Goal: Transaction & Acquisition: Purchase product/service

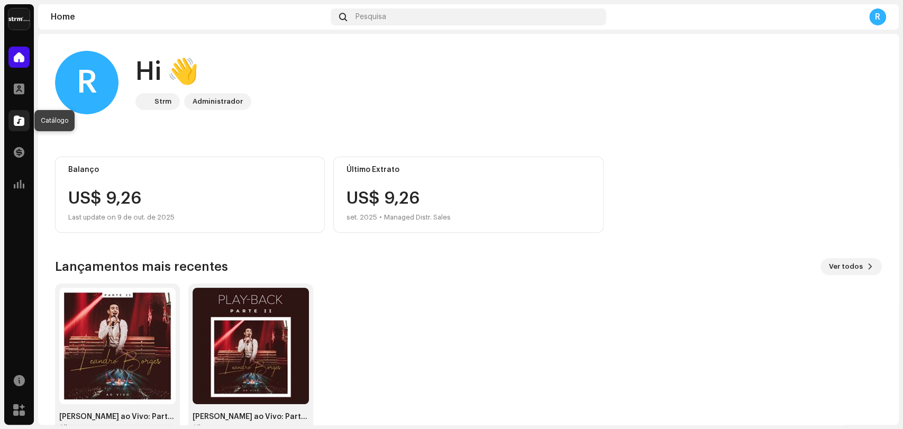
click at [21, 122] on span at bounding box center [19, 120] width 11 height 8
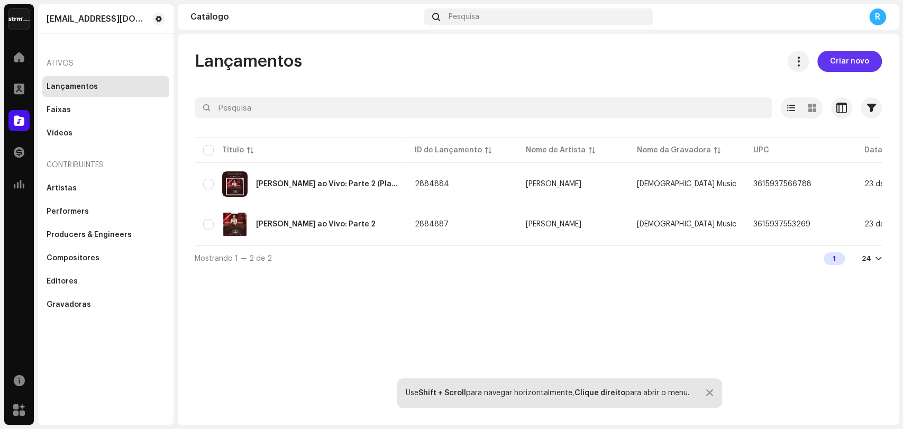
click at [832, 61] on span "Criar novo" at bounding box center [849, 61] width 39 height 21
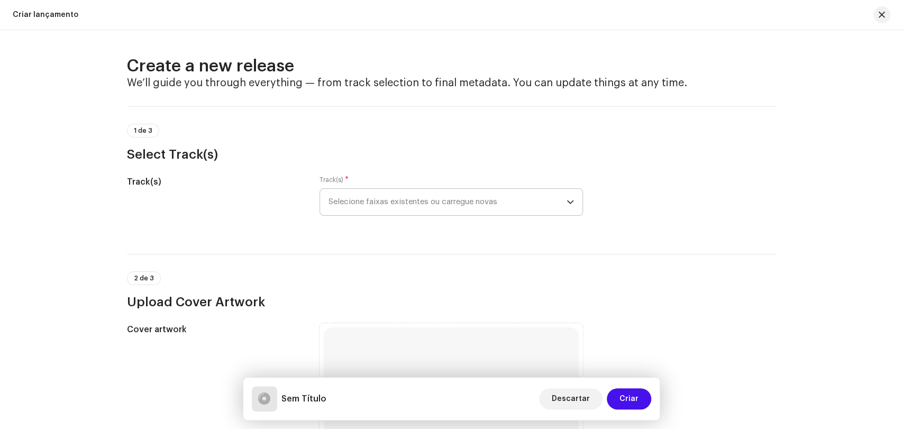
click at [371, 204] on span "Selecione faixas existentes ou carregue novas" at bounding box center [447, 202] width 238 height 26
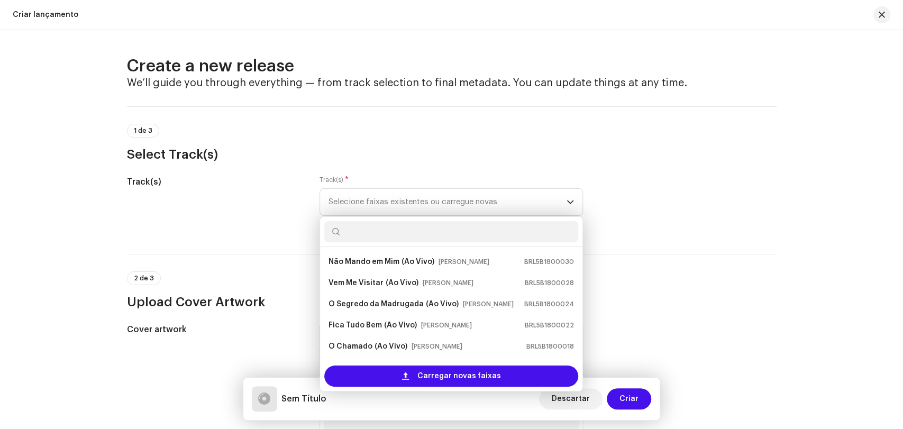
click at [267, 191] on div "Track(s)" at bounding box center [215, 202] width 176 height 53
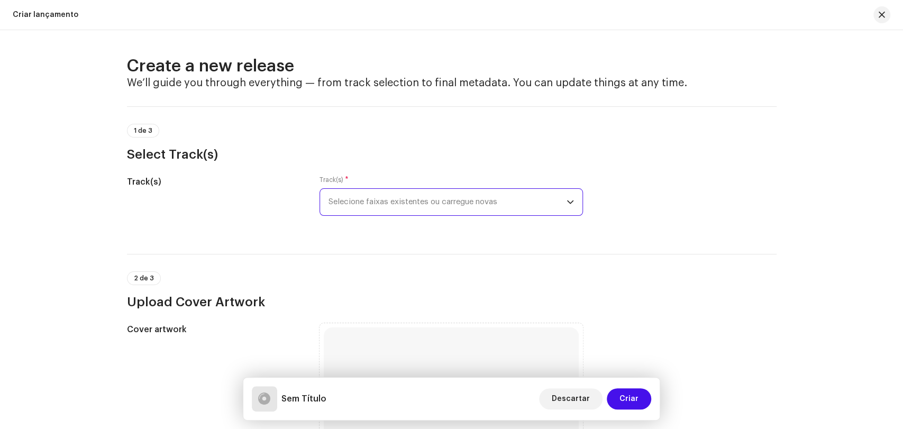
click at [392, 204] on span "Selecione faixas existentes ou carregue novas" at bounding box center [447, 202] width 238 height 26
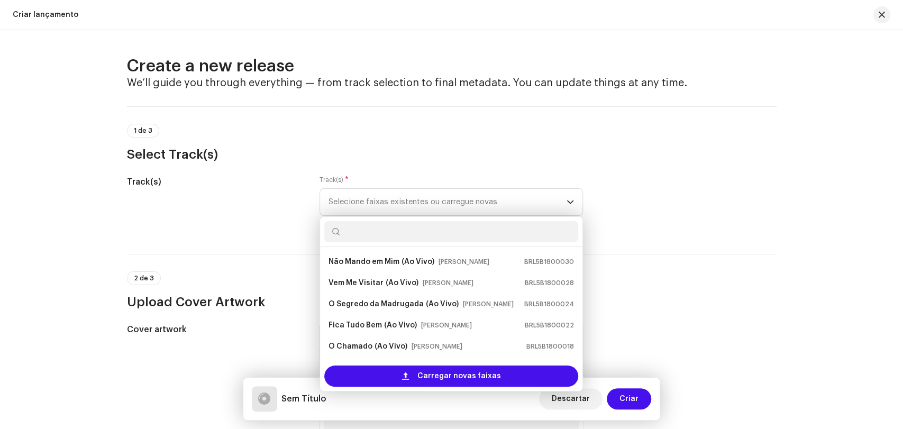
scroll to position [17, 0]
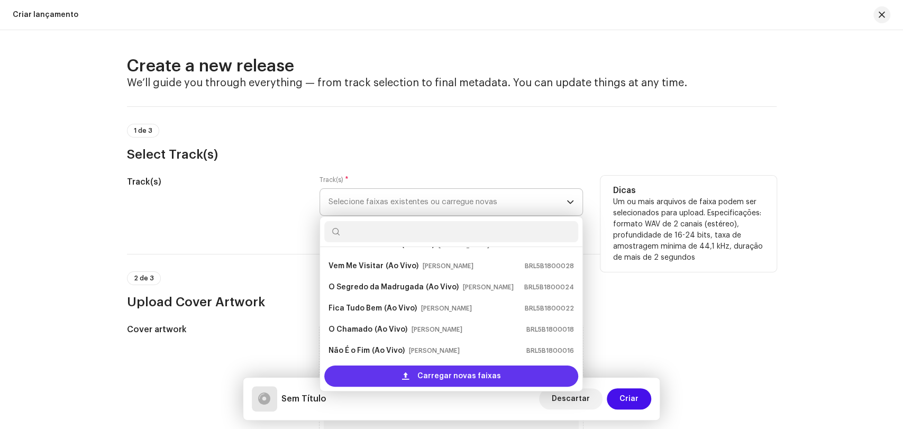
click at [430, 376] on span "Carregar novas faixas" at bounding box center [459, 375] width 84 height 21
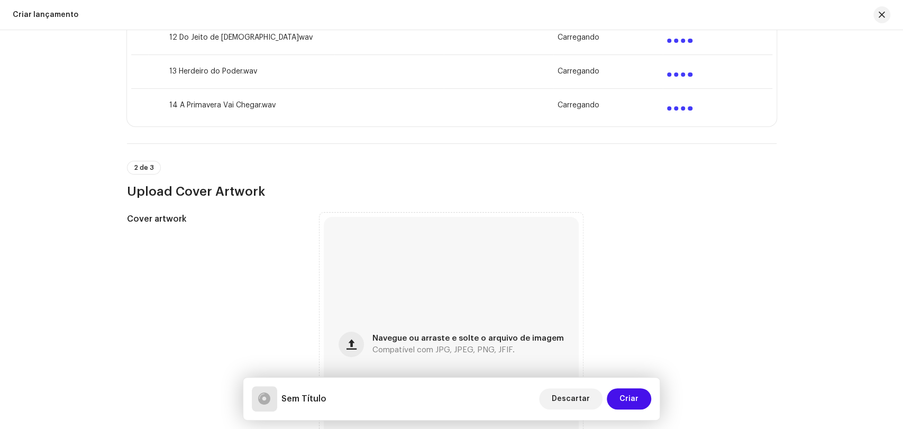
scroll to position [646, 0]
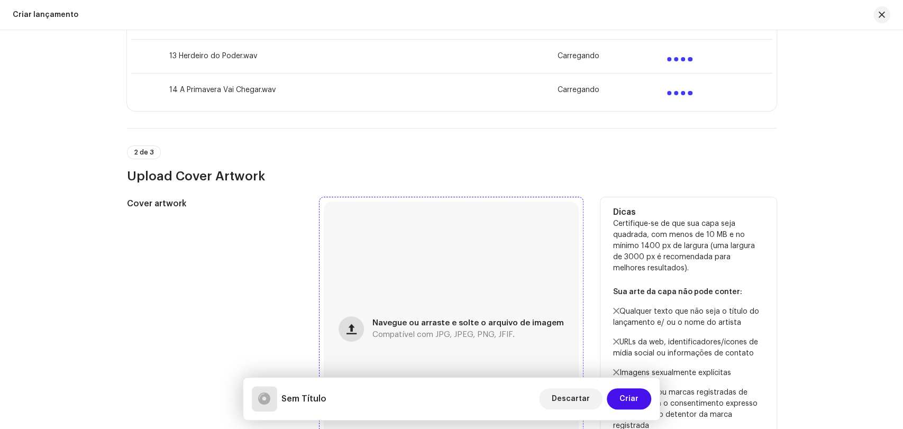
click at [355, 332] on span "button" at bounding box center [351, 329] width 10 height 8
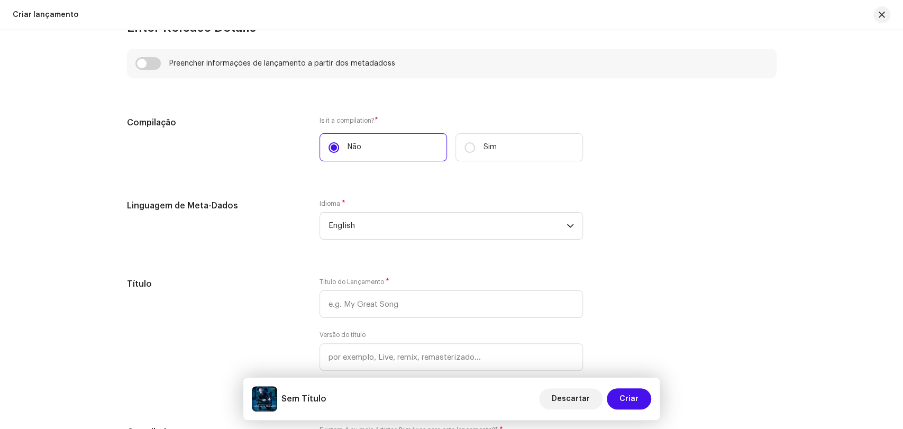
scroll to position [1234, 0]
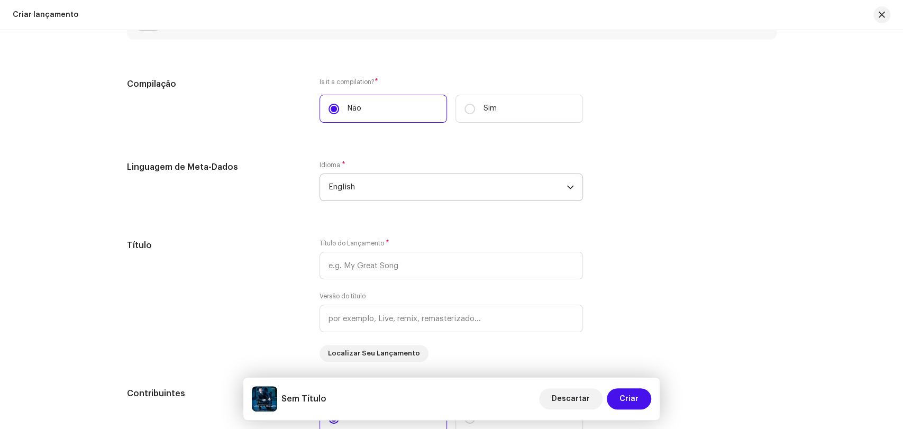
click at [375, 187] on span "English" at bounding box center [447, 187] width 238 height 26
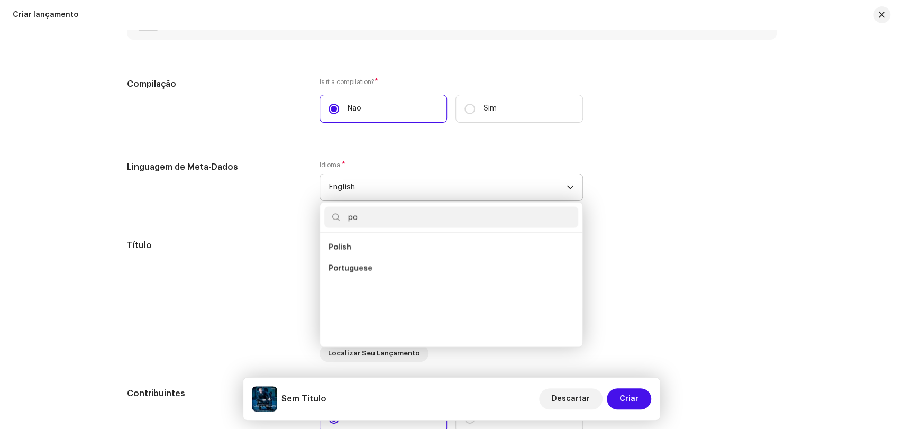
scroll to position [0, 0]
type input "port"
click at [347, 251] on span "Portuguese" at bounding box center [350, 247] width 44 height 11
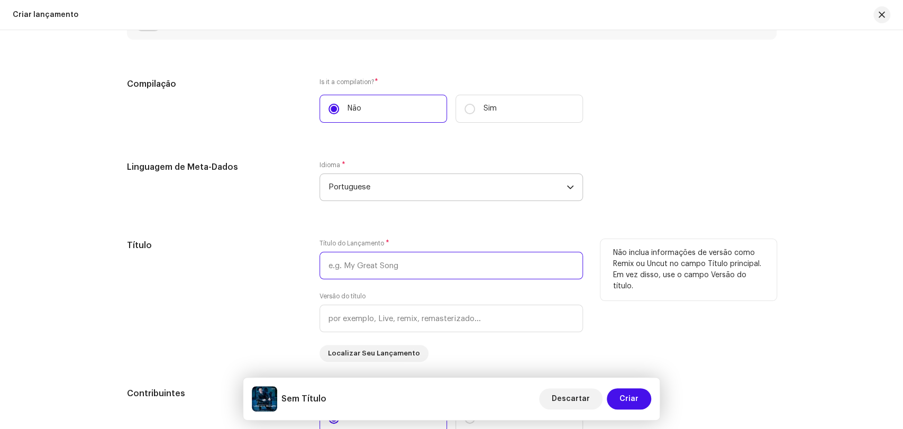
click at [342, 259] on input "text" at bounding box center [450, 265] width 263 height 27
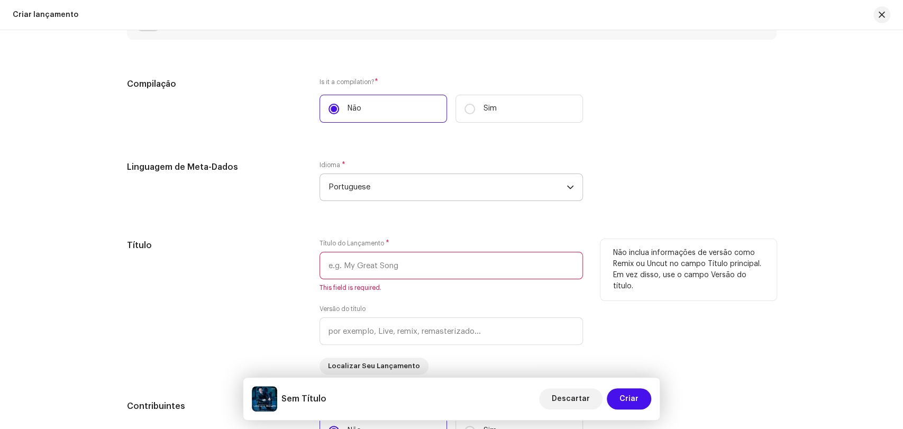
click at [380, 273] on input "text" at bounding box center [450, 265] width 263 height 27
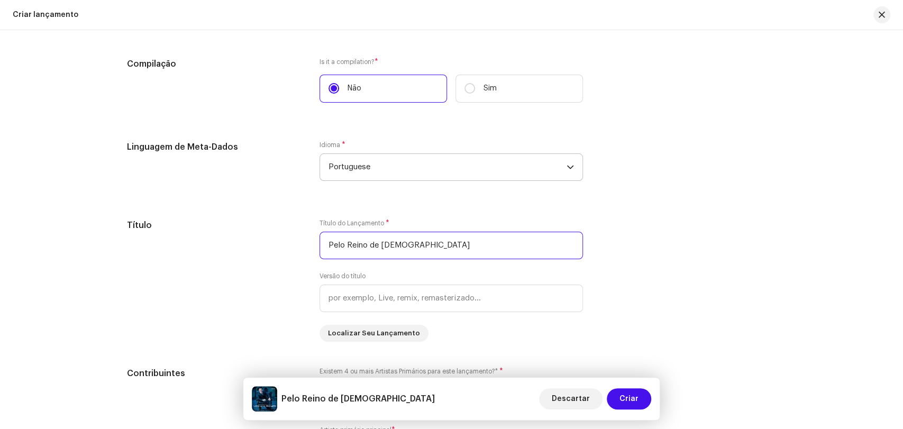
scroll to position [1293, 0]
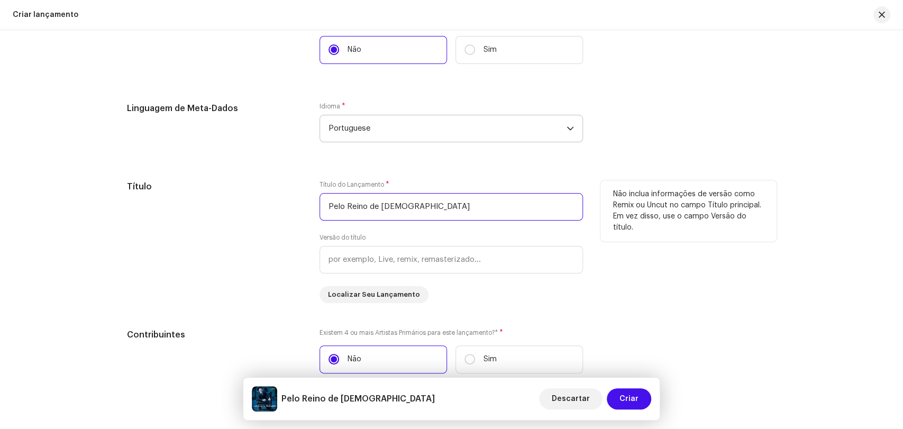
type input "Pelo Reino de [DEMOGRAPHIC_DATA]"
click at [251, 239] on div "Título" at bounding box center [215, 241] width 176 height 123
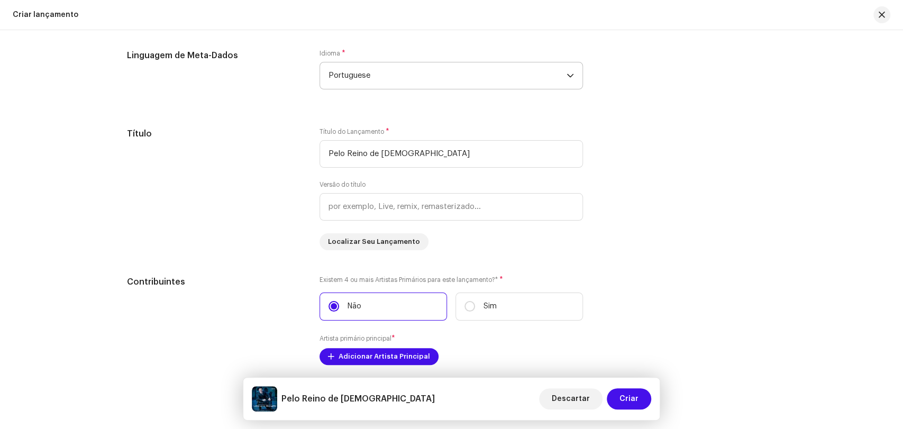
scroll to position [1352, 0]
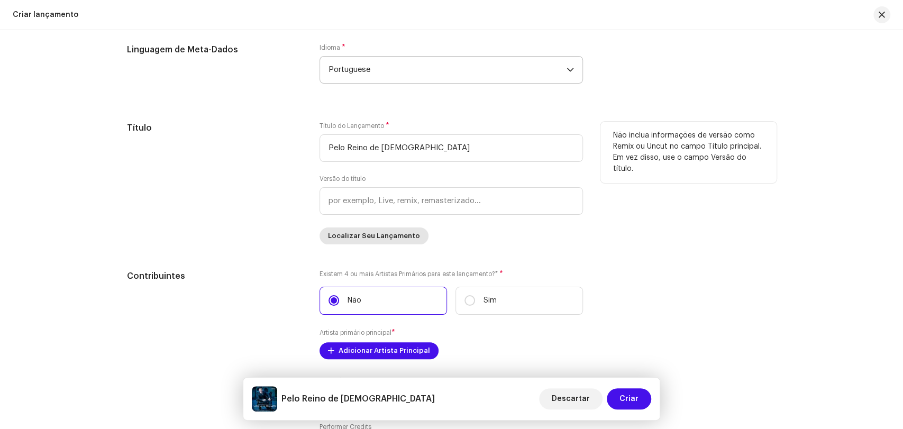
click at [340, 238] on span "Localizar Seu Lançamento" at bounding box center [374, 235] width 92 height 21
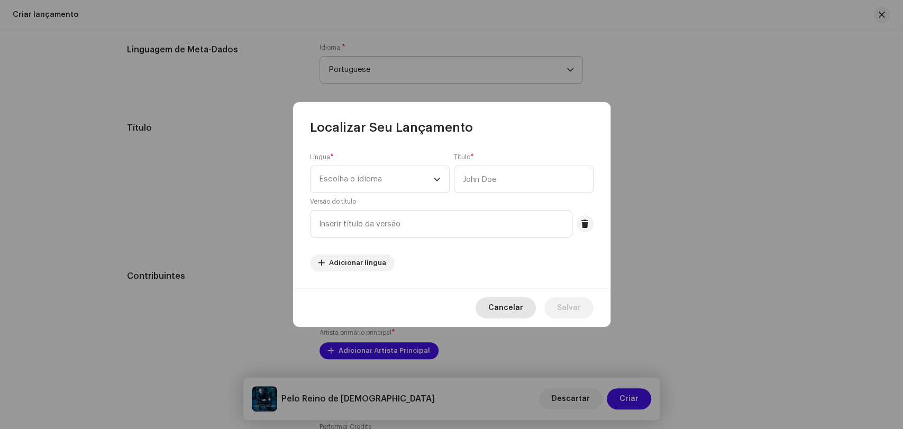
click at [497, 306] on span "Cancelar" at bounding box center [505, 307] width 35 height 21
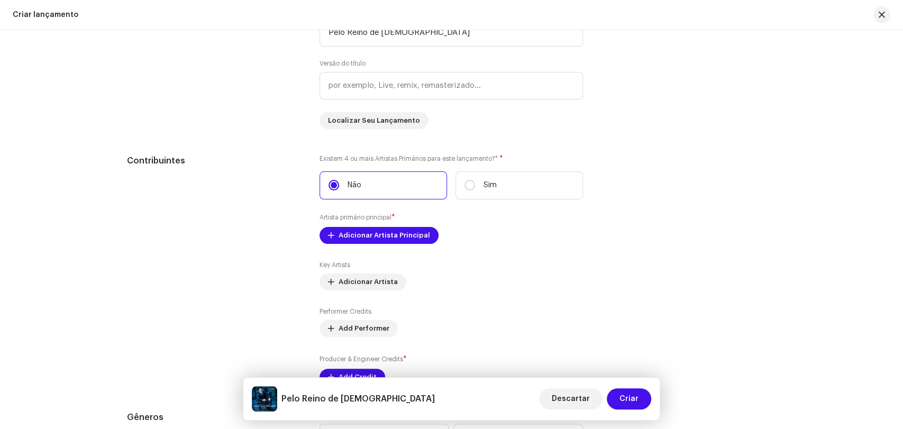
scroll to position [1469, 0]
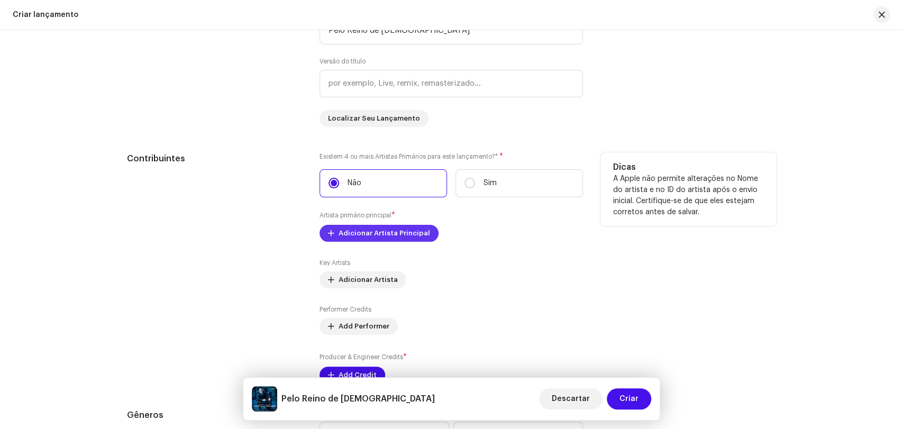
click at [367, 238] on span "Adicionar Artista Principal" at bounding box center [383, 233] width 91 height 21
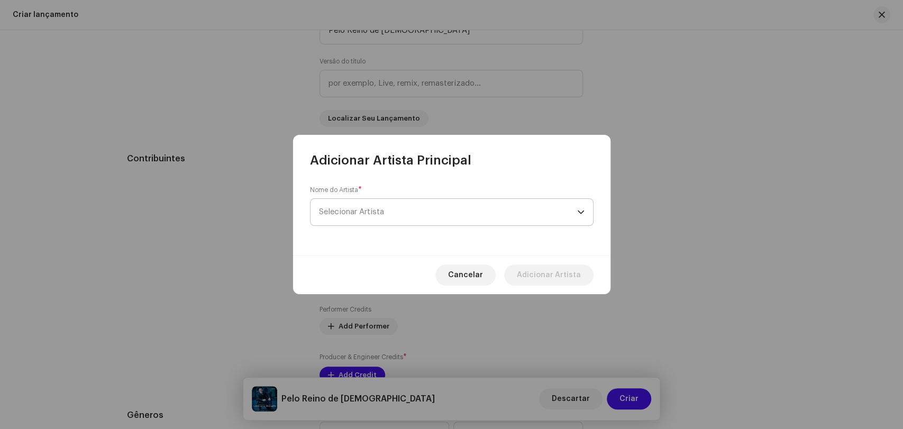
click at [364, 218] on span "Selecionar Artista" at bounding box center [448, 212] width 258 height 26
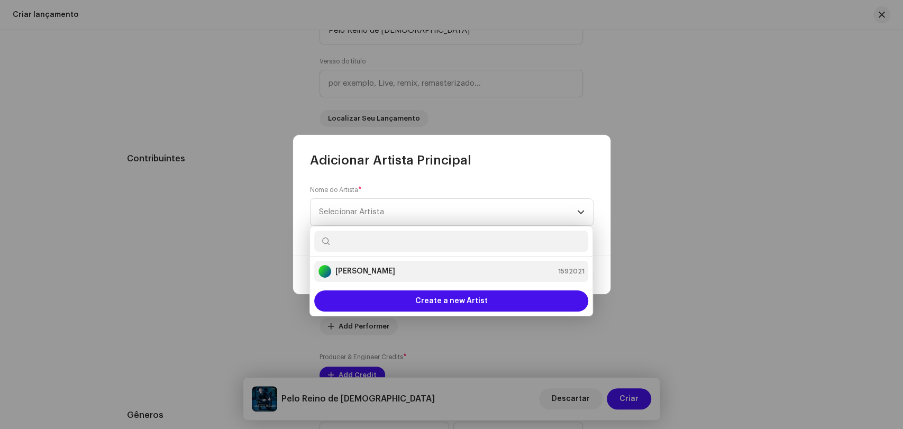
click at [364, 268] on strong "[PERSON_NAME]" at bounding box center [365, 271] width 60 height 11
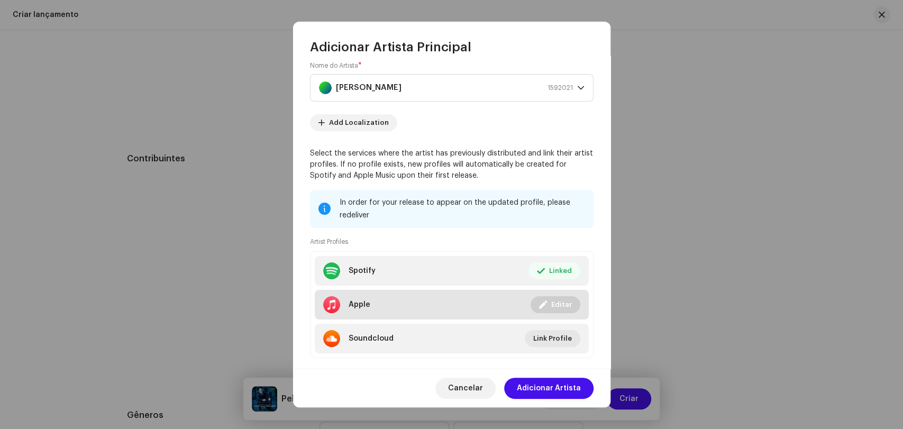
scroll to position [30, 0]
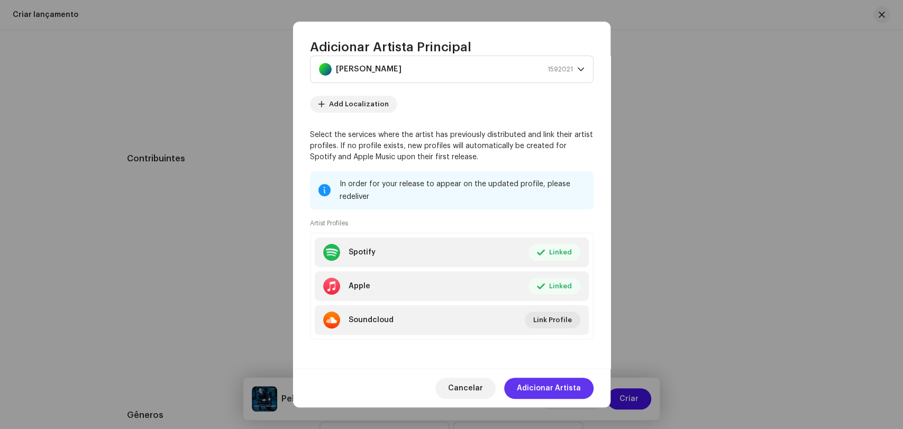
click at [546, 389] on span "Adicionar Artista" at bounding box center [549, 388] width 64 height 21
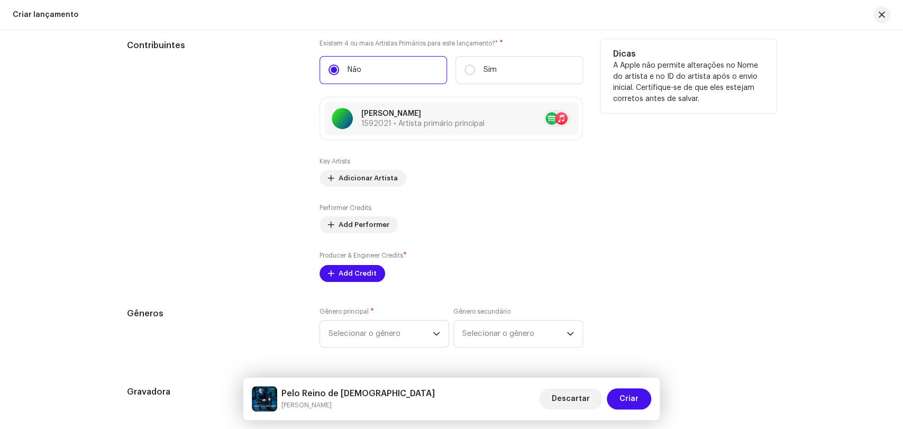
scroll to position [1586, 0]
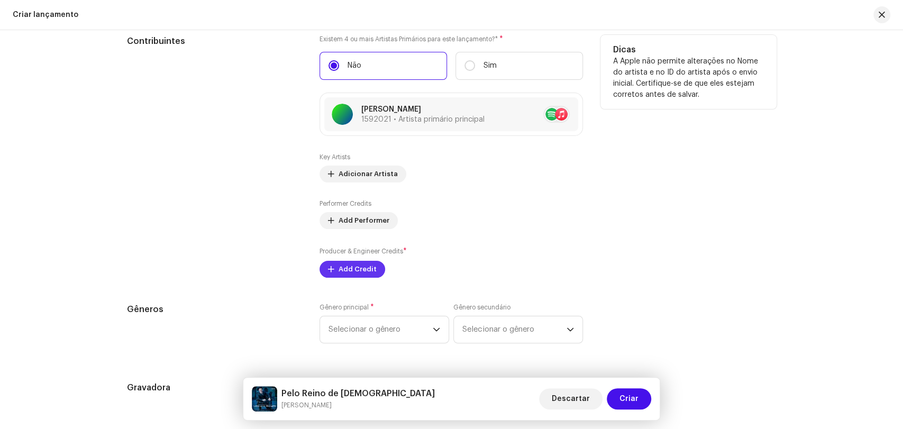
click at [339, 272] on span "Add Credit" at bounding box center [357, 269] width 38 height 21
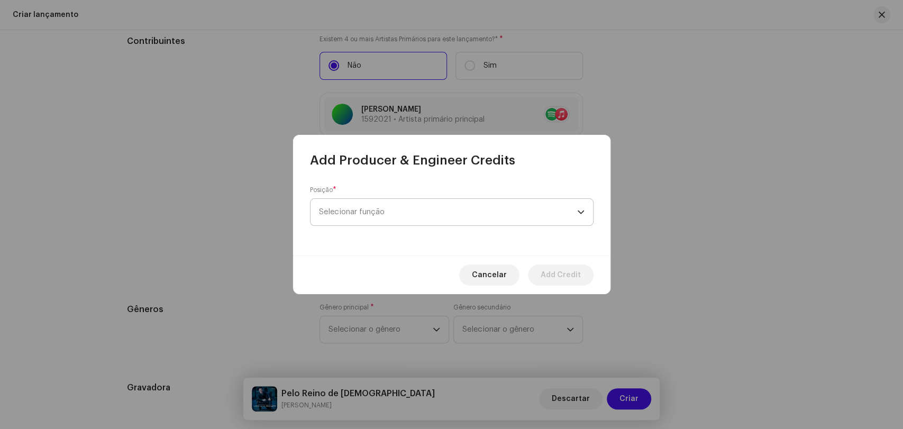
click at [350, 215] on span "Selecionar função" at bounding box center [448, 212] width 258 height 26
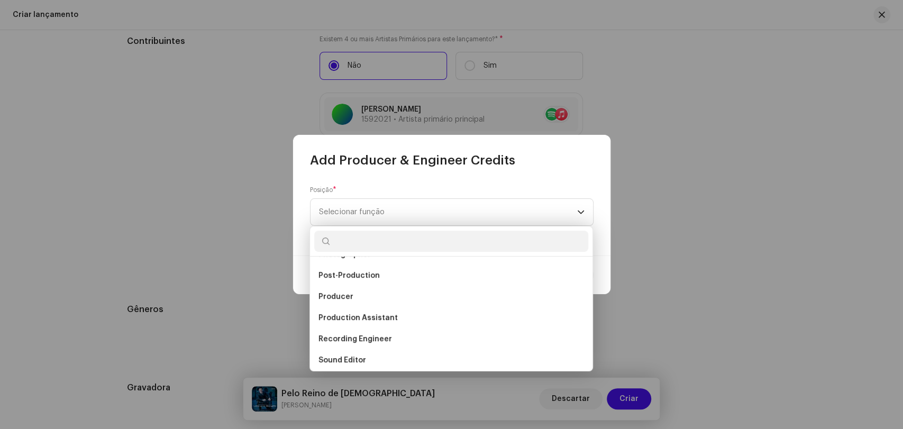
scroll to position [411, 0]
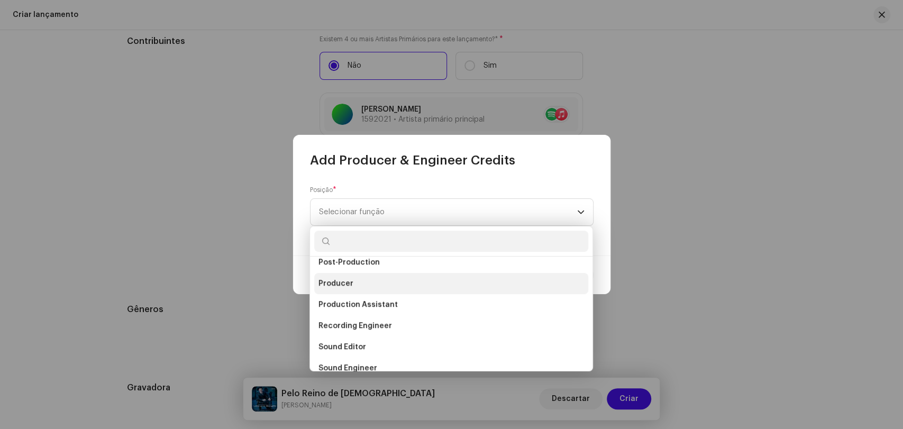
click at [348, 284] on span "Producer" at bounding box center [335, 283] width 35 height 11
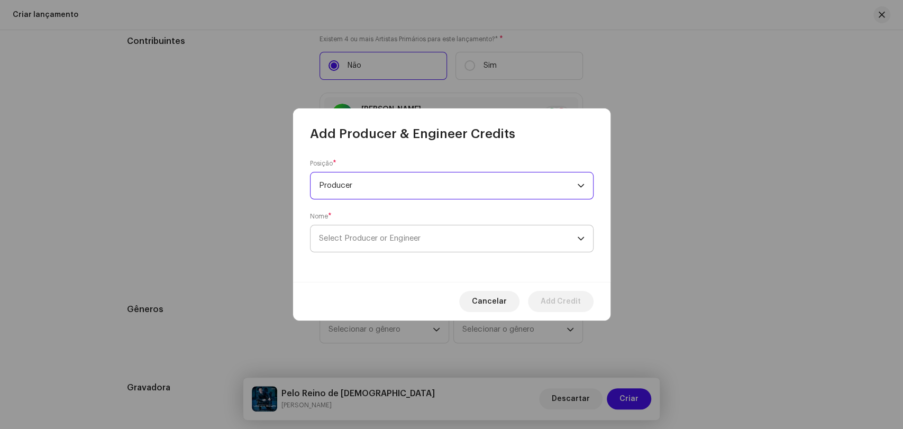
click at [363, 242] on span "Select Producer or Engineer" at bounding box center [370, 238] width 102 height 8
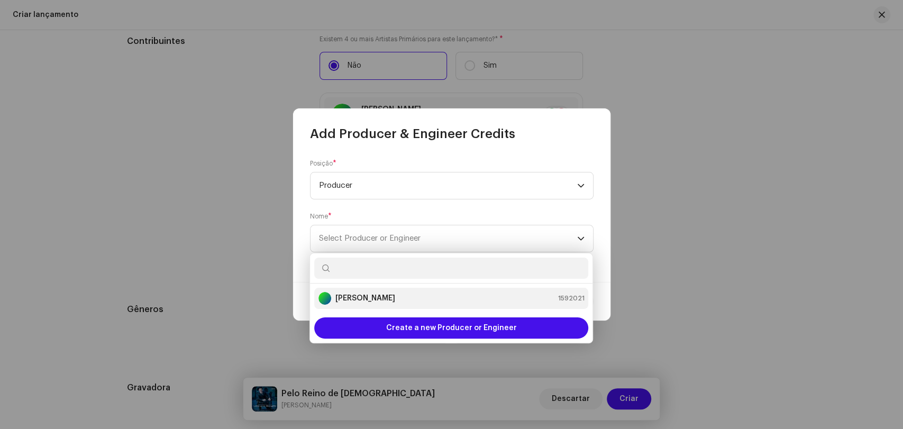
click at [367, 296] on strong "[PERSON_NAME]" at bounding box center [365, 298] width 60 height 11
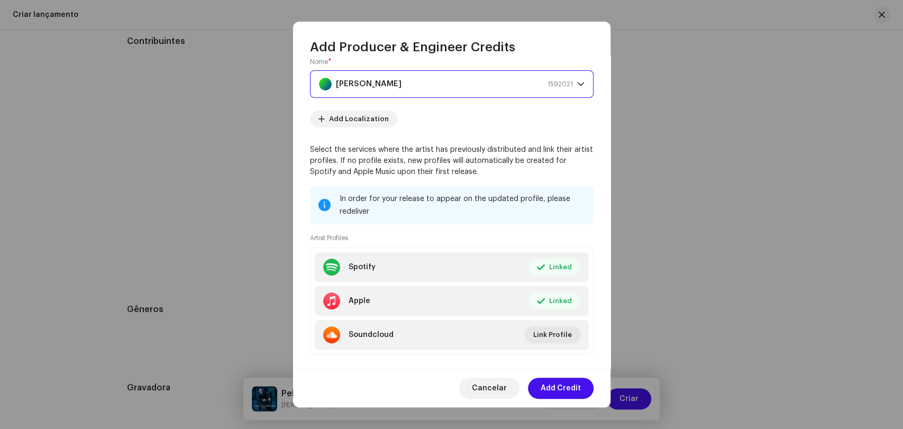
scroll to position [83, 0]
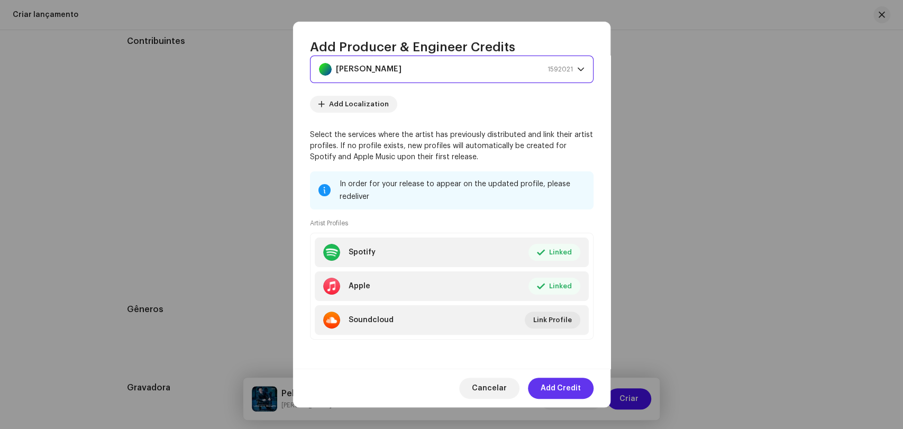
click at [556, 388] on span "Add Credit" at bounding box center [560, 388] width 40 height 21
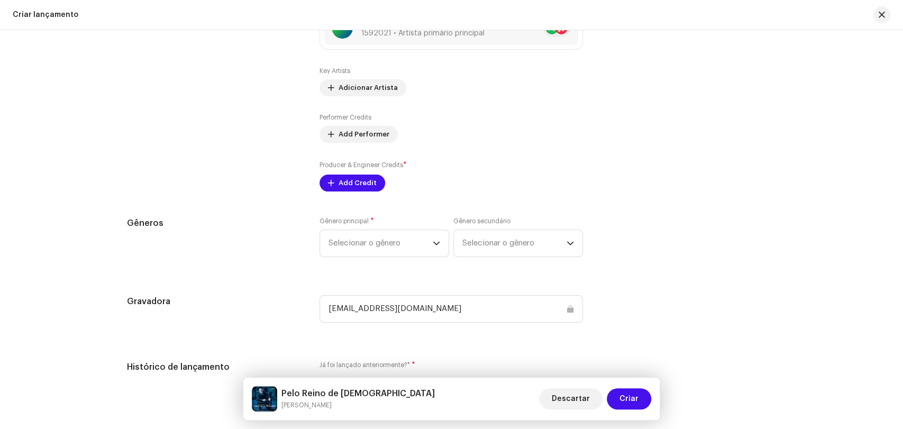
scroll to position [1704, 0]
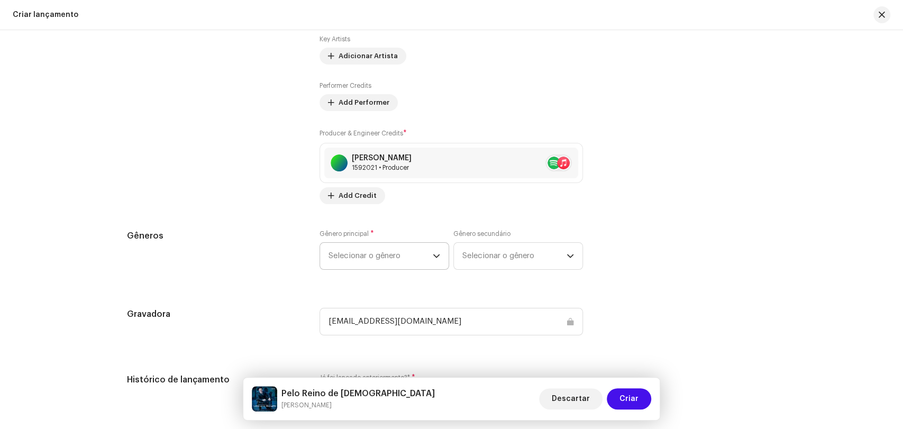
click at [363, 263] on span "Selecionar o gênero" at bounding box center [380, 256] width 104 height 26
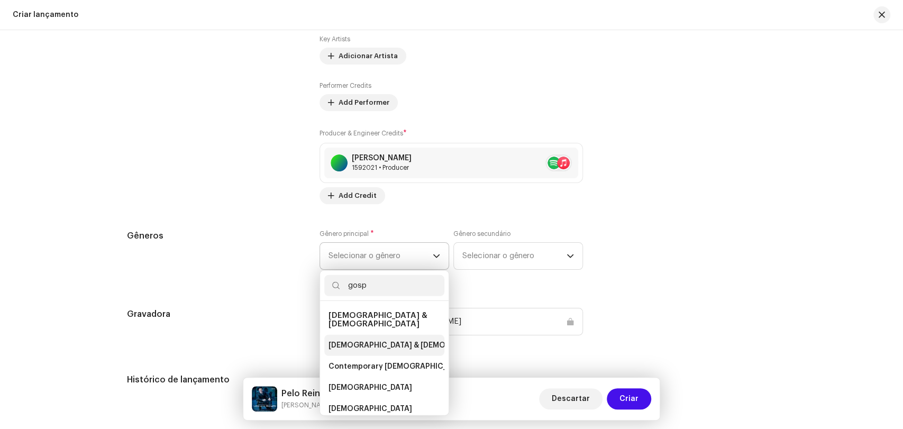
type input "gosp"
click at [372, 340] on span "[DEMOGRAPHIC_DATA] & [DEMOGRAPHIC_DATA]" at bounding box center [416, 345] width 176 height 11
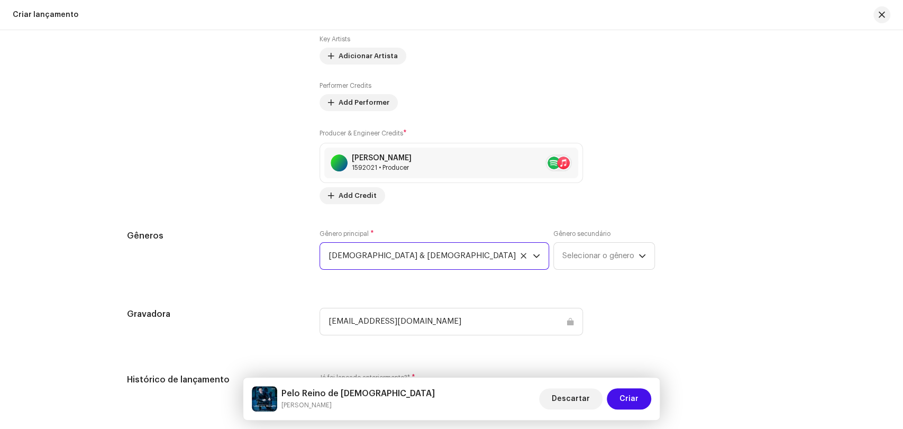
click at [490, 295] on div "Preencher informações de lançamento a partir dos metadadoss Compilação Is it a …" at bounding box center [451, 127] width 649 height 1174
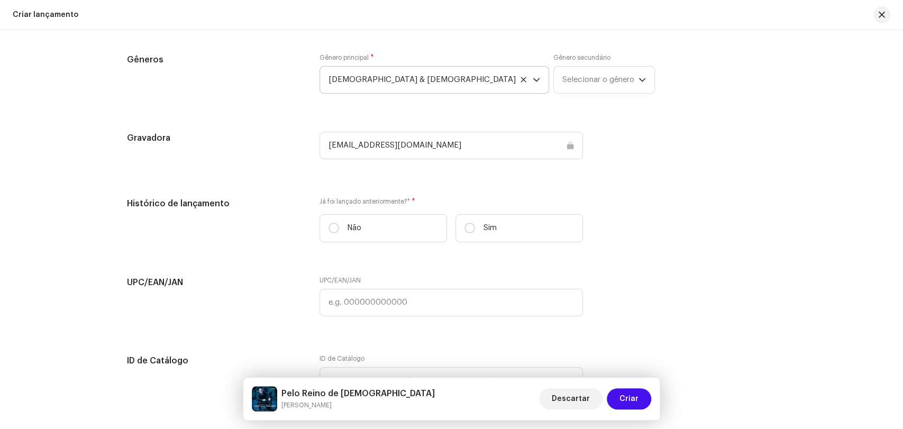
scroll to position [1939, 0]
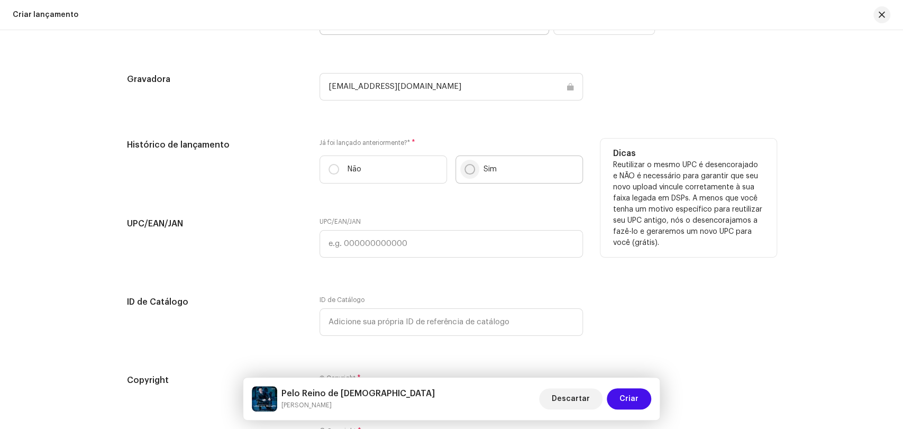
click at [466, 174] on input "Sim" at bounding box center [469, 169] width 11 height 11
radio input "true"
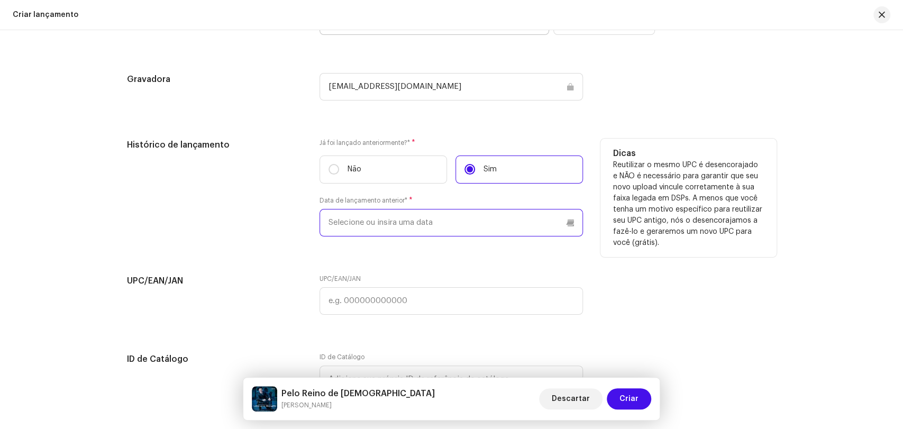
click at [386, 232] on input "text" at bounding box center [450, 222] width 263 height 27
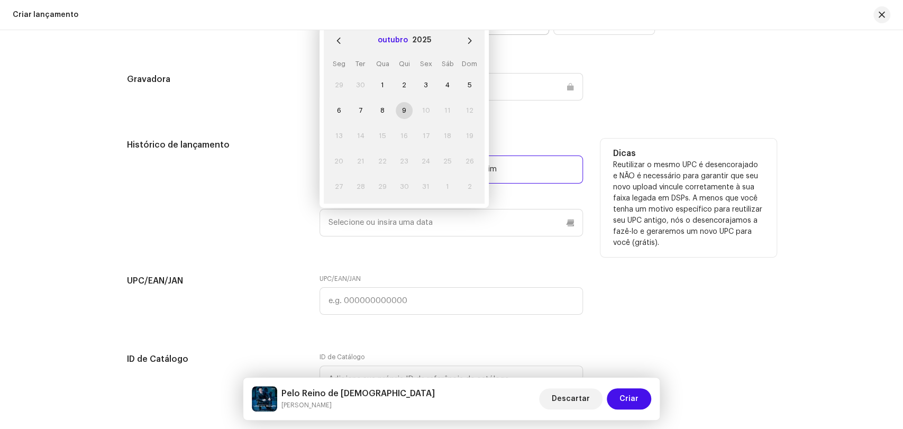
click at [403, 43] on button "outubro" at bounding box center [393, 40] width 30 height 17
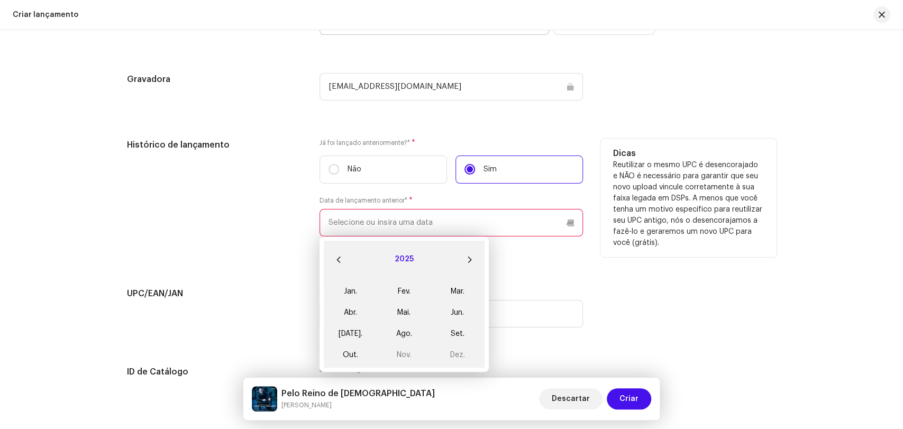
click at [403, 263] on button "2025" at bounding box center [403, 259] width 19 height 17
click at [341, 262] on button "Previous Decade" at bounding box center [338, 259] width 21 height 21
click at [402, 295] on span "2011" at bounding box center [404, 292] width 51 height 19
click at [448, 315] on span "Jun." at bounding box center [457, 312] width 45 height 17
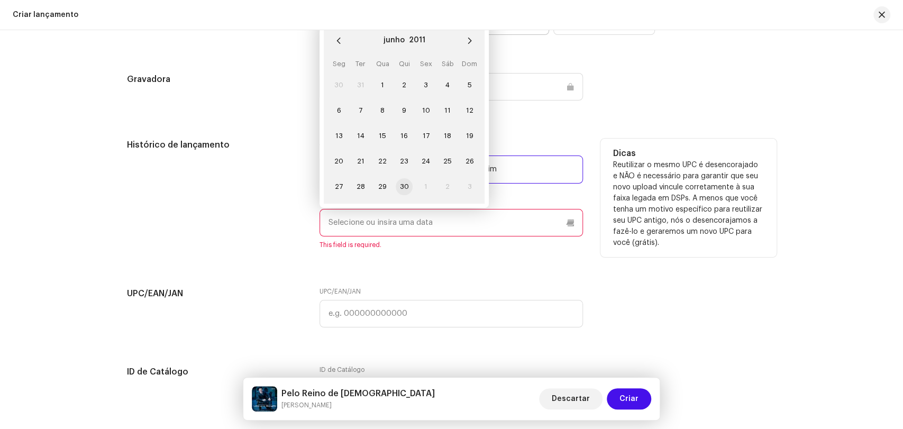
click at [400, 188] on span "30" at bounding box center [404, 186] width 17 height 17
type input "[DATE]"
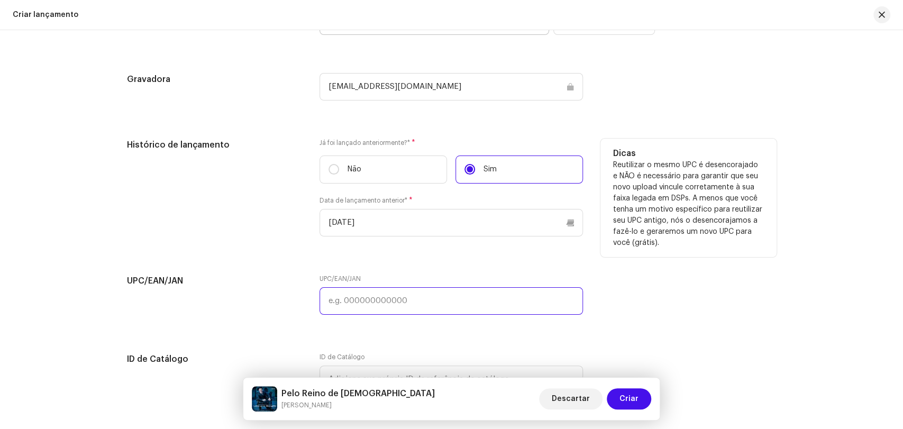
click at [367, 308] on input "text" at bounding box center [450, 300] width 263 height 27
paste input "3617396320338"
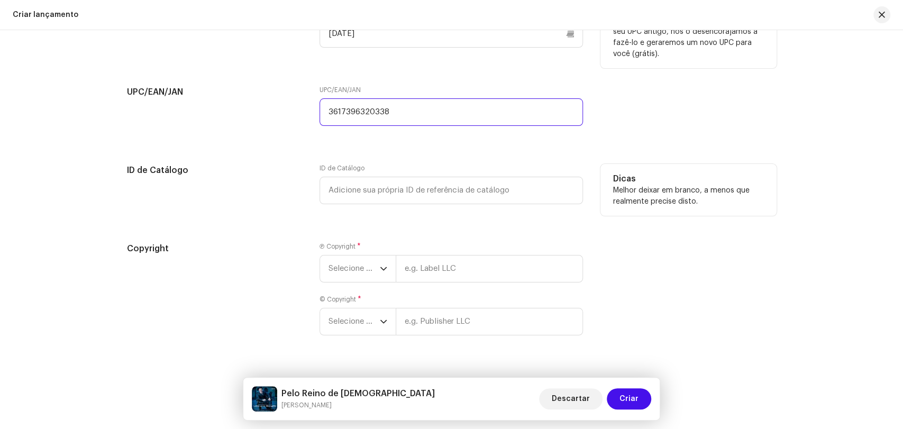
scroll to position [2153, 0]
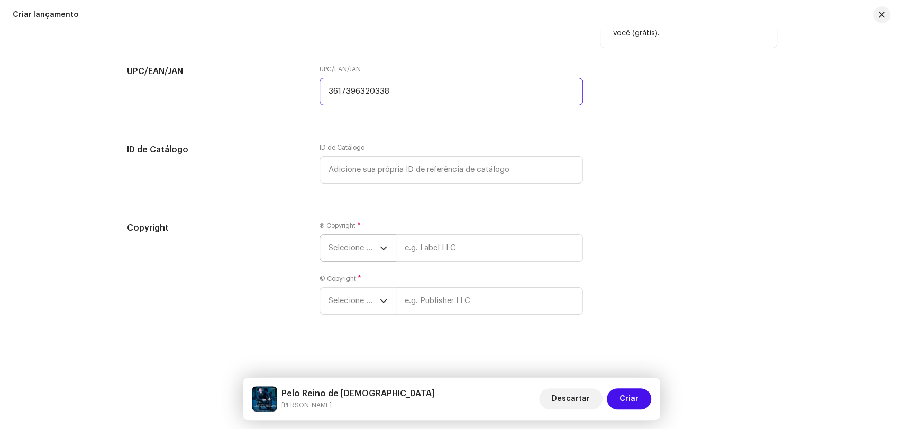
type input "3617396320338"
click at [341, 247] on span "Selecione o ano" at bounding box center [353, 248] width 51 height 26
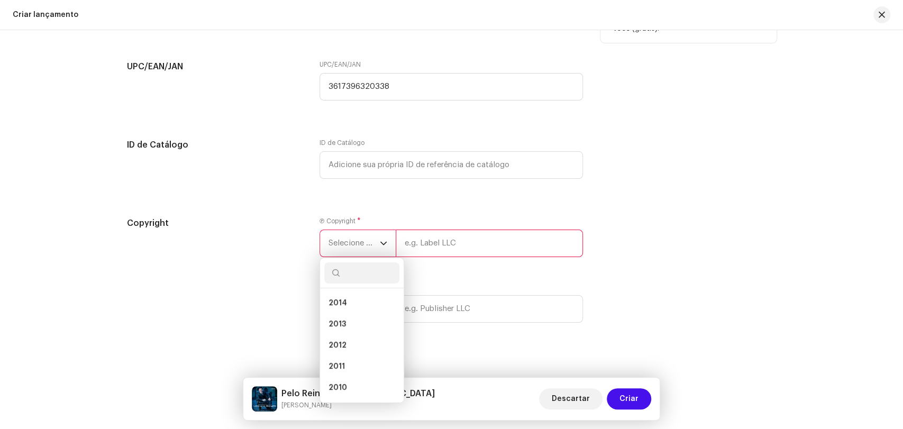
scroll to position [293, 0]
click at [347, 330] on li "2011" at bounding box center [361, 326] width 75 height 21
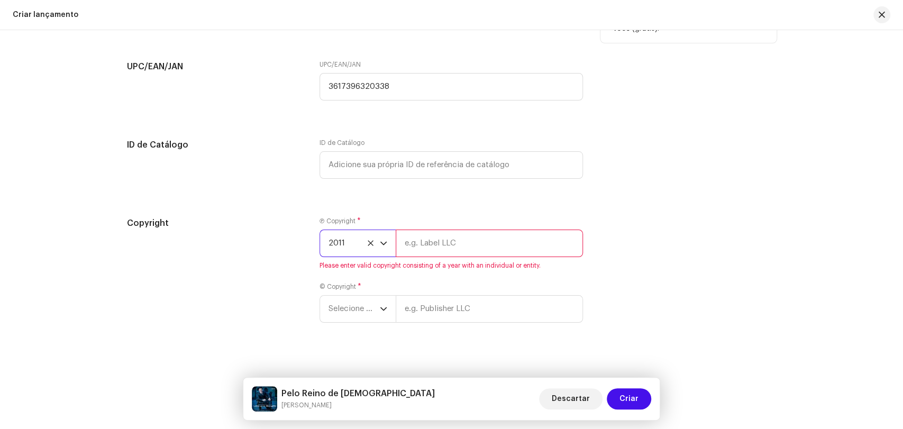
click at [418, 251] on input "text" at bounding box center [489, 242] width 187 height 27
type input "Alpha Music"
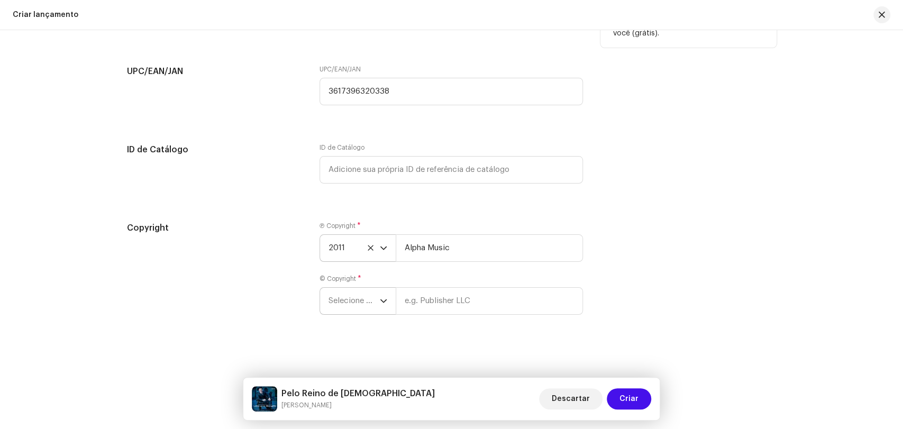
click at [357, 304] on span "Selecione o ano" at bounding box center [353, 301] width 51 height 26
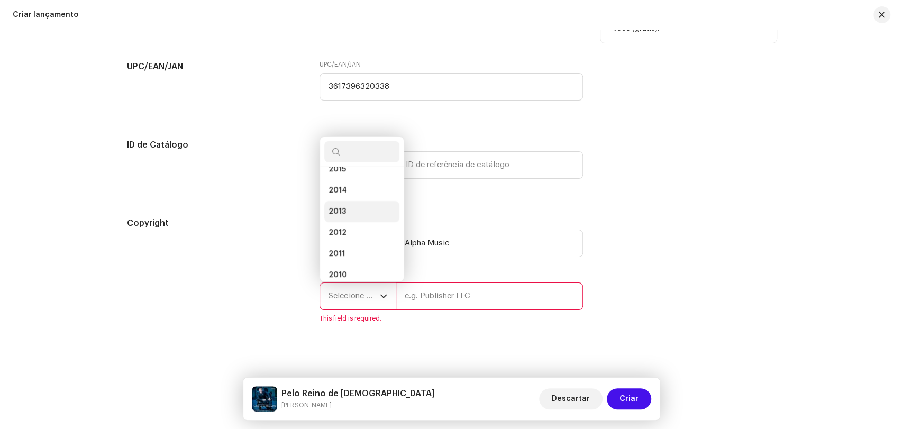
scroll to position [252, 0]
click at [348, 250] on li "2011" at bounding box center [361, 247] width 75 height 21
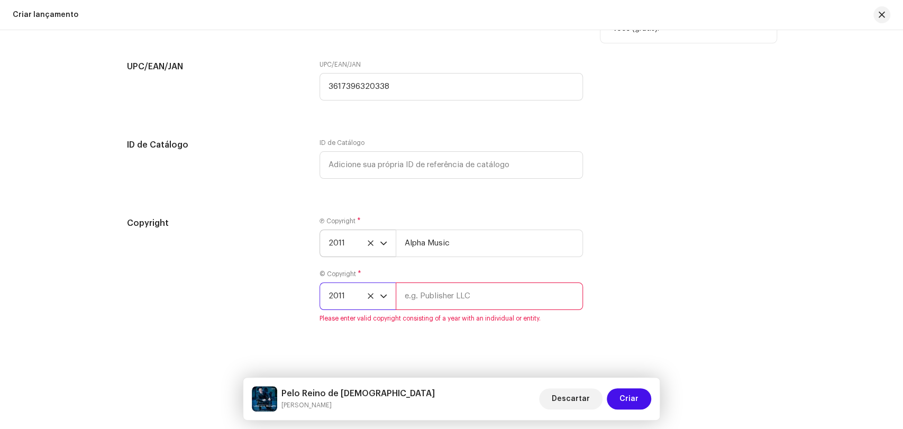
click at [426, 293] on input "text" at bounding box center [489, 295] width 187 height 27
type input "Alpha Music"
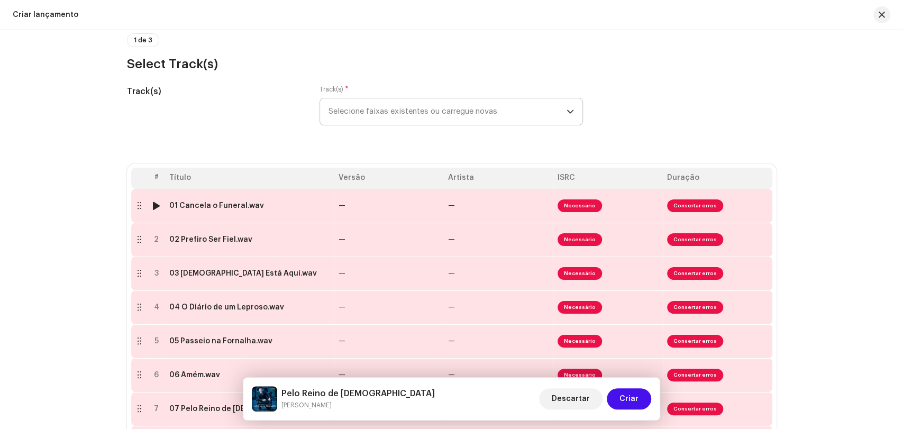
scroll to position [97, 0]
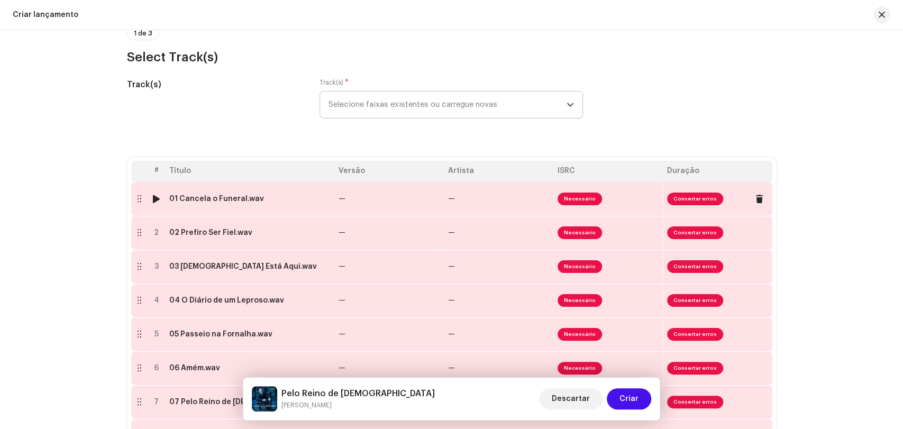
click at [686, 202] on span "Consertar erros" at bounding box center [695, 198] width 56 height 13
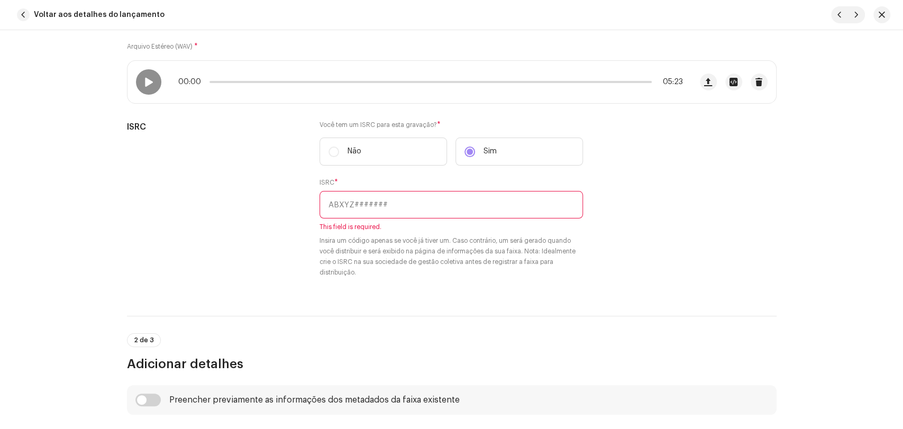
scroll to position [176, 0]
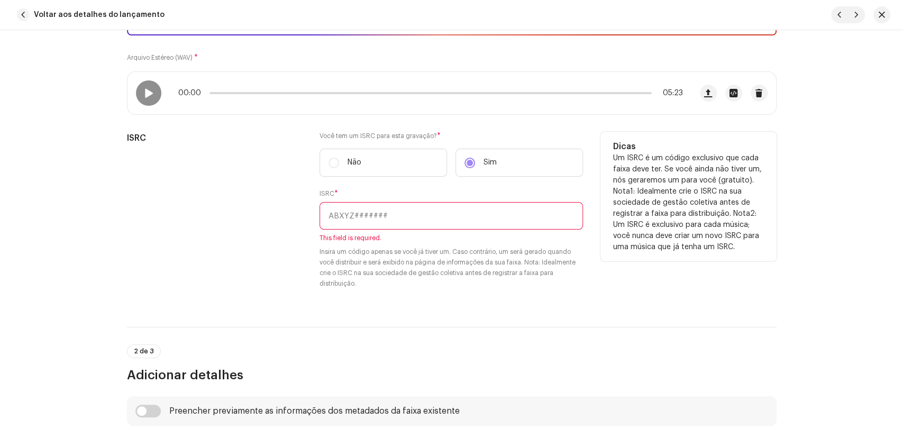
click at [347, 215] on input "text" at bounding box center [450, 215] width 263 height 27
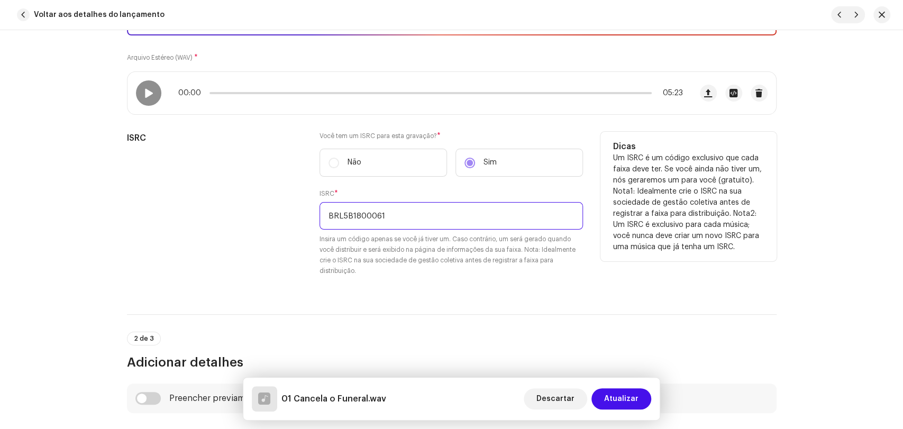
type input "BRL5B1800061"
click at [373, 274] on small "Insira um código apenas se você já tiver um. Caso contrário, um será gerado qua…" at bounding box center [450, 255] width 263 height 42
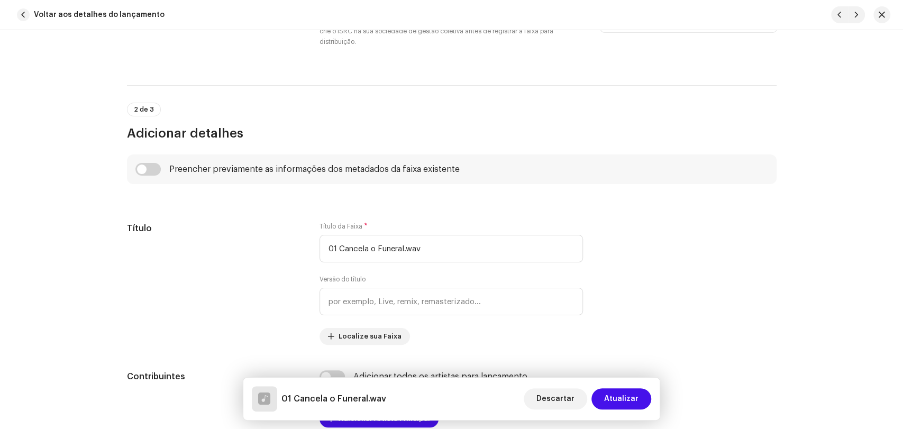
scroll to position [411, 0]
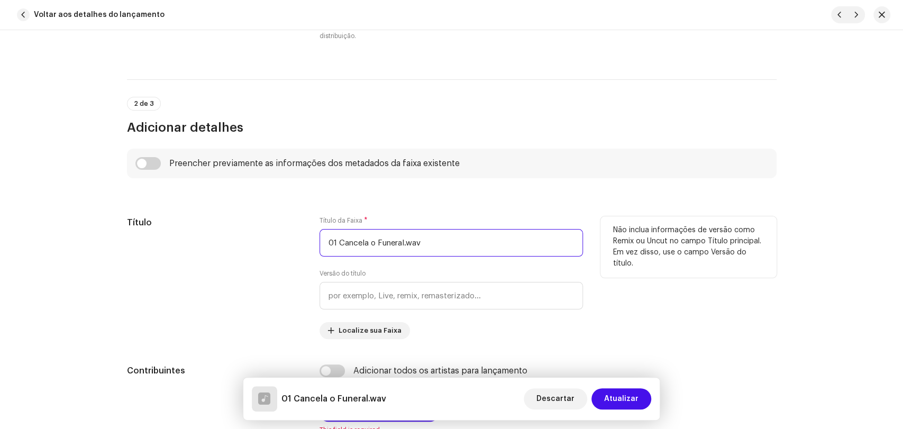
click at [344, 243] on input "01 Cancela o Funeral.wav" at bounding box center [450, 242] width 263 height 27
type input "c"
type input "Cancela do Funeral"
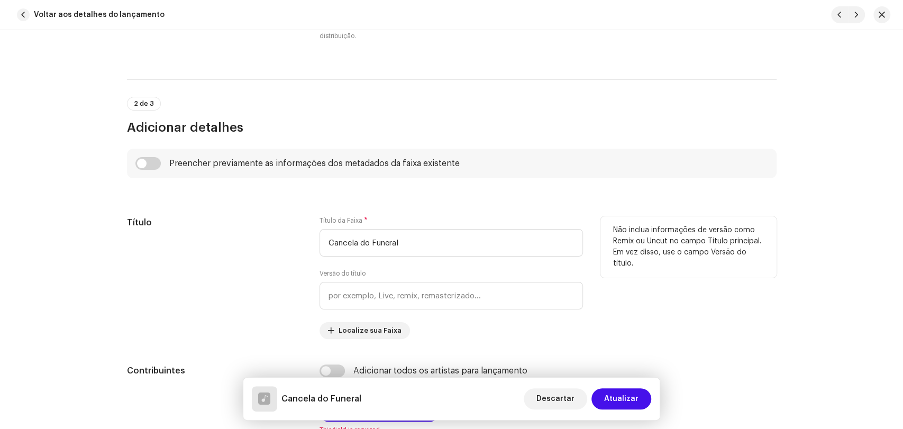
click at [247, 284] on div "Título" at bounding box center [215, 277] width 176 height 123
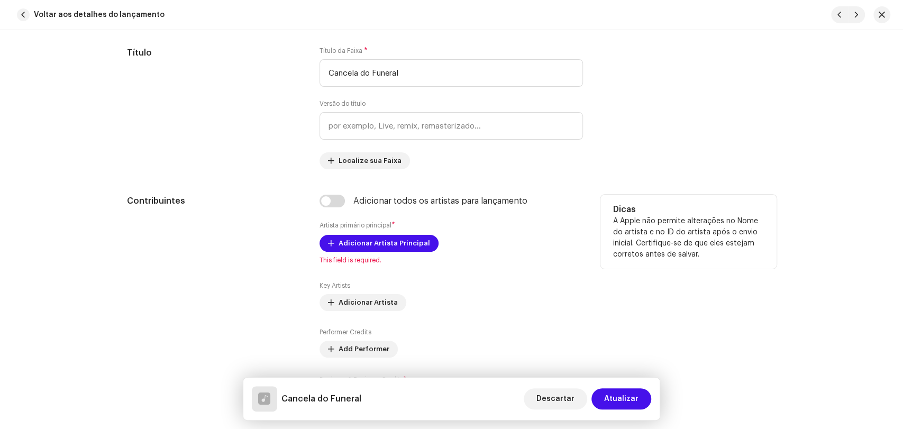
scroll to position [587, 0]
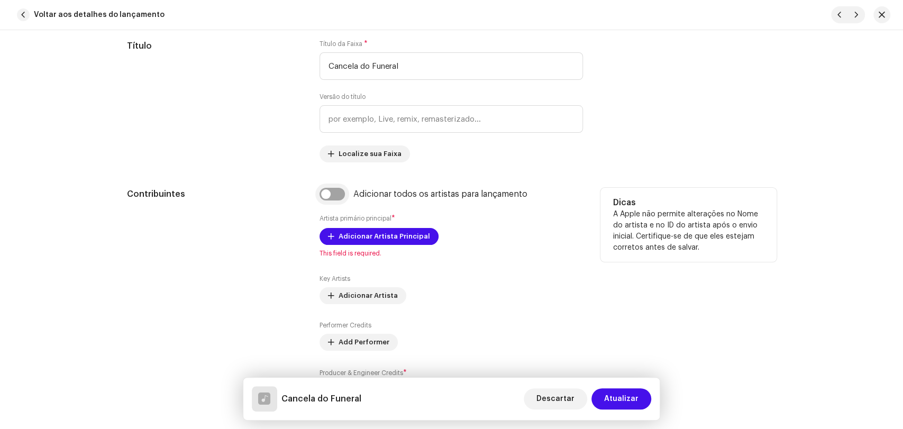
click at [334, 196] on input "checkbox" at bounding box center [331, 194] width 25 height 13
checkbox input "true"
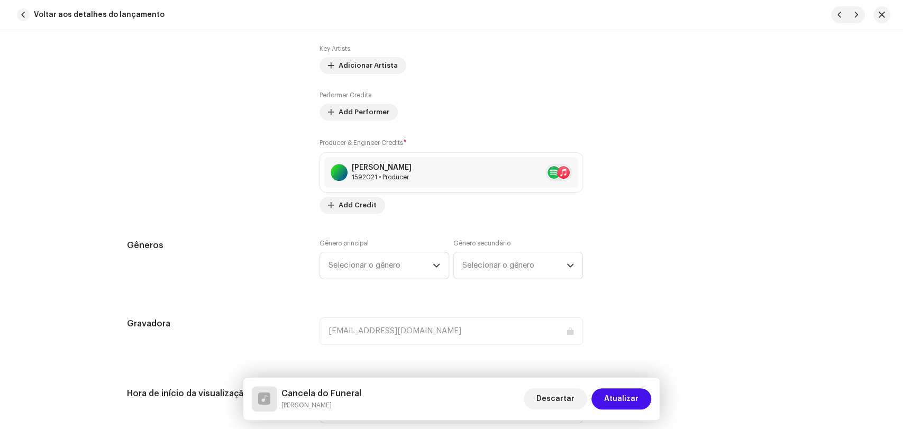
scroll to position [881, 0]
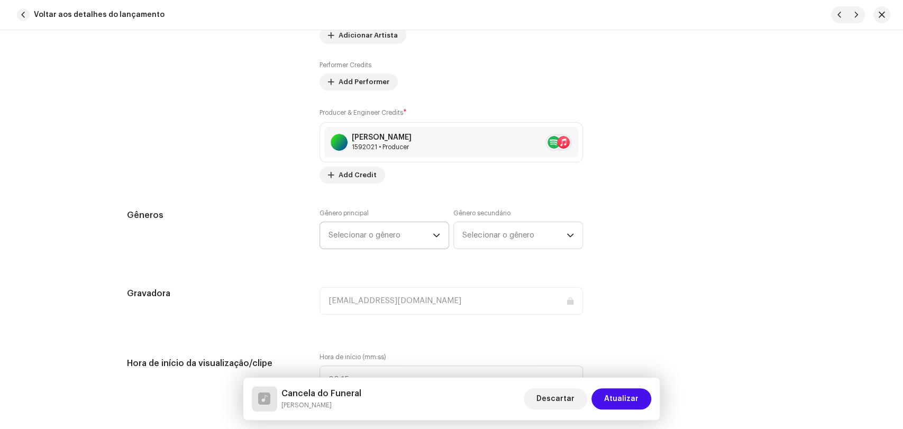
click at [344, 238] on span "Selecionar o gênero" at bounding box center [380, 235] width 104 height 26
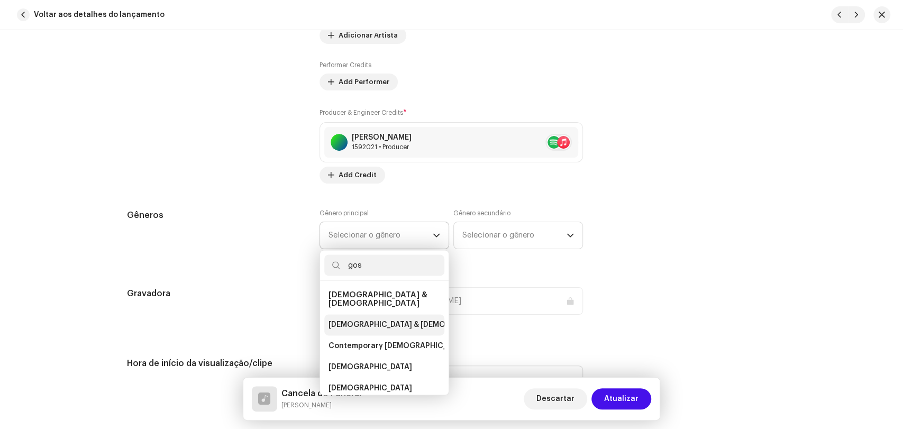
type input "gos"
click at [356, 319] on span "[DEMOGRAPHIC_DATA] & [DEMOGRAPHIC_DATA]" at bounding box center [416, 324] width 176 height 11
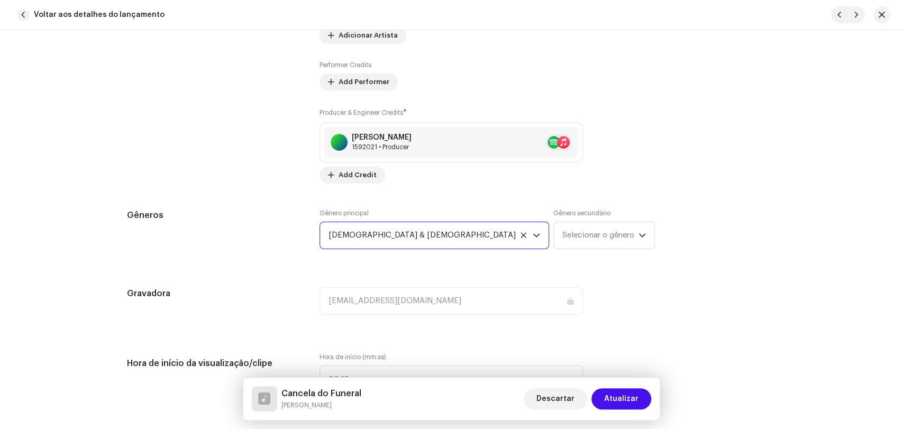
click at [270, 273] on div "Detalhes da faixa Complete o seguinte para finalizar sua faixa. 1 de 3 Adiciona…" at bounding box center [451, 391] width 683 height 2433
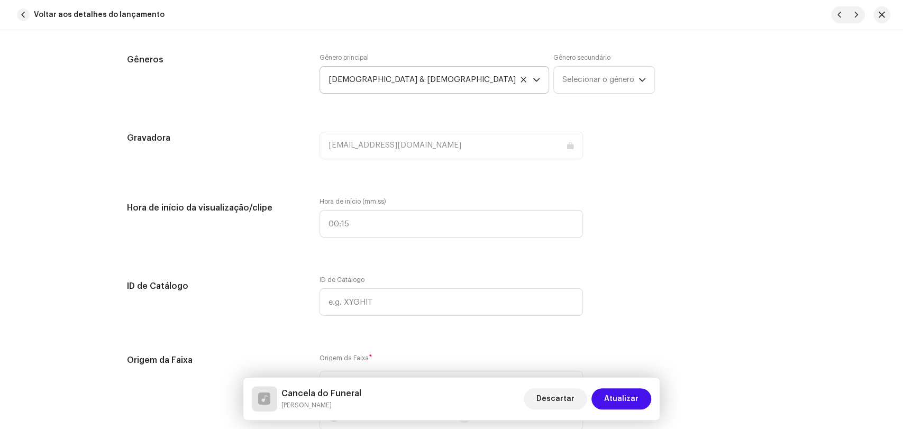
scroll to position [1058, 0]
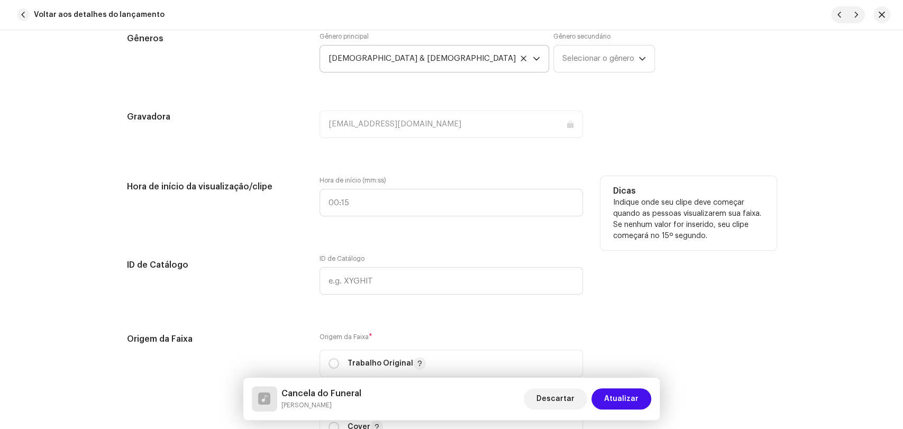
click at [228, 188] on h5 "Hora de início da visualização/clipe" at bounding box center [215, 186] width 176 height 21
click at [237, 209] on div "Hora de início da visualização/clipe" at bounding box center [215, 202] width 176 height 53
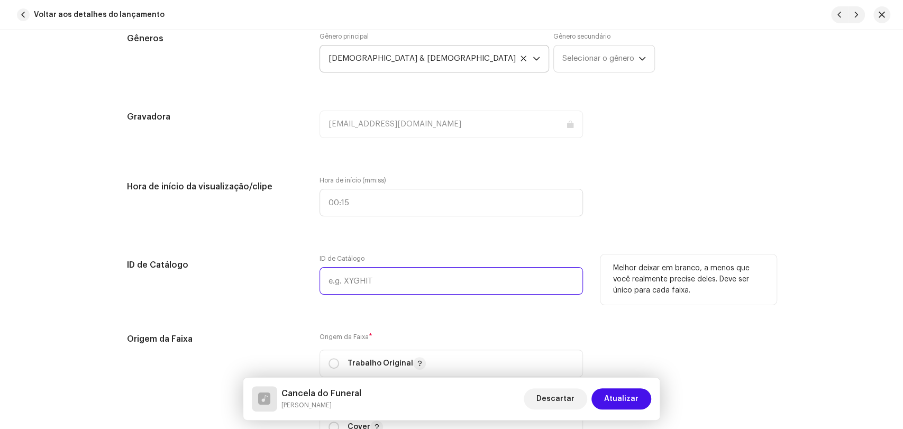
click at [337, 282] on input "text" at bounding box center [450, 280] width 263 height 27
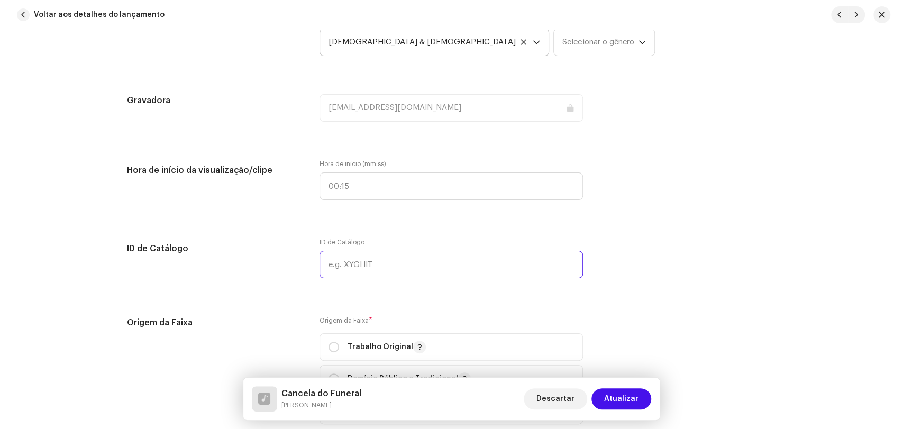
scroll to position [1175, 0]
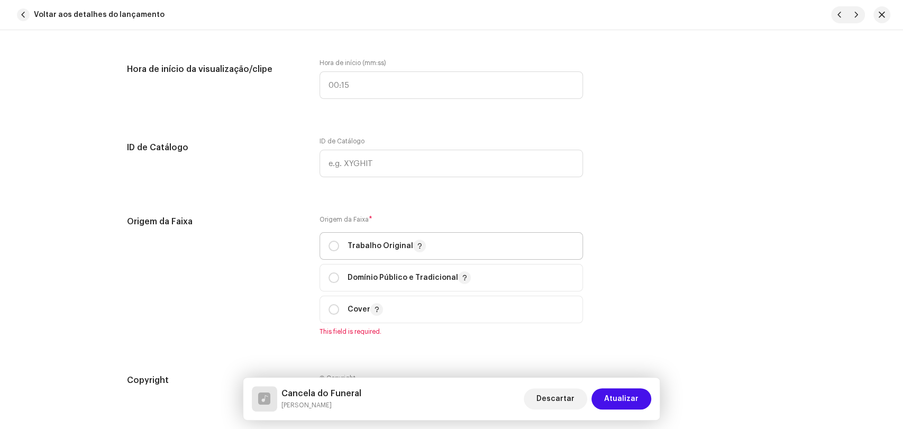
click at [333, 252] on div "Trabalho Original" at bounding box center [376, 246] width 97 height 13
radio input "true"
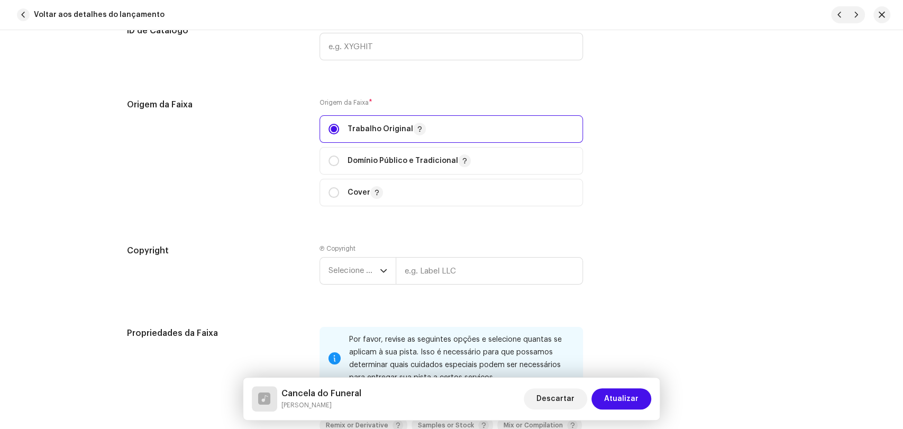
scroll to position [1292, 0]
click at [380, 274] on icon "dropdown trigger" at bounding box center [383, 270] width 7 height 7
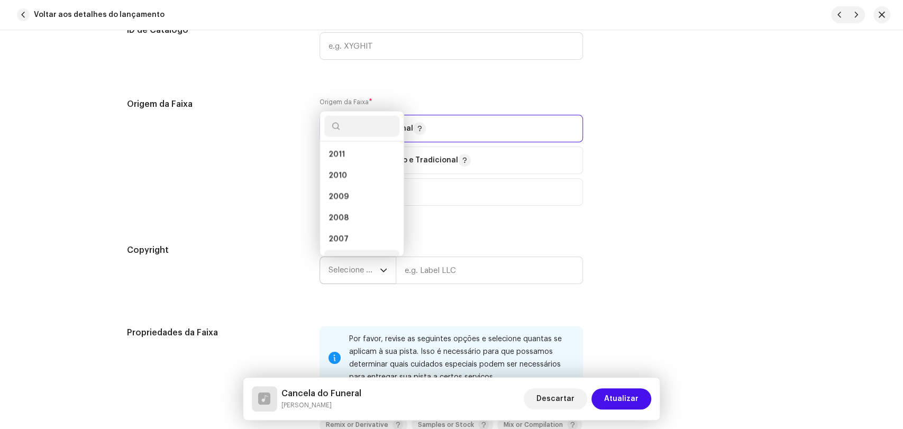
scroll to position [310, 0]
click at [349, 162] on li "2011" at bounding box center [361, 162] width 75 height 21
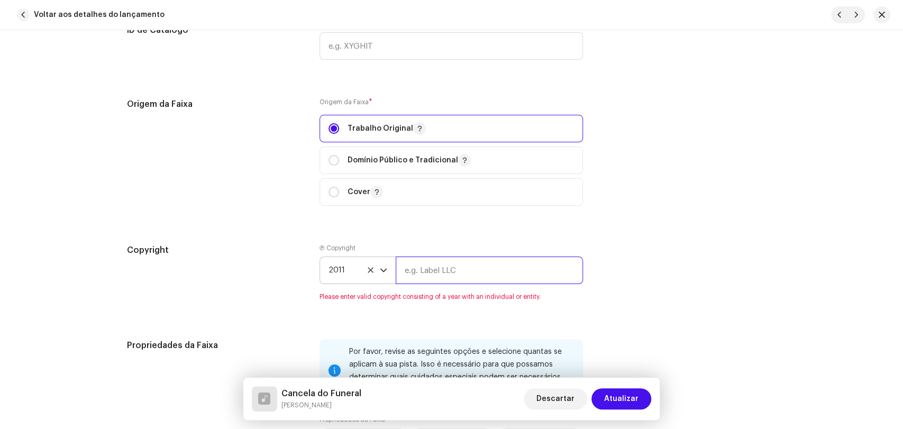
click at [426, 276] on input "text" at bounding box center [489, 269] width 187 height 27
type input "Alpha Music"
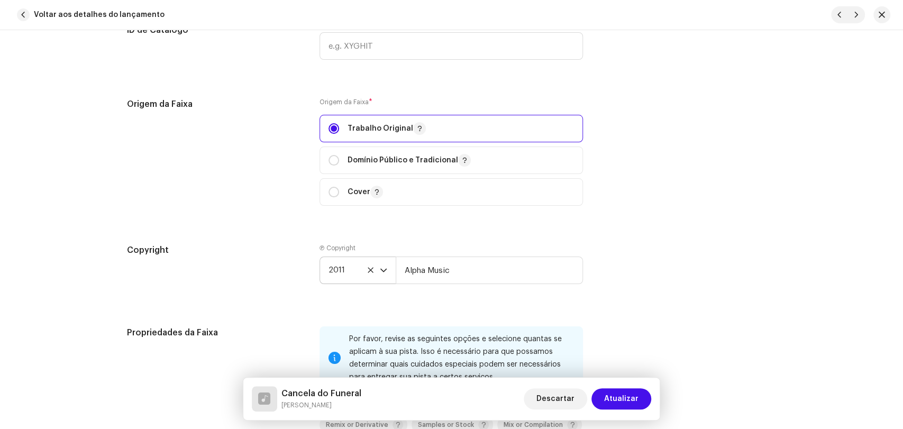
click at [404, 300] on div "Ⓟ Copyright 2011 Alpha Music" at bounding box center [450, 272] width 263 height 57
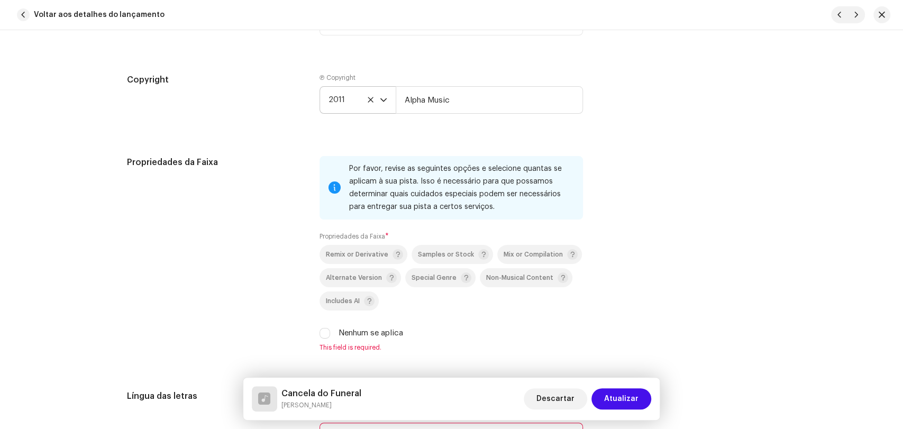
scroll to position [1468, 0]
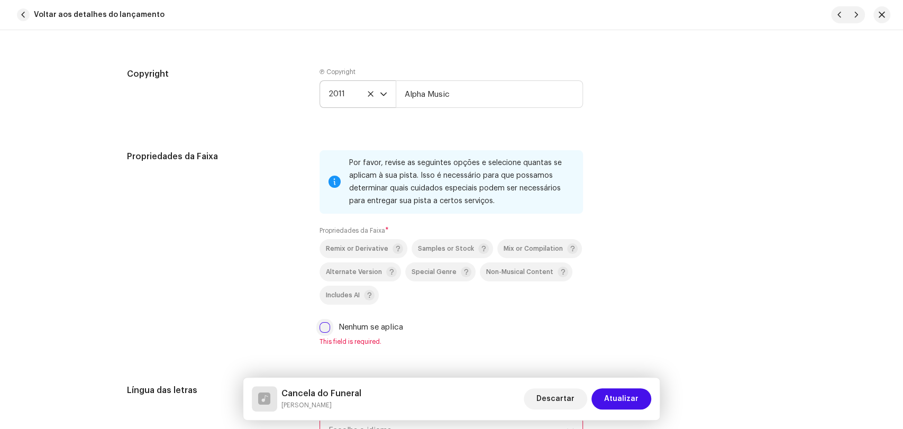
click at [319, 329] on input "Nenhum se aplica" at bounding box center [324, 327] width 11 height 11
checkbox input "true"
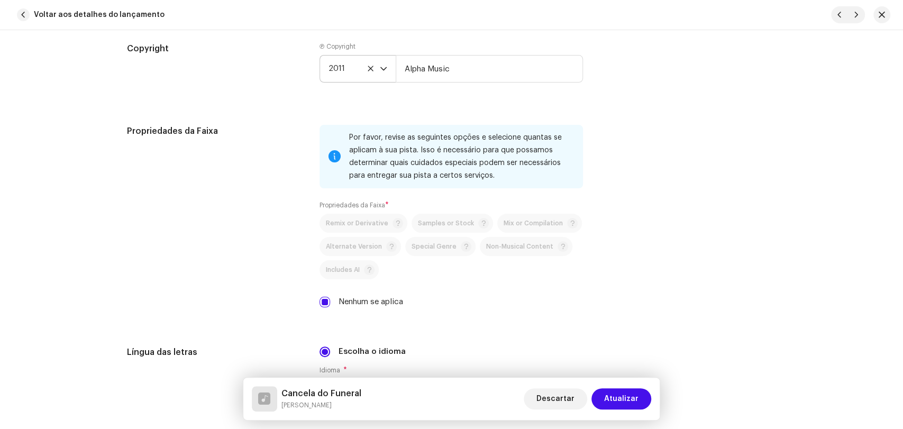
scroll to position [1645, 0]
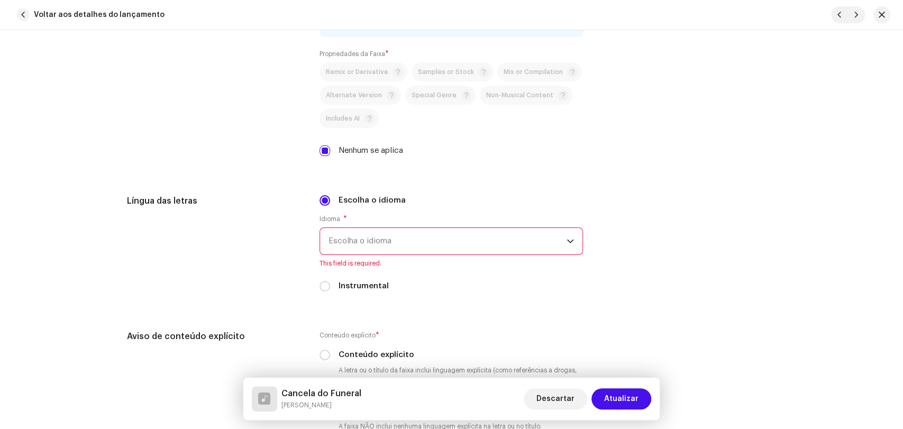
click at [325, 245] on p-select "Escolha o idioma" at bounding box center [450, 240] width 263 height 27
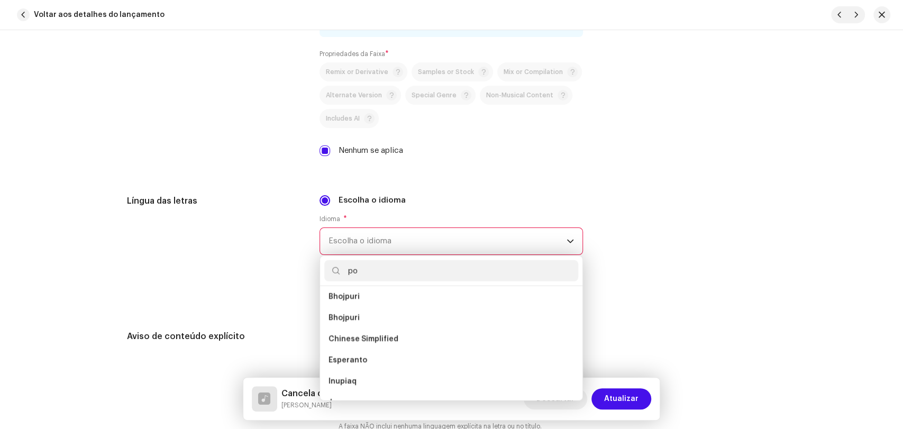
scroll to position [0, 0]
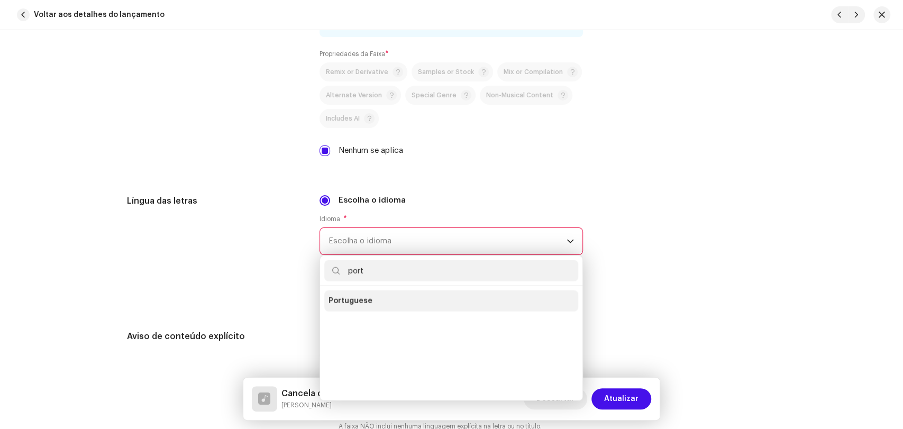
type input "port"
click at [364, 306] on span "Portuguese" at bounding box center [350, 301] width 44 height 11
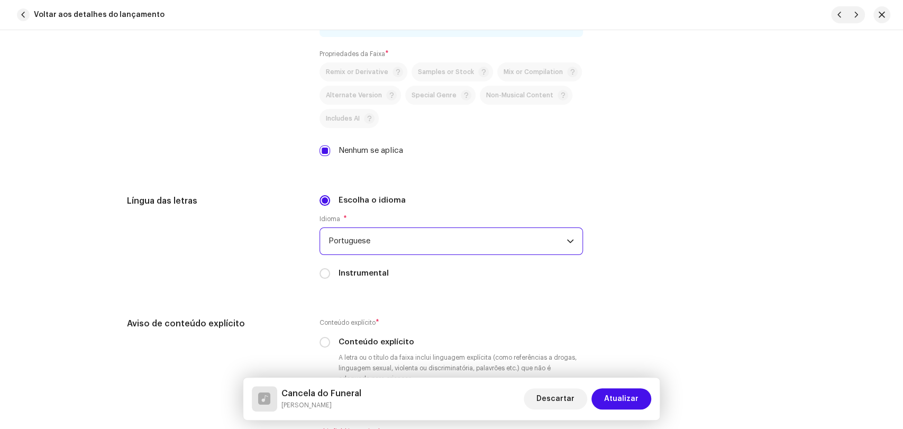
click at [261, 272] on div "Língua das letras" at bounding box center [215, 243] width 176 height 97
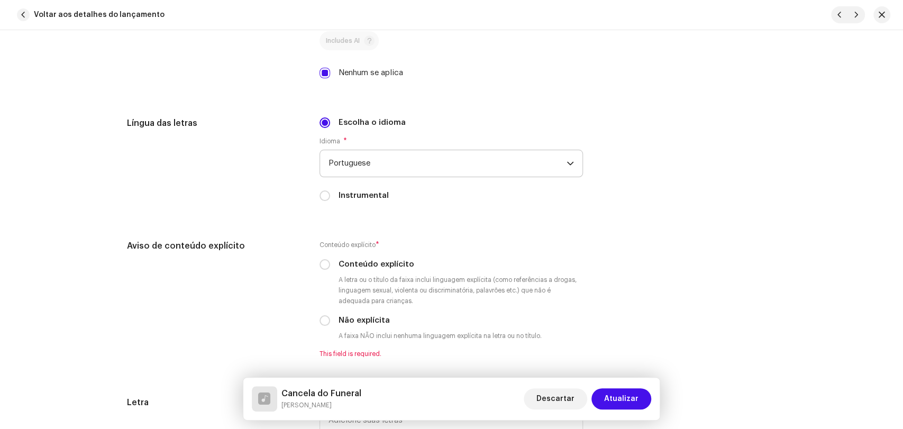
scroll to position [1762, 0]
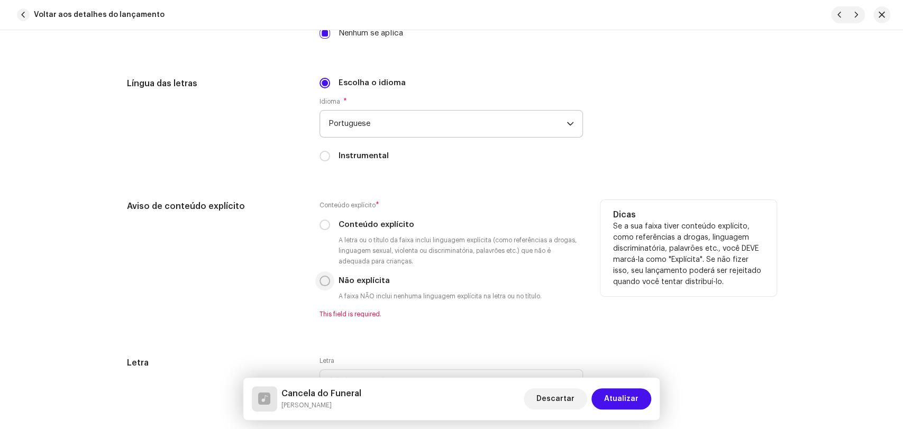
click at [320, 283] on input "Não explícita" at bounding box center [324, 280] width 11 height 11
radio input "true"
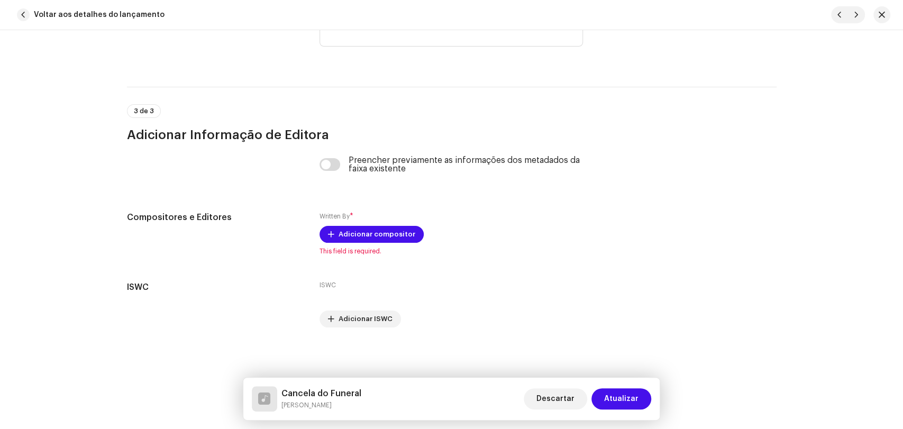
scroll to position [2114, 0]
click at [306, 184] on div "Preencher previamente as informações dos metadados da faixa existente" at bounding box center [451, 171] width 649 height 30
click at [342, 234] on span "Adicionar compositor" at bounding box center [376, 234] width 77 height 21
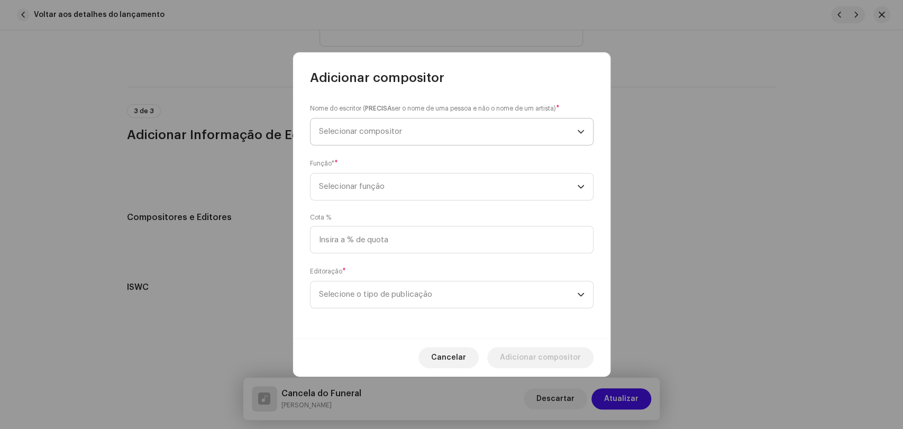
click at [372, 131] on span "Selecionar compositor" at bounding box center [360, 131] width 83 height 8
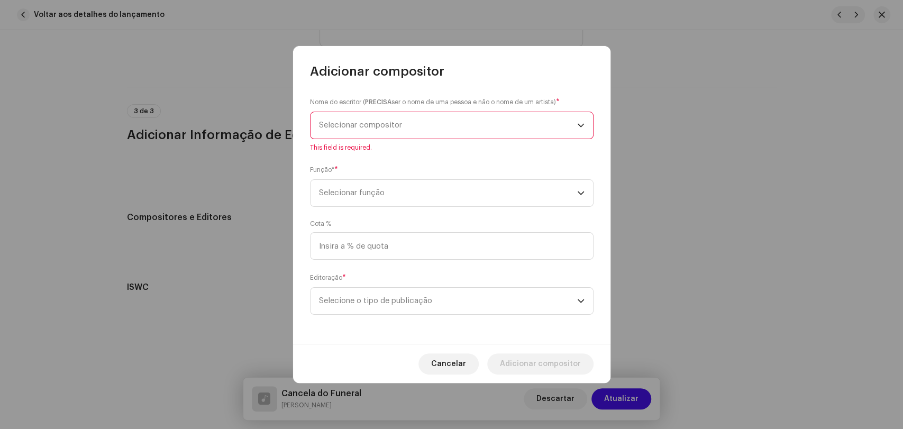
click at [263, 220] on div "Adicionar compositor Nome do escritor ( PRECISA ser o nome de uma pessoa e não …" at bounding box center [451, 214] width 903 height 429
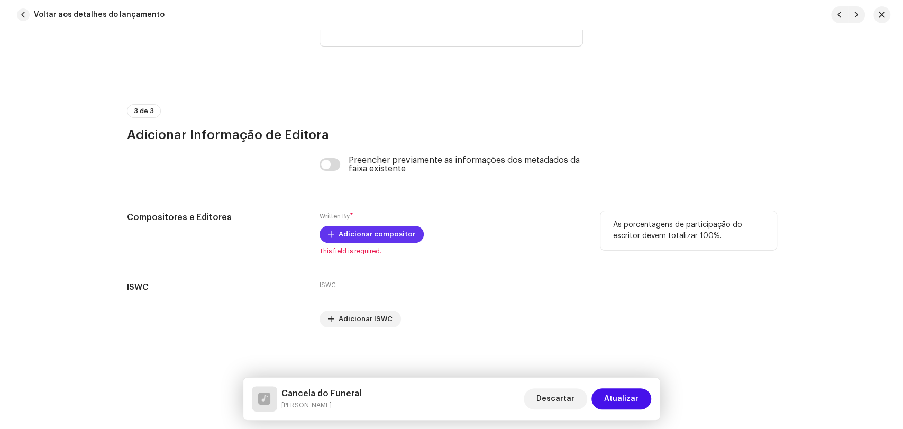
click at [352, 236] on span "Adicionar compositor" at bounding box center [376, 234] width 77 height 21
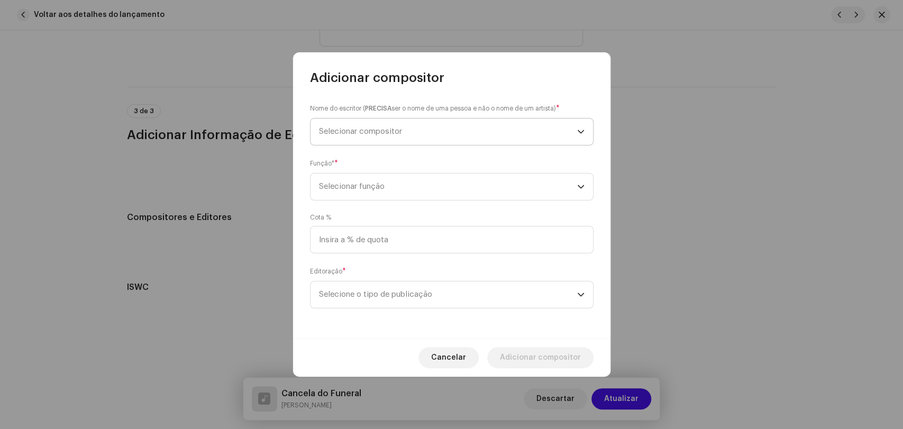
click at [348, 135] on span "Selecionar compositor" at bounding box center [360, 131] width 83 height 8
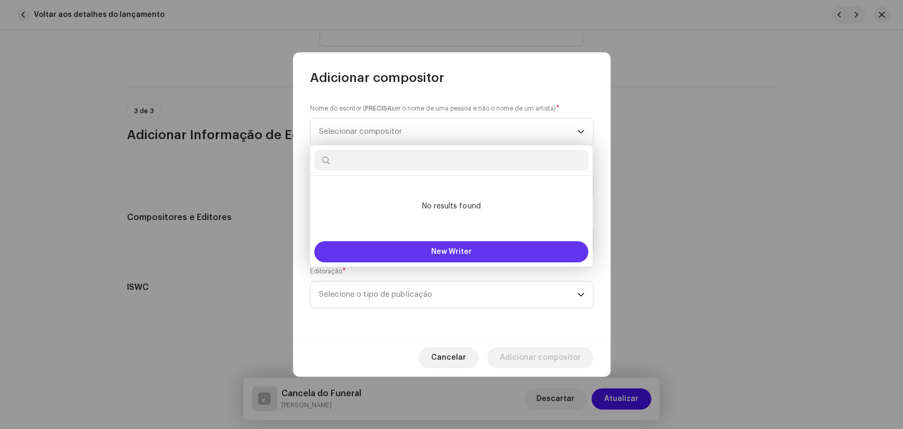
click at [413, 251] on button "New Writer" at bounding box center [451, 251] width 274 height 21
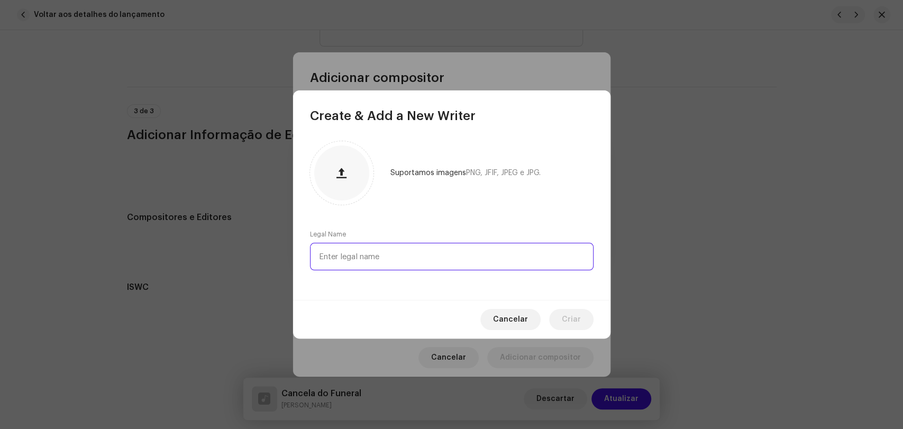
click at [404, 255] on input "text" at bounding box center [451, 256] width 283 height 27
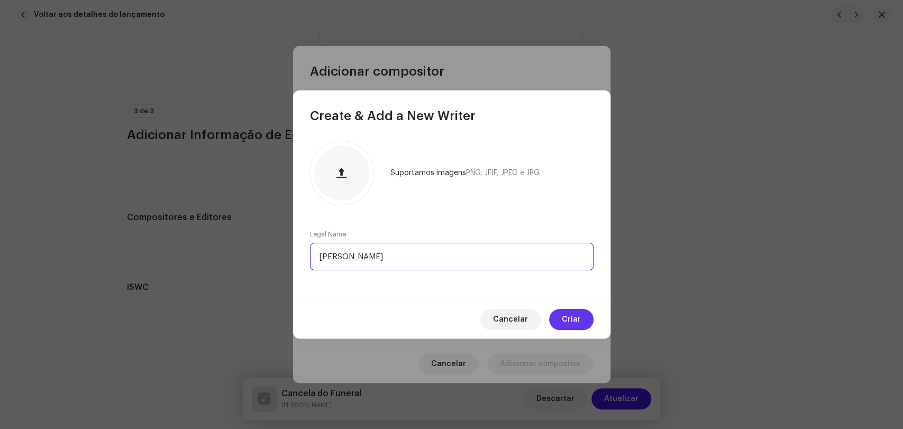
type input "[PERSON_NAME]"
click at [573, 320] on span "Criar" at bounding box center [571, 319] width 19 height 21
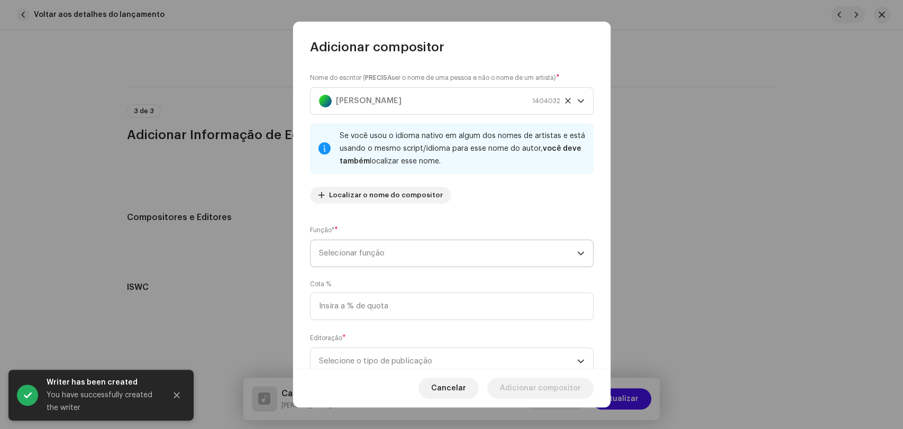
click at [393, 254] on span "Selecionar função" at bounding box center [448, 253] width 258 height 26
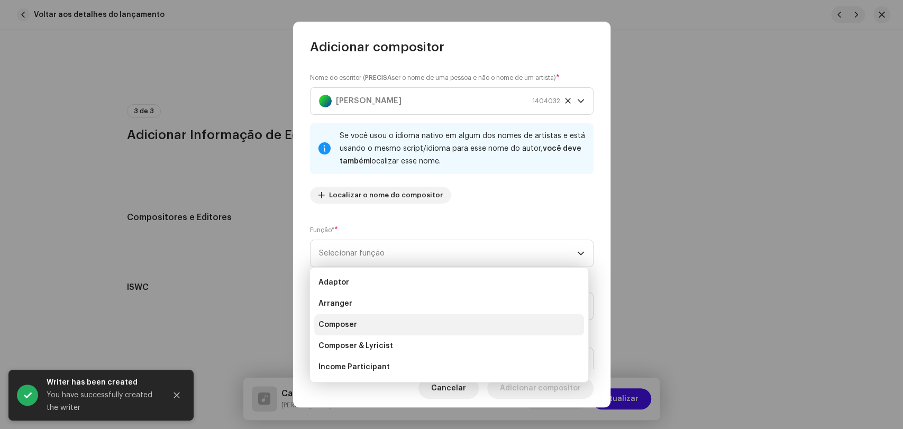
click at [364, 320] on li "Composer" at bounding box center [449, 324] width 270 height 21
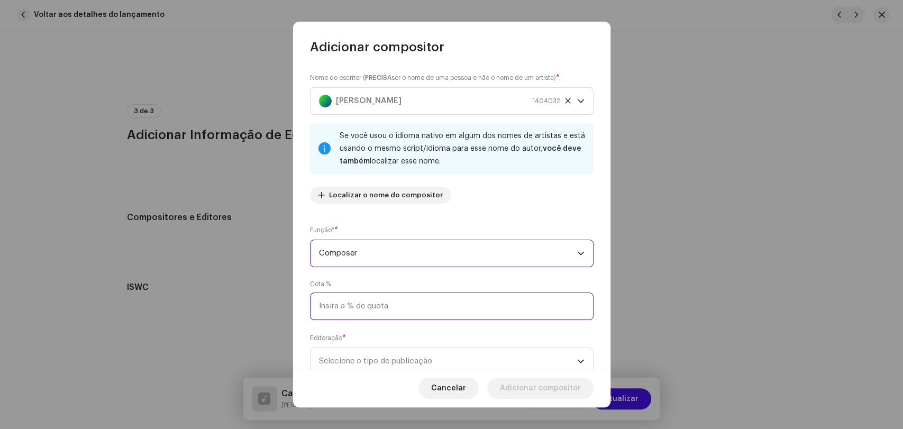
click at [371, 307] on input at bounding box center [451, 305] width 283 height 27
type input "100,00"
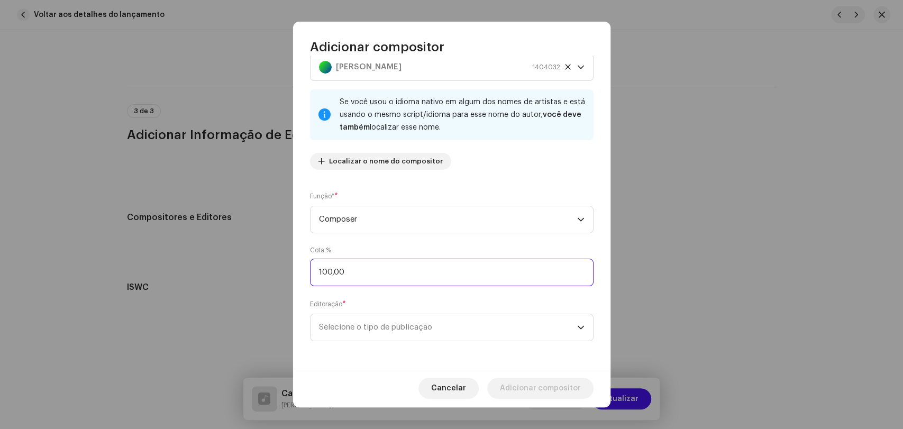
scroll to position [36, 0]
click at [361, 320] on span "Selecione o tipo de publicação" at bounding box center [448, 326] width 258 height 26
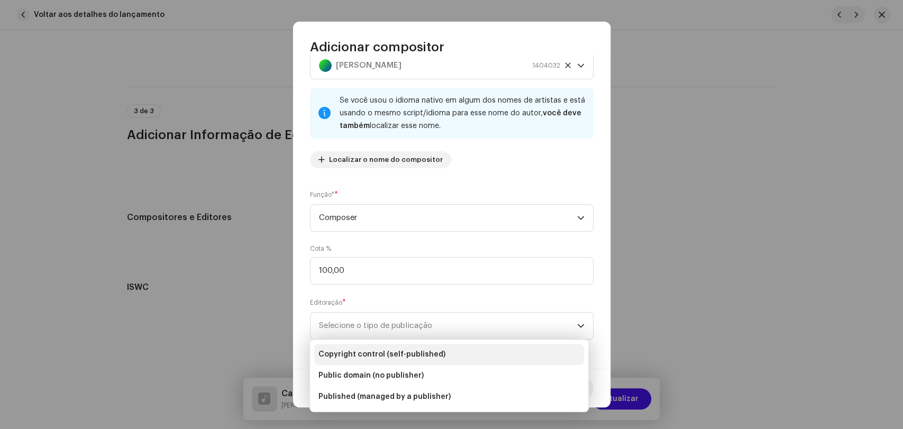
click at [372, 353] on span "Copyright control (self-published)" at bounding box center [381, 354] width 127 height 11
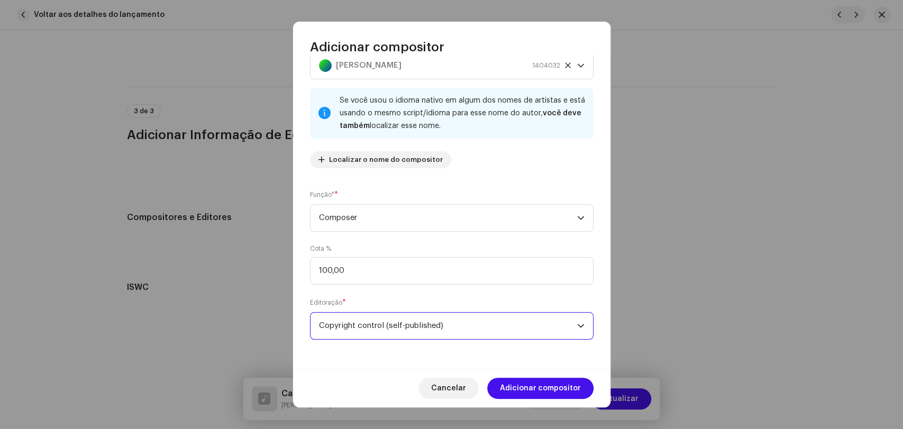
click at [252, 308] on div "Adicionar compositor Nome do escritor ( PRECISA ser o nome de uma pessoa e não …" at bounding box center [451, 214] width 903 height 429
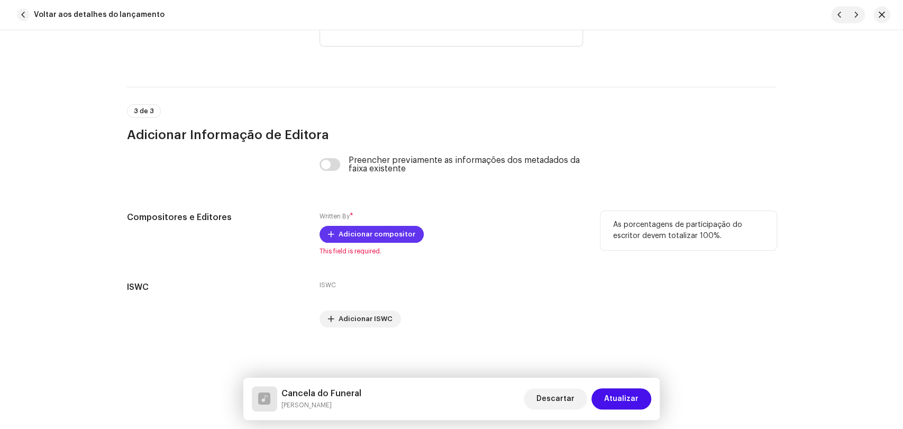
click at [347, 232] on span "Adicionar compositor" at bounding box center [376, 234] width 77 height 21
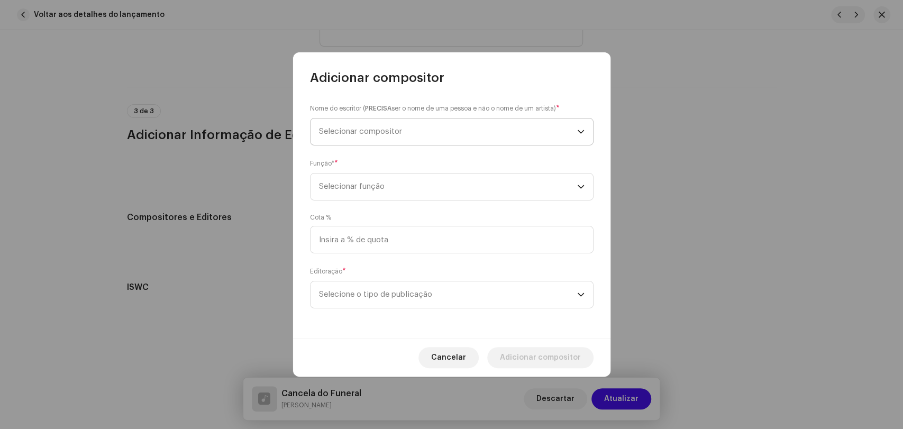
click at [347, 133] on span "Selecionar compositor" at bounding box center [360, 131] width 83 height 8
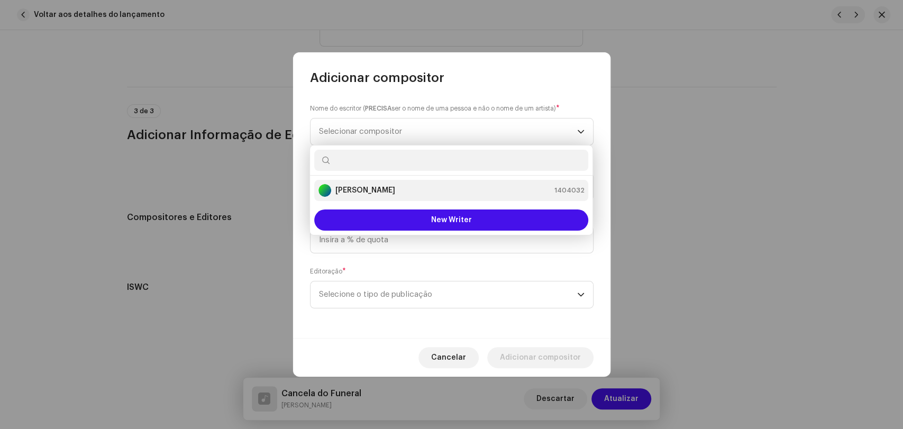
click at [357, 189] on strong "[PERSON_NAME]" at bounding box center [365, 190] width 60 height 11
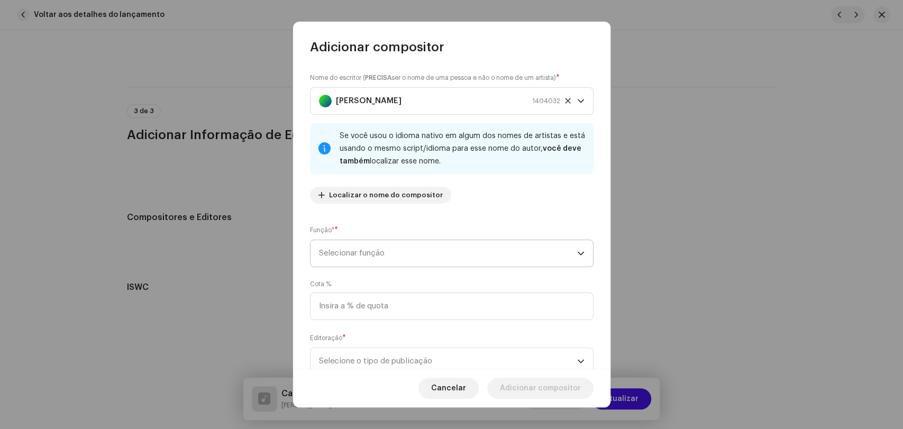
click at [349, 254] on span "Selecionar função" at bounding box center [448, 253] width 258 height 26
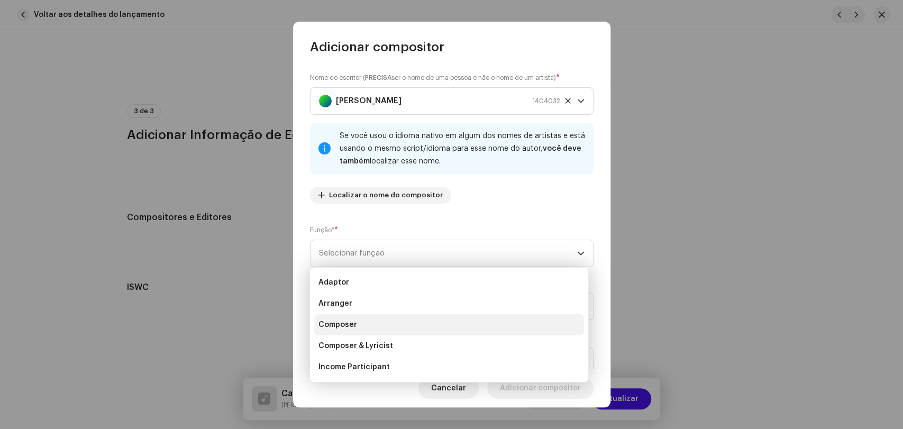
click at [356, 320] on li "Composer" at bounding box center [449, 324] width 270 height 21
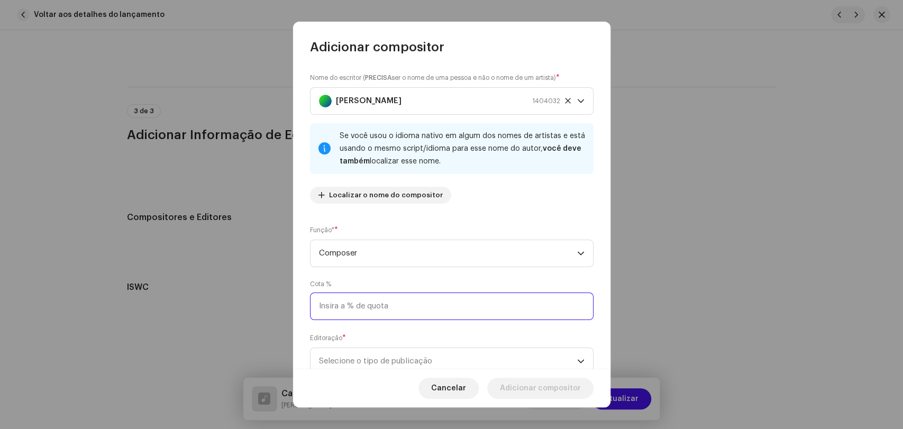
click at [353, 310] on input at bounding box center [451, 305] width 283 height 27
type input "100,00"
click at [369, 357] on span "Selecione o tipo de publicação" at bounding box center [448, 361] width 258 height 26
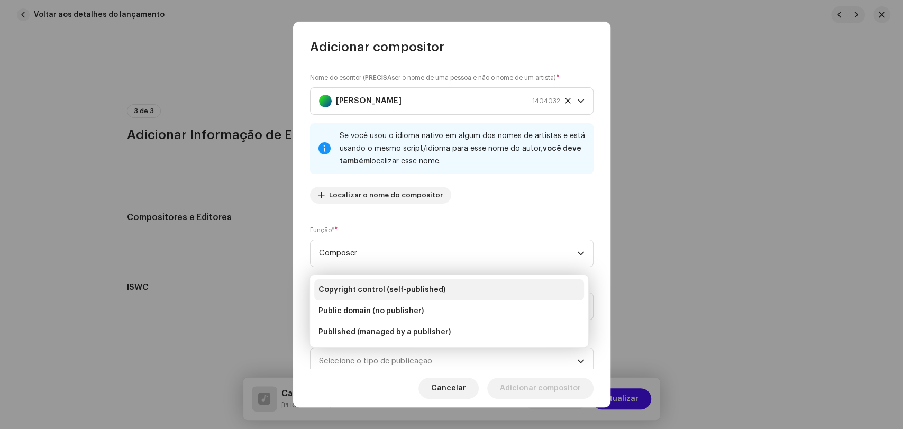
click at [379, 289] on span "Copyright control (self-published)" at bounding box center [381, 289] width 127 height 11
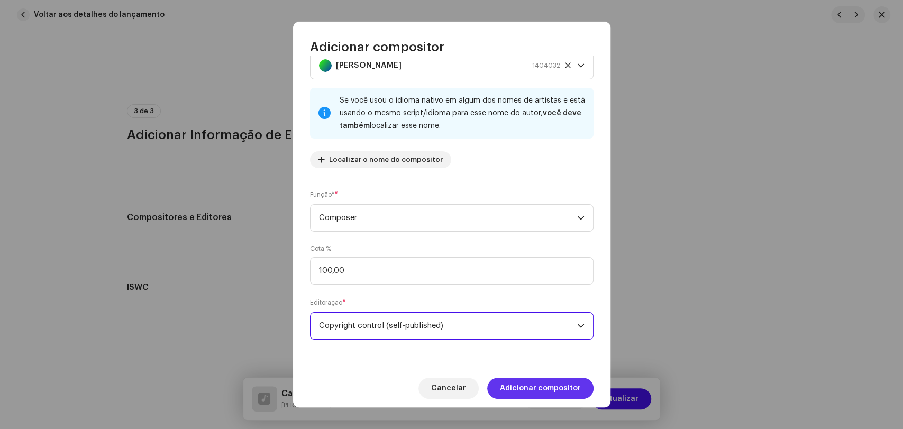
click at [523, 384] on span "Adicionar compositor" at bounding box center [540, 388] width 81 height 21
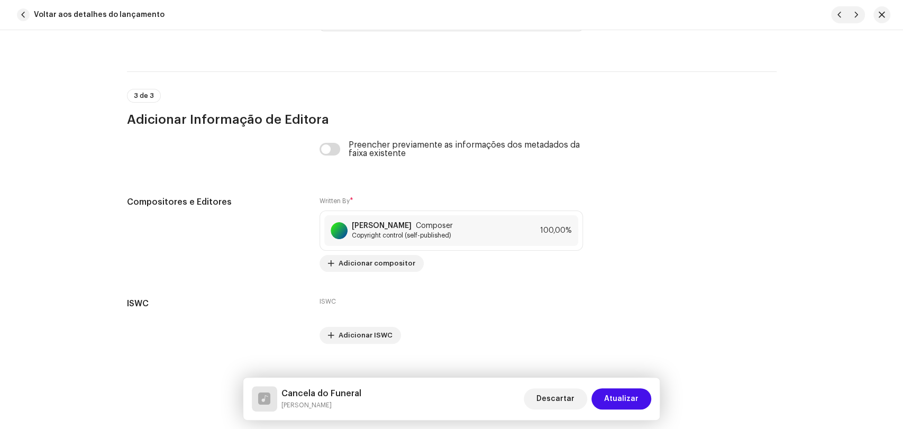
scroll to position [2146, 0]
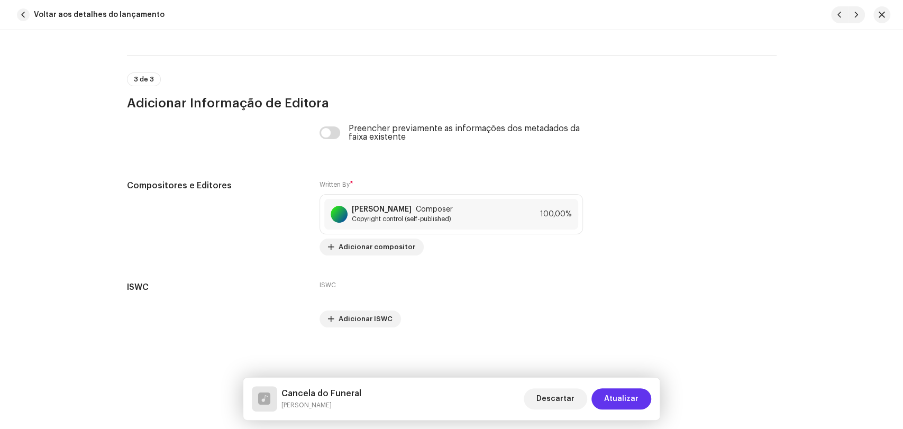
click at [629, 401] on span "Atualizar" at bounding box center [621, 398] width 34 height 21
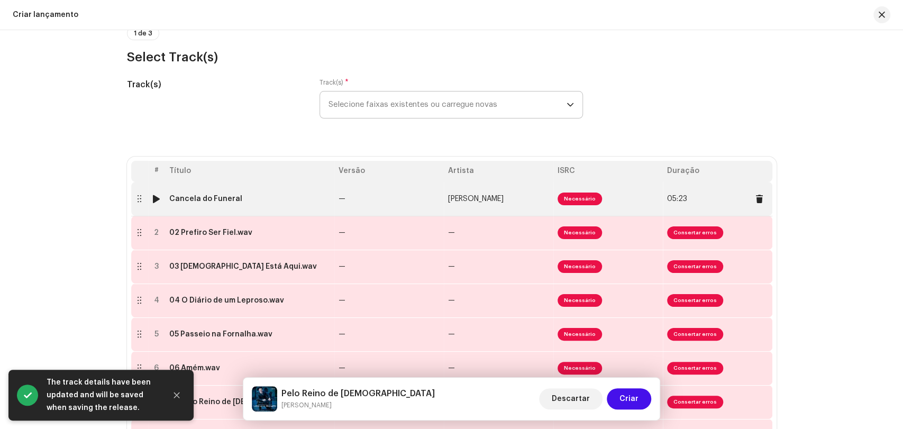
click at [618, 197] on td "Necessário" at bounding box center [607, 199] width 109 height 34
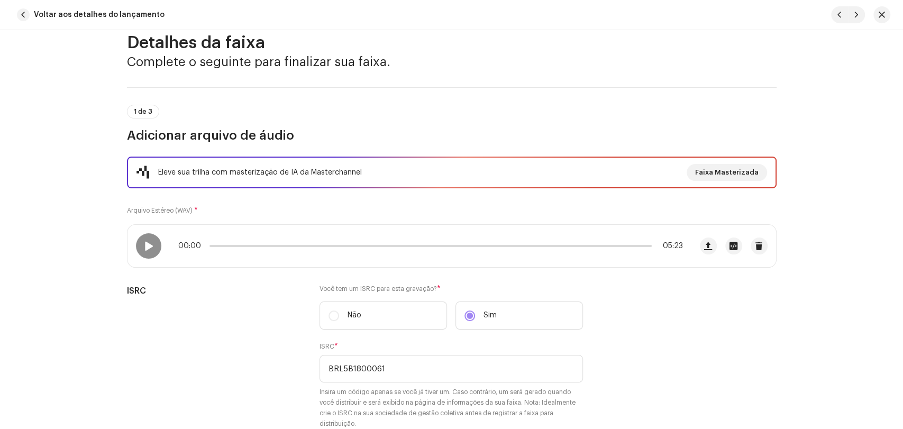
scroll to position [0, 0]
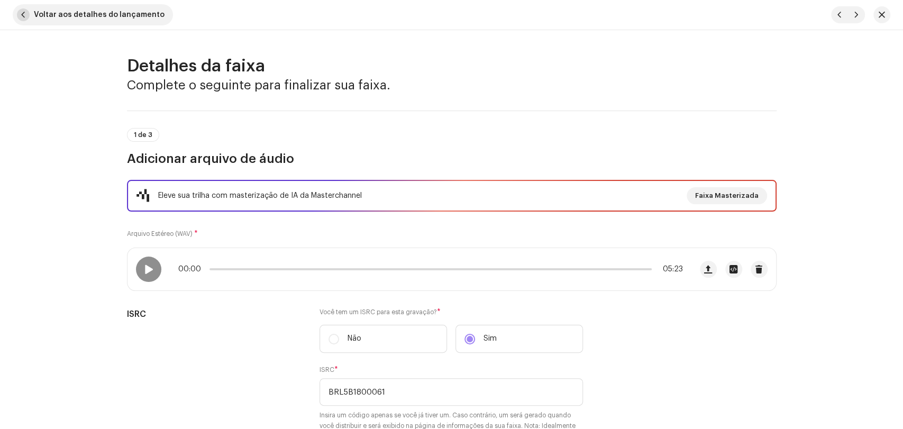
click at [20, 17] on span "button" at bounding box center [23, 14] width 13 height 13
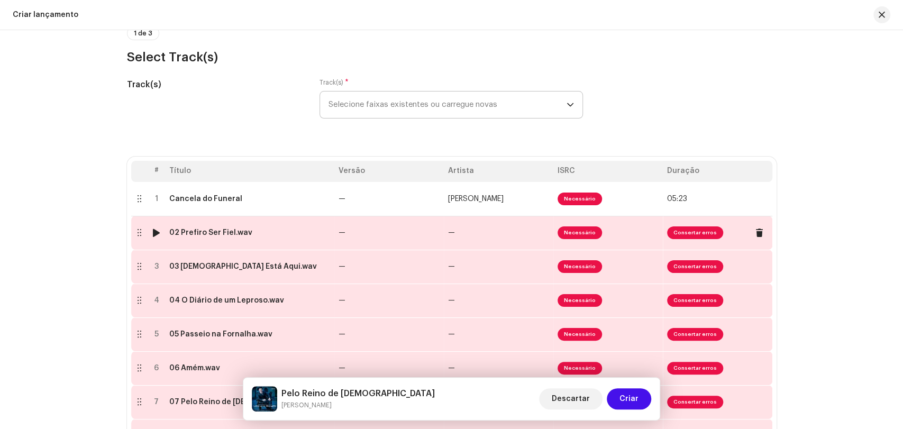
click at [401, 229] on td "—" at bounding box center [388, 233] width 109 height 34
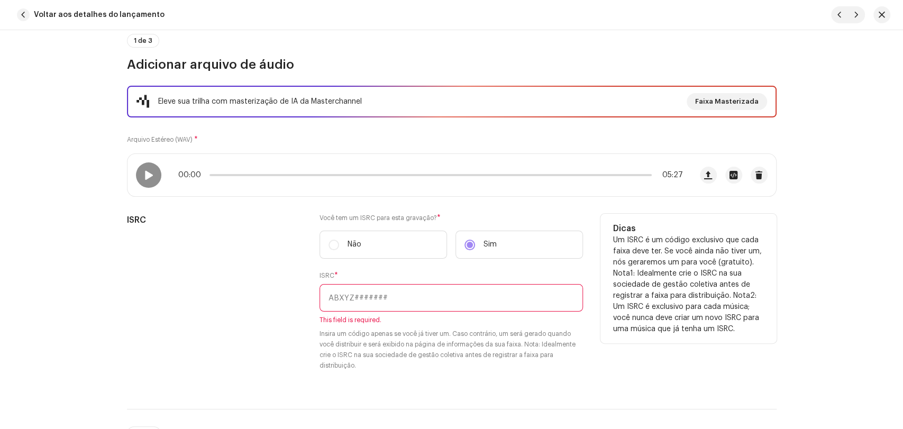
scroll to position [117, 0]
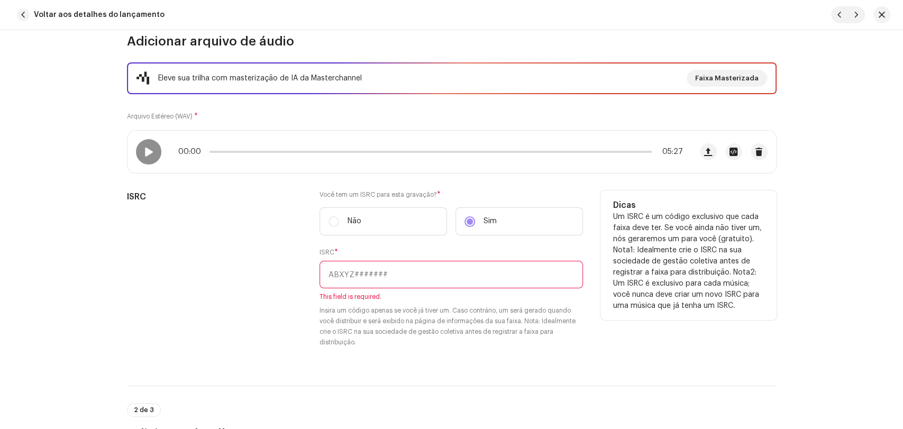
click at [371, 272] on input "text" at bounding box center [450, 274] width 263 height 27
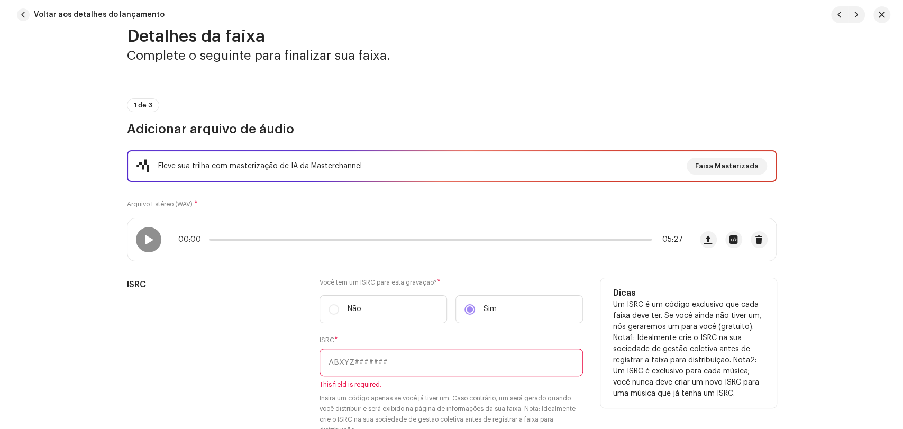
scroll to position [0, 0]
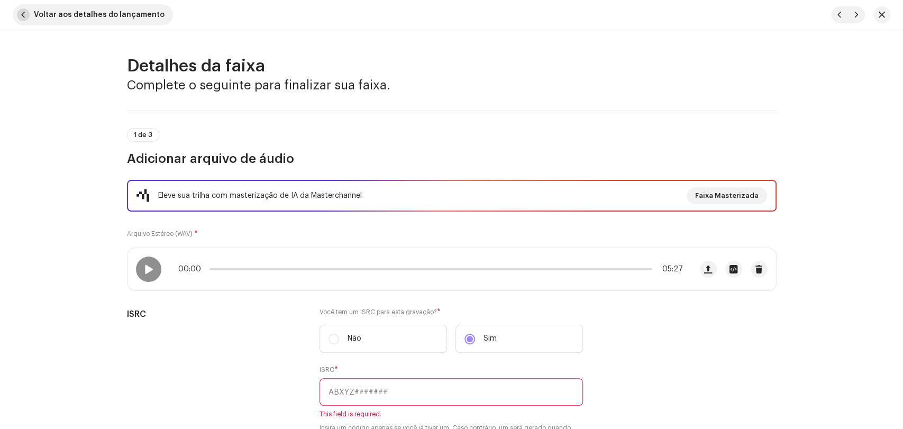
click at [26, 17] on span "button" at bounding box center [23, 14] width 13 height 13
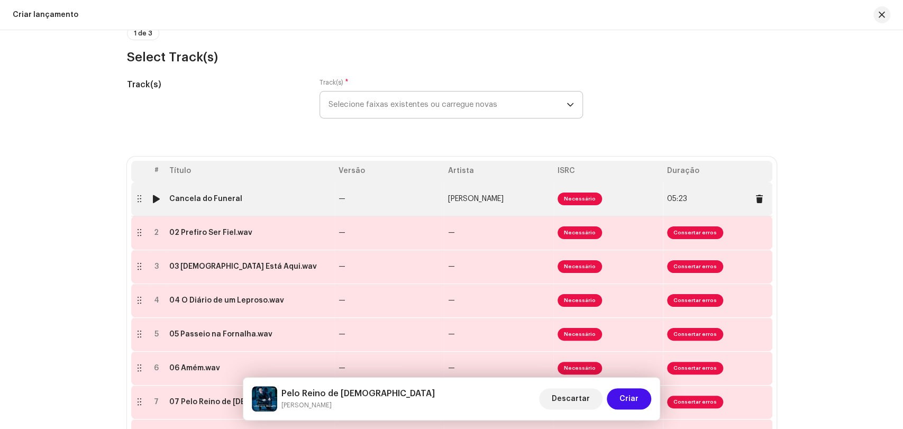
click at [417, 199] on td "—" at bounding box center [388, 199] width 109 height 34
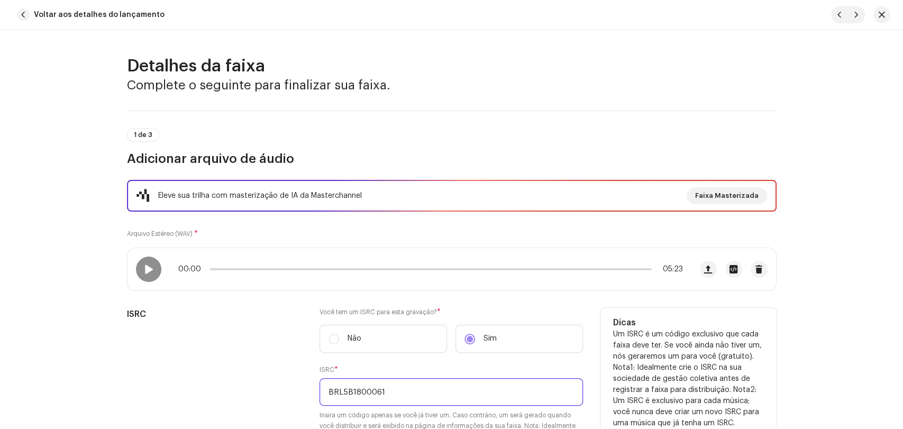
click at [379, 392] on input "BRL5B1800061" at bounding box center [450, 391] width 263 height 27
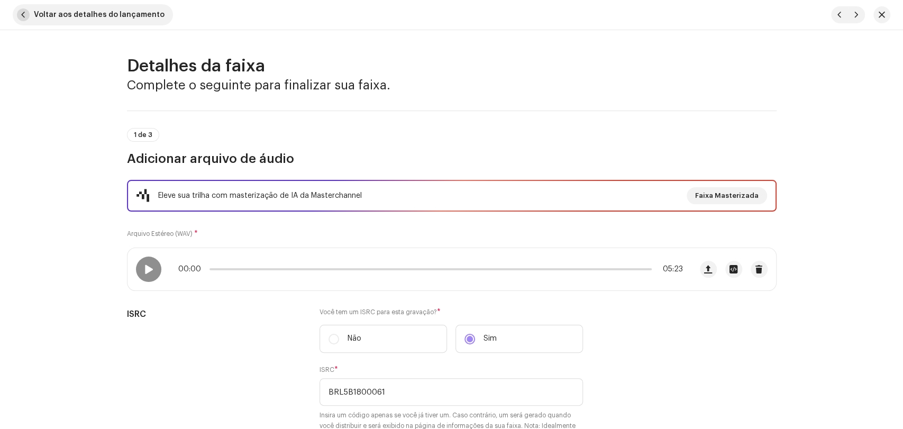
click at [29, 18] on button "Voltar aos detalhes do lançamento" at bounding box center [93, 14] width 160 height 21
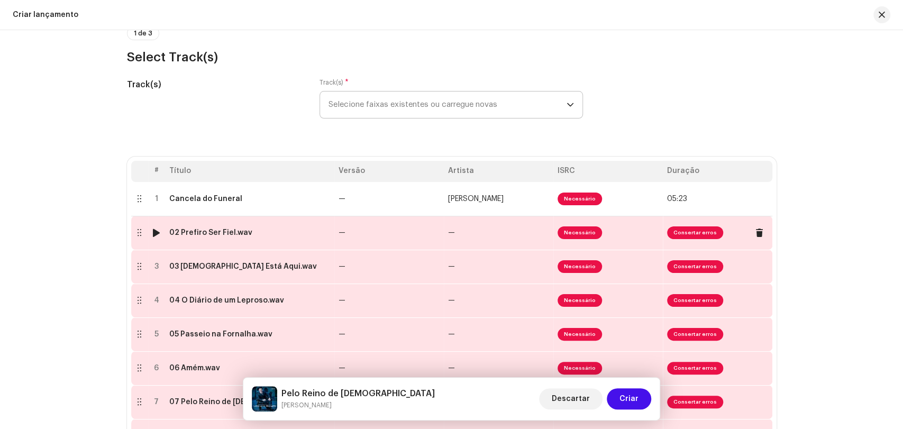
click at [208, 240] on td "02 Prefiro Ser Fiel.wav" at bounding box center [249, 233] width 169 height 34
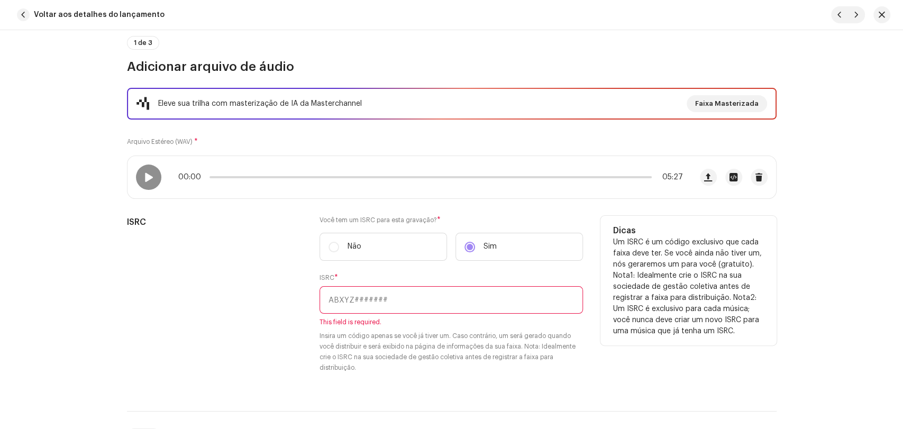
scroll to position [117, 0]
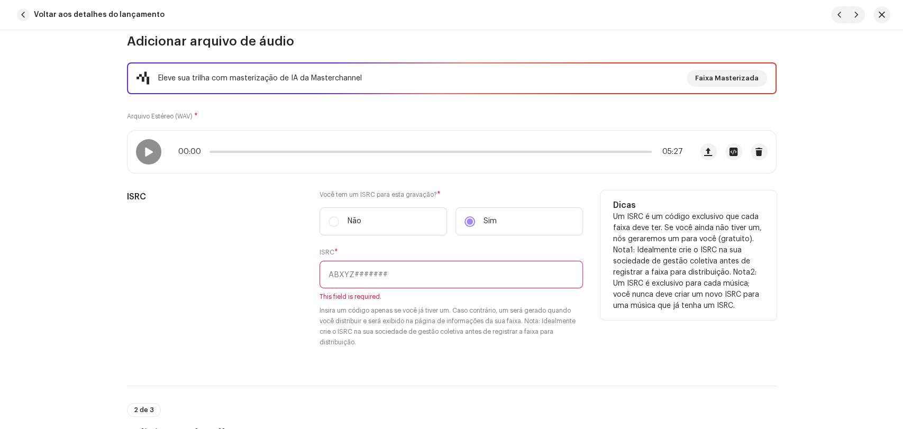
click at [372, 271] on input "text" at bounding box center [450, 274] width 263 height 27
paste input "BRL5B1800061"
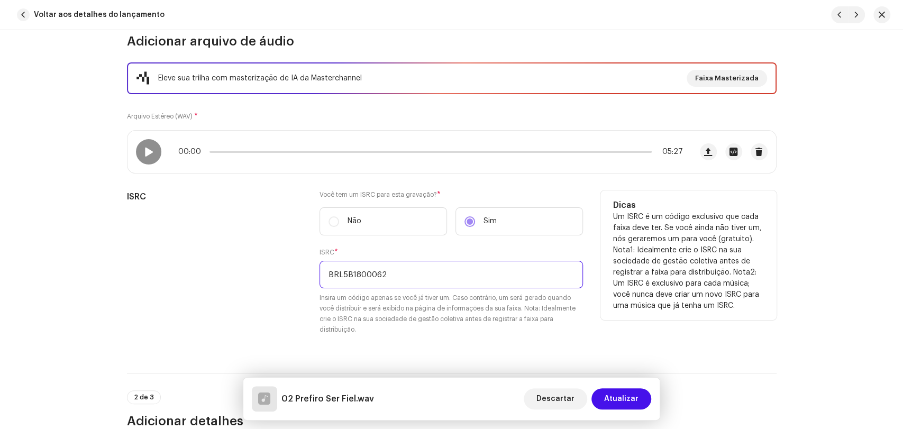
type input "BRL5B1800062"
click at [265, 269] on div "ISRC" at bounding box center [215, 268] width 176 height 157
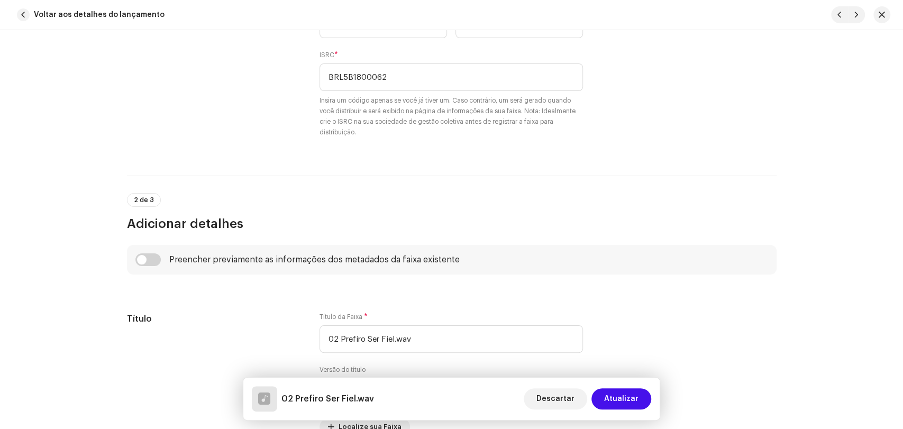
scroll to position [352, 0]
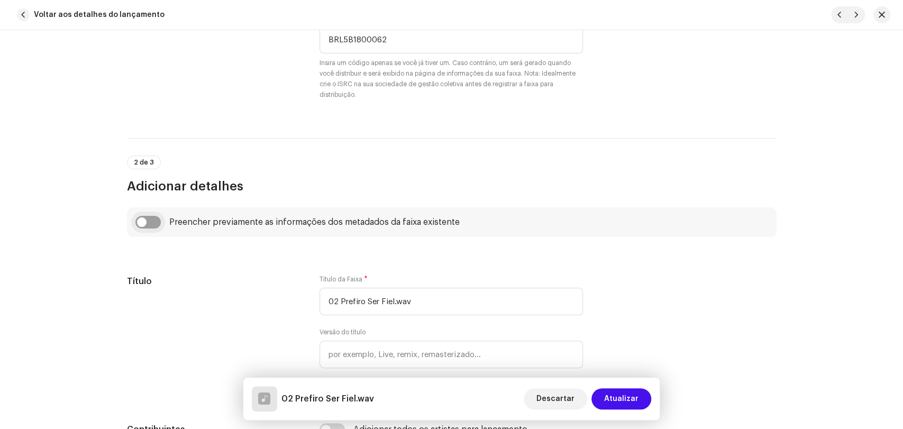
click at [151, 221] on input "checkbox" at bounding box center [147, 222] width 25 height 13
checkbox input "true"
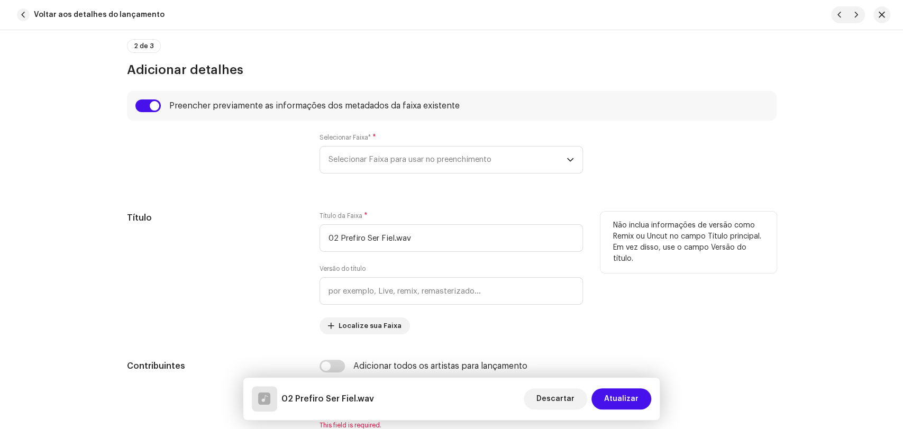
scroll to position [470, 0]
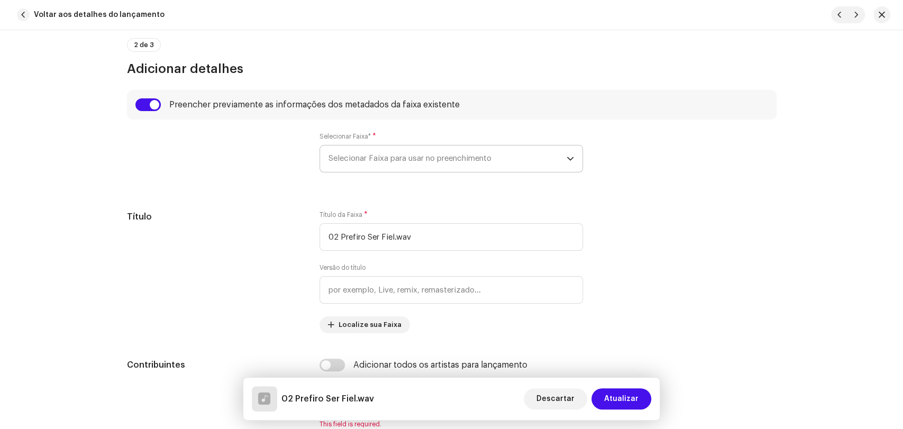
click at [360, 148] on span "Selecionar Faixa para usar no preenchimento" at bounding box center [447, 158] width 238 height 26
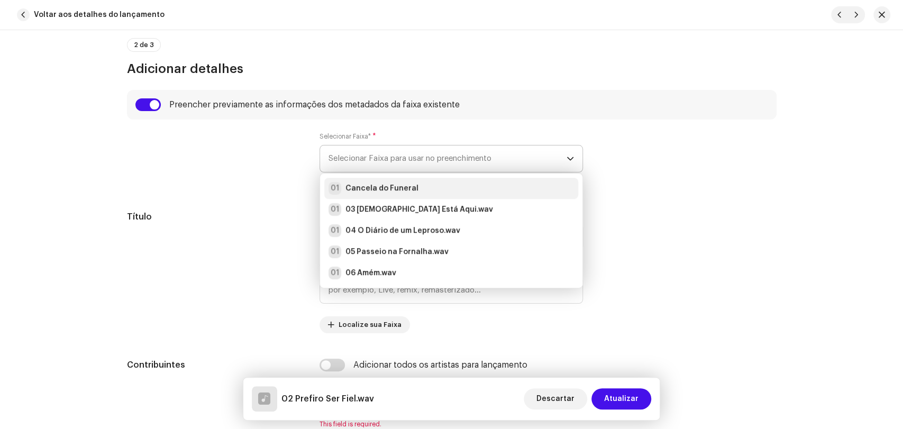
click at [364, 187] on strong "Cancela do Funeral" at bounding box center [381, 188] width 73 height 11
type input "Cancela do Funeral"
radio input "true"
type input "Alpha Music"
checkbox input "true"
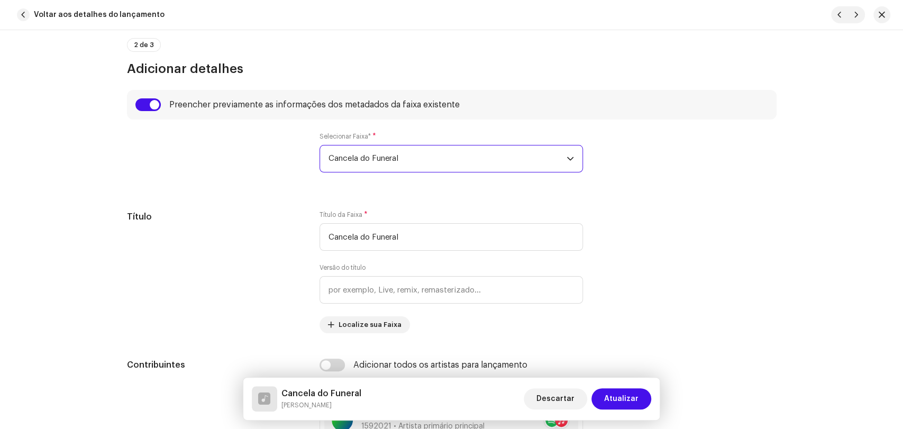
click at [250, 181] on div at bounding box center [215, 158] width 176 height 53
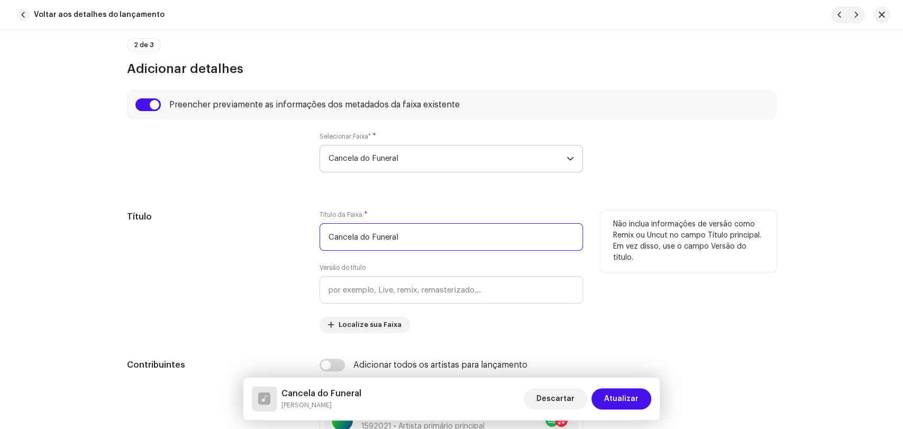
click at [343, 238] on input "Cancela do Funeral" at bounding box center [450, 236] width 263 height 27
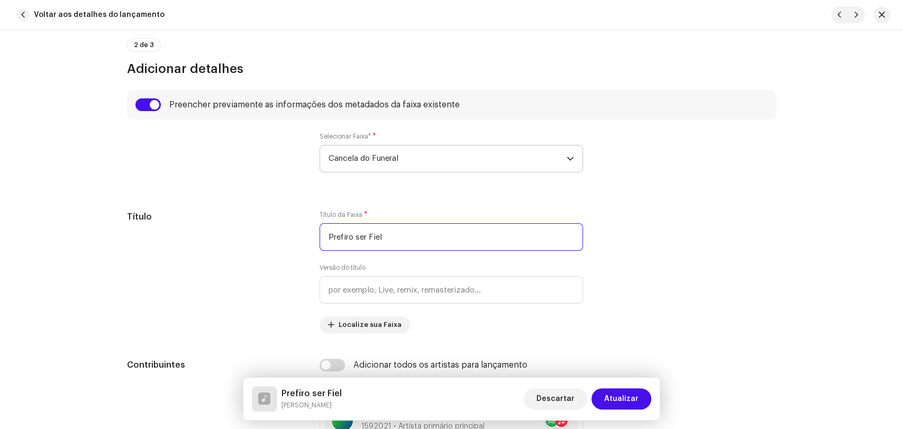
type input "Prefiro ser Fiel"
click at [378, 156] on span "Cancela do Funeral" at bounding box center [447, 158] width 238 height 26
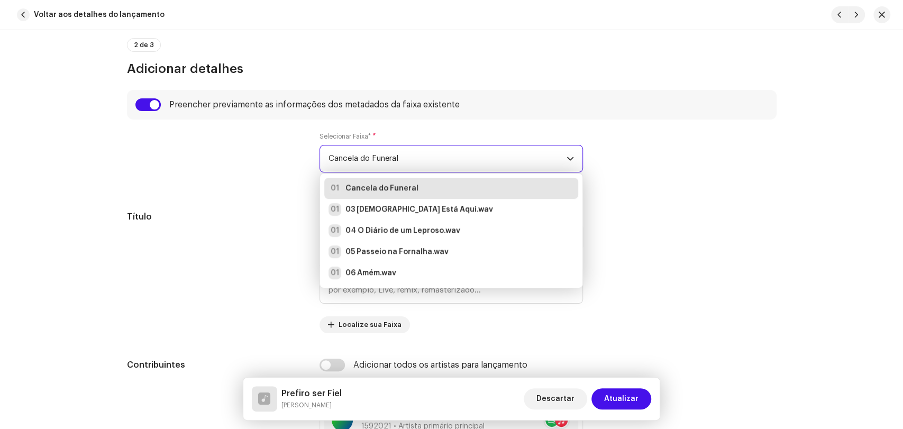
click at [378, 156] on span "Cancela do Funeral" at bounding box center [447, 158] width 238 height 26
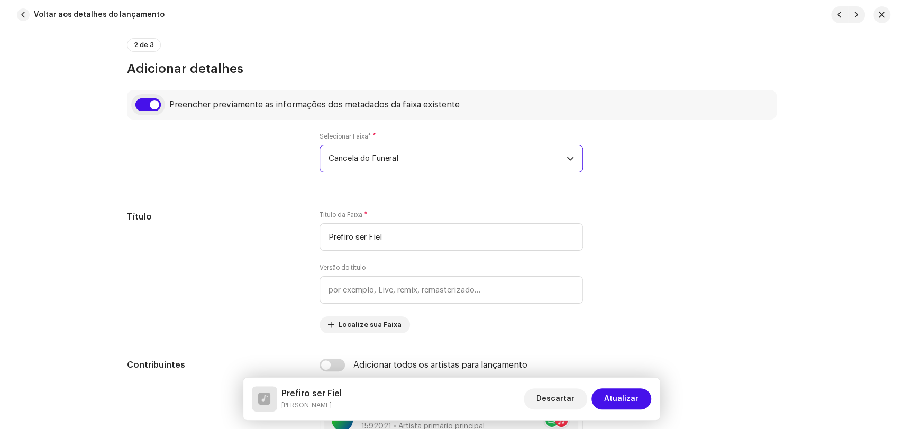
click at [141, 107] on input "checkbox" at bounding box center [147, 104] width 25 height 13
checkbox input "false"
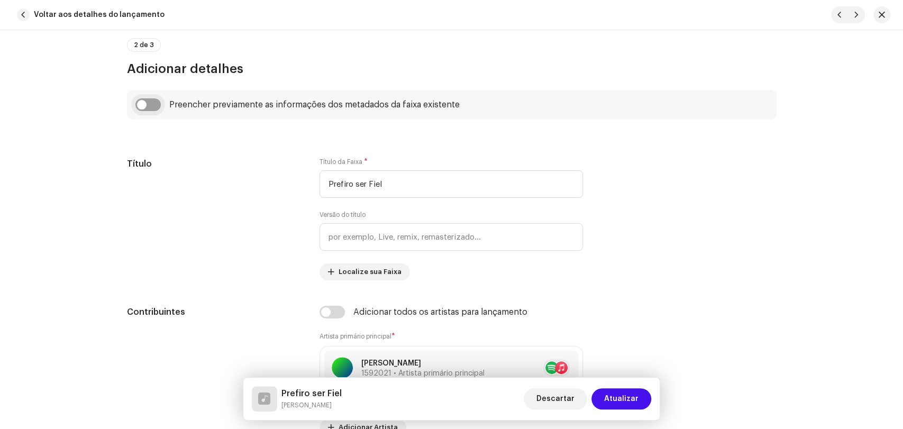
click at [151, 105] on input "checkbox" at bounding box center [147, 104] width 25 height 13
checkbox input "true"
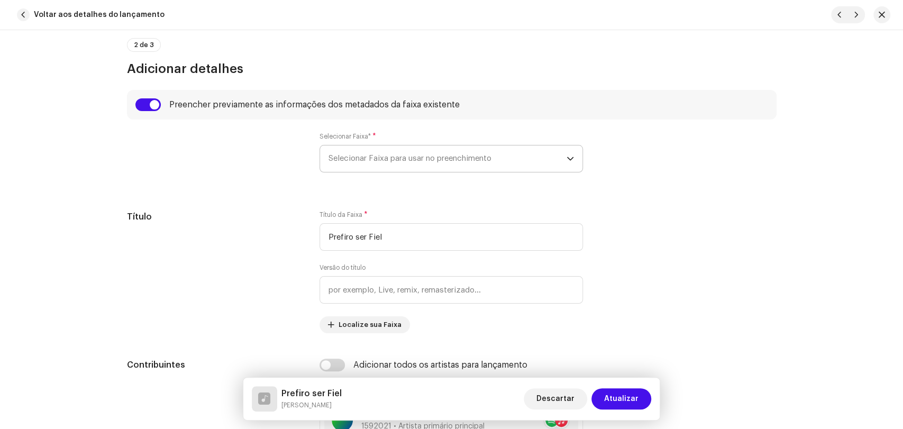
click at [354, 162] on span "Selecionar Faixa para usar no preenchimento" at bounding box center [447, 158] width 238 height 26
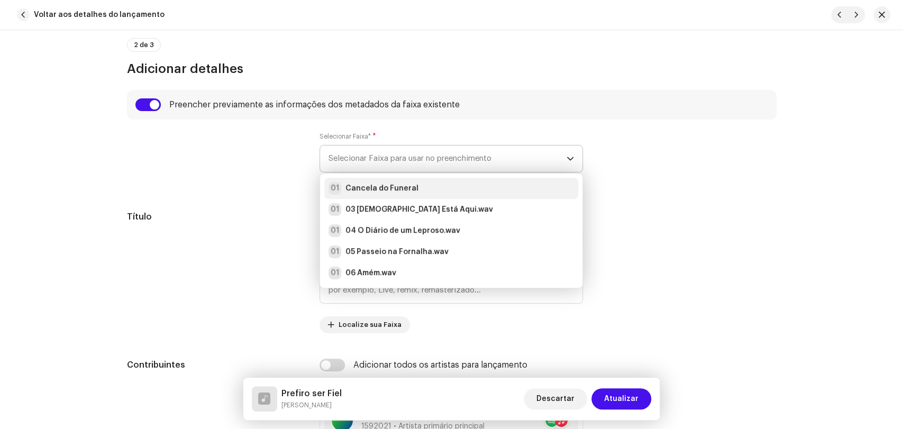
click at [356, 189] on strong "Cancela do Funeral" at bounding box center [381, 188] width 73 height 11
checkbox input "true"
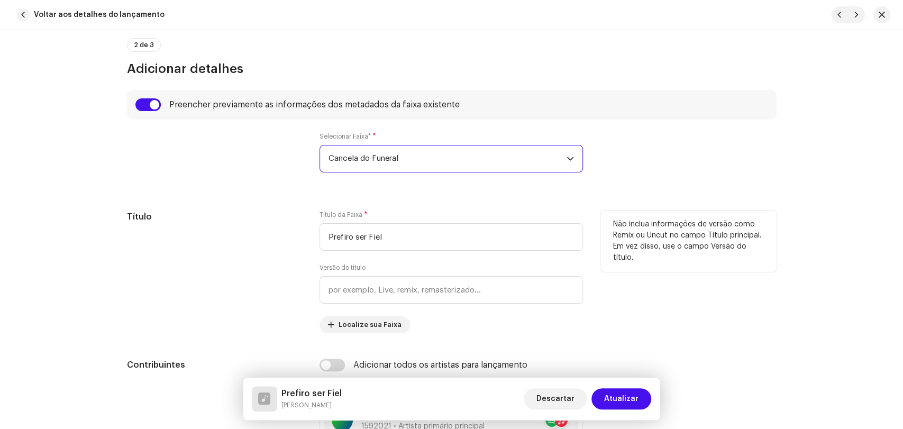
click at [283, 228] on div "Título" at bounding box center [215, 271] width 176 height 123
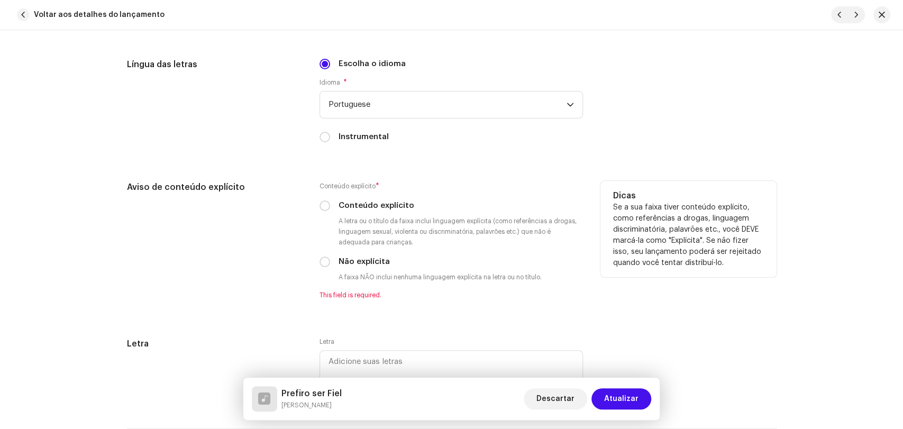
scroll to position [1821, 0]
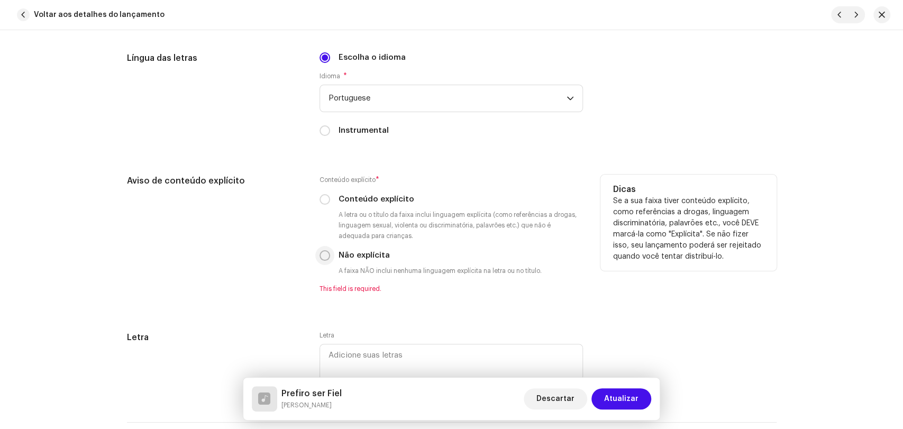
click at [322, 259] on input "Não explícita" at bounding box center [324, 255] width 11 height 11
radio input "true"
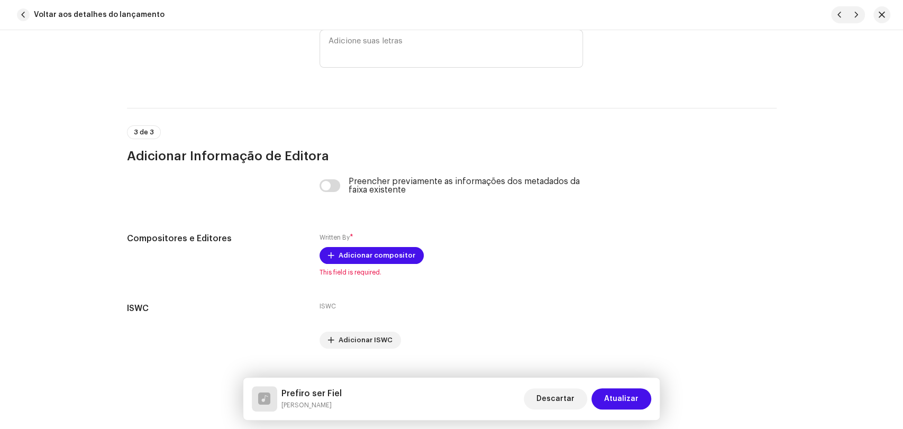
scroll to position [2148, 0]
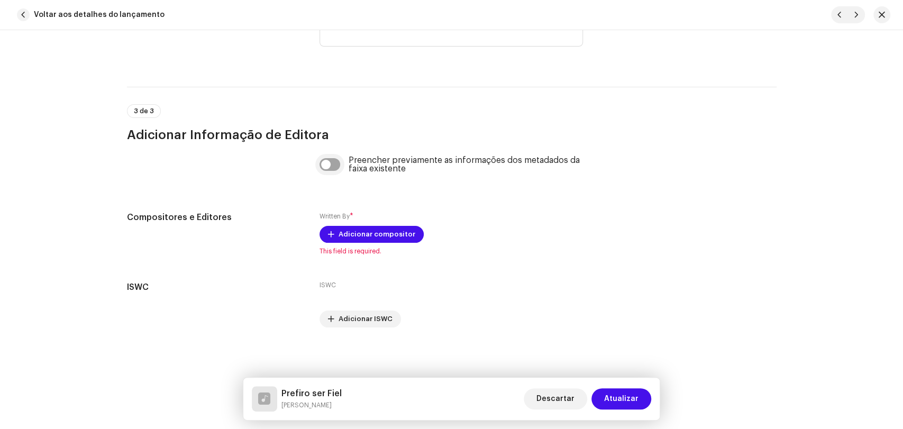
click at [333, 160] on input "checkbox" at bounding box center [329, 164] width 21 height 13
checkbox input "true"
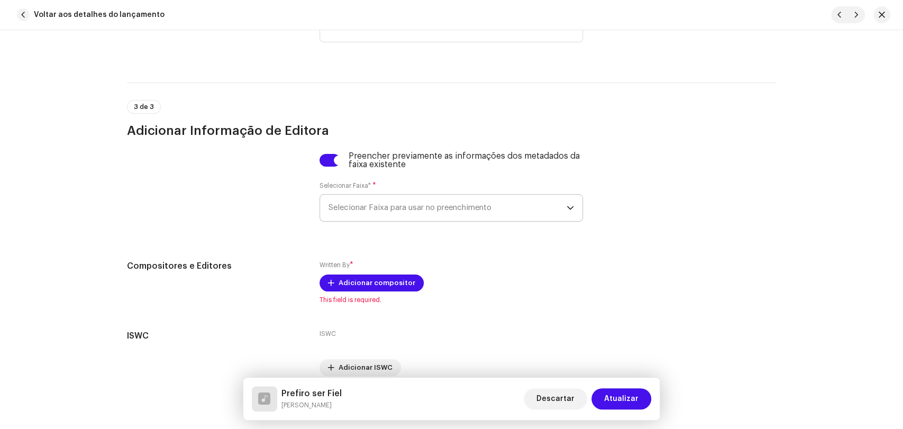
click at [345, 210] on span "Selecionar Faixa para usar no preenchimento" at bounding box center [447, 208] width 238 height 26
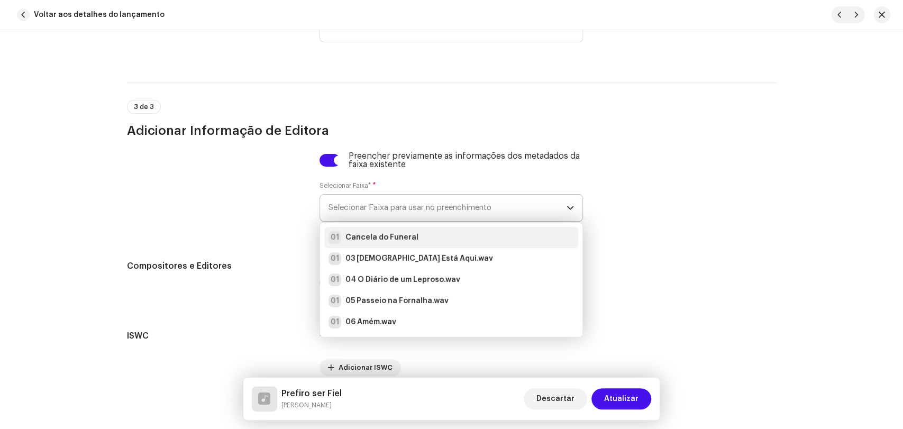
click at [351, 239] on strong "Cancela do Funeral" at bounding box center [381, 237] width 73 height 11
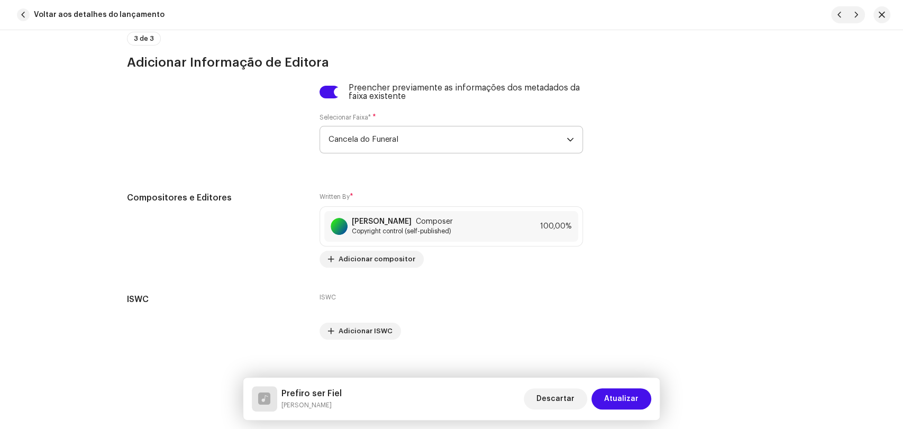
scroll to position [2233, 0]
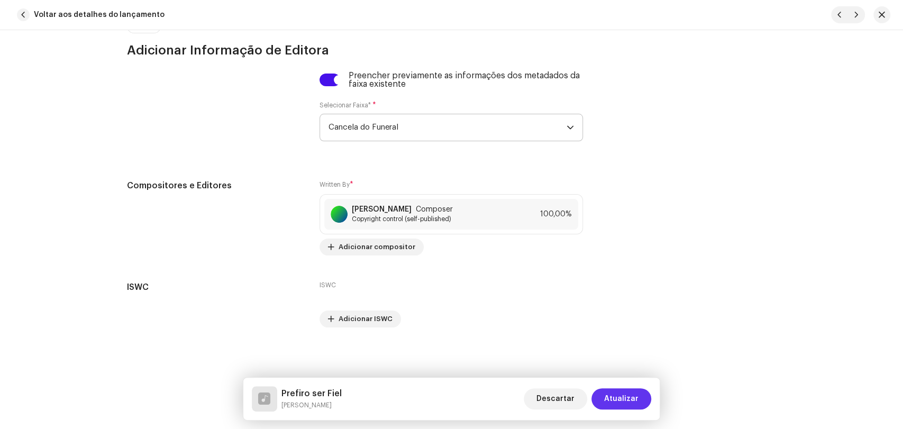
click at [628, 400] on span "Atualizar" at bounding box center [621, 398] width 34 height 21
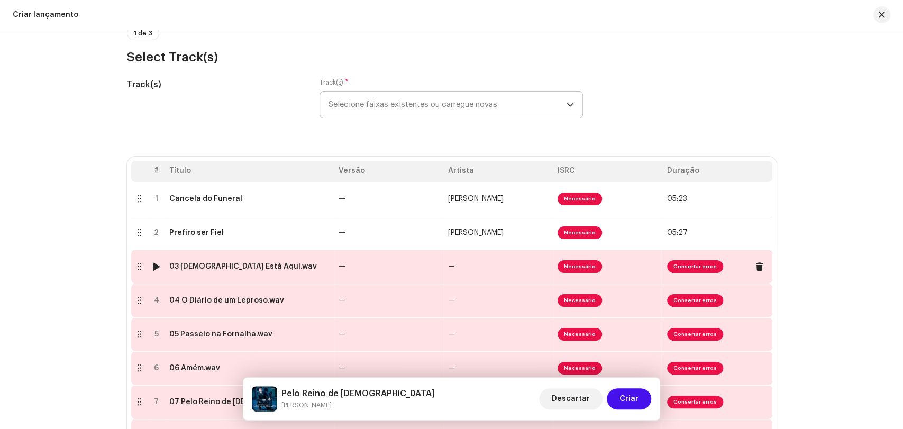
click at [291, 273] on td "03 [DEMOGRAPHIC_DATA] Está Aqui.wav" at bounding box center [249, 267] width 169 height 34
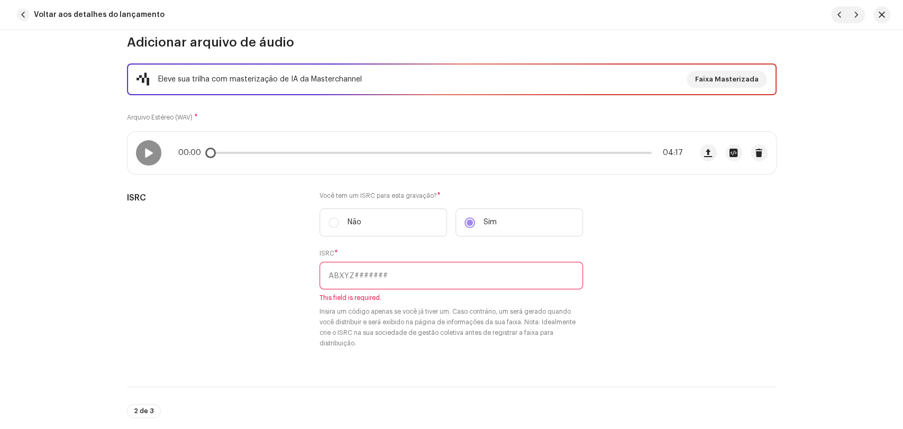
scroll to position [117, 0]
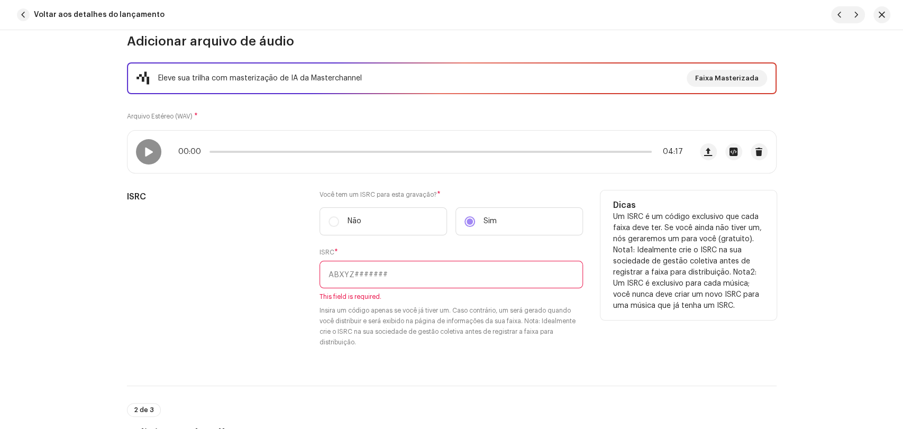
click at [375, 280] on input "text" at bounding box center [450, 274] width 263 height 27
paste input "BRL5B1800061"
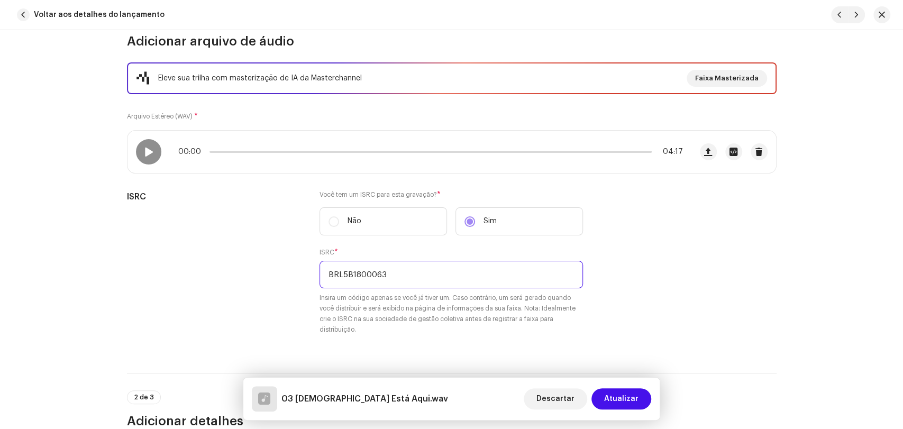
type input "BRL5B1800063"
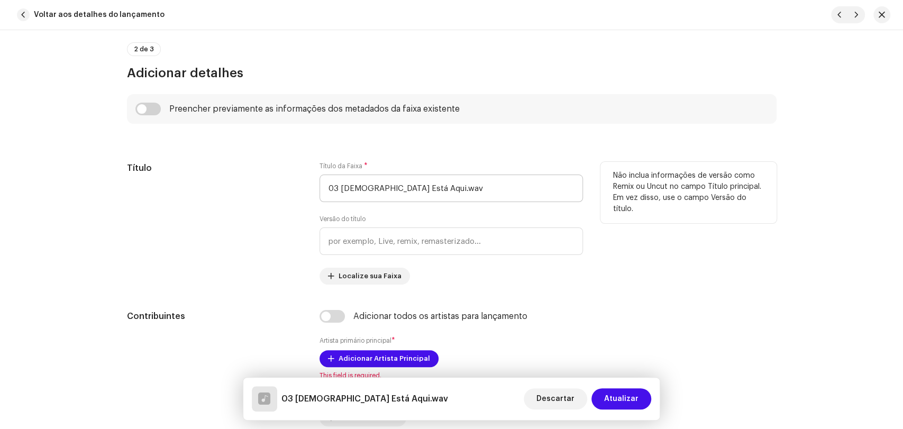
scroll to position [470, 0]
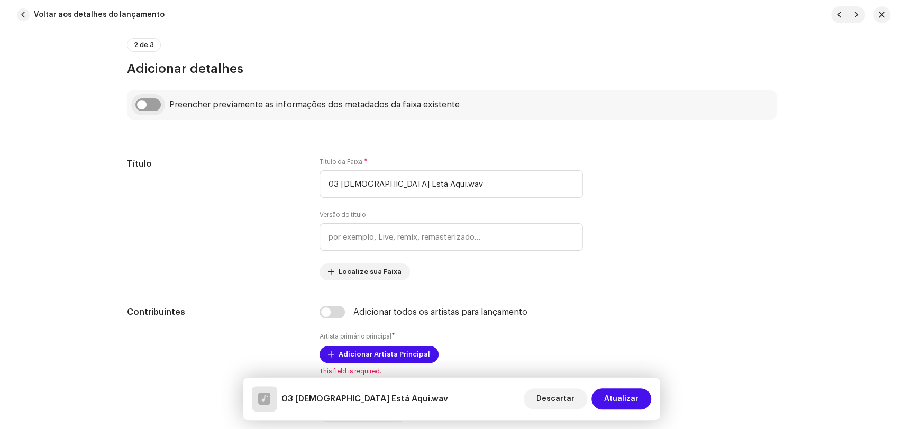
click at [151, 107] on input "checkbox" at bounding box center [147, 104] width 25 height 13
checkbox input "true"
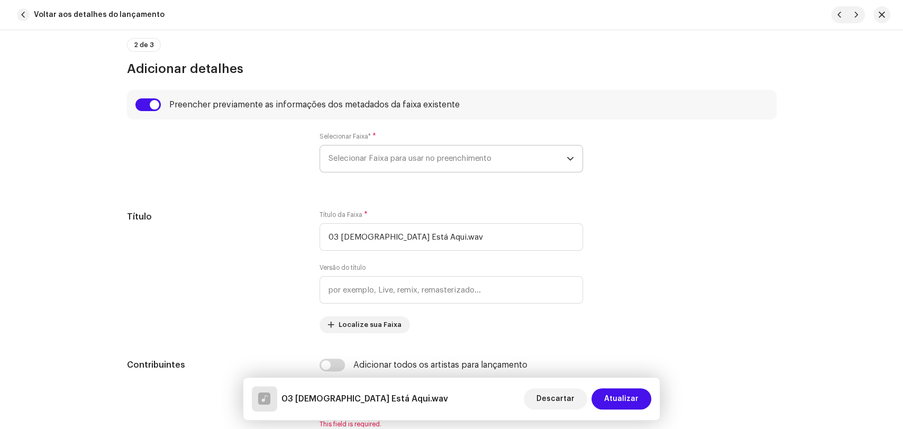
click at [340, 157] on span "Selecionar Faixa para usar no preenchimento" at bounding box center [447, 158] width 238 height 26
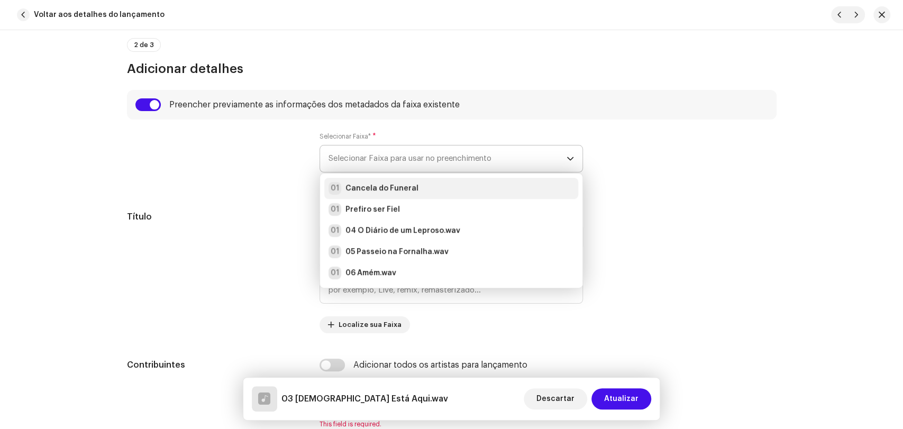
click at [350, 189] on strong "Cancela do Funeral" at bounding box center [381, 188] width 73 height 11
type input "Cancela do Funeral"
radio input "true"
type input "Alpha Music"
checkbox input "true"
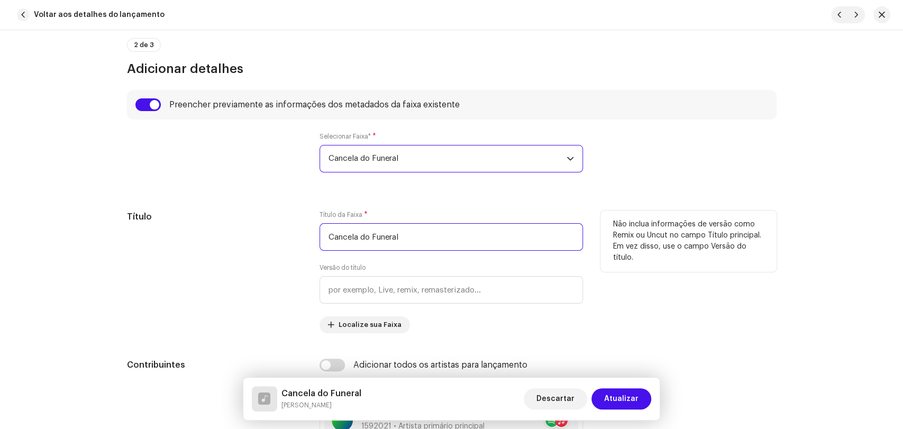
click at [351, 236] on input "Cancela do Funeral" at bounding box center [450, 236] width 263 height 27
click at [342, 237] on input "Cancela do Funeral" at bounding box center [450, 236] width 263 height 27
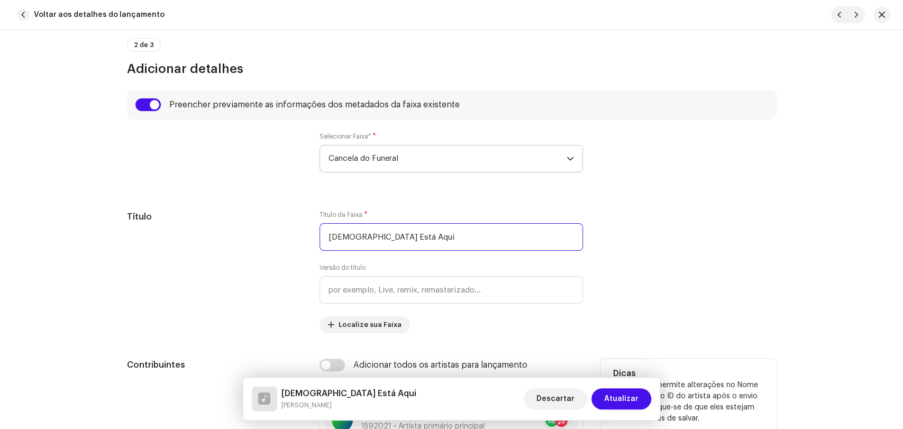
type input "[DEMOGRAPHIC_DATA] Está Aqui"
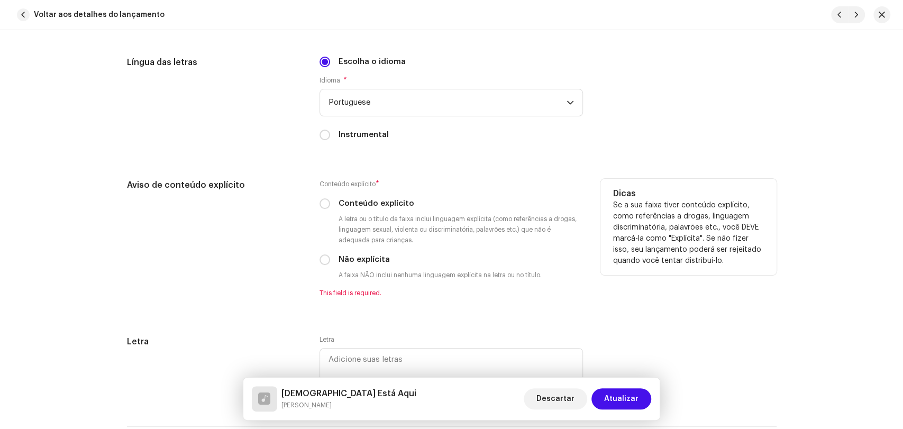
scroll to position [1821, 0]
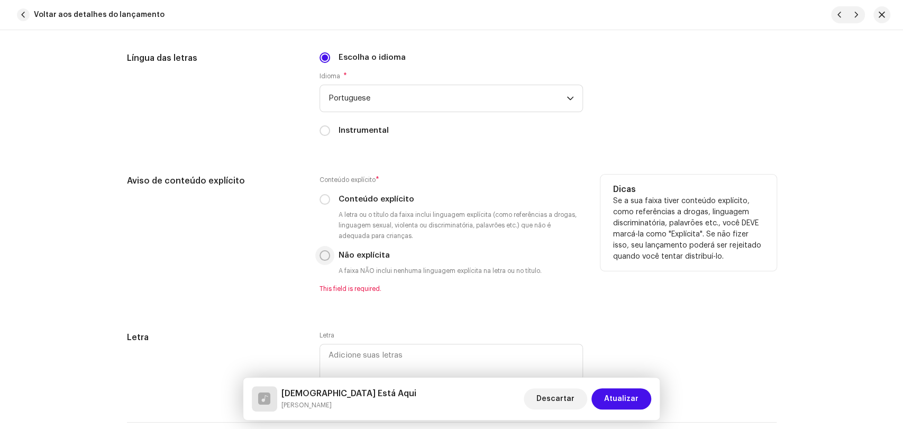
click at [319, 260] on input "Não explícita" at bounding box center [324, 255] width 11 height 11
radio input "true"
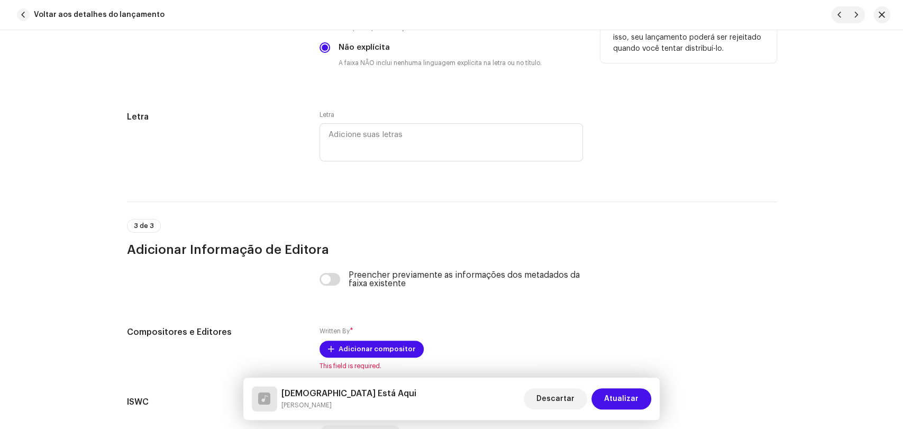
scroll to position [2056, 0]
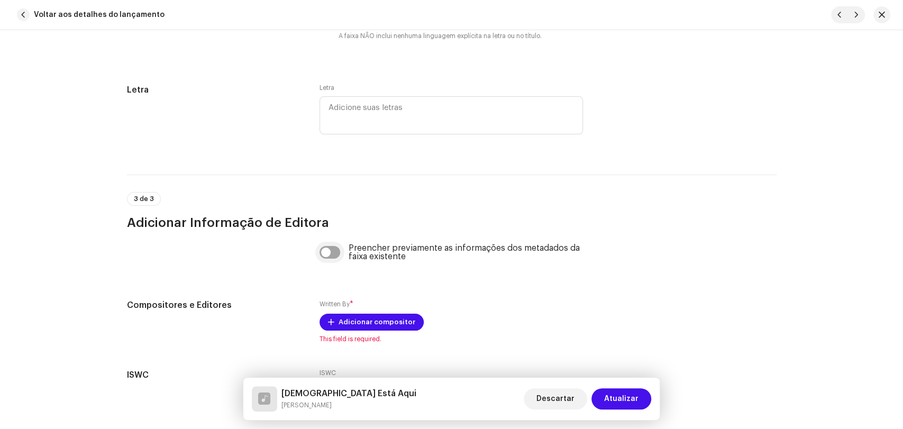
click at [330, 255] on input "checkbox" at bounding box center [329, 252] width 21 height 13
checkbox input "true"
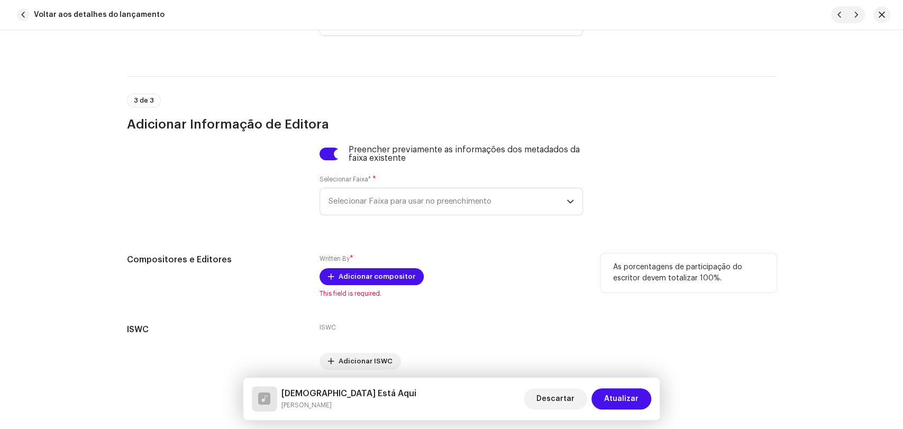
scroll to position [2174, 0]
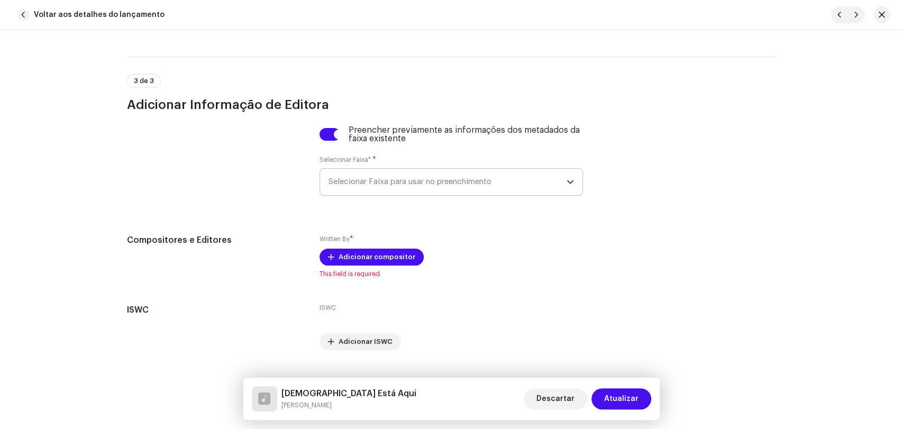
click at [362, 195] on span "Selecionar Faixa para usar no preenchimento" at bounding box center [447, 182] width 238 height 26
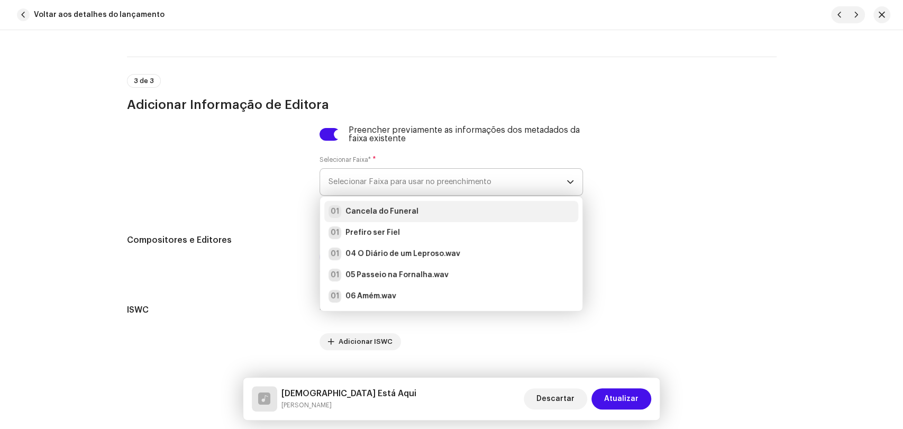
click at [363, 217] on strong "Cancela do Funeral" at bounding box center [381, 211] width 73 height 11
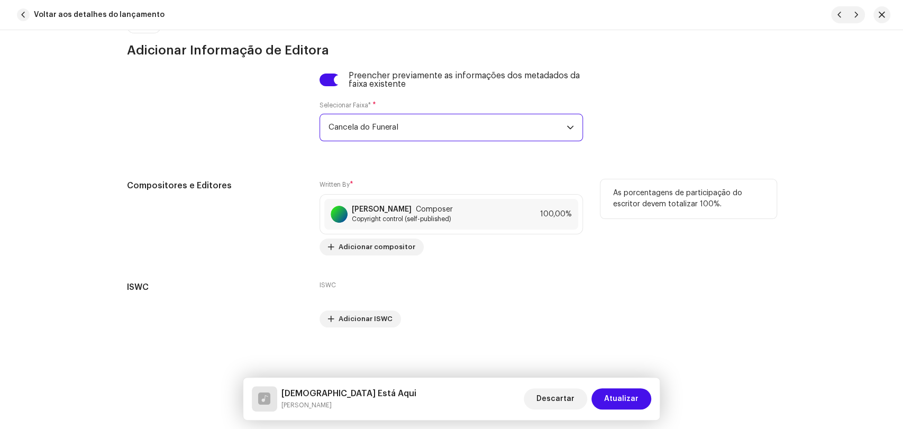
scroll to position [2233, 0]
click at [633, 402] on span "Atualizar" at bounding box center [621, 398] width 34 height 21
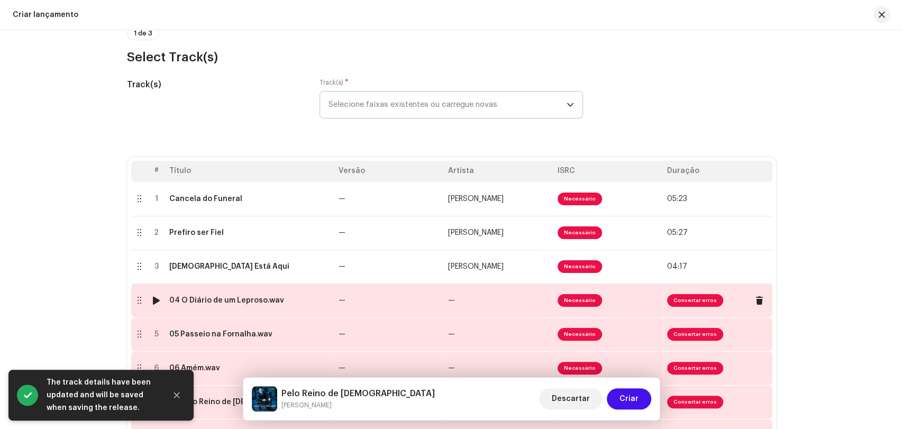
click at [215, 300] on div "04 O Diário de um Leproso.wav" at bounding box center [226, 300] width 115 height 8
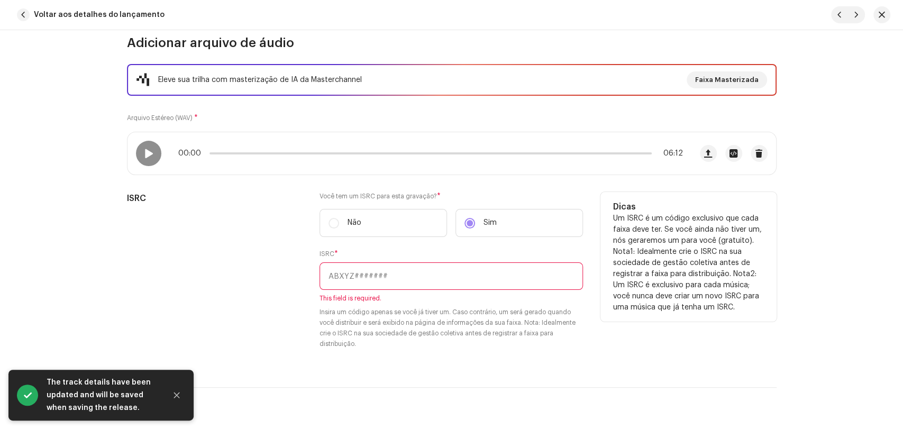
scroll to position [117, 0]
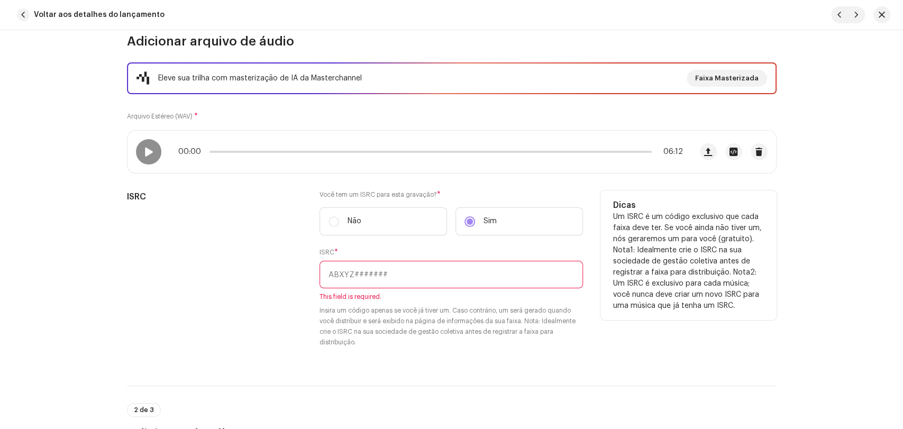
click at [378, 271] on input "text" at bounding box center [450, 274] width 263 height 27
paste input "BRL5B1800061"
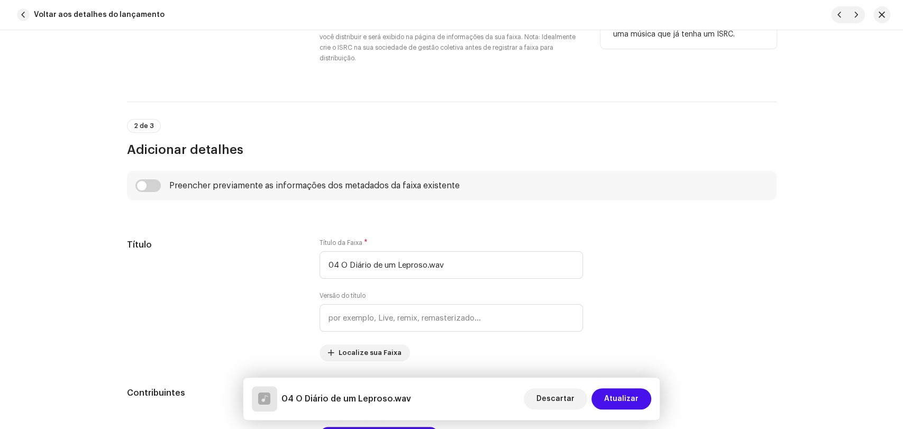
scroll to position [411, 0]
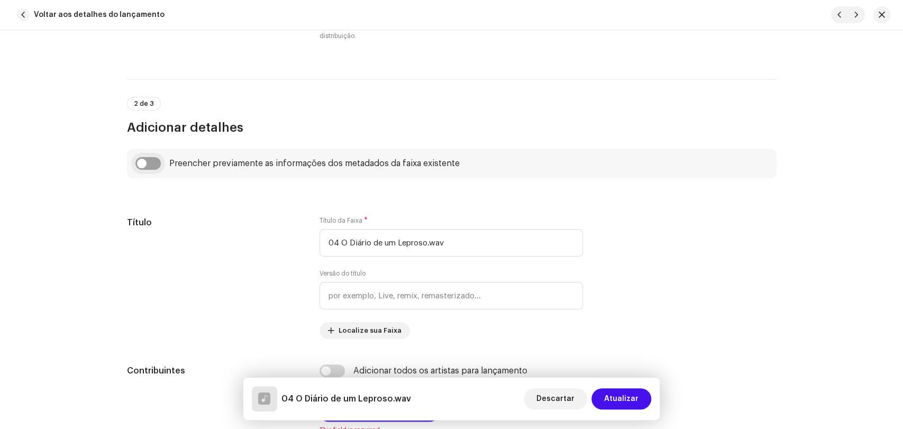
type input "BRL5B1800088"
click at [144, 163] on input "checkbox" at bounding box center [147, 163] width 25 height 13
checkbox input "true"
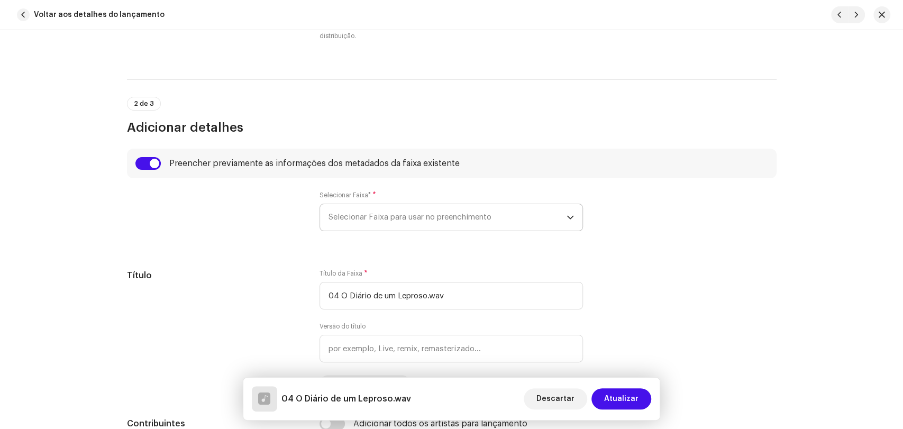
click at [362, 216] on span "Selecionar Faixa para usar no preenchimento" at bounding box center [447, 217] width 238 height 26
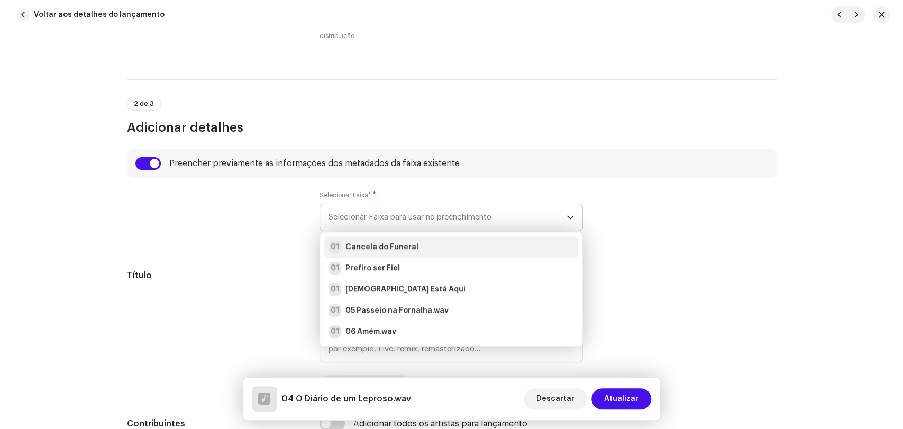
click at [369, 244] on strong "Cancela do Funeral" at bounding box center [381, 247] width 73 height 11
type input "Cancela do Funeral"
radio input "true"
type input "Alpha Music"
checkbox input "true"
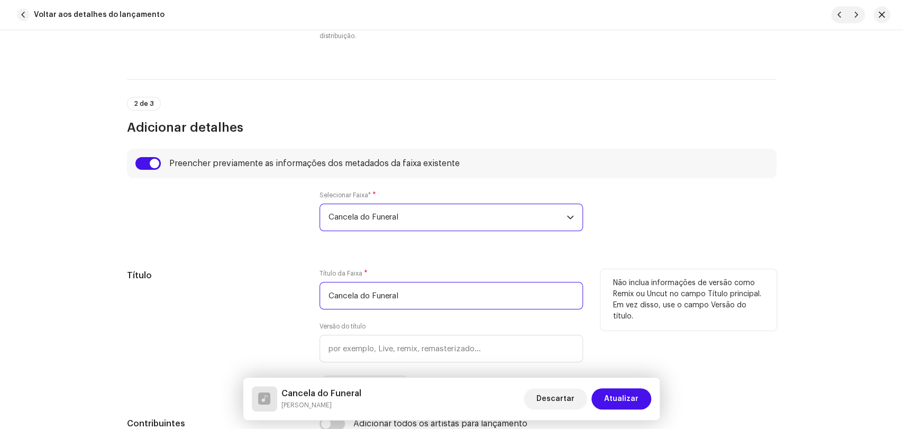
click at [378, 297] on input "Cancela do Funeral" at bounding box center [450, 295] width 263 height 27
type input "O Diário de um Leproso"
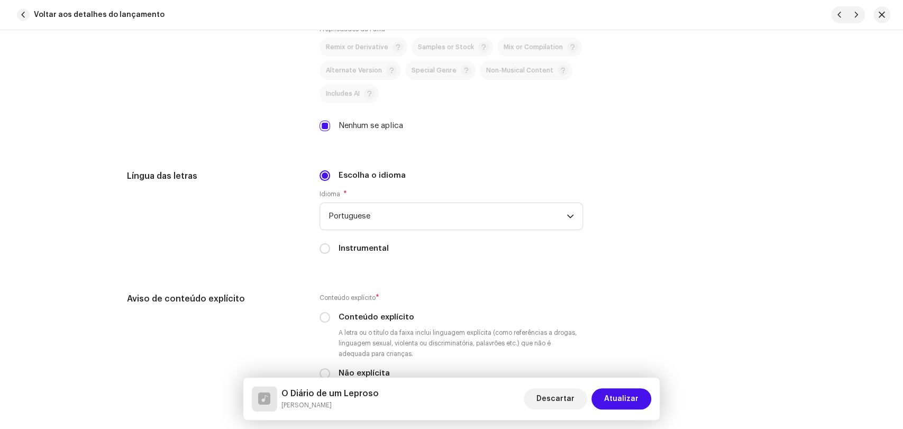
scroll to position [1704, 0]
click at [323, 252] on input "Instrumental" at bounding box center [324, 248] width 11 height 11
radio input "true"
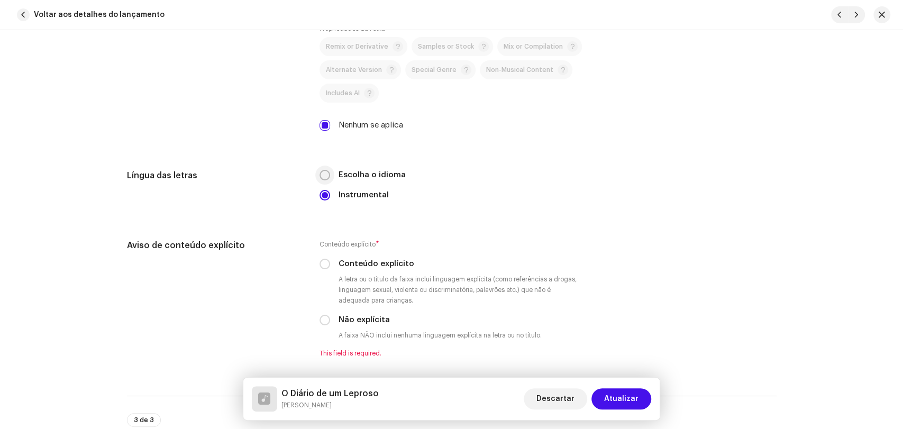
click at [324, 179] on input "Escolha o idioma" at bounding box center [324, 175] width 11 height 11
radio input "true"
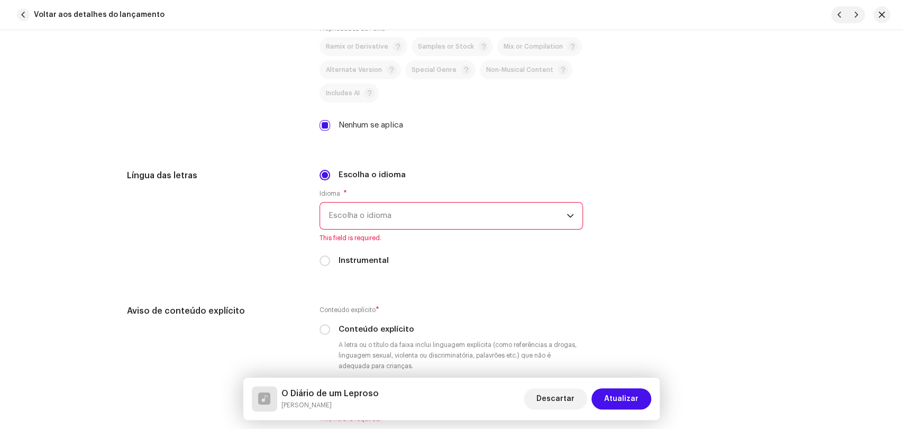
click at [353, 220] on span "Escolha o idioma" at bounding box center [447, 216] width 238 height 26
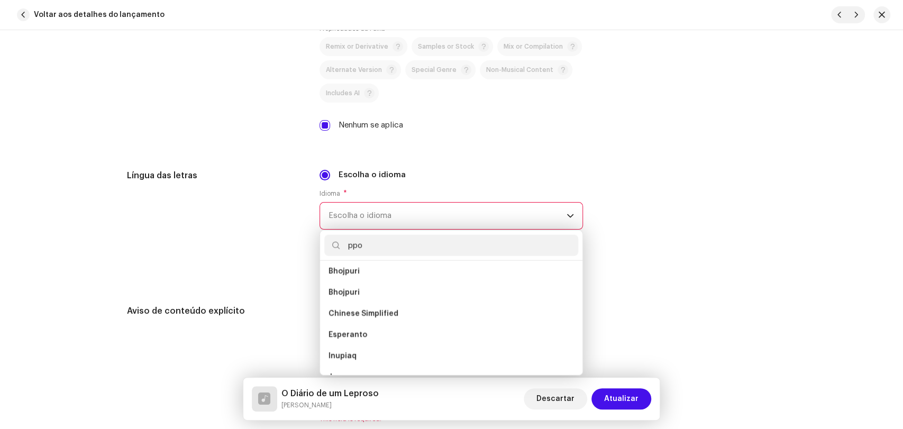
scroll to position [0, 0]
type input "p"
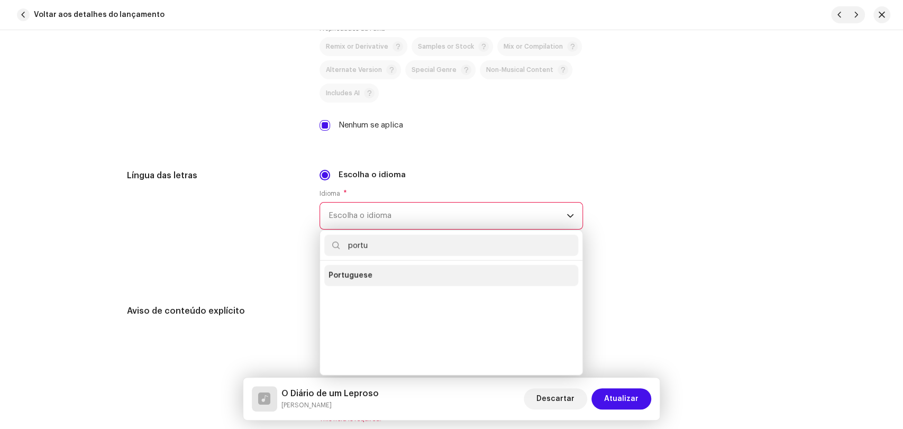
type input "portu"
click at [356, 281] on span "Portuguese" at bounding box center [350, 275] width 44 height 11
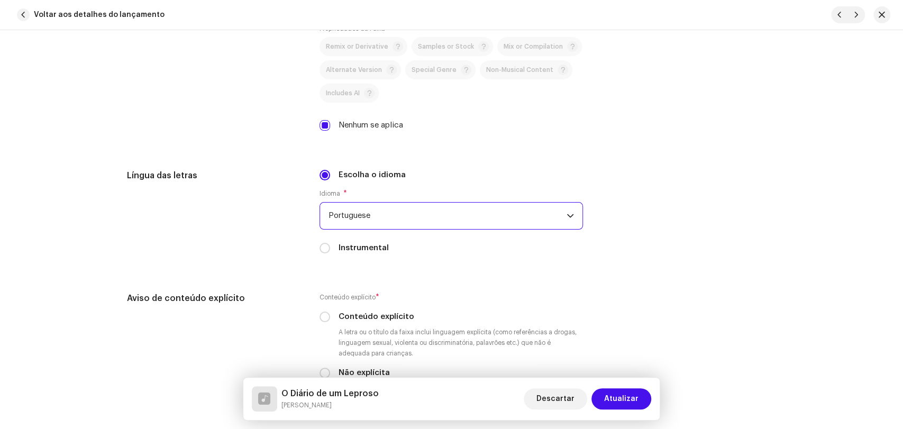
click at [310, 267] on div "Língua das letras Escolha o idioma Idioma * Portuguese Instrumental" at bounding box center [451, 217] width 649 height 97
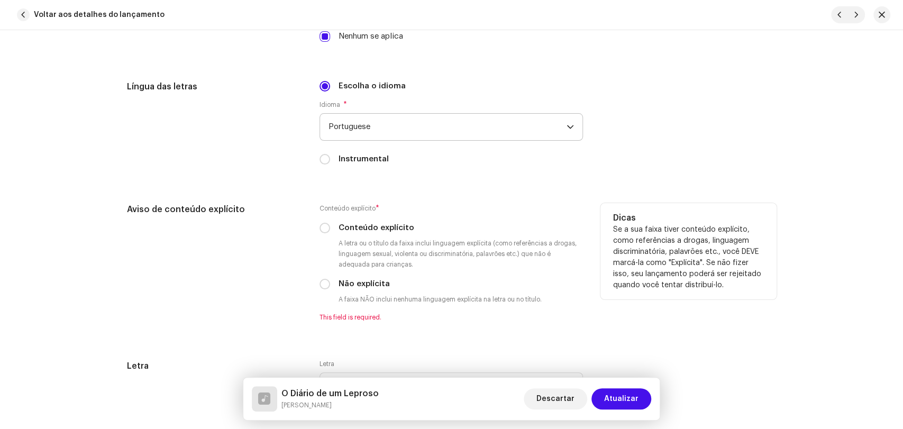
scroll to position [1821, 0]
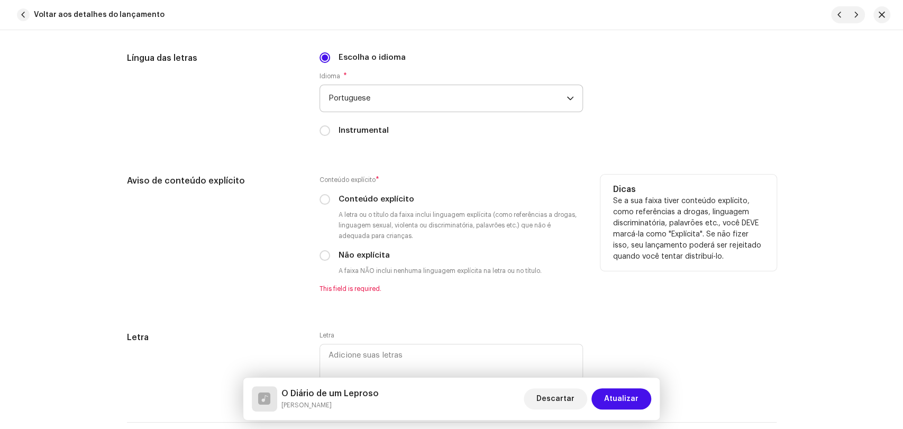
drag, startPoint x: 328, startPoint y: 259, endPoint x: 321, endPoint y: 261, distance: 7.2
click at [328, 259] on div "Não explícita" at bounding box center [450, 256] width 263 height 12
click at [320, 261] on input "Não explícita" at bounding box center [324, 255] width 11 height 11
radio input "true"
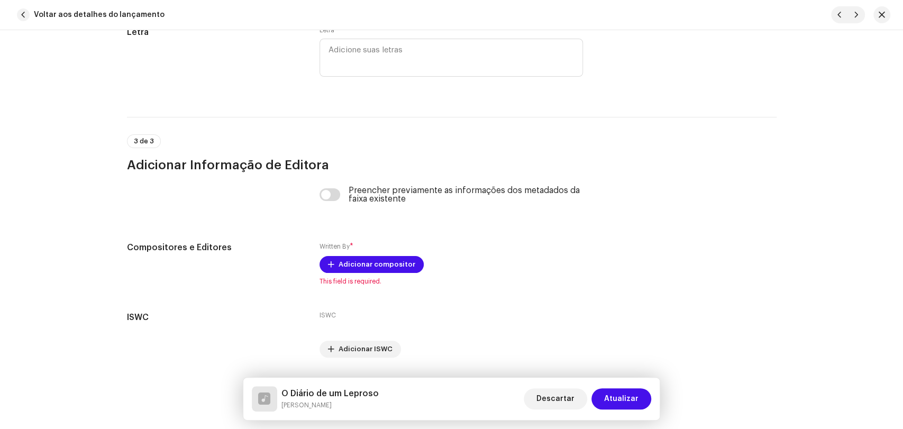
scroll to position [2115, 0]
click at [338, 196] on div "Preencher previamente as informações dos metadados da faixa existente" at bounding box center [450, 193] width 263 height 17
click at [335, 196] on input "checkbox" at bounding box center [329, 193] width 21 height 13
checkbox input "true"
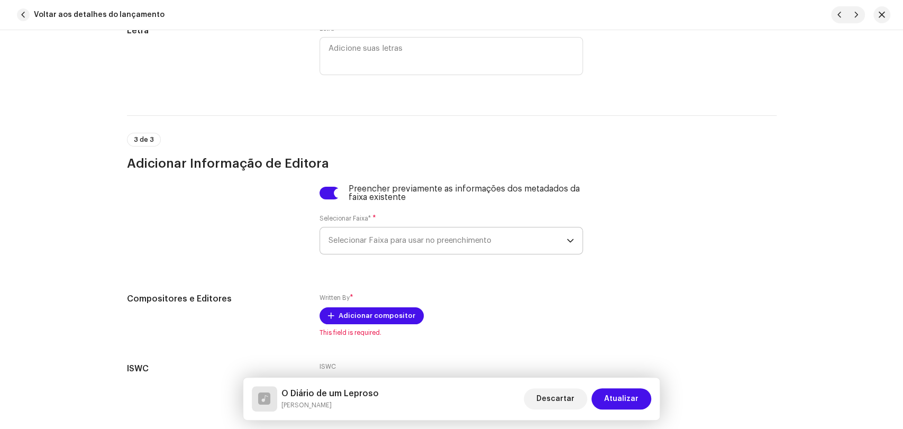
click at [352, 246] on span "Selecionar Faixa para usar no preenchimento" at bounding box center [447, 240] width 238 height 26
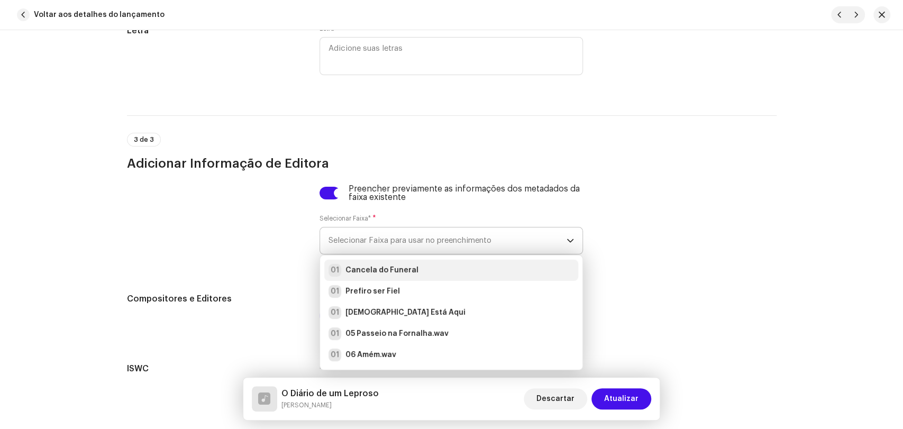
click at [355, 274] on strong "Cancela do Funeral" at bounding box center [381, 270] width 73 height 11
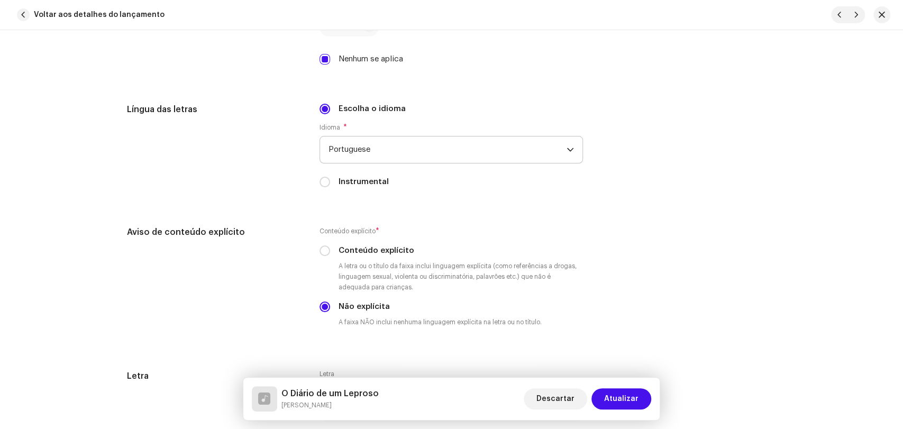
scroll to position [1704, 0]
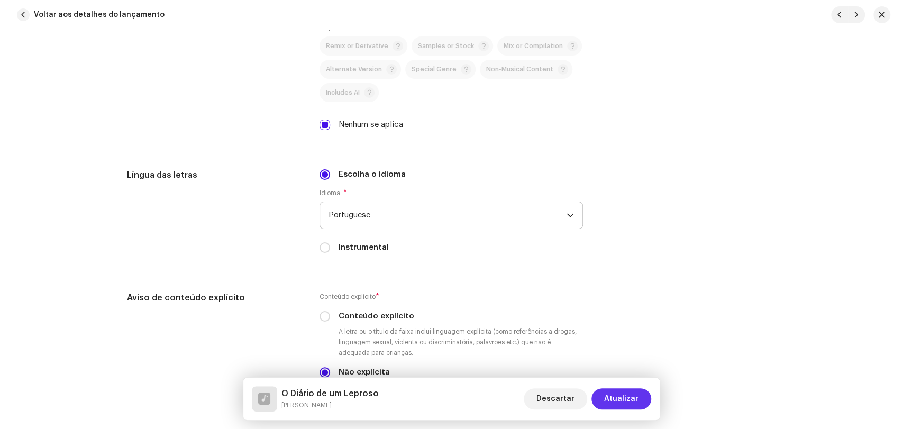
click at [613, 400] on span "Atualizar" at bounding box center [621, 398] width 34 height 21
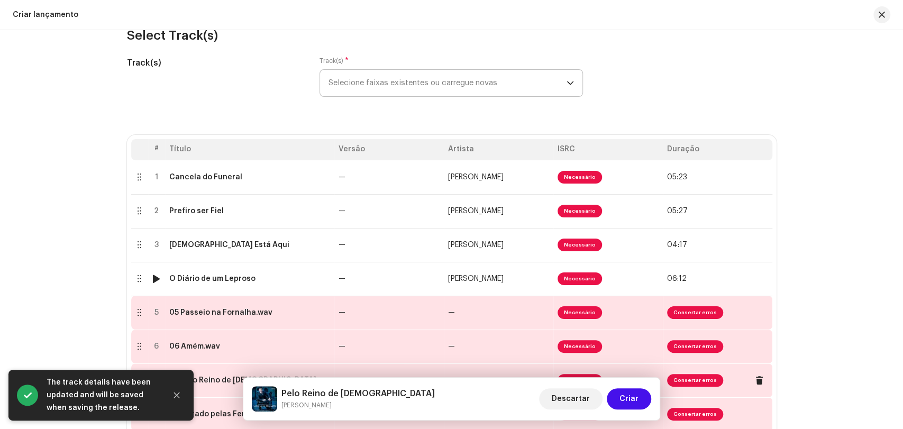
scroll to position [215, 0]
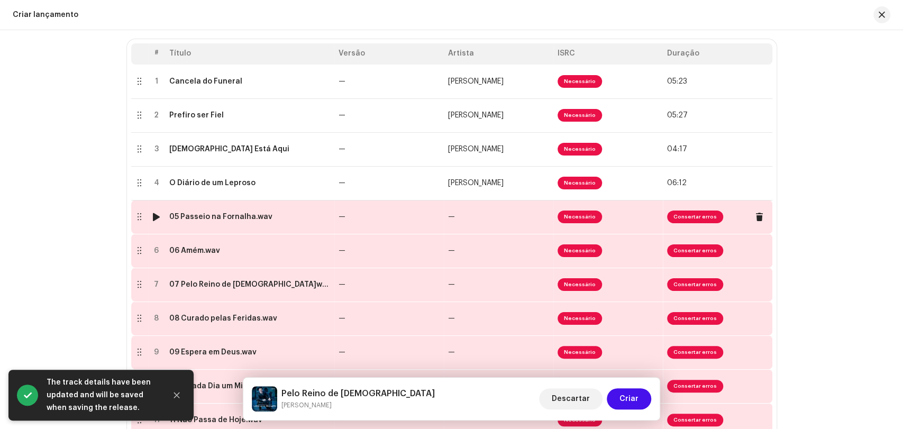
click at [258, 219] on div "05 Passeio na Fornalha.wav" at bounding box center [220, 217] width 103 height 8
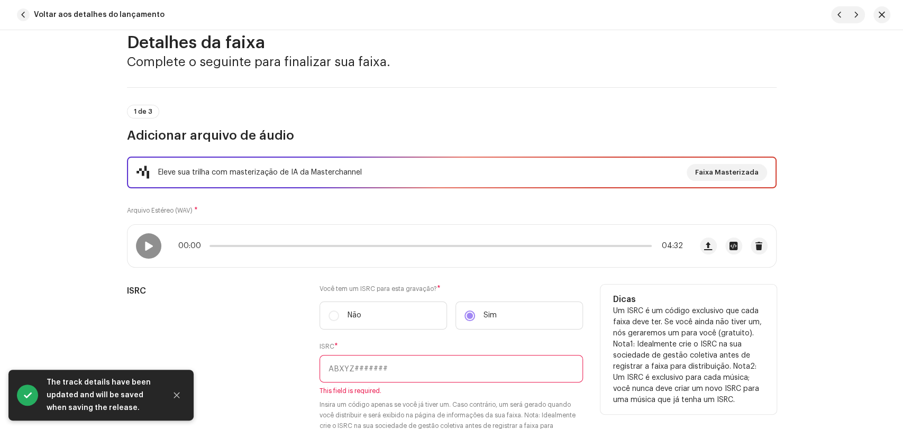
scroll to position [117, 0]
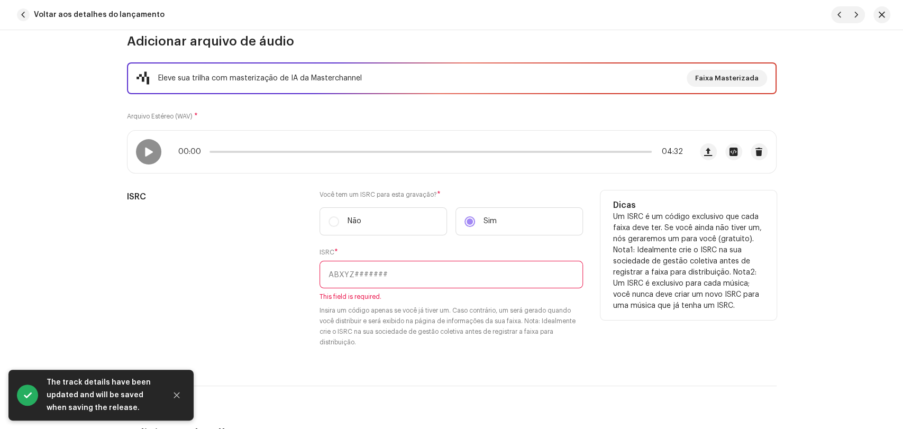
click at [368, 278] on input "text" at bounding box center [450, 274] width 263 height 27
paste input "BRL5B1800061"
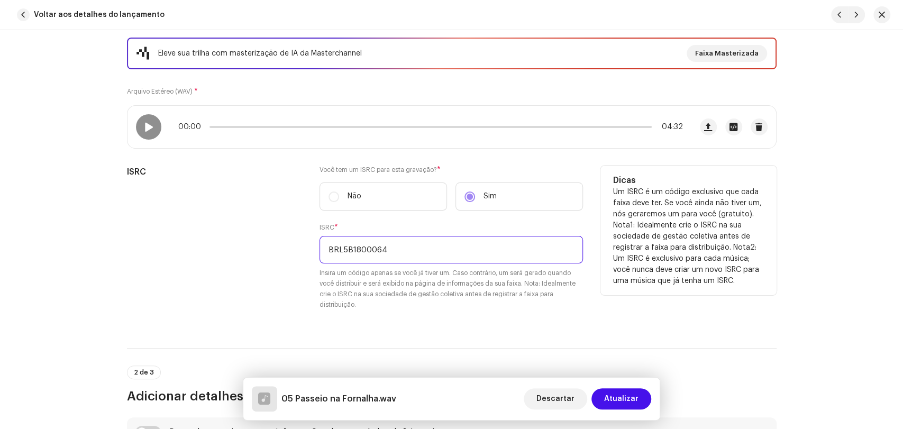
scroll to position [235, 0]
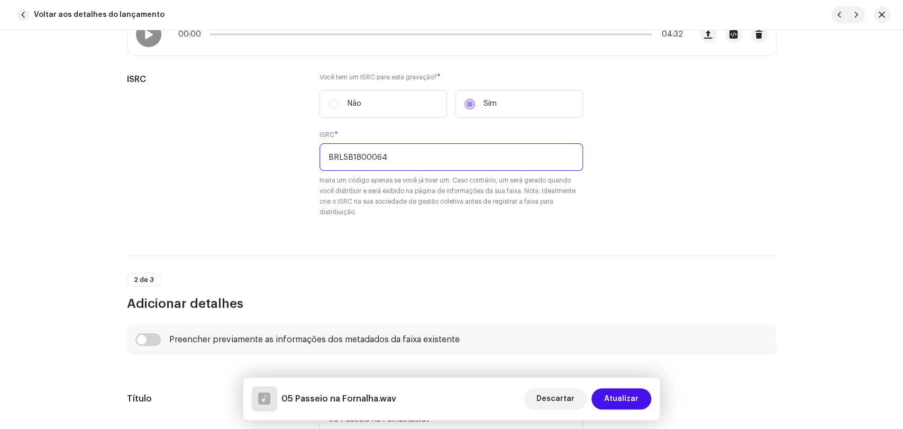
type input "BRL5B1800064"
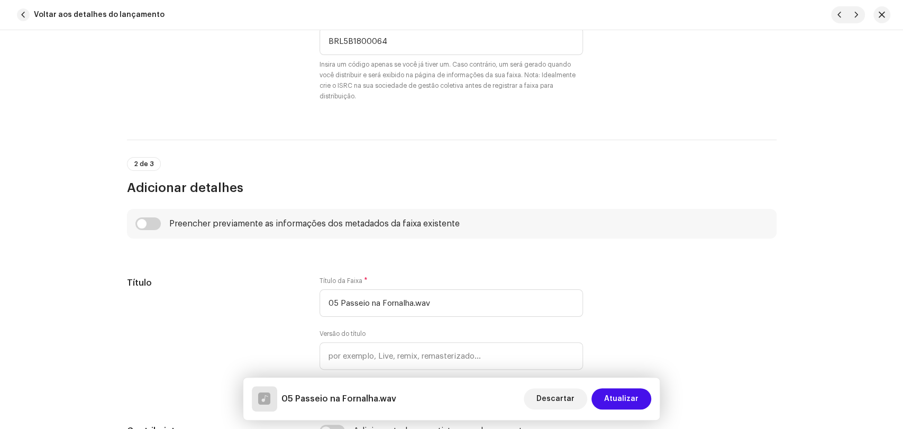
scroll to position [352, 0]
click at [154, 218] on input "checkbox" at bounding box center [147, 222] width 25 height 13
checkbox input "true"
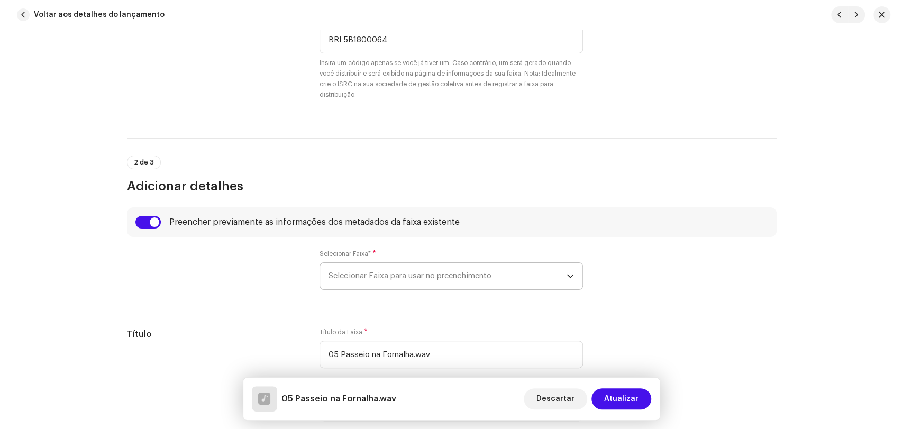
click at [362, 268] on span "Selecionar Faixa para usar no preenchimento" at bounding box center [447, 276] width 238 height 26
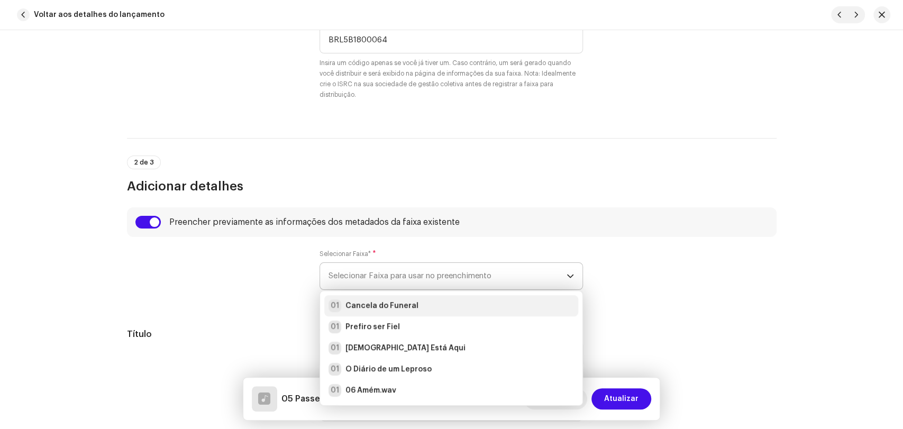
click at [376, 305] on strong "Cancela do Funeral" at bounding box center [381, 305] width 73 height 11
type input "Cancela do Funeral"
radio input "true"
type input "Alpha Music"
checkbox input "true"
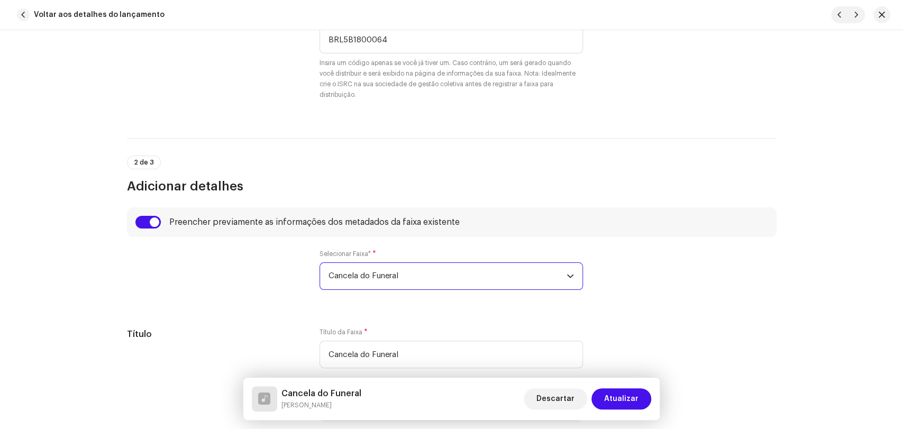
click at [360, 276] on span "Cancela do Funeral" at bounding box center [447, 276] width 238 height 26
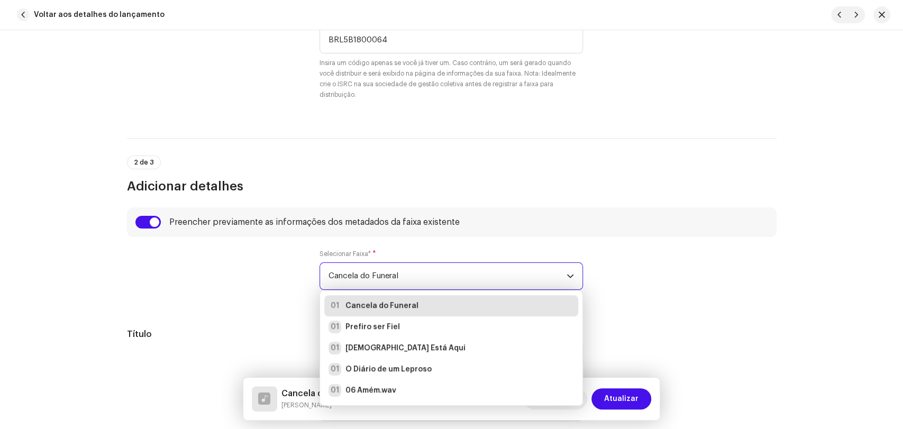
click at [372, 307] on strong "Cancela do Funeral" at bounding box center [381, 305] width 73 height 11
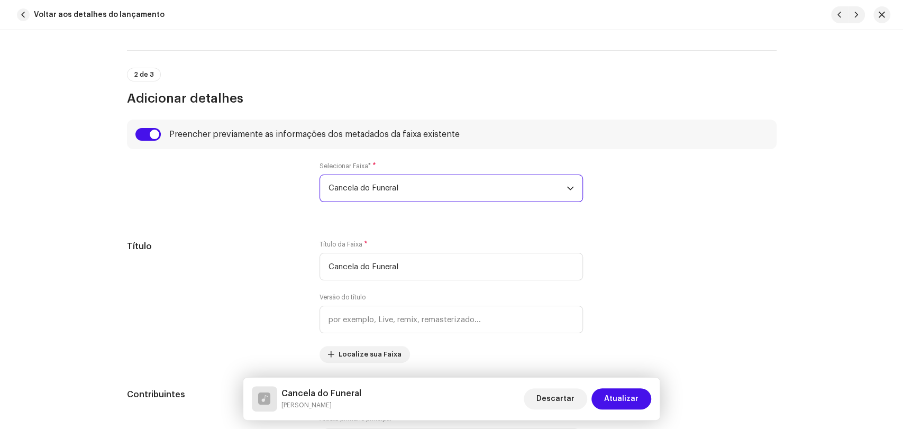
scroll to position [470, 0]
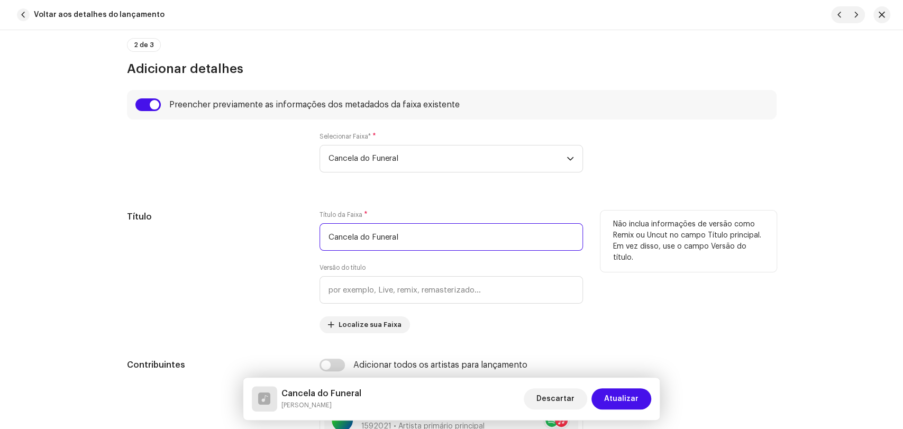
click at [357, 242] on input "Cancela do Funeral" at bounding box center [450, 236] width 263 height 27
type input "Passeio na Fornalha"
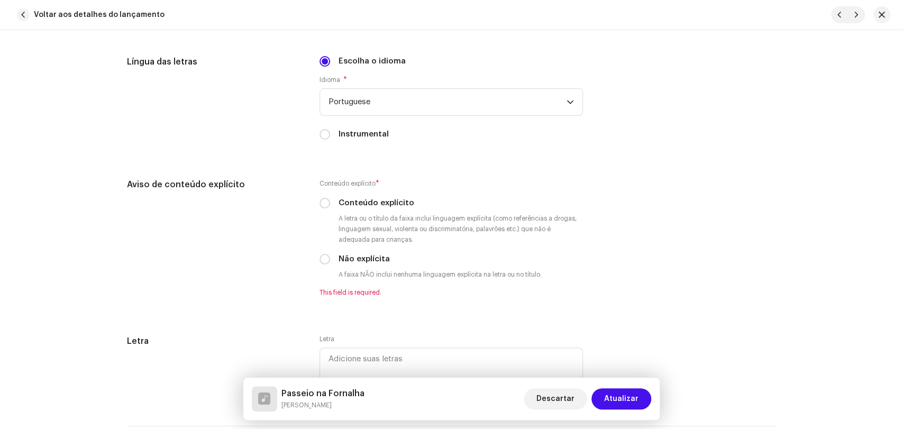
scroll to position [1821, 0]
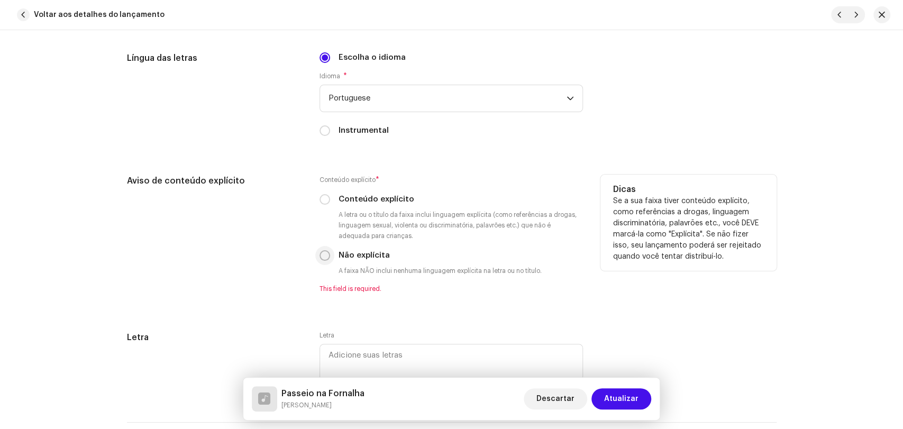
click at [326, 259] on p-radiobutton at bounding box center [324, 255] width 11 height 11
click at [322, 261] on input "Não explícita" at bounding box center [324, 255] width 11 height 11
radio input "true"
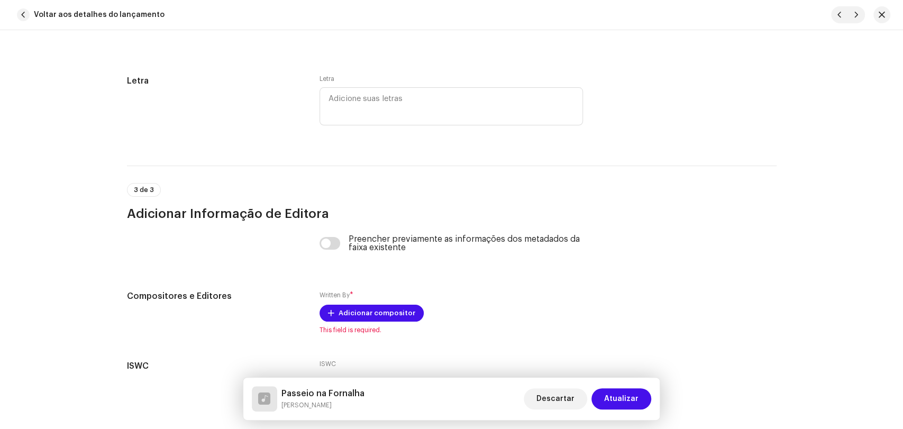
scroll to position [2115, 0]
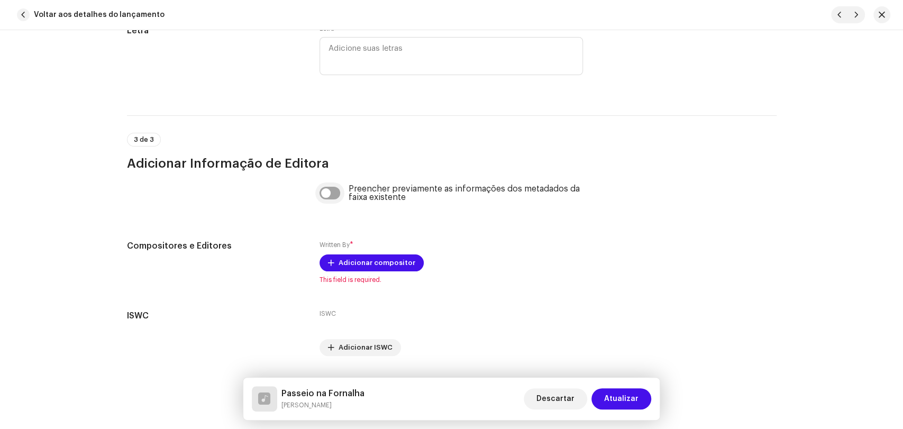
click at [335, 194] on input "checkbox" at bounding box center [329, 193] width 21 height 13
checkbox input "true"
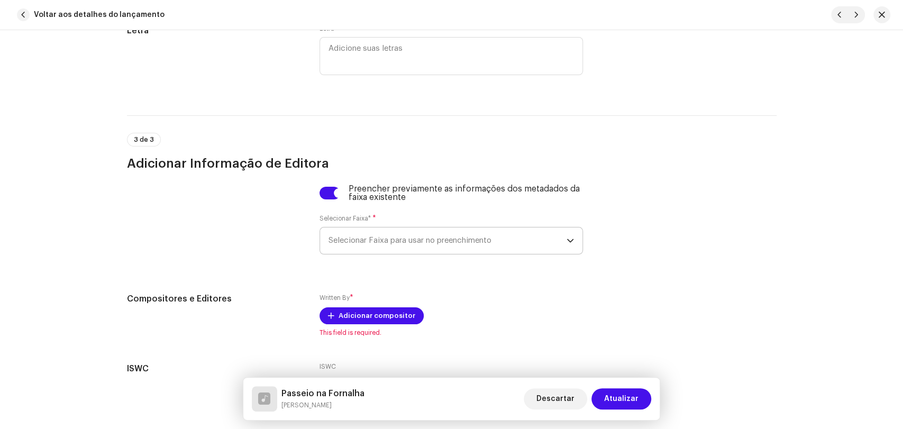
click at [348, 243] on span "Selecionar Faixa para usar no preenchimento" at bounding box center [447, 240] width 238 height 26
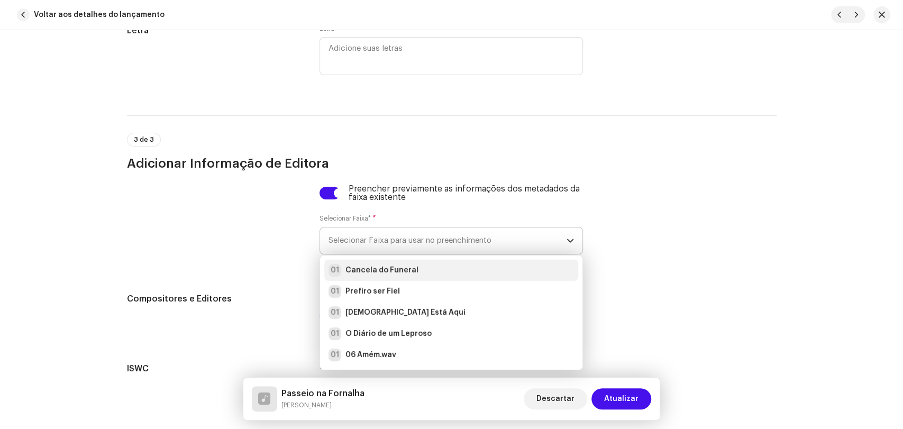
click at [354, 275] on strong "Cancela do Funeral" at bounding box center [381, 270] width 73 height 11
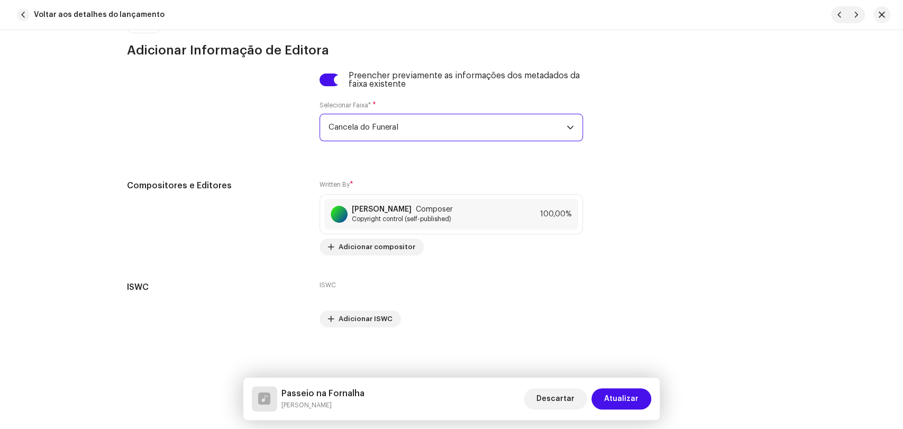
scroll to position [2233, 0]
click at [610, 402] on span "Atualizar" at bounding box center [621, 398] width 34 height 21
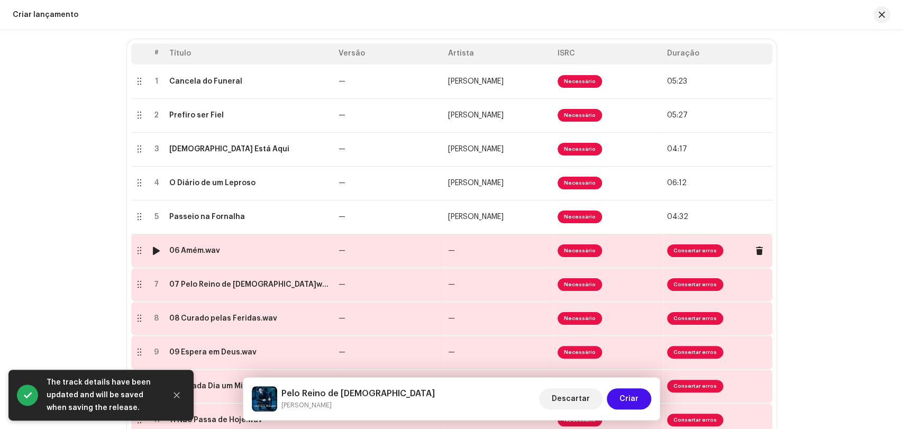
click at [256, 255] on div "06 Amém.wav" at bounding box center [249, 250] width 161 height 8
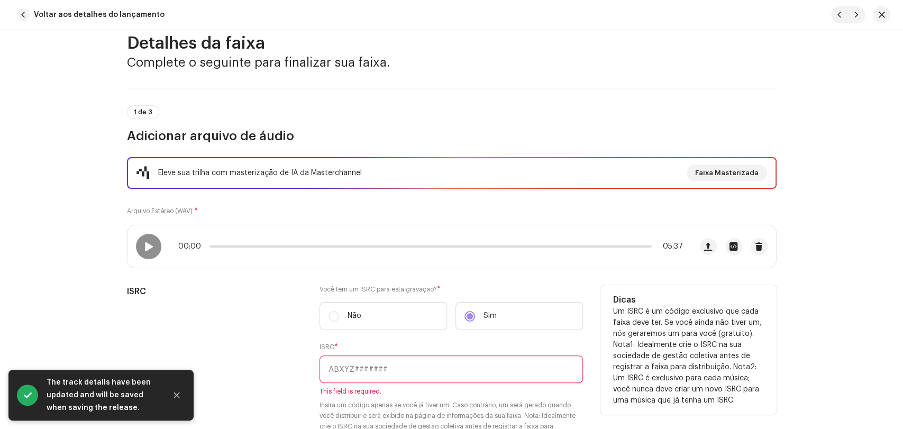
scroll to position [59, 0]
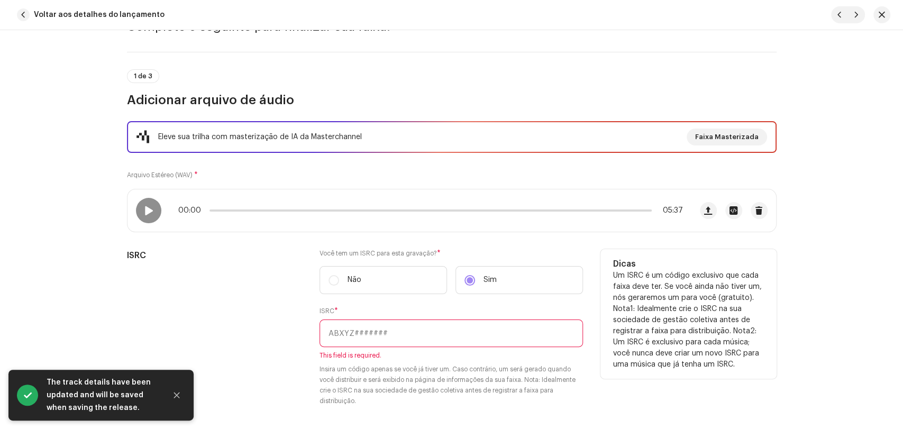
click at [392, 331] on input "text" at bounding box center [450, 332] width 263 height 27
paste input "BRL5B1800061"
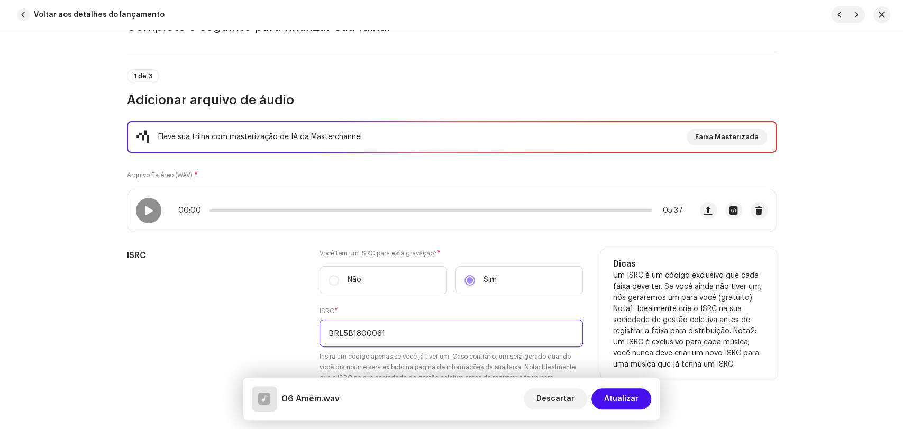
click at [463, 334] on input "BRL5B1800061" at bounding box center [450, 332] width 263 height 27
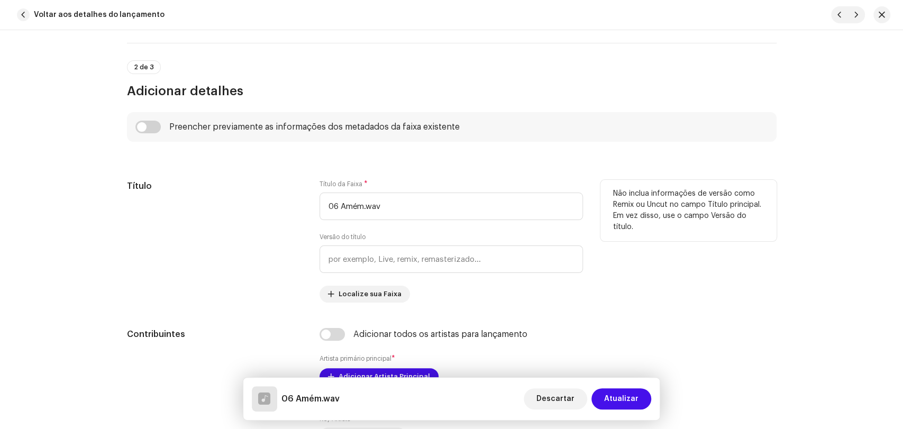
scroll to position [470, 0]
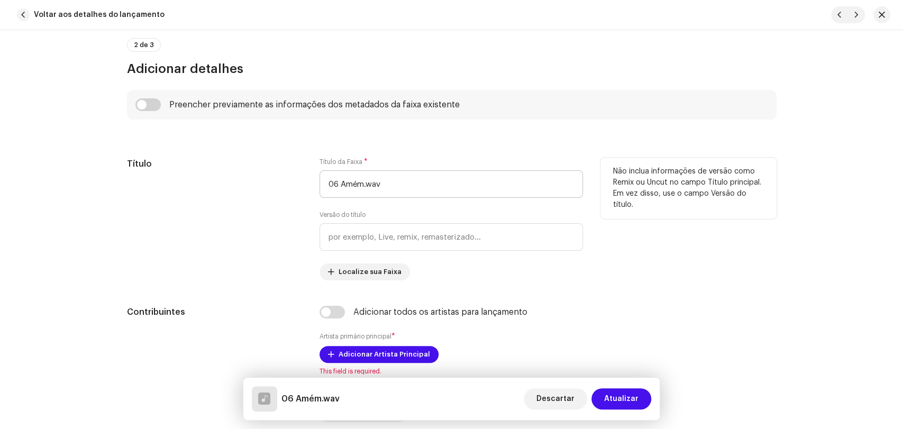
type input "BRL5B1800065"
click at [341, 184] on input "06 Amém.wav" at bounding box center [450, 183] width 263 height 27
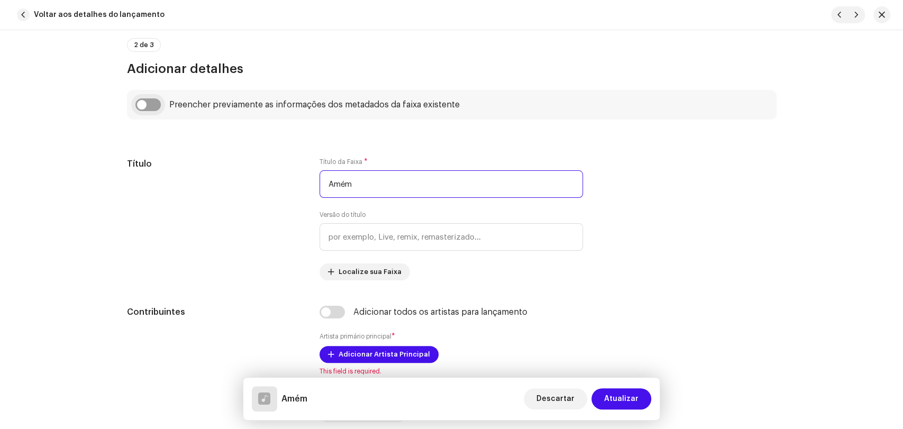
type input "Amém"
click at [150, 104] on input "checkbox" at bounding box center [147, 104] width 25 height 13
checkbox input "true"
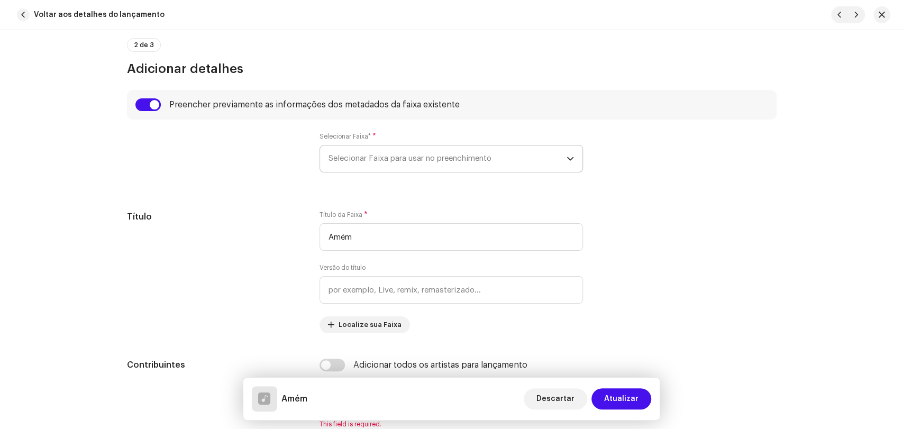
click at [348, 156] on span "Selecionar Faixa para usar no preenchimento" at bounding box center [447, 158] width 238 height 26
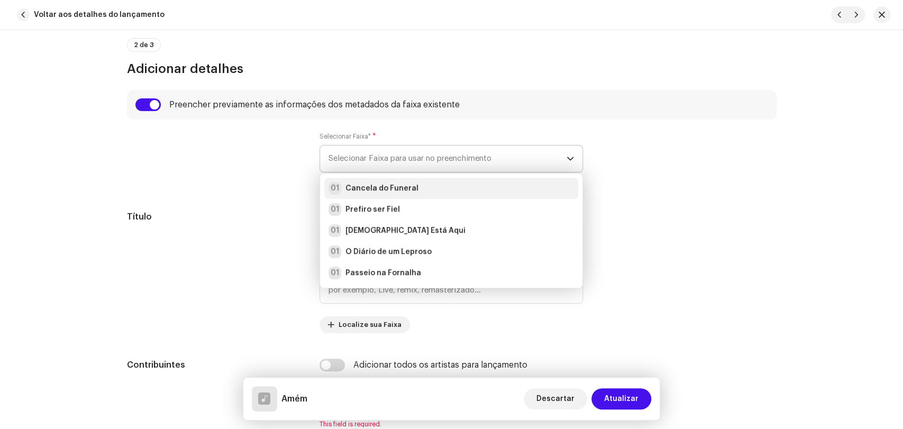
click at [364, 188] on strong "Cancela do Funeral" at bounding box center [381, 188] width 73 height 11
radio input "true"
type input "Alpha Music"
checkbox input "true"
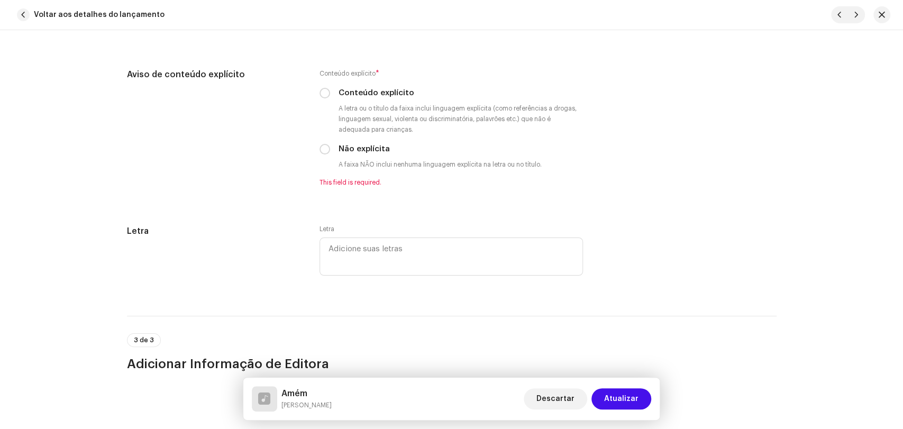
scroll to position [1997, 0]
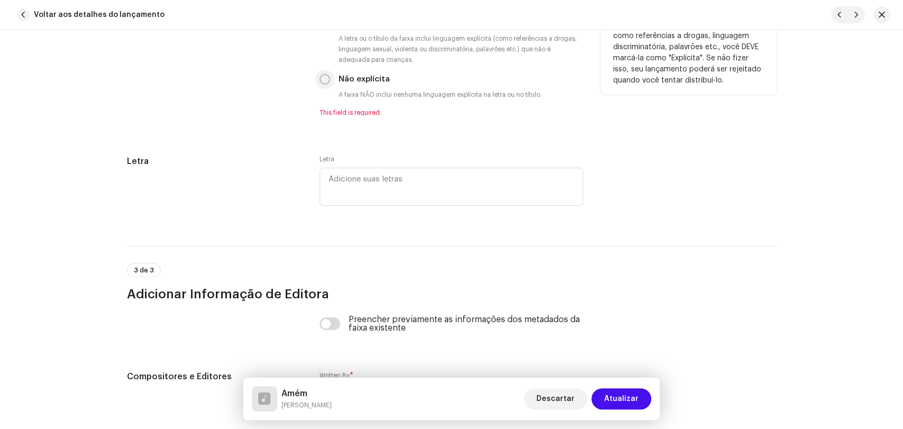
click at [321, 85] on input "Não explícita" at bounding box center [324, 79] width 11 height 11
radio input "true"
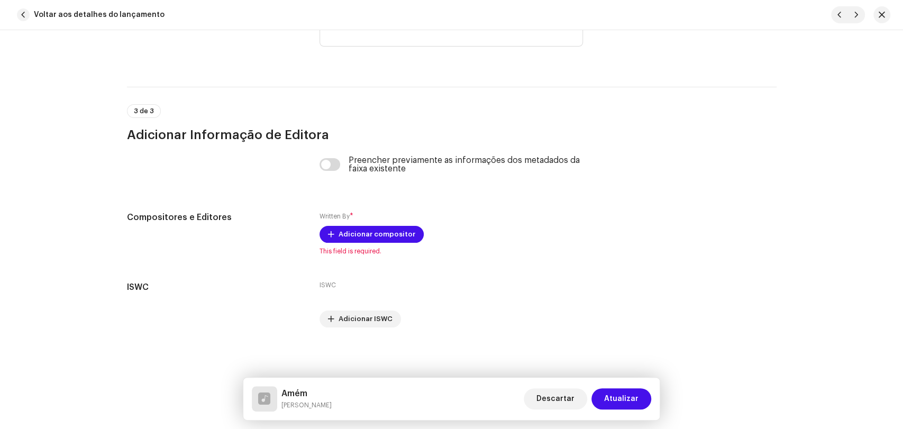
scroll to position [2148, 0]
click at [332, 161] on input "checkbox" at bounding box center [329, 164] width 21 height 13
checkbox input "true"
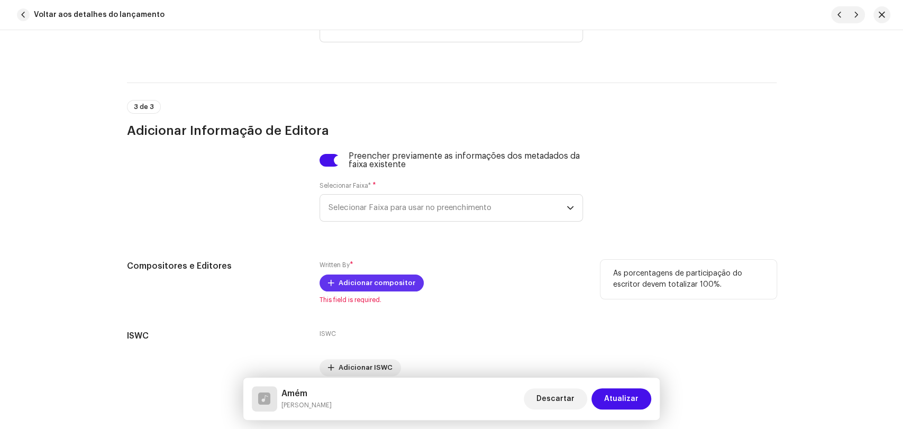
click at [354, 282] on span "Adicionar compositor" at bounding box center [376, 282] width 77 height 21
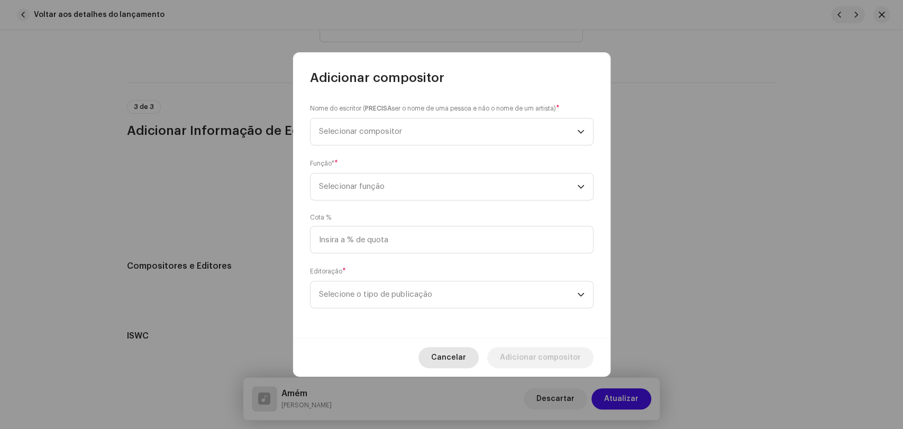
click at [451, 364] on span "Cancelar" at bounding box center [448, 357] width 35 height 21
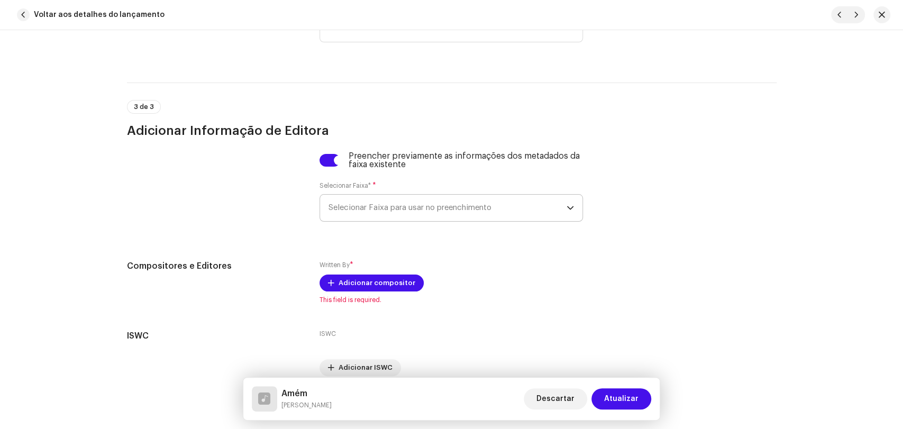
click at [362, 217] on span "Selecionar Faixa para usar no preenchimento" at bounding box center [447, 208] width 238 height 26
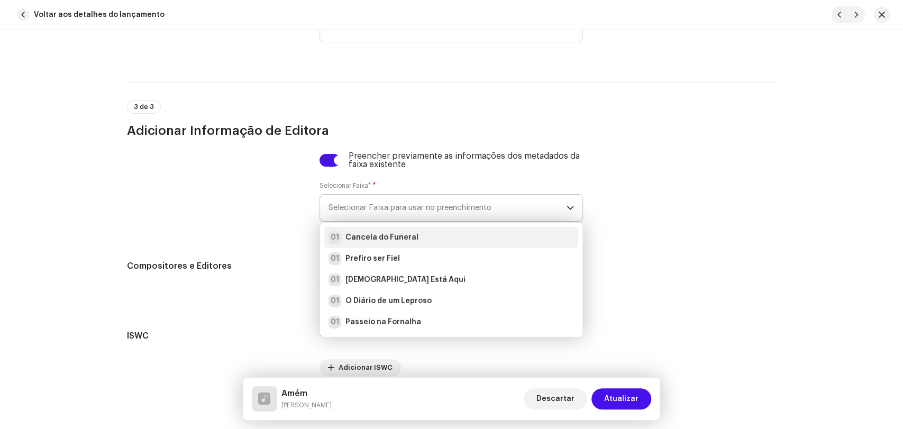
click at [365, 243] on strong "Cancela do Funeral" at bounding box center [381, 237] width 73 height 11
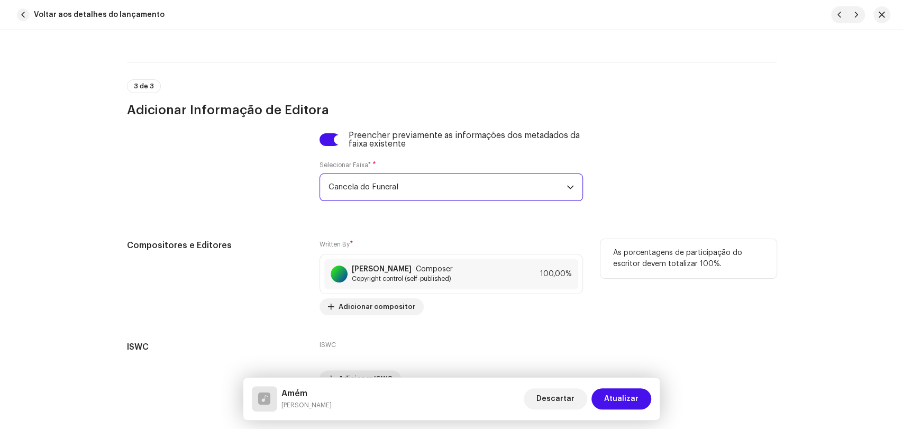
scroll to position [2233, 0]
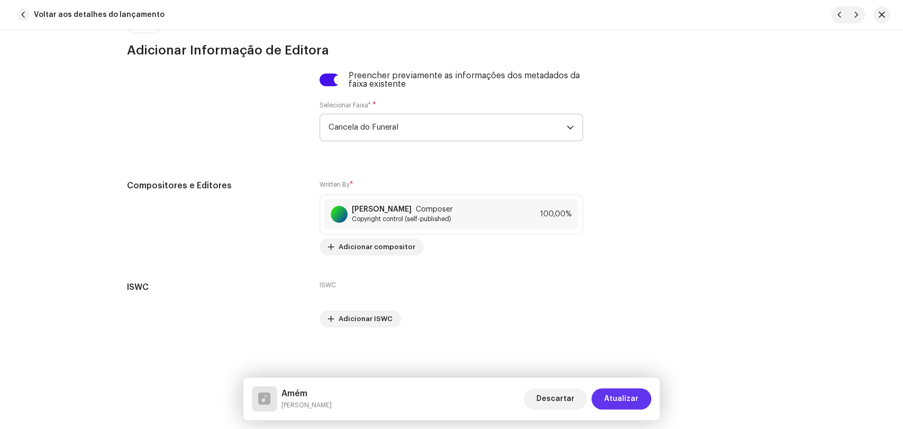
click at [611, 396] on span "Atualizar" at bounding box center [621, 398] width 34 height 21
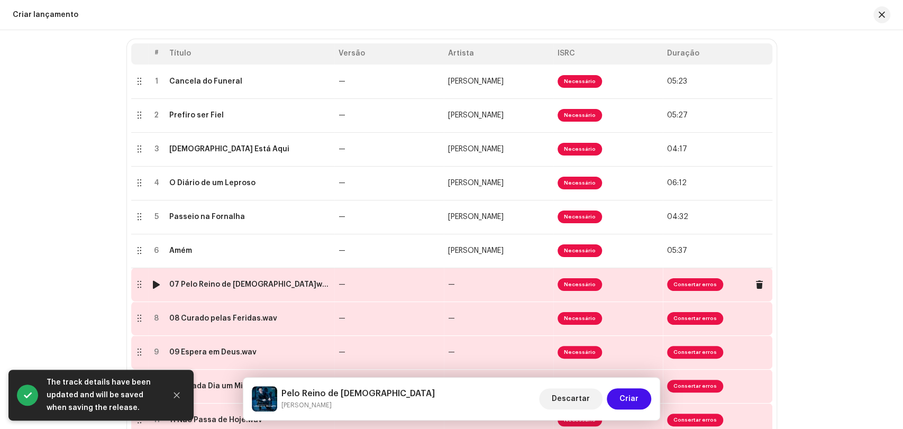
click at [250, 284] on div "07 Pelo Reino de [DEMOGRAPHIC_DATA]wav" at bounding box center [249, 284] width 161 height 8
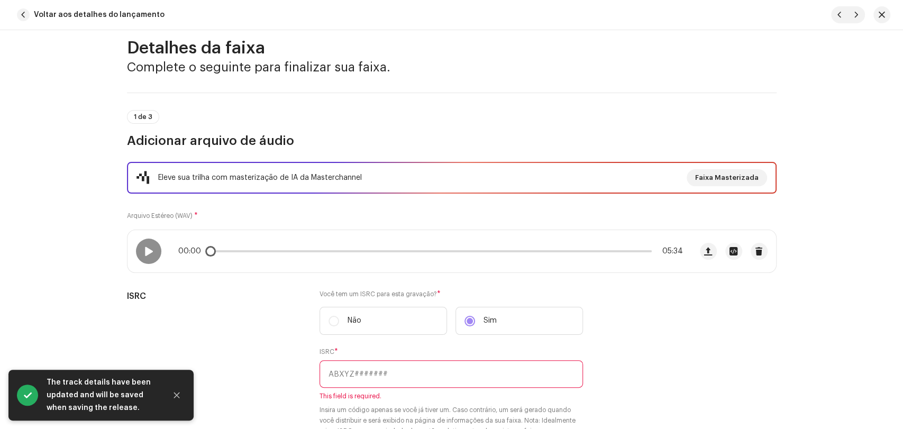
scroll to position [117, 0]
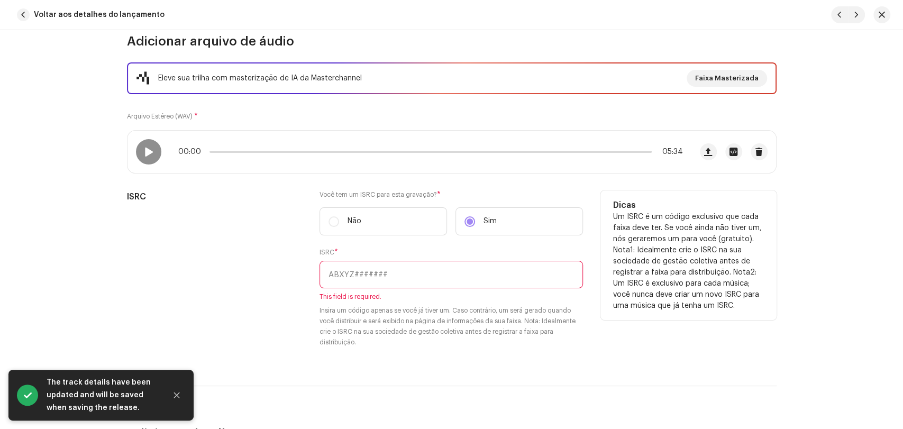
click at [378, 274] on input "text" at bounding box center [450, 274] width 263 height 27
paste input "BRL5B1800061"
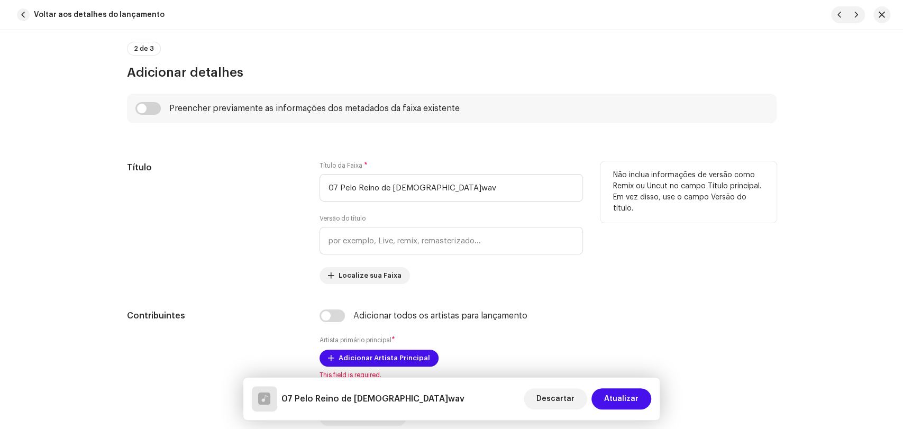
scroll to position [470, 0]
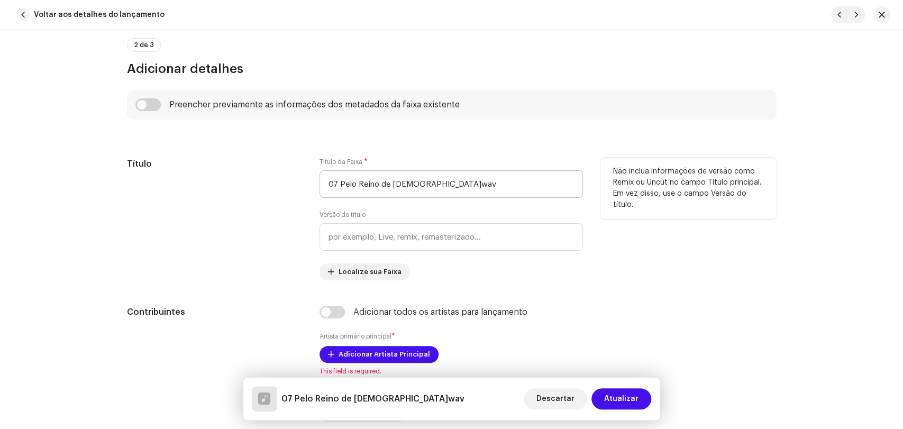
type input "BRL5B1800066"
drag, startPoint x: 337, startPoint y: 185, endPoint x: 278, endPoint y: 186, distance: 59.2
click at [296, 186] on div "Título Título da Faixa * 07 Pelo Reino de Deus.wav Versão do título Localize su…" at bounding box center [451, 219] width 649 height 123
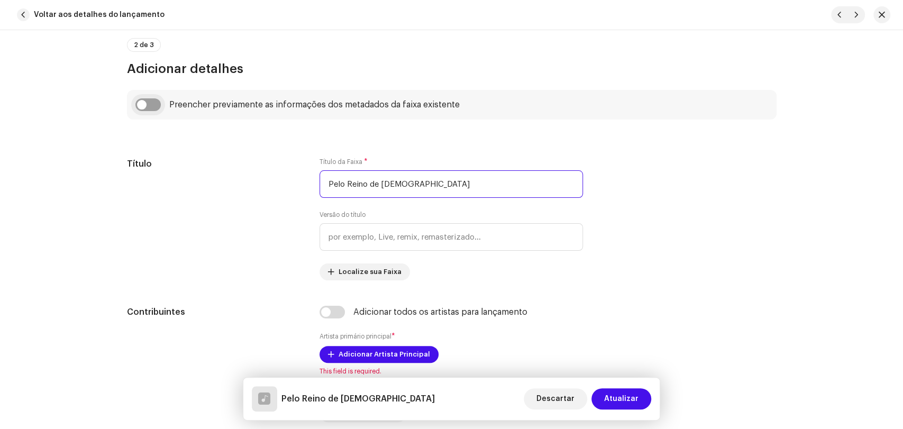
type input "Pelo Reino de [DEMOGRAPHIC_DATA]"
click at [155, 105] on input "checkbox" at bounding box center [147, 104] width 25 height 13
checkbox input "true"
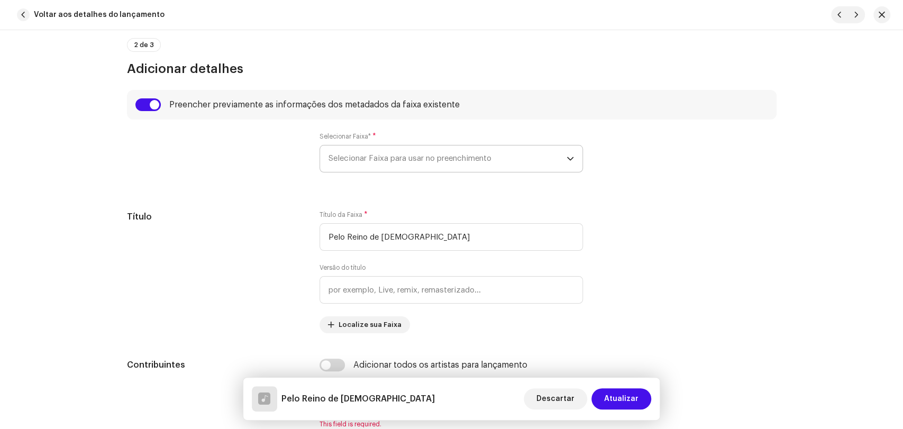
drag, startPoint x: 342, startPoint y: 152, endPoint x: 350, endPoint y: 166, distance: 15.9
click at [342, 153] on span "Selecionar Faixa para usar no preenchimento" at bounding box center [447, 158] width 238 height 26
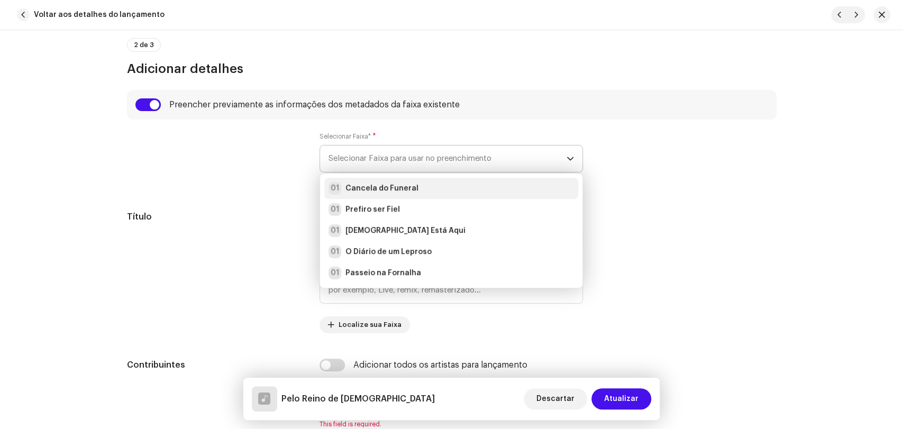
click at [358, 185] on strong "Cancela do Funeral" at bounding box center [381, 188] width 73 height 11
radio input "true"
type input "Alpha Music"
checkbox input "true"
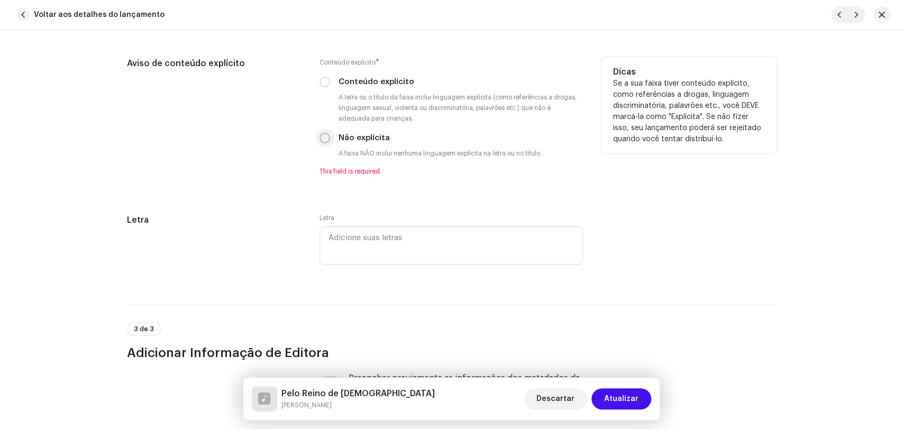
click at [325, 143] on input "Não explícita" at bounding box center [324, 138] width 11 height 11
radio input "true"
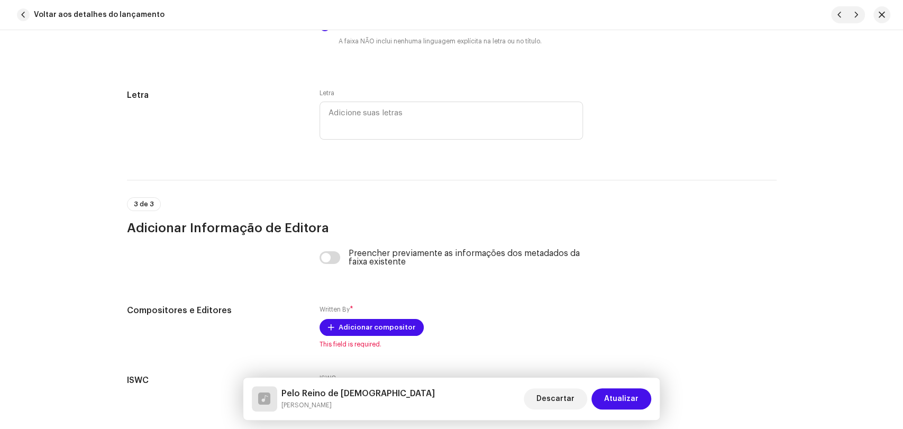
scroll to position [2115, 0]
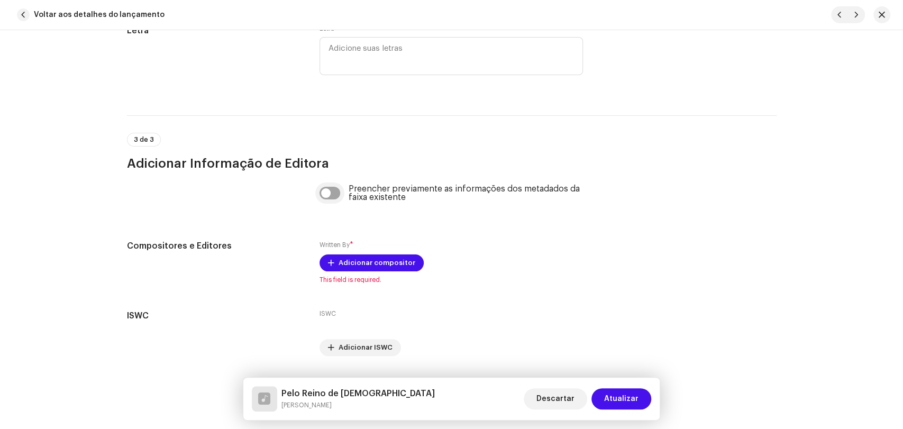
click at [333, 198] on input "checkbox" at bounding box center [329, 193] width 21 height 13
checkbox input "true"
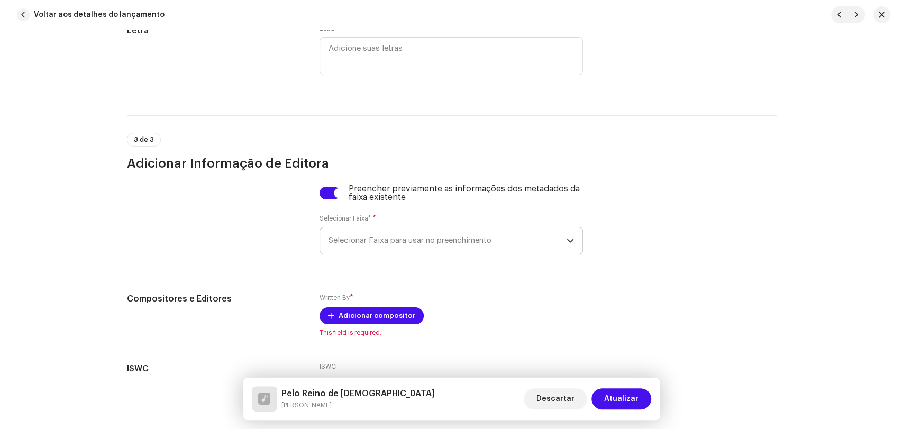
click at [353, 244] on span "Selecionar Faixa para usar no preenchimento" at bounding box center [447, 240] width 238 height 26
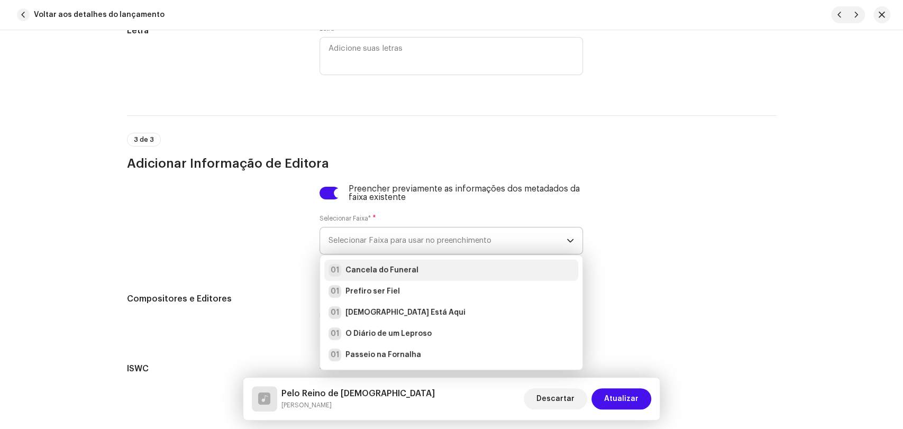
click at [359, 273] on strong "Cancela do Funeral" at bounding box center [381, 270] width 73 height 11
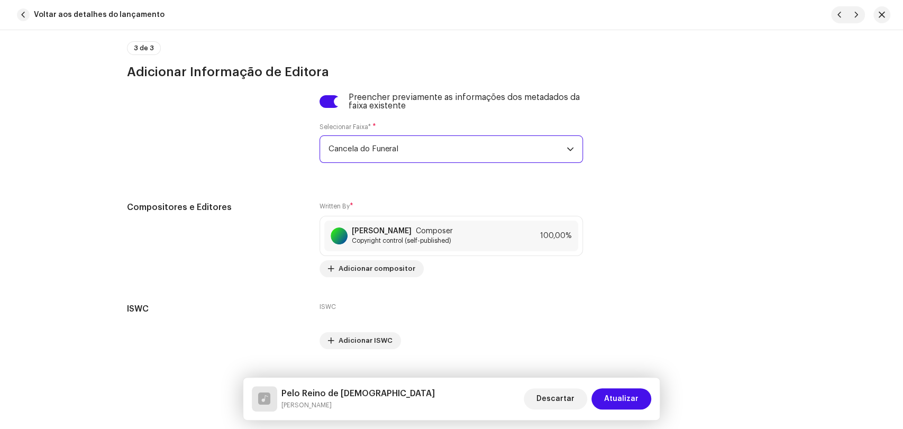
scroll to position [2233, 0]
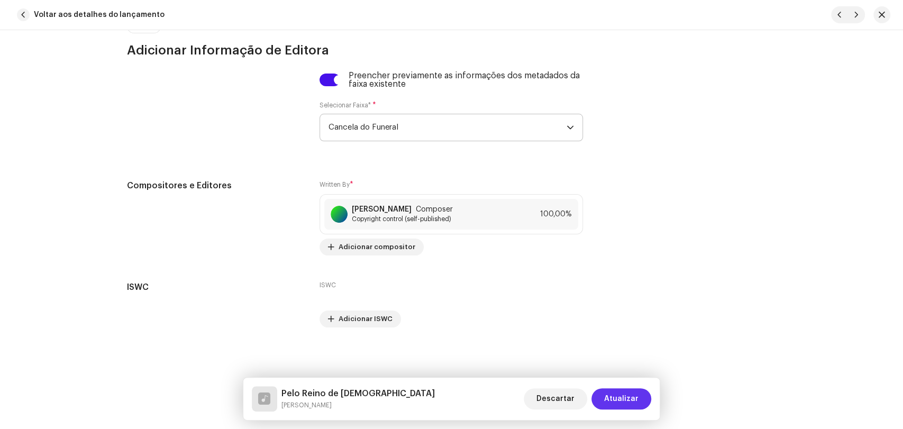
click at [623, 402] on span "Atualizar" at bounding box center [621, 398] width 34 height 21
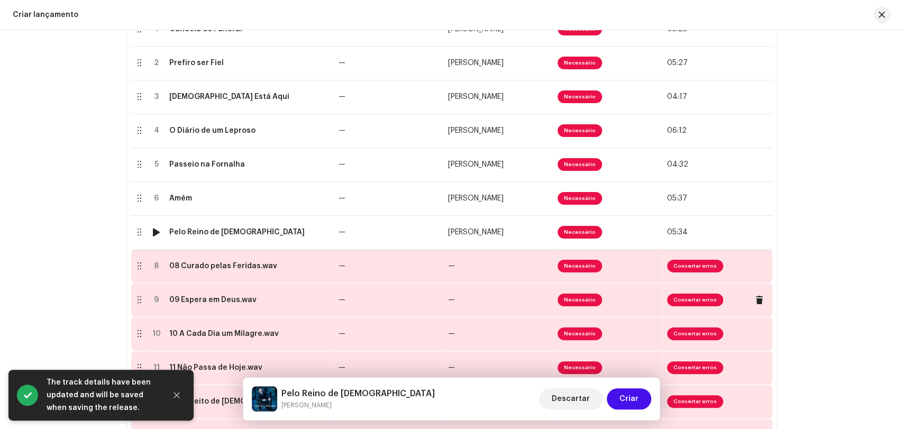
scroll to position [273, 0]
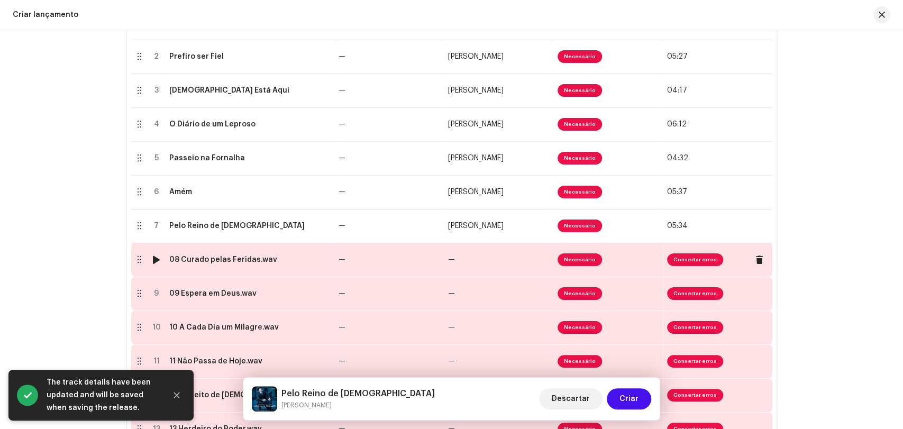
click at [245, 263] on div "08 Curado pelas Feridas.wav" at bounding box center [223, 259] width 108 height 8
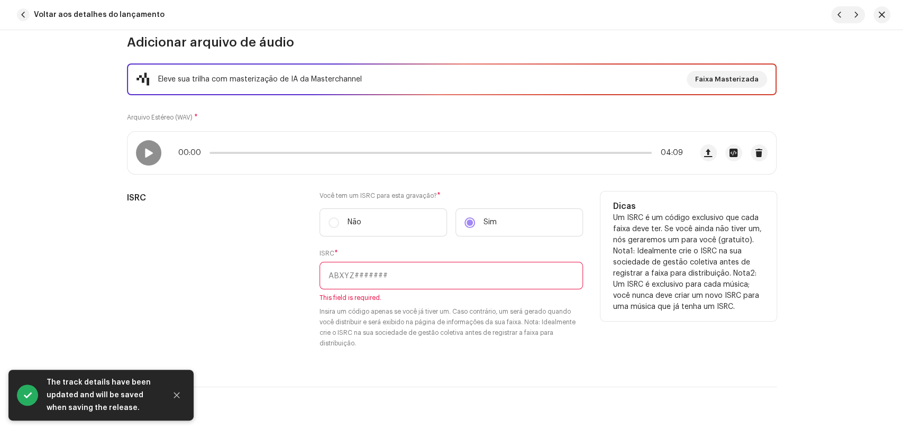
scroll to position [117, 0]
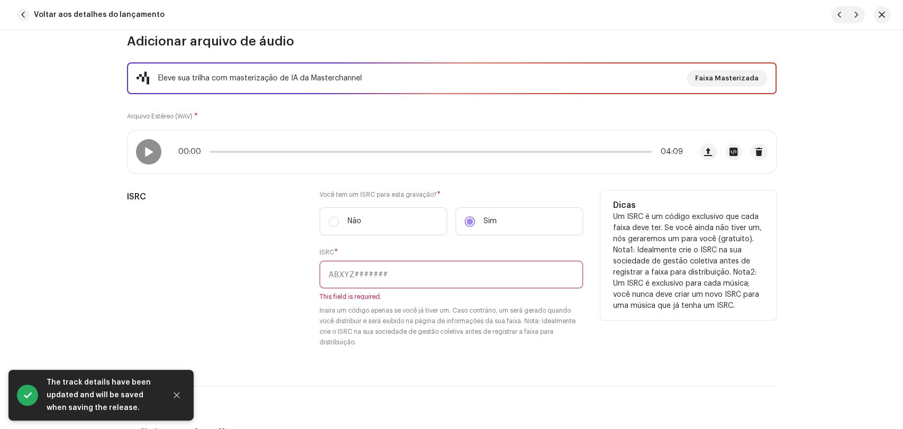
click at [466, 270] on input "text" at bounding box center [450, 274] width 263 height 27
paste input "BRL5B1800061"
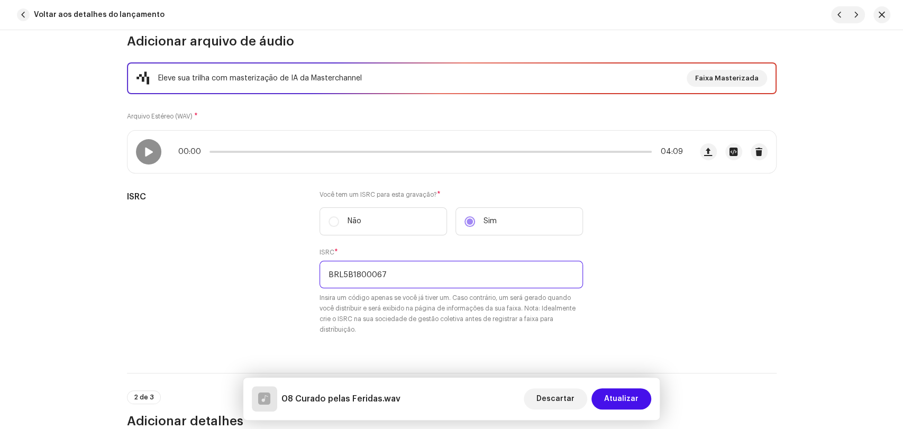
type input "BRL5B1800067"
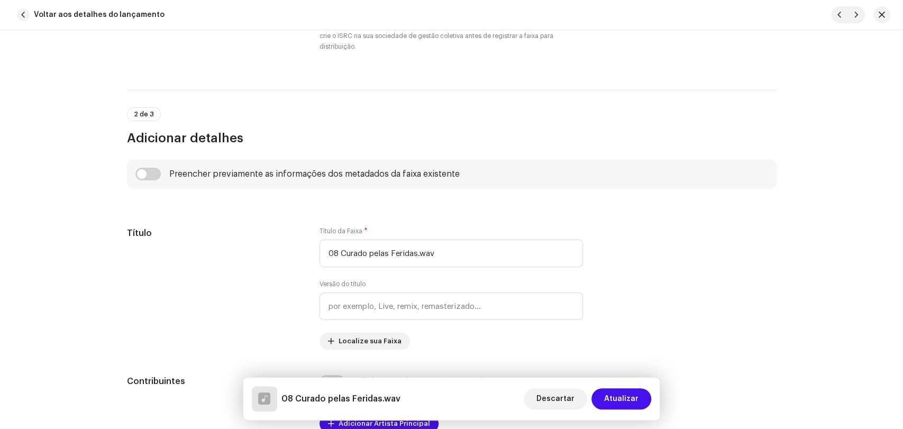
scroll to position [411, 0]
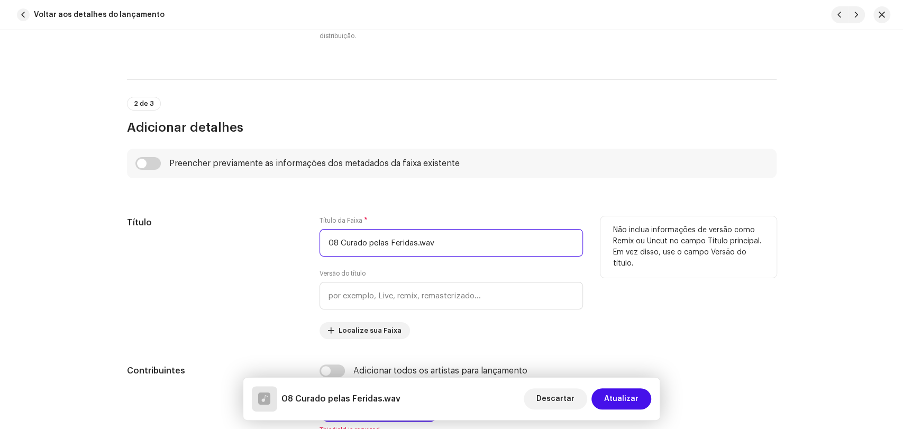
click at [337, 241] on input "08 Curado pelas Feridas.wav" at bounding box center [450, 242] width 263 height 27
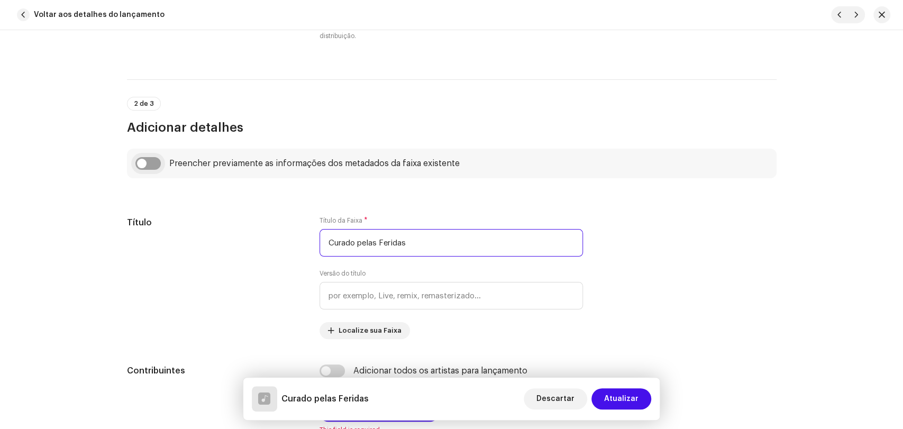
type input "Curado pelas Feridas"
click at [153, 162] on input "checkbox" at bounding box center [147, 163] width 25 height 13
checkbox input "true"
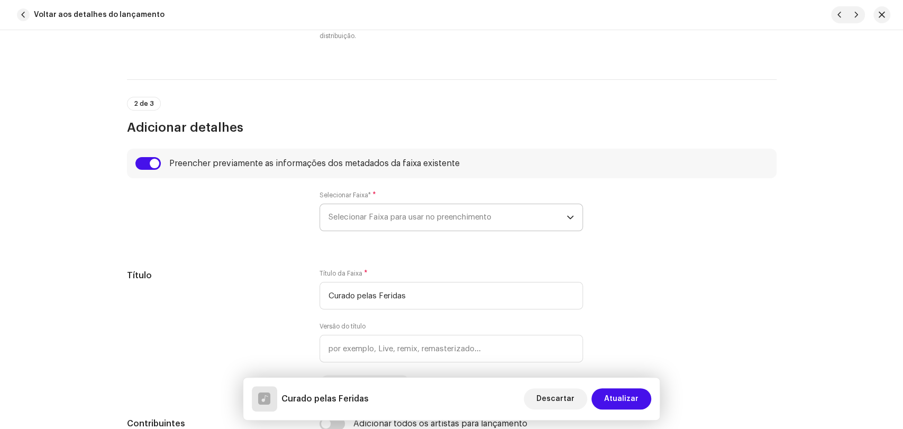
click at [368, 224] on span "Selecionar Faixa para usar no preenchimento" at bounding box center [447, 217] width 238 height 26
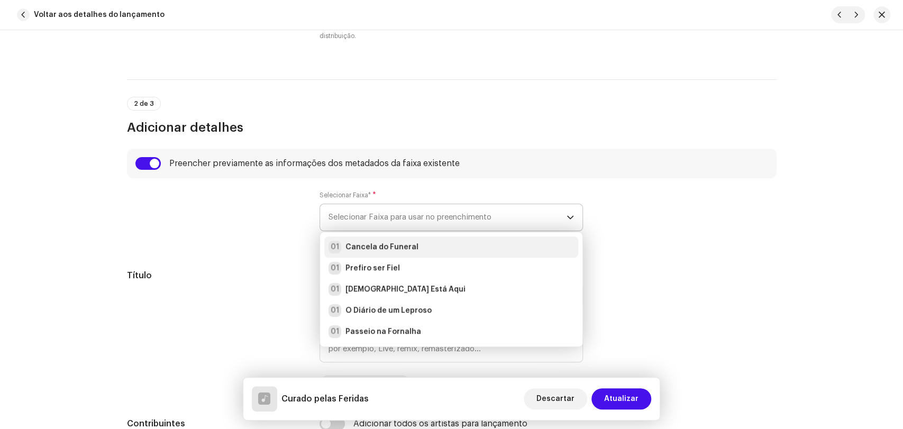
click at [372, 250] on strong "Cancela do Funeral" at bounding box center [381, 247] width 73 height 11
radio input "true"
type input "Alpha Music"
checkbox input "true"
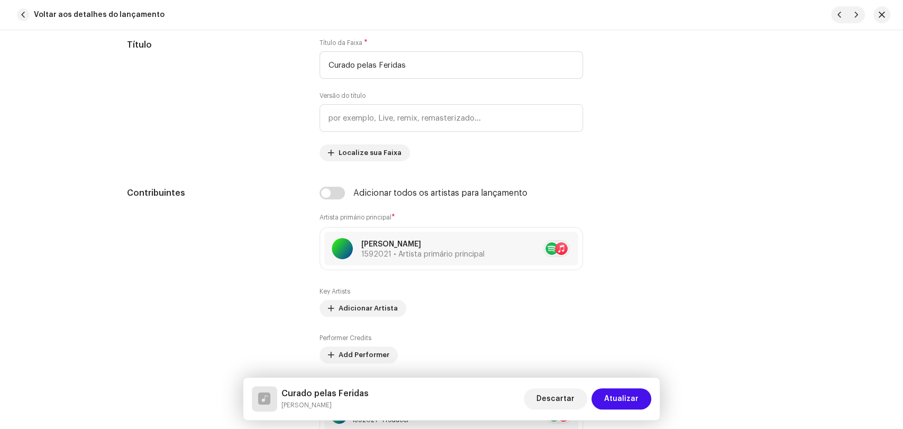
scroll to position [646, 0]
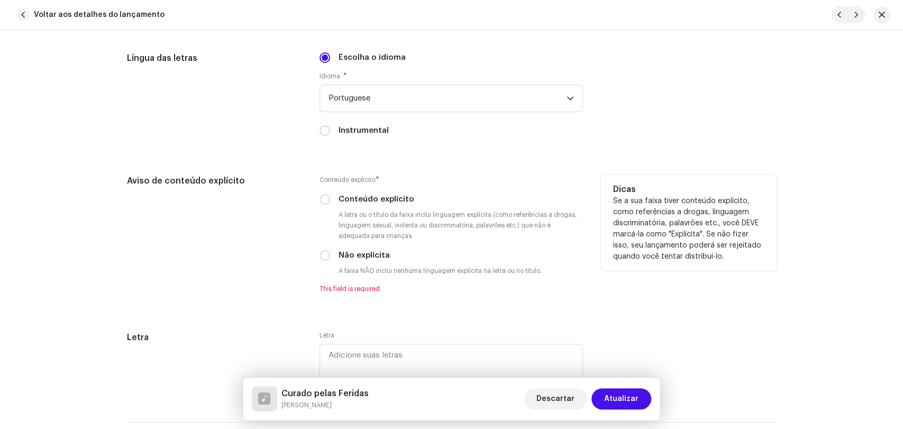
drag, startPoint x: 319, startPoint y: 256, endPoint x: 312, endPoint y: 263, distance: 9.4
click at [319, 258] on input "Não explícita" at bounding box center [324, 255] width 11 height 11
radio input "true"
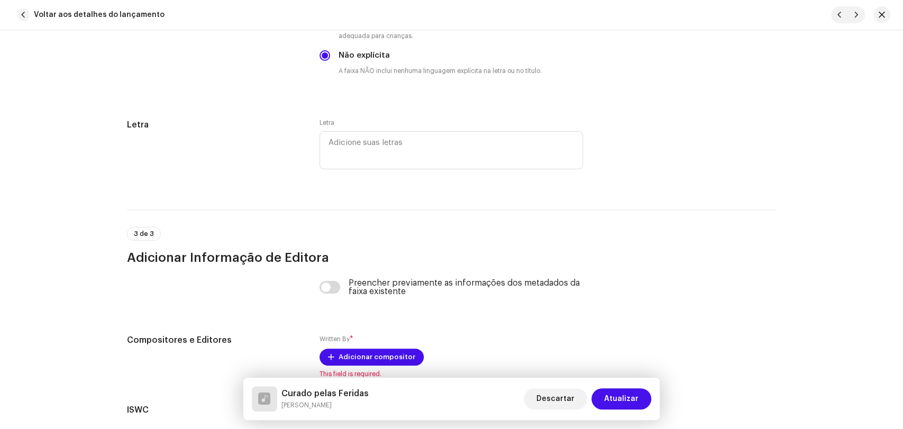
scroll to position [2115, 0]
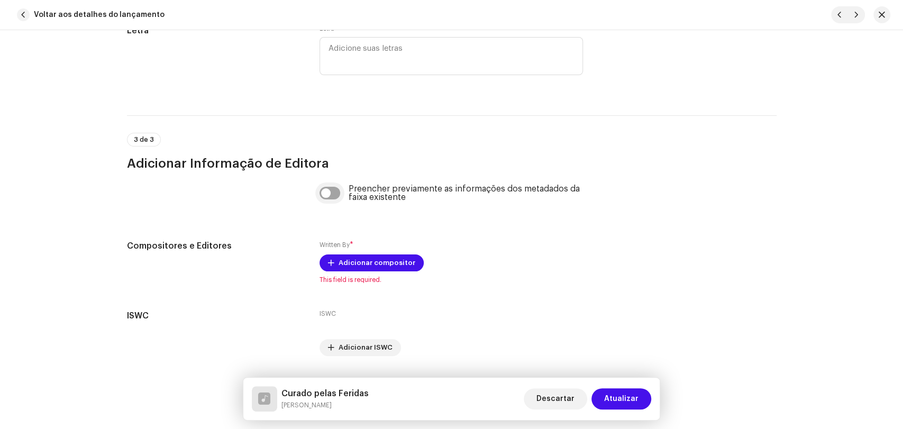
click at [331, 196] on input "checkbox" at bounding box center [329, 193] width 21 height 13
checkbox input "true"
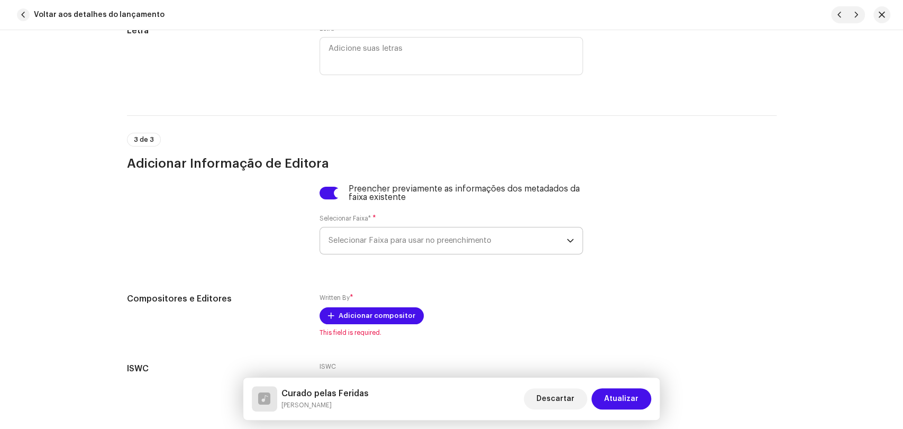
click at [348, 242] on span "Selecionar Faixa para usar no preenchimento" at bounding box center [447, 240] width 238 height 26
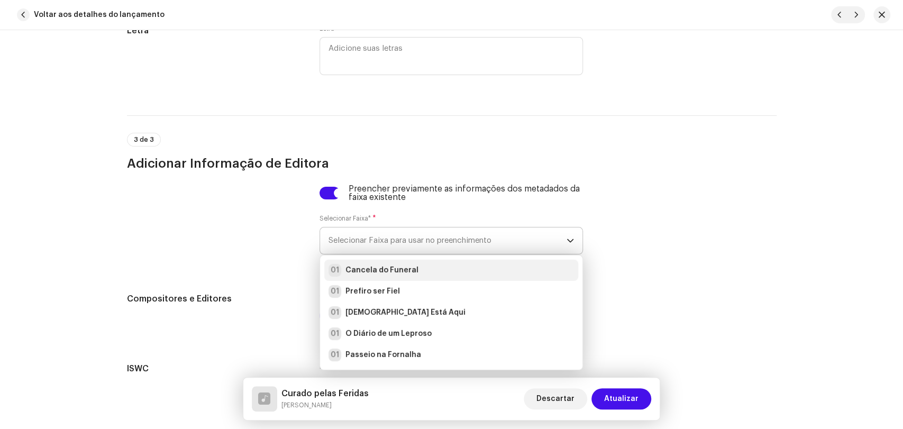
click at [363, 274] on strong "Cancela do Funeral" at bounding box center [381, 270] width 73 height 11
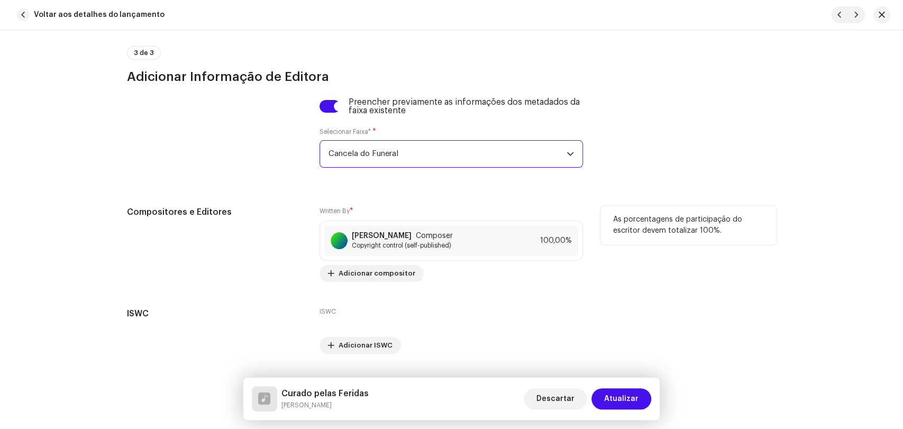
scroll to position [2233, 0]
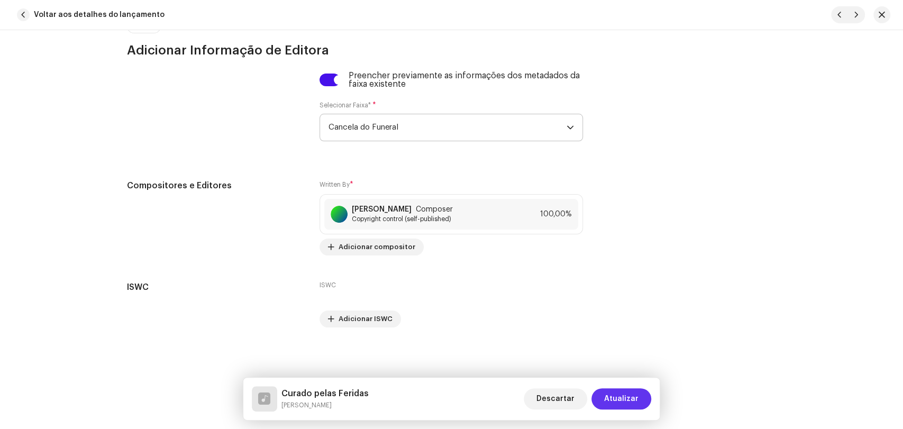
click at [617, 401] on span "Atualizar" at bounding box center [621, 398] width 34 height 21
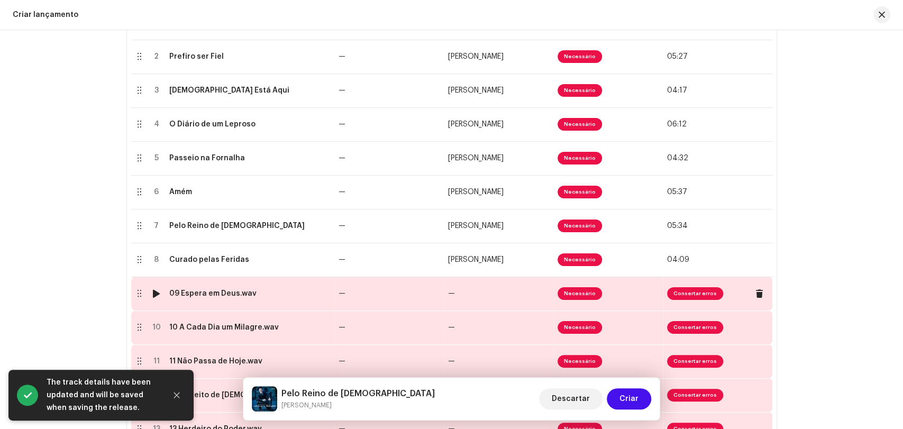
click at [237, 299] on td "09 Espera em Deus.wav" at bounding box center [249, 294] width 169 height 34
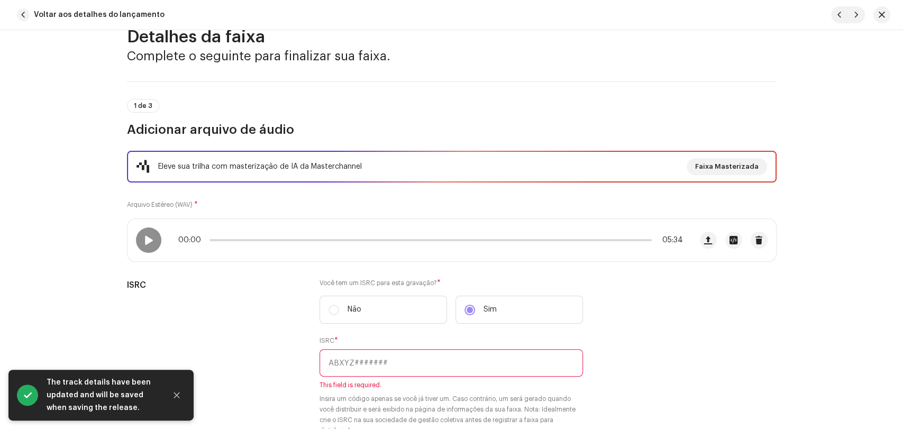
scroll to position [117, 0]
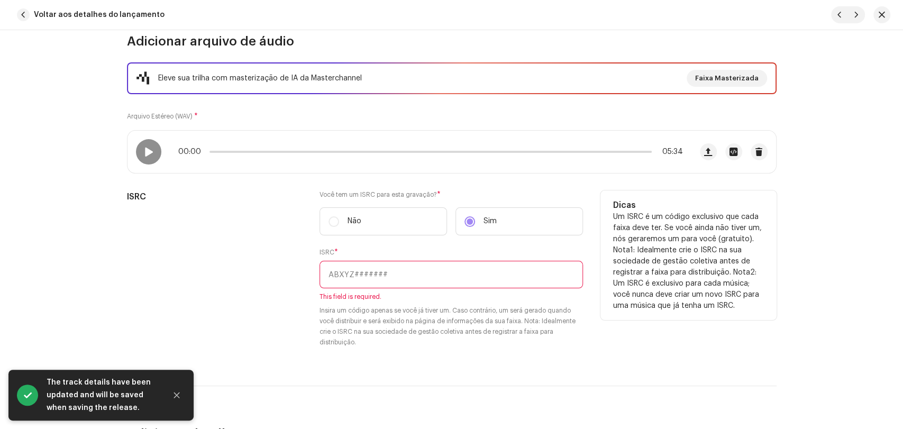
click at [427, 276] on input "text" at bounding box center [450, 274] width 263 height 27
paste input "BRL5B1800061"
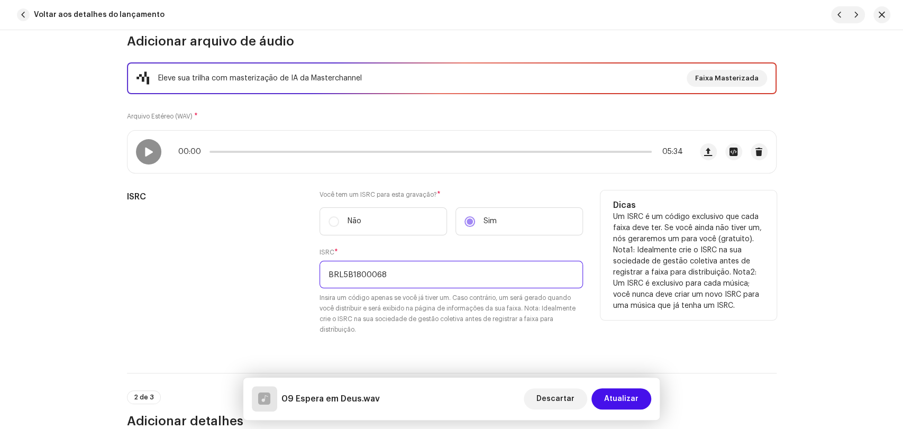
type input "BRL5B1800068"
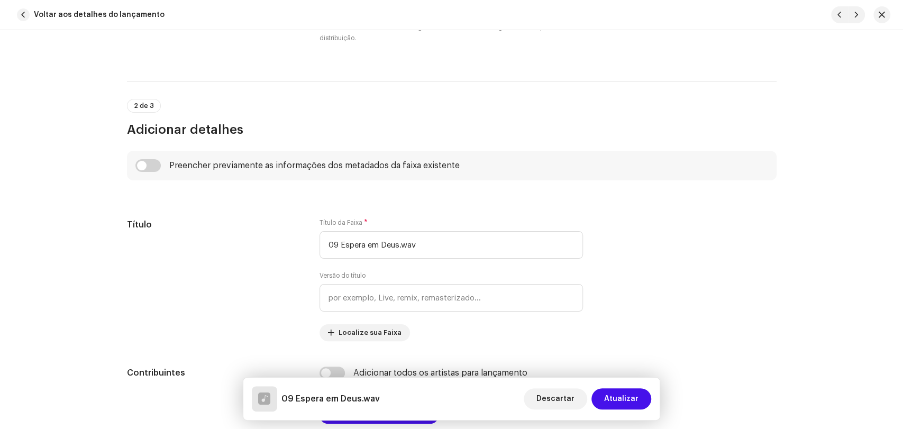
scroll to position [411, 0]
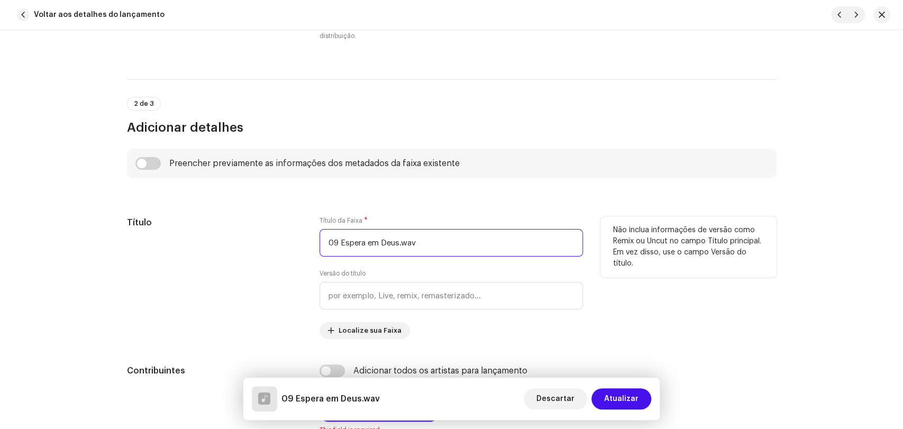
click at [339, 242] on input "09 Espera em Deus.wav" at bounding box center [450, 242] width 263 height 27
type input "Espera em [DEMOGRAPHIC_DATA]"
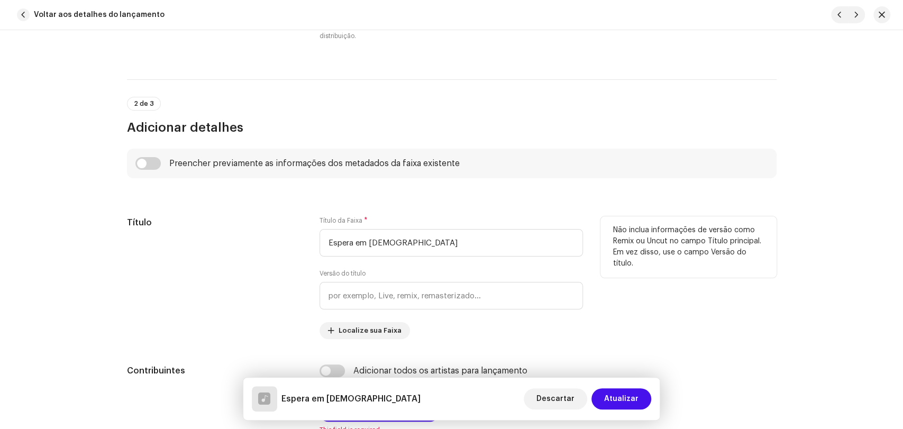
click at [232, 240] on div "Título" at bounding box center [215, 277] width 176 height 123
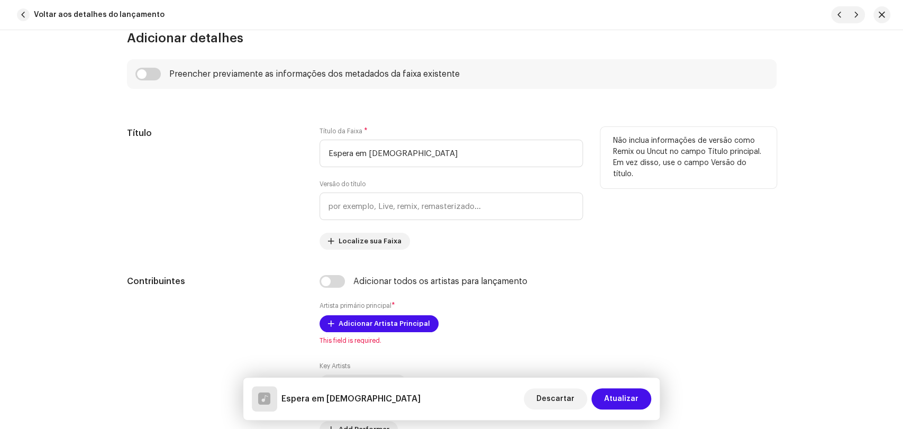
scroll to position [529, 0]
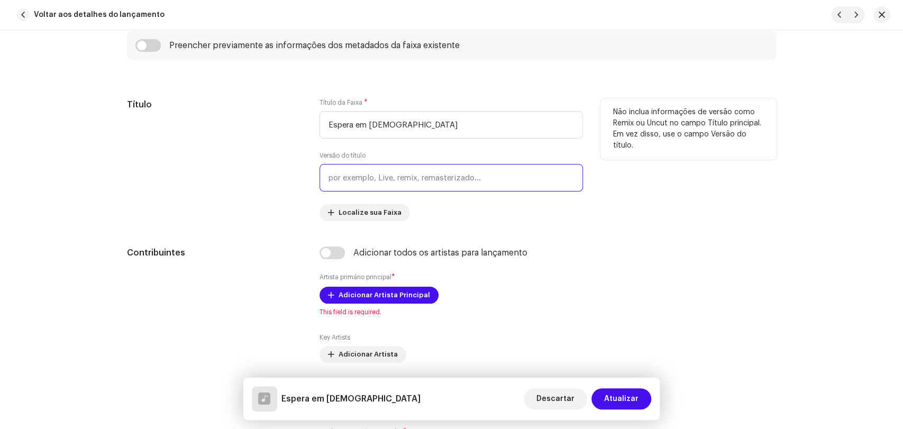
click at [339, 174] on input "text" at bounding box center [450, 177] width 263 height 27
click at [266, 181] on div "Título" at bounding box center [215, 159] width 176 height 123
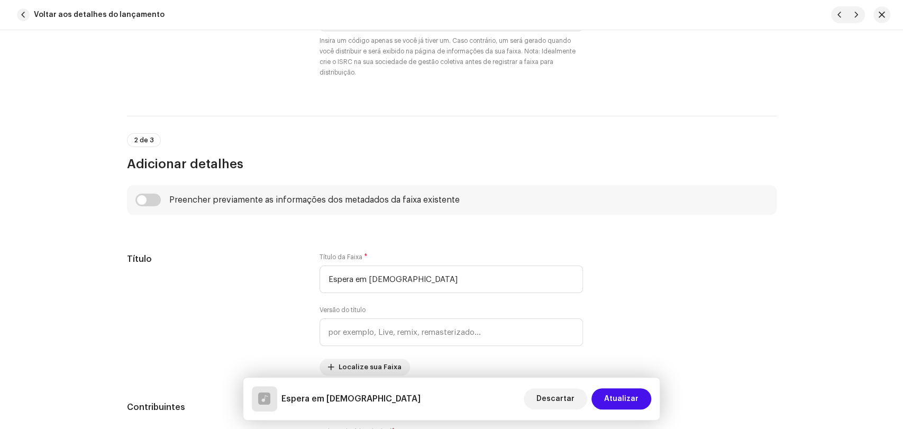
scroll to position [352, 0]
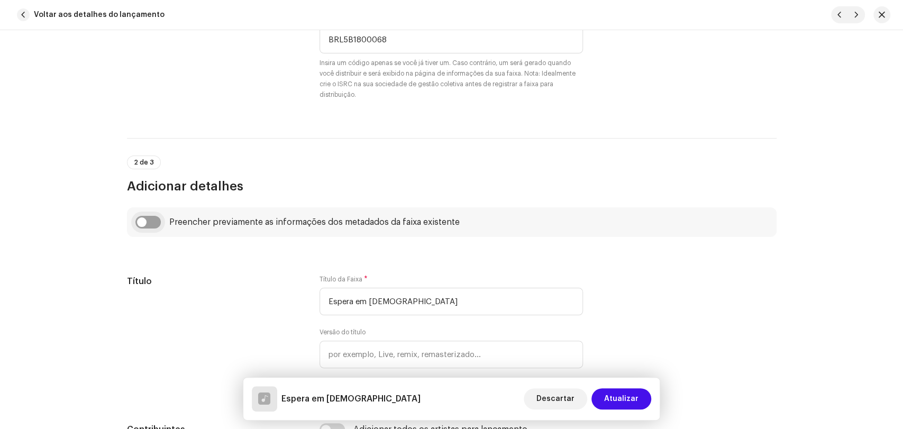
click at [149, 222] on input "checkbox" at bounding box center [147, 222] width 25 height 13
checkbox input "true"
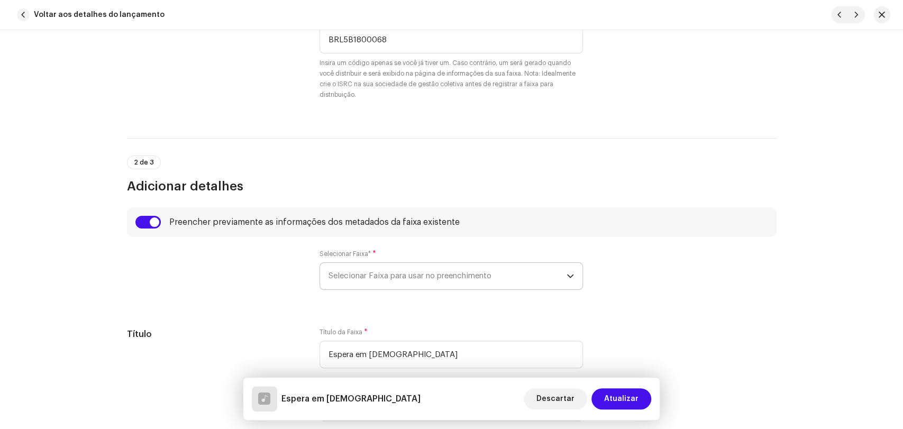
click at [369, 273] on span "Selecionar Faixa para usar no preenchimento" at bounding box center [447, 276] width 238 height 26
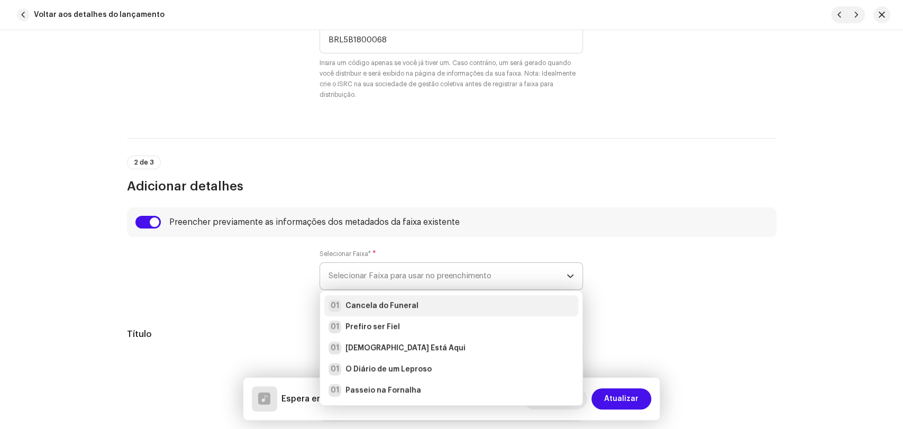
click at [369, 306] on strong "Cancela do Funeral" at bounding box center [381, 305] width 73 height 11
radio input "true"
type input "Alpha Music"
checkbox input "true"
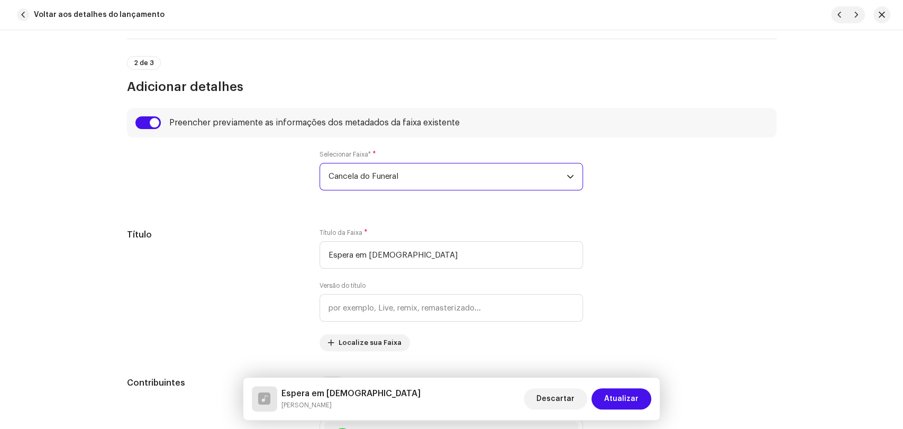
scroll to position [470, 0]
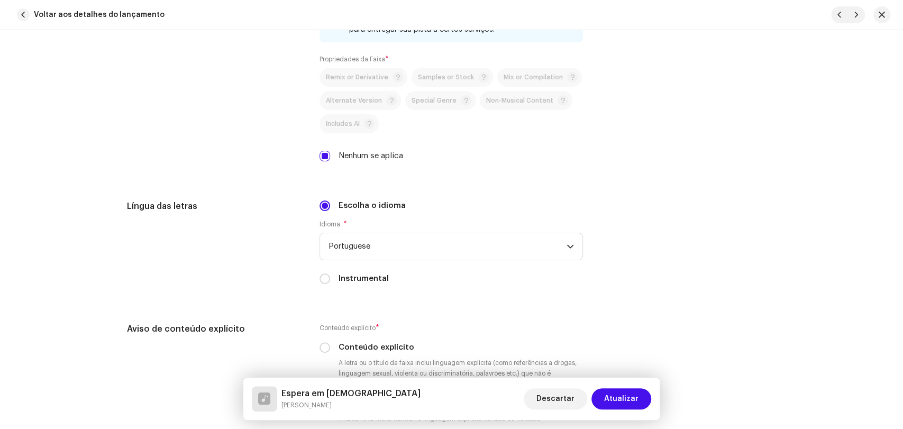
scroll to position [1762, 0]
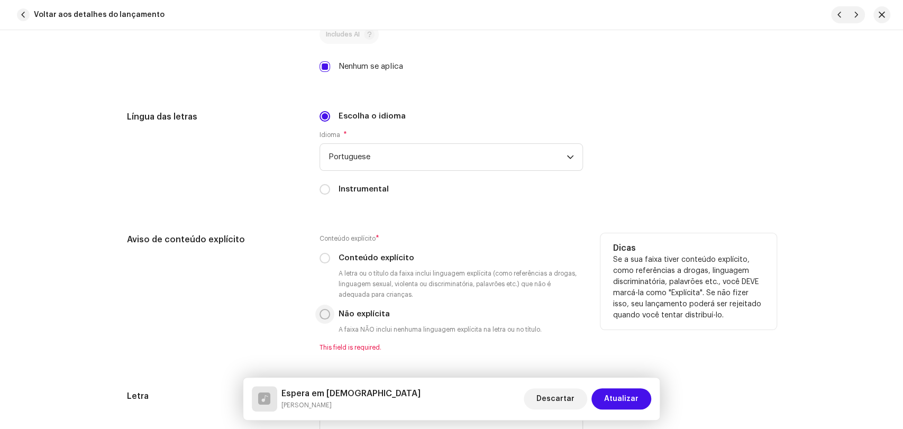
click at [321, 315] on input "Não explícita" at bounding box center [324, 314] width 11 height 11
radio input "true"
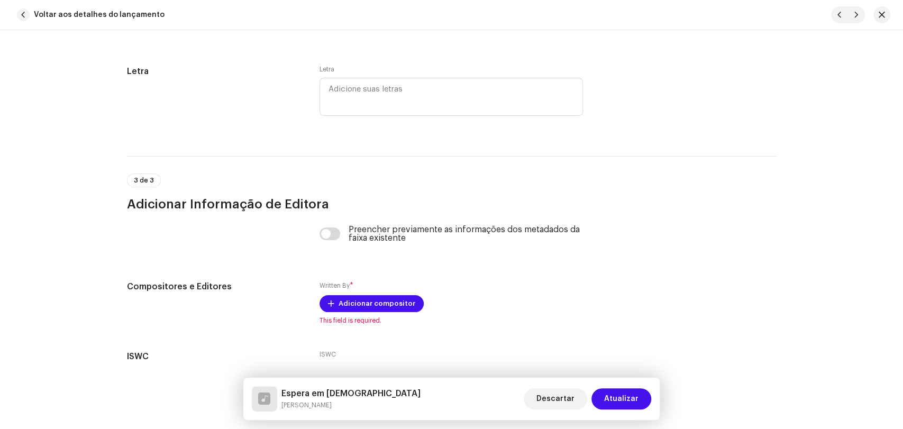
scroll to position [2115, 0]
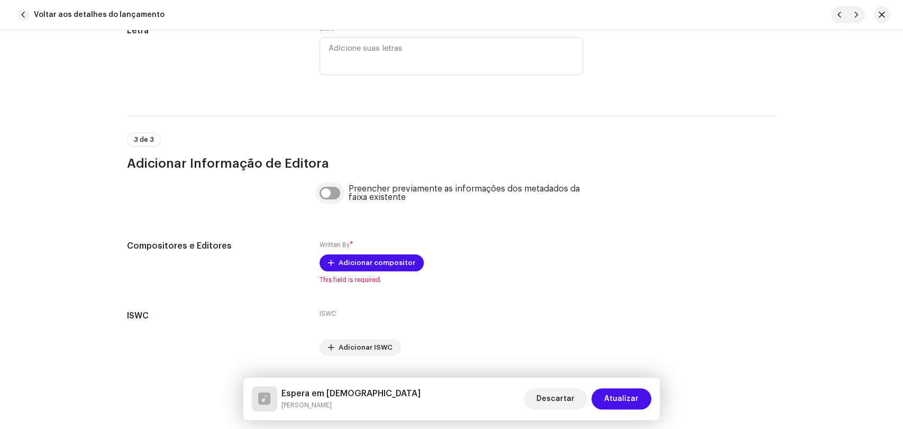
click at [336, 196] on input "checkbox" at bounding box center [329, 193] width 21 height 13
checkbox input "true"
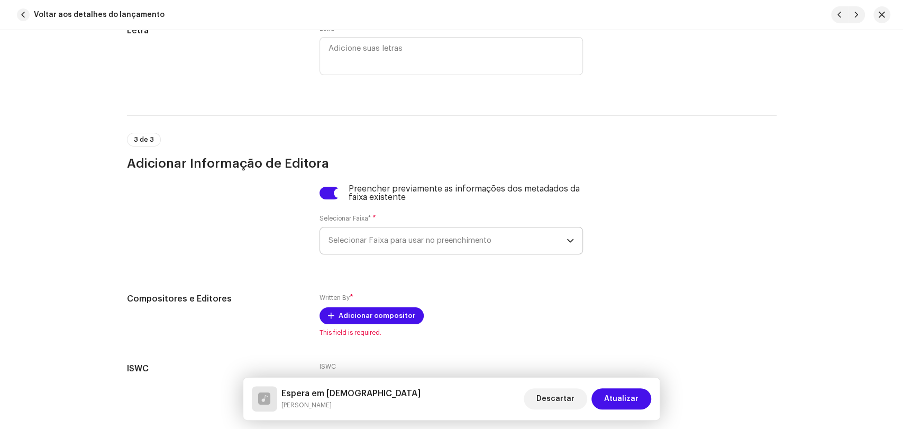
click at [373, 246] on span "Selecionar Faixa para usar no preenchimento" at bounding box center [447, 240] width 238 height 26
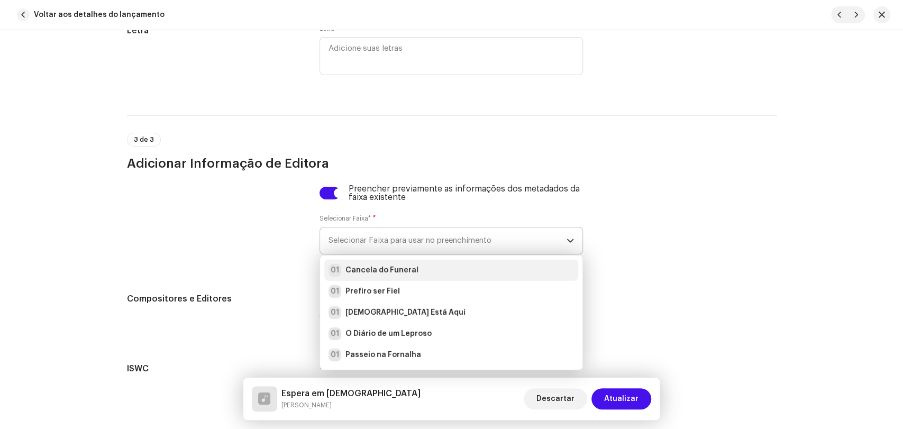
click at [374, 272] on strong "Cancela do Funeral" at bounding box center [381, 270] width 73 height 11
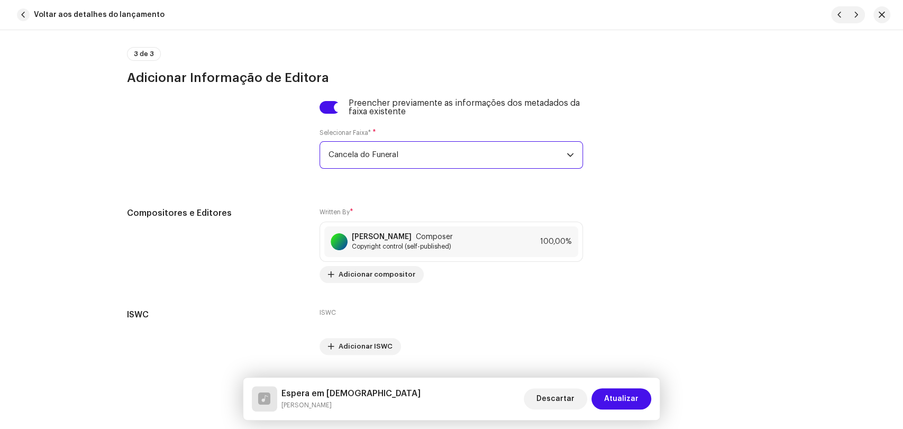
scroll to position [2233, 0]
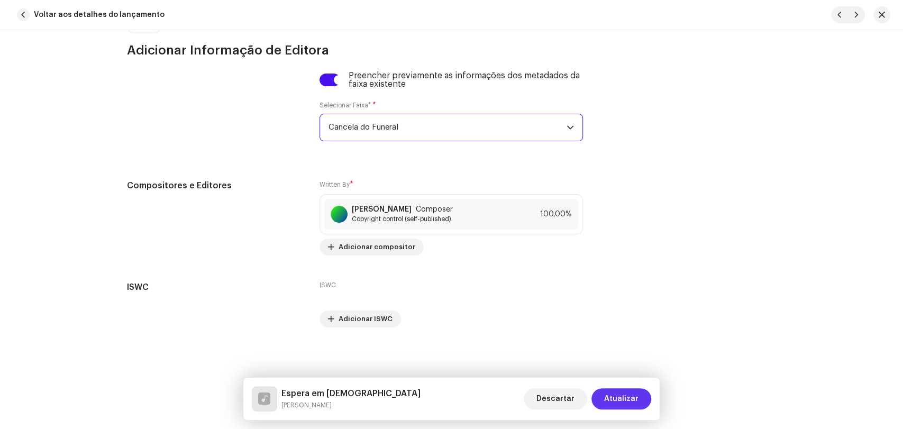
click at [618, 399] on span "Atualizar" at bounding box center [621, 398] width 34 height 21
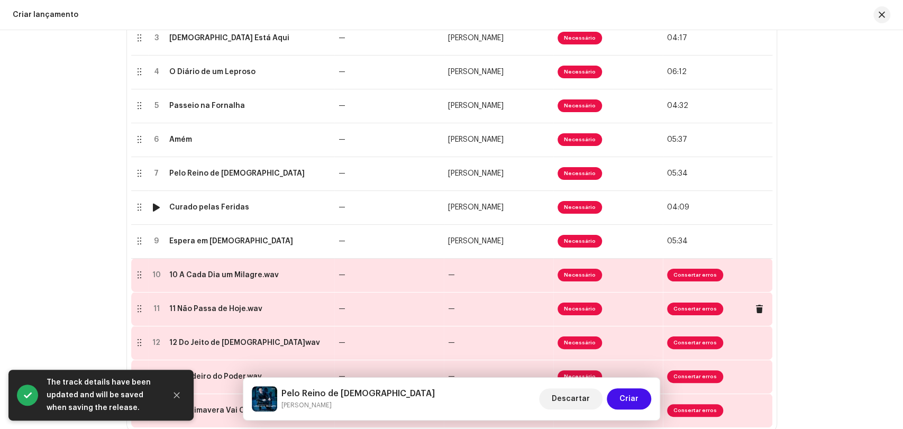
scroll to position [332, 0]
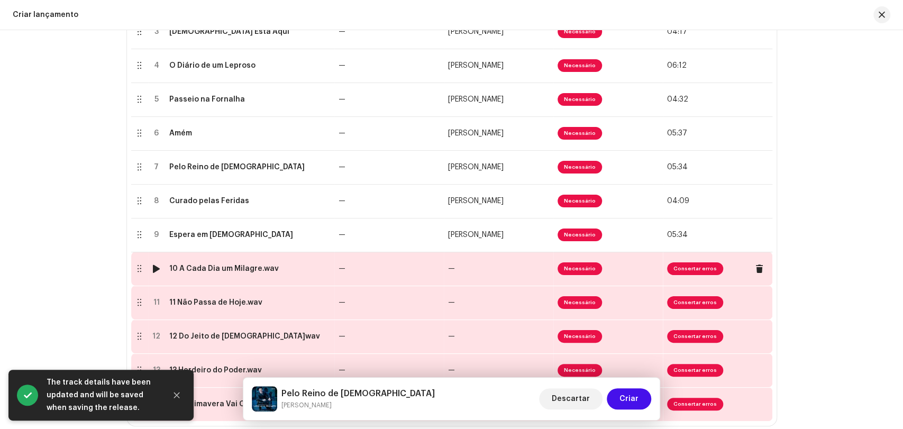
click at [251, 271] on div "10 A Cada Dia um Milagre.wav" at bounding box center [223, 268] width 109 height 8
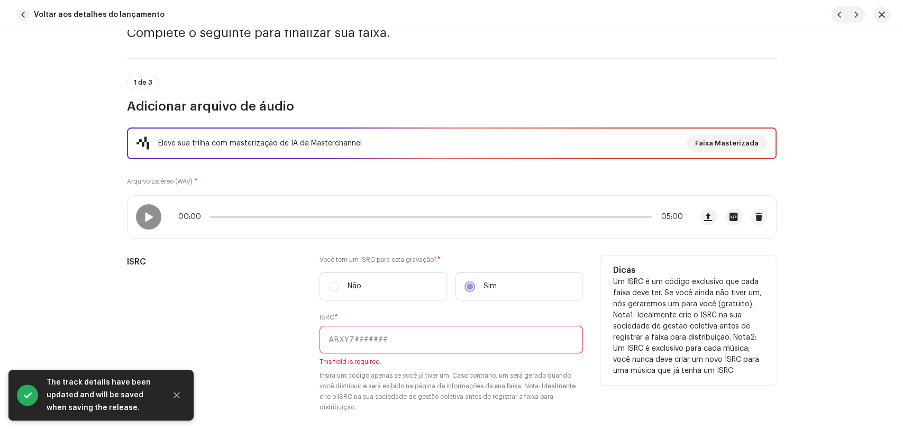
scroll to position [59, 0]
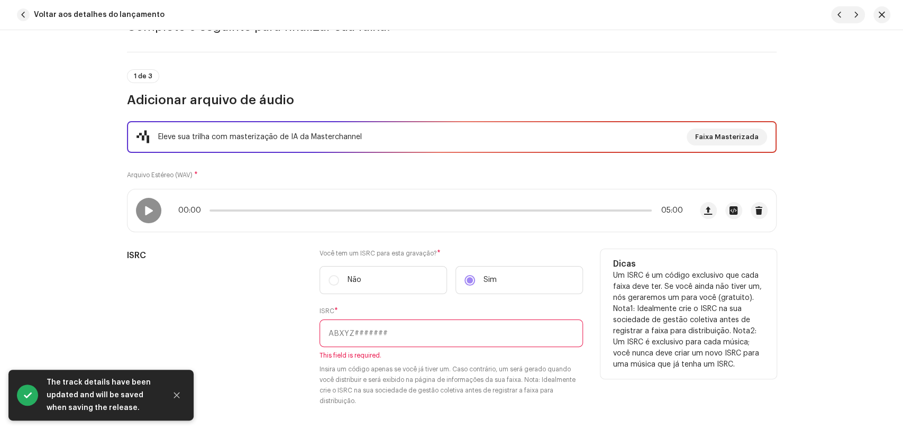
click at [456, 323] on input "text" at bounding box center [450, 332] width 263 height 27
paste input "BRL5B1800061"
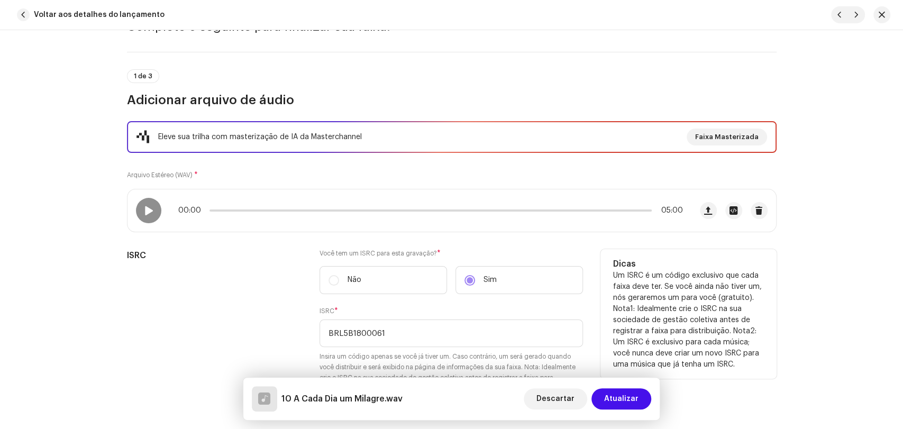
click at [277, 276] on div "ISRC" at bounding box center [215, 327] width 176 height 157
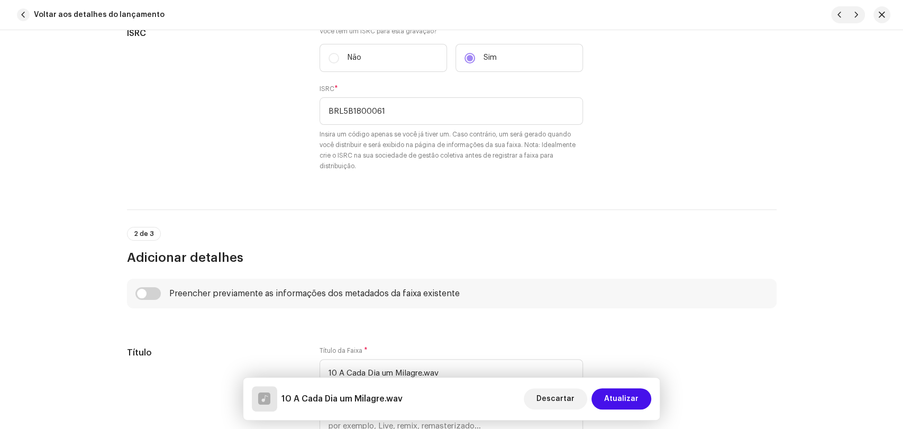
scroll to position [235, 0]
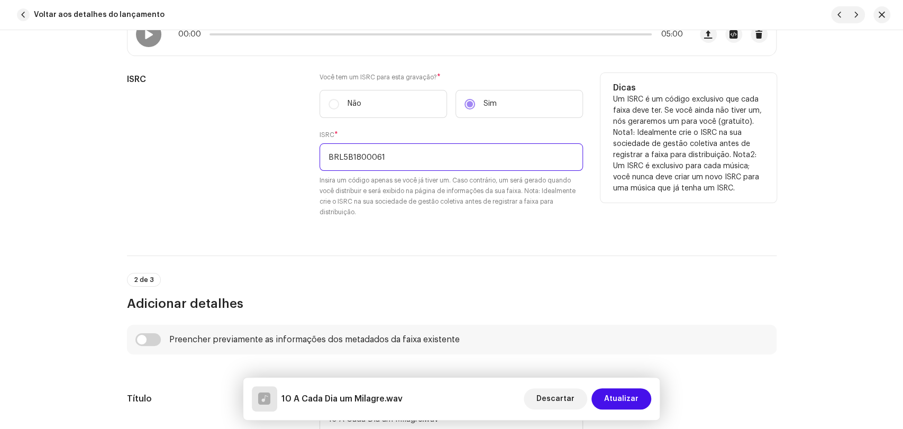
click at [402, 162] on input "BRL5B1800061" at bounding box center [450, 156] width 263 height 27
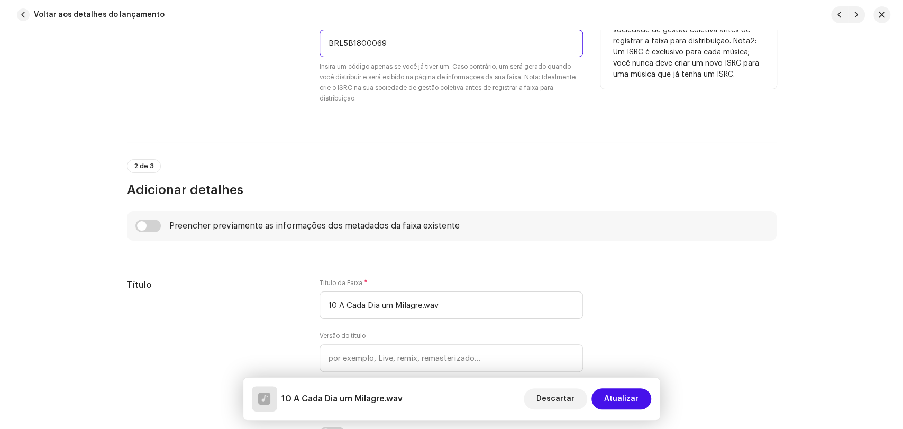
scroll to position [352, 0]
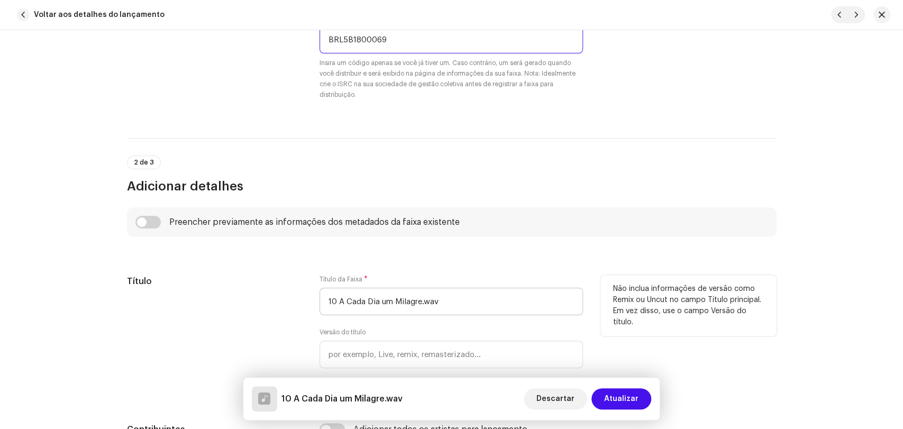
type input "BRL5B1800069"
drag, startPoint x: 338, startPoint y: 301, endPoint x: 262, endPoint y: 284, distance: 77.5
click at [289, 295] on div "Título Título da Faixa * 10 A Cada Dia um Milagre.wav Versão do título Localize…" at bounding box center [451, 336] width 649 height 123
type input "A Cada Dia um Milagre"
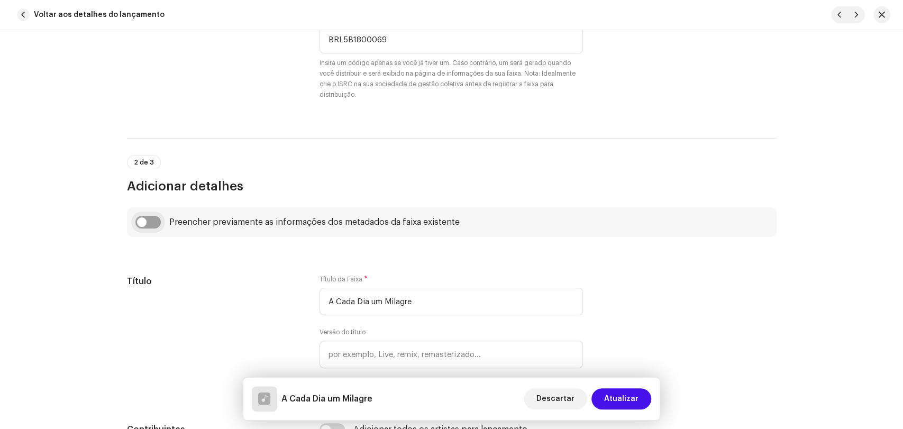
click at [153, 224] on input "checkbox" at bounding box center [147, 222] width 25 height 13
checkbox input "true"
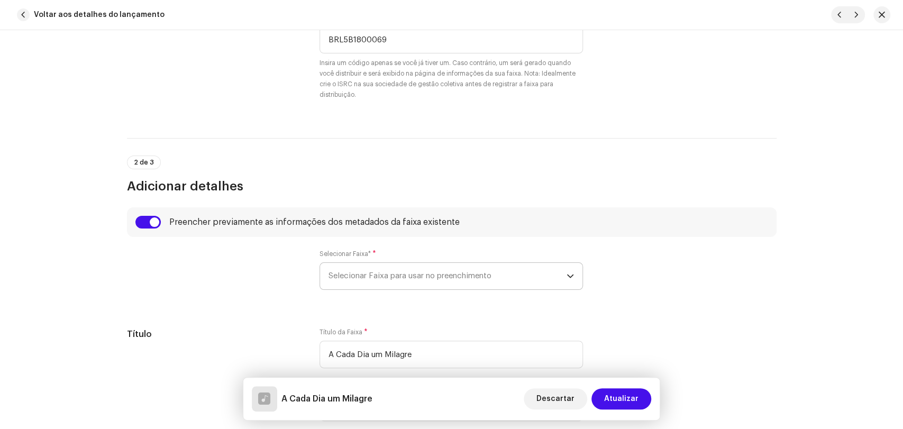
click at [339, 274] on span "Selecionar Faixa para usar no preenchimento" at bounding box center [447, 276] width 238 height 26
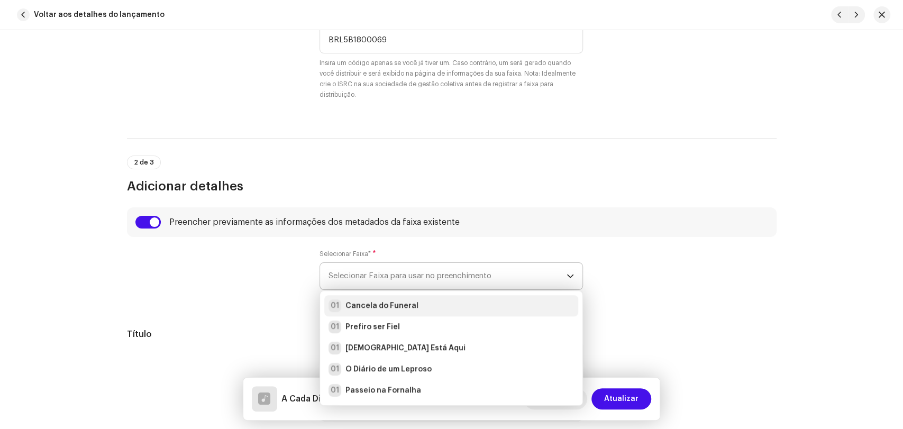
click at [350, 302] on strong "Cancela do Funeral" at bounding box center [381, 305] width 73 height 11
radio input "true"
type input "Alpha Music"
checkbox input "true"
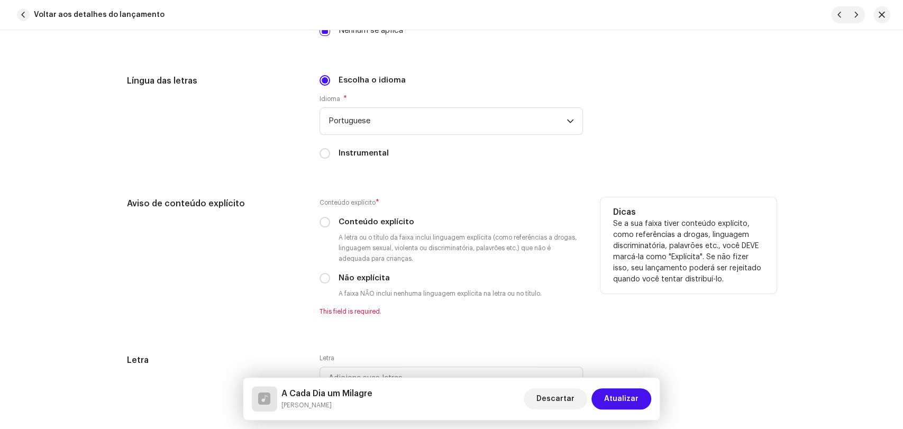
scroll to position [1821, 0]
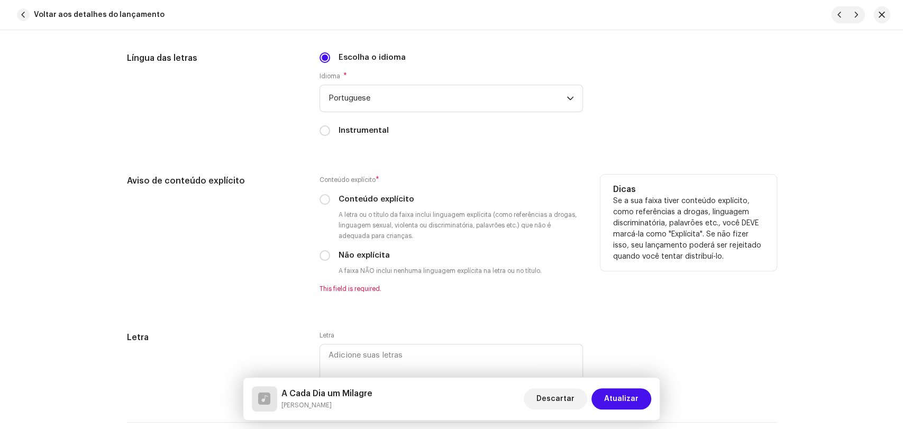
click at [321, 261] on input "Não explícita" at bounding box center [324, 255] width 11 height 11
radio input "true"
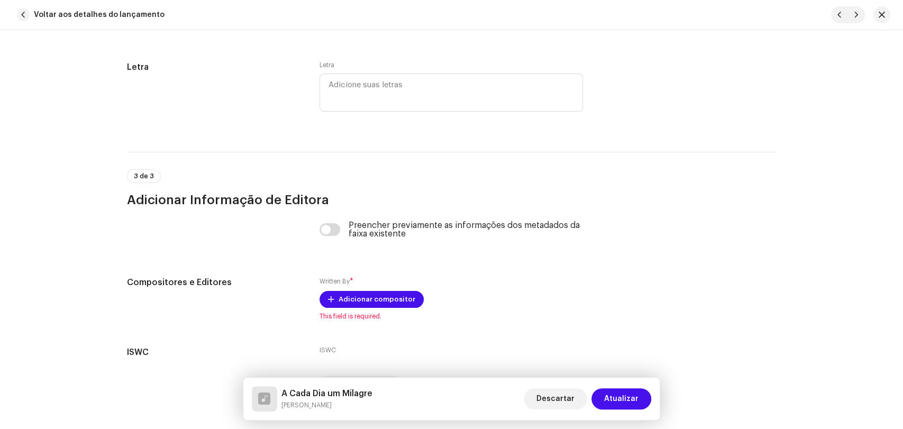
scroll to position [2115, 0]
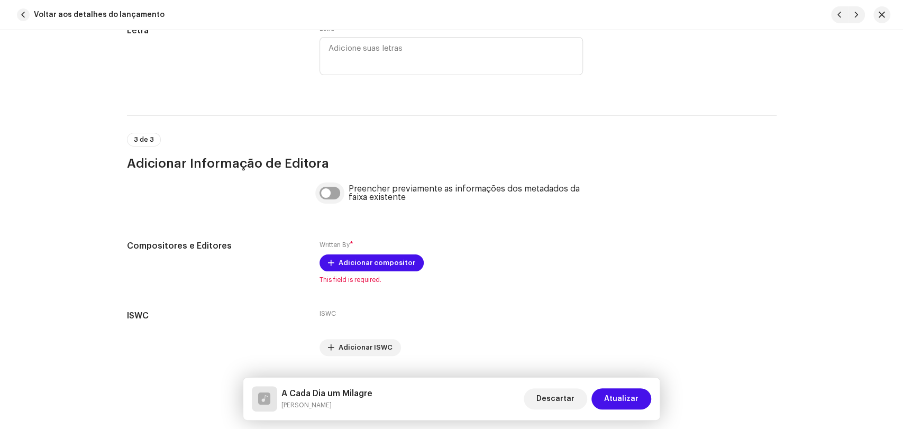
click at [335, 199] on input "checkbox" at bounding box center [329, 193] width 21 height 13
checkbox input "true"
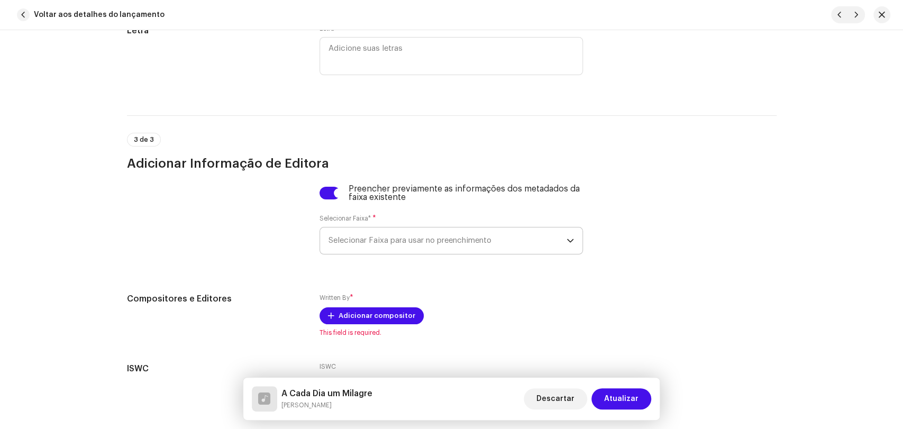
click at [348, 249] on span "Selecionar Faixa para usar no preenchimento" at bounding box center [447, 240] width 238 height 26
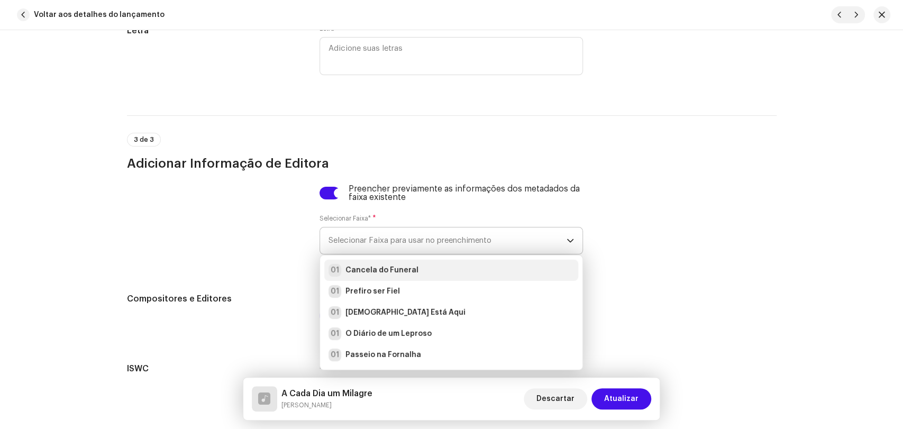
click at [364, 271] on strong "Cancela do Funeral" at bounding box center [381, 270] width 73 height 11
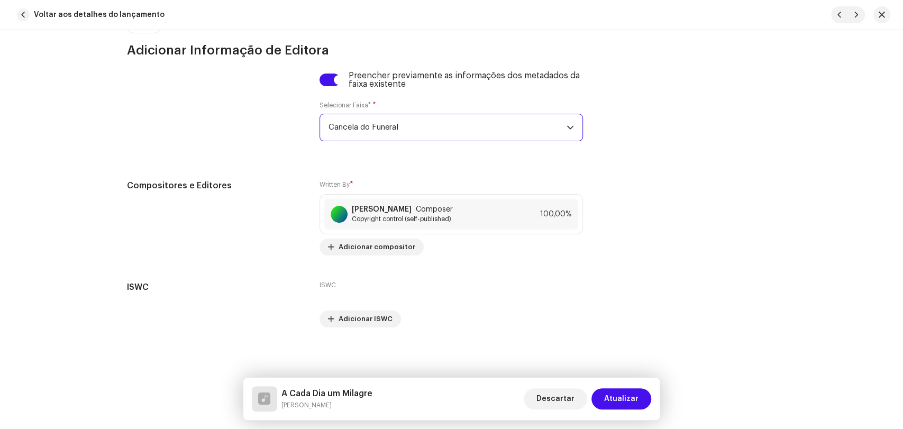
scroll to position [2233, 0]
click at [627, 399] on span "Atualizar" at bounding box center [621, 398] width 34 height 21
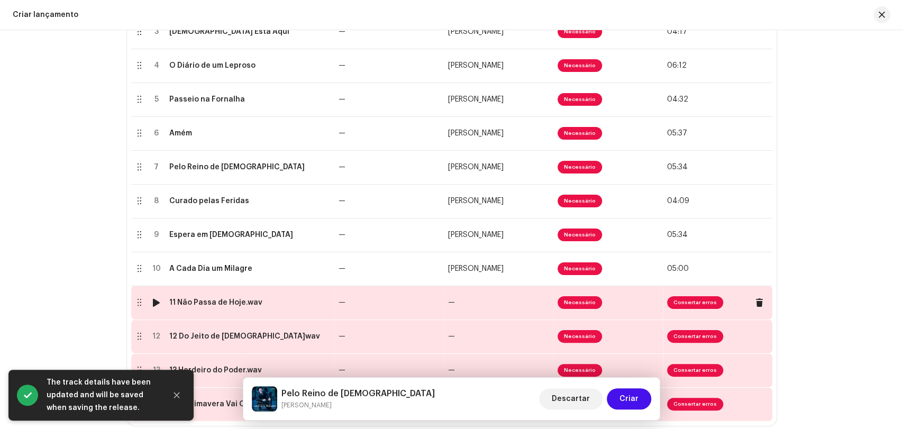
click at [257, 303] on div "11 Não Passa de Hoje.wav" at bounding box center [249, 302] width 161 height 8
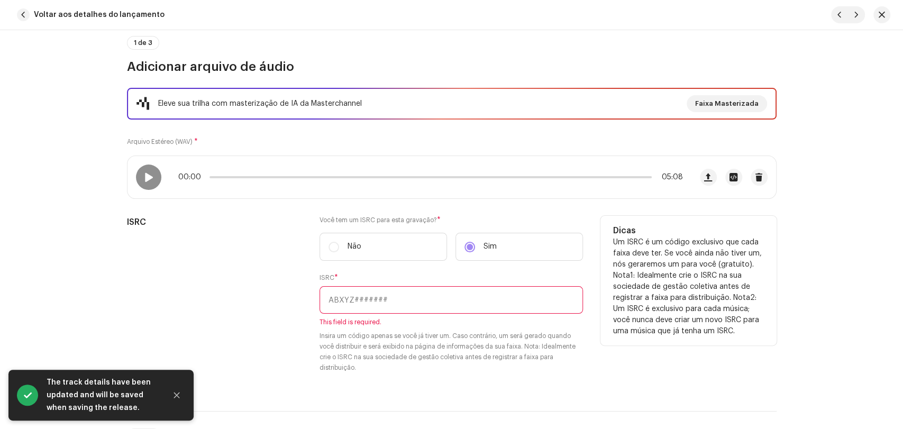
scroll to position [117, 0]
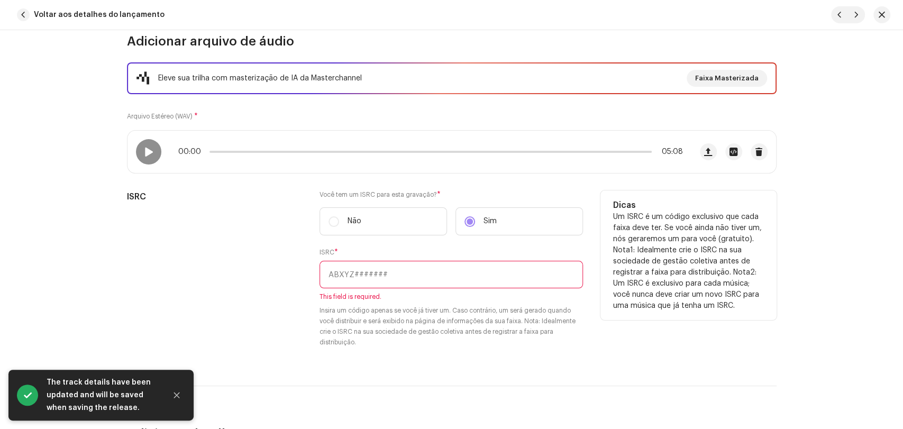
click at [444, 282] on input "text" at bounding box center [450, 274] width 263 height 27
paste input "BRL5B1800061"
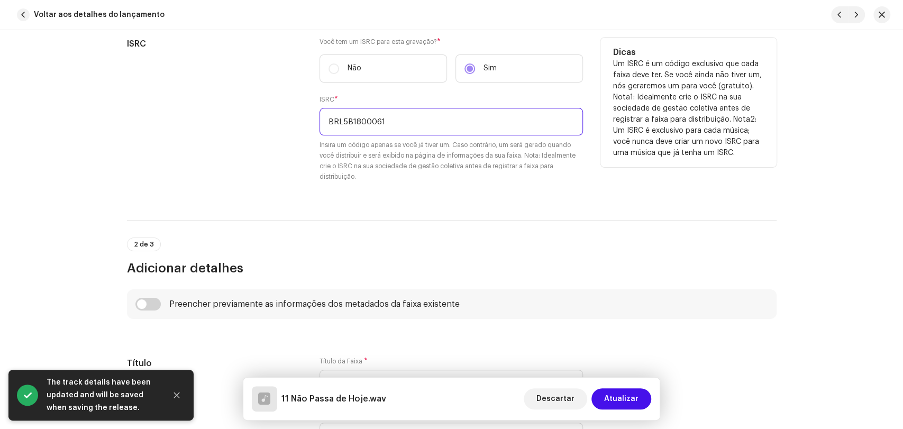
scroll to position [293, 0]
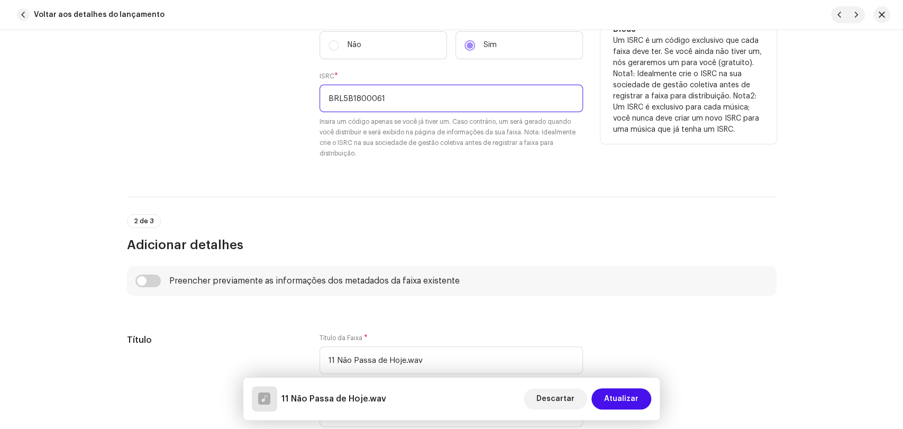
type input "BRL5B1800061"
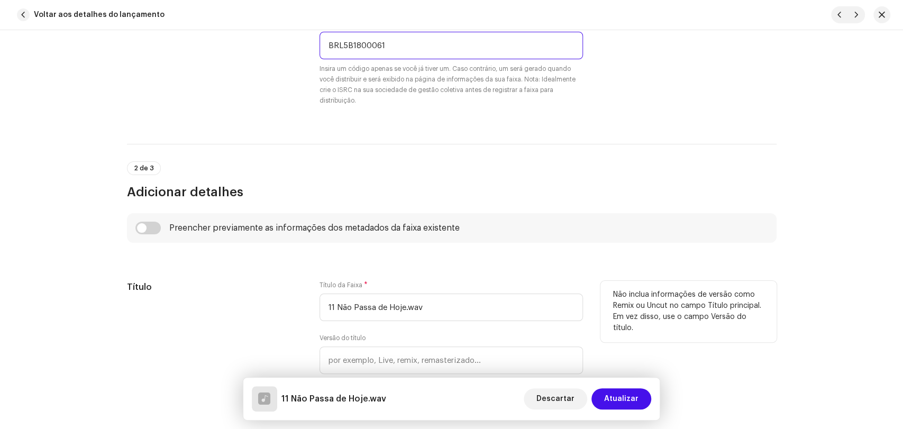
scroll to position [352, 0]
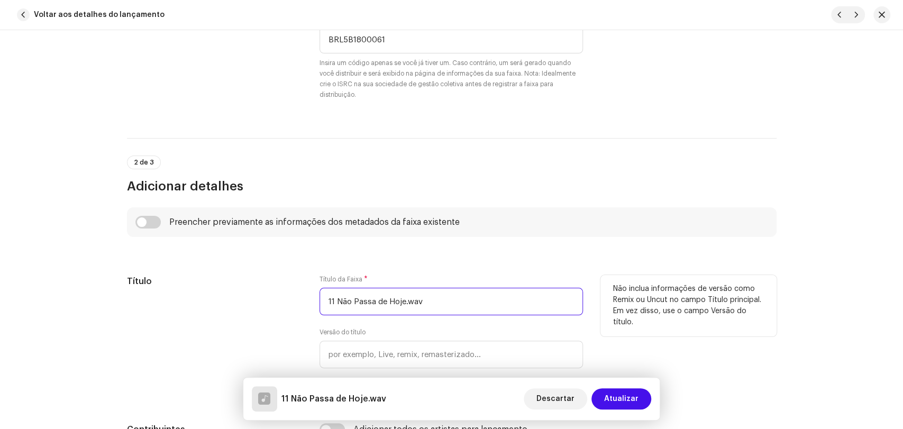
click at [334, 304] on input "11 Não Passa de Hoje.wav" at bounding box center [450, 301] width 263 height 27
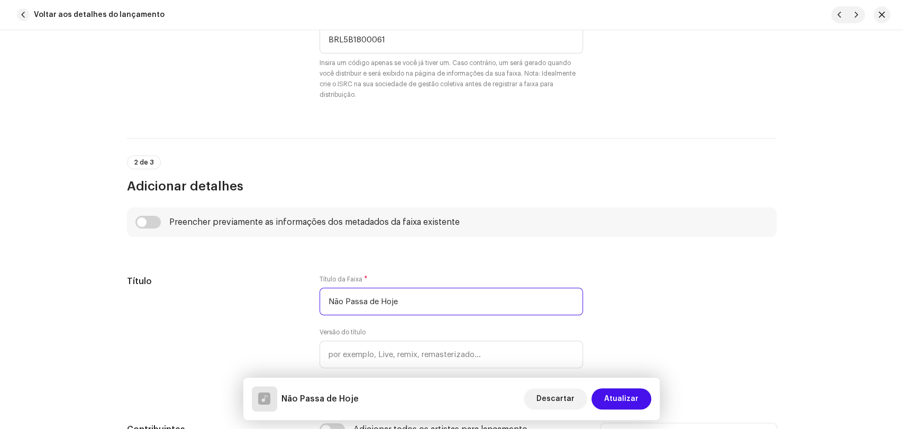
type input "Não Passa de Hoje"
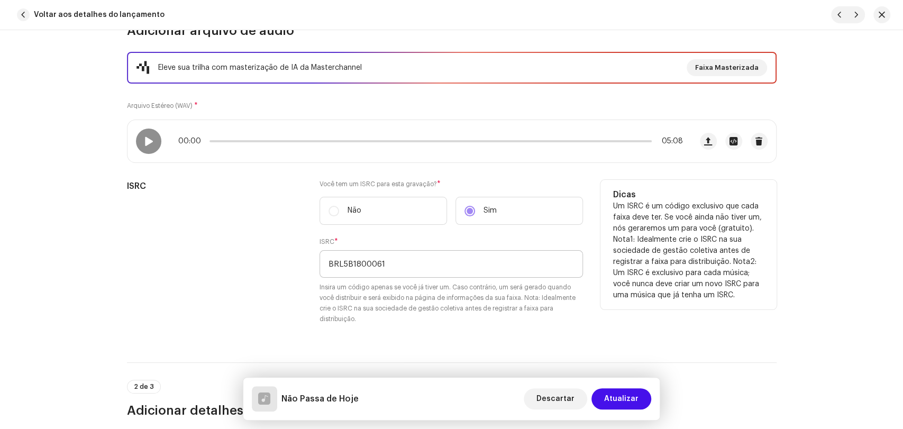
scroll to position [117, 0]
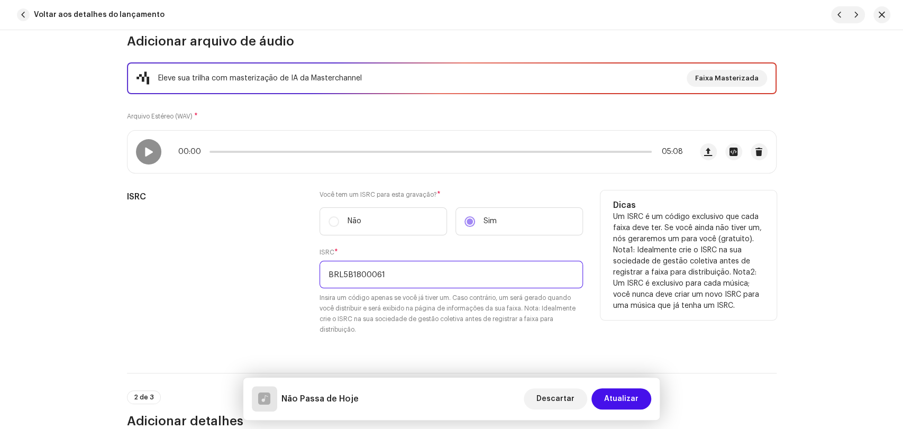
click at [435, 280] on input "BRL5B1800061" at bounding box center [450, 274] width 263 height 27
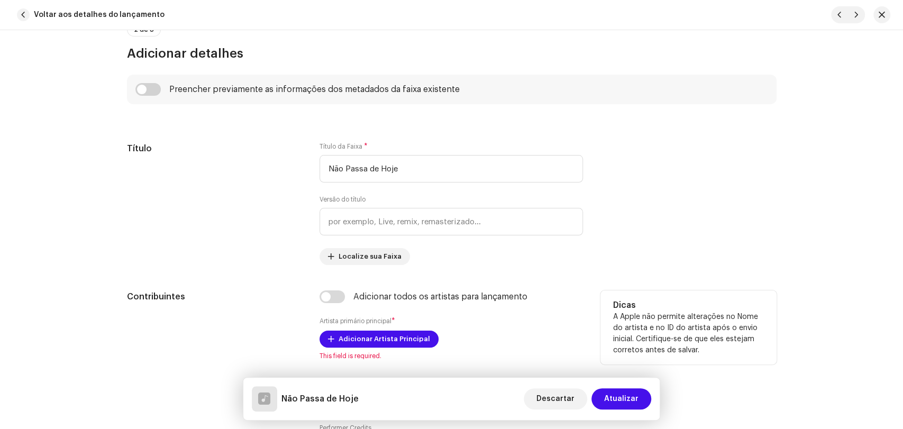
scroll to position [470, 0]
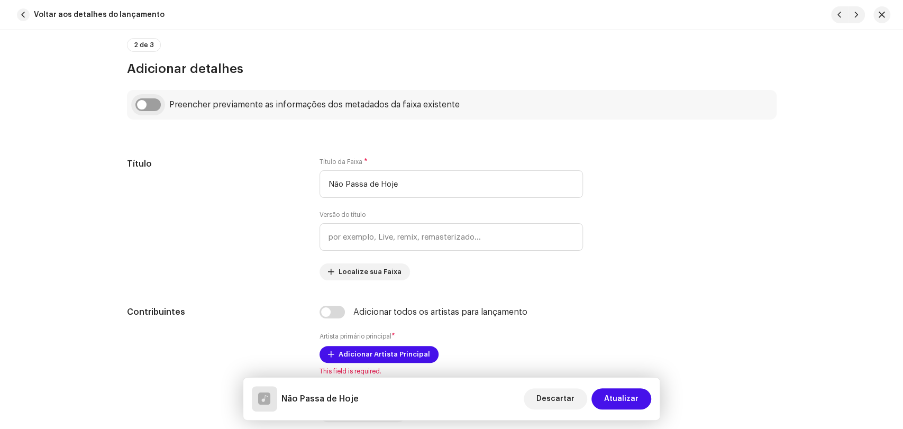
type input "BRL5B1800070"
click at [155, 104] on input "checkbox" at bounding box center [147, 104] width 25 height 13
checkbox input "true"
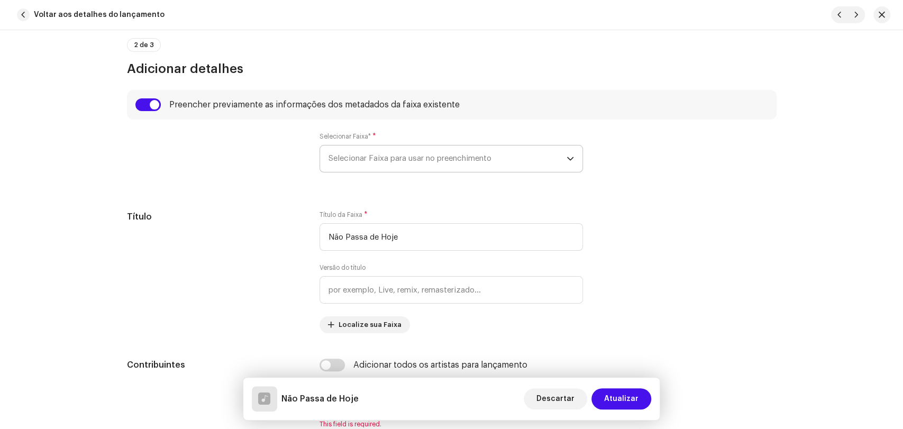
click at [363, 156] on span "Selecionar Faixa para usar no preenchimento" at bounding box center [447, 158] width 238 height 26
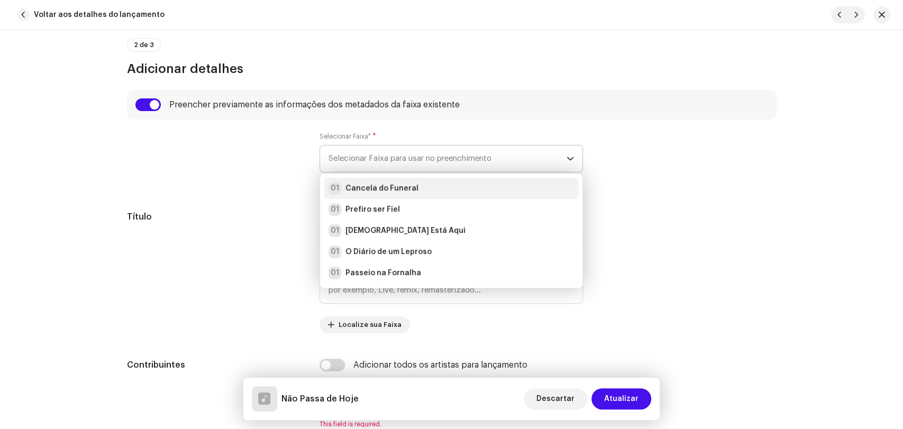
click at [366, 190] on strong "Cancela do Funeral" at bounding box center [381, 188] width 73 height 11
radio input "true"
type input "Alpha Music"
checkbox input "true"
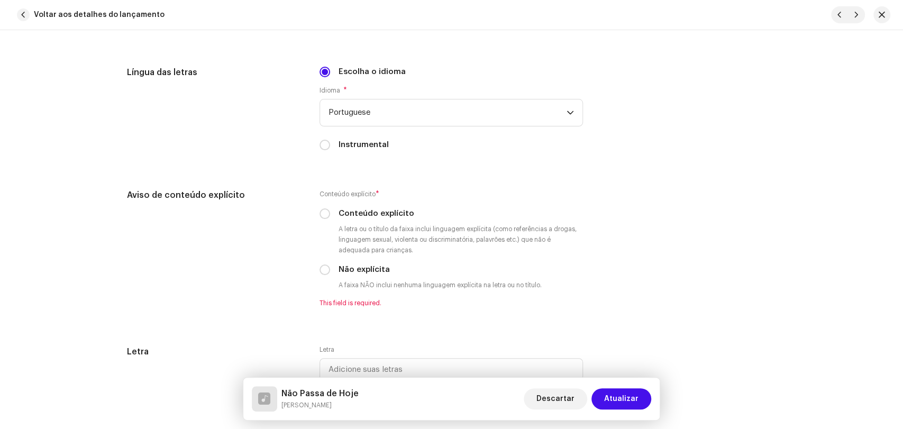
scroll to position [1821, 0]
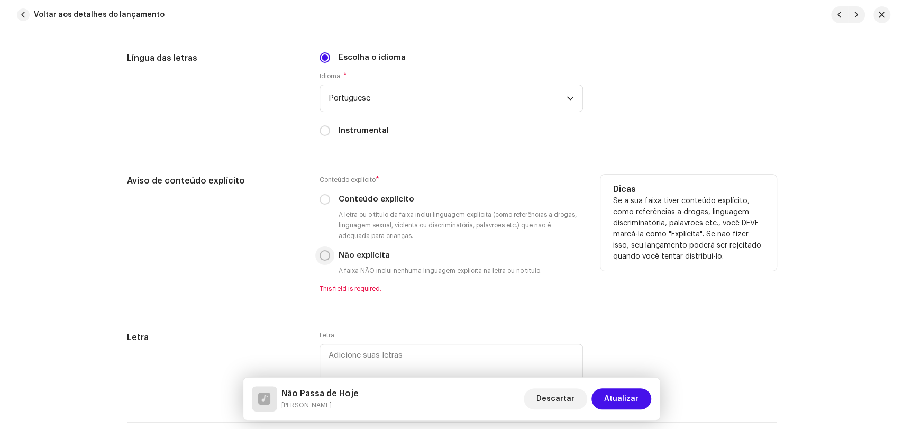
click at [320, 258] on input "Não explícita" at bounding box center [324, 255] width 11 height 11
radio input "true"
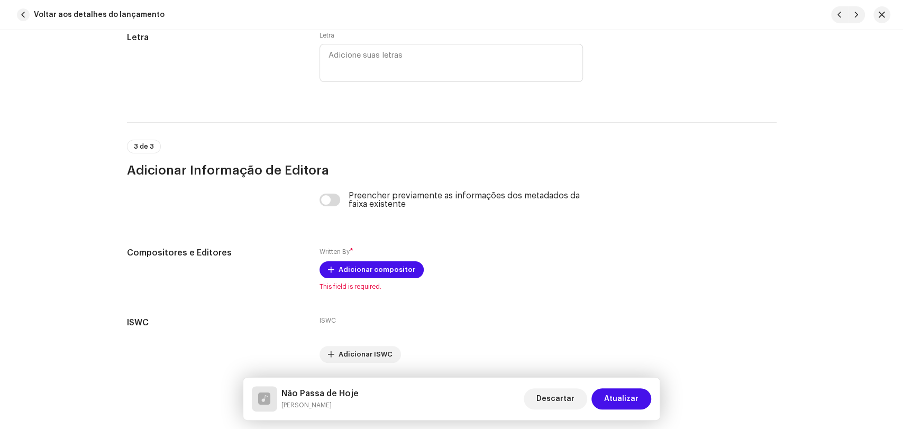
scroll to position [2115, 0]
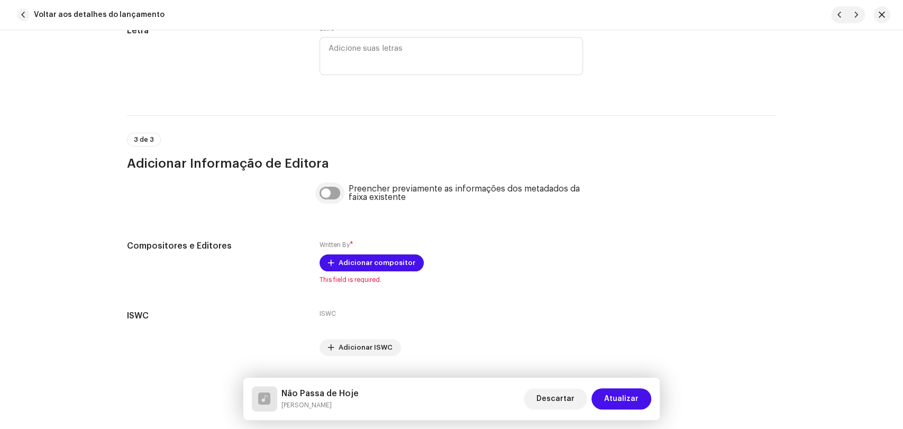
click at [335, 196] on input "checkbox" at bounding box center [329, 193] width 21 height 13
checkbox input "true"
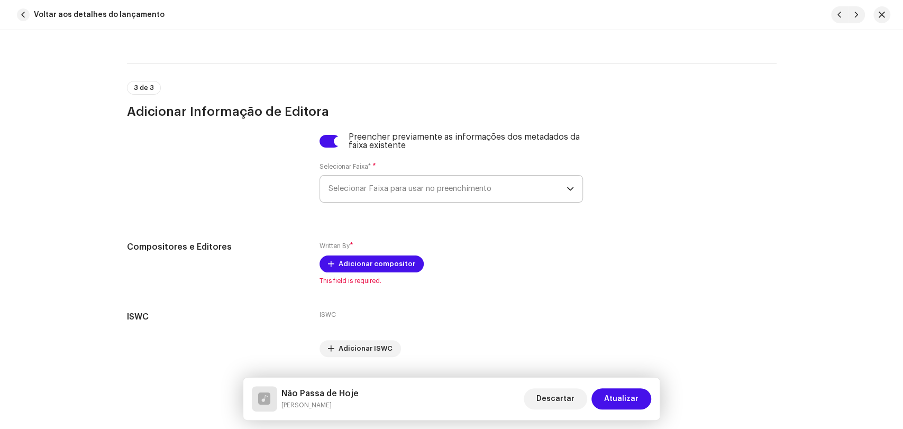
scroll to position [2174, 0]
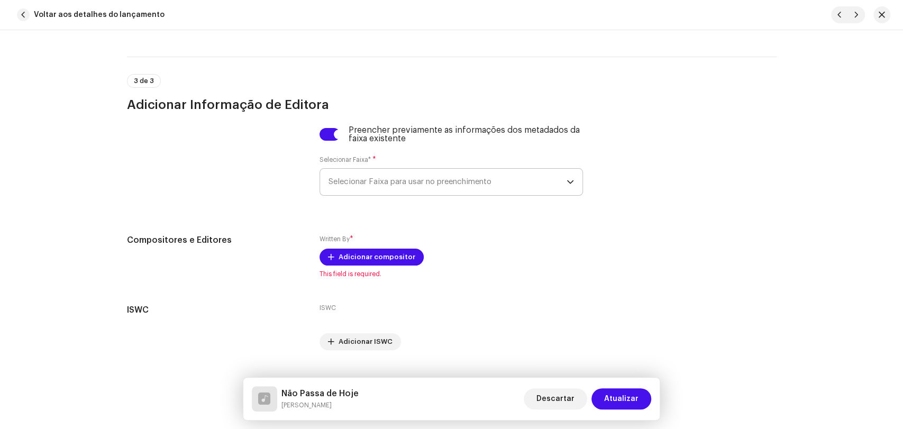
click at [354, 185] on span "Selecionar Faixa para usar no preenchimento" at bounding box center [447, 182] width 238 height 26
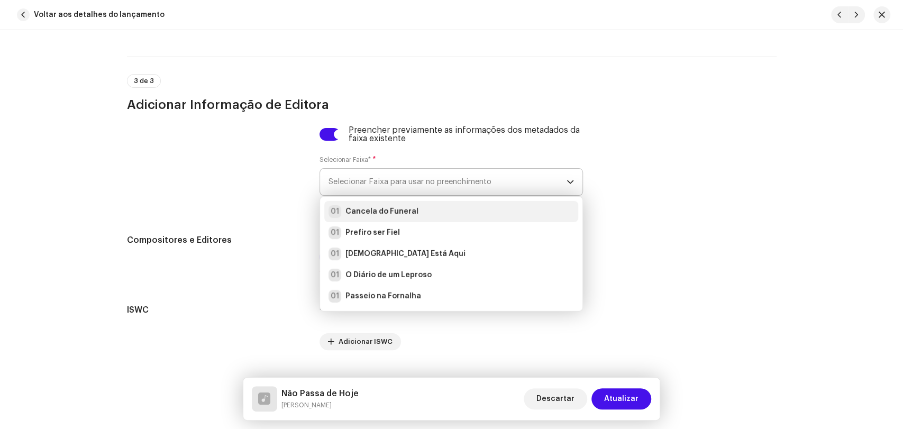
click at [359, 210] on strong "Cancela do Funeral" at bounding box center [381, 211] width 73 height 11
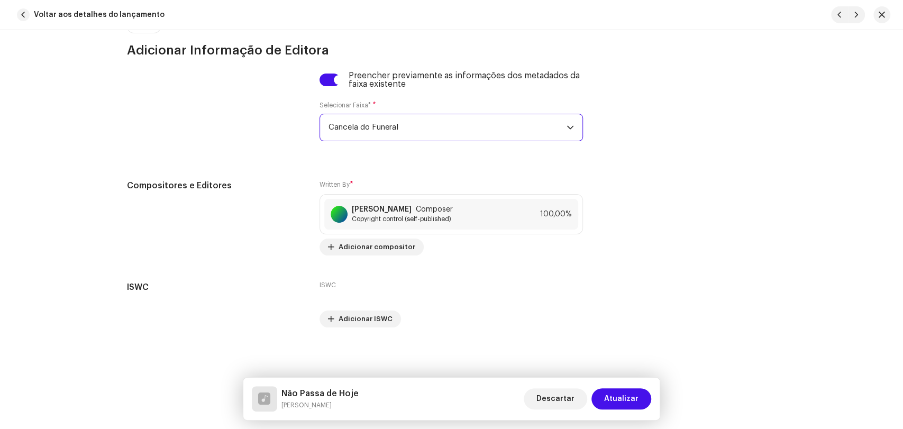
scroll to position [2233, 0]
click at [632, 401] on span "Atualizar" at bounding box center [621, 398] width 34 height 21
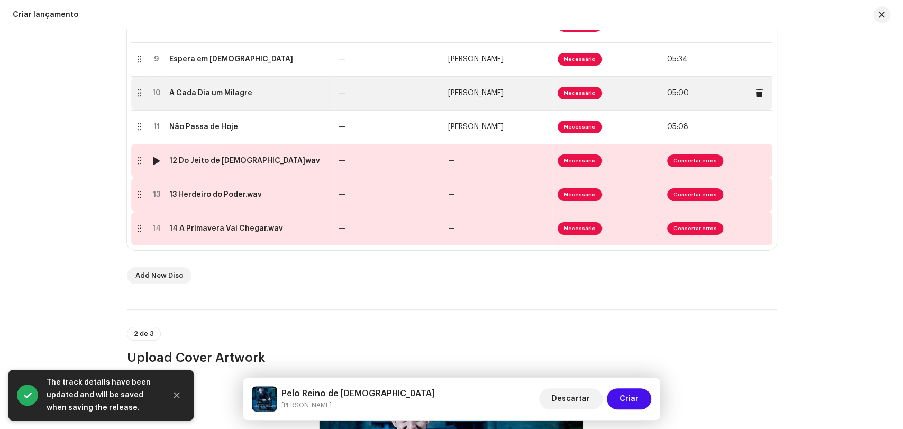
scroll to position [508, 0]
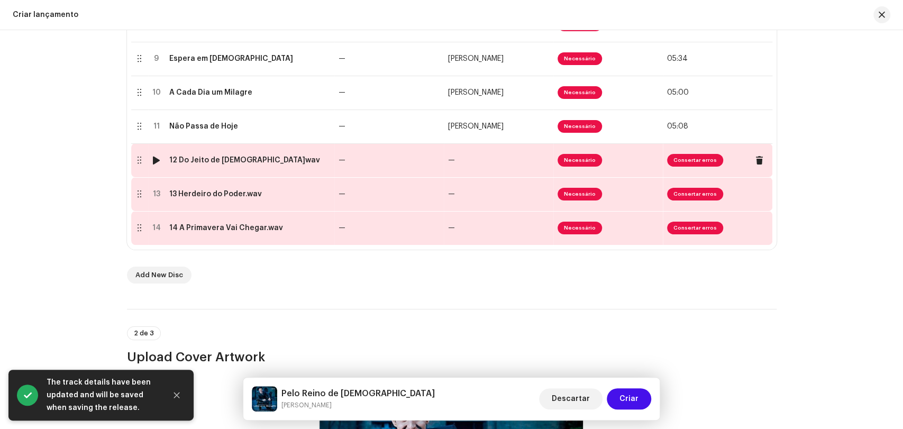
click at [286, 162] on div "12 Do Jeito de [DEMOGRAPHIC_DATA]wav" at bounding box center [249, 160] width 161 height 8
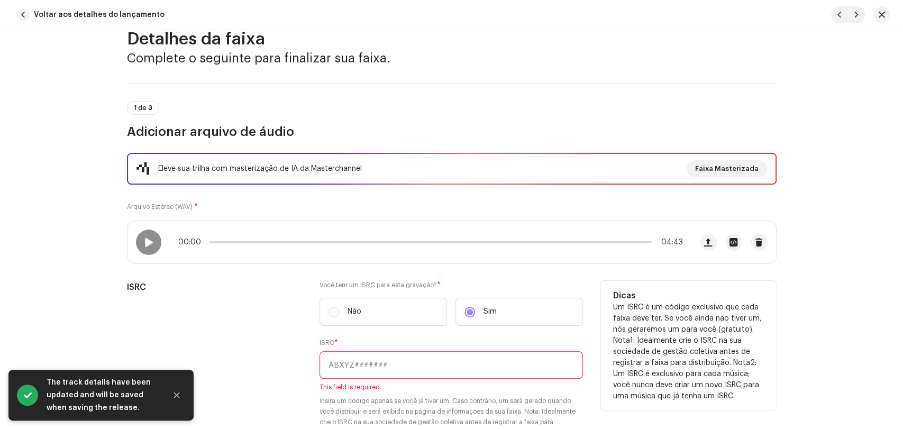
scroll to position [117, 0]
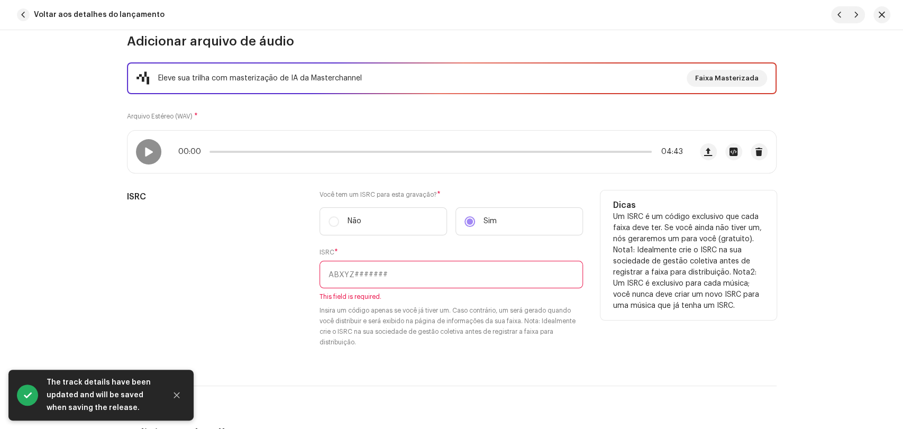
click at [355, 272] on input "text" at bounding box center [450, 274] width 263 height 27
paste input "BRL5B1800061"
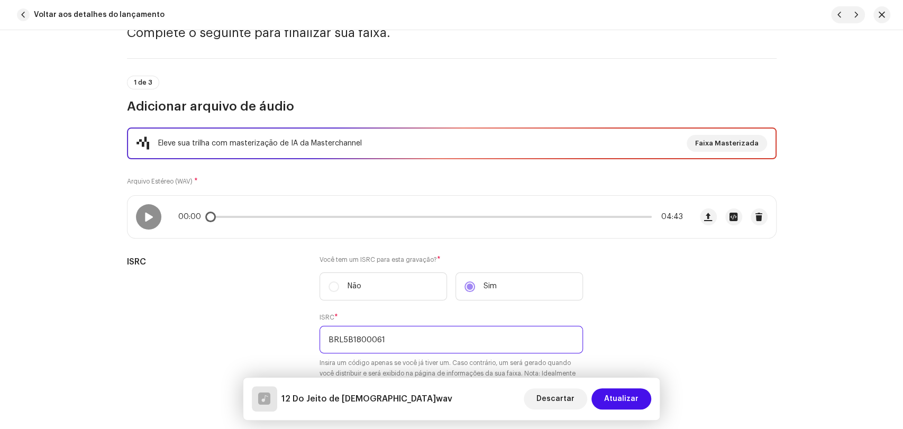
scroll to position [59, 0]
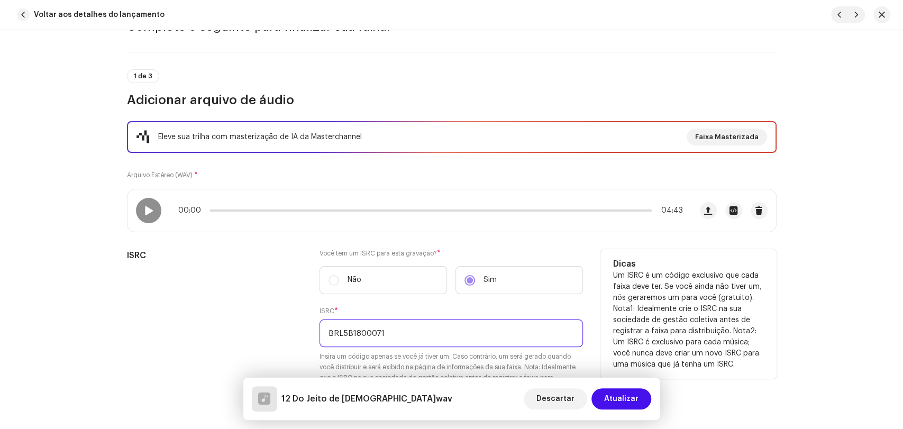
type input "BRL5B1800071"
click at [240, 271] on div "ISRC" at bounding box center [215, 327] width 176 height 157
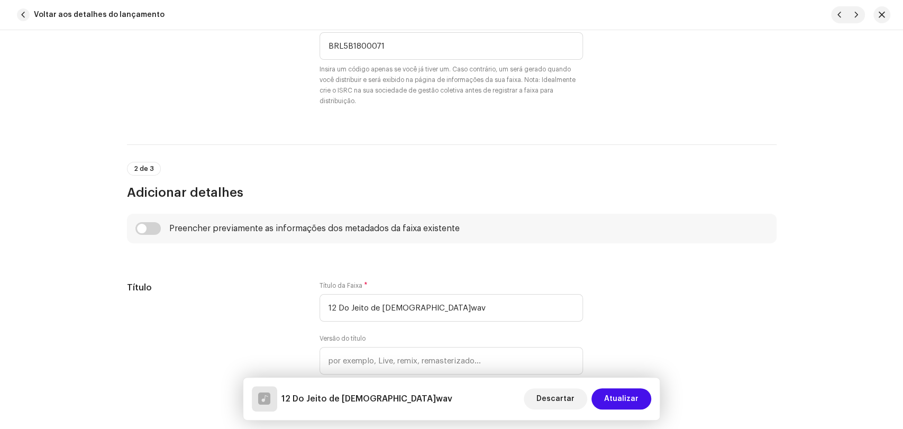
scroll to position [352, 0]
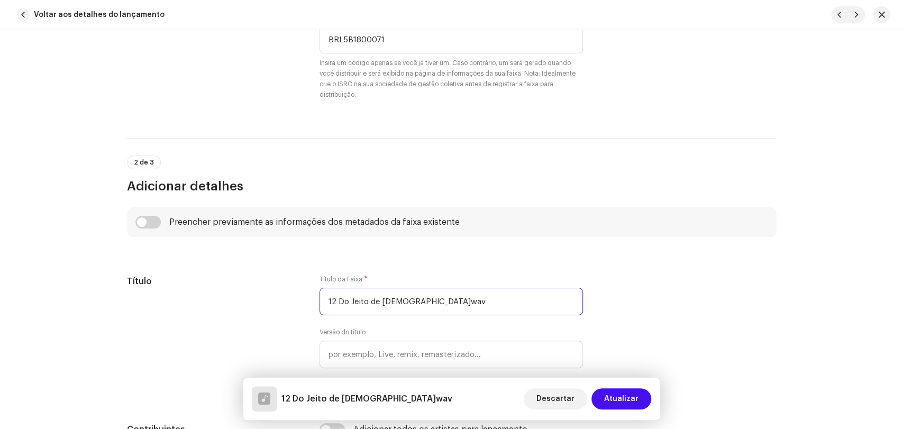
drag, startPoint x: 336, startPoint y: 301, endPoint x: 214, endPoint y: 273, distance: 125.2
click at [299, 294] on div "Título Título da Faixa * 12 Do Jeito de Deus.wav Versão do título Localize sua …" at bounding box center [451, 336] width 649 height 123
type input "Do Jeito de [DEMOGRAPHIC_DATA]"
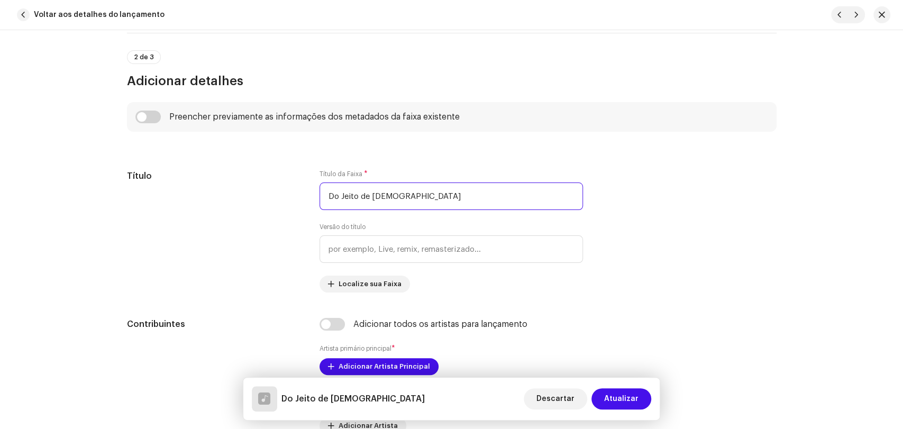
scroll to position [411, 0]
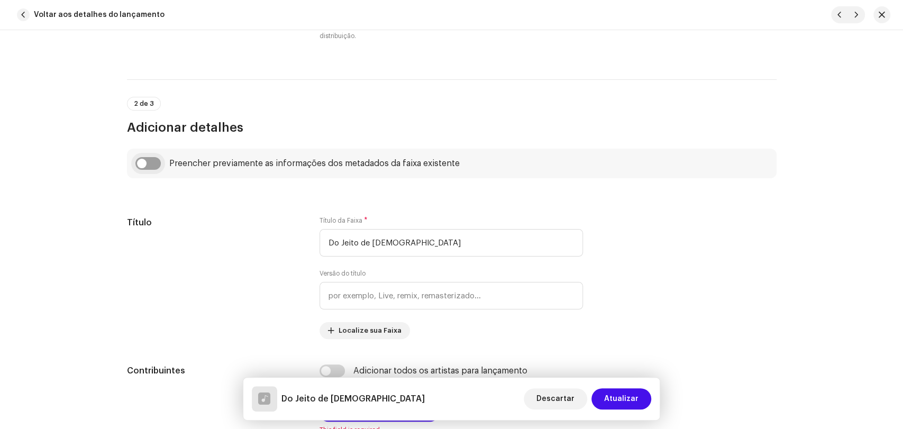
click at [148, 160] on input "checkbox" at bounding box center [147, 163] width 25 height 13
checkbox input "true"
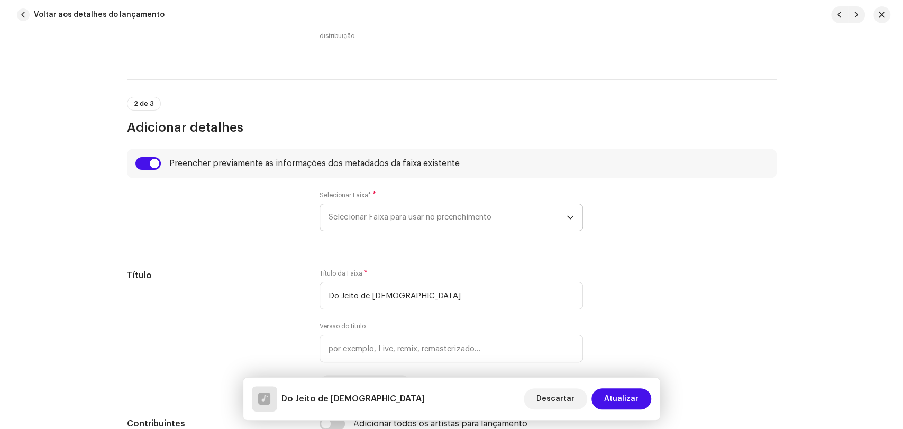
click at [357, 222] on span "Selecionar Faixa para usar no preenchimento" at bounding box center [447, 217] width 238 height 26
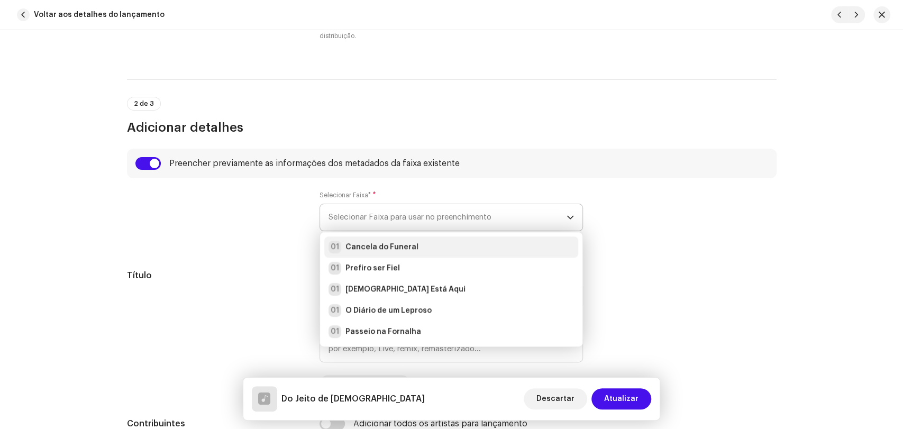
click at [360, 255] on li "01 Cancela do Funeral" at bounding box center [451, 246] width 254 height 21
radio input "true"
type input "Alpha Music"
checkbox input "true"
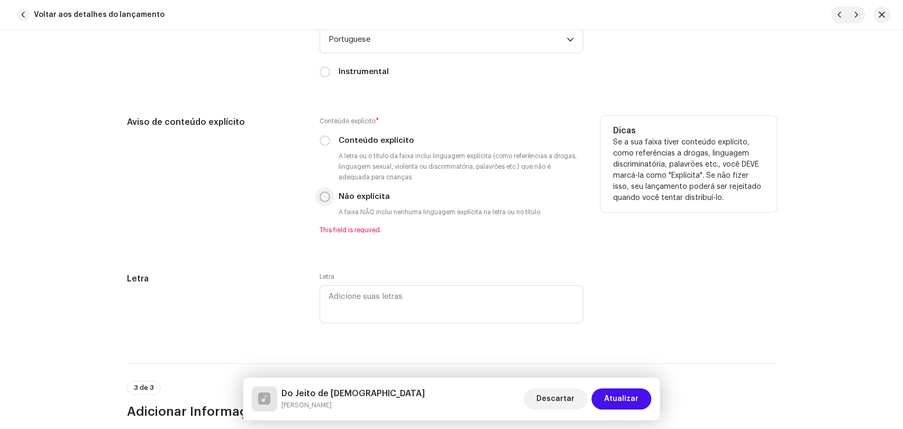
click at [319, 196] on input "Não explícita" at bounding box center [324, 196] width 11 height 11
radio input "true"
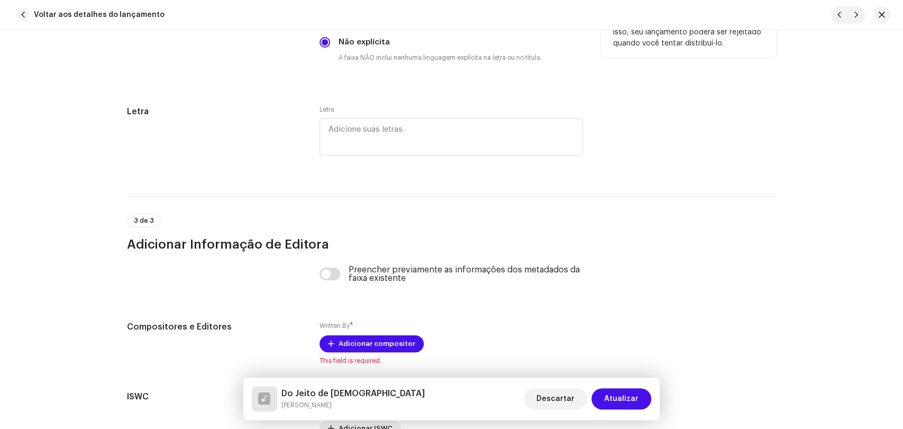
scroll to position [2056, 0]
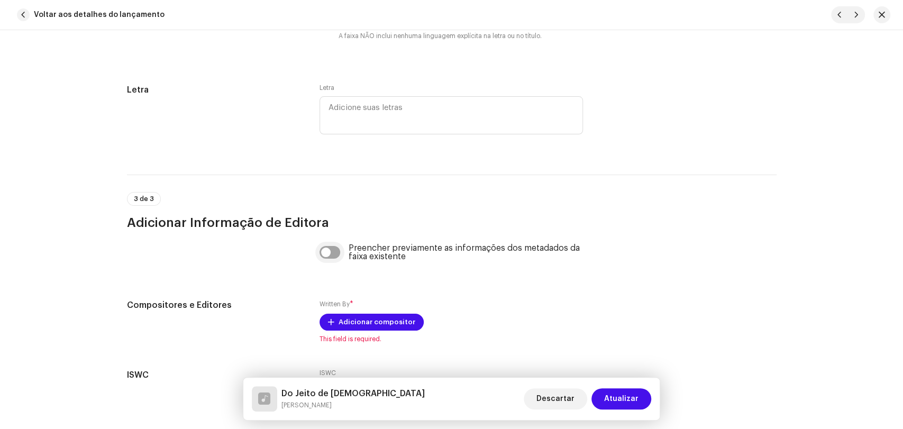
click at [330, 258] on input "checkbox" at bounding box center [329, 252] width 21 height 13
checkbox input "true"
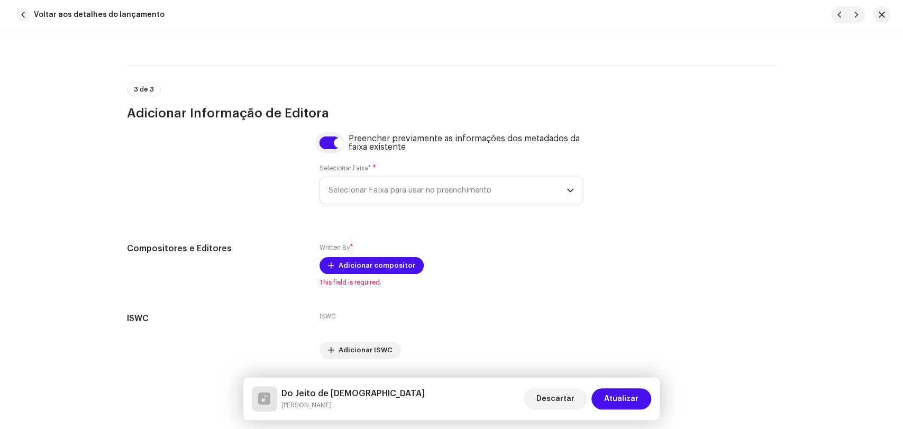
scroll to position [2201, 0]
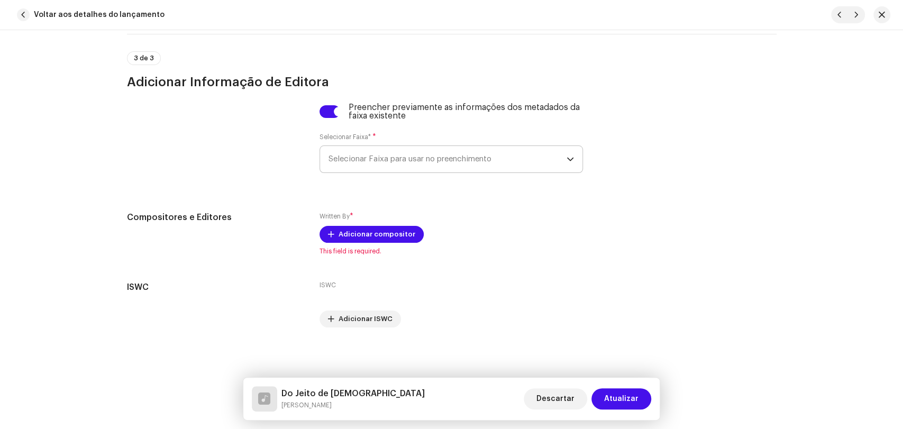
click at [354, 157] on span "Selecionar Faixa para usar no preenchimento" at bounding box center [447, 159] width 238 height 26
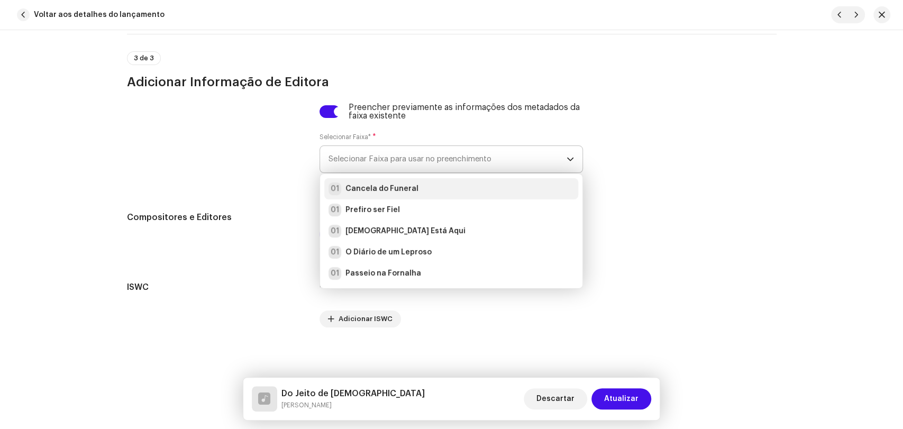
click at [361, 182] on div "01 Cancela do Funeral" at bounding box center [373, 188] width 90 height 13
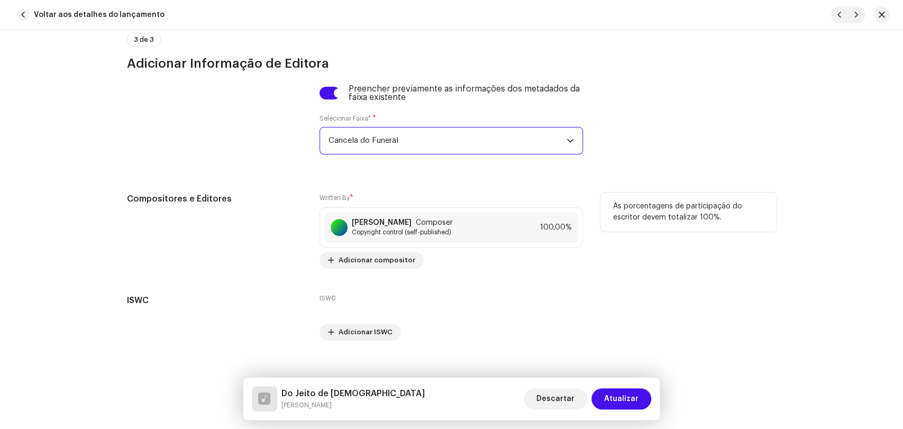
scroll to position [2233, 0]
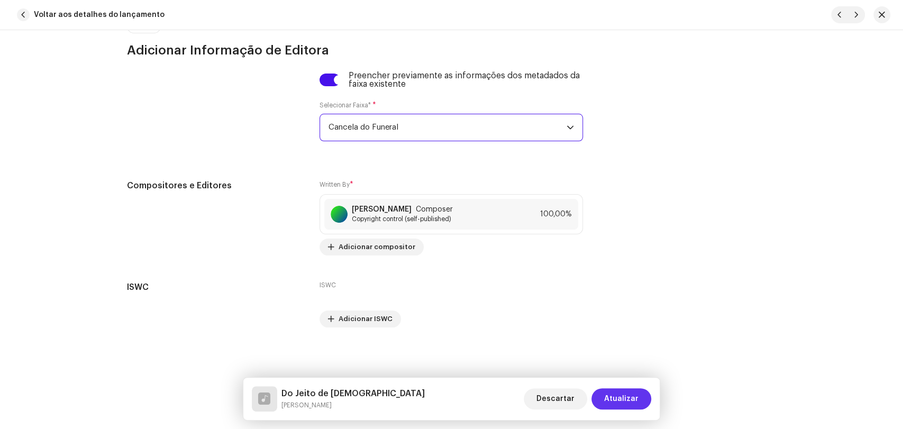
click at [626, 397] on span "Atualizar" at bounding box center [621, 398] width 34 height 21
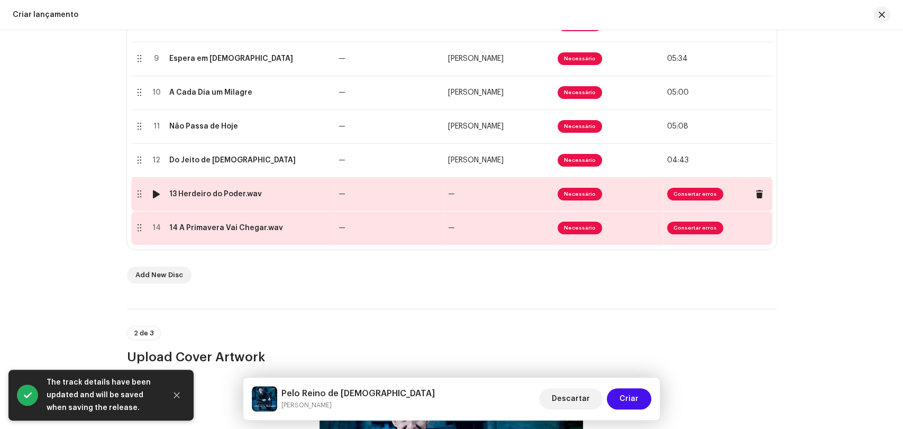
click at [254, 195] on div "13 Herdeiro do Poder.wav" at bounding box center [215, 194] width 93 height 8
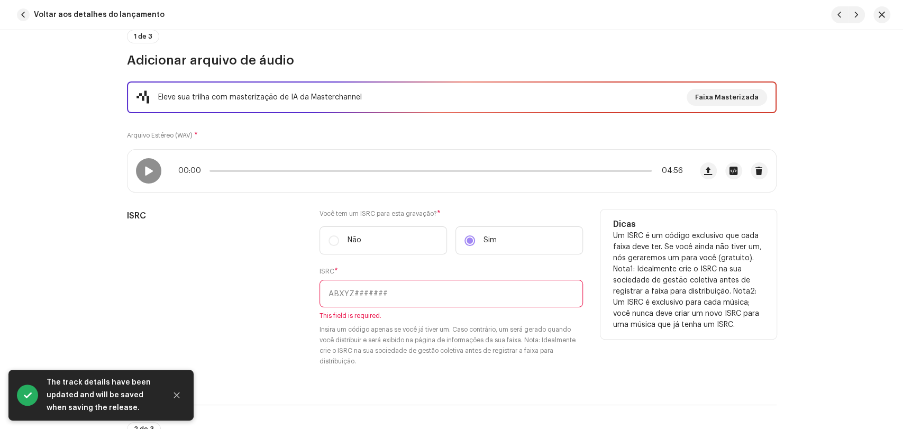
scroll to position [117, 0]
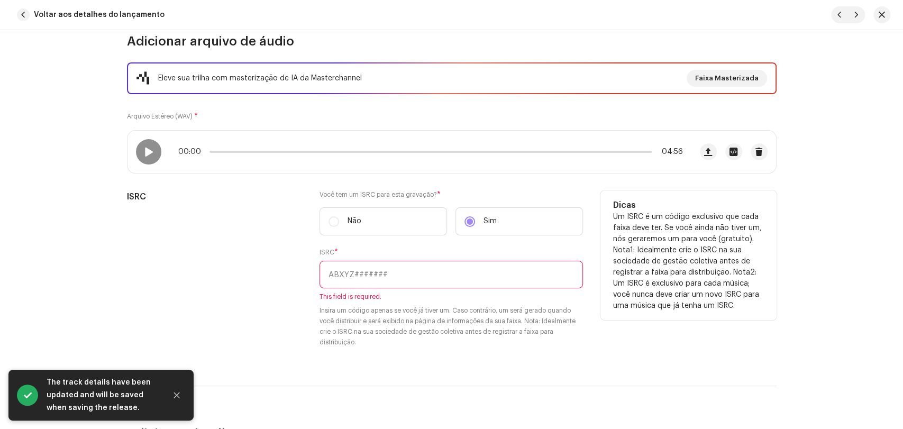
click at [415, 272] on input "text" at bounding box center [450, 274] width 263 height 27
paste input "BRL5B1800061"
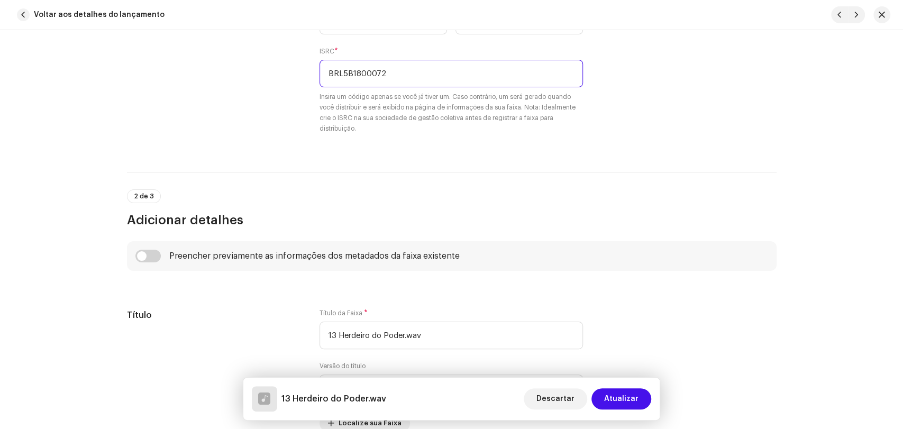
scroll to position [411, 0]
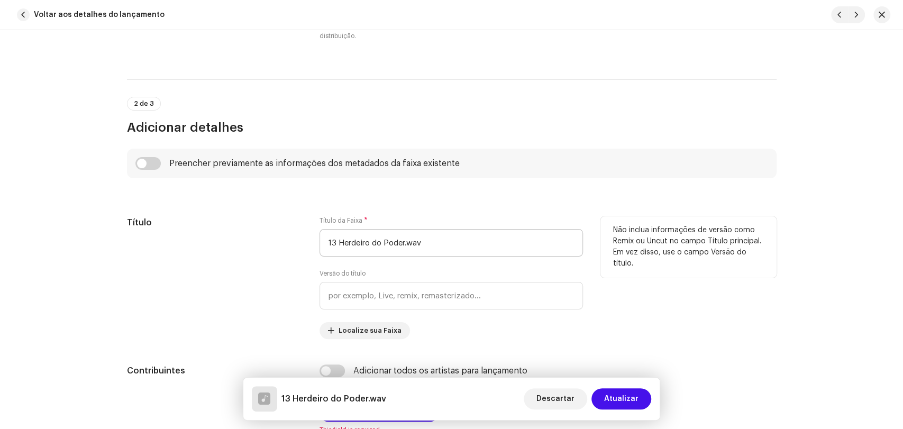
type input "BRL5B1800072"
drag, startPoint x: 335, startPoint y: 246, endPoint x: 306, endPoint y: 232, distance: 32.2
click at [329, 243] on input "13 Herdeiro do Poder.wav" at bounding box center [450, 242] width 263 height 27
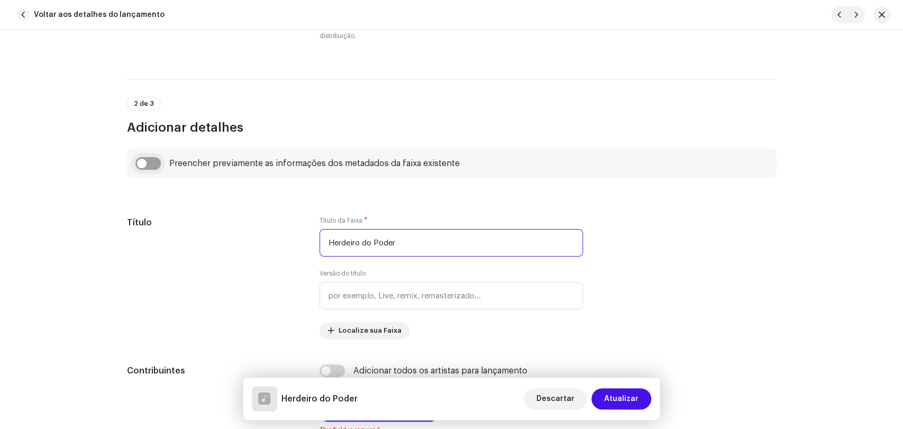
type input "Herdeiro do Poder"
click at [153, 161] on input "checkbox" at bounding box center [147, 163] width 25 height 13
checkbox input "true"
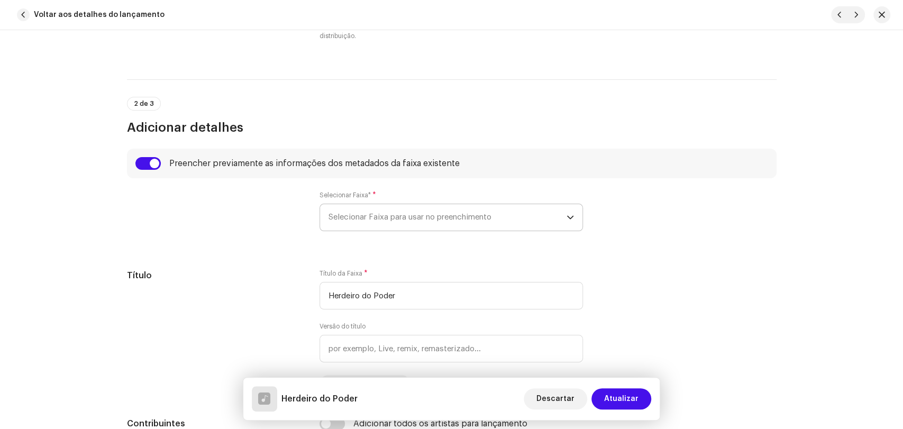
click at [350, 220] on span "Selecionar Faixa para usar no preenchimento" at bounding box center [447, 217] width 238 height 26
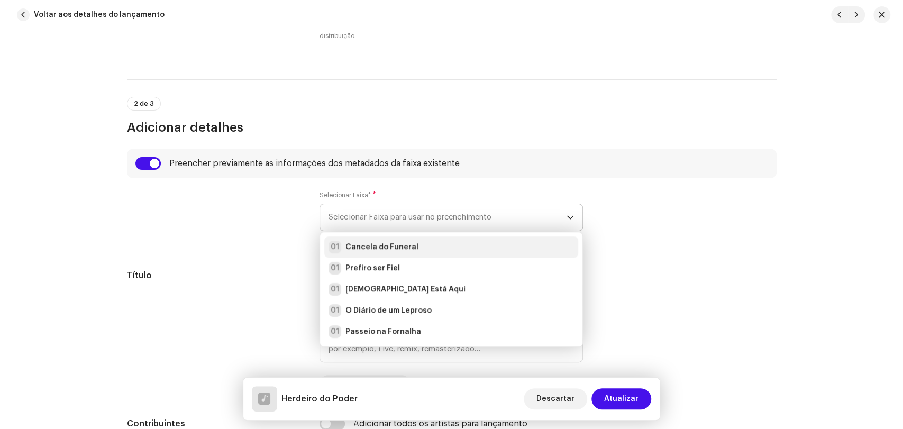
click at [359, 247] on strong "Cancela do Funeral" at bounding box center [381, 247] width 73 height 11
radio input "true"
type input "Alpha Music"
checkbox input "true"
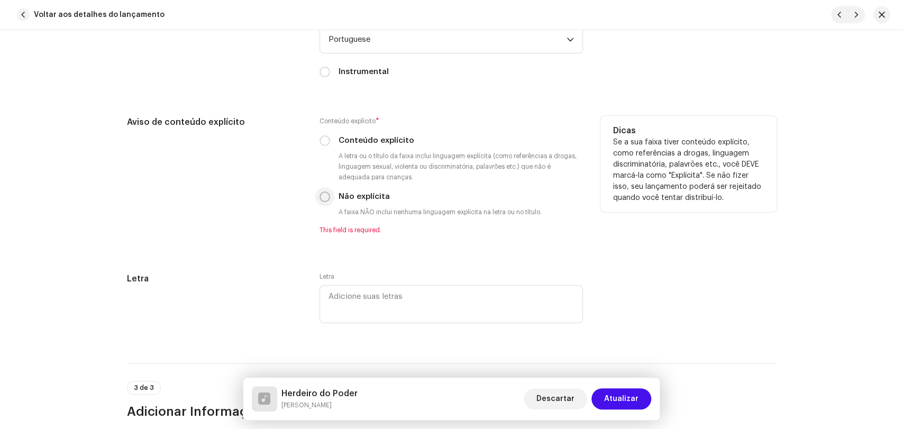
click at [323, 202] on input "Não explícita" at bounding box center [324, 196] width 11 height 11
radio input "true"
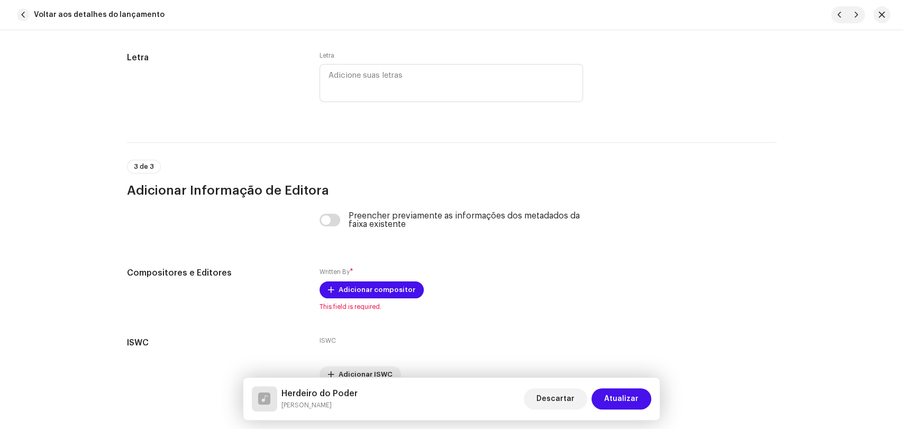
scroll to position [2115, 0]
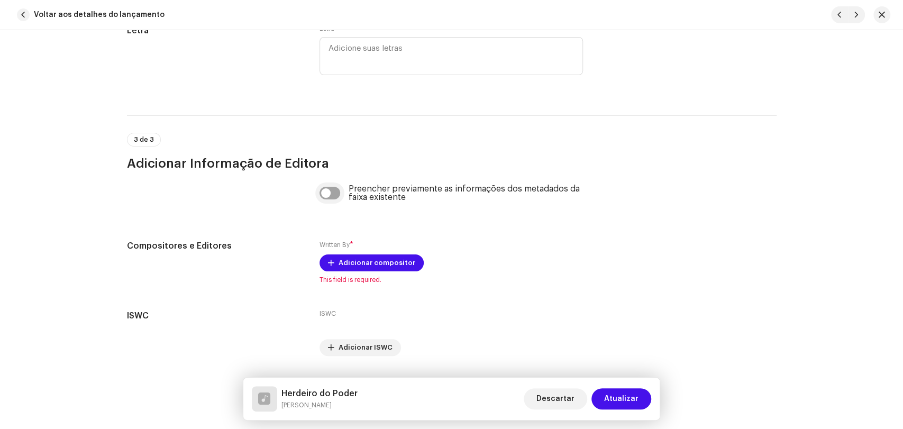
click at [330, 199] on input "checkbox" at bounding box center [329, 193] width 21 height 13
checkbox input "true"
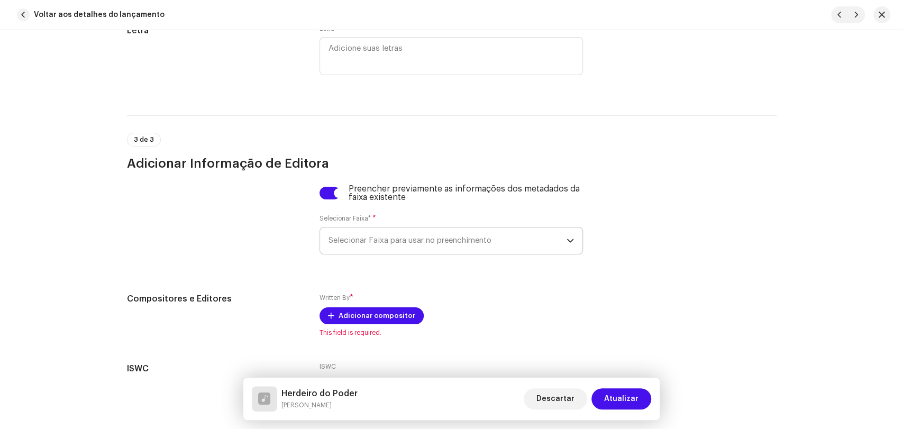
click at [361, 242] on span "Selecionar Faixa para usar no preenchimento" at bounding box center [447, 240] width 238 height 26
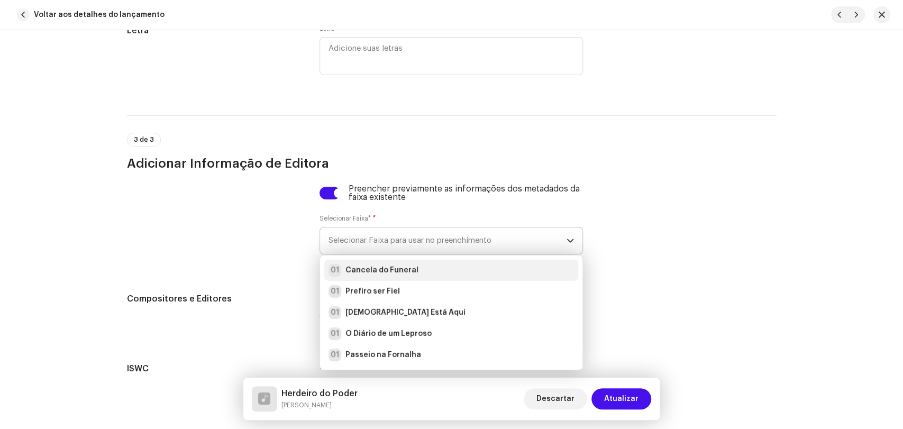
click at [367, 271] on strong "Cancela do Funeral" at bounding box center [381, 270] width 73 height 11
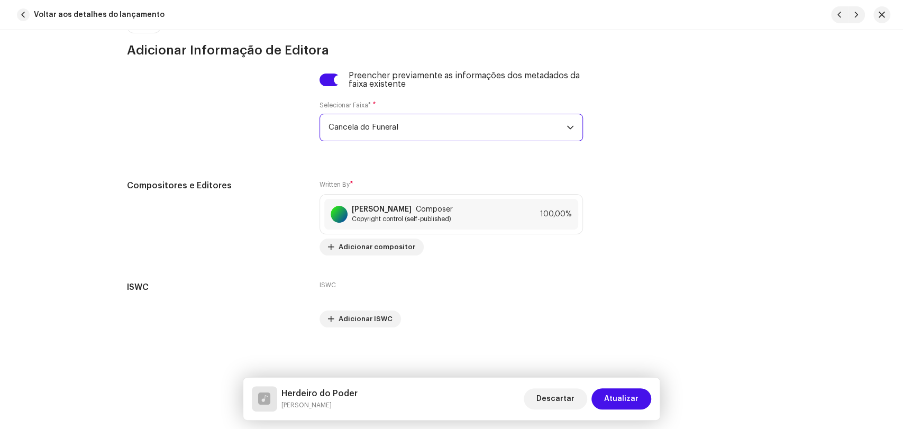
scroll to position [2233, 0]
click at [613, 397] on span "Atualizar" at bounding box center [621, 398] width 34 height 21
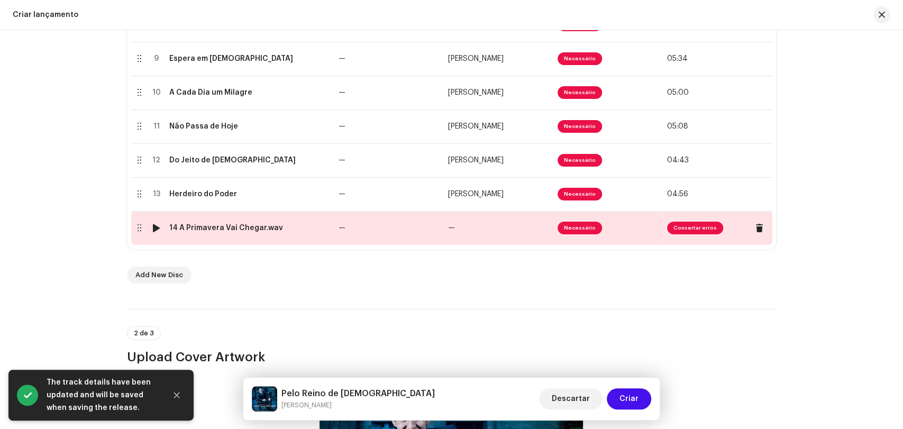
click at [228, 230] on div "14 A Primavera Vai Chegar.wav" at bounding box center [226, 228] width 114 height 8
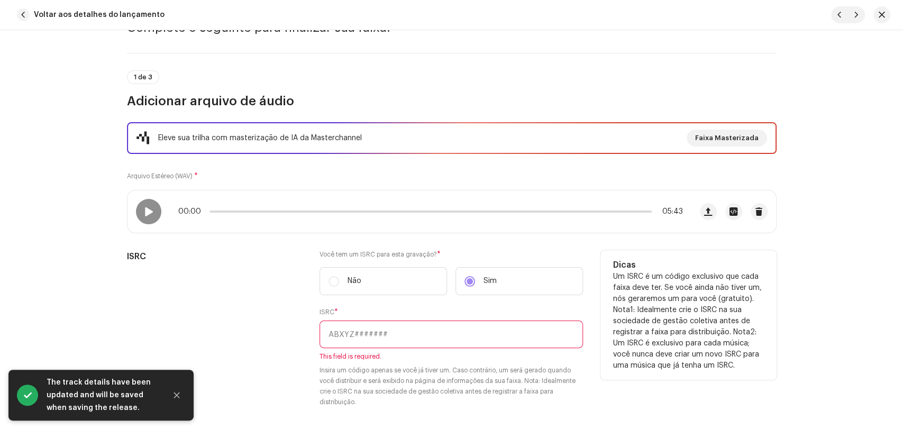
scroll to position [117, 0]
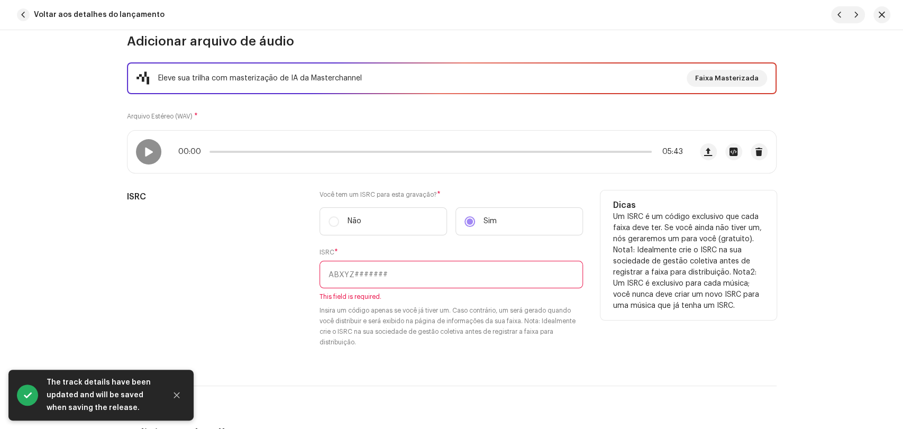
click at [365, 269] on input "text" at bounding box center [450, 274] width 263 height 27
paste input "BRL5B1800061"
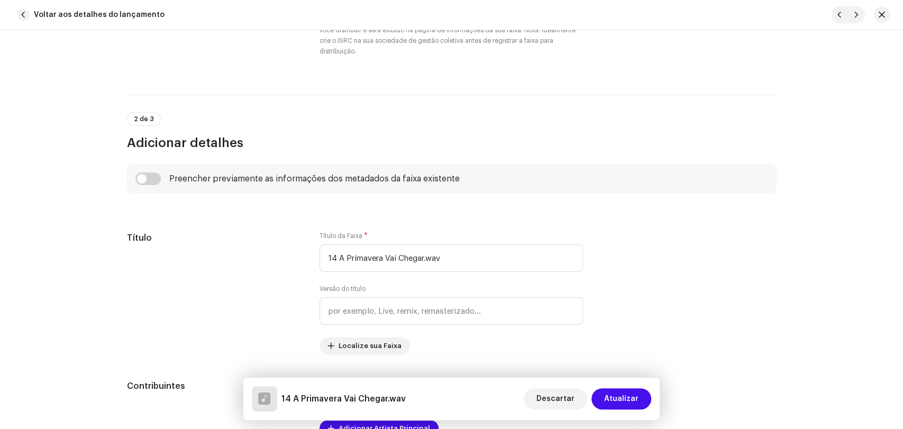
scroll to position [411, 0]
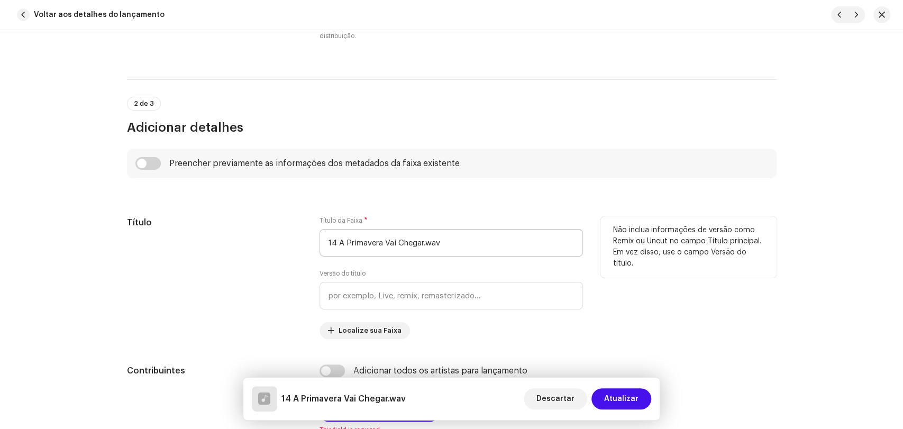
type input "BRL5B1800073"
drag, startPoint x: 337, startPoint y: 243, endPoint x: 253, endPoint y: 235, distance: 84.4
click at [315, 243] on div "Título Título da Faixa * 14 A Primavera Vai Chegar.wav Versão do título Localiz…" at bounding box center [451, 277] width 649 height 123
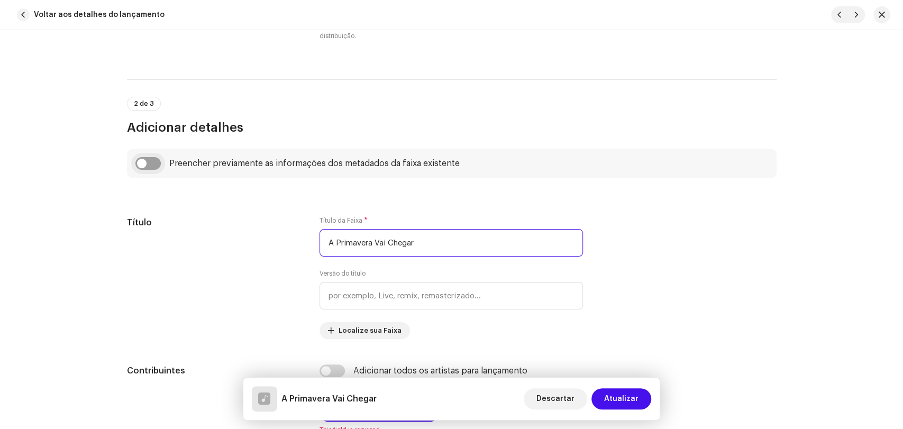
type input "A Primavera Vai Chegar"
click at [146, 165] on input "checkbox" at bounding box center [147, 163] width 25 height 13
checkbox input "true"
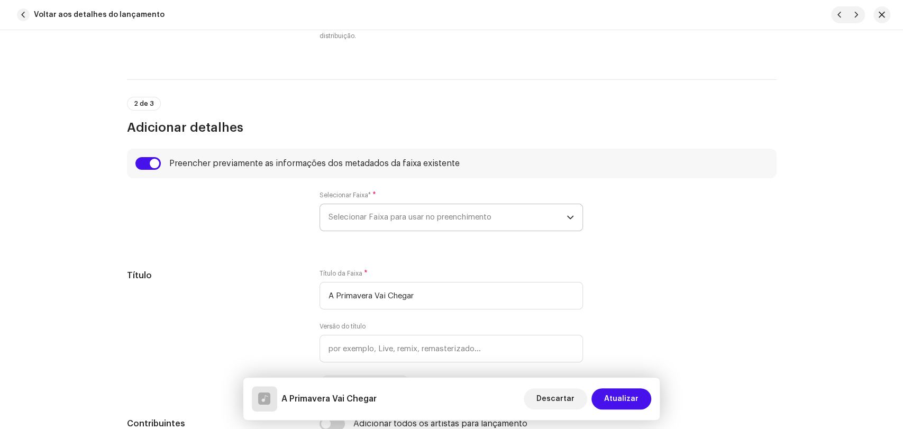
click at [334, 216] on span "Selecionar Faixa para usar no preenchimento" at bounding box center [447, 217] width 238 height 26
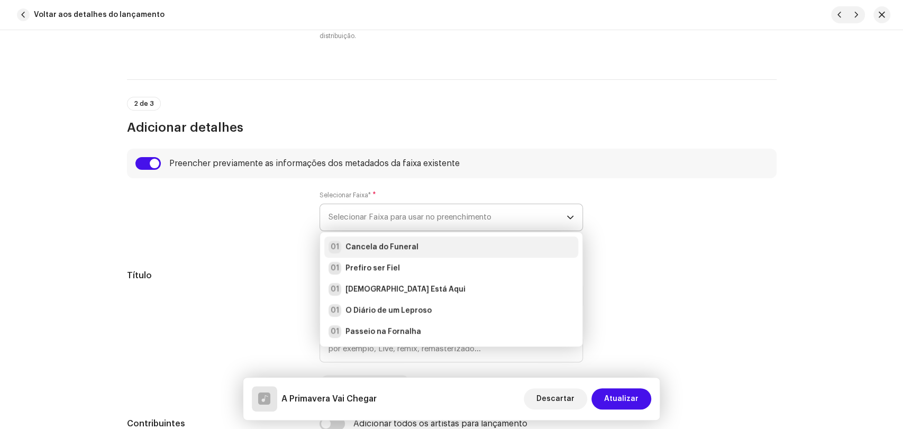
click at [355, 245] on strong "Cancela do Funeral" at bounding box center [381, 247] width 73 height 11
radio input "true"
type input "Alpha Music"
checkbox input "true"
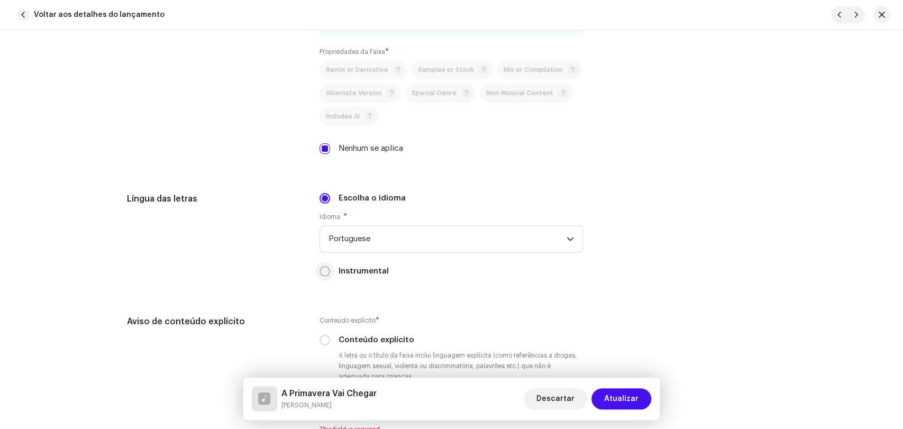
scroll to position [1821, 0]
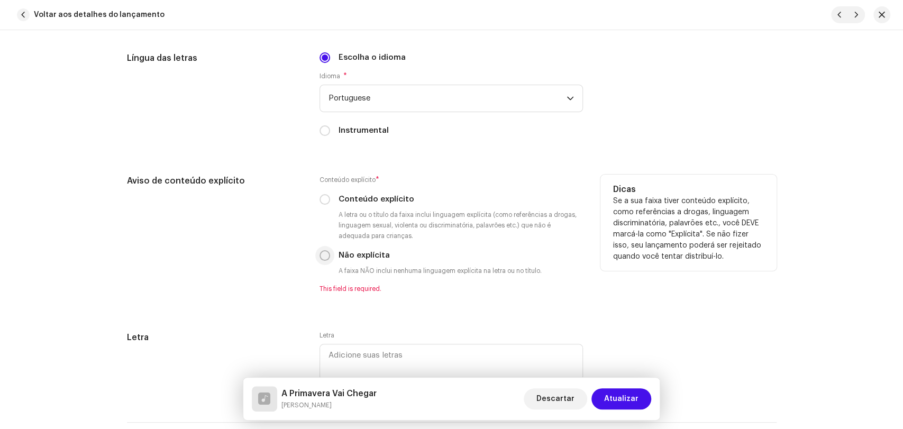
click at [319, 261] on input "Não explícita" at bounding box center [324, 255] width 11 height 11
radio input "true"
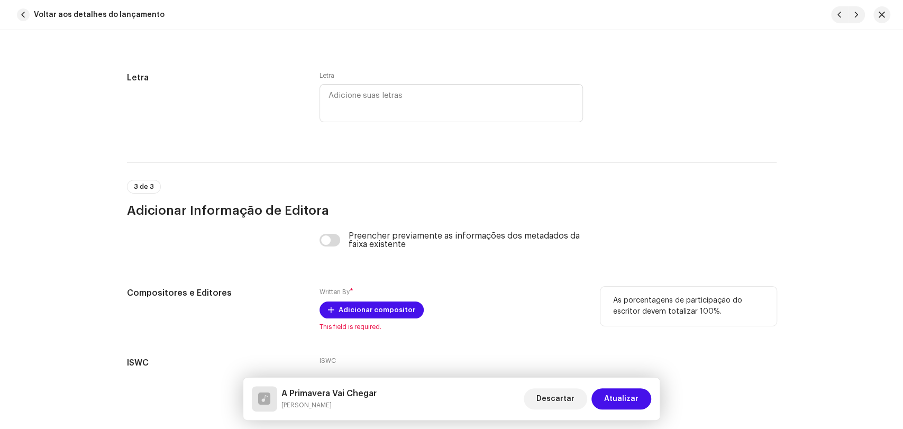
scroll to position [2115, 0]
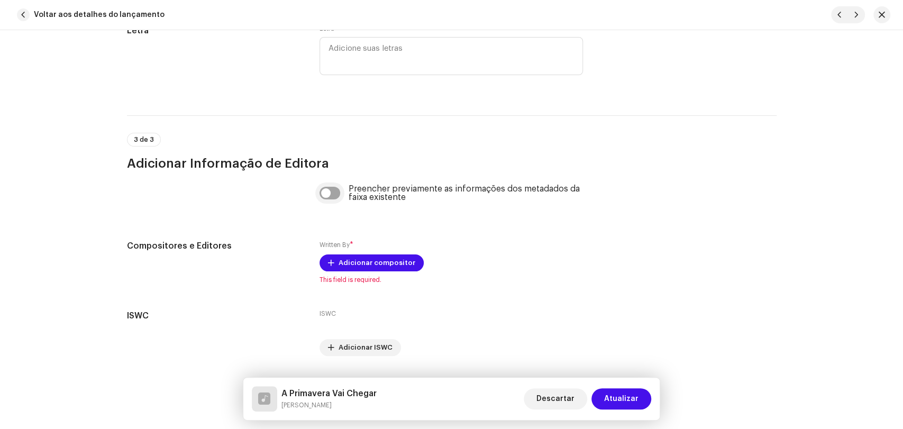
click at [331, 195] on input "checkbox" at bounding box center [329, 193] width 21 height 13
checkbox input "true"
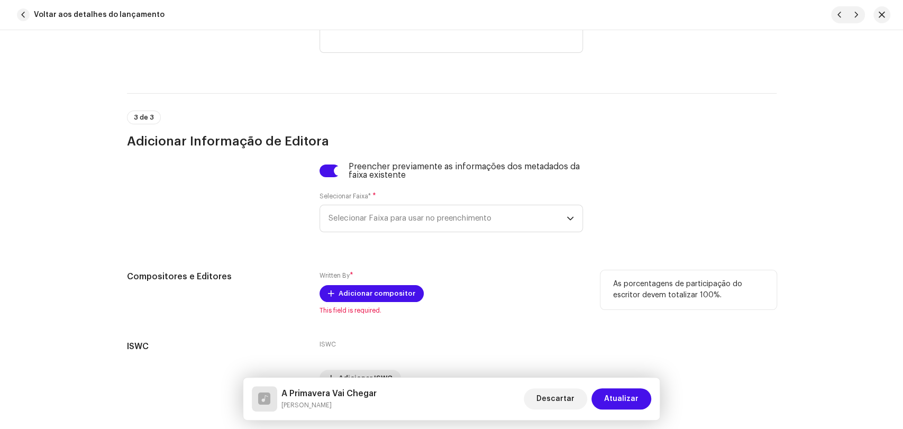
scroll to position [2201, 0]
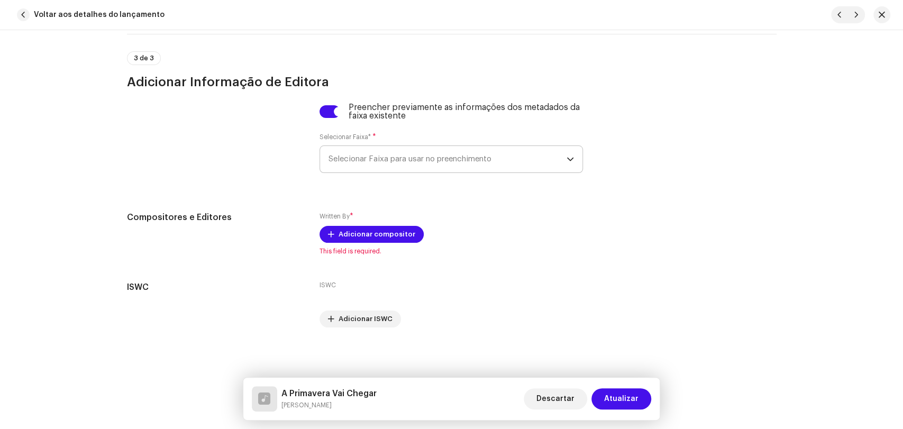
click at [367, 160] on span "Selecionar Faixa para usar no preenchimento" at bounding box center [447, 159] width 238 height 26
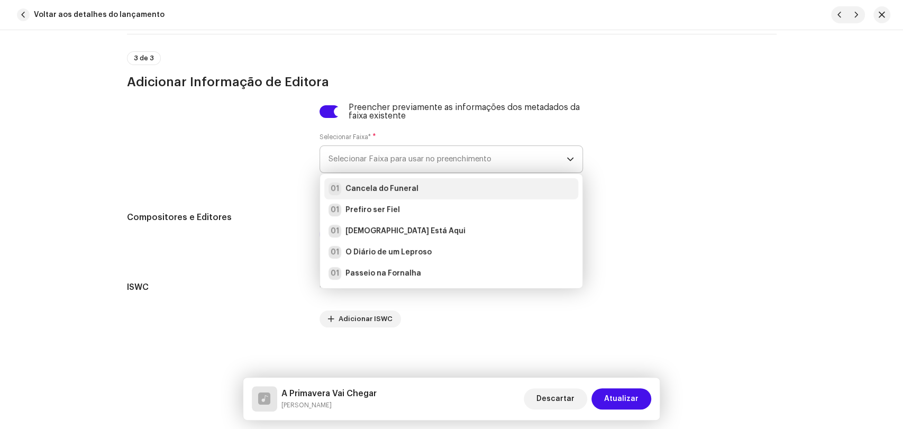
click at [370, 185] on strong "Cancela do Funeral" at bounding box center [381, 188] width 73 height 11
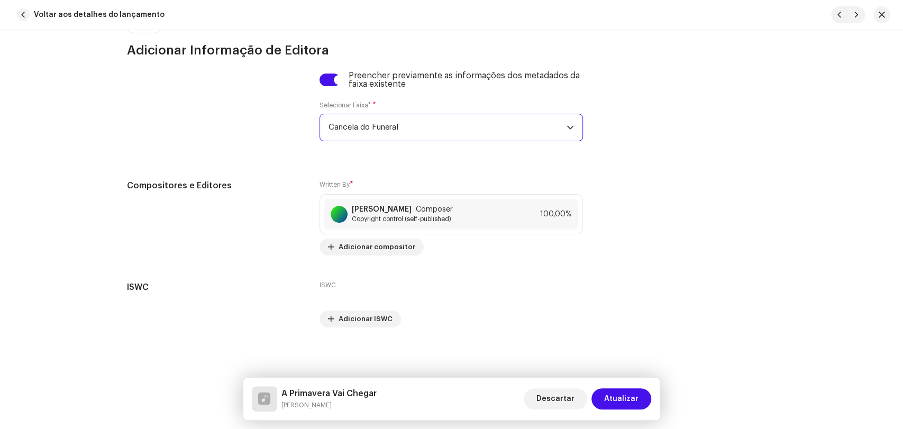
scroll to position [2233, 0]
click at [626, 397] on span "Atualizar" at bounding box center [621, 398] width 34 height 21
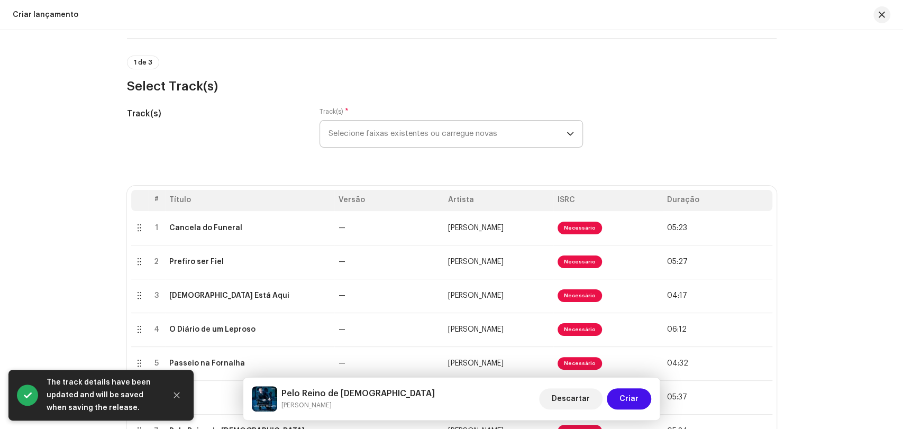
scroll to position [0, 0]
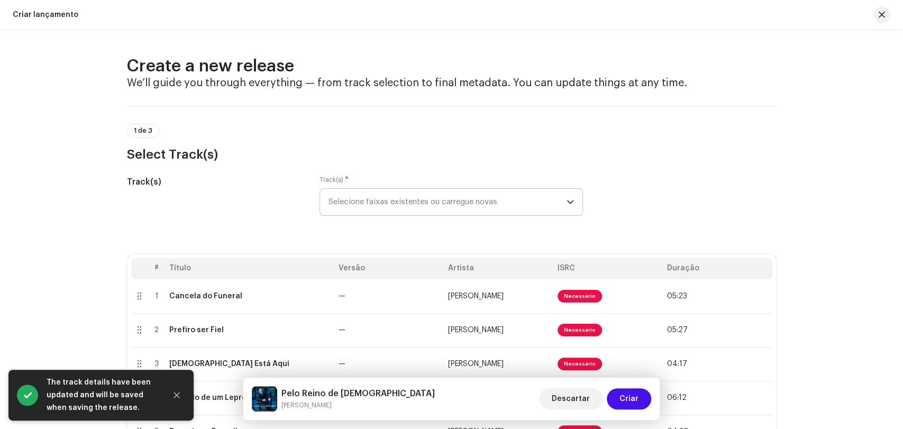
click at [245, 209] on div "Track(s)" at bounding box center [215, 202] width 176 height 53
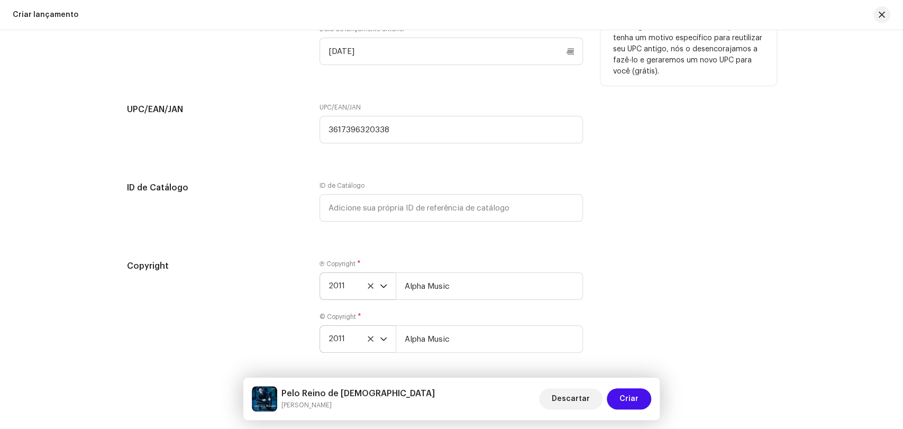
scroll to position [2153, 0]
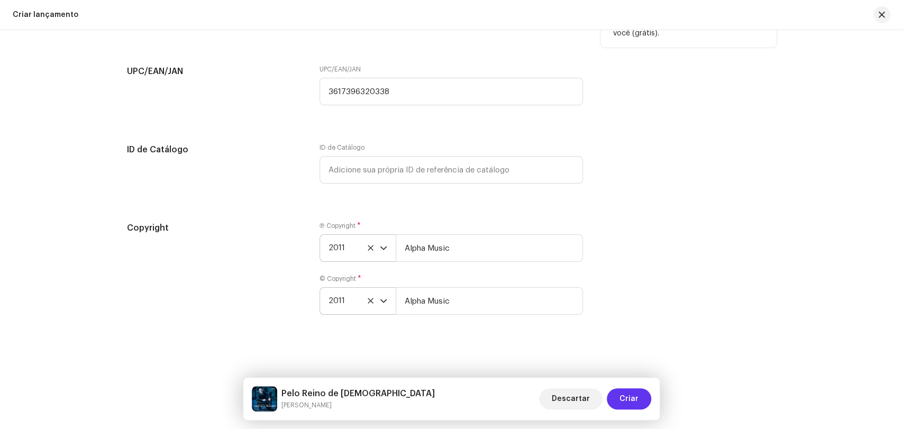
click at [627, 400] on span "Criar" at bounding box center [628, 398] width 19 height 21
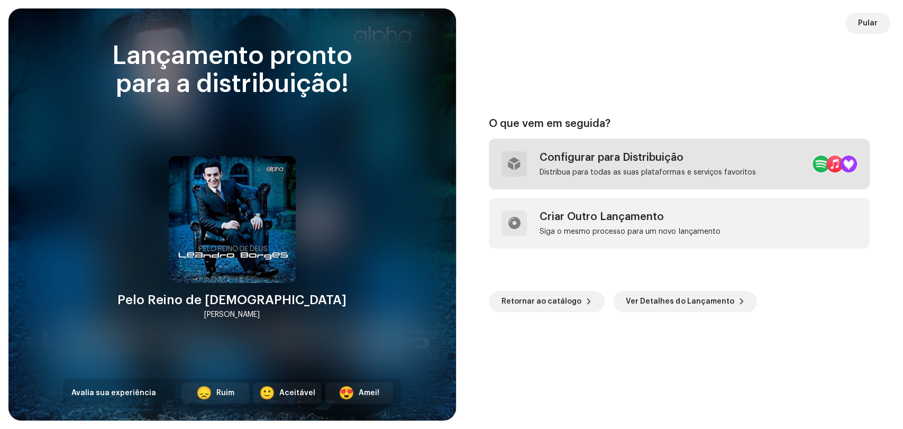
click at [584, 164] on div "Configurar para Distribuição Distribua para todas as suas plataformas e serviço…" at bounding box center [647, 163] width 216 height 25
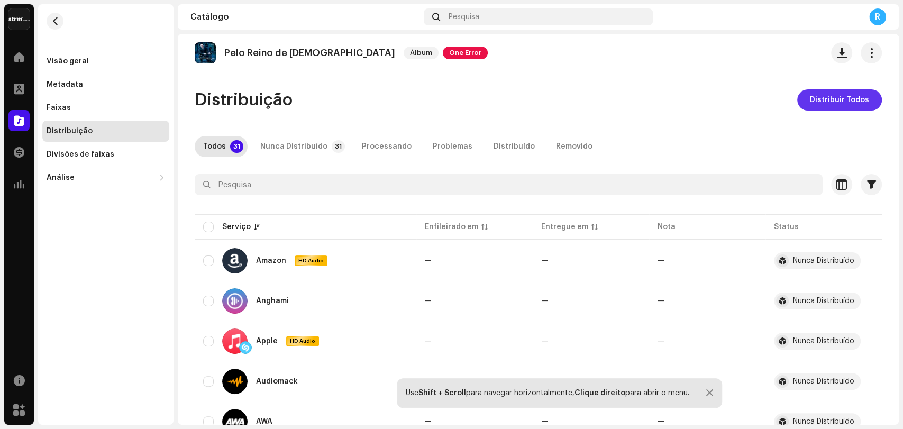
click at [850, 101] on span "Distribuir Todos" at bounding box center [839, 99] width 59 height 21
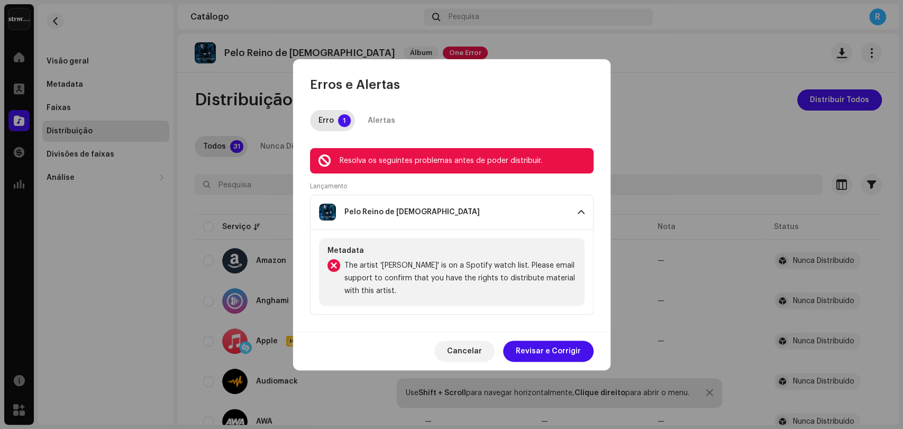
click at [404, 185] on div "Lançamento Pelo Reino de Deus Metadata The artist '[PERSON_NAME]' is on a Spoti…" at bounding box center [451, 248] width 283 height 133
click at [378, 120] on div "Alertas" at bounding box center [380, 120] width 27 height 21
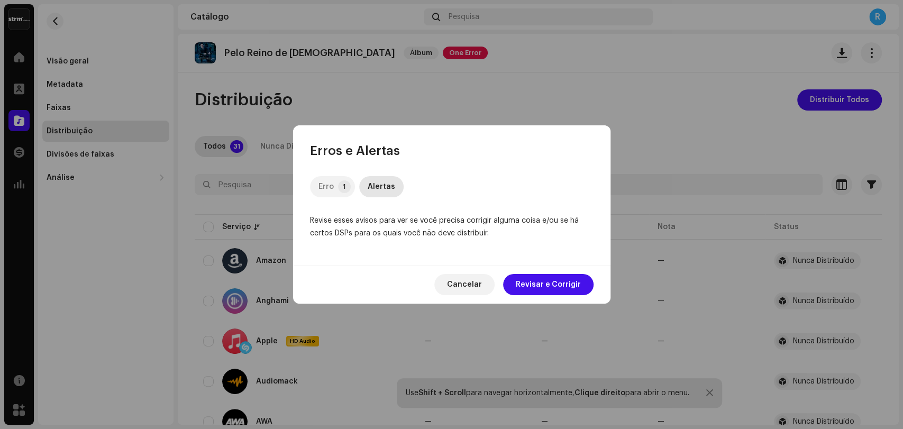
click at [337, 182] on p-tab "Erro 1" at bounding box center [332, 186] width 45 height 21
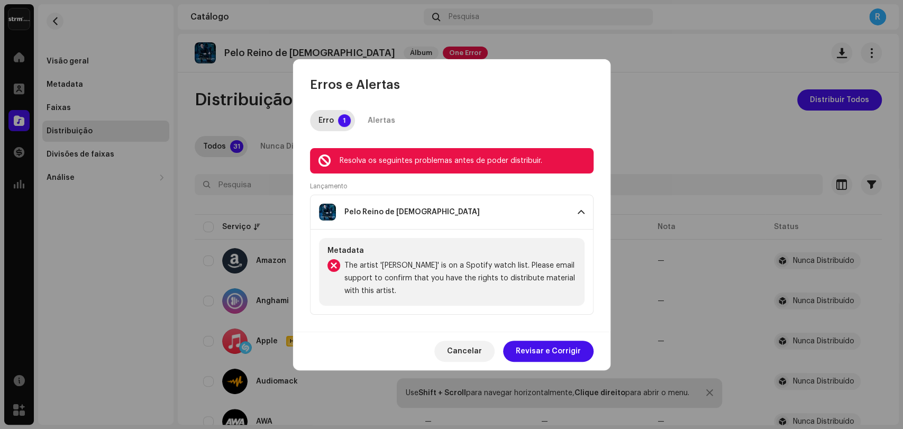
click at [405, 269] on span "The artist '[PERSON_NAME]' is on a Spotify watch list. Please email support to …" at bounding box center [460, 278] width 232 height 38
click at [399, 213] on div "Pelo Reino de [DEMOGRAPHIC_DATA]" at bounding box center [411, 212] width 135 height 8
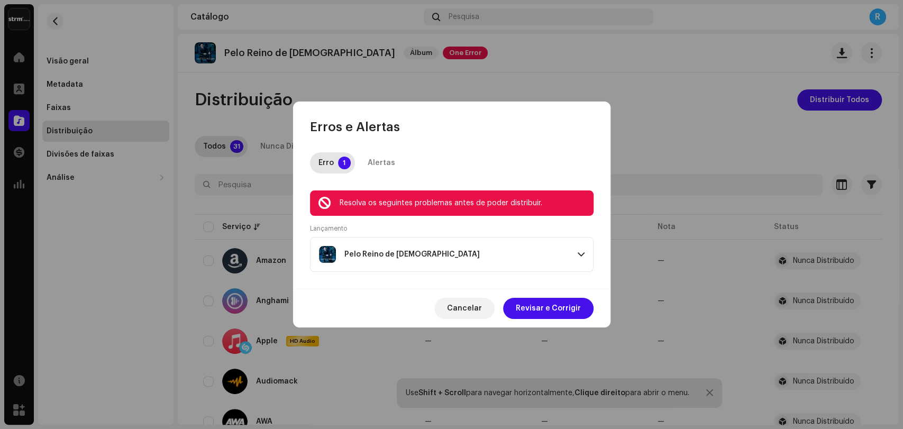
click at [387, 208] on div "Resolva os seguintes problemas antes de poder distribuir." at bounding box center [461, 203] width 245 height 13
click at [481, 304] on span "Cancelar" at bounding box center [464, 308] width 35 height 21
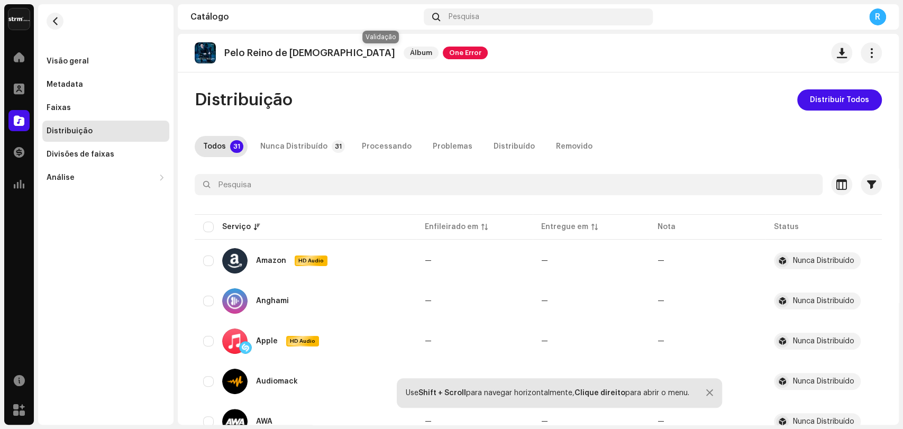
click at [443, 53] on span "One Error" at bounding box center [465, 53] width 45 height 13
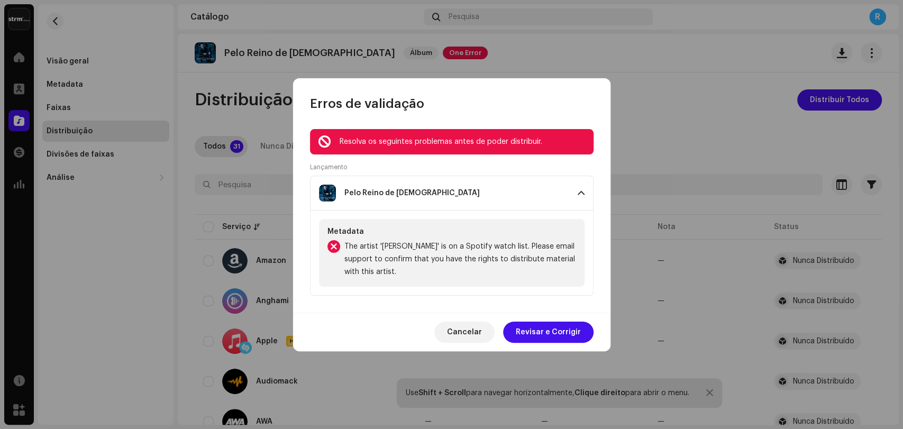
click at [267, 169] on div "Erros de validação Resolva os seguintes problemas antes de poder distribuir. La…" at bounding box center [451, 214] width 903 height 429
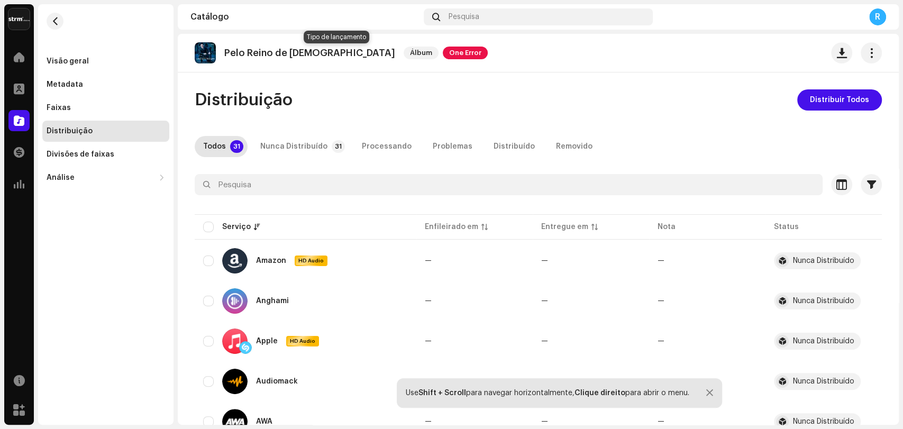
click at [403, 54] on span "Álbum" at bounding box center [420, 53] width 35 height 13
click at [443, 54] on span "One Error" at bounding box center [465, 53] width 45 height 13
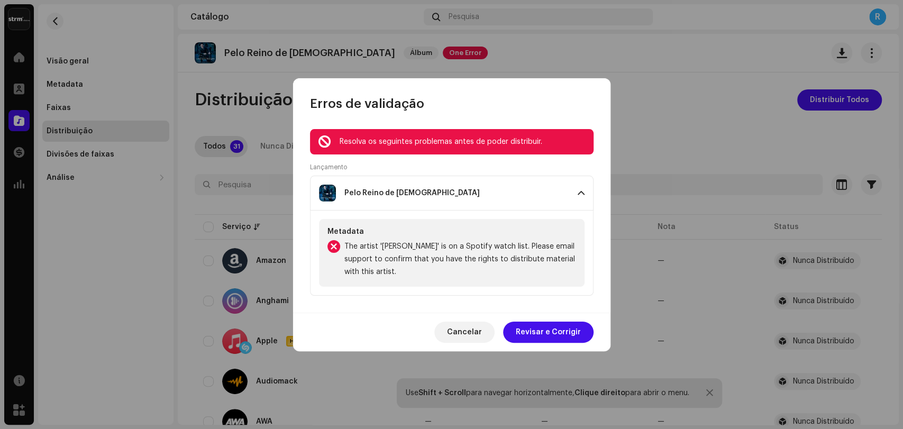
click at [554, 52] on div "Erros de validação Resolva os seguintes problemas antes de poder distribuir. La…" at bounding box center [451, 214] width 903 height 429
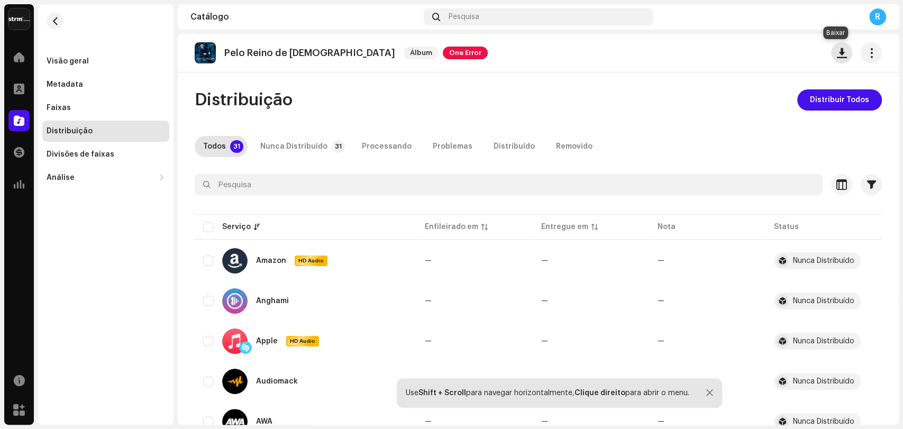
click at [837, 51] on span "button" at bounding box center [842, 53] width 10 height 8
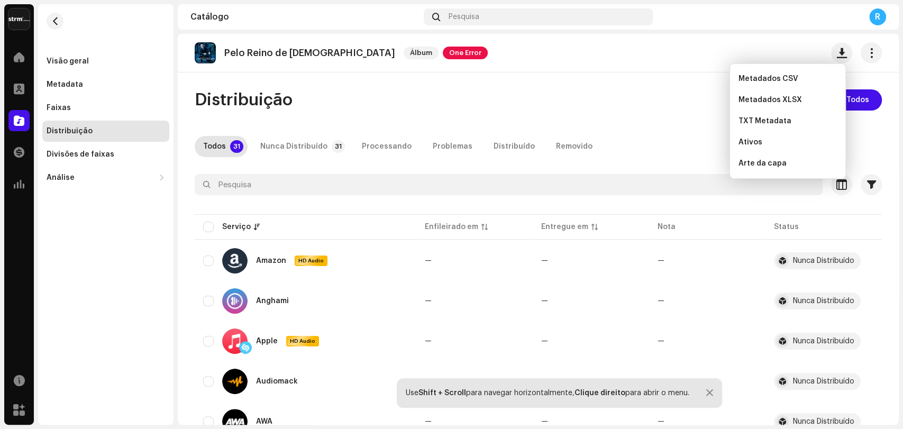
click at [760, 51] on div "Pelo Reino de [DEMOGRAPHIC_DATA] Álbum One Error" at bounding box center [538, 52] width 687 height 21
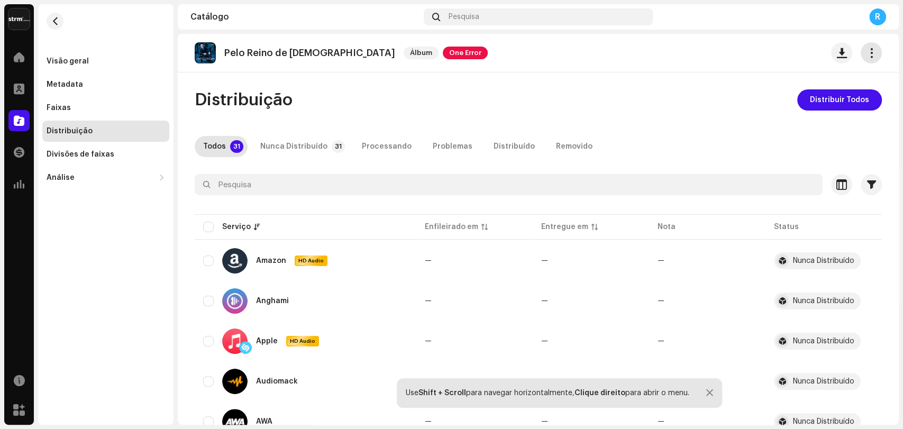
click at [866, 54] on span "button" at bounding box center [871, 53] width 10 height 8
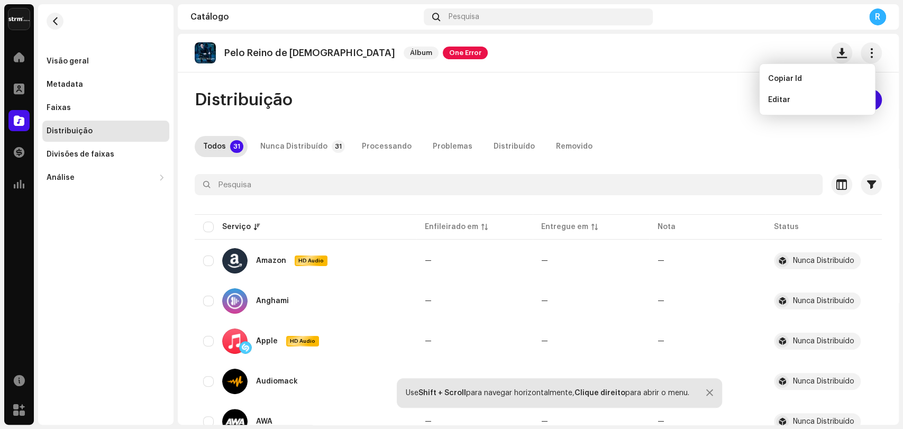
click at [661, 60] on div "Pelo Reino de [DEMOGRAPHIC_DATA] Álbum One Error" at bounding box center [538, 52] width 687 height 21
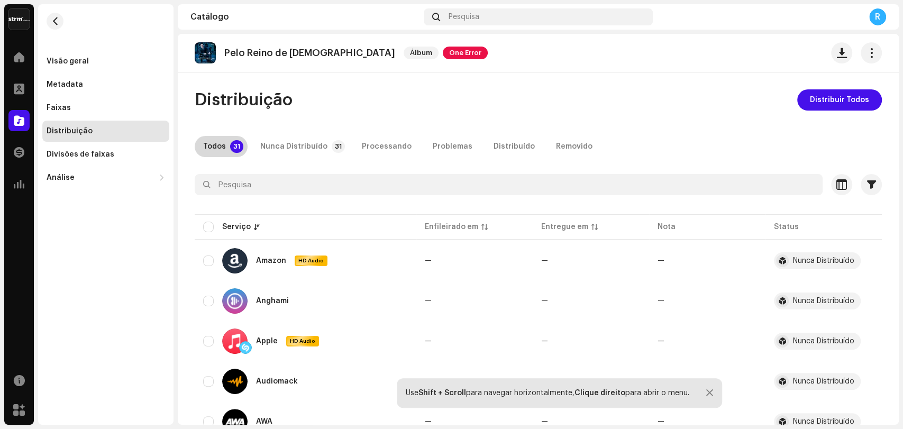
click at [223, 150] on div "Todos" at bounding box center [214, 146] width 23 height 21
click at [822, 99] on span "Distribuir Todos" at bounding box center [839, 99] width 59 height 21
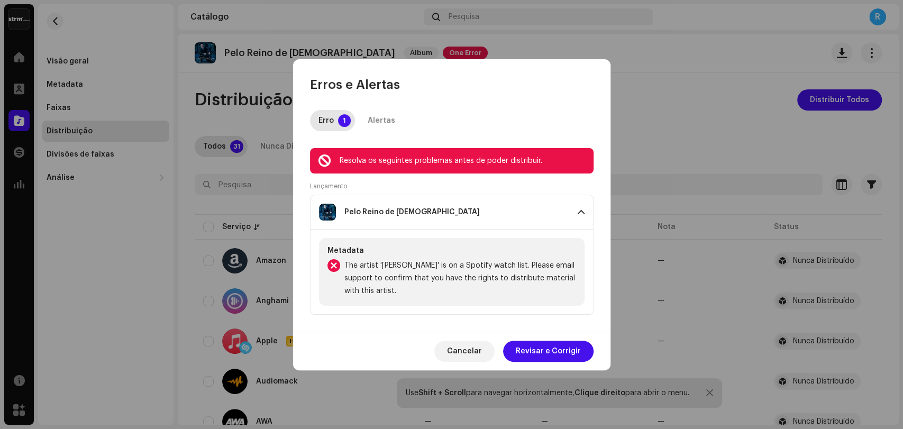
click at [458, 199] on p-accordion-header "Pelo Reino de [DEMOGRAPHIC_DATA]" at bounding box center [451, 212] width 283 height 35
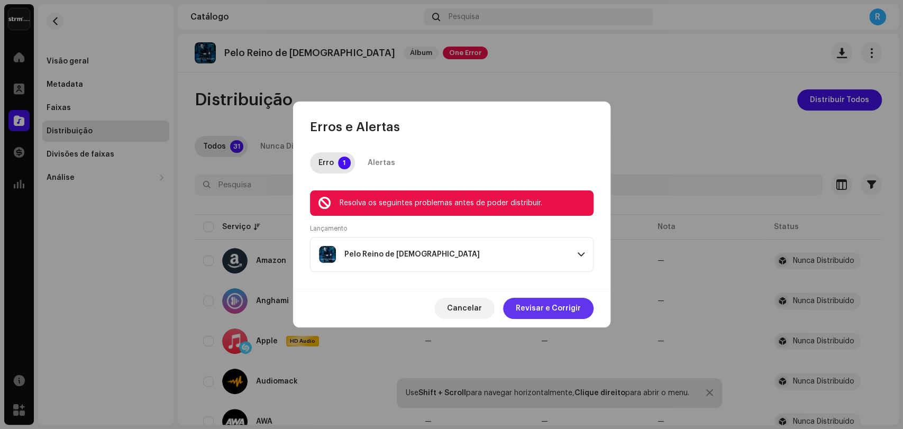
click at [539, 307] on span "Revisar e Corrigir" at bounding box center [548, 308] width 65 height 21
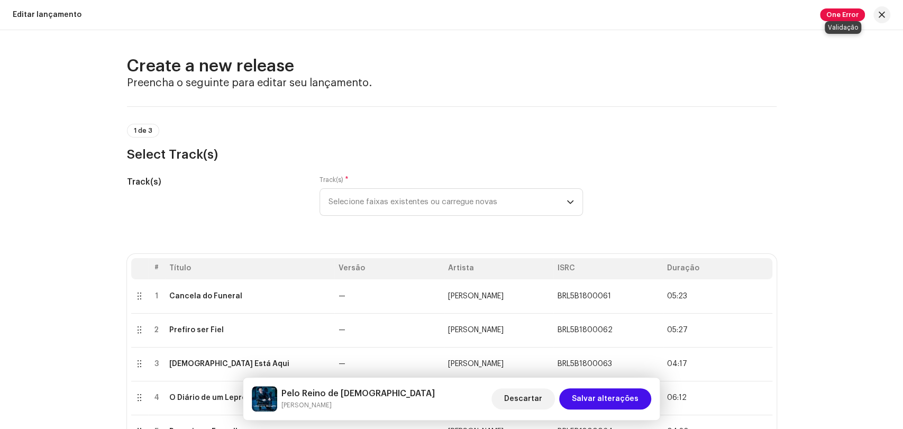
click at [843, 16] on span "One Error" at bounding box center [842, 14] width 45 height 13
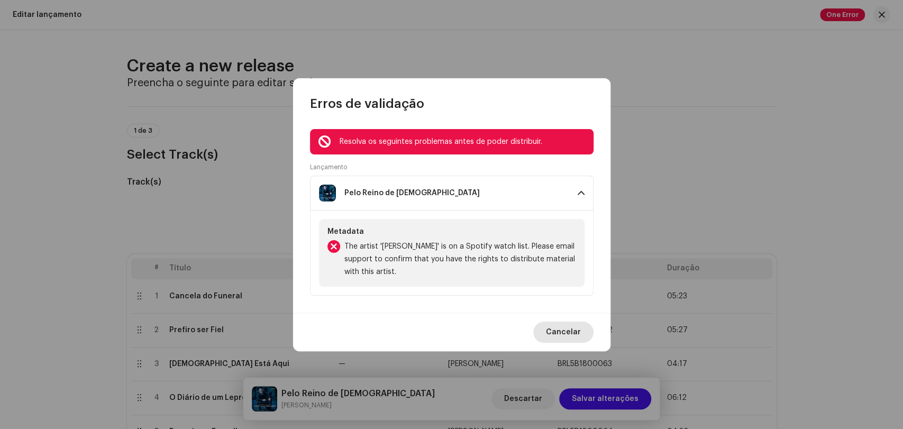
click at [567, 331] on span "Cancelar" at bounding box center [563, 331] width 35 height 21
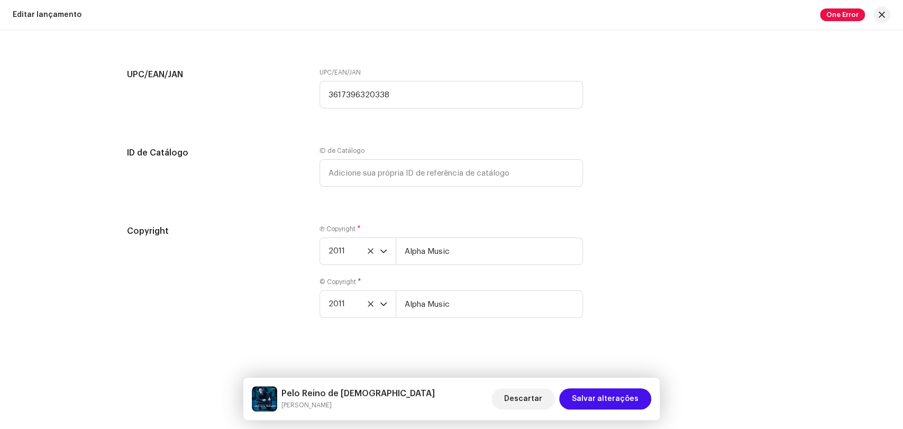
scroll to position [2153, 0]
click at [828, 12] on span "One Error" at bounding box center [842, 14] width 45 height 13
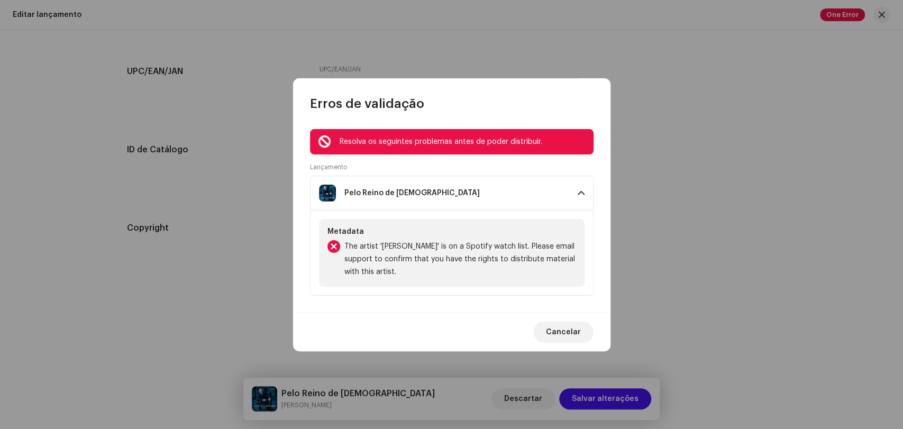
click at [457, 270] on span "The artist '[PERSON_NAME]' is on a Spotify watch list. Please email support to …" at bounding box center [460, 259] width 232 height 38
click at [439, 255] on span "The artist '[PERSON_NAME]' is on a Spotify watch list. Please email support to …" at bounding box center [460, 259] width 232 height 38
click at [440, 255] on span "The artist '[PERSON_NAME]' is on a Spotify watch list. Please email support to …" at bounding box center [460, 259] width 232 height 38
click at [444, 267] on span "The artist '[PERSON_NAME]' is on a Spotify watch list. Please email support to …" at bounding box center [460, 259] width 232 height 38
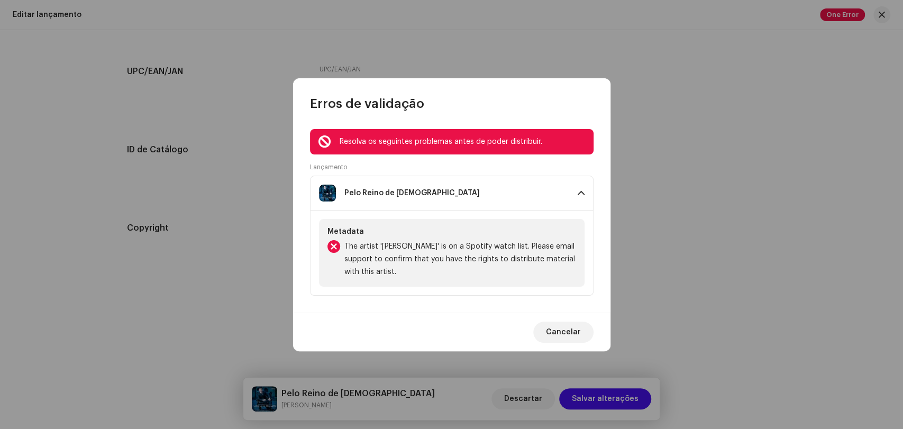
click at [444, 260] on span "The artist '[PERSON_NAME]' is on a Spotify watch list. Please email support to …" at bounding box center [460, 259] width 232 height 38
click at [449, 273] on span "The artist '[PERSON_NAME]' is on a Spotify watch list. Please email support to …" at bounding box center [460, 259] width 232 height 38
click at [449, 260] on span "The artist '[PERSON_NAME]' is on a Spotify watch list. Please email support to …" at bounding box center [460, 259] width 232 height 38
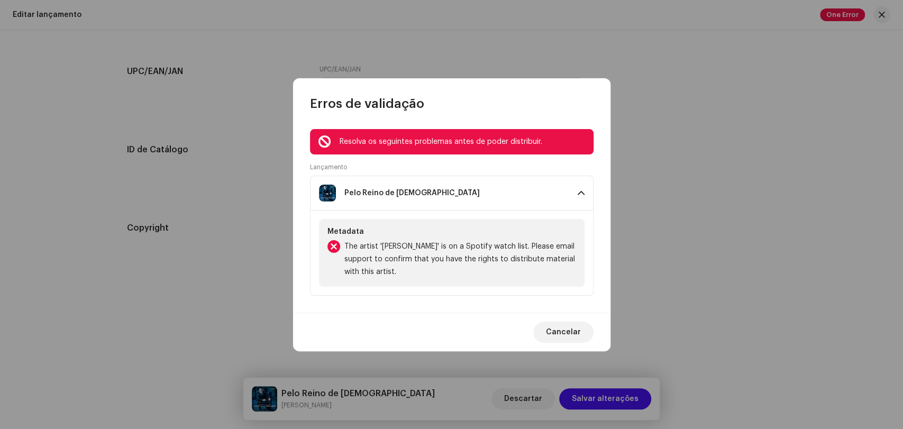
click at [449, 260] on span "The artist '[PERSON_NAME]' is on a Spotify watch list. Please email support to …" at bounding box center [460, 259] width 232 height 38
click at [449, 265] on span "The artist '[PERSON_NAME]' is on a Spotify watch list. Please email support to …" at bounding box center [460, 259] width 232 height 38
click at [546, 328] on button "Cancelar" at bounding box center [563, 331] width 60 height 21
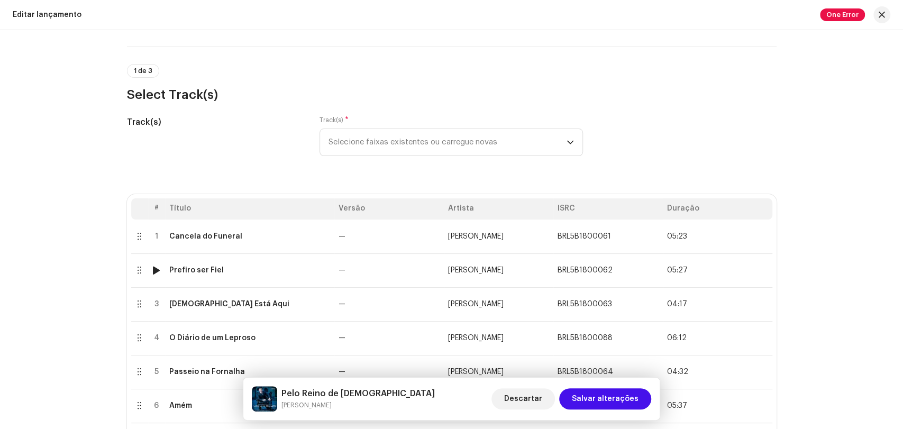
scroll to position [0, 0]
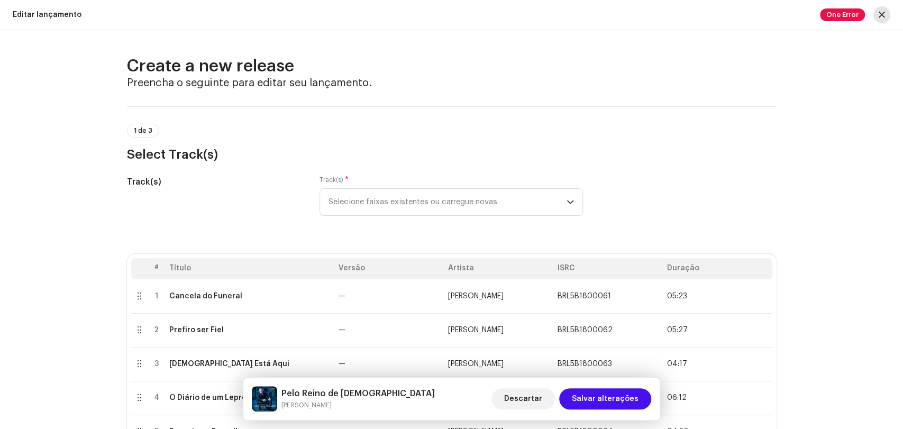
click at [878, 18] on span "button" at bounding box center [881, 15] width 6 height 8
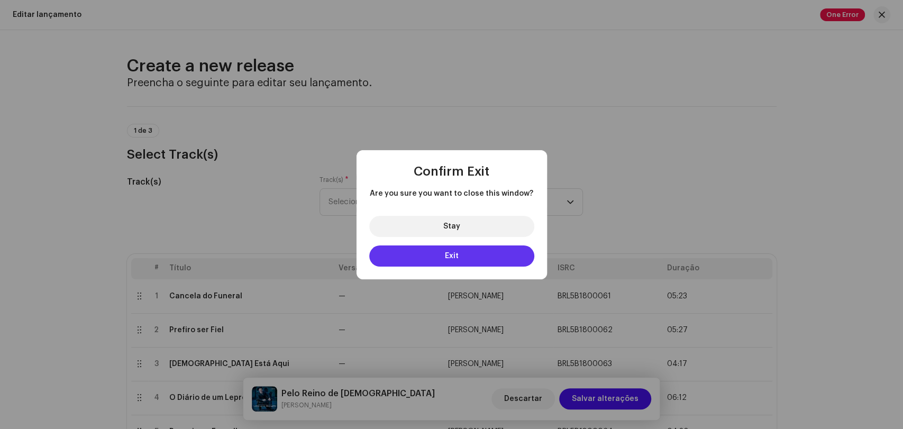
click at [465, 251] on button "Exit" at bounding box center [451, 255] width 165 height 21
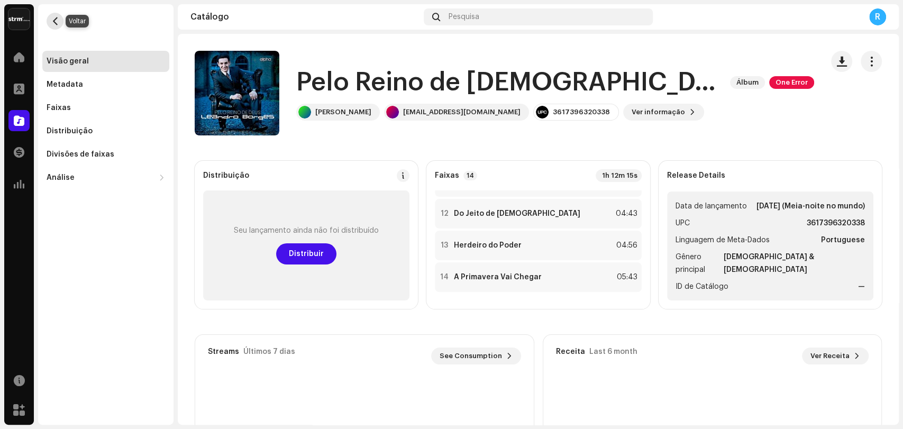
click at [55, 24] on span "button" at bounding box center [55, 21] width 8 height 8
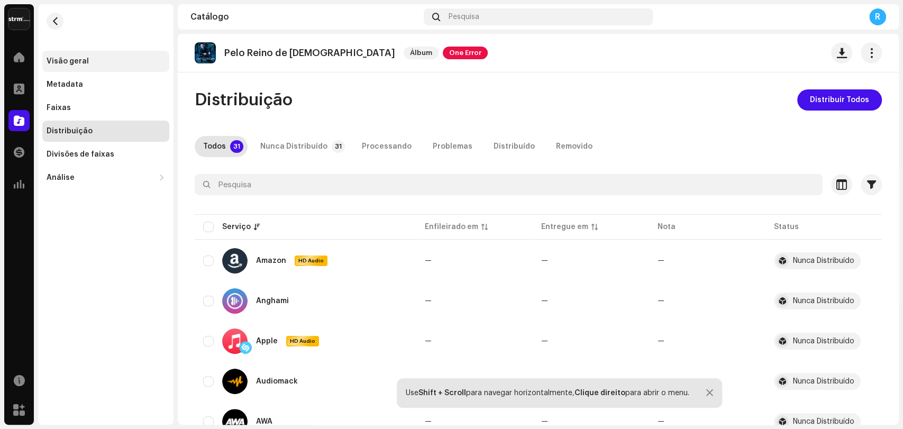
click at [68, 61] on div "Visão geral" at bounding box center [68, 61] width 42 height 8
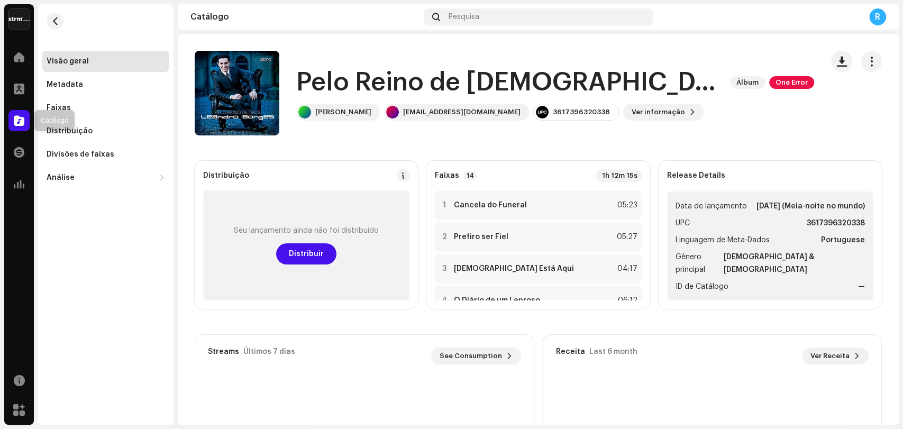
click at [20, 121] on span at bounding box center [19, 120] width 11 height 8
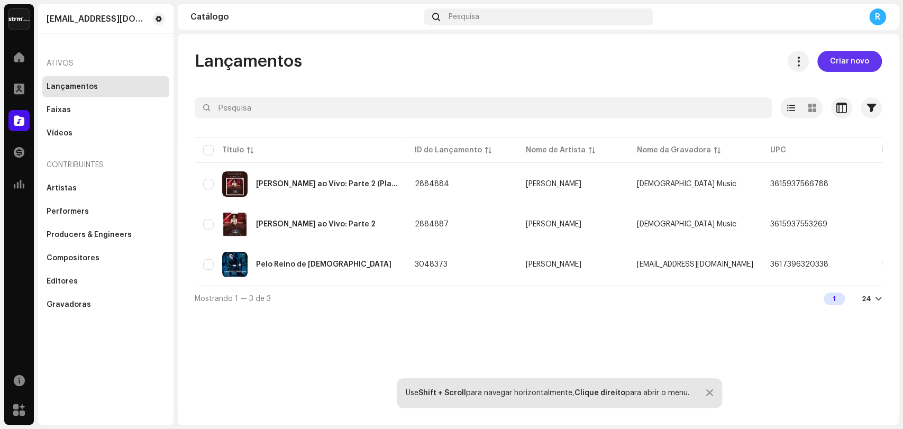
click at [842, 60] on span "Criar novo" at bounding box center [849, 61] width 39 height 21
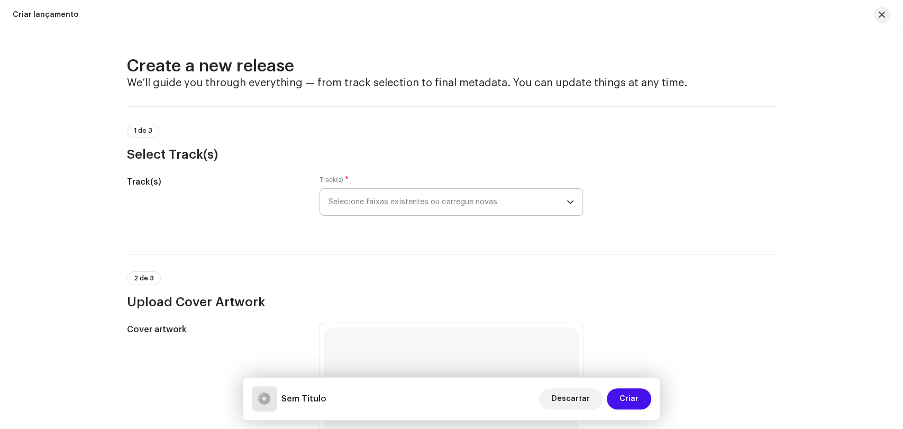
click at [394, 200] on span "Selecione faixas existentes ou carregue novas" at bounding box center [447, 202] width 238 height 26
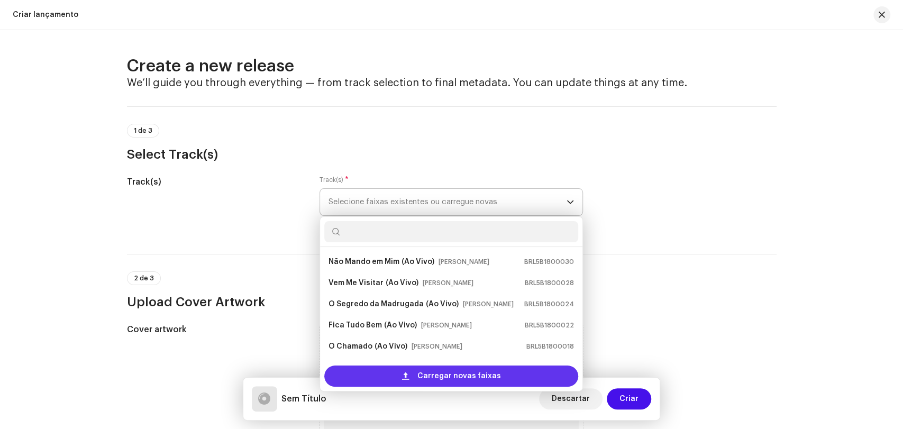
scroll to position [17, 0]
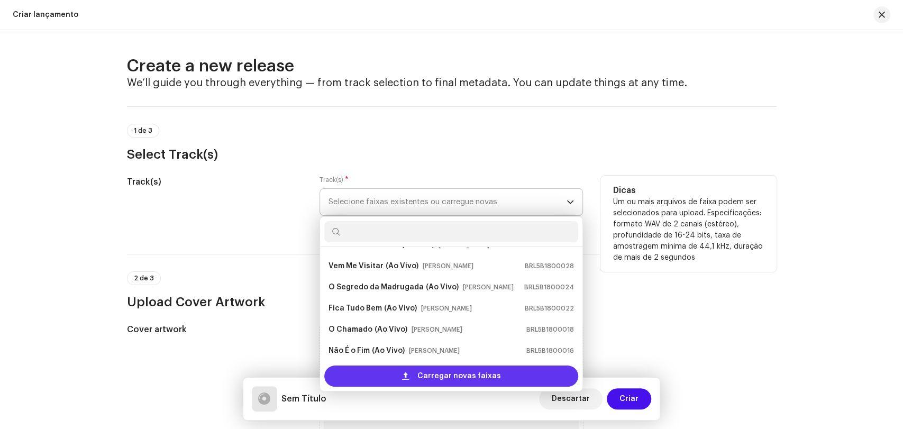
click at [420, 378] on span "Carregar novas faixas" at bounding box center [459, 375] width 84 height 21
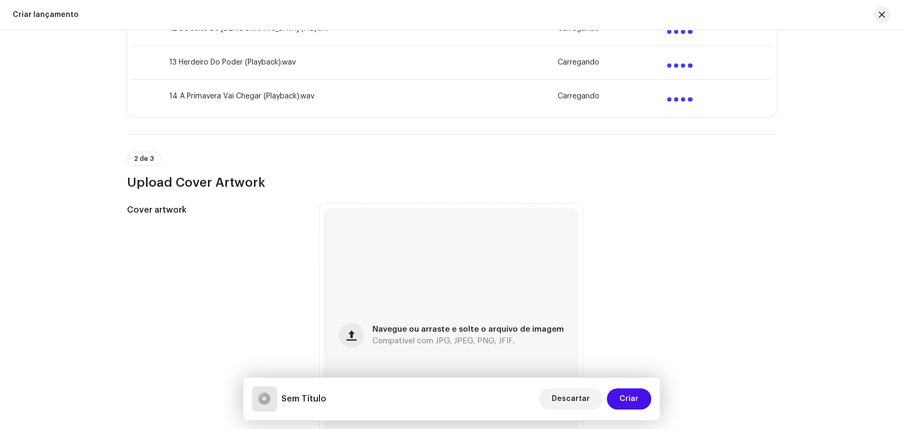
scroll to position [646, 0]
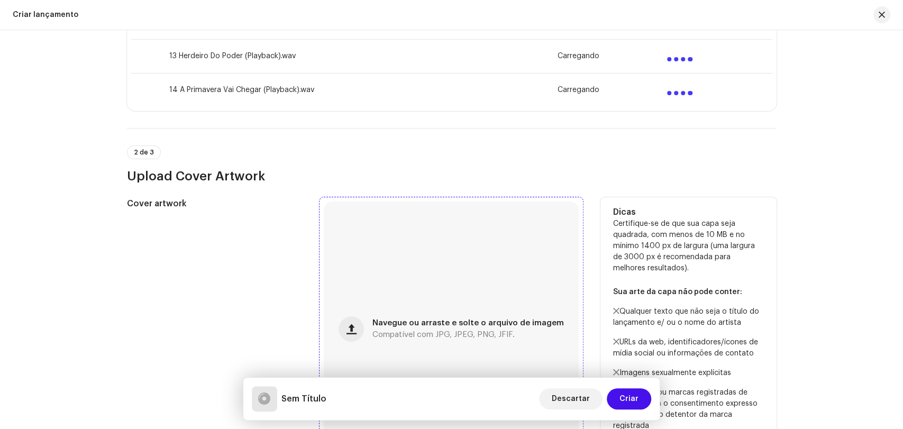
click at [424, 317] on div "Navegue ou arraste e solte o arquivo de imagem Compatível com JPG, JPEG, PNG, J…" at bounding box center [451, 328] width 255 height 255
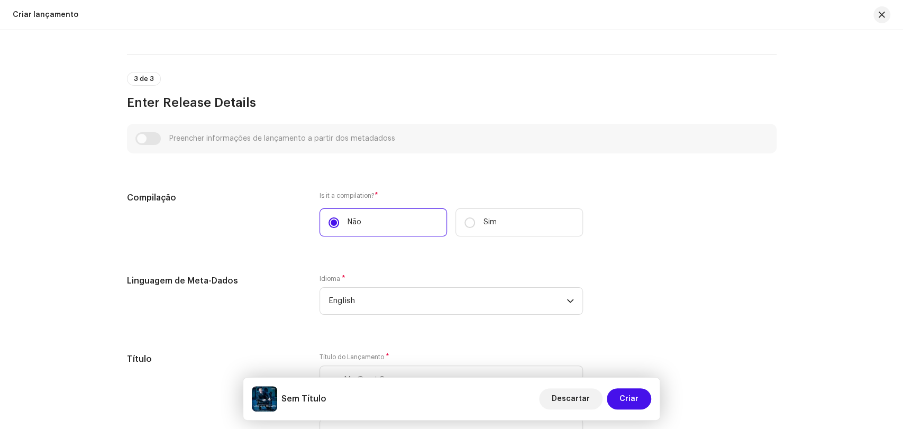
scroll to position [1116, 0]
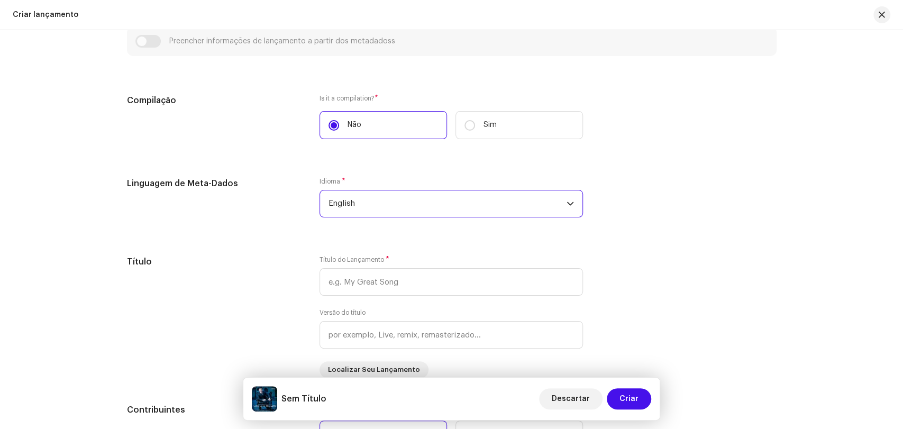
click at [345, 205] on span "English" at bounding box center [447, 203] width 238 height 26
click at [348, 205] on span "English" at bounding box center [447, 203] width 238 height 26
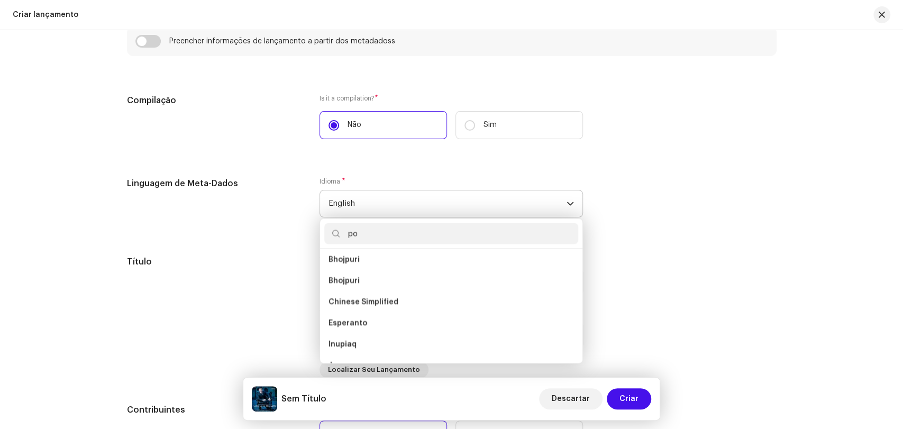
scroll to position [0, 0]
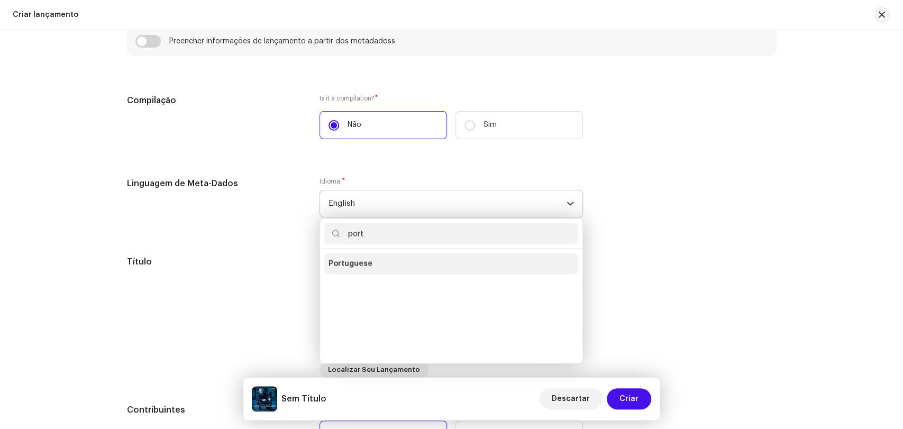
type input "port"
click at [367, 258] on li "Portuguese" at bounding box center [451, 263] width 254 height 21
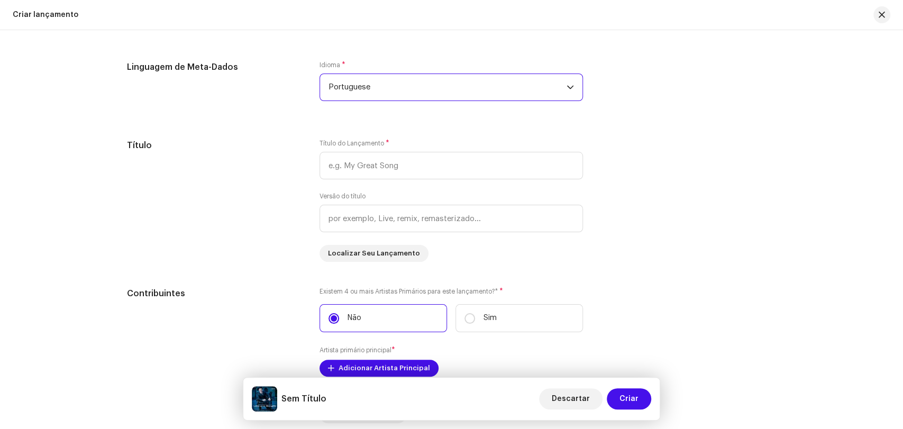
scroll to position [1335, 0]
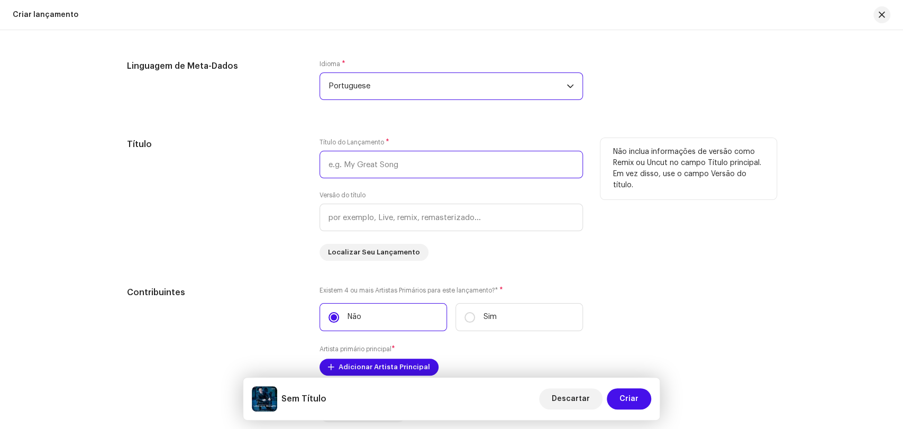
click at [343, 162] on input "text" at bounding box center [450, 164] width 263 height 27
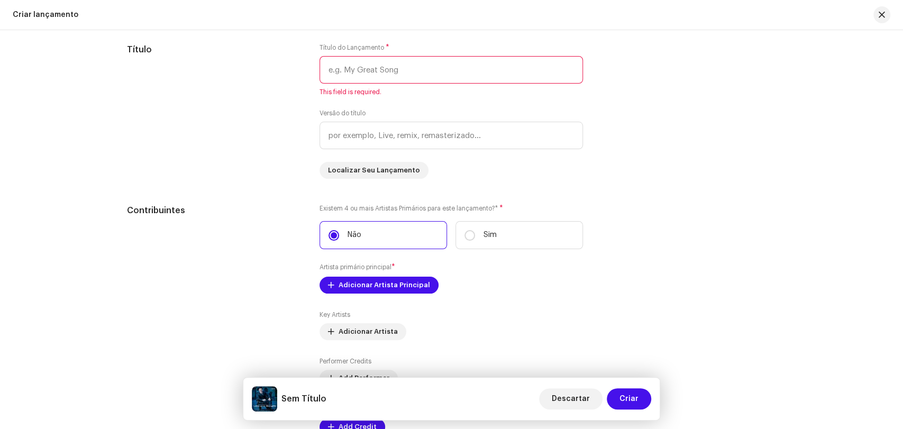
scroll to position [1452, 0]
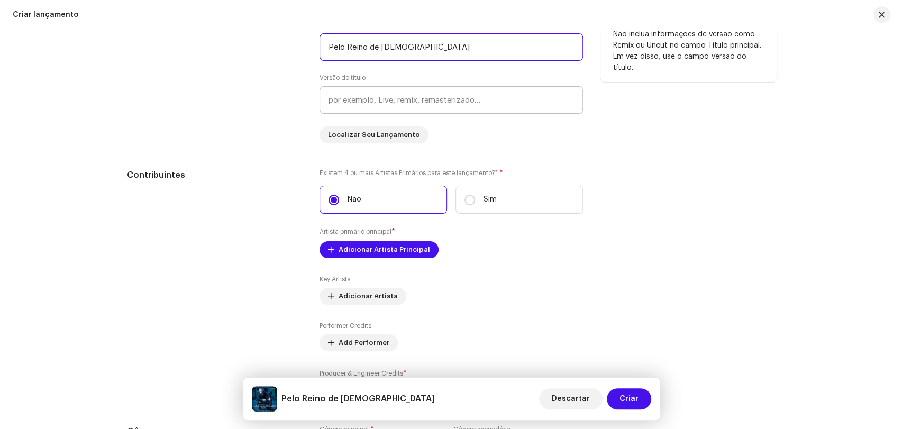
type input "Pelo Reino de [DEMOGRAPHIC_DATA]"
click at [435, 99] on input "text" at bounding box center [450, 99] width 263 height 27
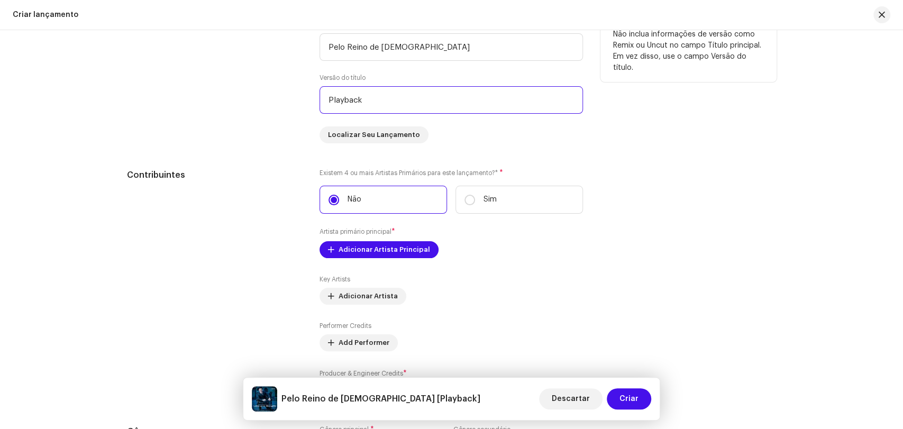
type input "Playback"
click at [267, 135] on div "Título" at bounding box center [215, 82] width 176 height 123
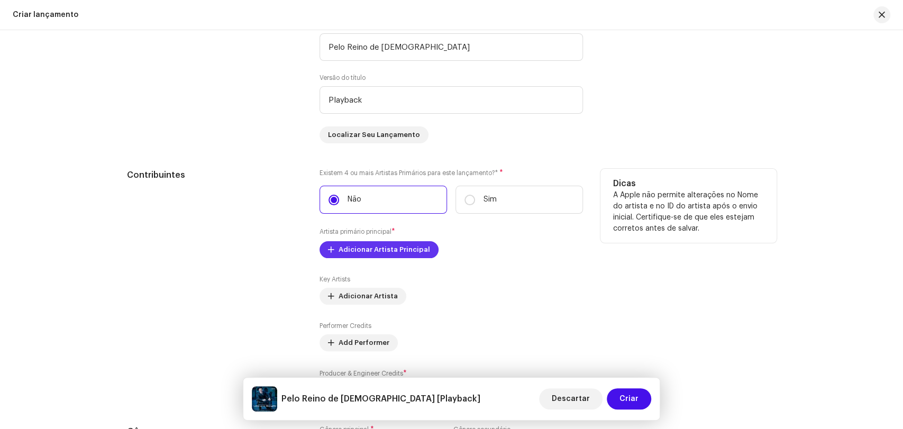
click at [389, 248] on span "Adicionar Artista Principal" at bounding box center [383, 249] width 91 height 21
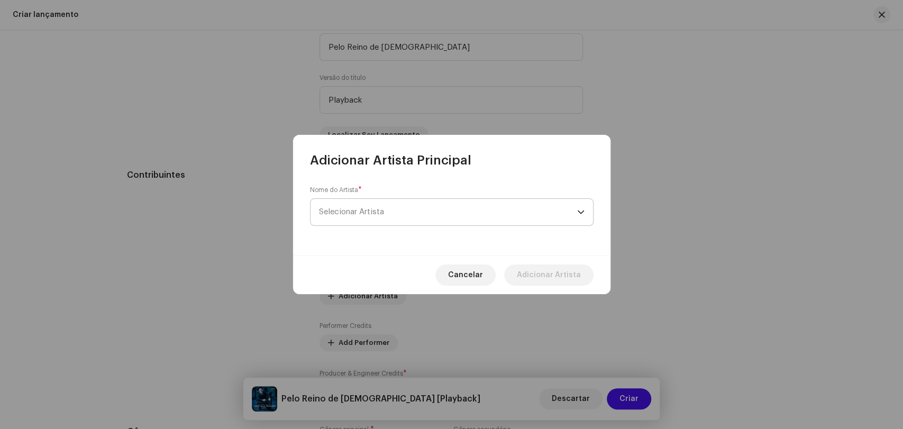
click at [371, 221] on span "Selecionar Artista" at bounding box center [448, 212] width 258 height 26
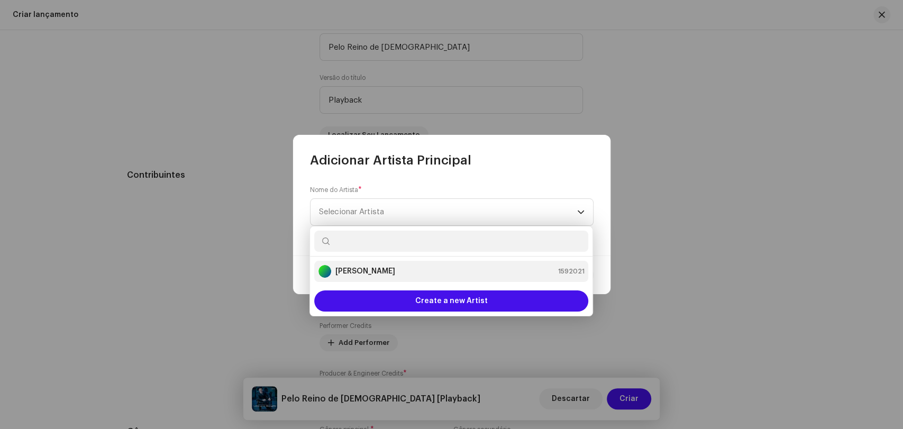
click at [367, 265] on div "[PERSON_NAME]" at bounding box center [356, 271] width 77 height 13
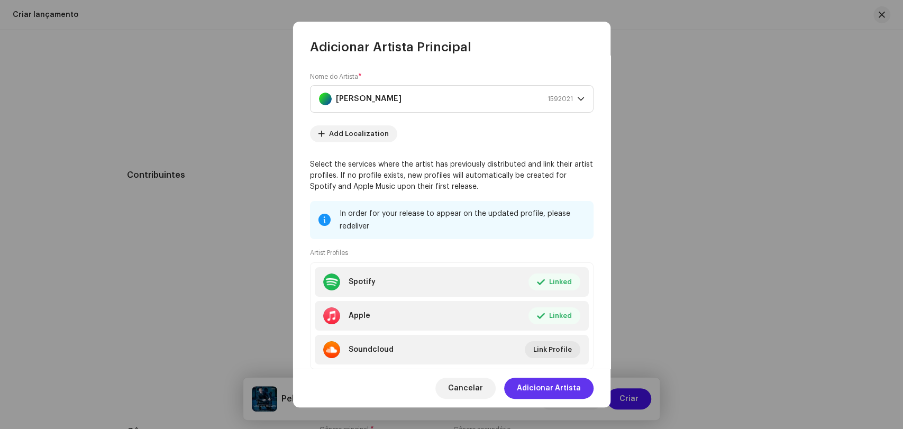
click at [554, 392] on span "Adicionar Artista" at bounding box center [549, 388] width 64 height 21
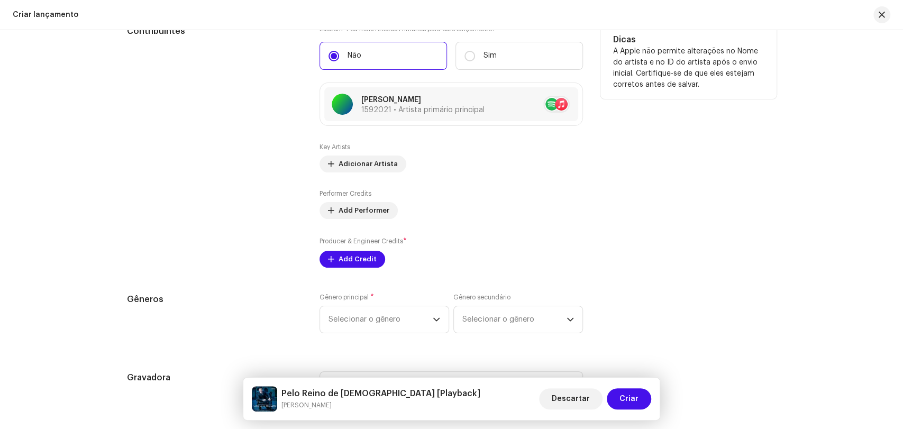
scroll to position [1629, 0]
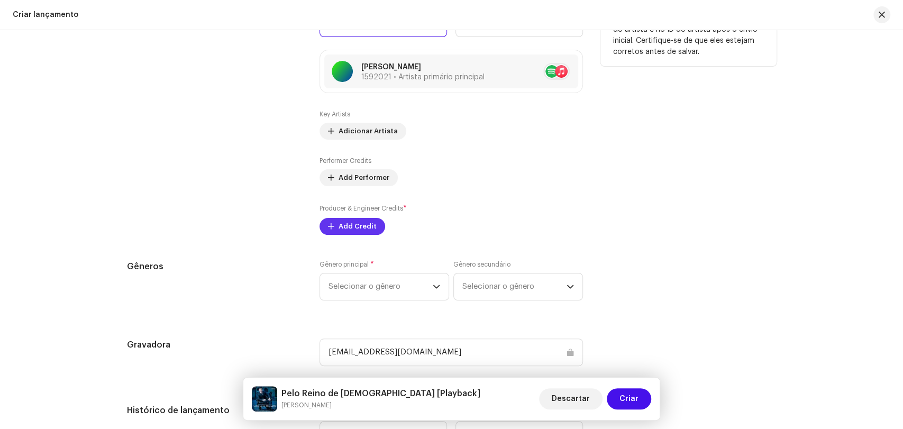
click at [339, 228] on span "Add Credit" at bounding box center [357, 226] width 38 height 21
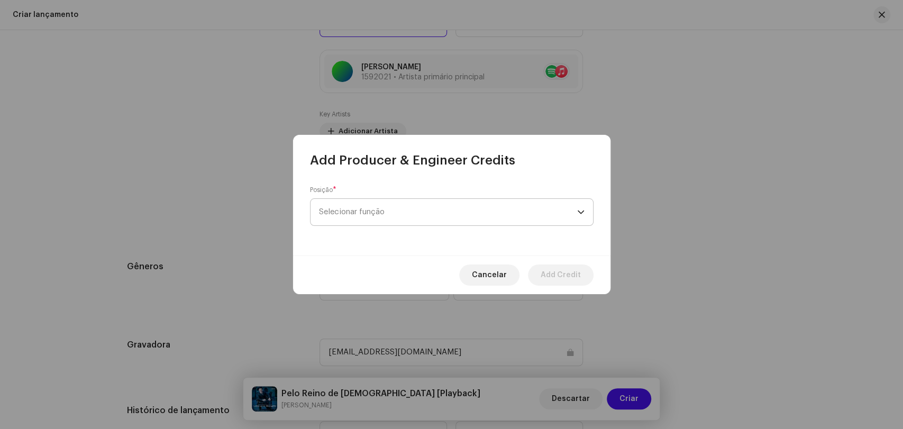
click at [346, 209] on span "Selecionar função" at bounding box center [448, 212] width 258 height 26
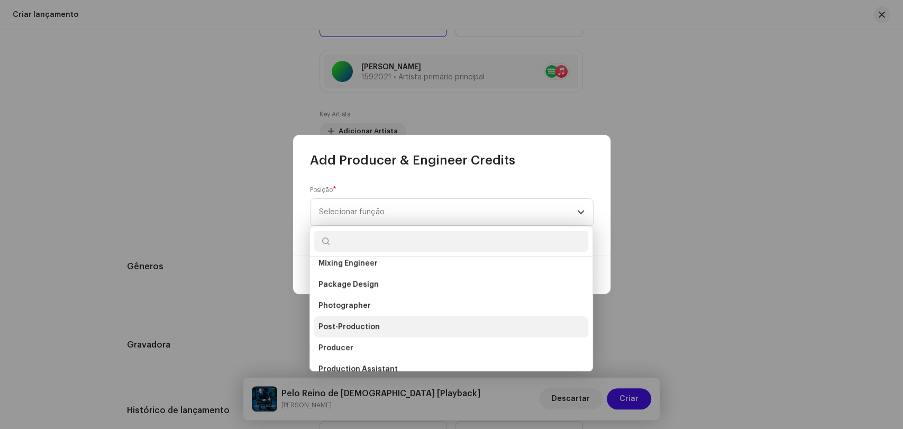
scroll to position [352, 0]
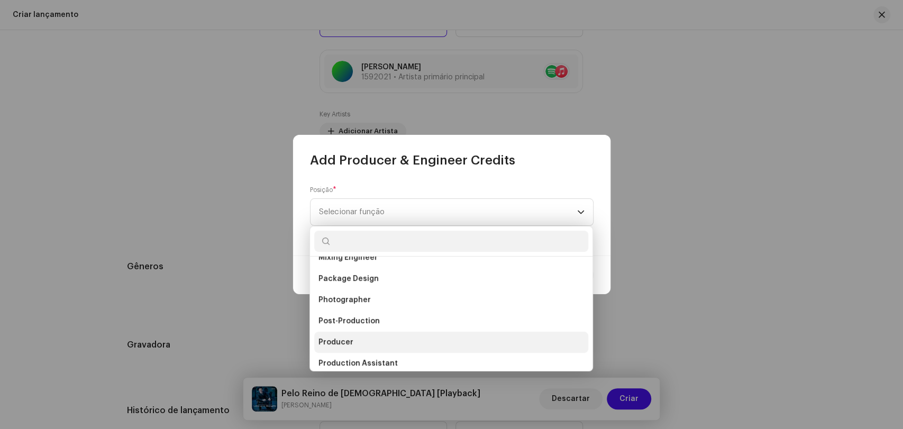
click at [351, 339] on li "Producer" at bounding box center [451, 342] width 274 height 21
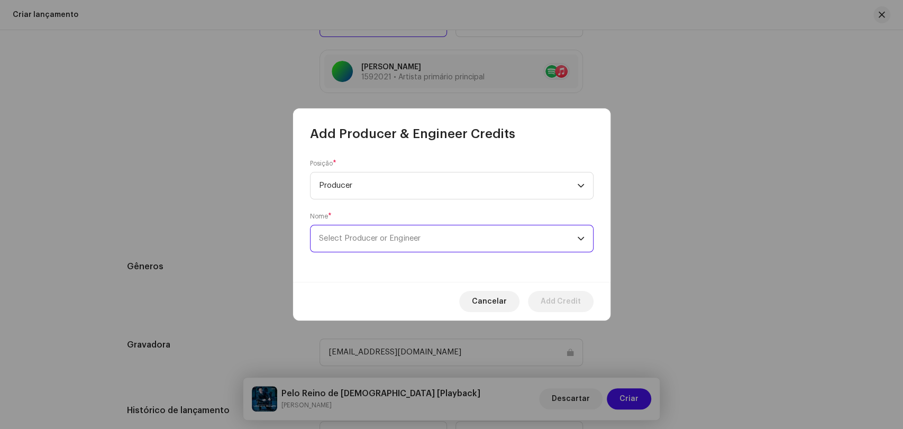
click at [354, 242] on span "Select Producer or Engineer" at bounding box center [370, 238] width 102 height 8
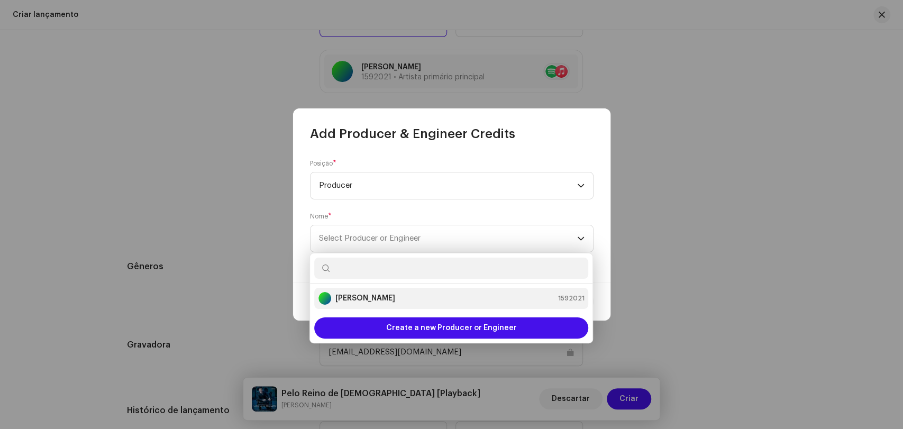
click at [369, 293] on strong "[PERSON_NAME]" at bounding box center [365, 298] width 60 height 11
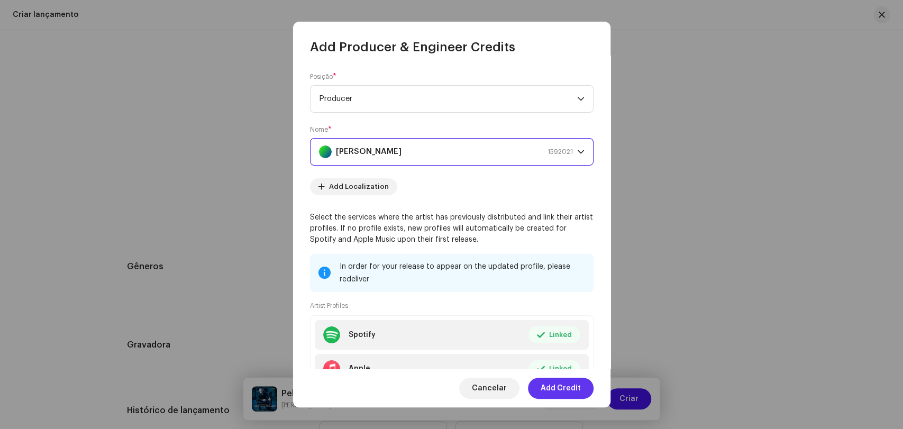
click at [542, 386] on span "Add Credit" at bounding box center [560, 388] width 40 height 21
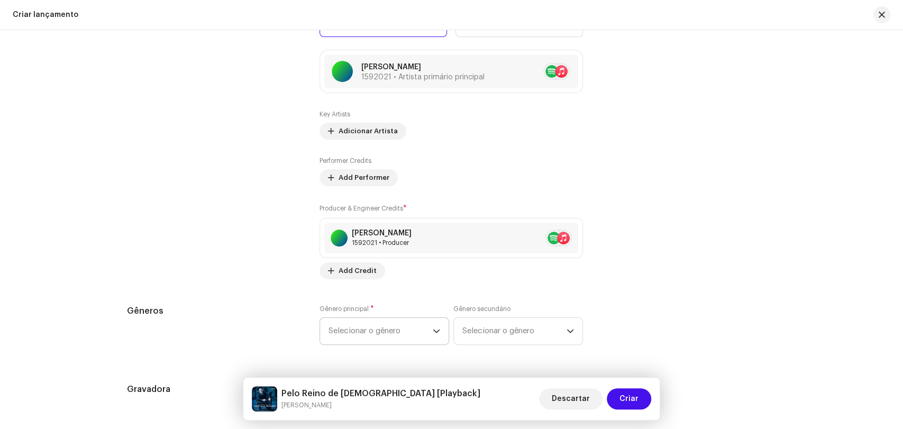
click at [376, 333] on span "Selecionar o gênero" at bounding box center [380, 331] width 104 height 26
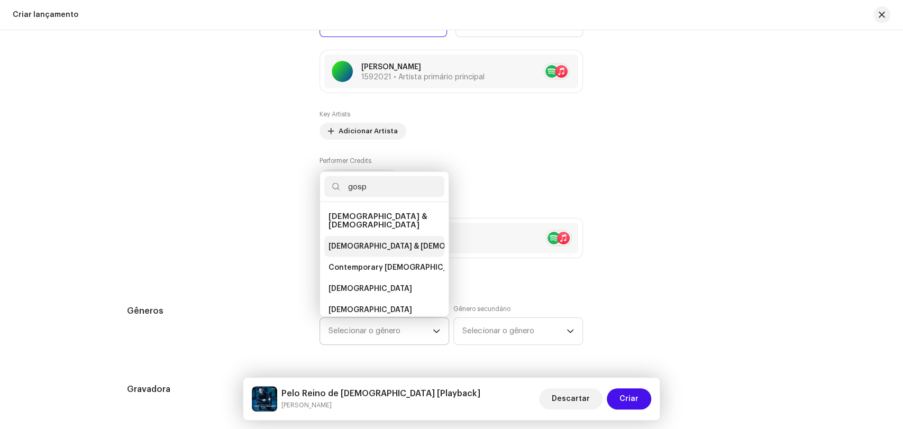
type input "gosp"
click at [380, 241] on span "[DEMOGRAPHIC_DATA] & [DEMOGRAPHIC_DATA]" at bounding box center [416, 246] width 176 height 11
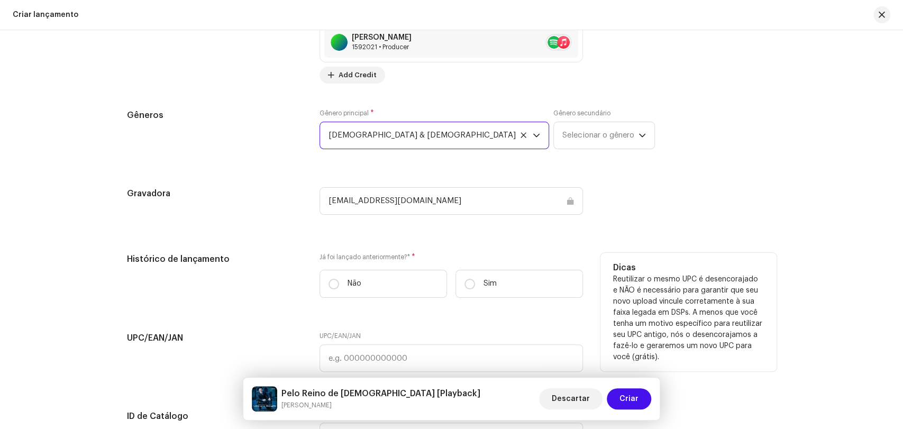
scroll to position [1863, 0]
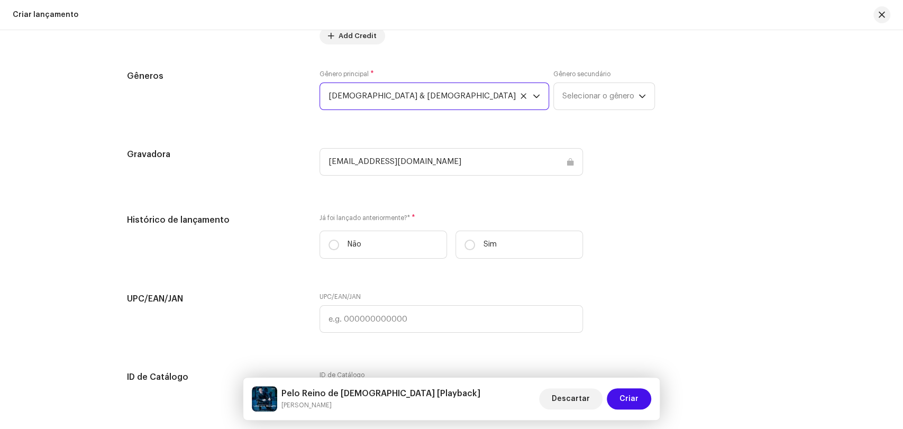
click at [402, 164] on div "[EMAIL_ADDRESS][DOMAIN_NAME]" at bounding box center [450, 161] width 263 height 27
click at [474, 161] on div "[EMAIL_ADDRESS][DOMAIN_NAME]" at bounding box center [450, 161] width 263 height 27
click at [567, 164] on div "[EMAIL_ADDRESS][DOMAIN_NAME]" at bounding box center [450, 161] width 263 height 27
click at [436, 166] on div "[EMAIL_ADDRESS][DOMAIN_NAME]" at bounding box center [450, 161] width 263 height 27
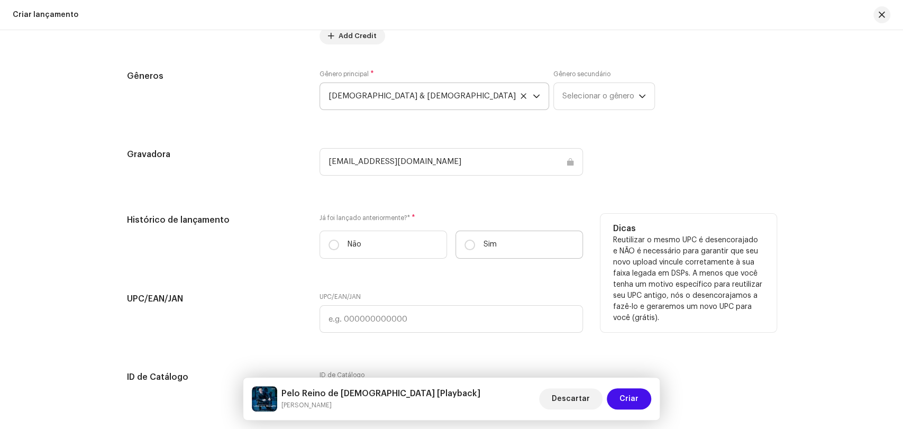
click at [474, 250] on label "Sim" at bounding box center [518, 245] width 127 height 28
click at [474, 250] on input "Sim" at bounding box center [469, 245] width 11 height 11
radio input "true"
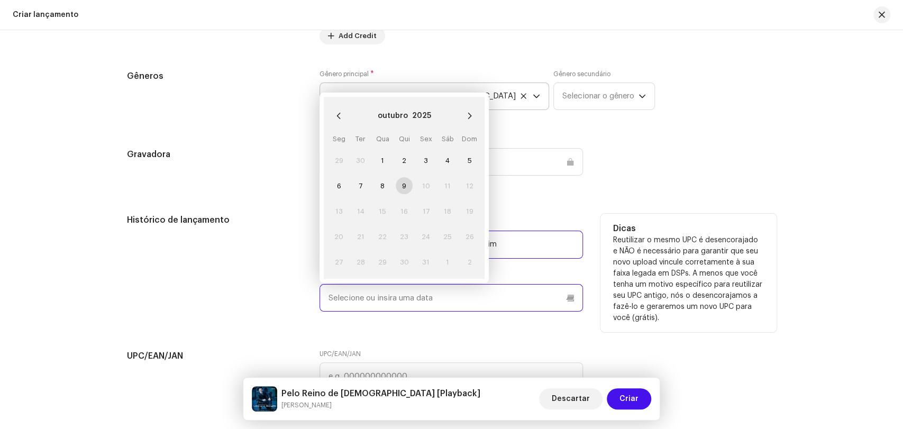
click at [384, 302] on input "text" at bounding box center [450, 297] width 263 height 27
click at [394, 120] on button "outubro" at bounding box center [393, 115] width 30 height 17
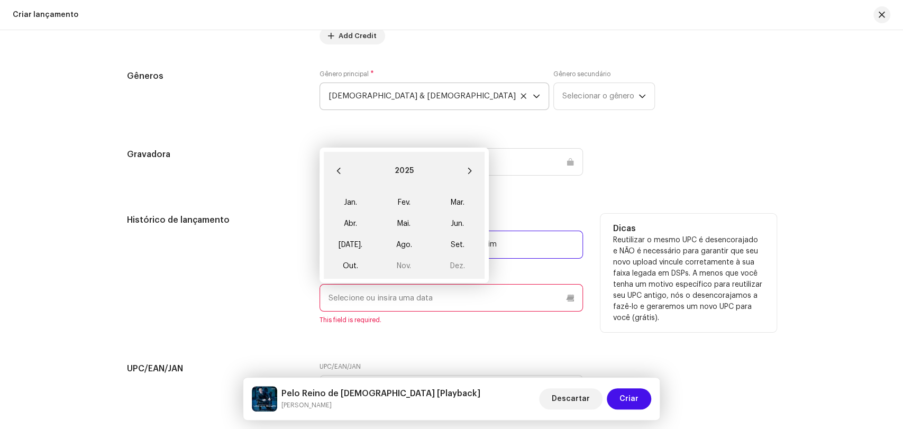
click at [401, 173] on button "2025" at bounding box center [403, 170] width 19 height 17
click at [337, 179] on icon "Previous Decade" at bounding box center [338, 174] width 7 height 7
click at [405, 212] on span "2011" at bounding box center [404, 207] width 51 height 19
click at [448, 225] on span "Jun." at bounding box center [457, 223] width 45 height 17
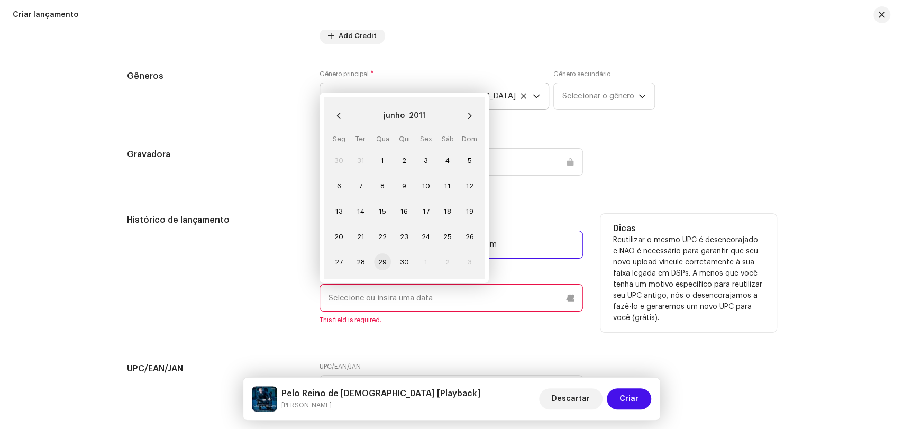
click at [383, 263] on span "29" at bounding box center [382, 261] width 17 height 17
type input "[DATE]"
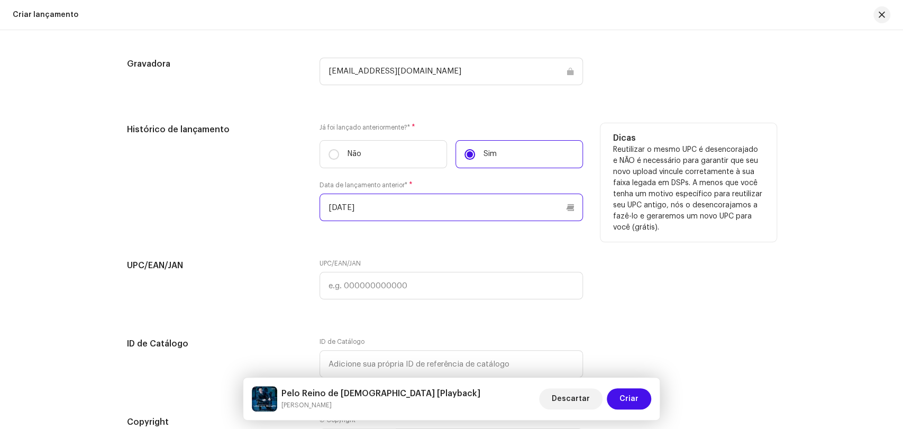
scroll to position [1981, 0]
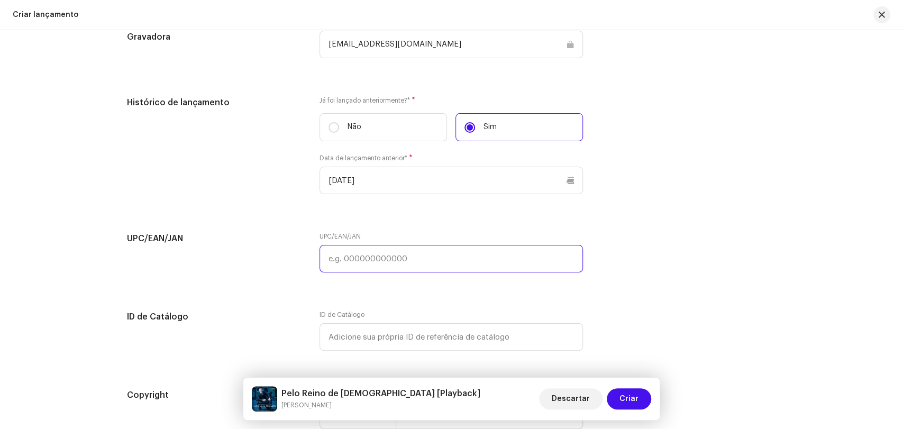
click at [345, 262] on input "text" at bounding box center [450, 258] width 263 height 27
click at [404, 255] on input "text" at bounding box center [450, 258] width 263 height 27
paste input "3617396310254"
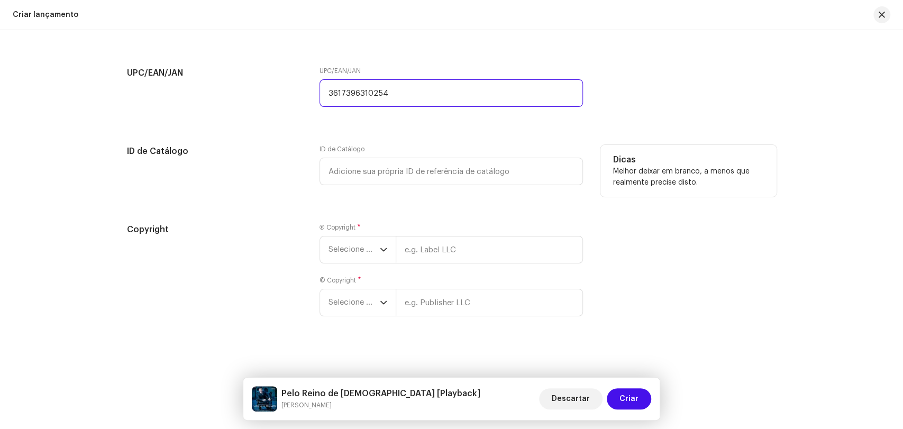
scroll to position [2153, 0]
type input "3617396310254"
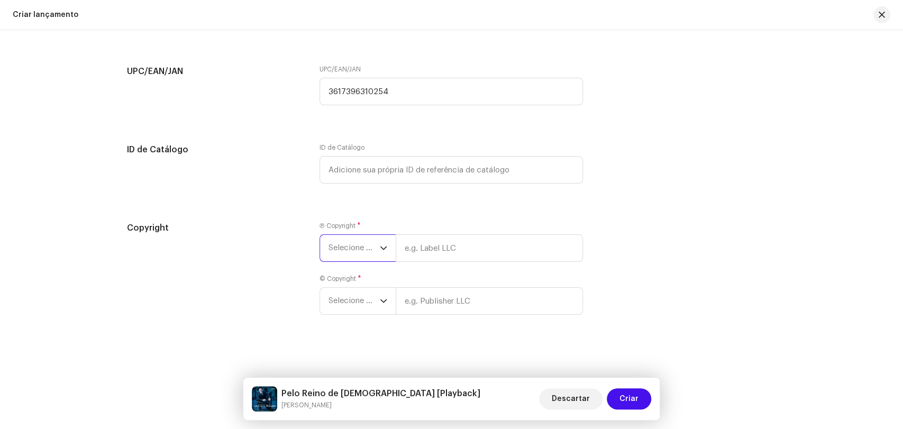
click at [347, 242] on span "Selecione o ano" at bounding box center [353, 248] width 51 height 26
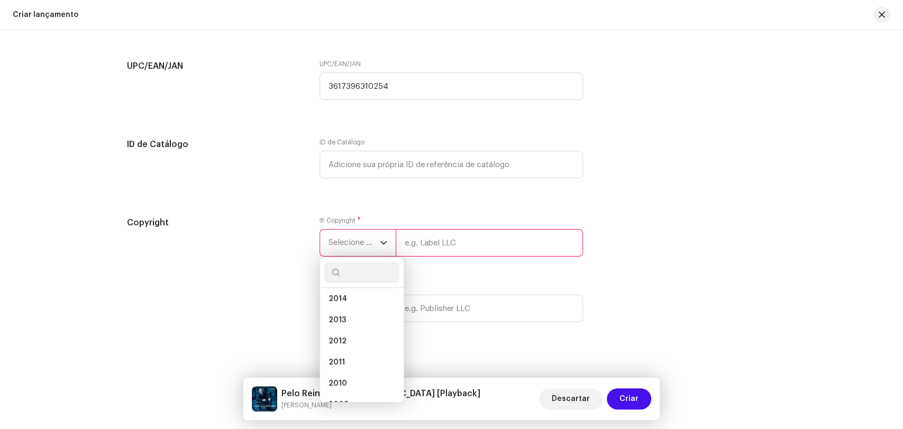
scroll to position [293, 0]
click at [353, 332] on li "2011" at bounding box center [361, 326] width 75 height 21
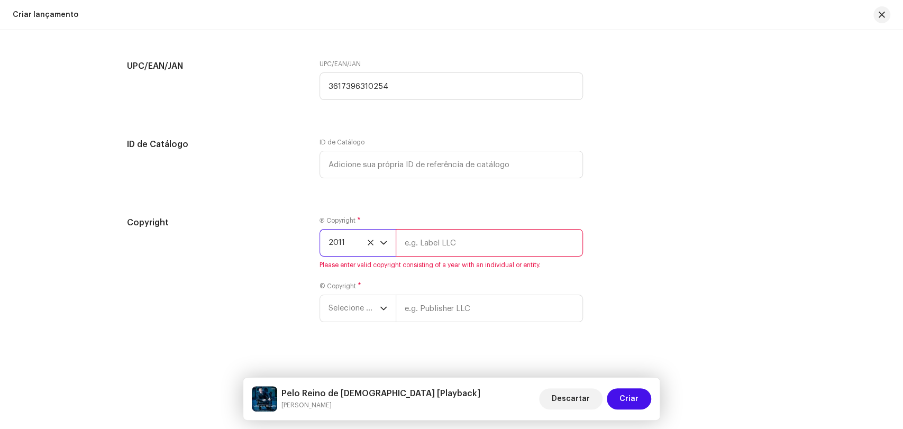
click at [426, 247] on input "text" at bounding box center [489, 242] width 187 height 27
type input "Alpha Music"
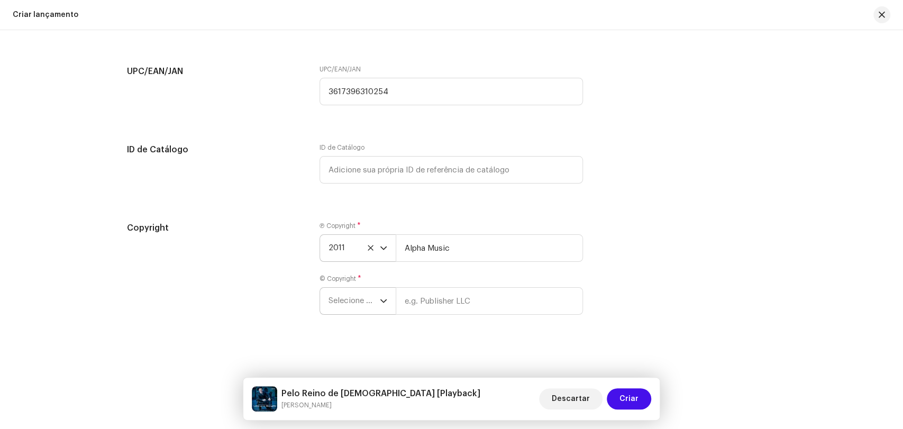
click at [348, 304] on span "Selecione o ano" at bounding box center [353, 301] width 51 height 26
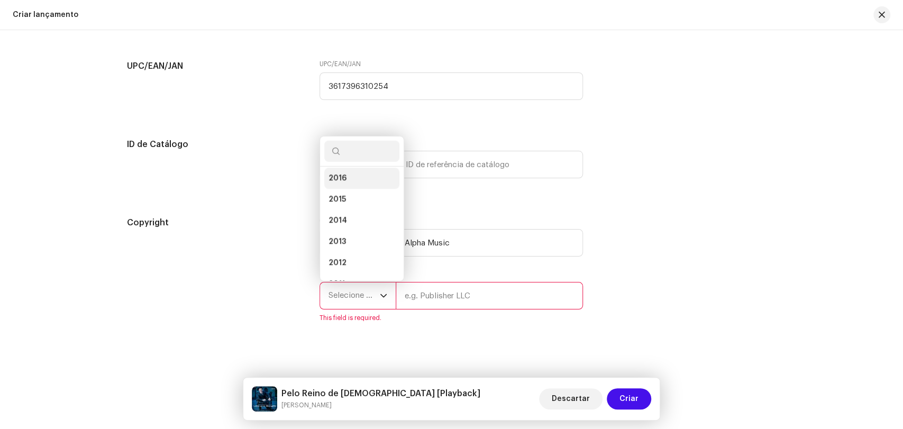
scroll to position [252, 0]
click at [356, 251] on li "2011" at bounding box center [361, 246] width 75 height 21
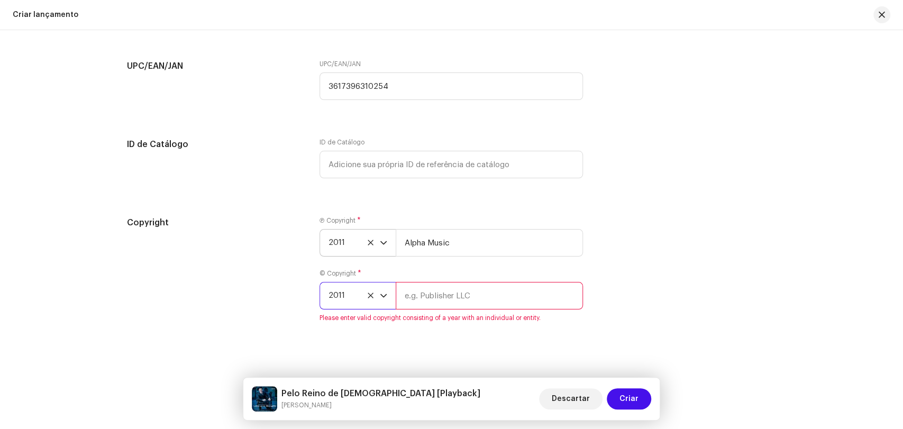
click at [425, 301] on input "text" at bounding box center [489, 295] width 187 height 27
type input "Alpha Music"
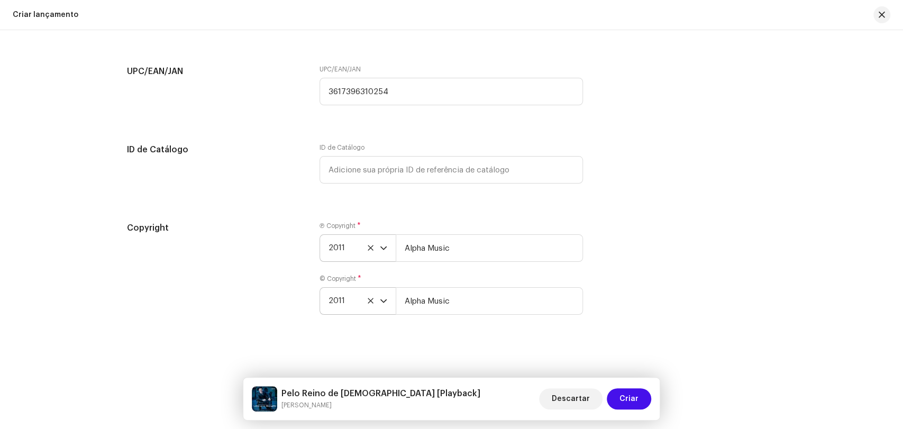
click at [436, 340] on div "Create a new release We’ll guide you through everything — from track selection …" at bounding box center [451, 229] width 903 height 399
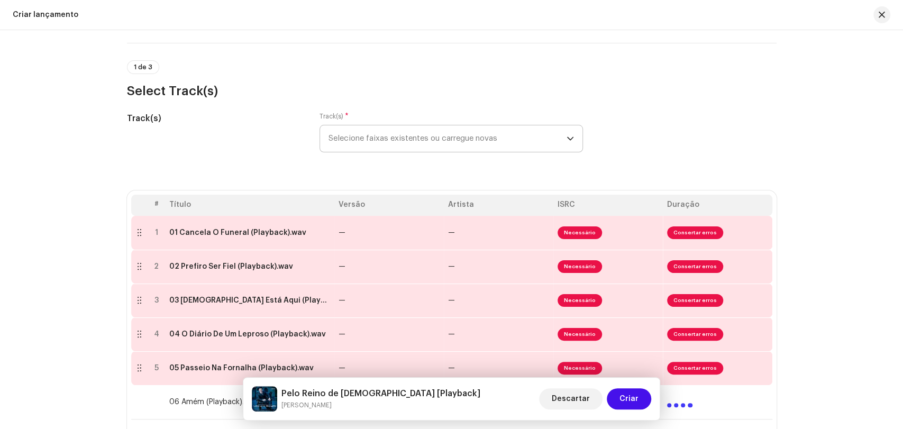
scroll to position [176, 0]
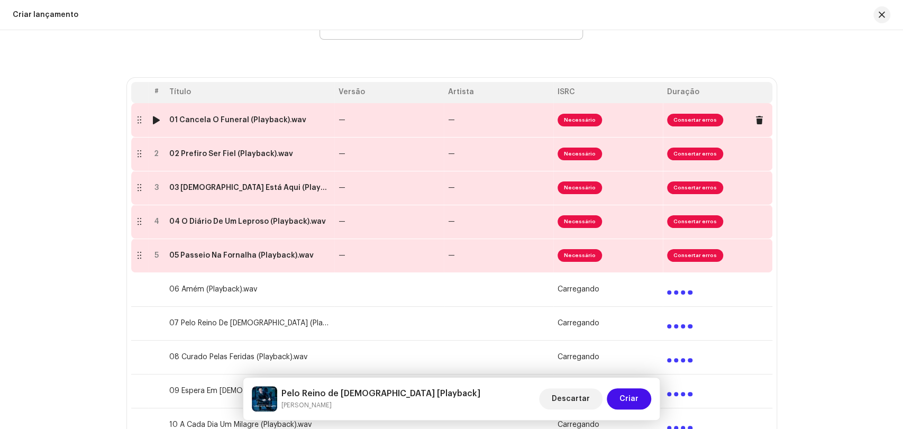
click at [297, 120] on div "01 Cancela O Funeral (Playback).wav" at bounding box center [249, 120] width 161 height 8
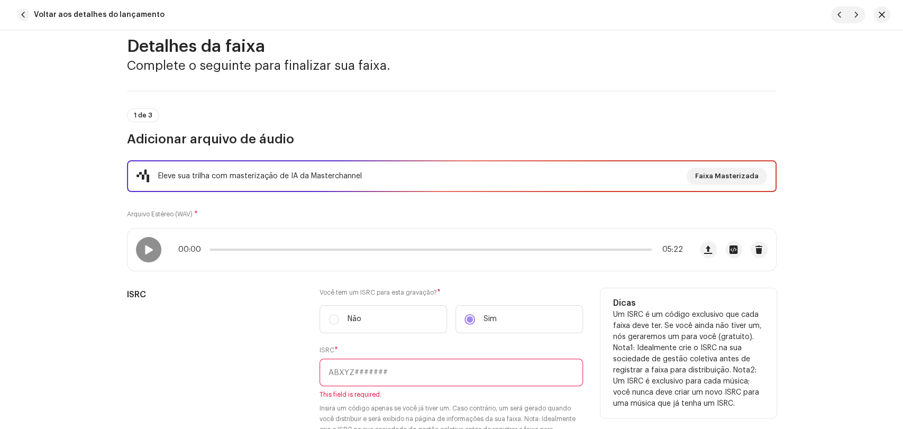
scroll to position [59, 0]
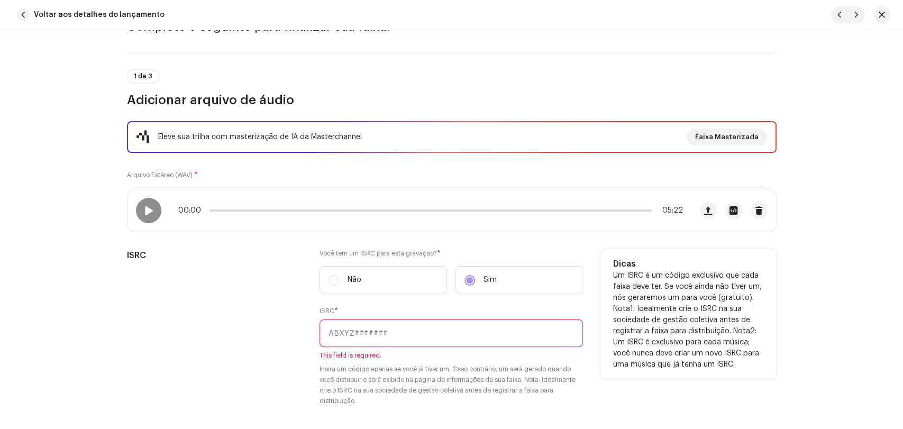
click at [430, 331] on input "text" at bounding box center [450, 332] width 263 height 27
paste input "3617396310254"
type input "3617396310254"
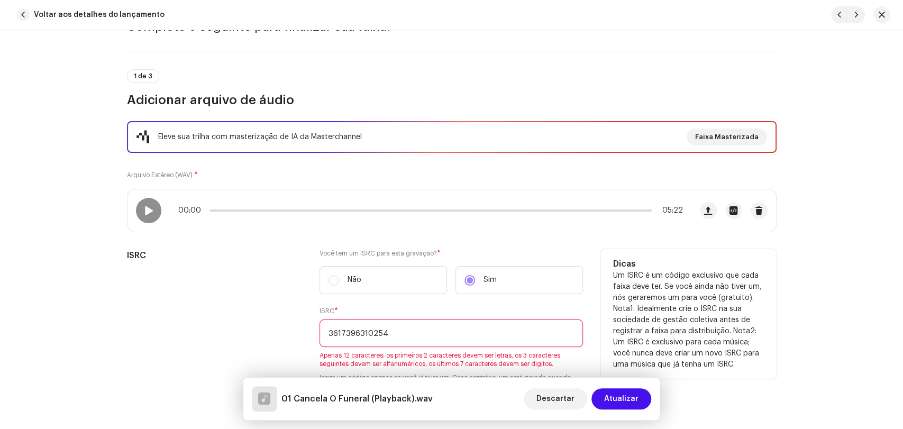
drag, startPoint x: 427, startPoint y: 340, endPoint x: 236, endPoint y: 334, distance: 191.0
click at [236, 334] on div "ISRC Você tem um ISRC para esta gravação? * Não Sim ISRC * 3617396310254 Apenas…" at bounding box center [451, 338] width 649 height 178
type input "b"
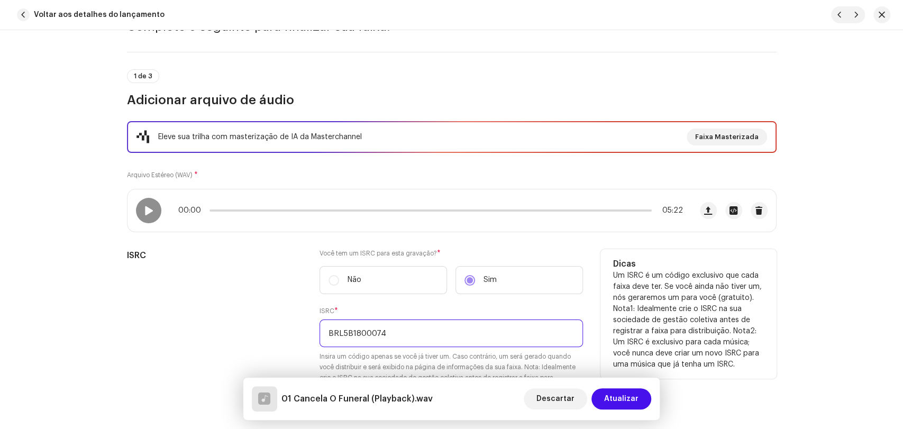
type input "BRL5B1800074"
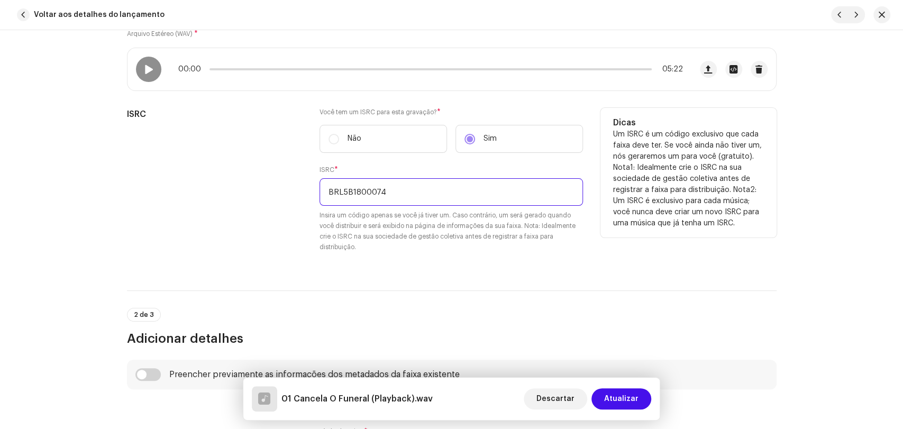
scroll to position [293, 0]
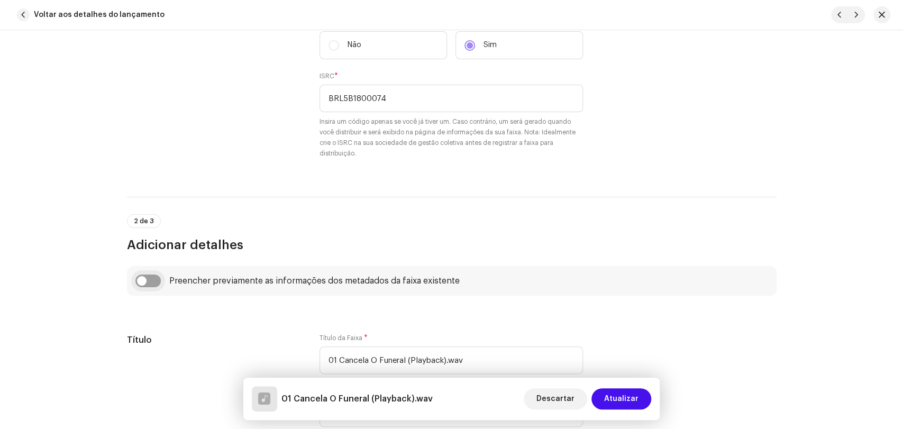
click at [150, 281] on input "checkbox" at bounding box center [147, 280] width 25 height 13
checkbox input "true"
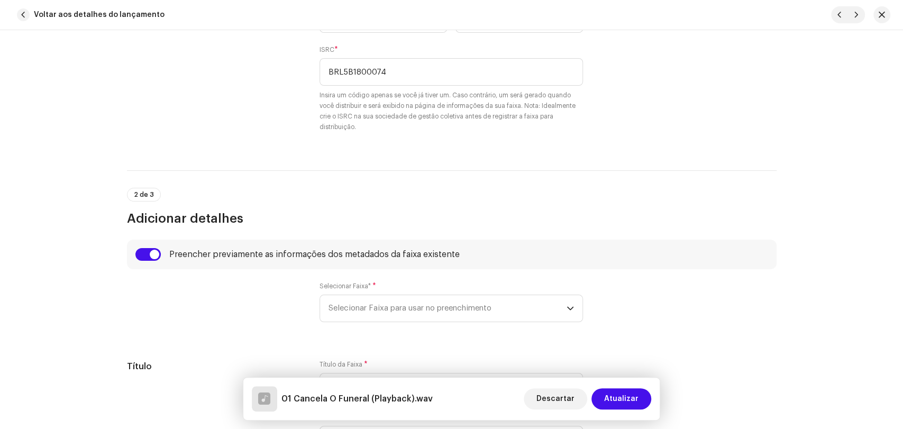
scroll to position [411, 0]
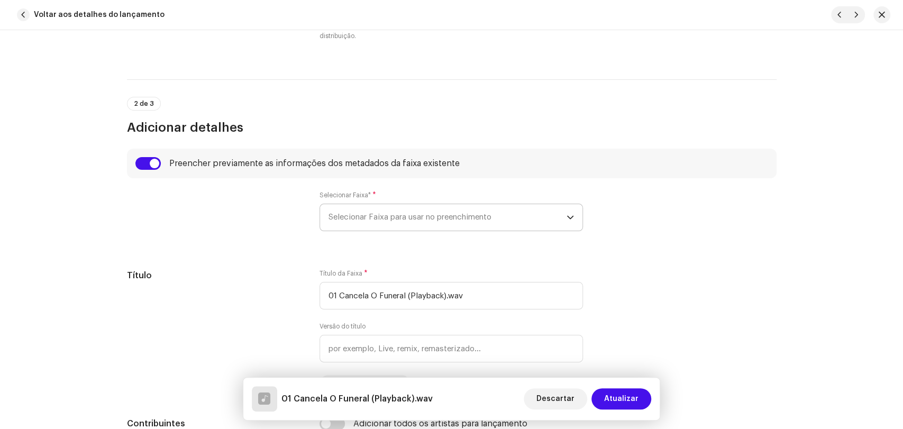
click at [371, 221] on span "Selecionar Faixa para usar no preenchimento" at bounding box center [447, 217] width 238 height 26
click at [364, 217] on span "Selecionar Faixa para usar no preenchimento" at bounding box center [447, 217] width 238 height 26
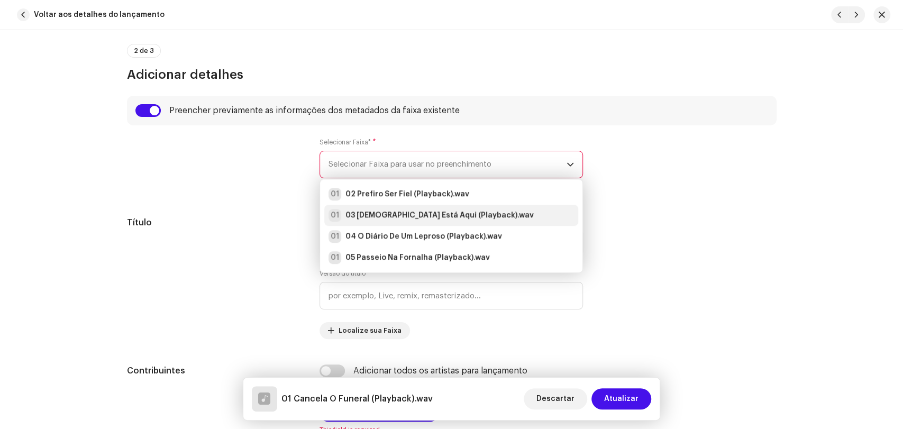
scroll to position [470, 0]
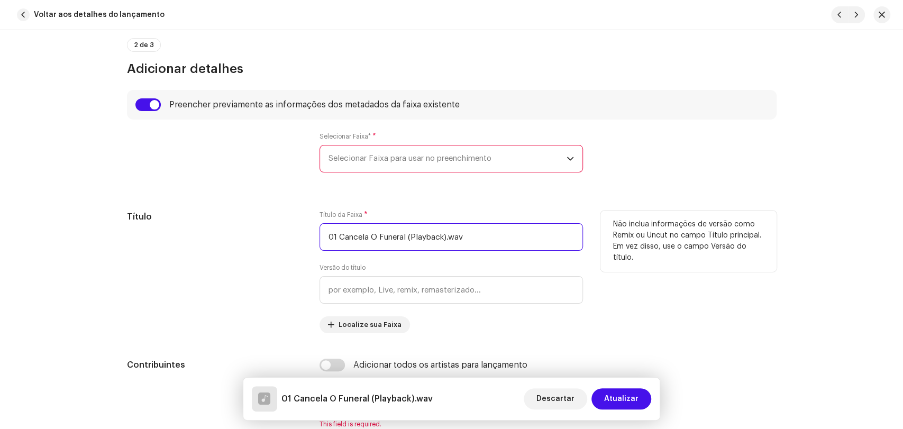
click at [366, 234] on input "01 Cancela O Funeral (Playback).wav" at bounding box center [450, 236] width 263 height 27
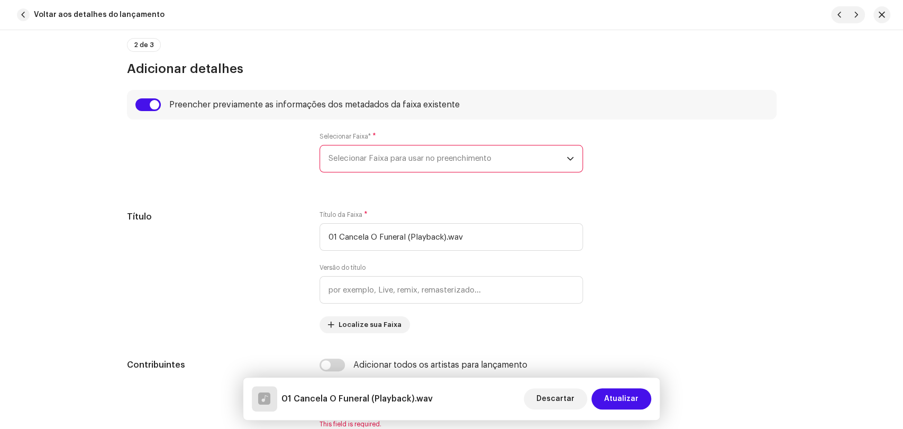
click at [380, 168] on span "Selecionar Faixa para usar no preenchimento" at bounding box center [447, 158] width 238 height 26
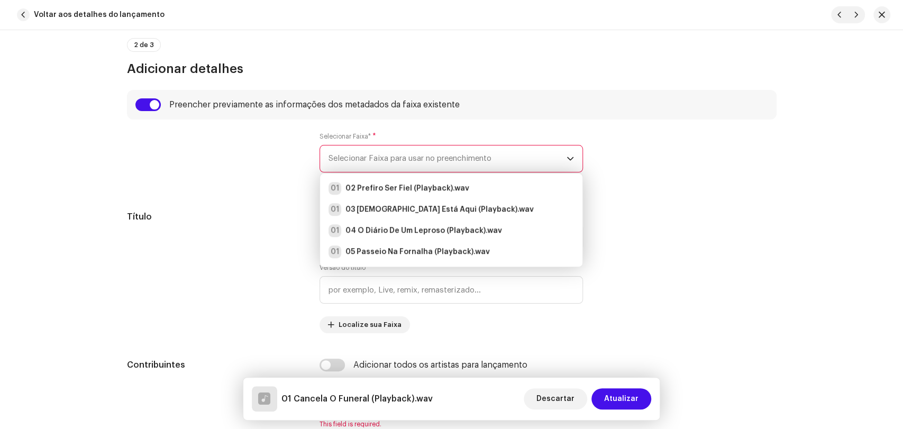
click at [391, 158] on span "Selecionar Faixa para usar no preenchimento" at bounding box center [447, 158] width 238 height 26
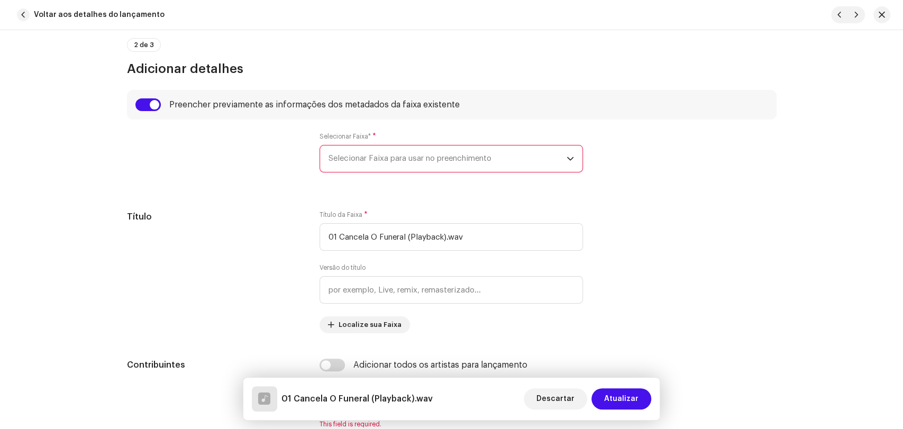
click at [391, 158] on span "Selecionar Faixa para usar no preenchimento" at bounding box center [447, 158] width 238 height 26
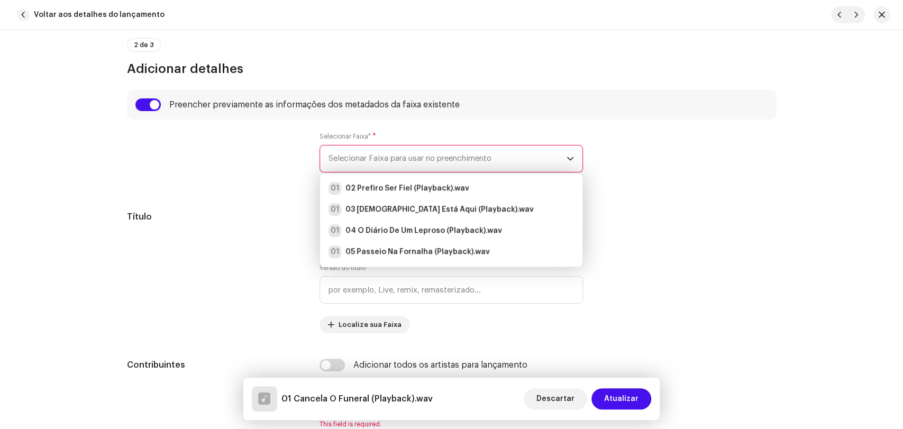
click at [391, 158] on span "Selecionar Faixa para usar no preenchimento" at bounding box center [447, 158] width 238 height 26
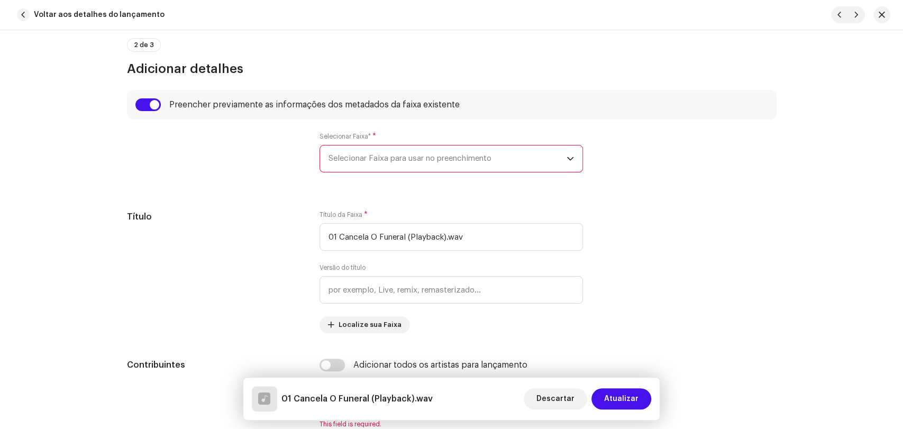
click at [393, 158] on span "Selecionar Faixa para usar no preenchimento" at bounding box center [447, 158] width 238 height 26
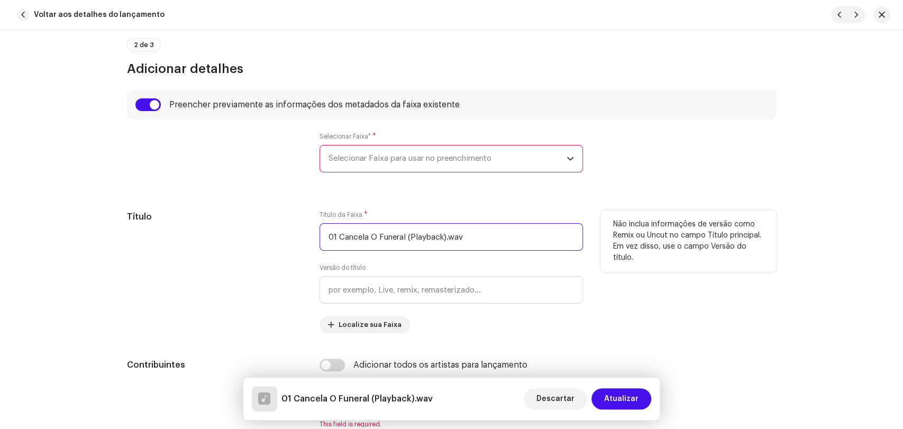
drag, startPoint x: 337, startPoint y: 238, endPoint x: 277, endPoint y: 237, distance: 60.8
click at [305, 237] on div "Título Título da Faixa * 01 Cancela O Funeral (Playback).wav Versão do título L…" at bounding box center [451, 271] width 649 height 123
type input "Cancela O Funeral"
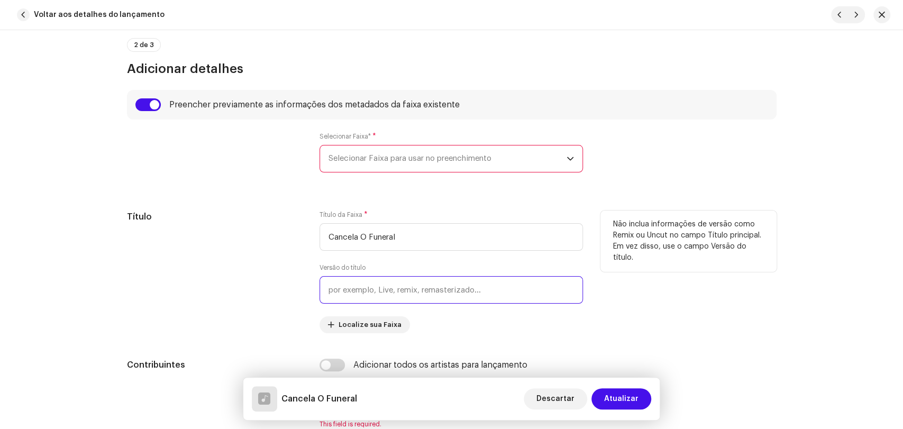
click at [321, 292] on input "text" at bounding box center [450, 289] width 263 height 27
type input "p"
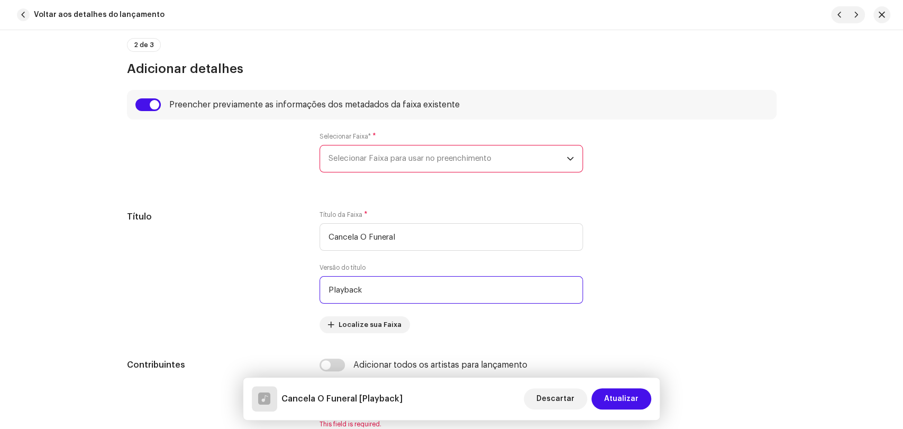
type input "Playback"
click at [366, 165] on span "Selecionar Faixa para usar no preenchimento" at bounding box center [447, 158] width 238 height 26
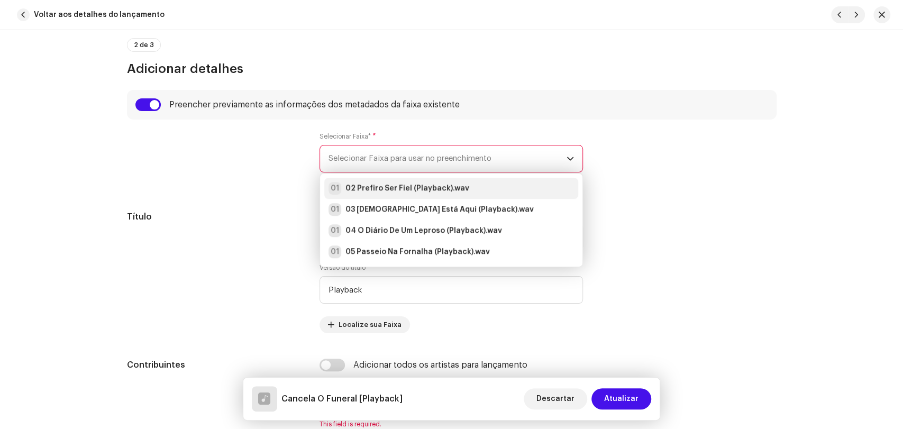
click at [379, 185] on strong "02 Prefiro Ser Fiel (Playback).wav" at bounding box center [407, 188] width 124 height 11
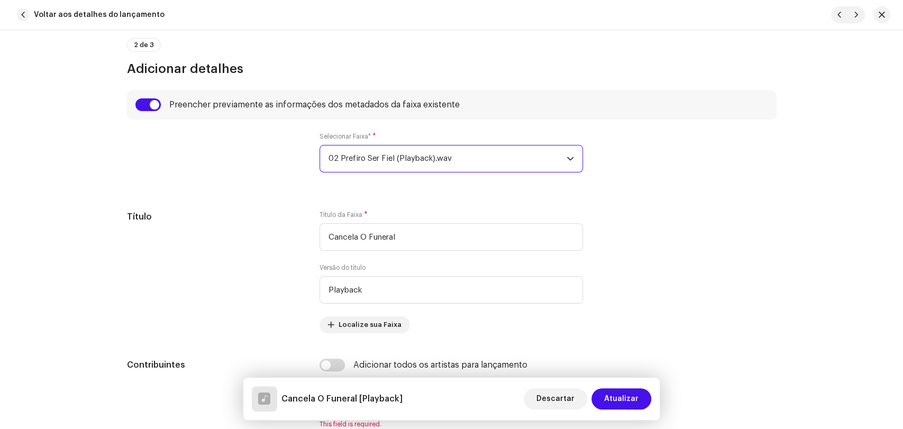
click at [368, 160] on span "02 Prefiro Ser Fiel (Playback).wav" at bounding box center [447, 158] width 238 height 26
click at [391, 162] on span "02 Prefiro Ser Fiel (Playback).wav" at bounding box center [447, 158] width 238 height 26
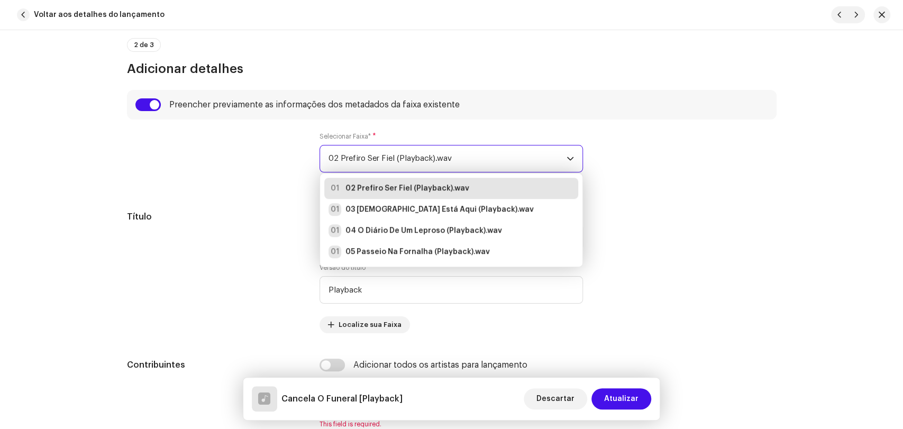
click at [241, 178] on div at bounding box center [215, 158] width 176 height 53
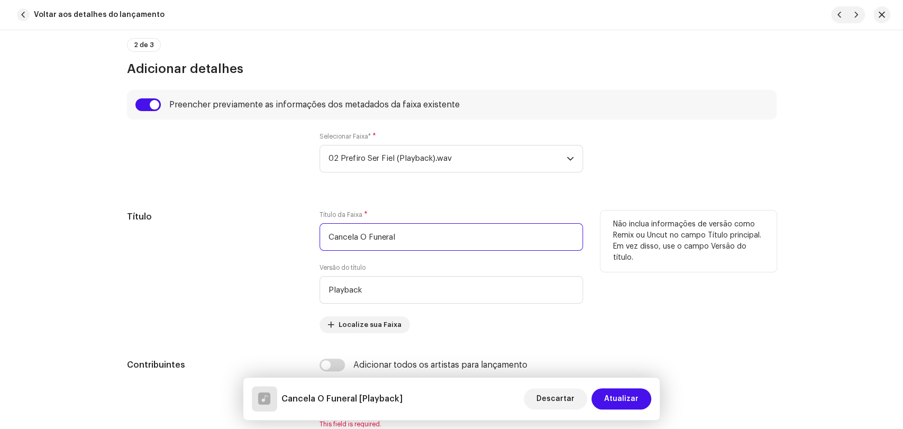
click at [409, 244] on input "Cancela O Funeral" at bounding box center [450, 236] width 263 height 27
click at [269, 210] on h5 "Título" at bounding box center [215, 216] width 176 height 13
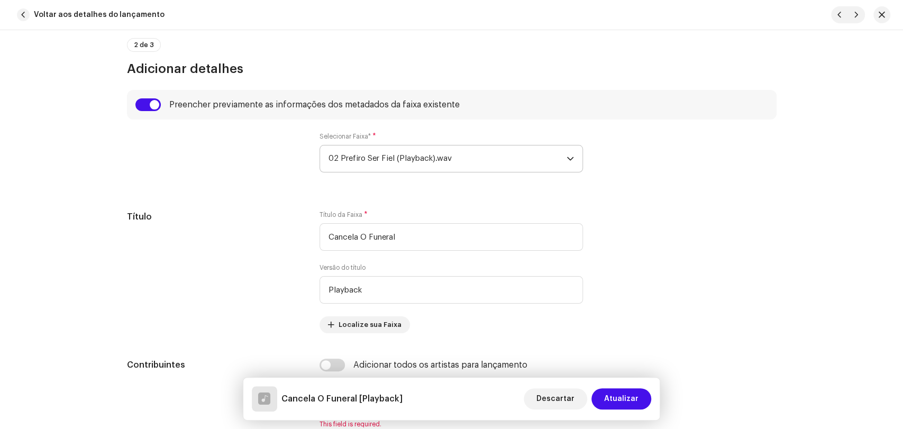
click at [364, 161] on span "02 Prefiro Ser Fiel (Playback).wav" at bounding box center [447, 158] width 238 height 26
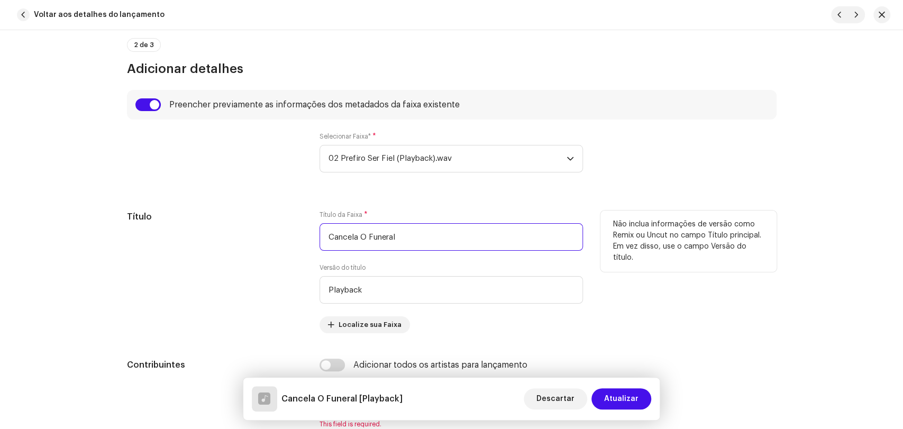
click at [424, 240] on input "Cancela O Funeral" at bounding box center [450, 236] width 263 height 27
click at [363, 238] on input "Cancela O Funeral" at bounding box center [450, 236] width 263 height 27
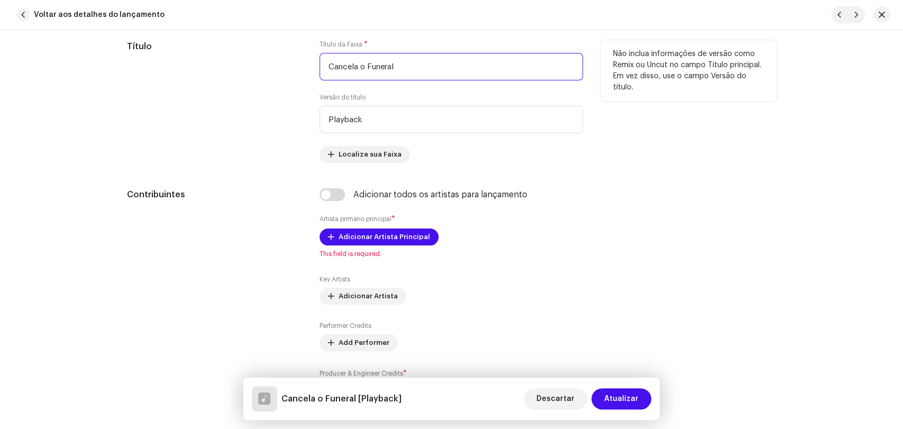
scroll to position [646, 0]
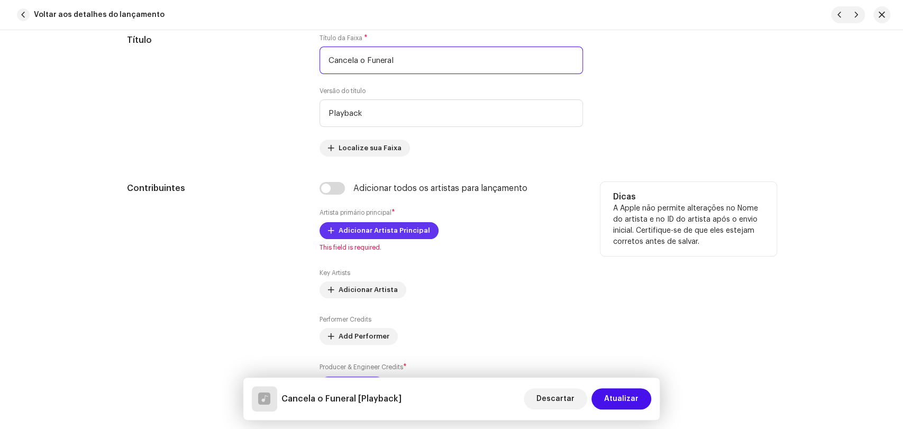
type input "Cancela o Funeral"
click at [351, 235] on span "Adicionar Artista Principal" at bounding box center [383, 230] width 91 height 21
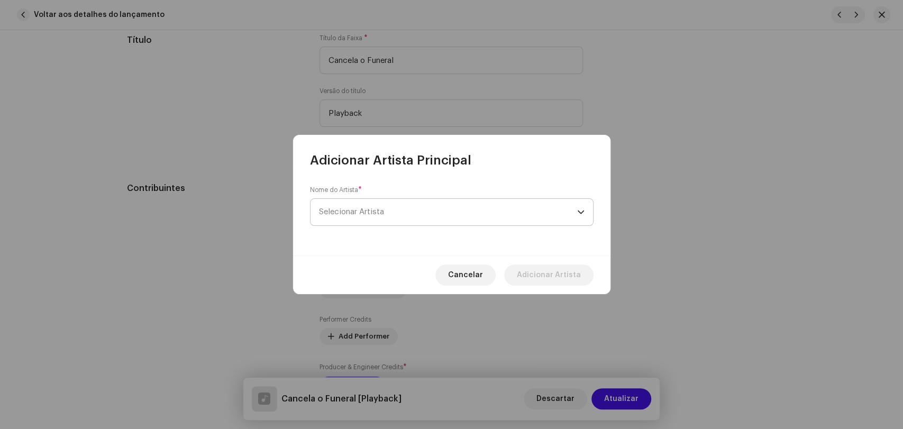
click at [369, 208] on span "Selecionar Artista" at bounding box center [351, 212] width 65 height 8
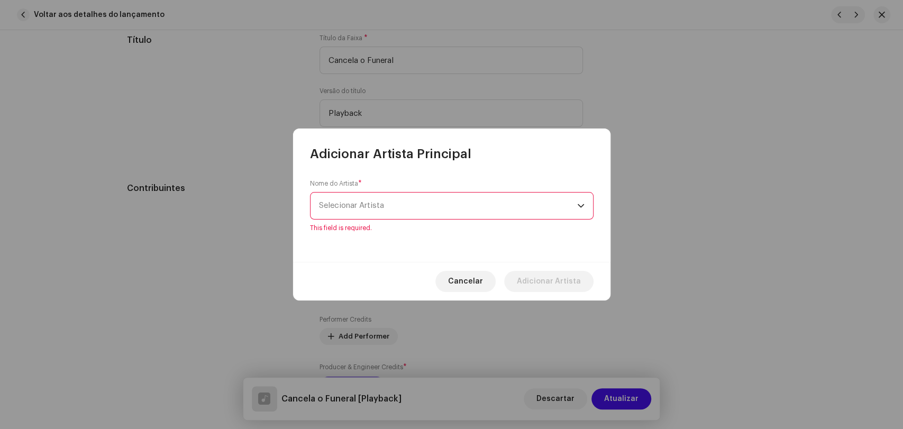
click at [380, 209] on span "Selecionar Artista" at bounding box center [351, 205] width 65 height 8
click at [627, 196] on div "Adicionar Artista Principal Nome do Artista * Selecionar Artista This field is …" at bounding box center [451, 214] width 903 height 429
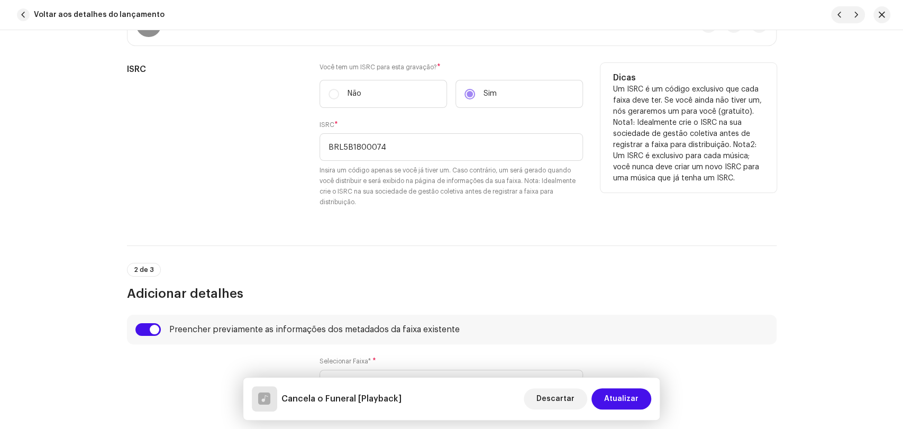
scroll to position [235, 0]
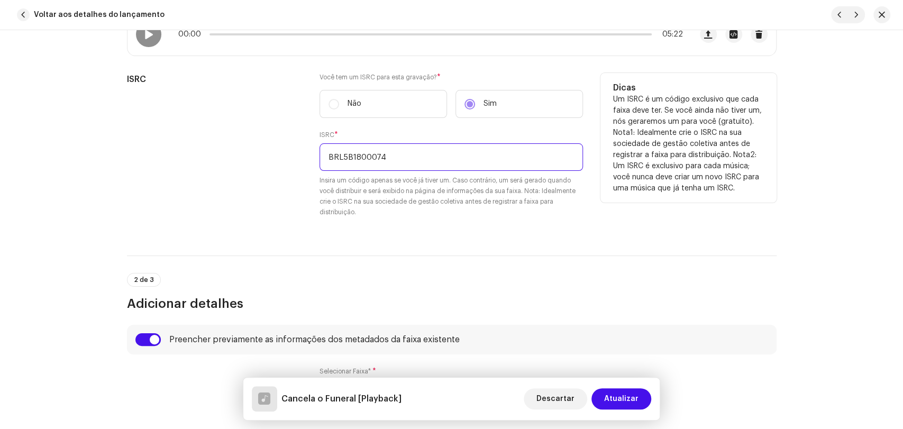
click at [373, 161] on input "BRL5B1800074" at bounding box center [450, 156] width 263 height 27
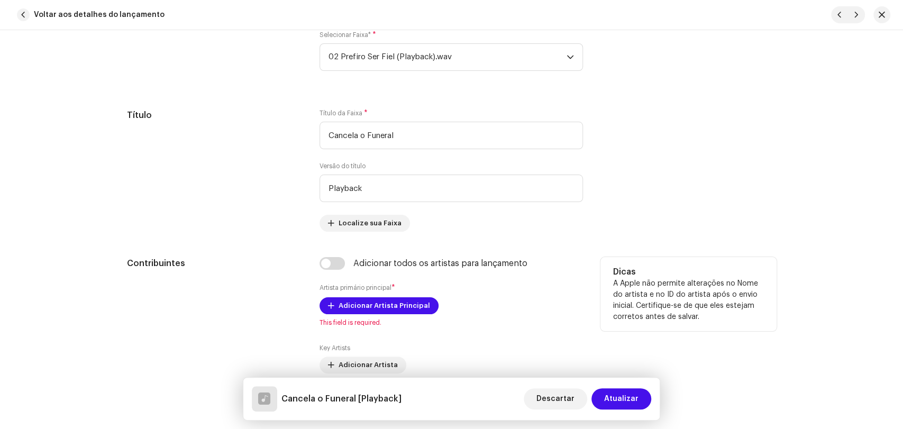
scroll to position [587, 0]
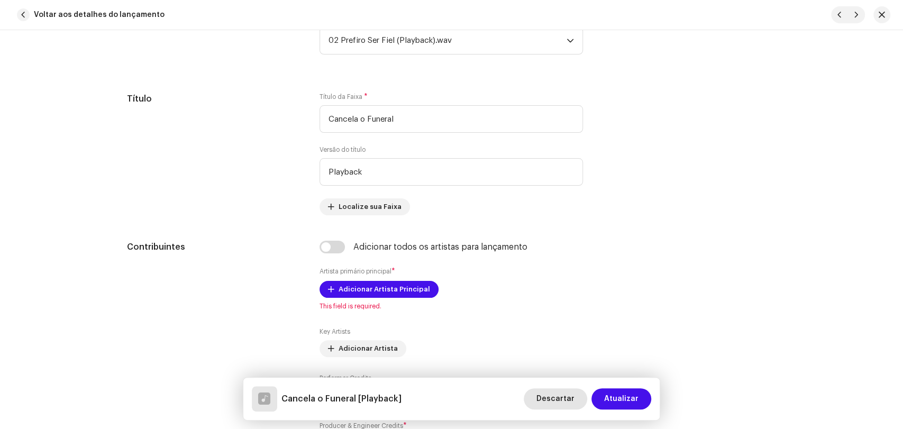
click at [557, 400] on span "Descartar" at bounding box center [555, 398] width 38 height 21
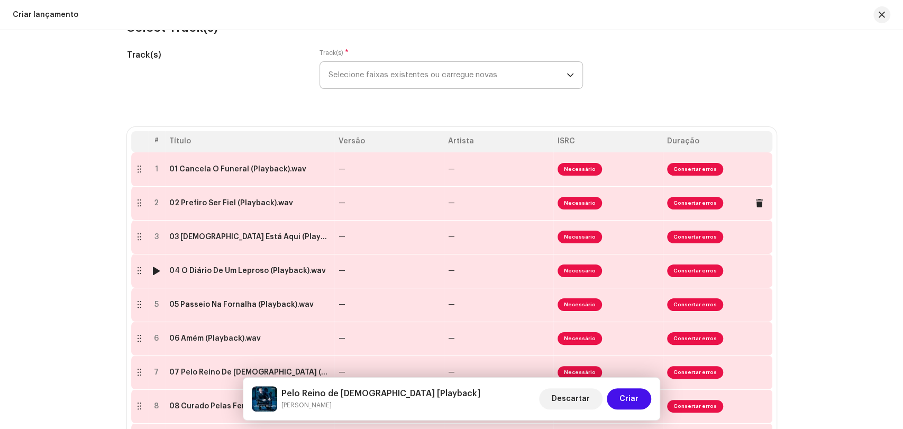
scroll to position [117, 0]
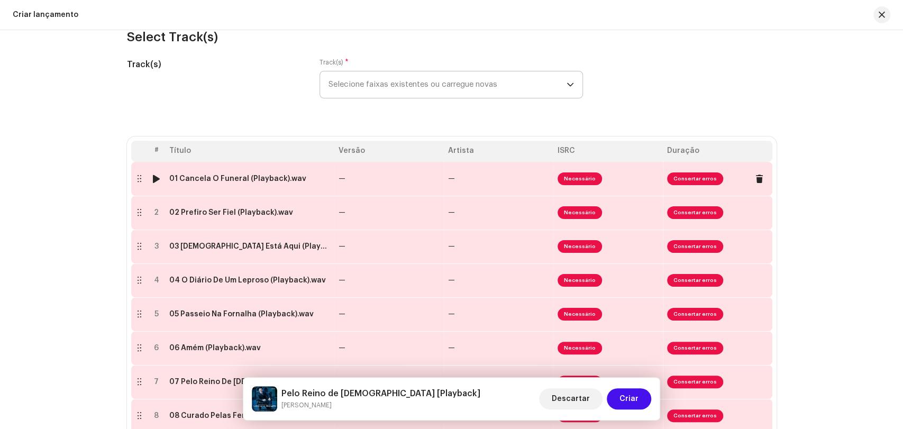
click at [301, 180] on div "01 Cancela O Funeral (Playback).wav" at bounding box center [249, 178] width 161 height 8
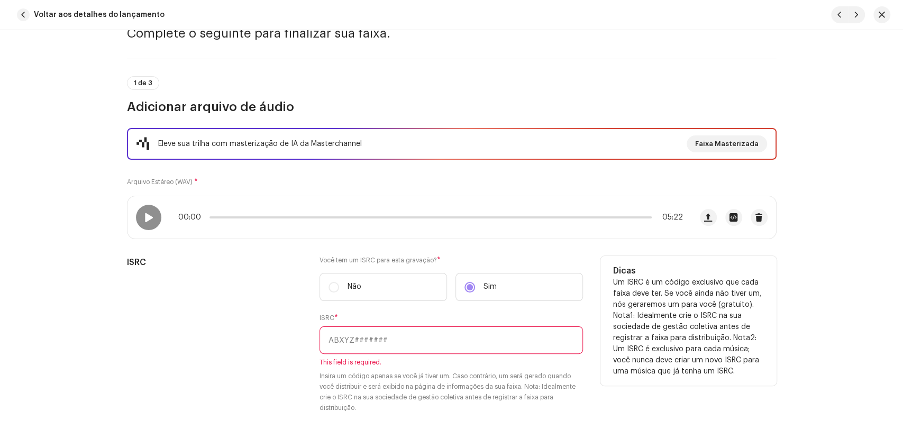
scroll to position [59, 0]
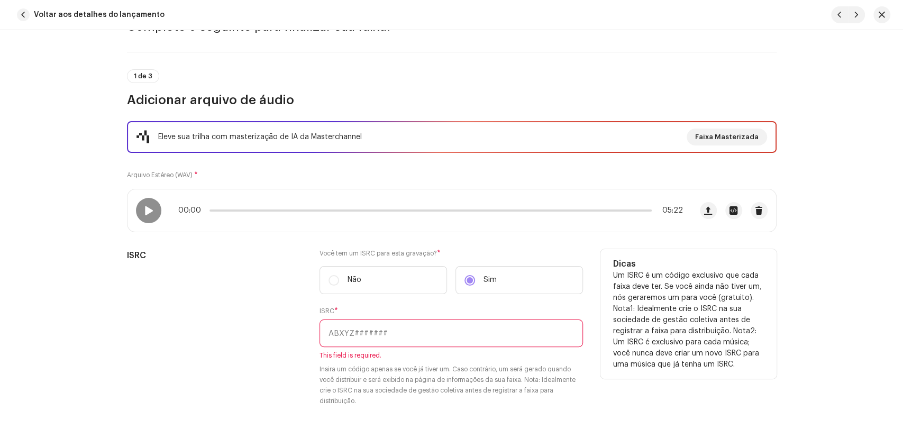
click at [405, 336] on input "text" at bounding box center [450, 332] width 263 height 27
paste input "BRL5B1800074"
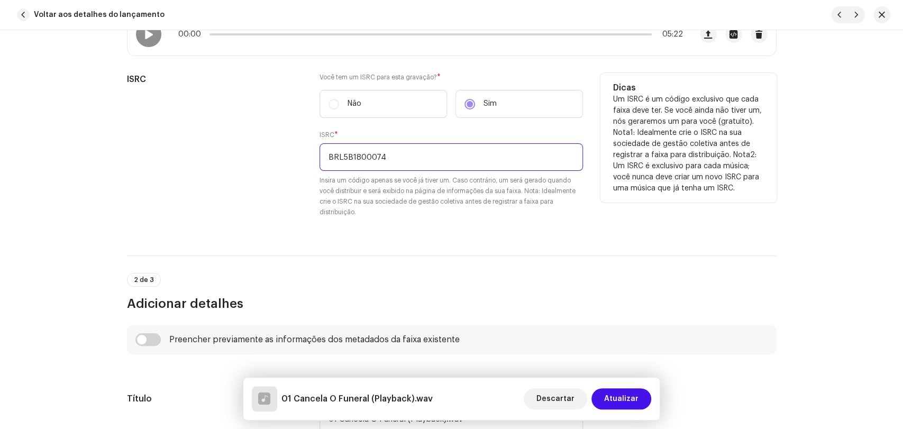
type input "BRL5B1800074"
click at [292, 224] on div "ISRC" at bounding box center [215, 151] width 176 height 157
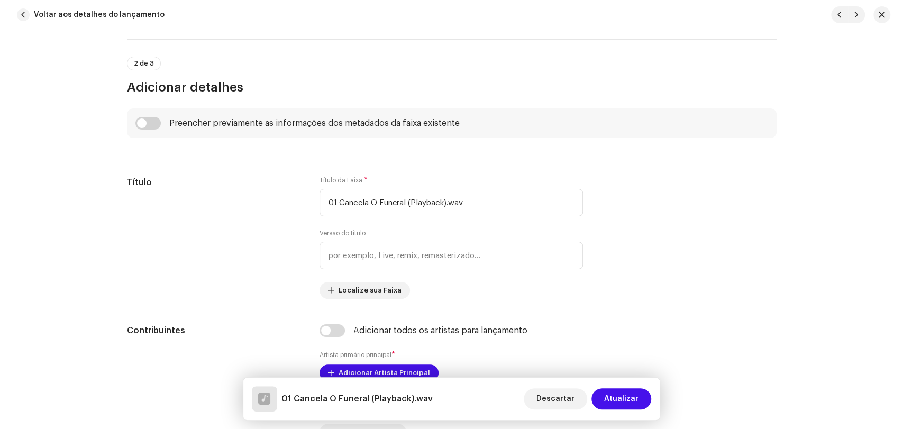
scroll to position [470, 0]
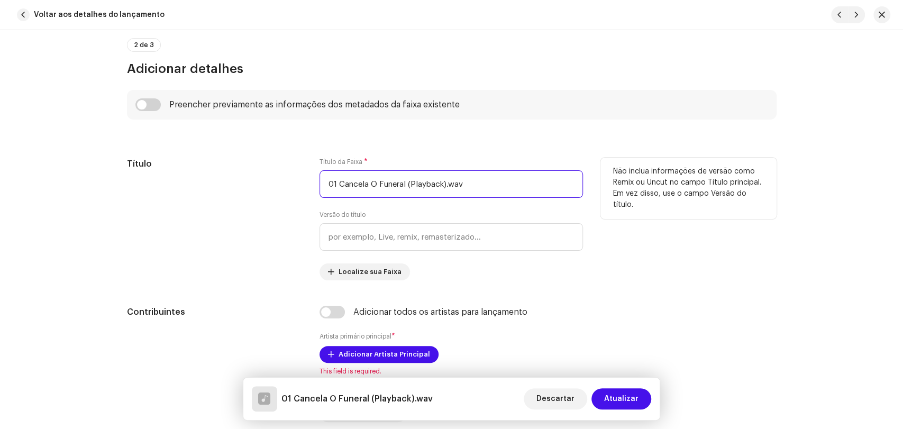
drag, startPoint x: 337, startPoint y: 185, endPoint x: 284, endPoint y: 177, distance: 53.9
click at [330, 184] on input "01 Cancela O Funeral (Playback).wav" at bounding box center [450, 183] width 263 height 27
click at [362, 183] on input "Cancela O Funeral" at bounding box center [450, 183] width 263 height 27
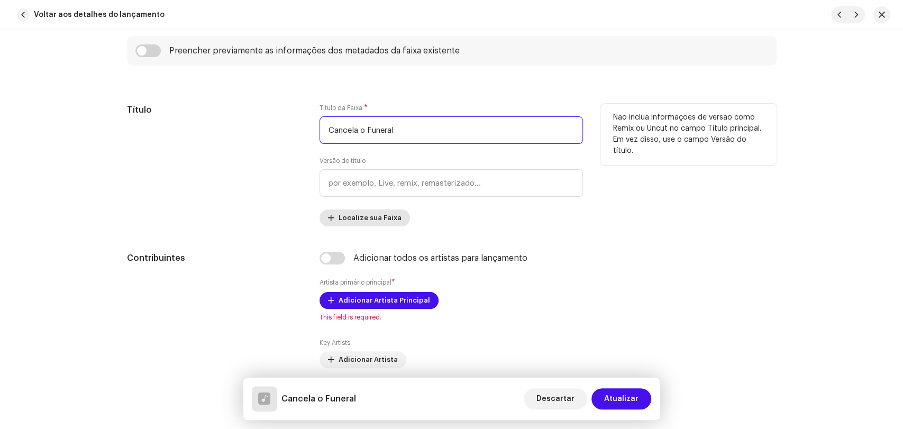
scroll to position [529, 0]
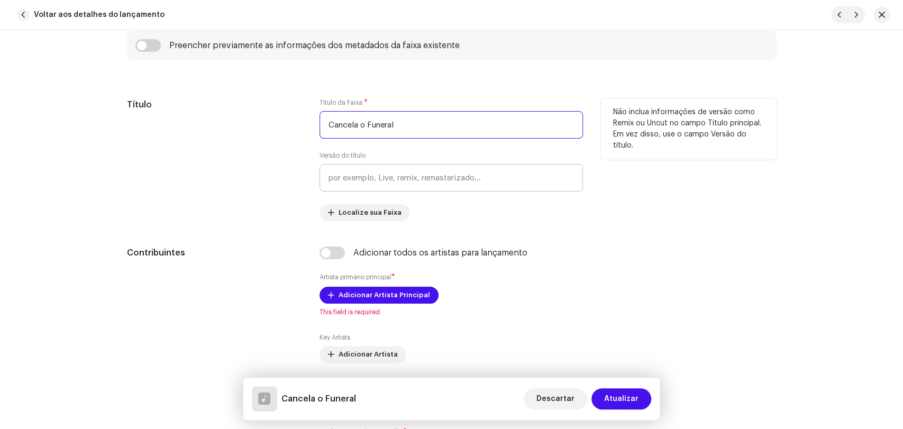
type input "Cancela o Funeral"
click at [373, 182] on input "text" at bounding box center [450, 177] width 263 height 27
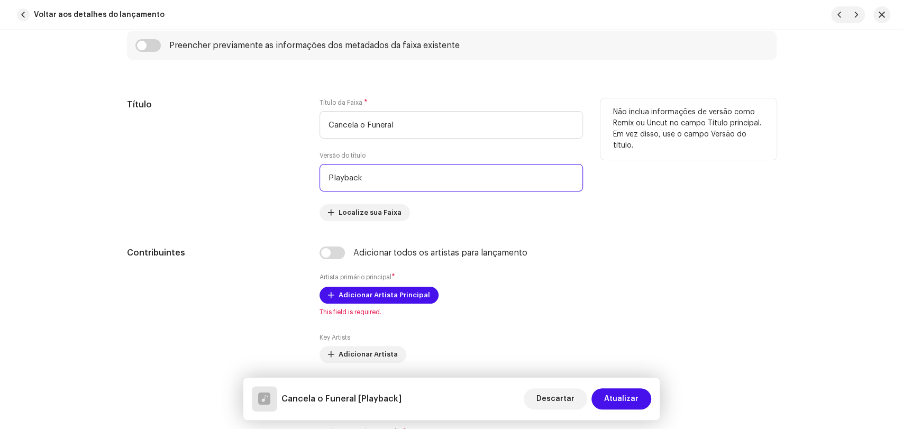
type input "Playback"
click at [249, 213] on div "Título" at bounding box center [215, 159] width 176 height 123
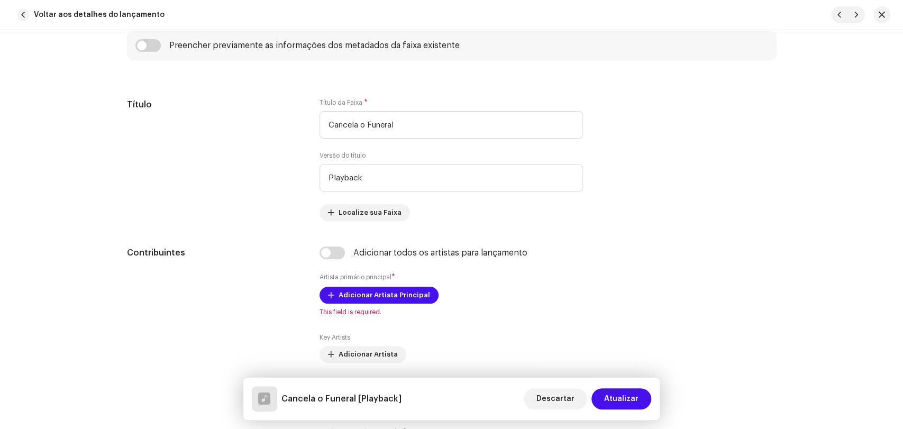
click at [294, 194] on div "Título" at bounding box center [215, 159] width 176 height 123
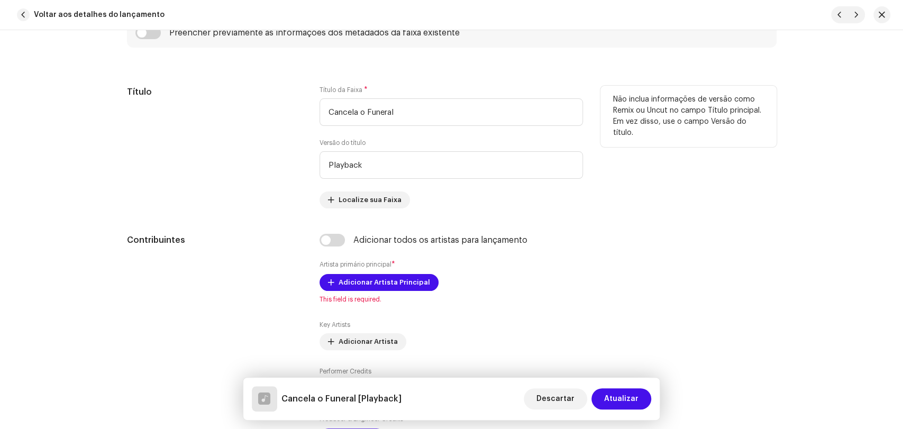
scroll to position [587, 0]
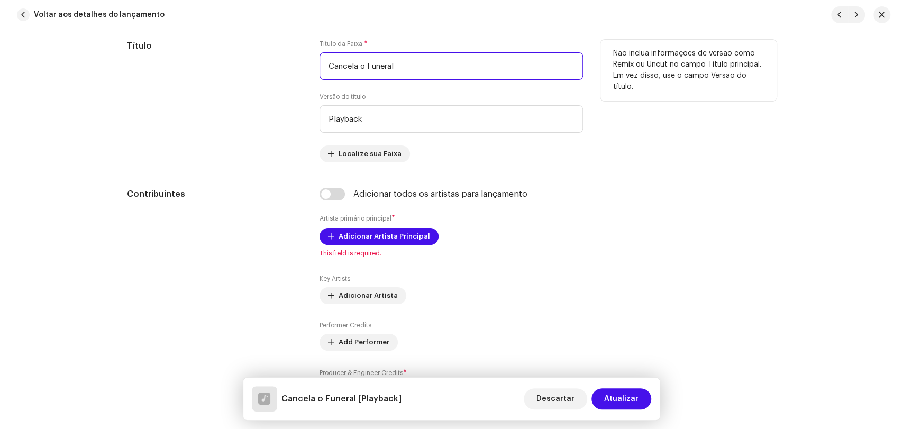
click at [400, 64] on input "Cancela o Funeral" at bounding box center [450, 65] width 263 height 27
click at [286, 82] on div "Título" at bounding box center [215, 101] width 176 height 123
click at [345, 66] on input "Cancela o Funeral" at bounding box center [450, 65] width 263 height 27
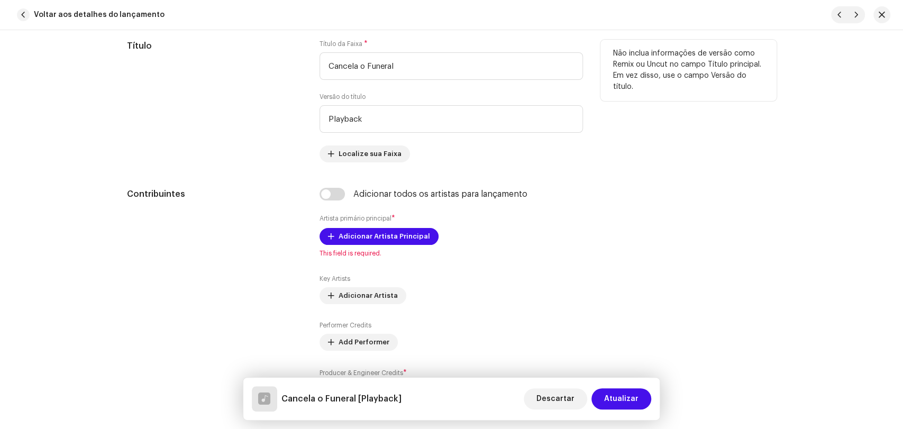
click at [286, 77] on div "Título" at bounding box center [215, 101] width 176 height 123
click at [381, 124] on input "Playback" at bounding box center [450, 118] width 263 height 27
click at [287, 127] on div "Título" at bounding box center [215, 101] width 176 height 123
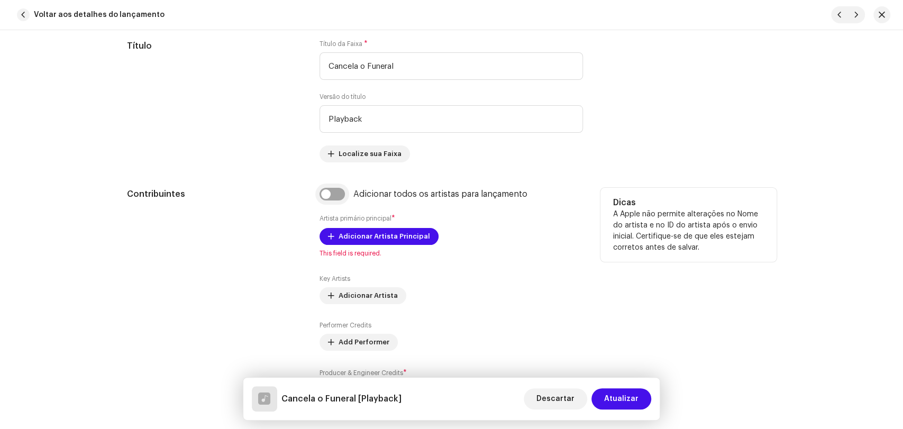
click at [339, 194] on input "checkbox" at bounding box center [331, 194] width 25 height 13
checkbox input "true"
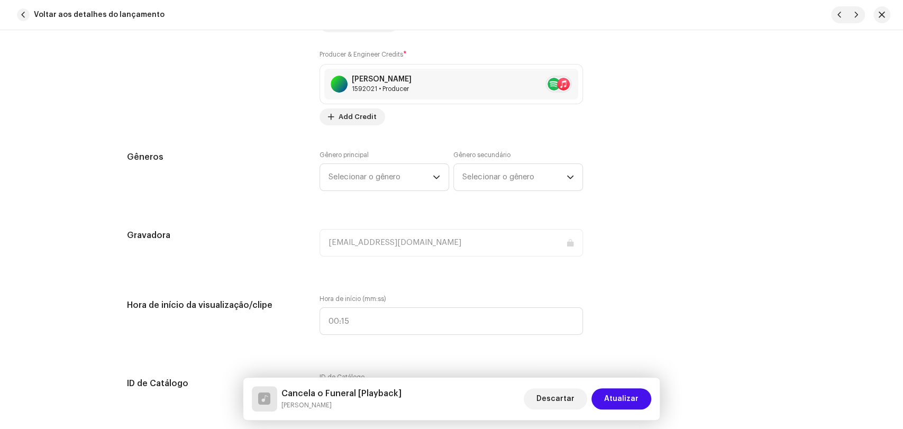
scroll to position [940, 0]
click at [356, 178] on span "Selecionar o gênero" at bounding box center [380, 176] width 104 height 26
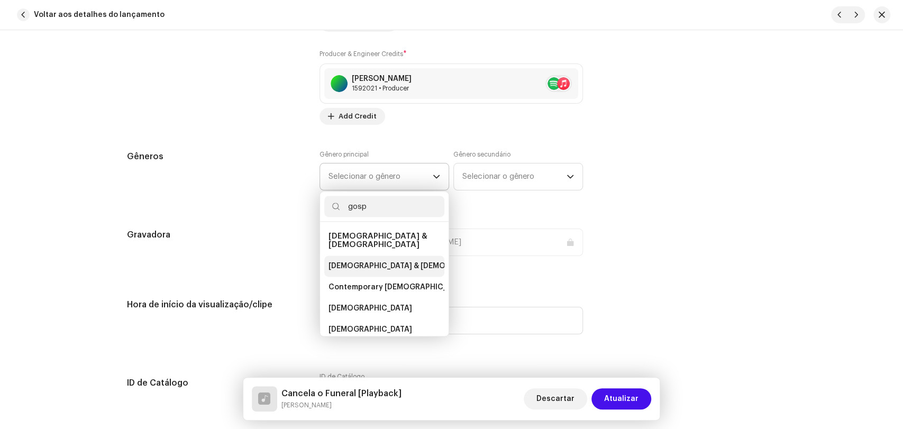
type input "gosp"
click at [370, 261] on span "[DEMOGRAPHIC_DATA] & [DEMOGRAPHIC_DATA]" at bounding box center [416, 266] width 176 height 11
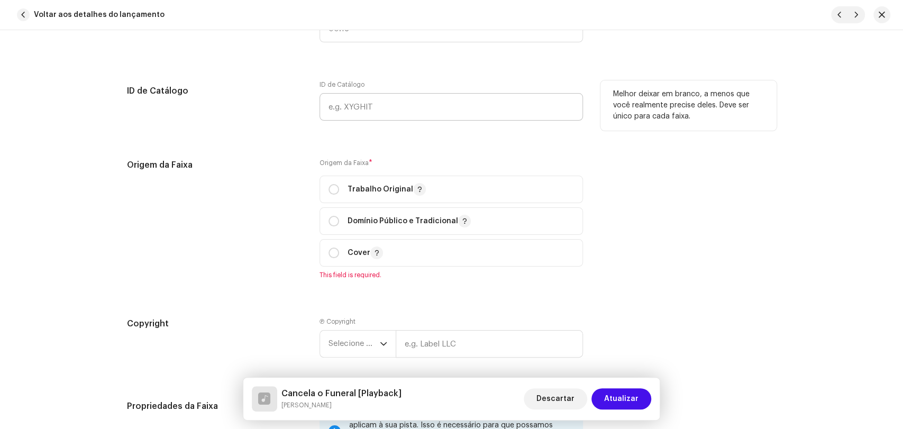
scroll to position [1234, 0]
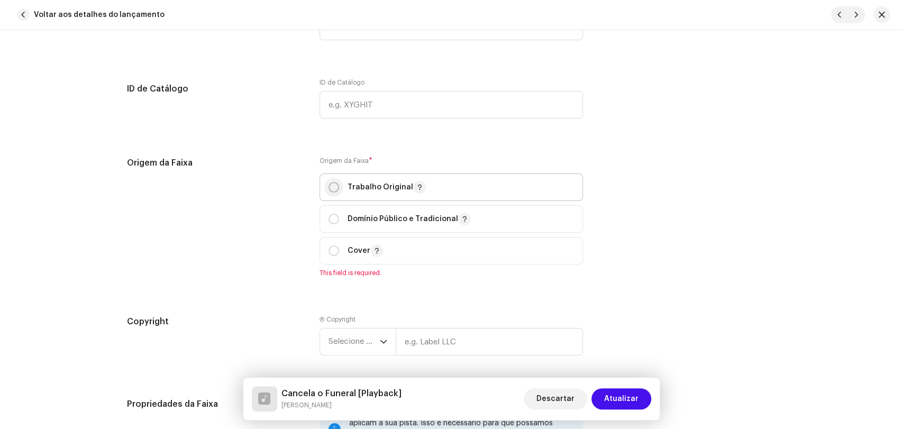
click at [328, 191] on input "radio" at bounding box center [333, 187] width 11 height 11
radio input "true"
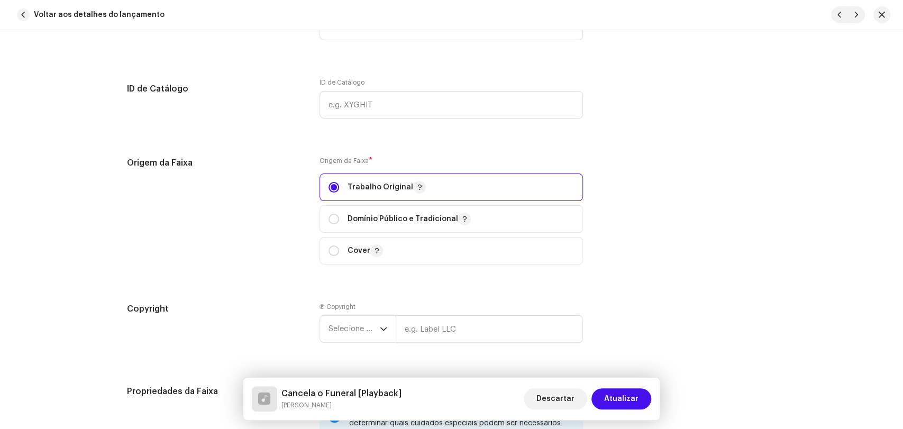
click at [279, 200] on div "Origem da Faixa" at bounding box center [215, 217] width 176 height 121
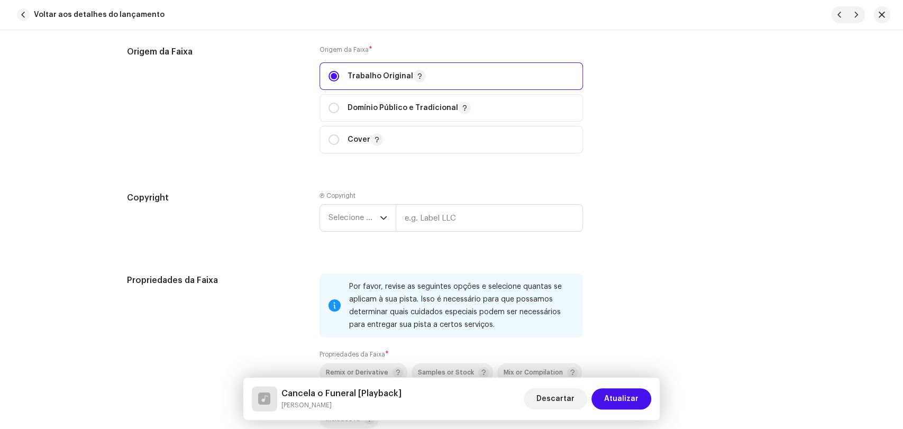
scroll to position [1351, 0]
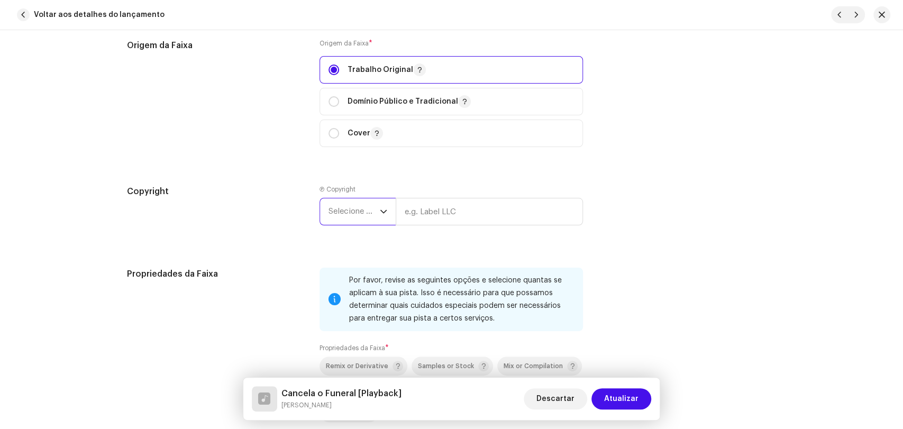
click at [341, 221] on span "Selecione o ano" at bounding box center [353, 211] width 51 height 26
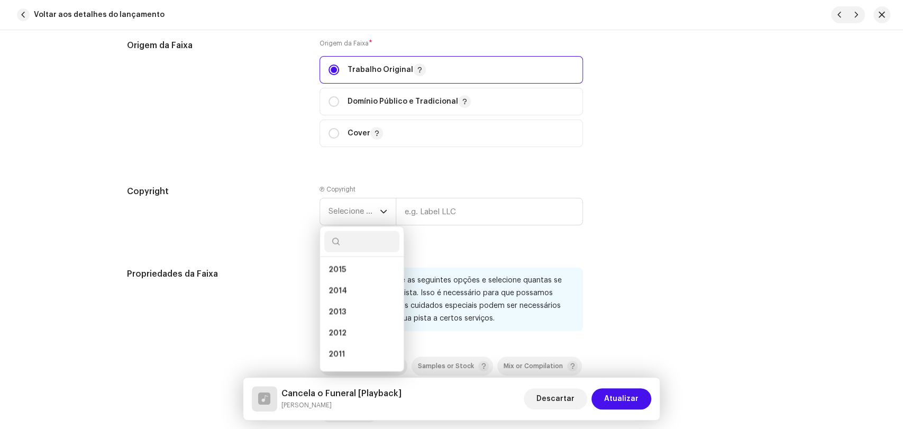
scroll to position [235, 0]
click at [348, 353] on li "2011" at bounding box center [361, 353] width 75 height 21
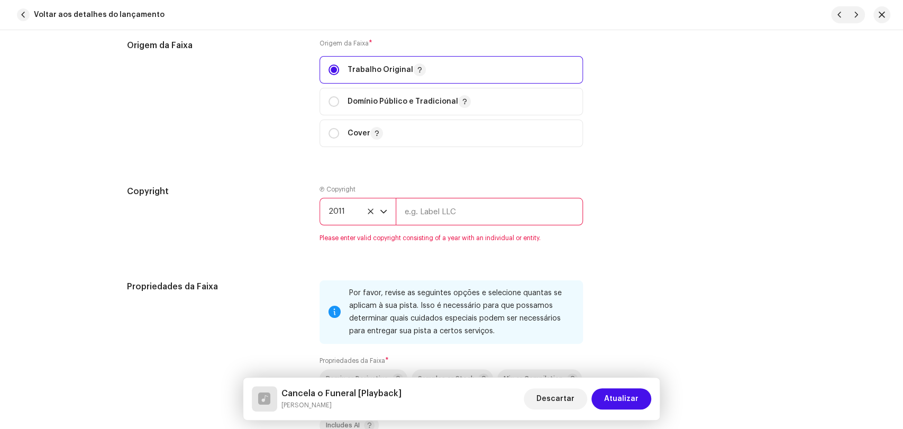
click at [420, 210] on input "text" at bounding box center [489, 211] width 187 height 27
type input "Alpha Music"
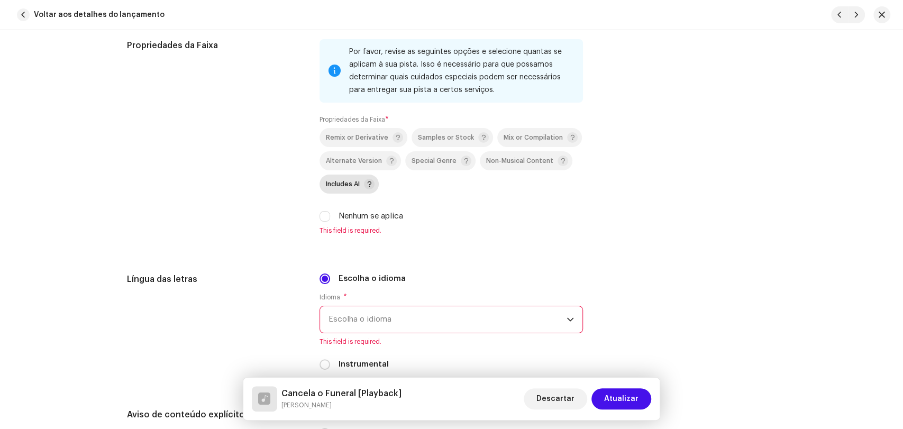
scroll to position [1586, 0]
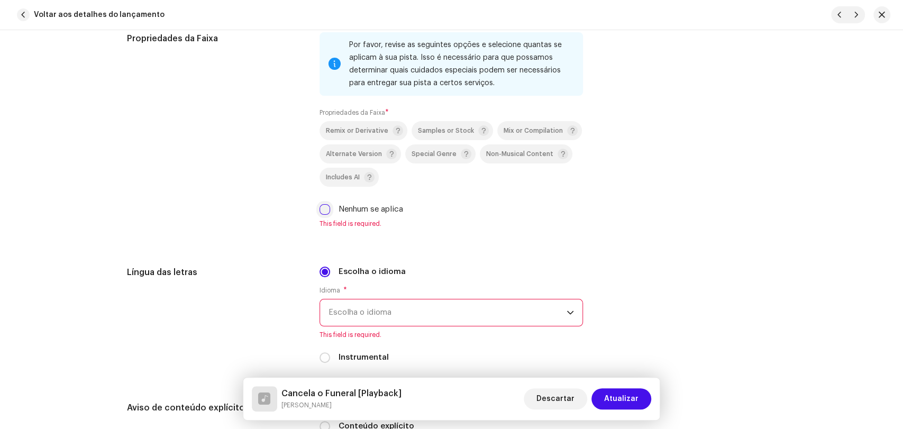
click at [322, 212] on input "Nenhum se aplica" at bounding box center [324, 209] width 11 height 11
checkbox input "true"
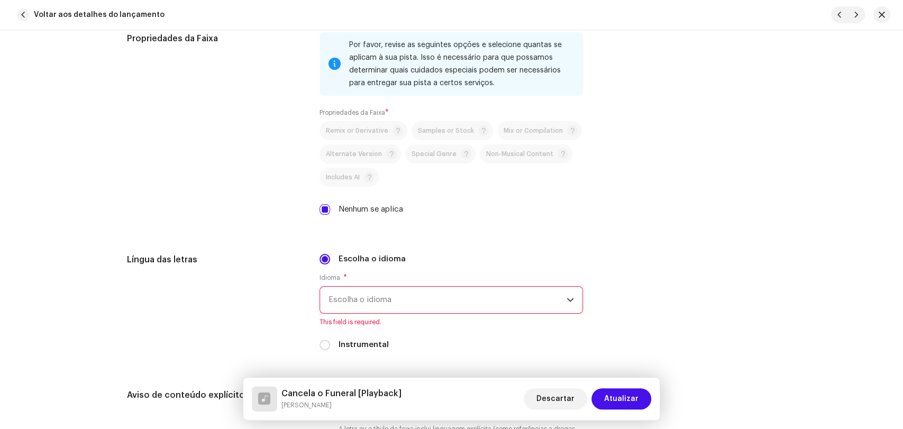
click at [265, 205] on div "Propriedades da Faixa" at bounding box center [215, 130] width 176 height 196
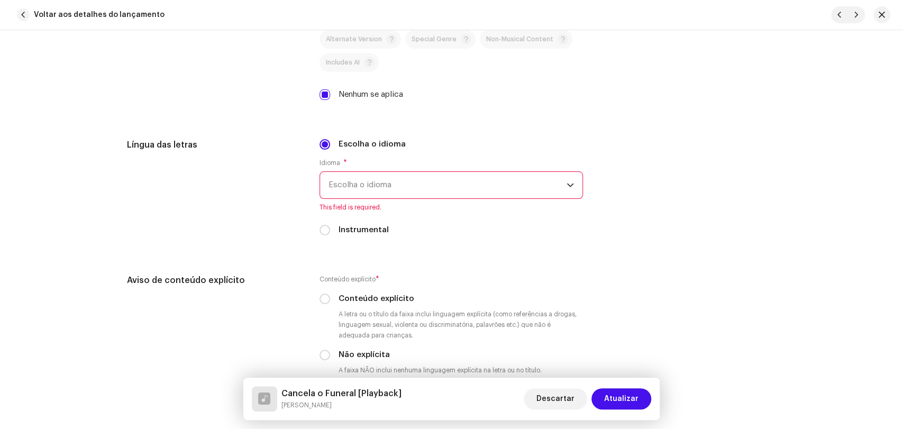
scroll to position [1704, 0]
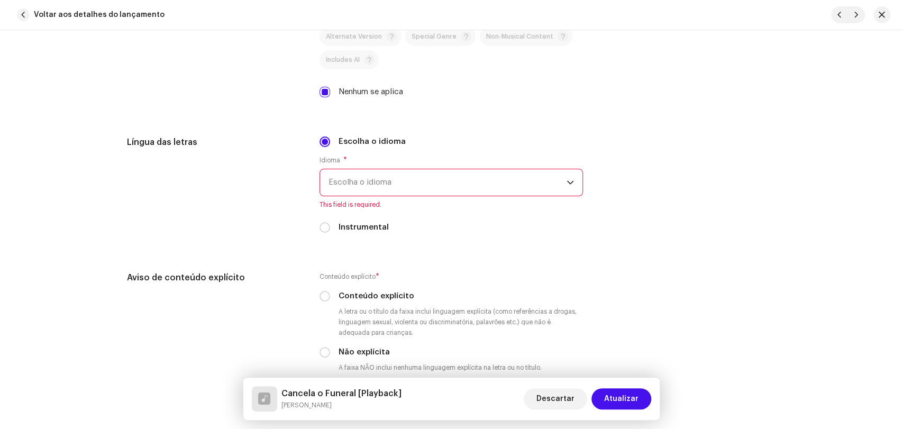
click at [355, 187] on span "Escolha o idioma" at bounding box center [447, 182] width 238 height 26
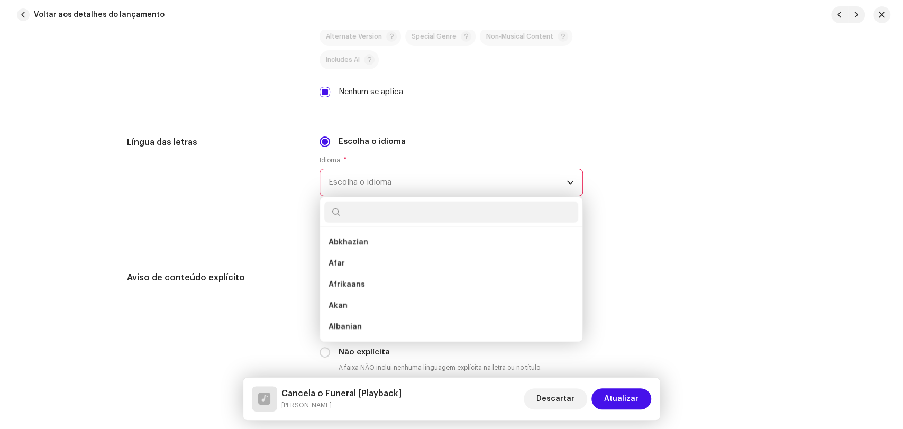
click at [355, 187] on span "Escolha o idioma" at bounding box center [447, 182] width 238 height 26
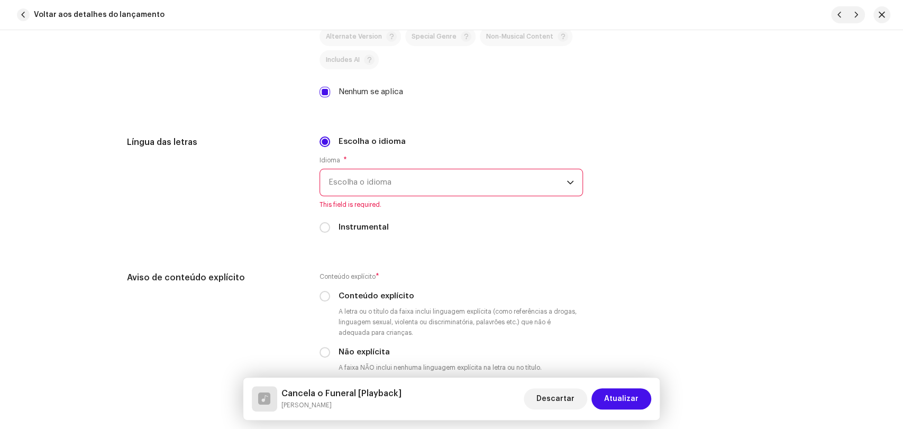
click at [273, 188] on div "Língua das letras" at bounding box center [215, 191] width 176 height 110
click at [320, 229] on input "Instrumental" at bounding box center [324, 227] width 11 height 11
radio input "true"
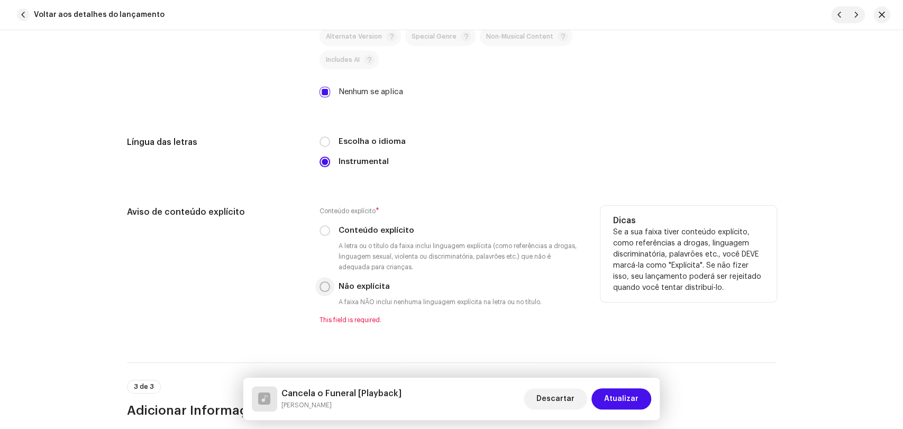
click at [321, 287] on input "Não explícita" at bounding box center [324, 286] width 11 height 11
radio input "true"
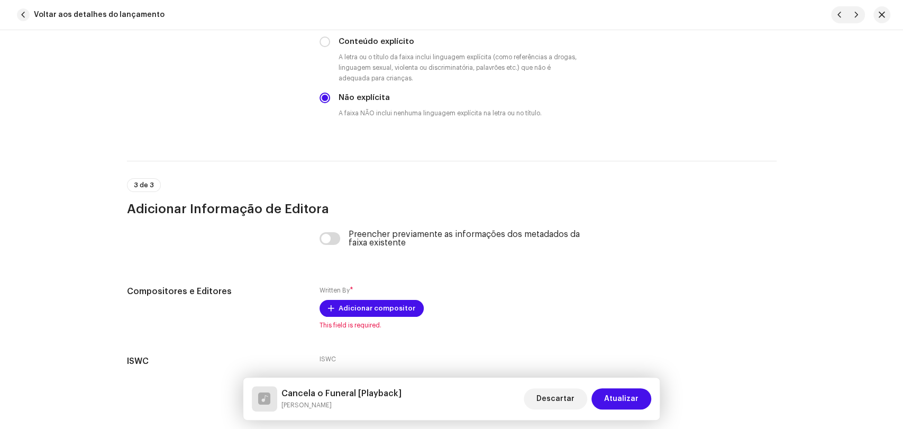
scroll to position [1938, 0]
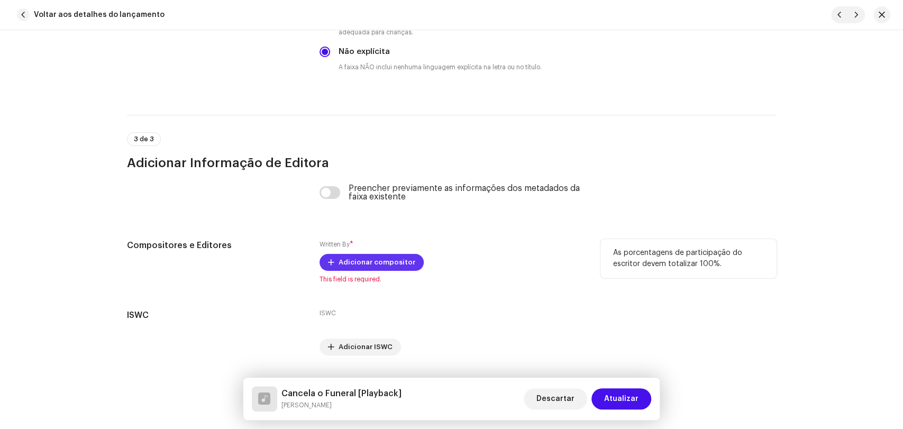
click at [353, 265] on span "Adicionar compositor" at bounding box center [376, 262] width 77 height 21
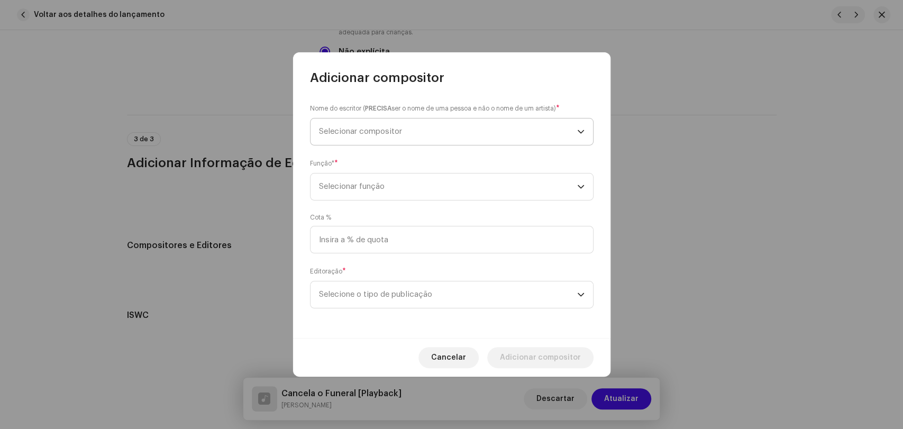
click at [349, 136] on span "Selecionar compositor" at bounding box center [448, 131] width 258 height 26
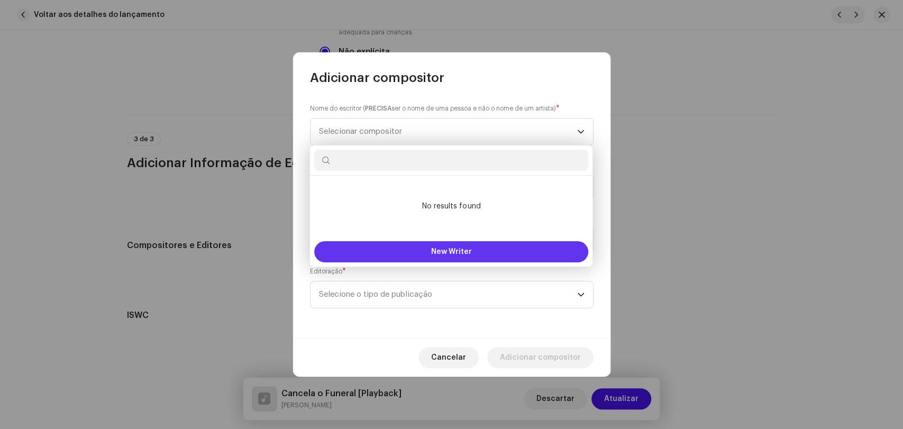
click at [380, 252] on button "New Writer" at bounding box center [451, 251] width 274 height 21
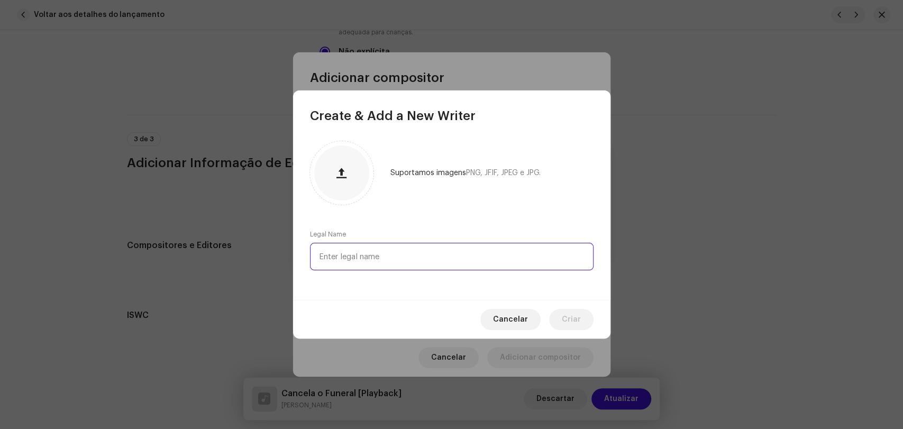
click at [376, 252] on input "text" at bounding box center [451, 256] width 283 height 27
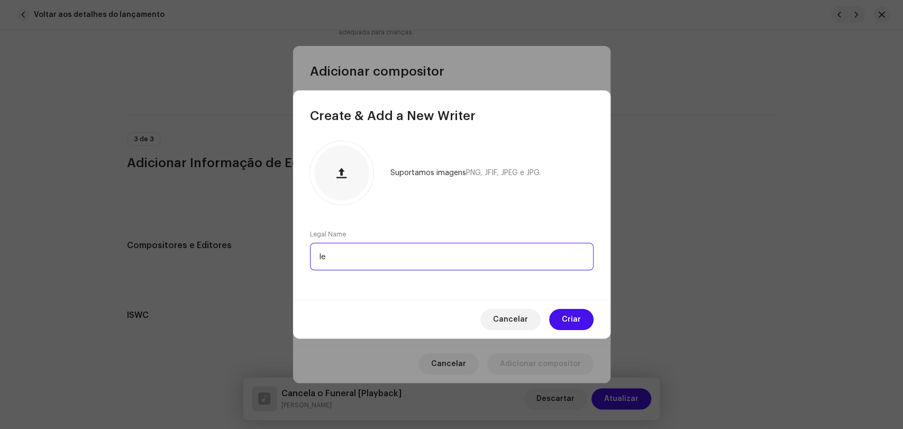
type input "l"
type input "[PERSON_NAME]"
click at [581, 320] on button "Criar" at bounding box center [571, 319] width 44 height 21
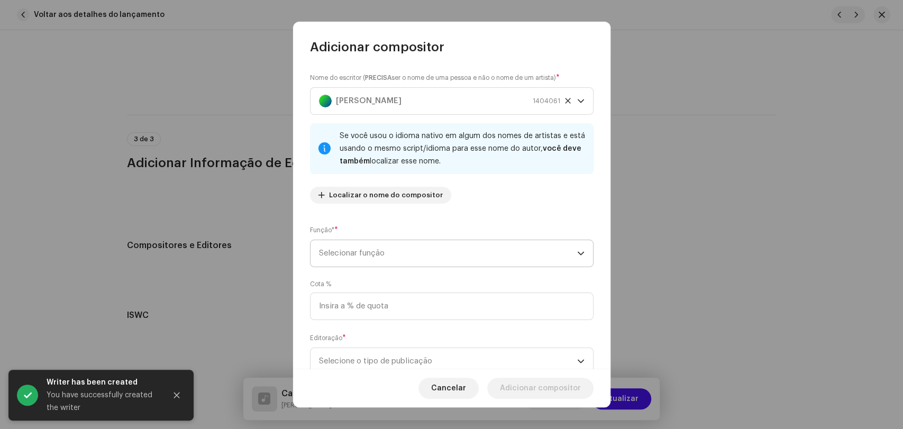
click at [383, 254] on span "Selecionar função" at bounding box center [448, 253] width 258 height 26
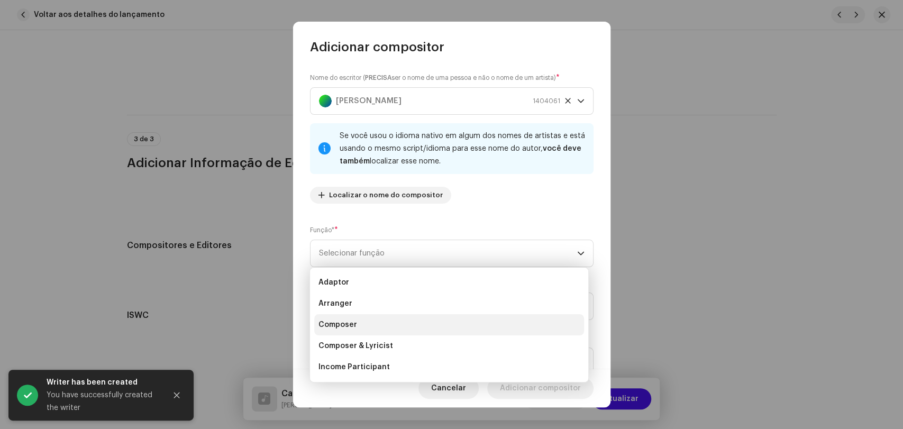
click at [374, 324] on li "Composer" at bounding box center [449, 324] width 270 height 21
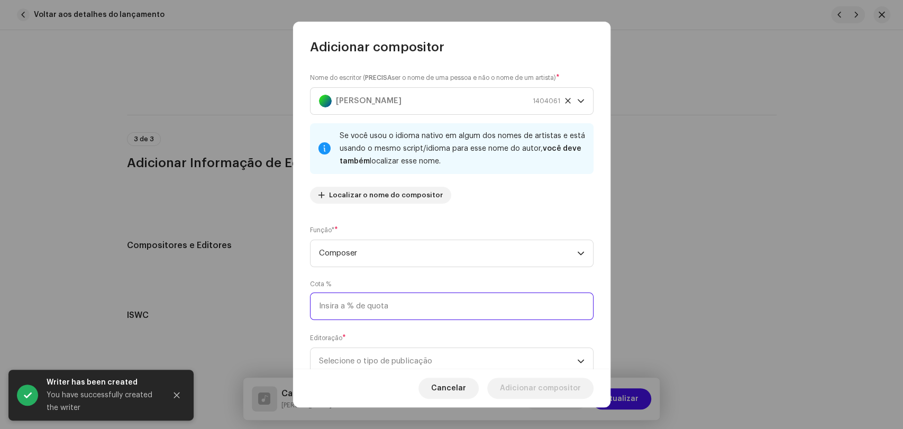
click at [373, 310] on input at bounding box center [451, 305] width 283 height 27
type input "100,00"
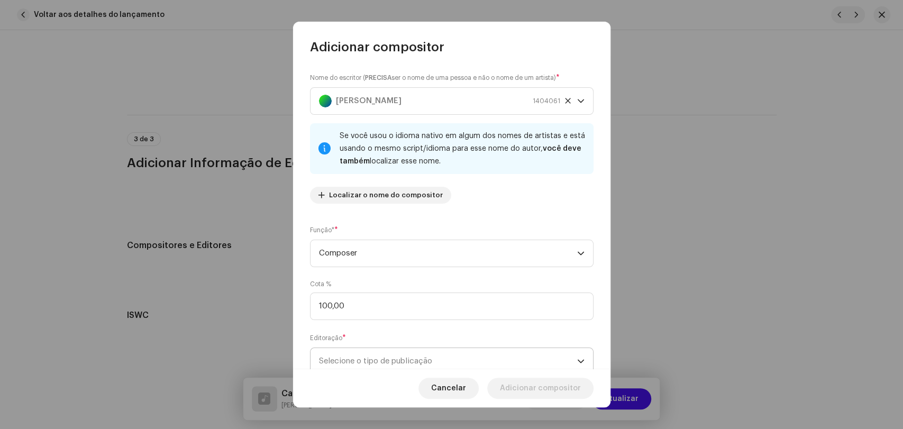
click at [373, 356] on span "Selecione o tipo de publicação" at bounding box center [448, 361] width 258 height 26
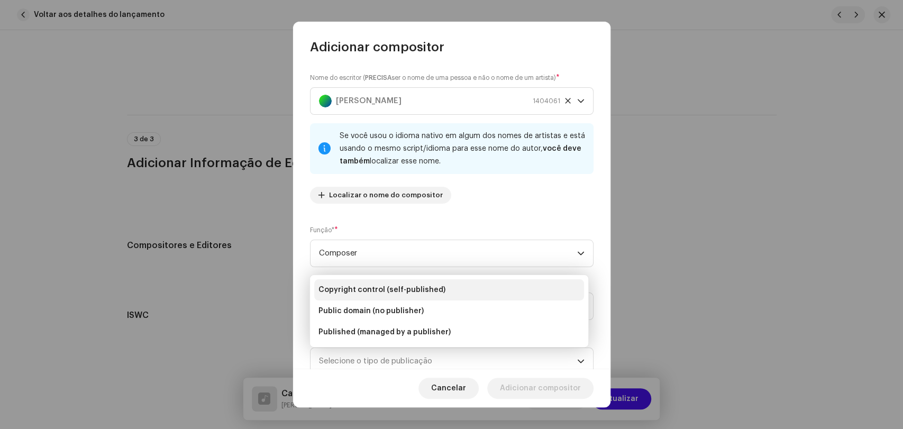
click at [382, 292] on span "Copyright control (self-published)" at bounding box center [381, 289] width 127 height 11
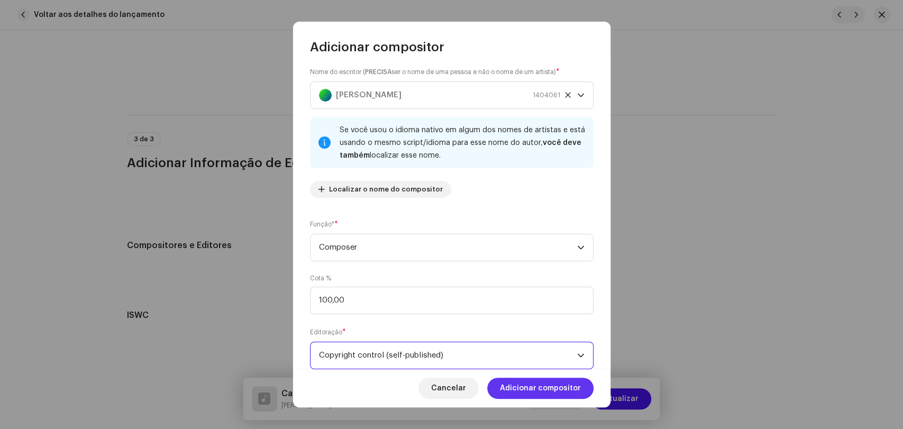
click at [531, 386] on span "Adicionar compositor" at bounding box center [540, 388] width 81 height 21
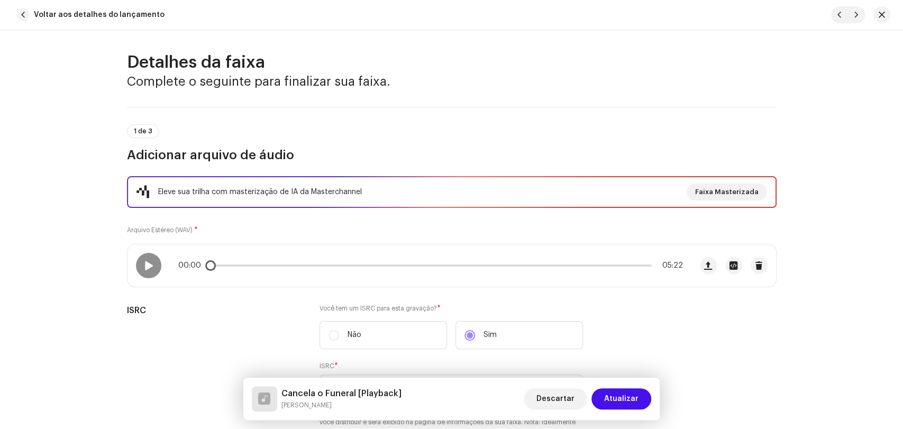
scroll to position [0, 0]
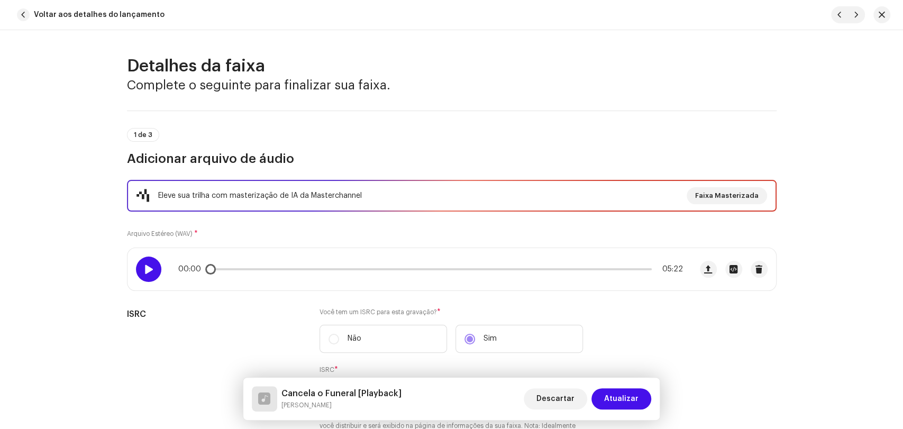
click at [148, 270] on span at bounding box center [148, 269] width 9 height 8
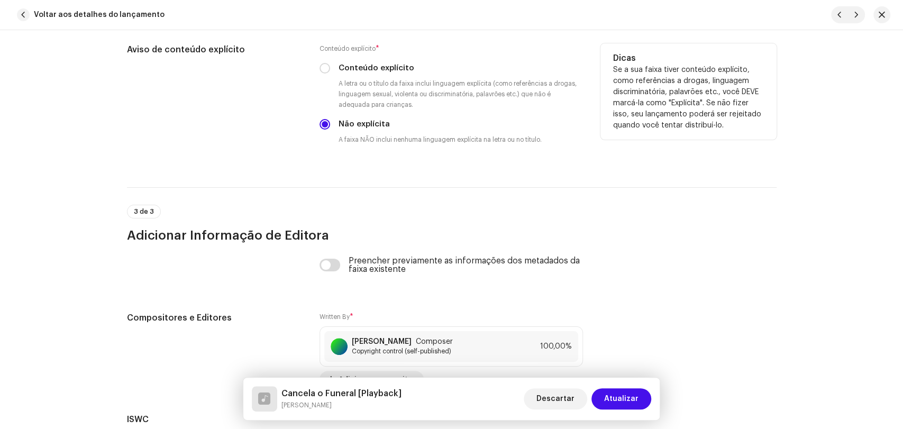
scroll to position [2001, 0]
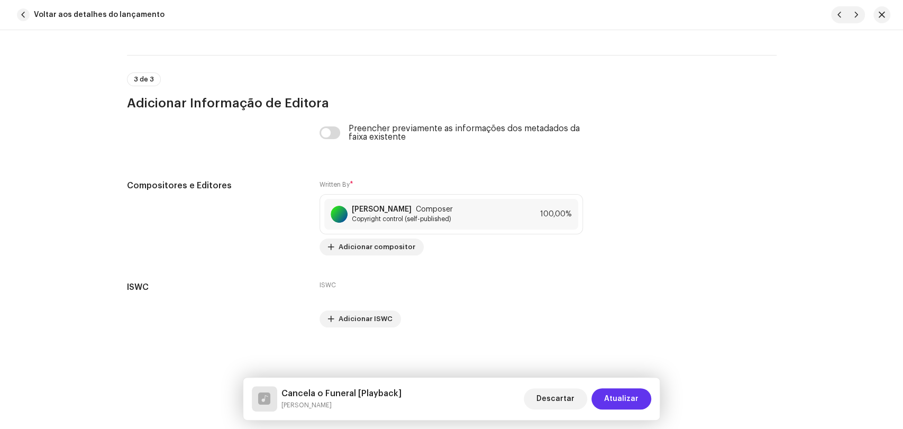
click at [629, 397] on span "Atualizar" at bounding box center [621, 398] width 34 height 21
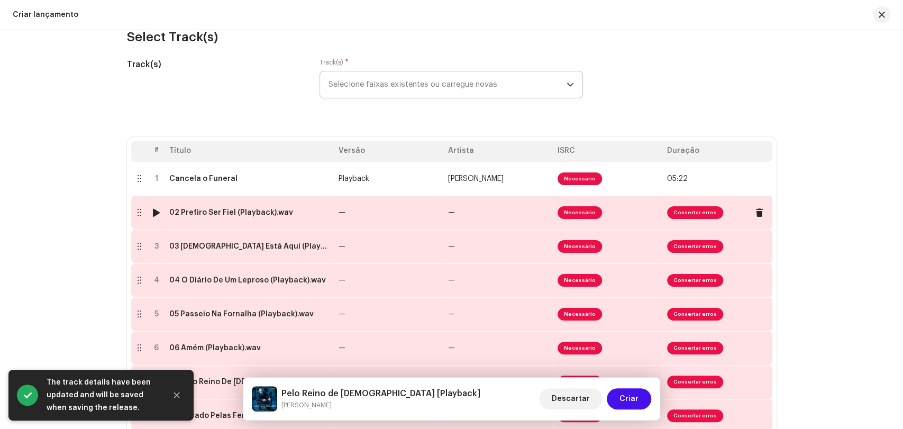
click at [244, 211] on div "02 Prefiro Ser Fiel (Playback).wav" at bounding box center [231, 212] width 124 height 8
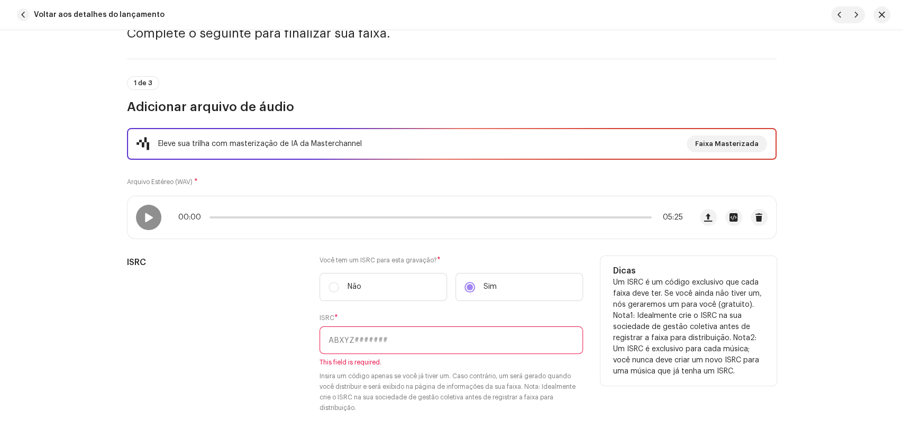
scroll to position [59, 0]
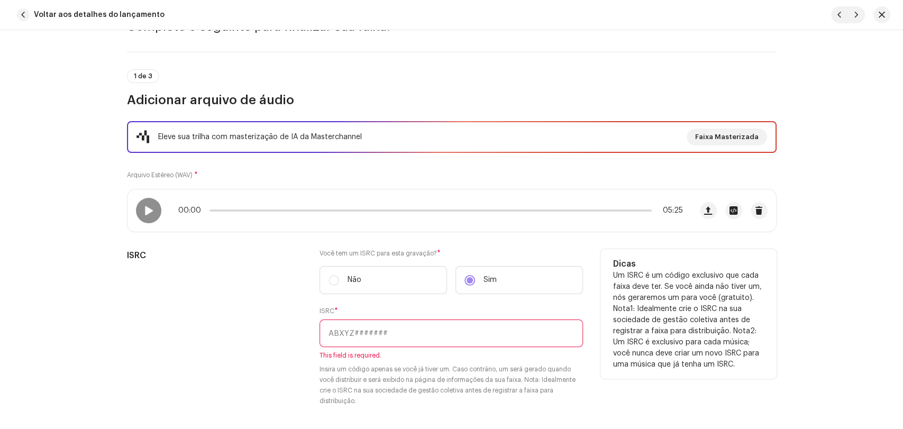
click at [461, 333] on input "text" at bounding box center [450, 332] width 263 height 27
paste input "BRL5B1800074"
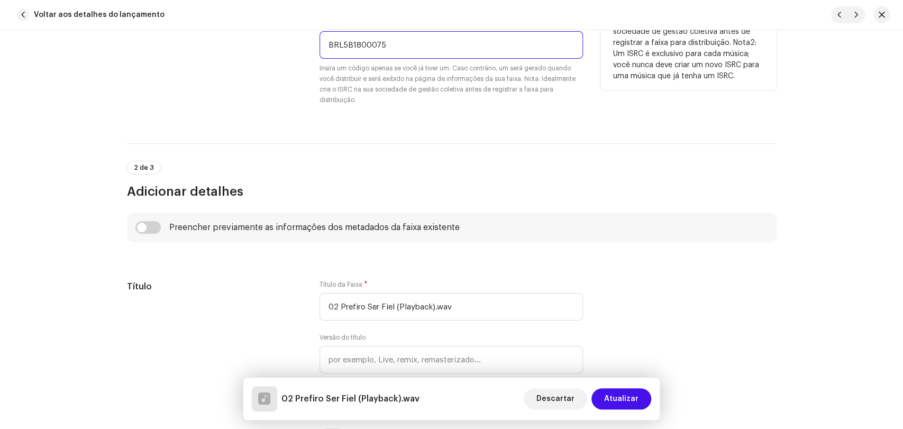
scroll to position [352, 0]
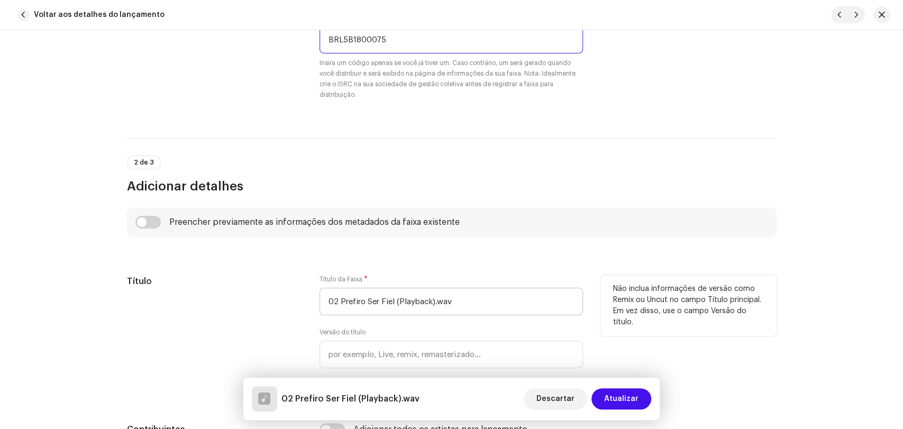
type input "BRL5B1800075"
drag, startPoint x: 340, startPoint y: 302, endPoint x: 304, endPoint y: 297, distance: 36.9
click at [315, 300] on div "Título Título da Faixa * 02 Prefiro Ser Fiel (Playback).wav Versão do título Lo…" at bounding box center [451, 336] width 649 height 123
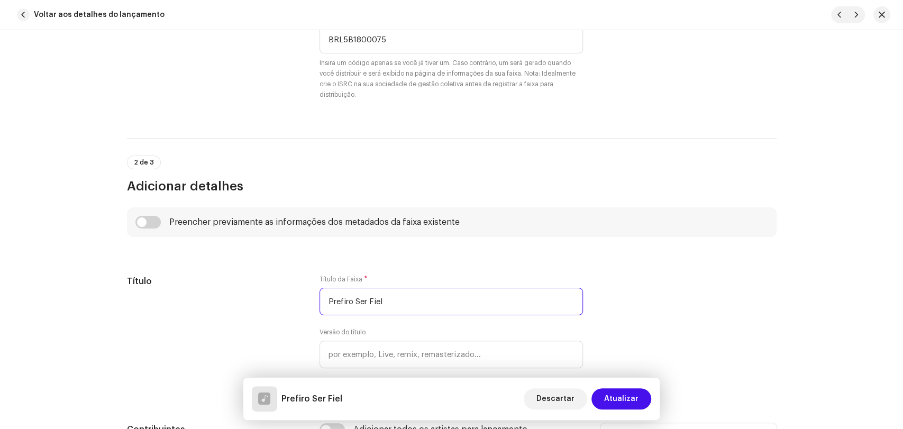
type input "Prefiro Ser Fiel"
click at [155, 220] on input "checkbox" at bounding box center [147, 222] width 25 height 13
checkbox input "true"
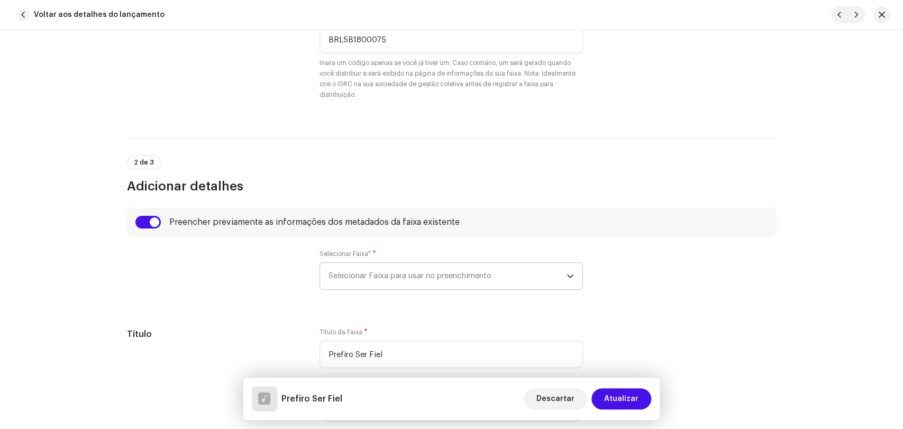
click at [354, 271] on span "Selecionar Faixa para usar no preenchimento" at bounding box center [447, 276] width 238 height 26
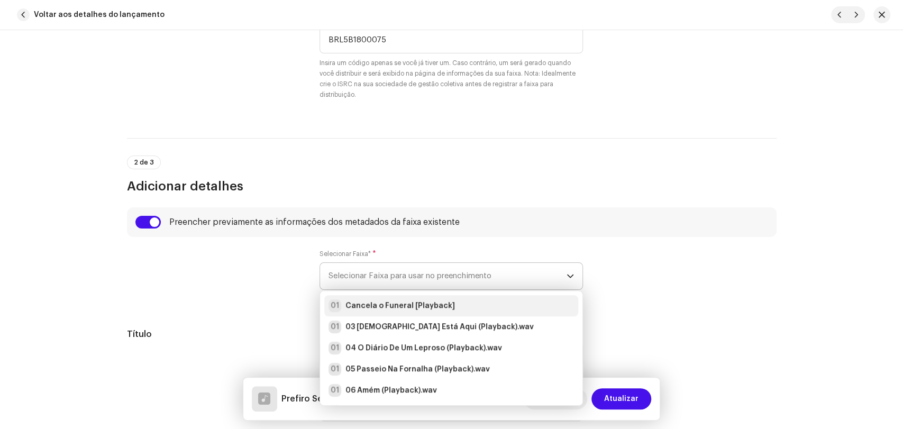
click at [368, 304] on strong "Cancela o Funeral [Playback]" at bounding box center [399, 305] width 109 height 11
type input "Playback"
radio input "true"
type input "Alpha Music"
checkbox input "true"
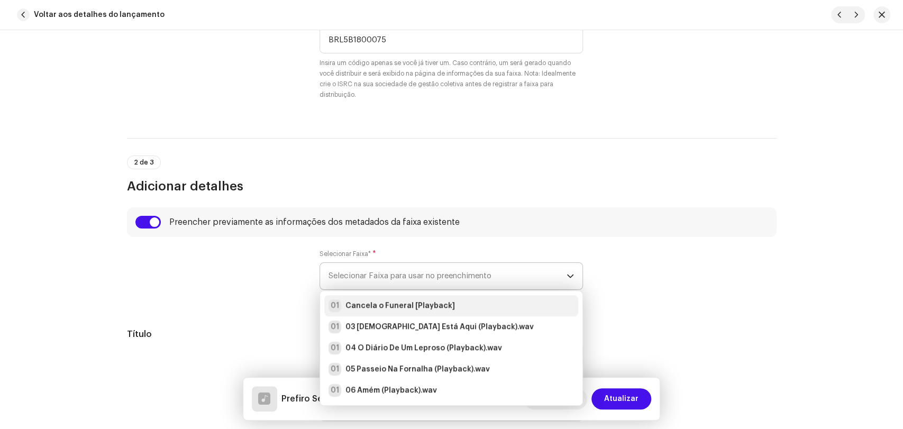
radio input "false"
radio input "true"
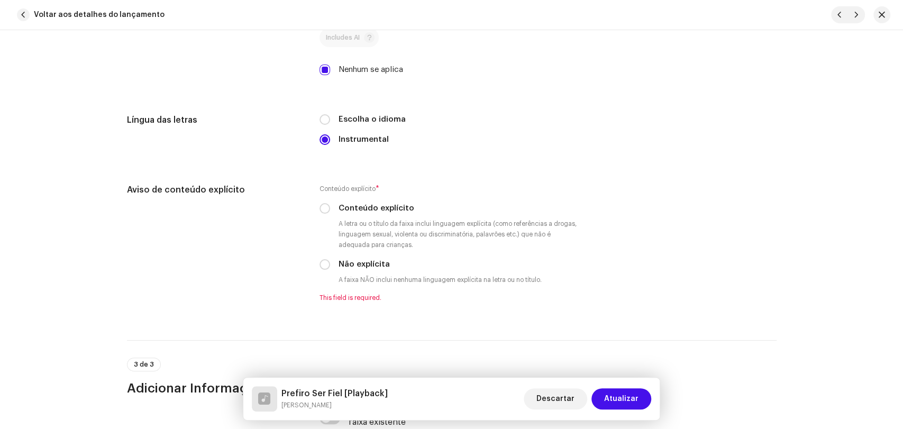
scroll to position [1762, 0]
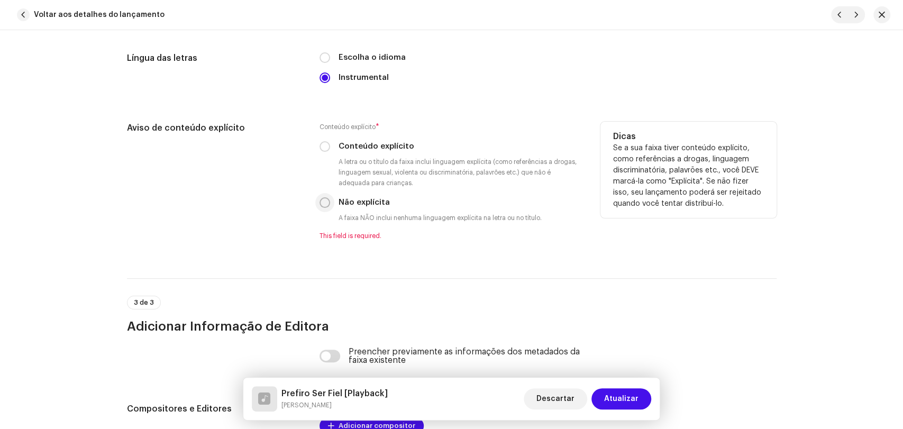
click at [319, 205] on input "Não explícita" at bounding box center [324, 202] width 11 height 11
radio input "true"
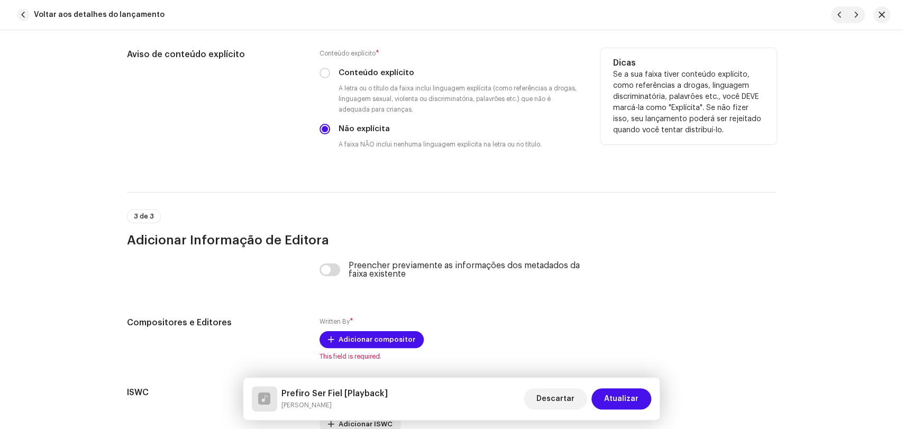
scroll to position [1938, 0]
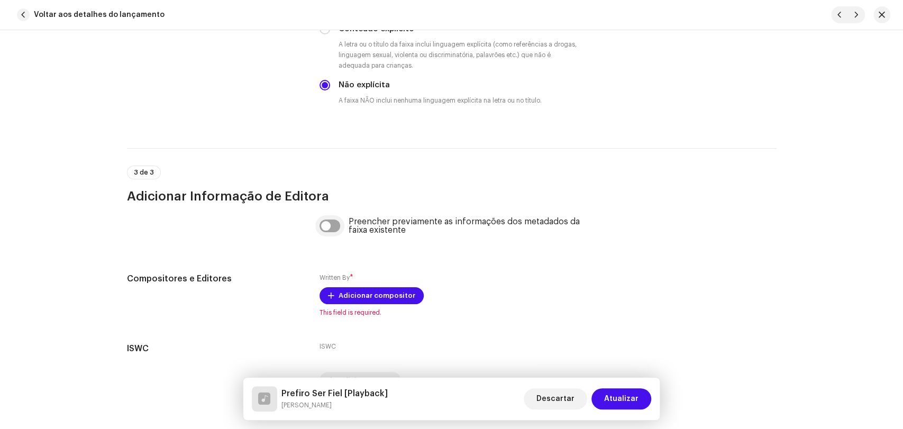
click at [330, 229] on input "checkbox" at bounding box center [329, 225] width 21 height 13
checkbox input "true"
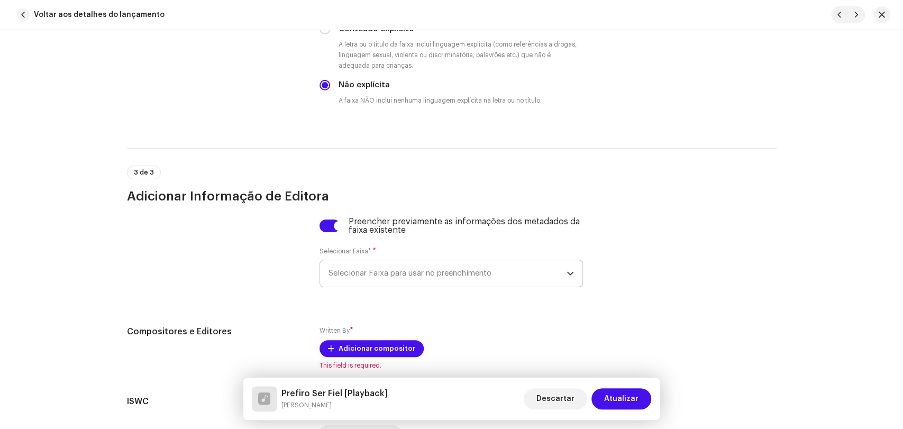
click at [332, 270] on span "Selecionar Faixa para usar no preenchimento" at bounding box center [447, 273] width 238 height 26
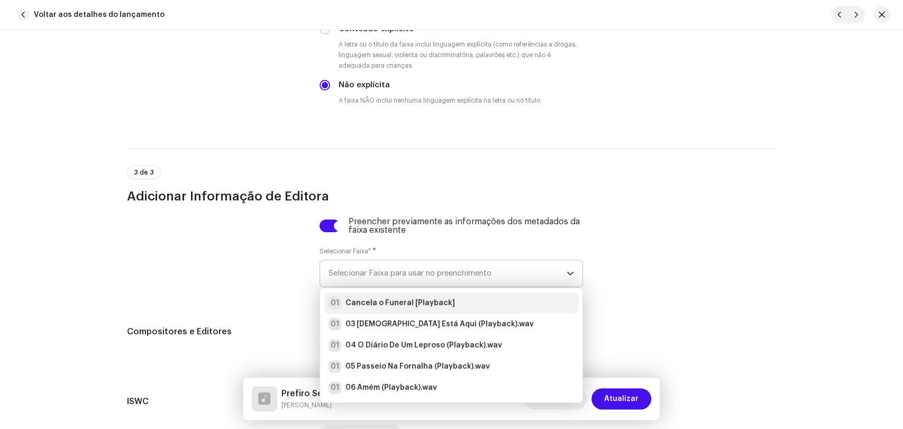
click at [352, 307] on strong "Cancela o Funeral [Playback]" at bounding box center [399, 303] width 109 height 11
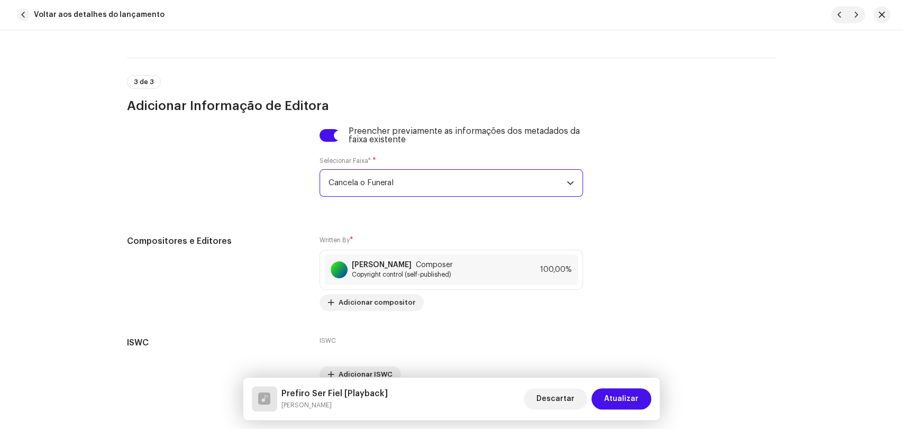
scroll to position [2089, 0]
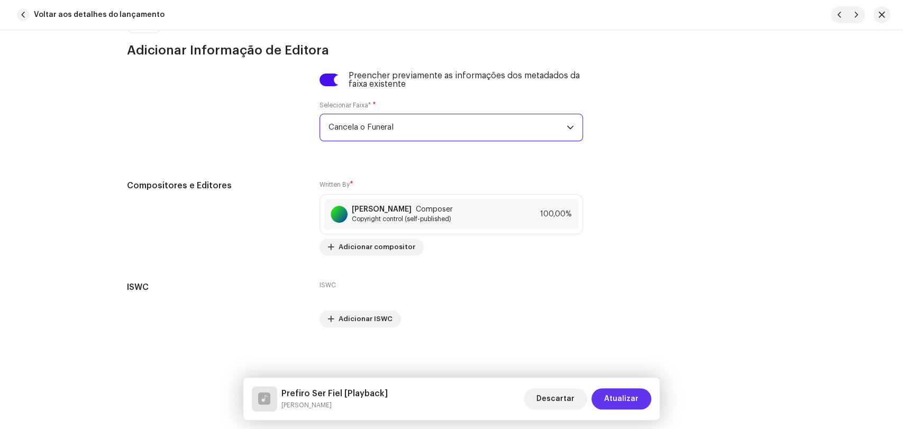
click at [618, 400] on span "Atualizar" at bounding box center [621, 398] width 34 height 21
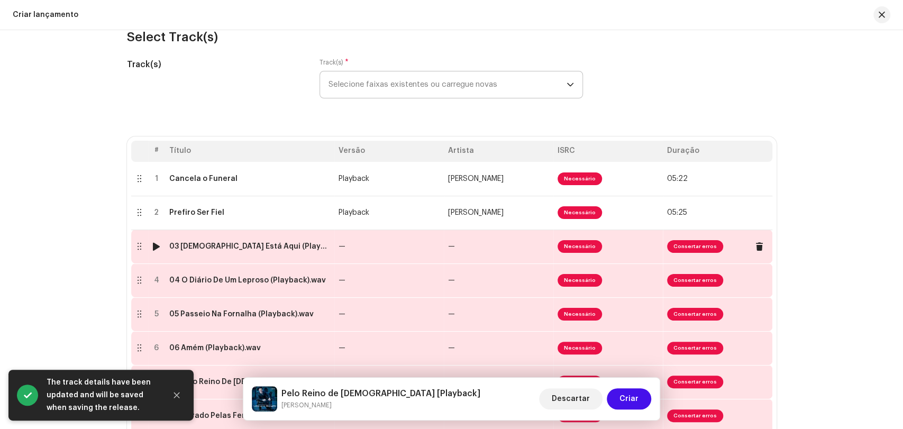
click at [250, 247] on div "03 [DEMOGRAPHIC_DATA] Está Aqui (Playback).wav" at bounding box center [249, 246] width 161 height 8
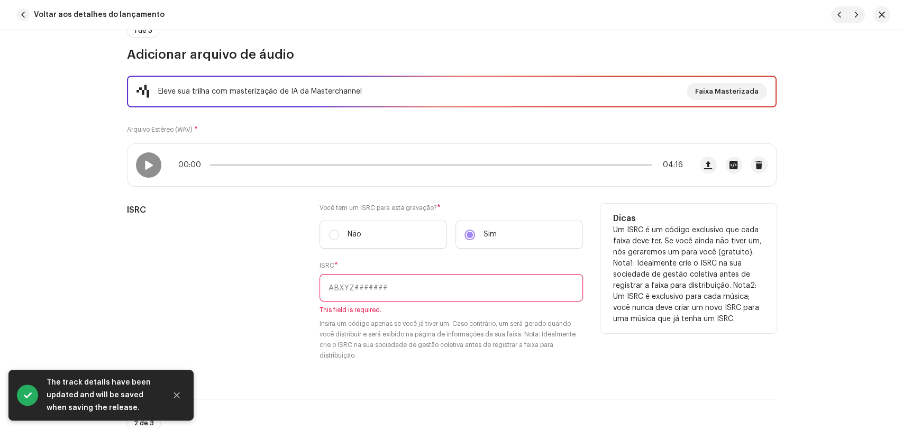
scroll to position [176, 0]
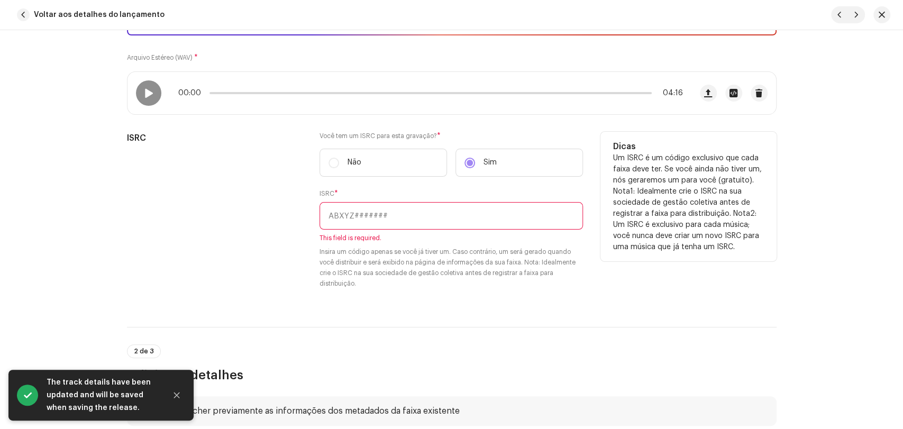
click at [356, 209] on input "text" at bounding box center [450, 215] width 263 height 27
paste input "BRL5B1800074"
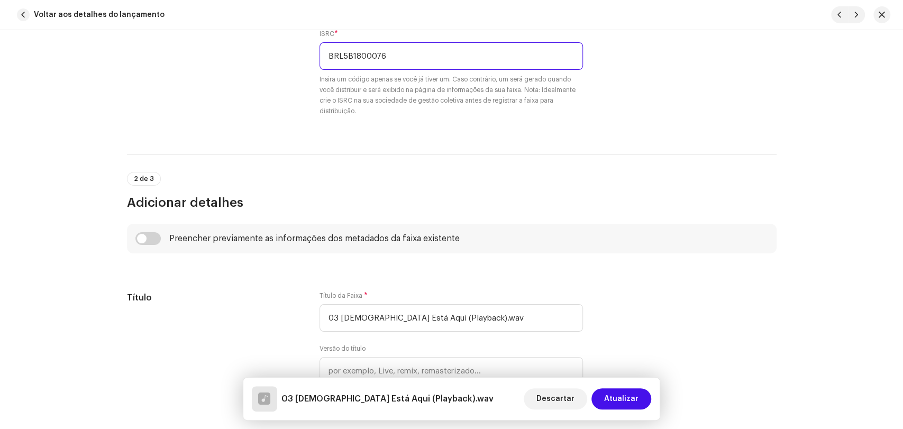
scroll to position [411, 0]
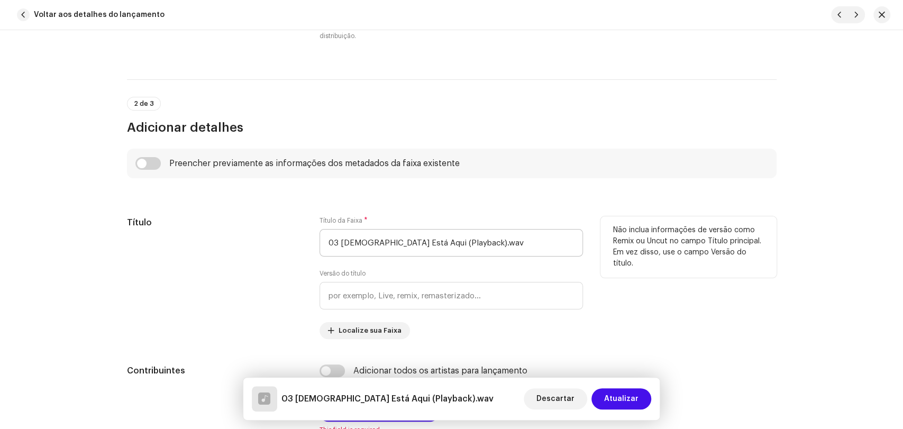
type input "BRL5B1800076"
click at [339, 243] on input "03 [DEMOGRAPHIC_DATA] Está Aqui (Playback).wav" at bounding box center [450, 242] width 263 height 27
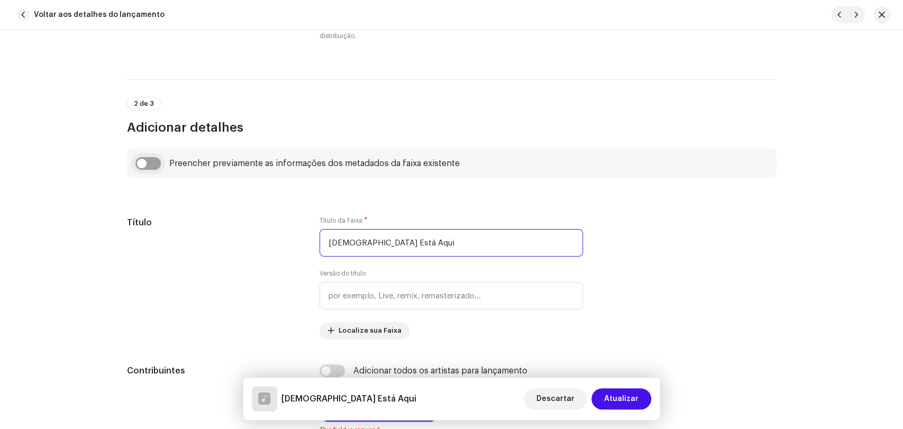
type input "[DEMOGRAPHIC_DATA] Está Aqui"
click at [151, 166] on input "checkbox" at bounding box center [147, 163] width 25 height 13
checkbox input "true"
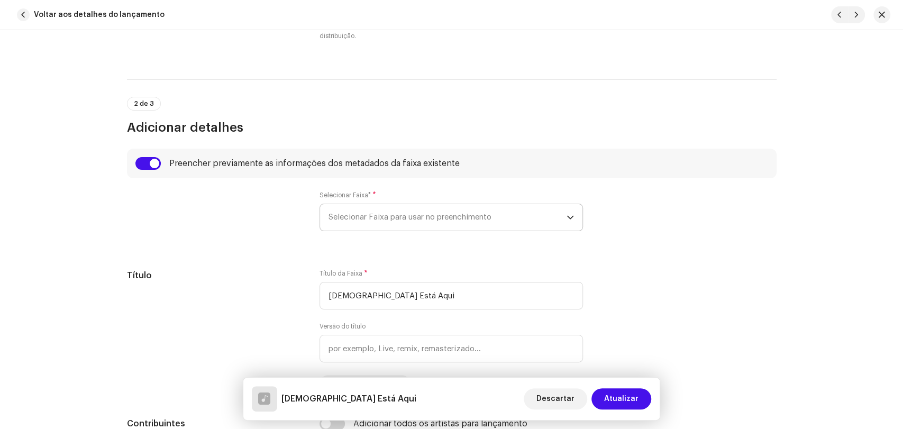
drag, startPoint x: 372, startPoint y: 222, endPoint x: 379, endPoint y: 229, distance: 10.1
click at [373, 223] on span "Selecionar Faixa para usar no preenchimento" at bounding box center [447, 217] width 238 height 26
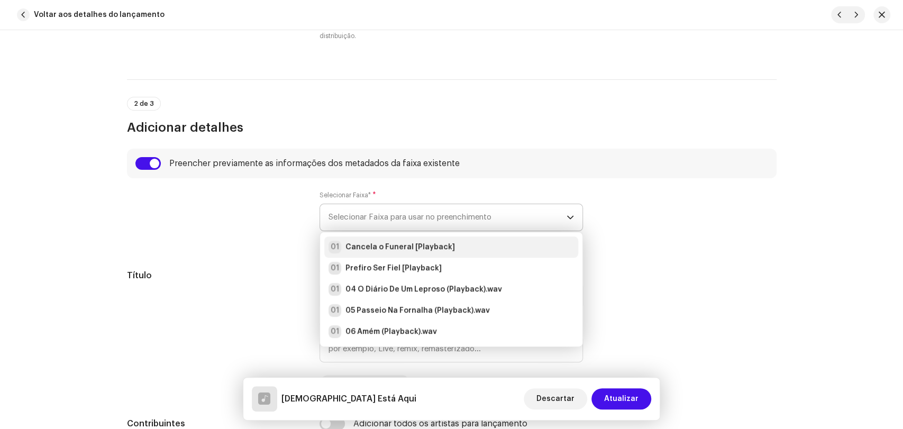
click at [382, 249] on strong "Cancela o Funeral [Playback]" at bounding box center [399, 247] width 109 height 11
type input "Playback"
radio input "true"
type input "Alpha Music"
checkbox input "true"
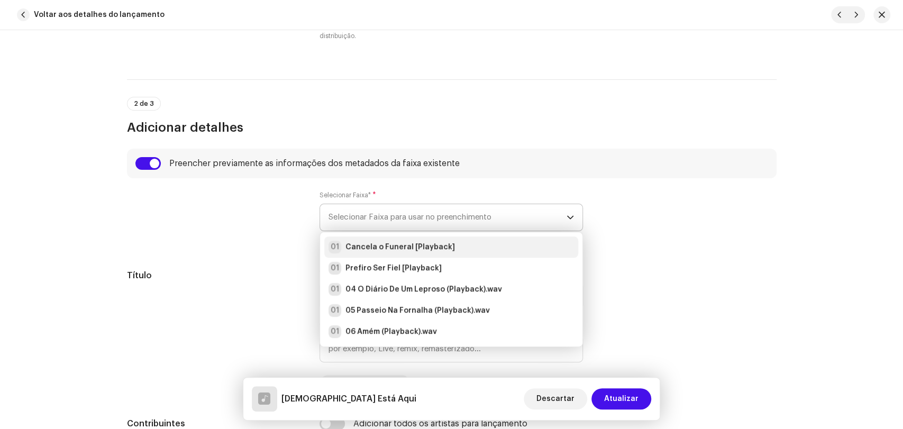
radio input "false"
radio input "true"
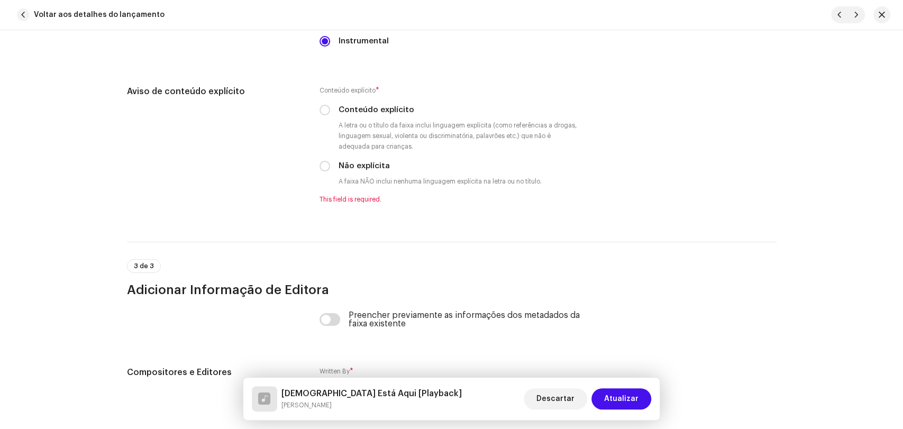
scroll to position [1880, 0]
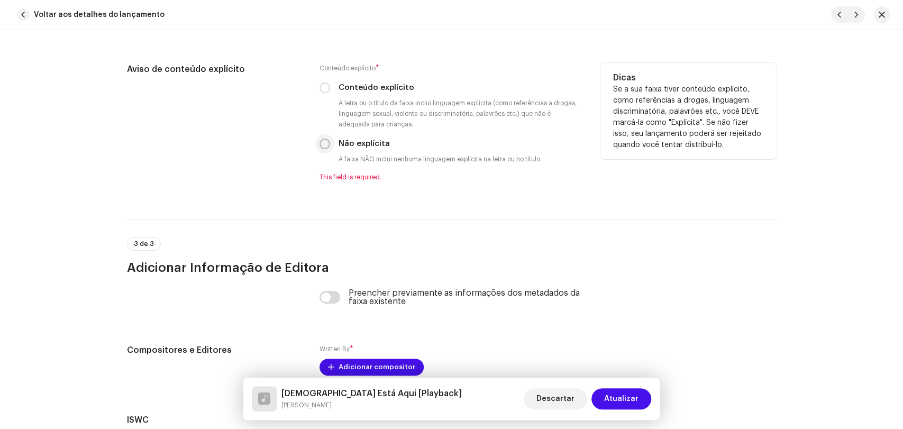
click at [319, 146] on input "Não explícita" at bounding box center [324, 144] width 11 height 11
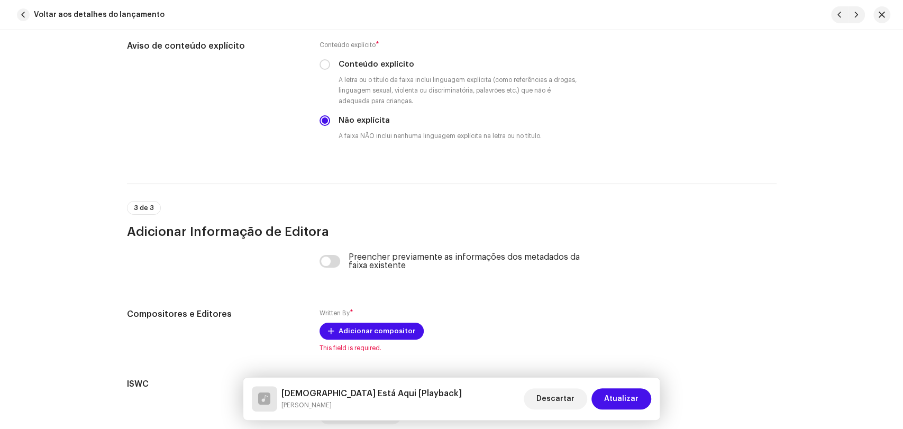
scroll to position [1997, 0]
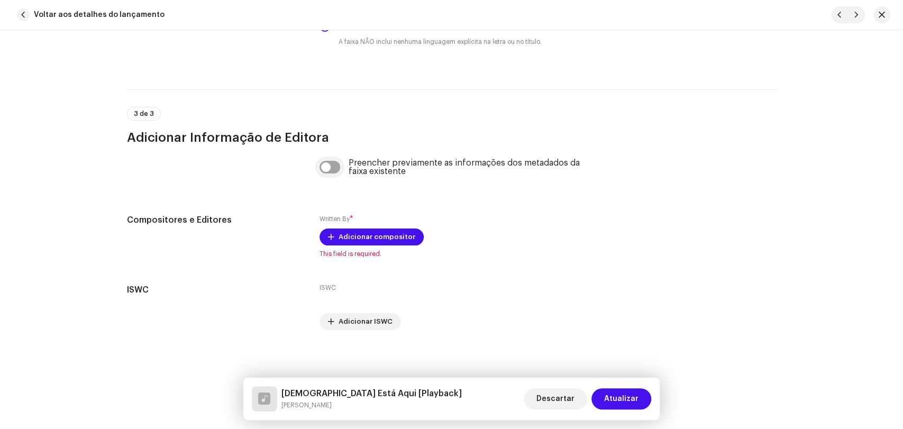
click at [332, 170] on input "checkbox" at bounding box center [329, 167] width 21 height 13
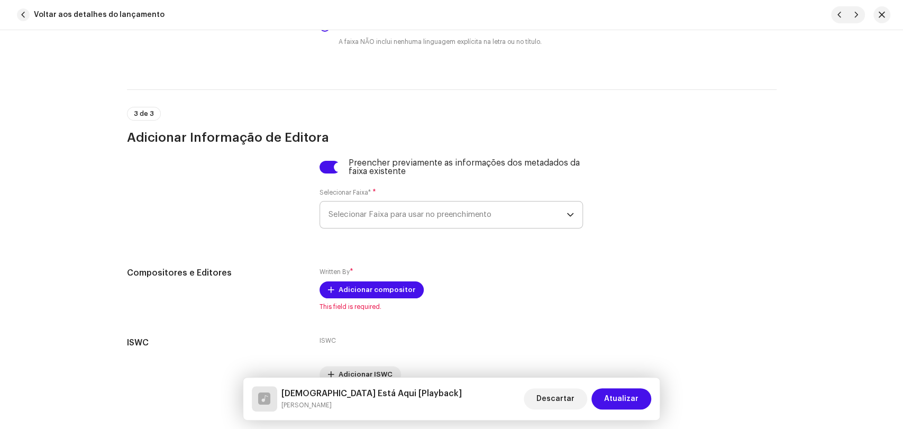
click at [344, 209] on span "Selecionar Faixa para usar no preenchimento" at bounding box center [447, 214] width 238 height 26
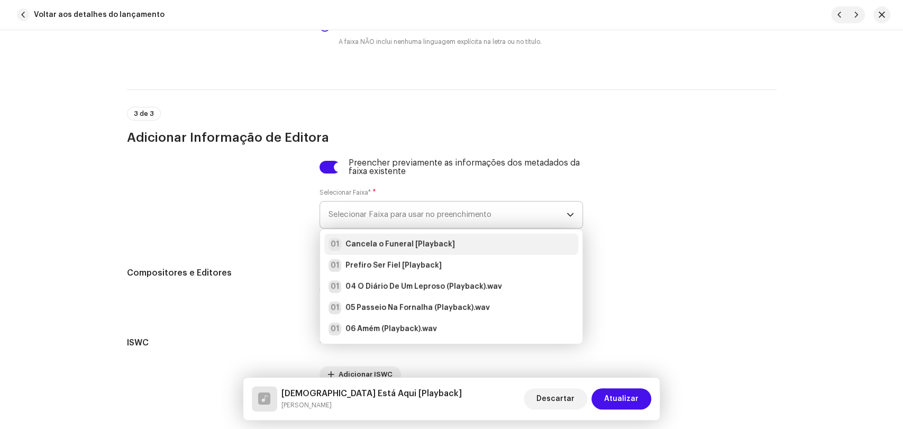
click at [347, 241] on li "01 Cancela o Funeral [Playback]" at bounding box center [451, 244] width 254 height 21
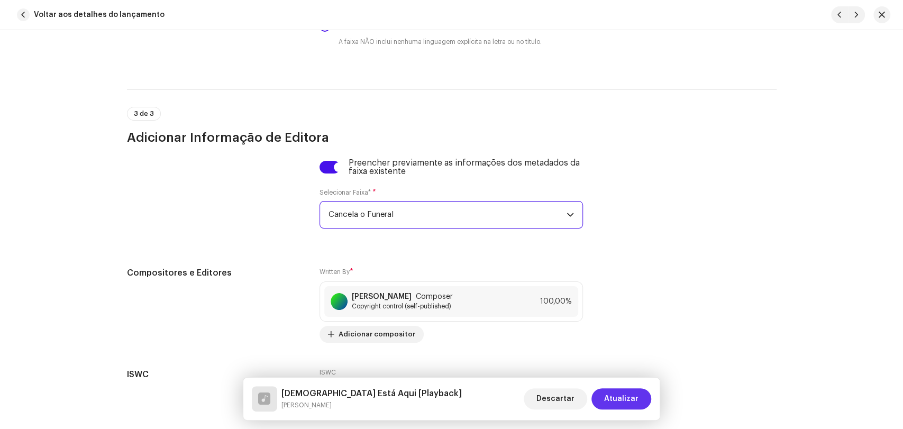
click at [623, 399] on span "Atualizar" at bounding box center [621, 398] width 34 height 21
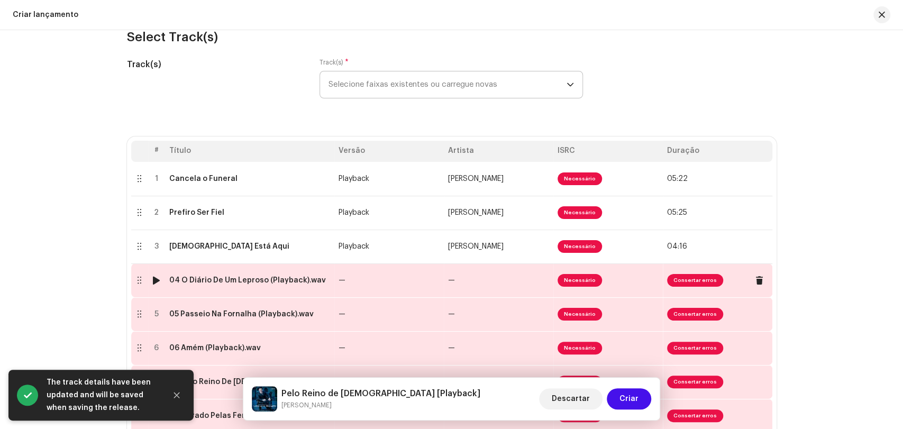
click at [268, 281] on div "04 O Diário De Um Leproso (Playback).wav" at bounding box center [247, 280] width 157 height 8
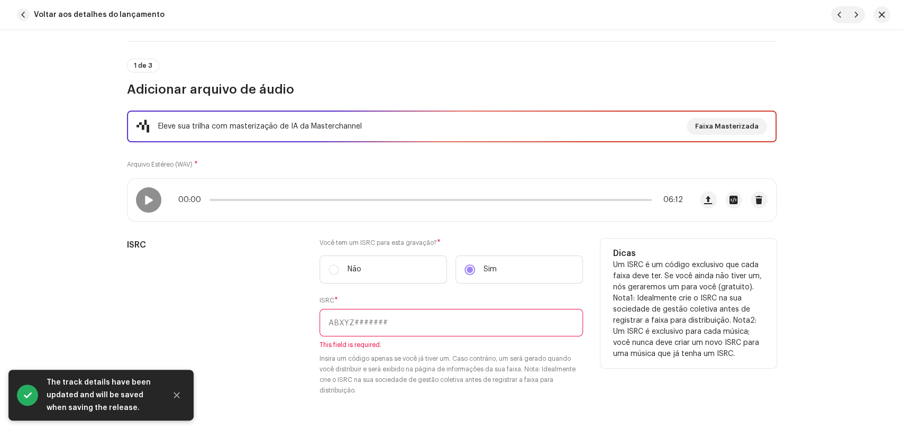
scroll to position [117, 0]
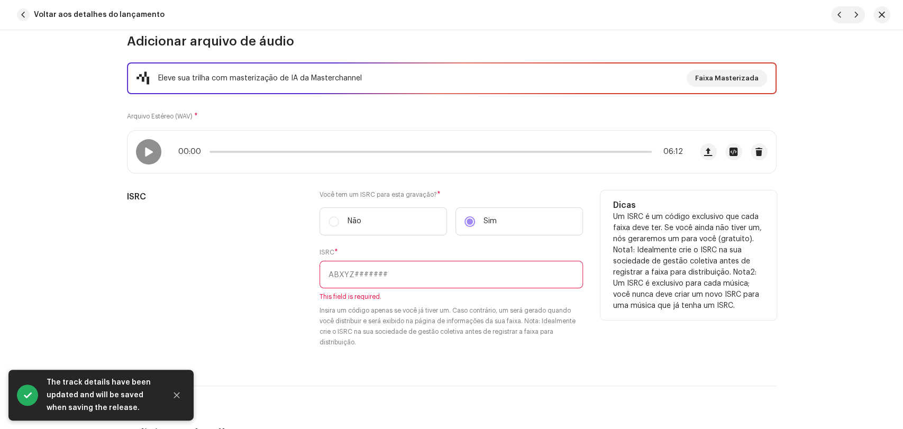
click at [367, 274] on input "text" at bounding box center [450, 274] width 263 height 27
paste input "BRL5B1800074"
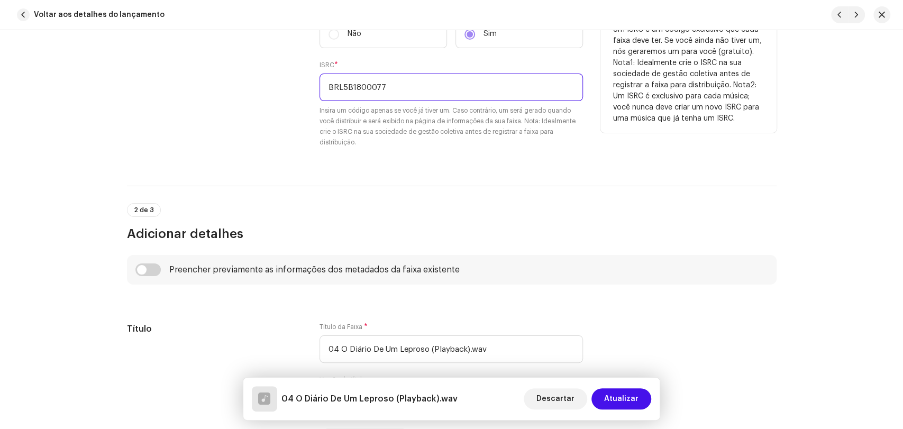
scroll to position [352, 0]
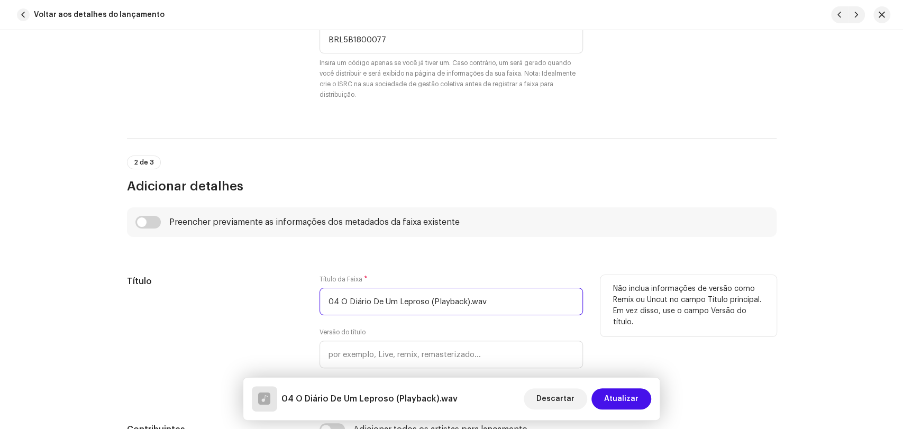
drag, startPoint x: 338, startPoint y: 303, endPoint x: 223, endPoint y: 278, distance: 118.4
click at [316, 294] on div "Título Título da Faixa * 04 O Diário De Um Leproso (Playback).wav Versão do tít…" at bounding box center [451, 336] width 649 height 123
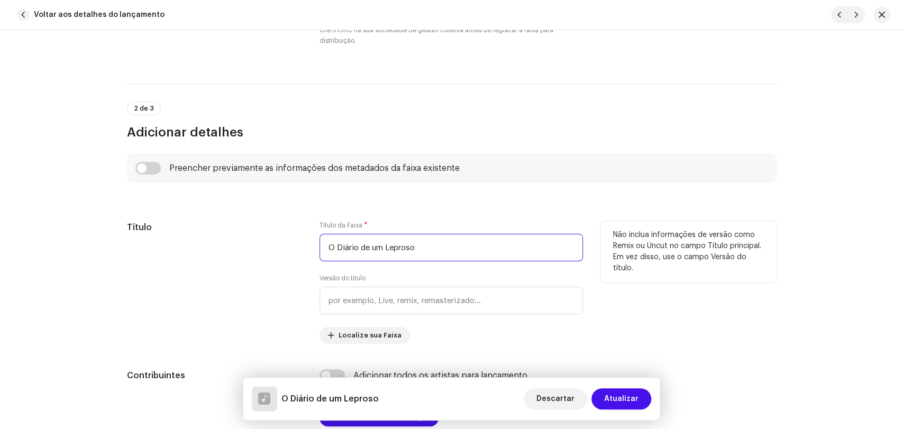
scroll to position [411, 0]
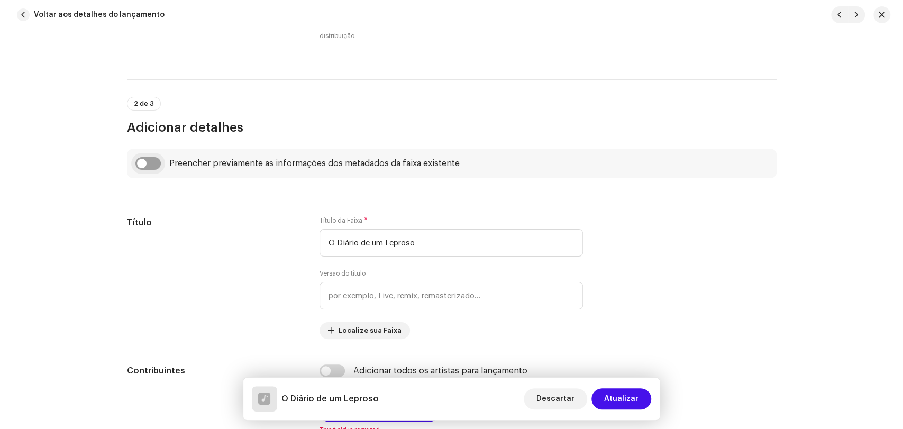
click at [152, 162] on input "checkbox" at bounding box center [147, 163] width 25 height 13
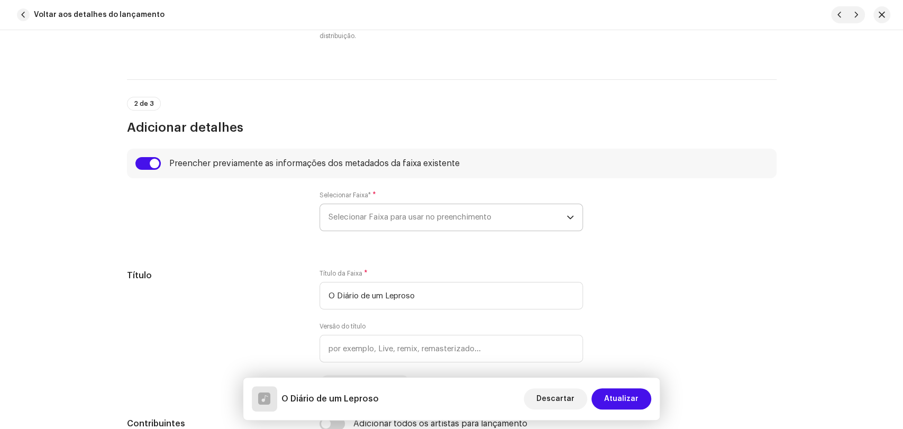
click at [349, 216] on span "Selecionar Faixa para usar no preenchimento" at bounding box center [447, 217] width 238 height 26
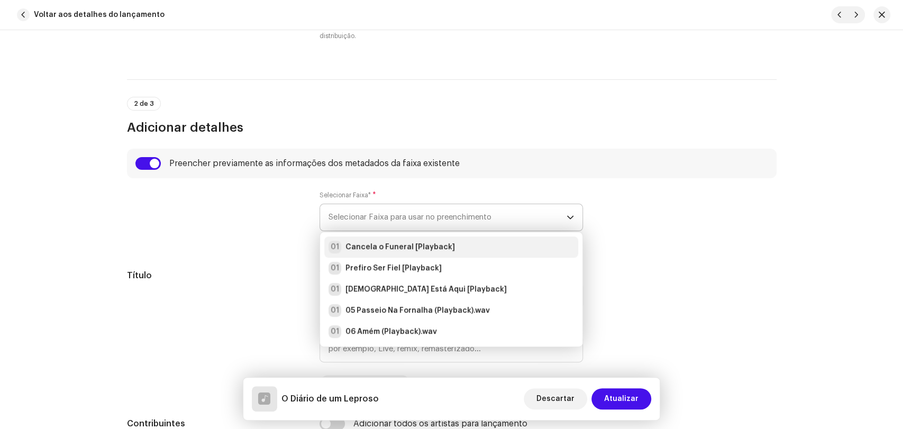
click at [360, 243] on strong "Cancela o Funeral [Playback]" at bounding box center [399, 247] width 109 height 11
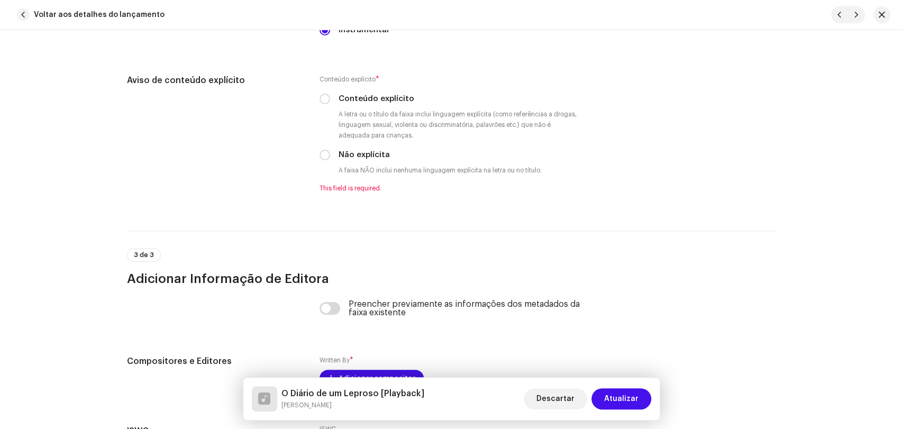
scroll to position [1880, 0]
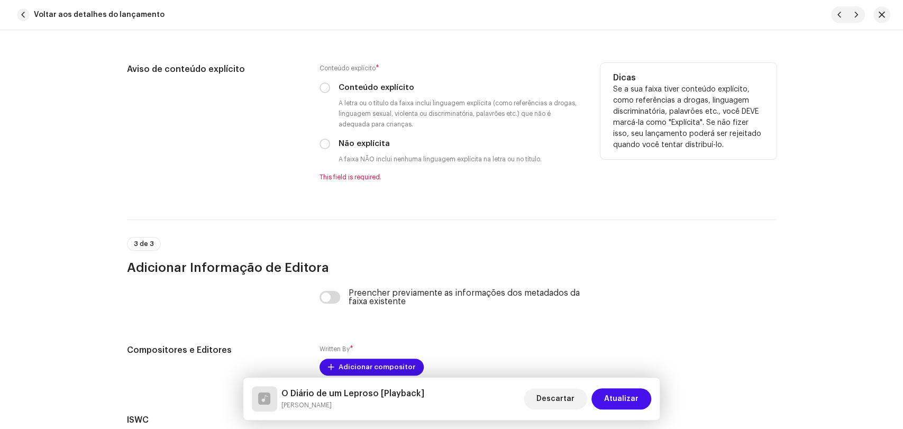
click at [319, 141] on div "Conteúdo explícito * Conteúdo explícito A letra ou o título da faixa inclui lin…" at bounding box center [450, 122] width 263 height 118
click at [325, 148] on input "Não explícita" at bounding box center [324, 144] width 11 height 11
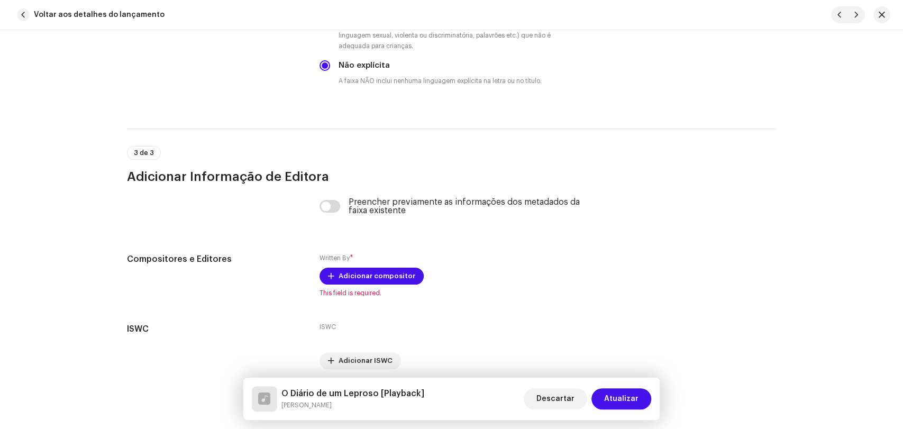
scroll to position [1997, 0]
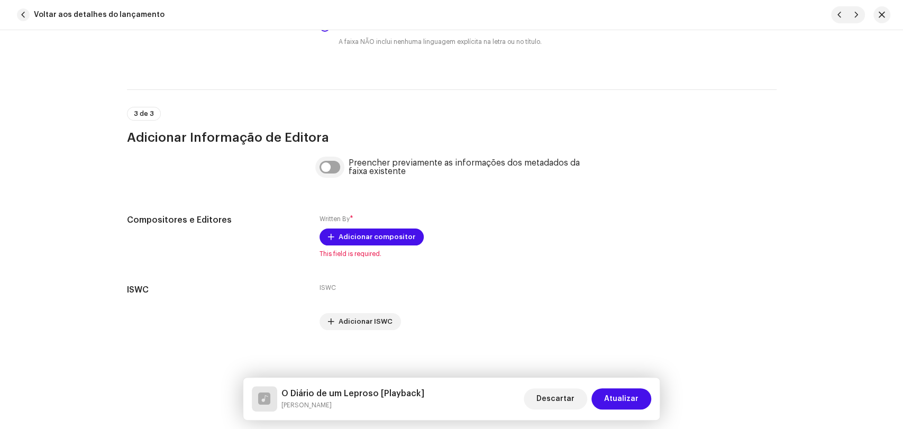
click at [335, 168] on input "checkbox" at bounding box center [329, 167] width 21 height 13
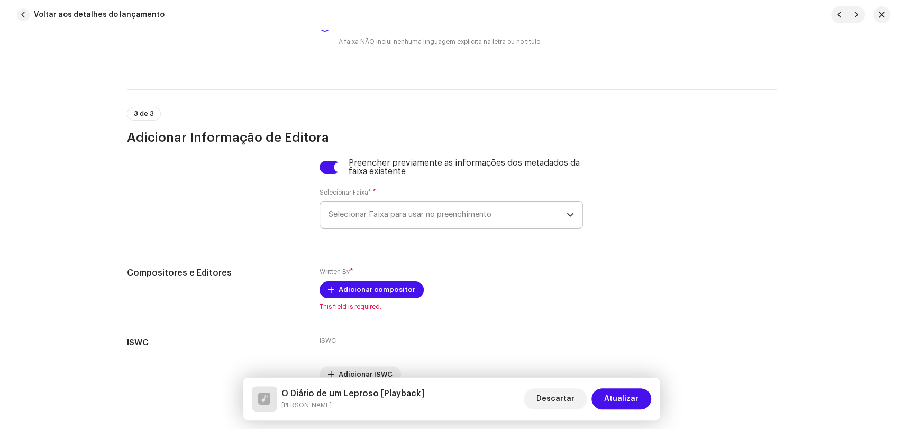
click at [355, 224] on span "Selecionar Faixa para usar no preenchimento" at bounding box center [447, 214] width 238 height 26
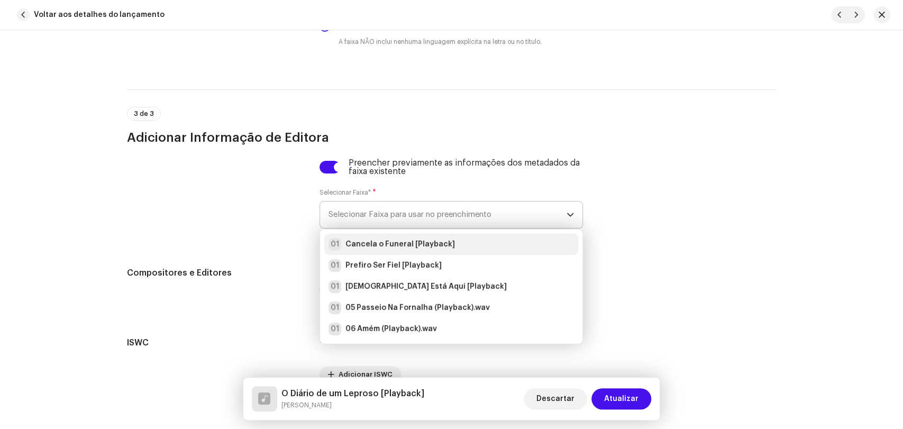
click at [360, 249] on strong "Cancela o Funeral [Playback]" at bounding box center [399, 244] width 109 height 11
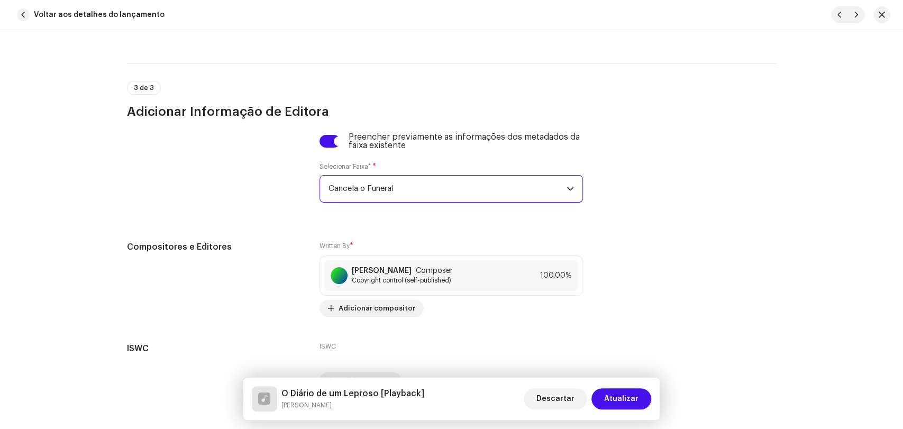
scroll to position [2089, 0]
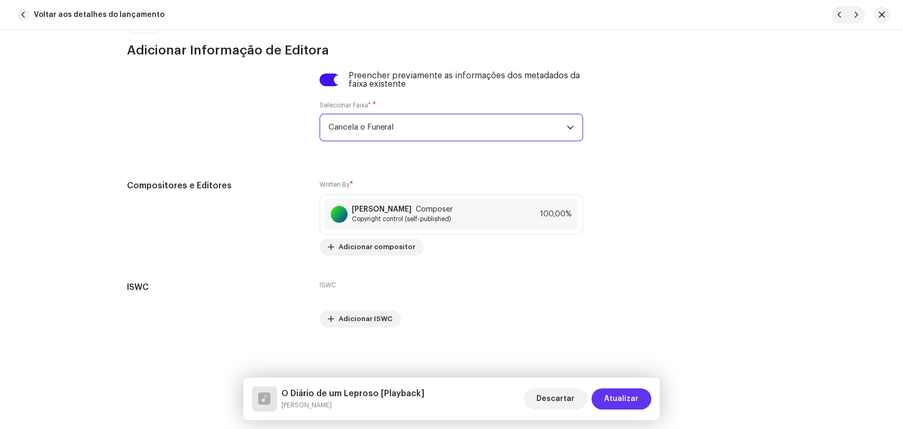
click at [614, 390] on span "Atualizar" at bounding box center [621, 398] width 34 height 21
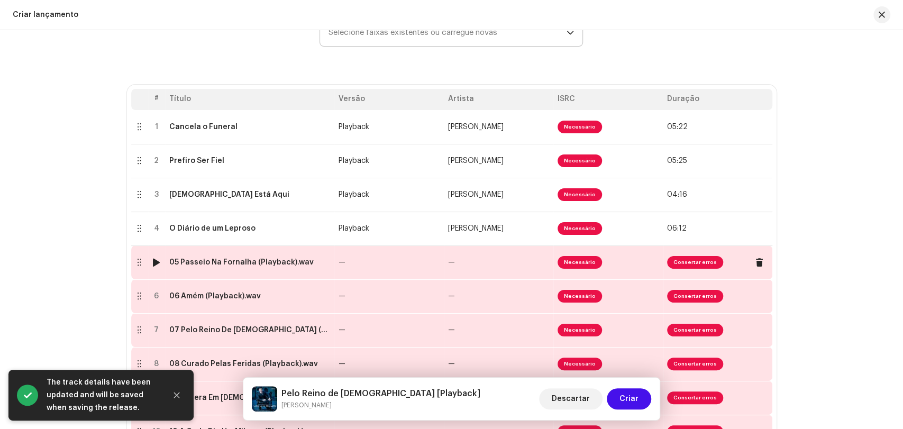
scroll to position [176, 0]
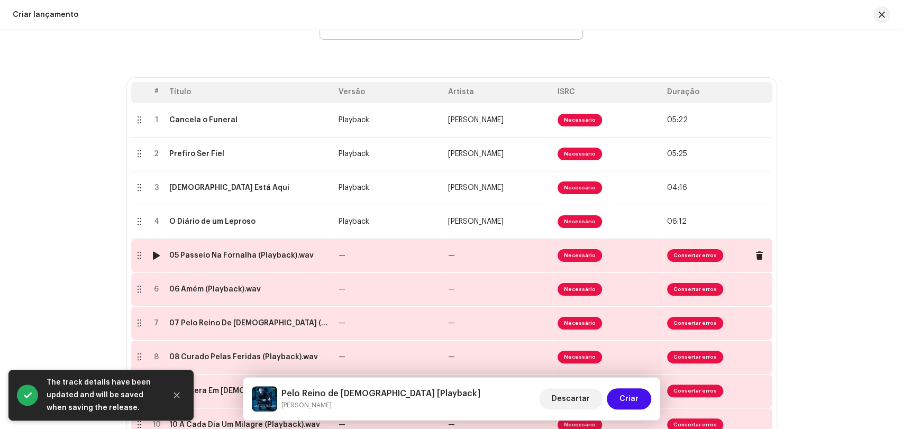
click at [197, 260] on td "05 Passeio Na Fornalha (Playback).wav" at bounding box center [249, 255] width 169 height 34
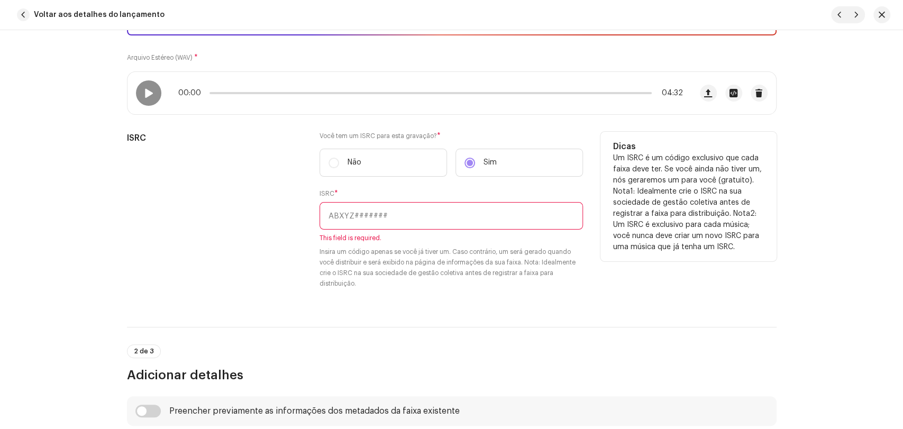
click at [384, 218] on input "text" at bounding box center [450, 215] width 263 height 27
paste input "BRL5B1800074"
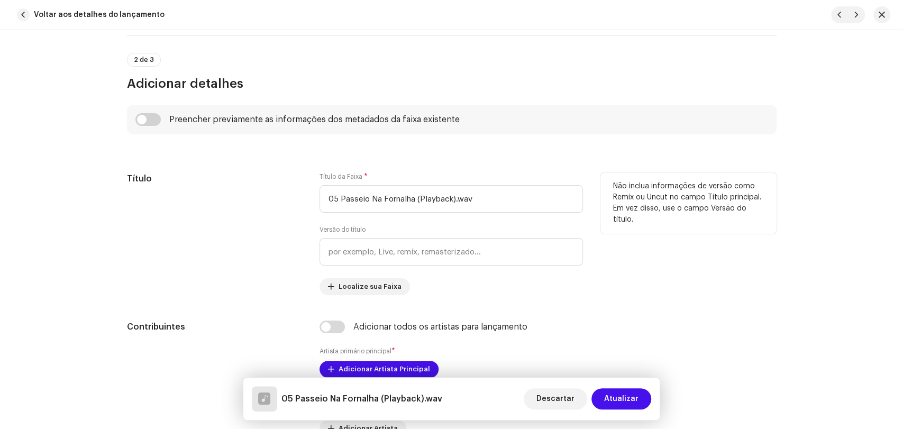
scroll to position [470, 0]
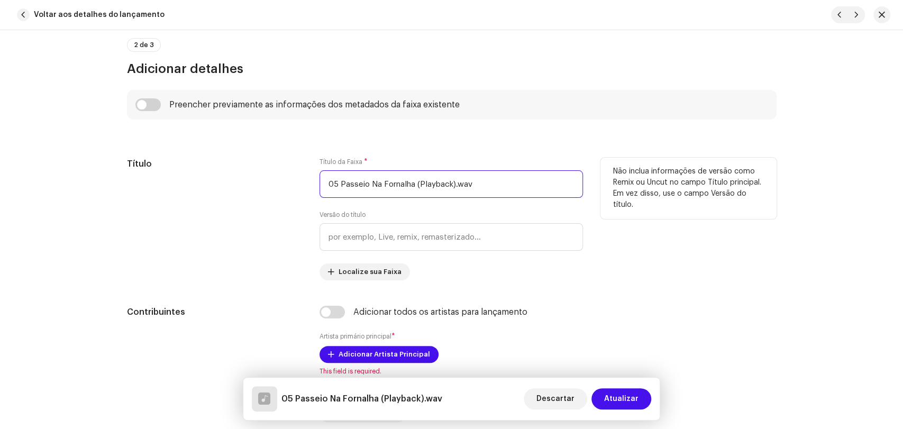
drag, startPoint x: 340, startPoint y: 182, endPoint x: 292, endPoint y: 177, distance: 48.4
click at [319, 181] on input "05 Passeio Na Fornalha (Playback).wav" at bounding box center [450, 183] width 263 height 27
drag, startPoint x: 402, startPoint y: 182, endPoint x: 448, endPoint y: 164, distance: 49.6
click at [448, 164] on div "Título da Faixa * Passeio na Fornalha (Playback)" at bounding box center [450, 178] width 263 height 40
click at [420, 238] on input "text" at bounding box center [450, 236] width 263 height 27
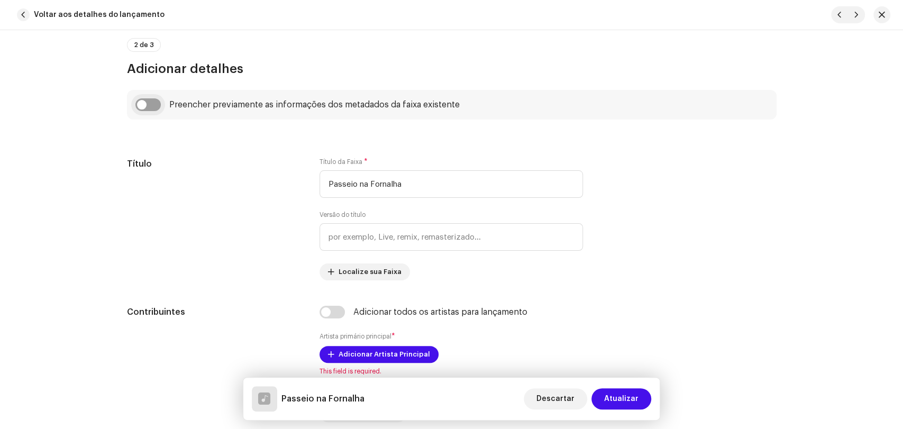
click at [152, 106] on input "checkbox" at bounding box center [147, 104] width 25 height 13
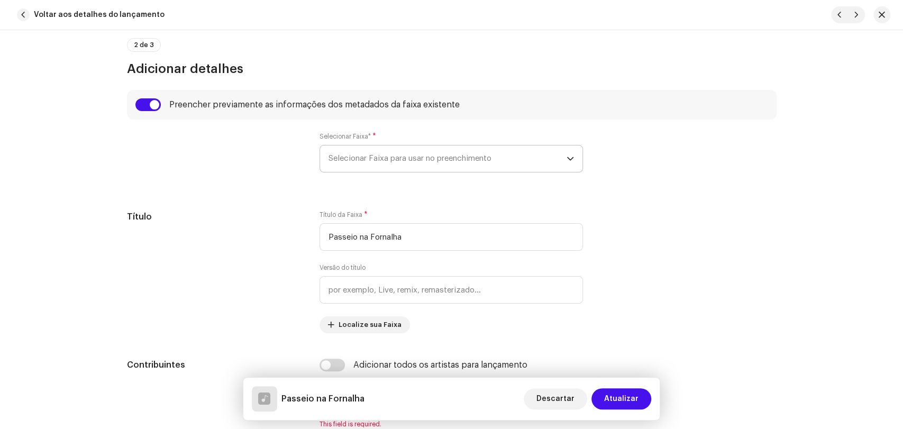
click at [362, 159] on span "Selecionar Faixa para usar no preenchimento" at bounding box center [447, 158] width 238 height 26
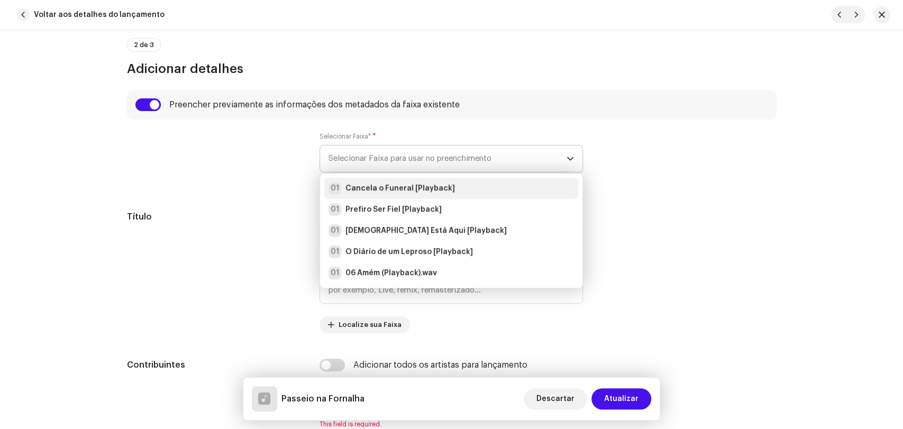
click at [372, 192] on strong "Cancela o Funeral [Playback]" at bounding box center [399, 188] width 109 height 11
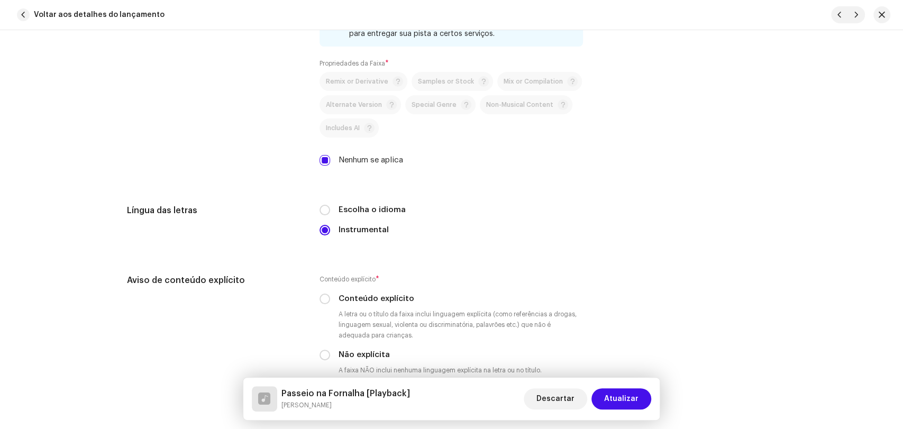
scroll to position [1762, 0]
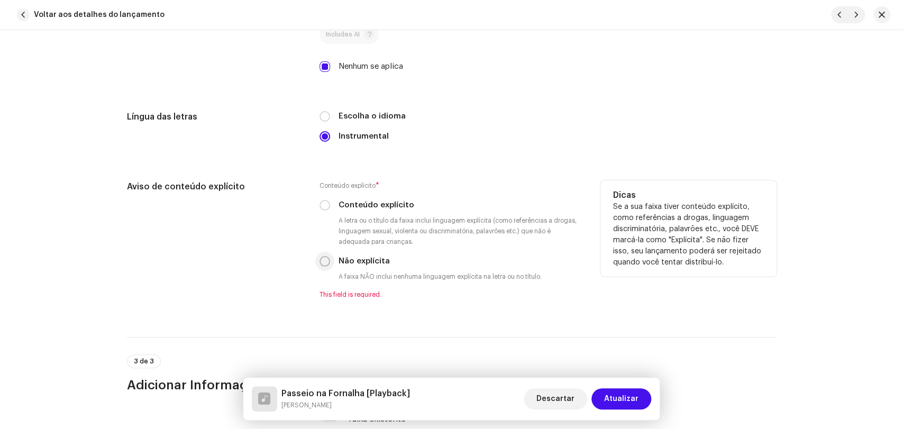
click at [317, 265] on div "Aviso de conteúdo explícito Conteúdo explícito * Conteúdo explícito A letra ou …" at bounding box center [451, 245] width 649 height 131
click at [325, 265] on input "Não explícita" at bounding box center [324, 261] width 11 height 11
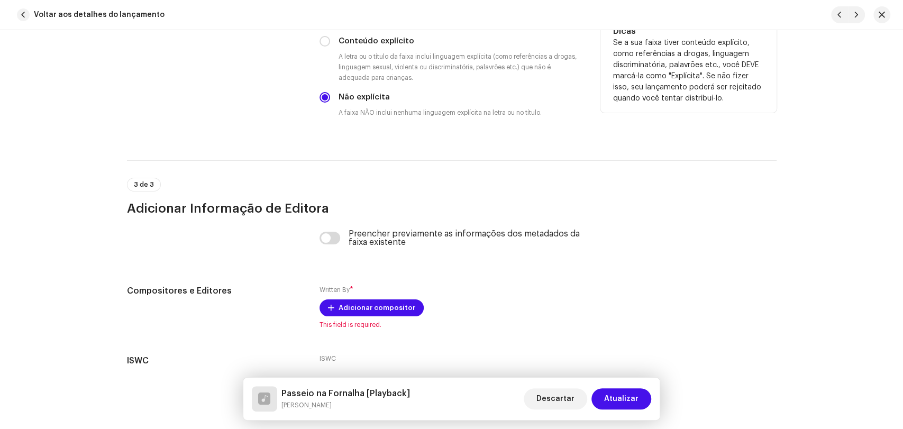
scroll to position [1997, 0]
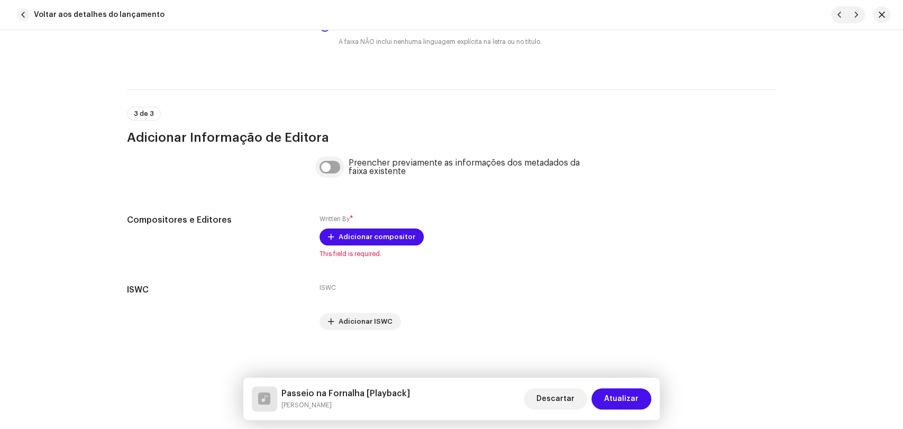
click at [330, 171] on input "checkbox" at bounding box center [329, 167] width 21 height 13
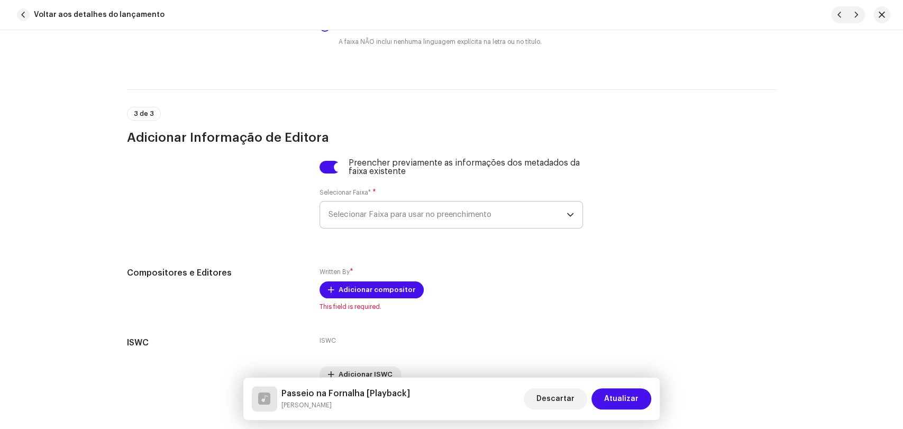
click at [376, 216] on span "Selecionar Faixa para usar no preenchimento" at bounding box center [447, 214] width 238 height 26
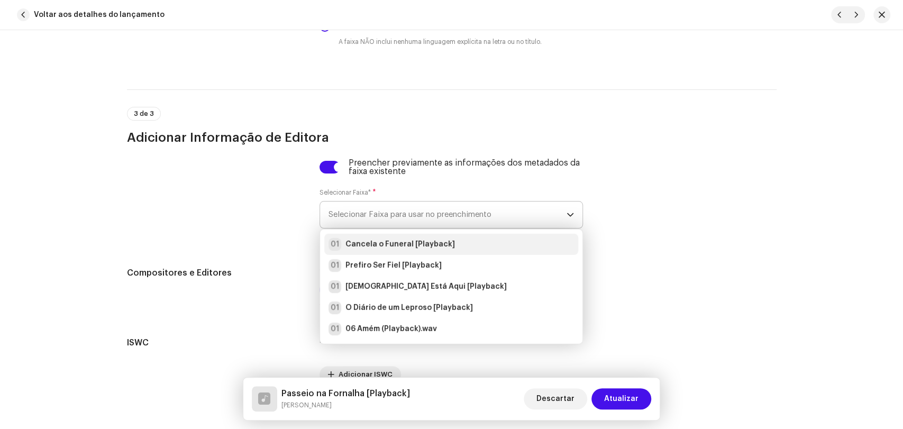
click at [384, 245] on strong "Cancela o Funeral [Playback]" at bounding box center [399, 244] width 109 height 11
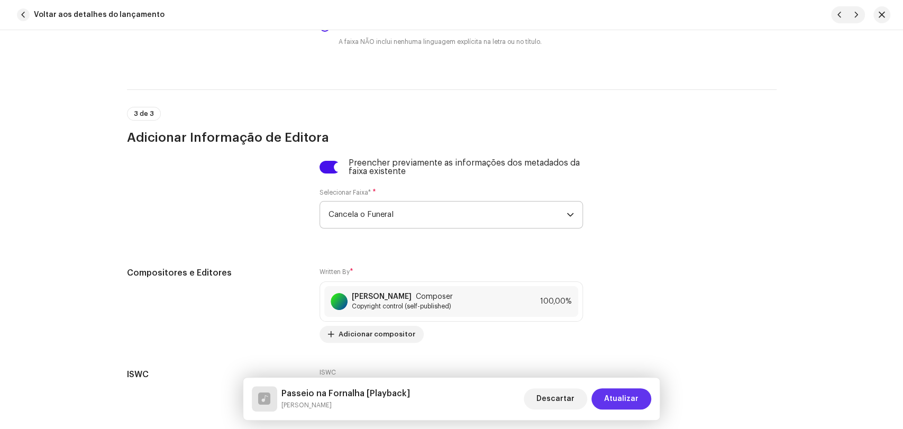
click at [623, 399] on span "Atualizar" at bounding box center [621, 398] width 34 height 21
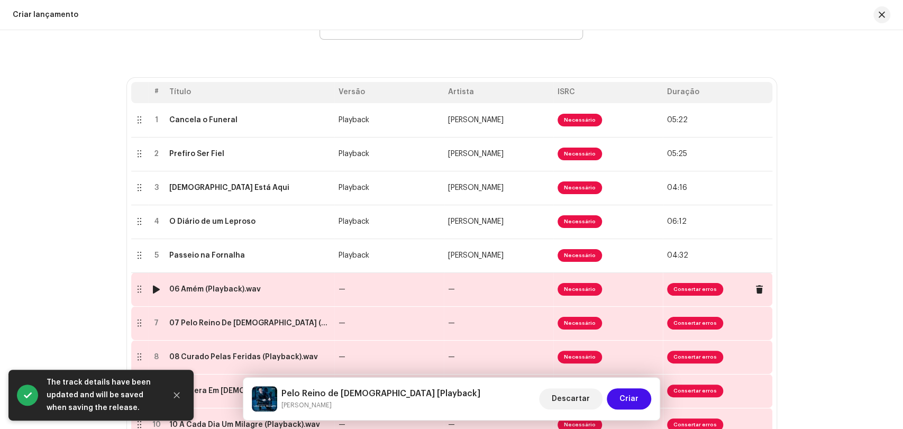
click at [233, 293] on td "06 Amém (Playback).wav" at bounding box center [249, 289] width 169 height 34
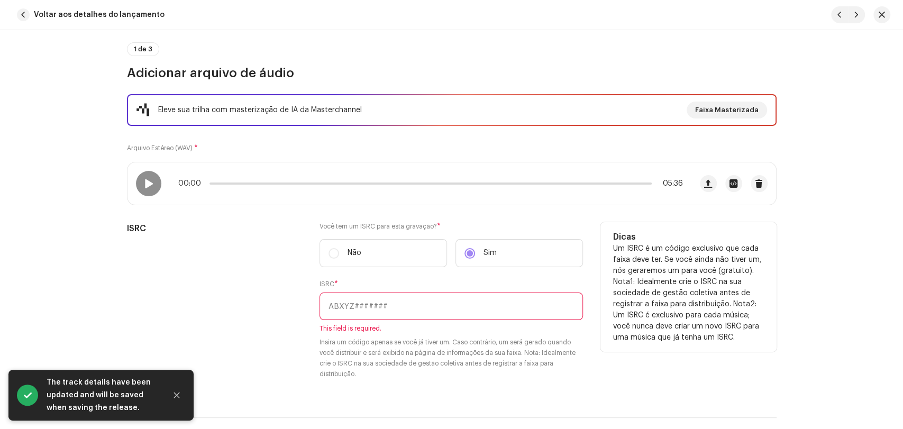
scroll to position [117, 0]
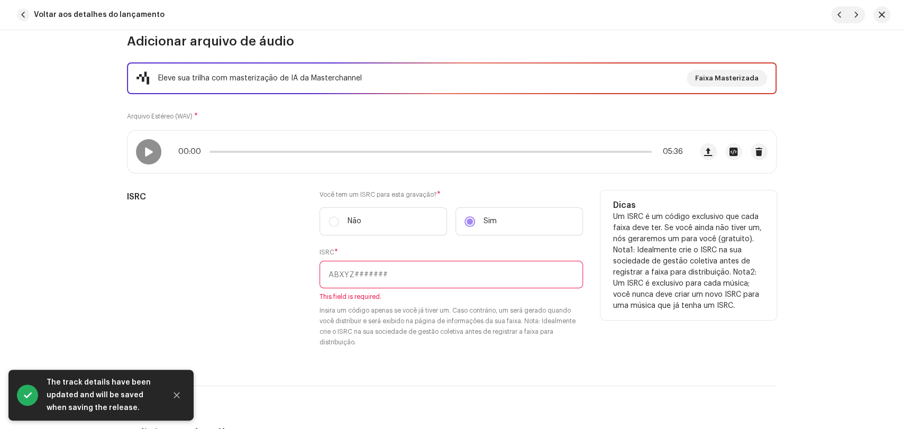
click at [401, 274] on input "text" at bounding box center [450, 274] width 263 height 27
paste input "BRL5B1800074"
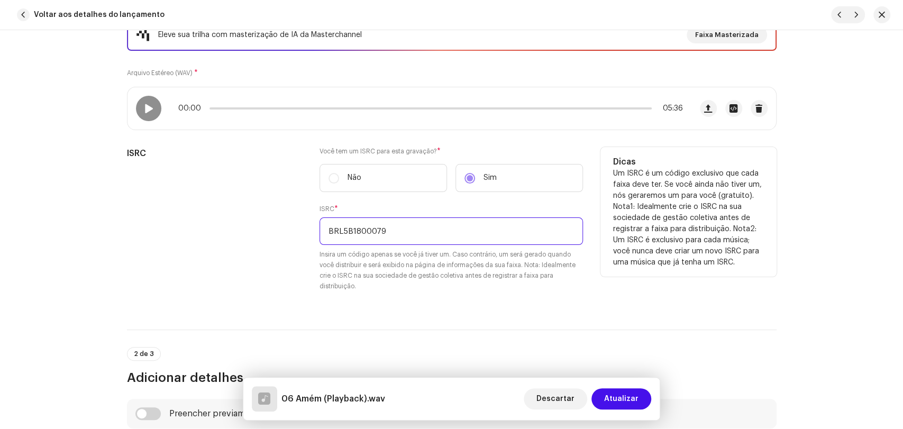
scroll to position [411, 0]
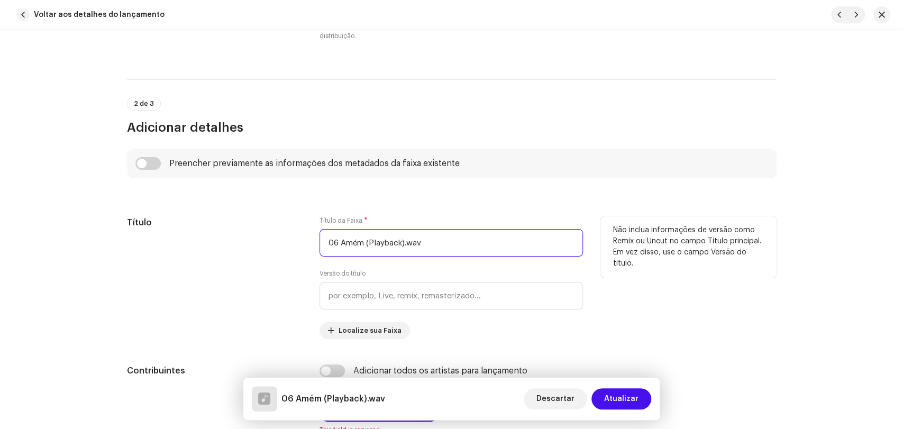
drag, startPoint x: 341, startPoint y: 246, endPoint x: 260, endPoint y: 233, distance: 82.5
click at [319, 244] on input "06 Amém (Playback).wav" at bounding box center [450, 242] width 263 height 27
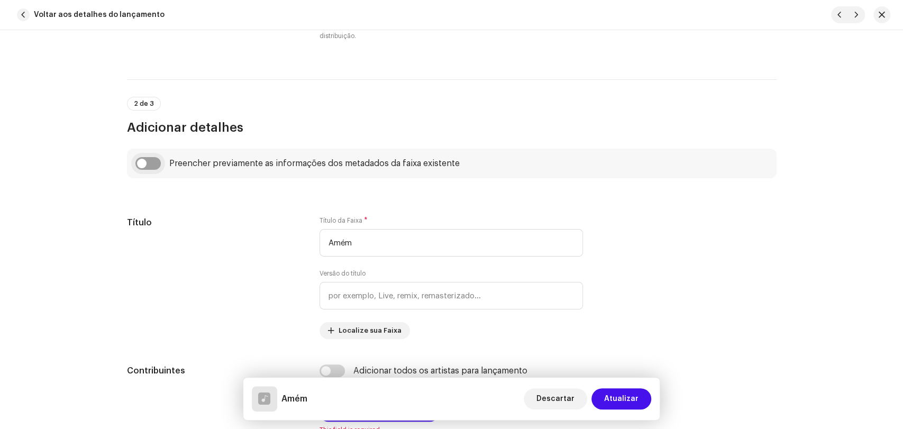
click at [153, 159] on input "checkbox" at bounding box center [147, 163] width 25 height 13
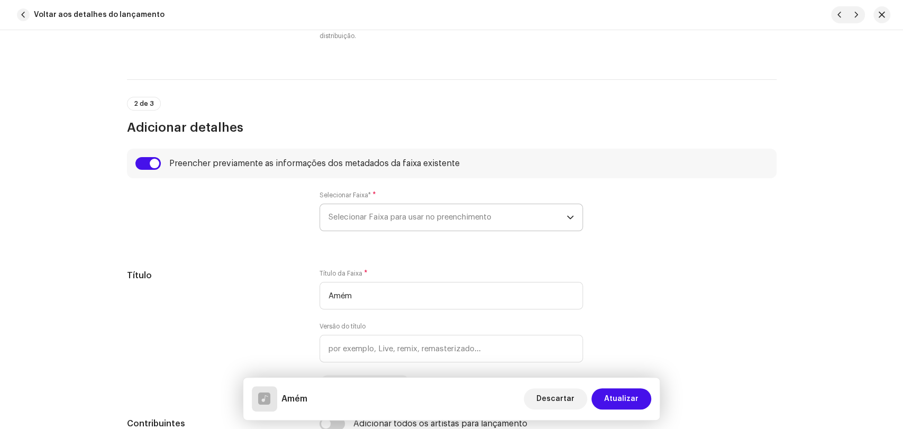
click at [353, 215] on span "Selecionar Faixa para usar no preenchimento" at bounding box center [447, 217] width 238 height 26
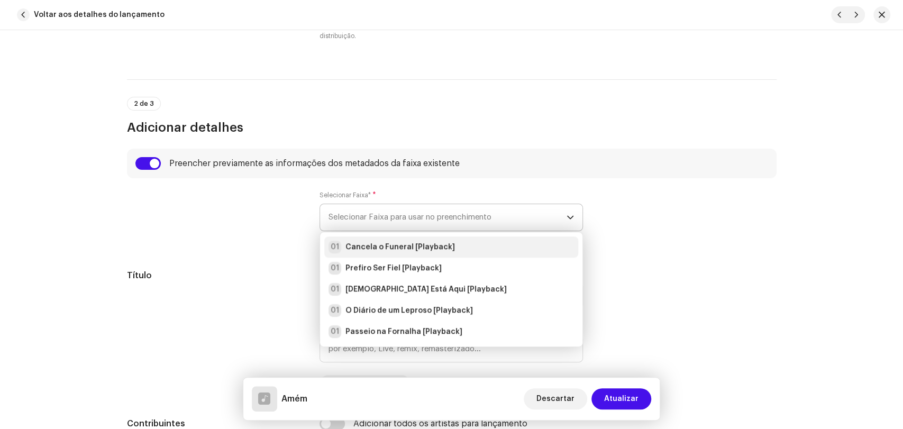
click at [365, 246] on strong "Cancela o Funeral [Playback]" at bounding box center [399, 247] width 109 height 11
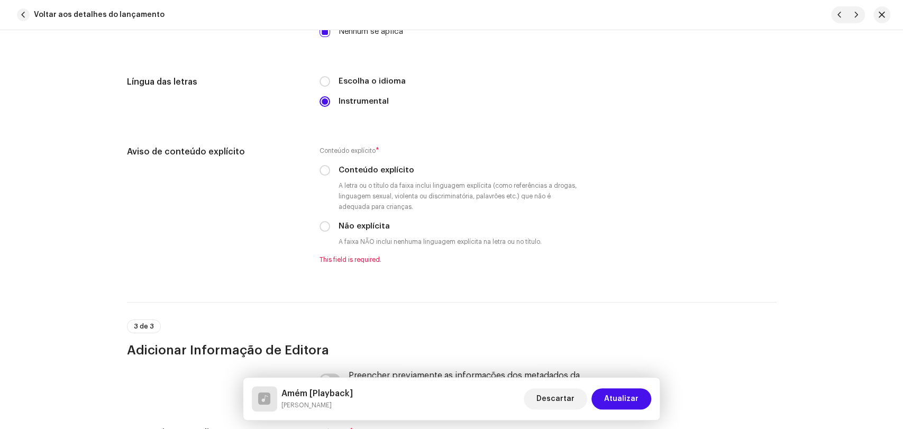
scroll to position [1821, 0]
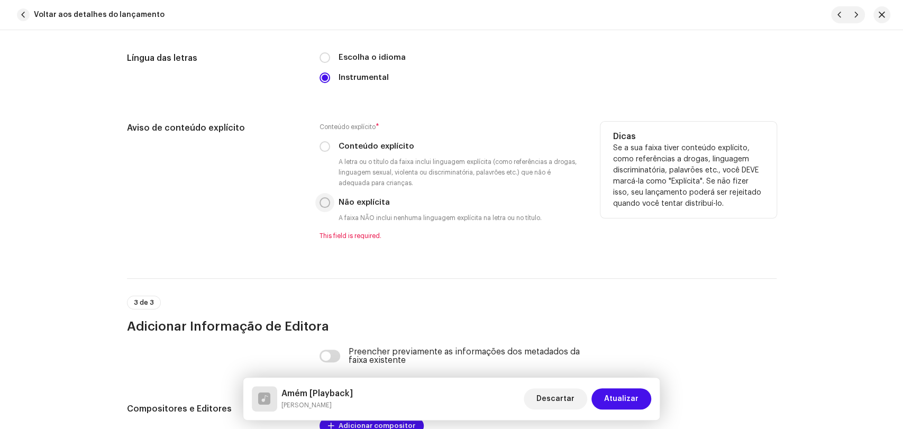
click at [327, 206] on input "Não explícita" at bounding box center [324, 202] width 11 height 11
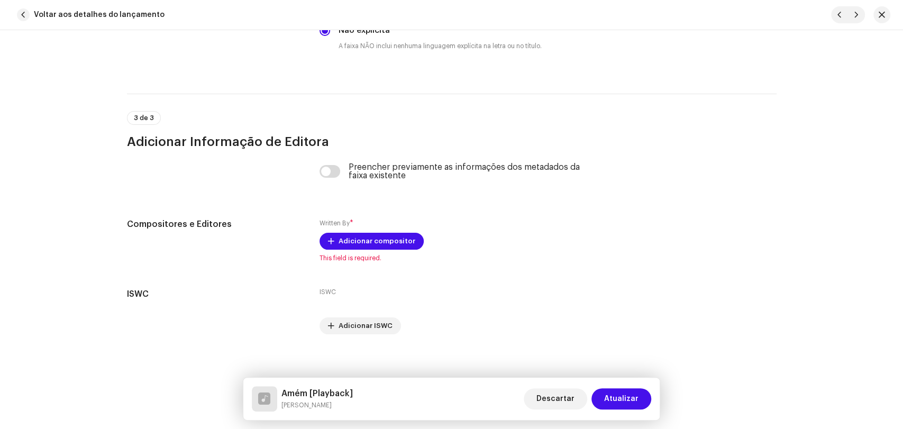
scroll to position [1997, 0]
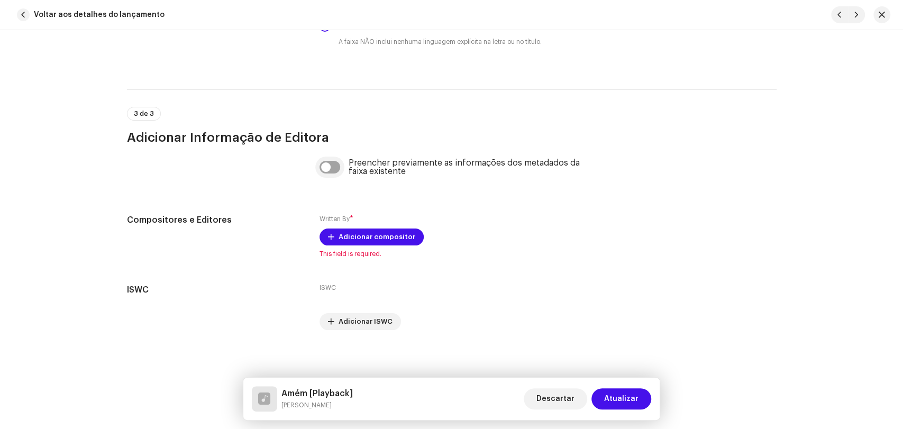
click at [333, 166] on input "checkbox" at bounding box center [329, 167] width 21 height 13
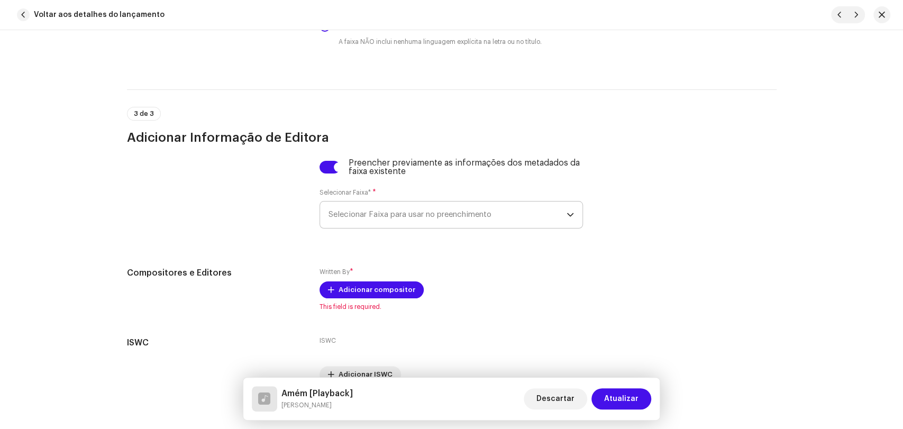
click at [359, 216] on span "Selecionar Faixa para usar no preenchimento" at bounding box center [447, 214] width 238 height 26
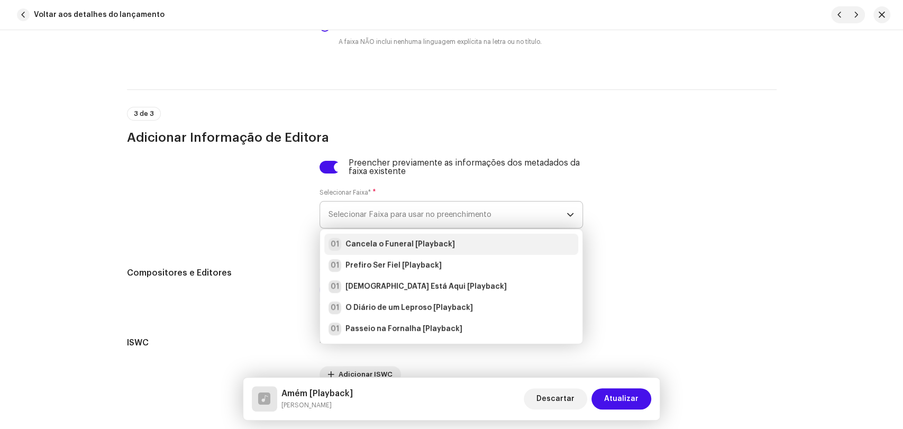
click at [370, 248] on strong "Cancela o Funeral [Playback]" at bounding box center [399, 244] width 109 height 11
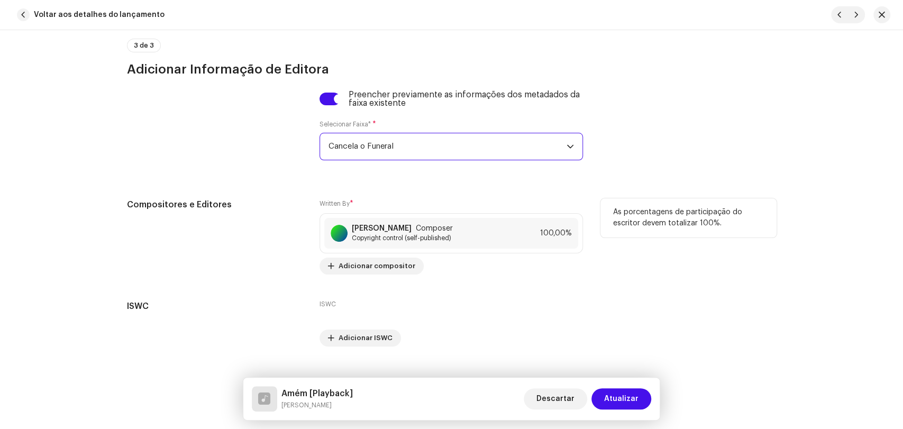
scroll to position [2089, 0]
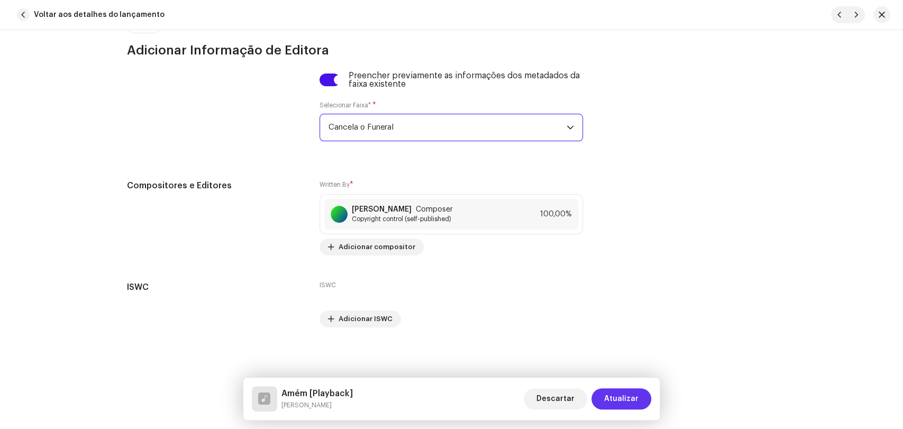
click at [621, 403] on span "Atualizar" at bounding box center [621, 398] width 34 height 21
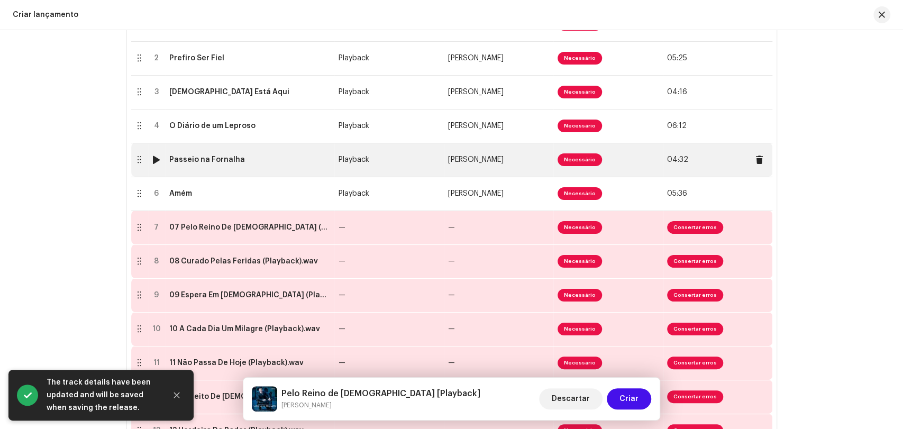
scroll to position [293, 0]
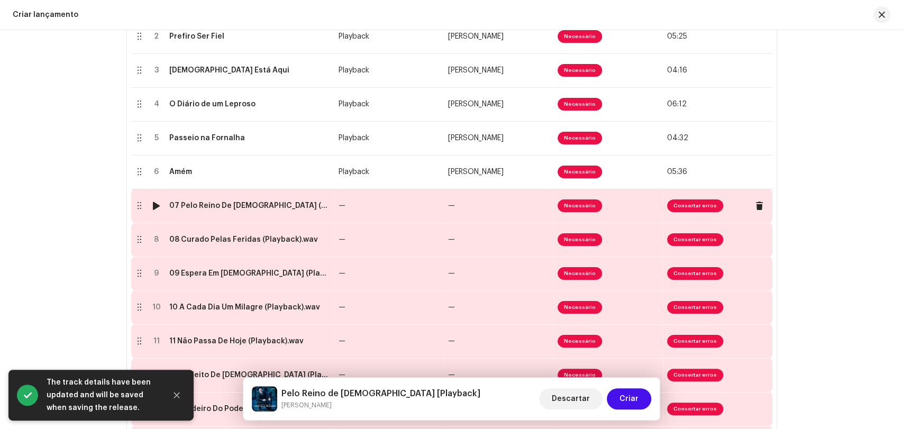
click at [253, 208] on div "07 Pelo Reino De [DEMOGRAPHIC_DATA] (Playback).wav" at bounding box center [249, 205] width 161 height 8
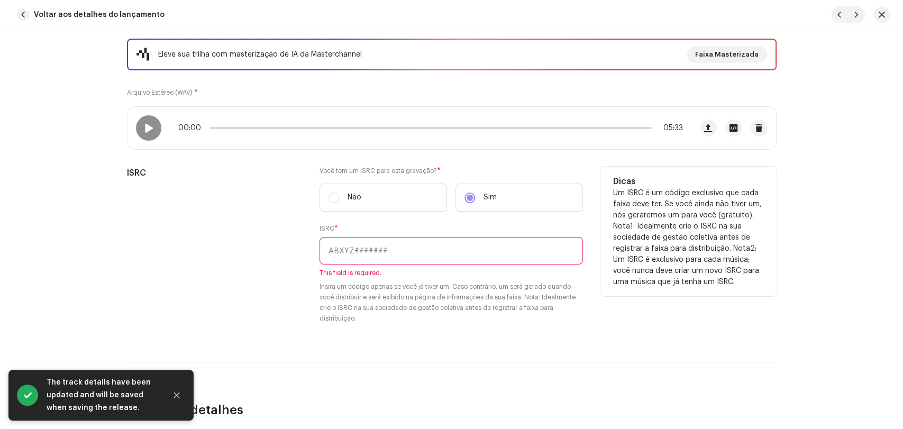
scroll to position [176, 0]
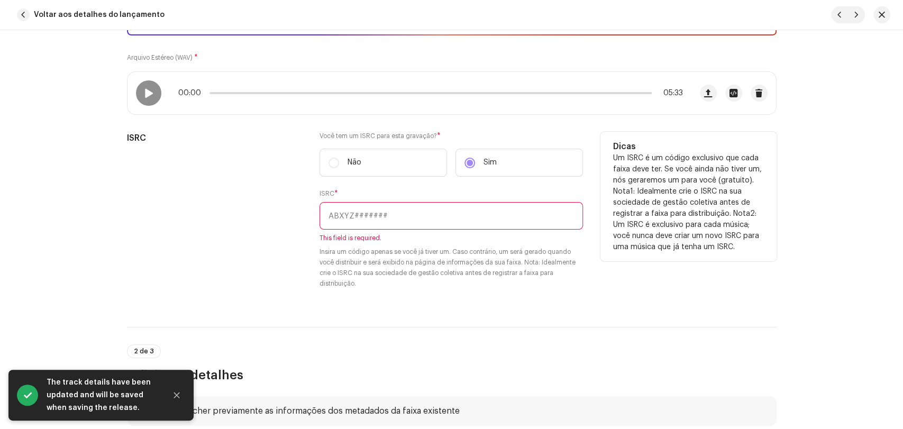
click at [366, 215] on input "text" at bounding box center [450, 215] width 263 height 27
paste input "BRL5B1800074"
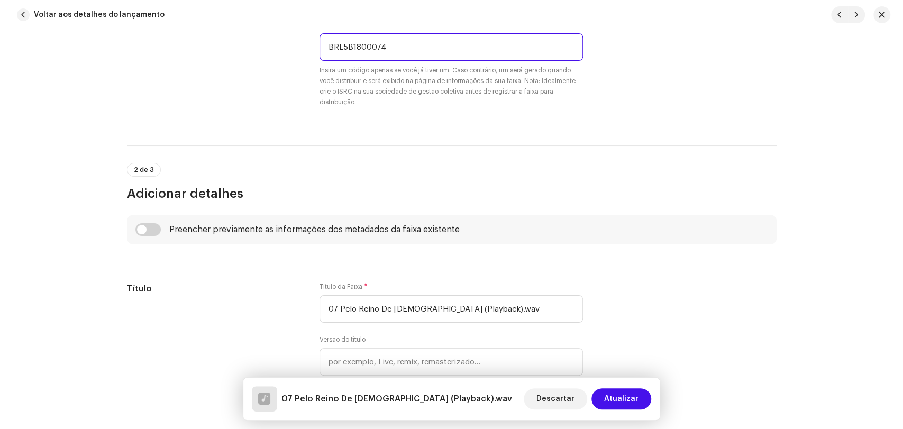
scroll to position [352, 0]
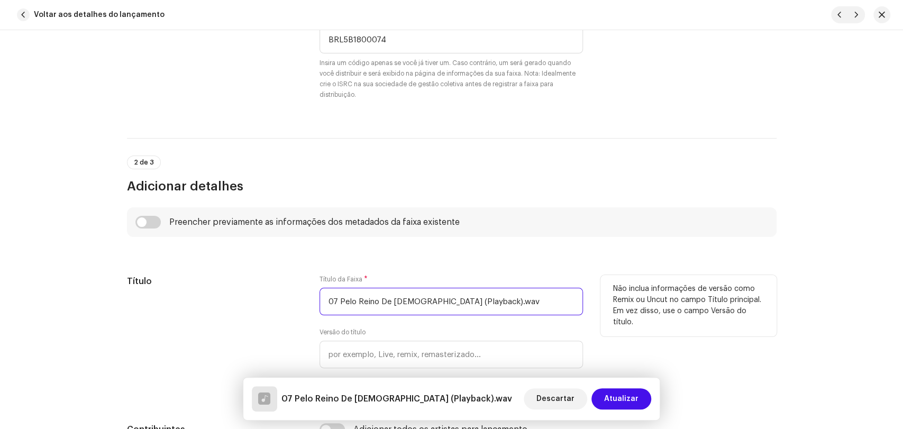
drag, startPoint x: 339, startPoint y: 302, endPoint x: 249, endPoint y: 282, distance: 92.6
click at [284, 297] on div "Título Título da Faixa * 07 Pelo Reino De Deus (Playback).wav Versão do título …" at bounding box center [451, 336] width 649 height 123
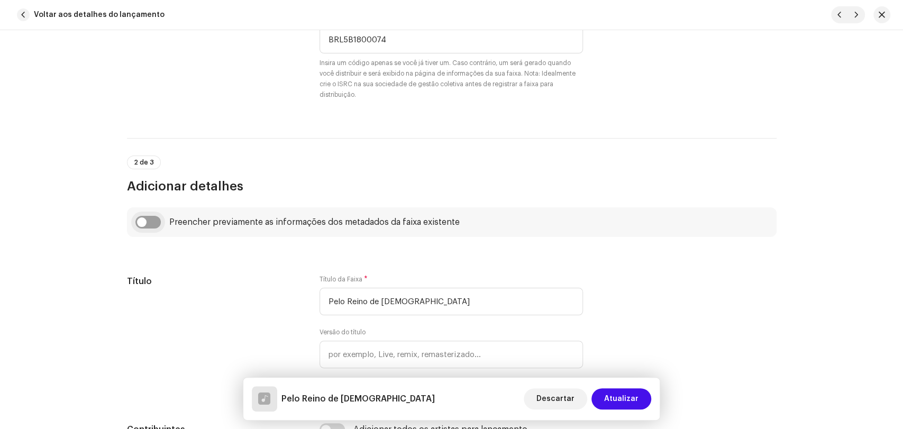
click at [151, 219] on input "checkbox" at bounding box center [147, 222] width 25 height 13
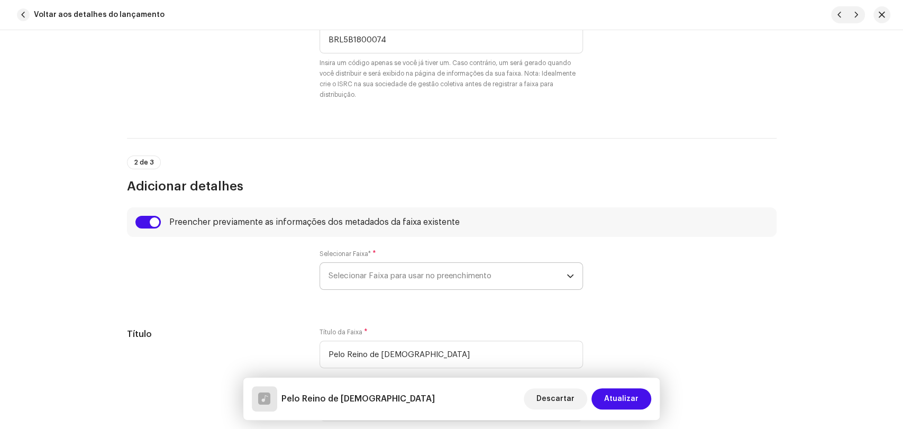
click at [346, 276] on span "Selecionar Faixa para usar no preenchimento" at bounding box center [447, 276] width 238 height 26
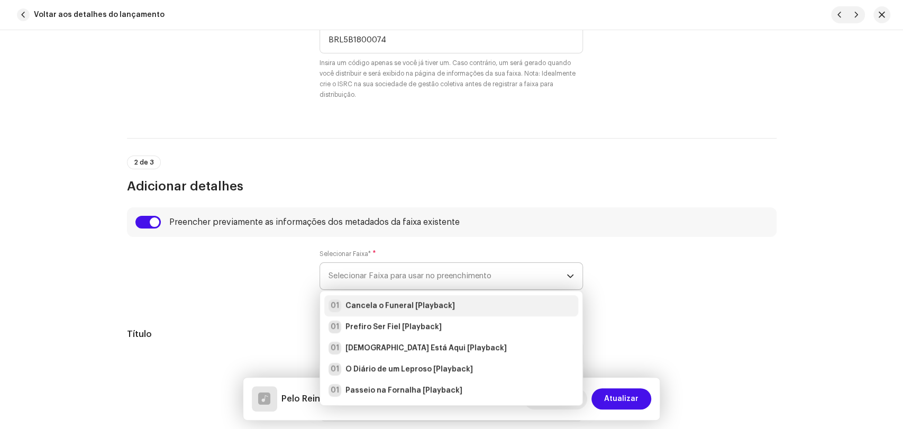
click at [359, 304] on strong "Cancela o Funeral [Playback]" at bounding box center [399, 305] width 109 height 11
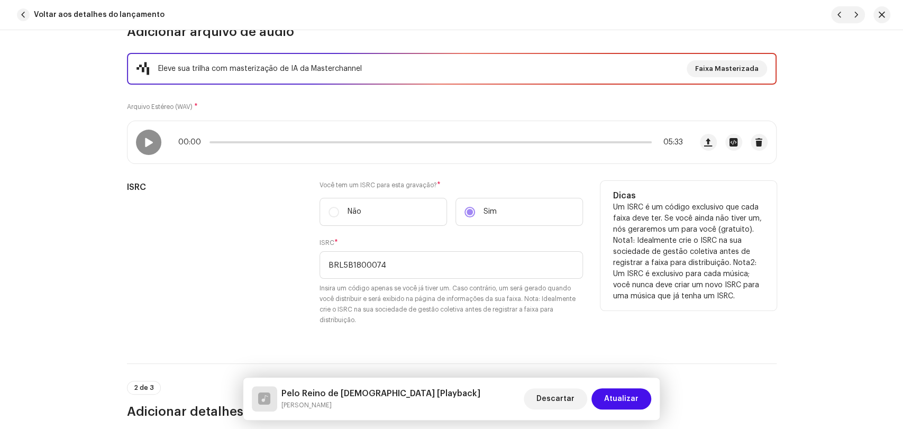
scroll to position [117, 0]
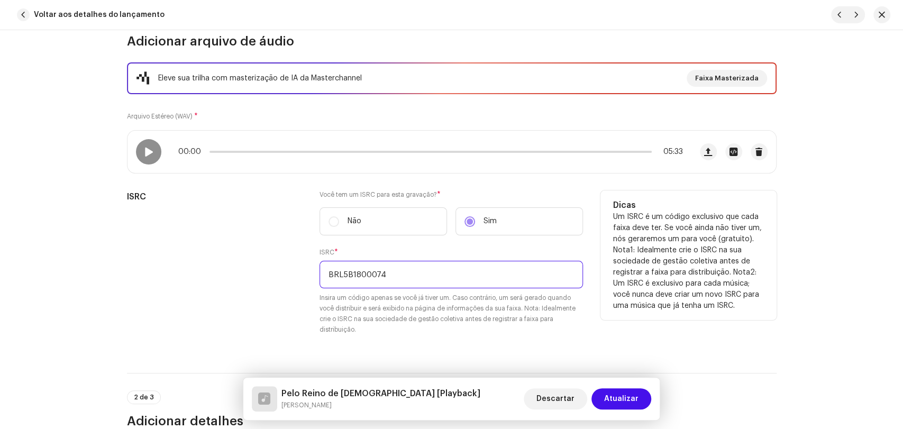
click at [398, 278] on input "BRL5B1800074" at bounding box center [450, 274] width 263 height 27
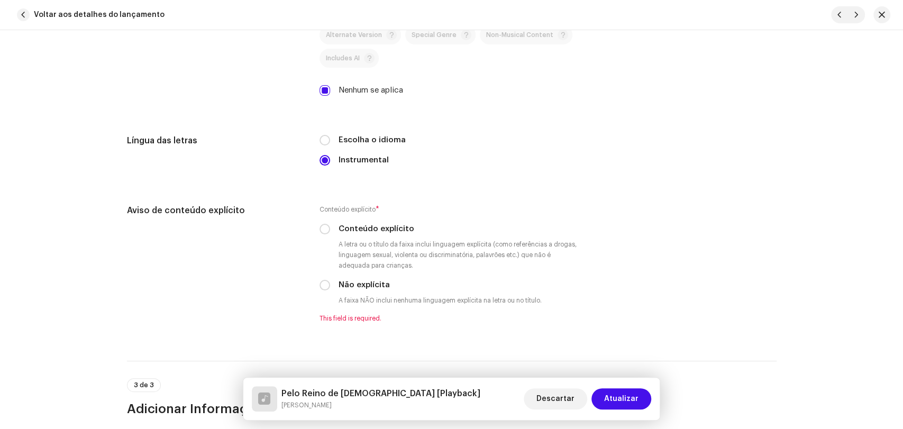
scroll to position [1762, 0]
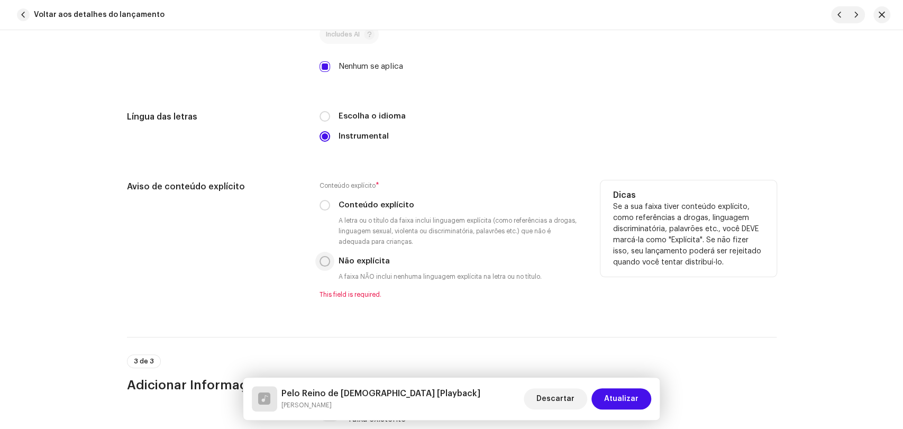
click at [321, 263] on input "Não explícita" at bounding box center [324, 261] width 11 height 11
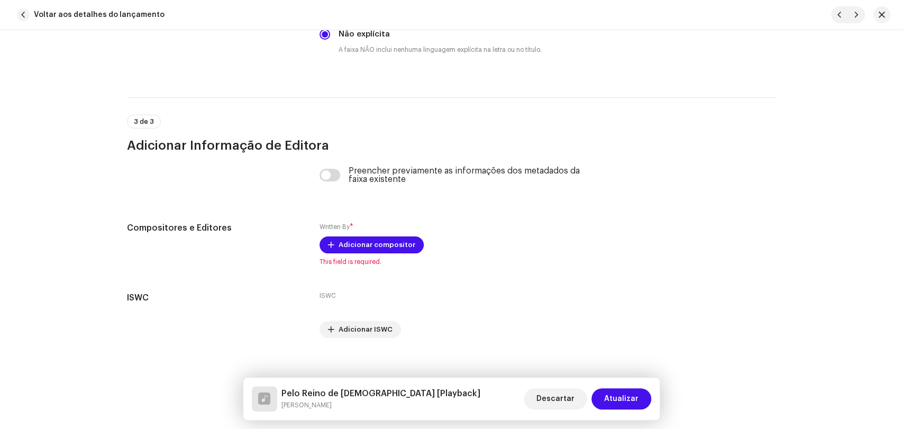
scroll to position [1997, 0]
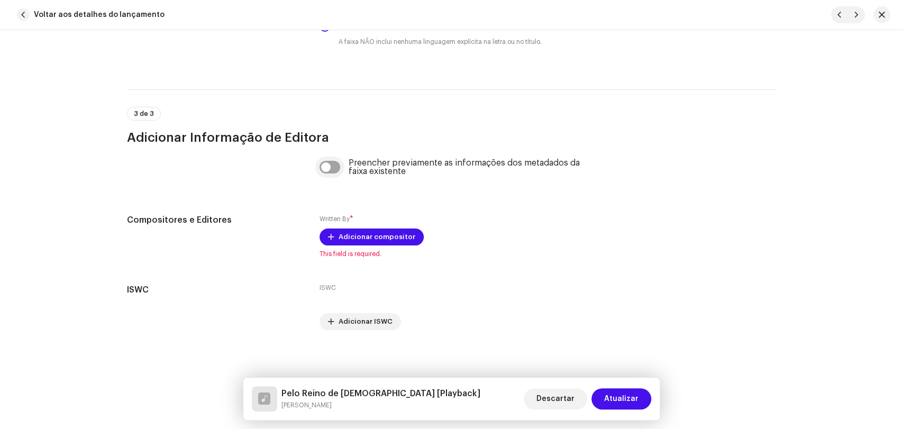
click at [334, 171] on input "checkbox" at bounding box center [329, 167] width 21 height 13
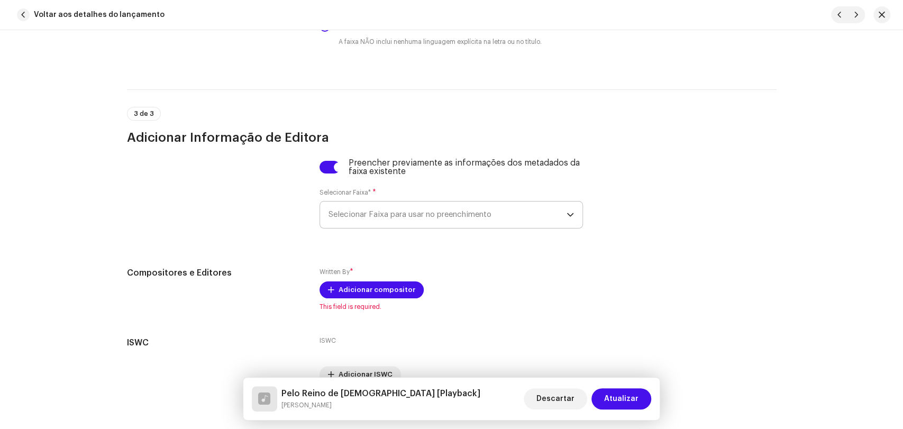
click at [372, 221] on span "Selecionar Faixa para usar no preenchimento" at bounding box center [447, 214] width 238 height 26
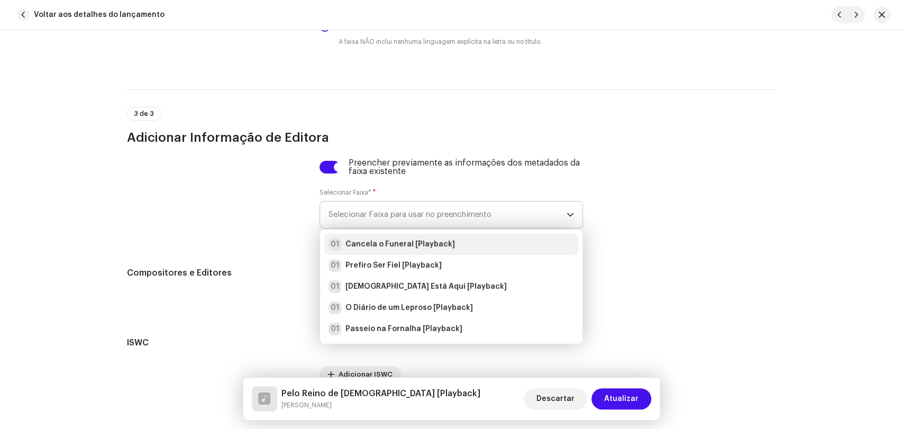
click at [372, 250] on strong "Cancela o Funeral [Playback]" at bounding box center [399, 244] width 109 height 11
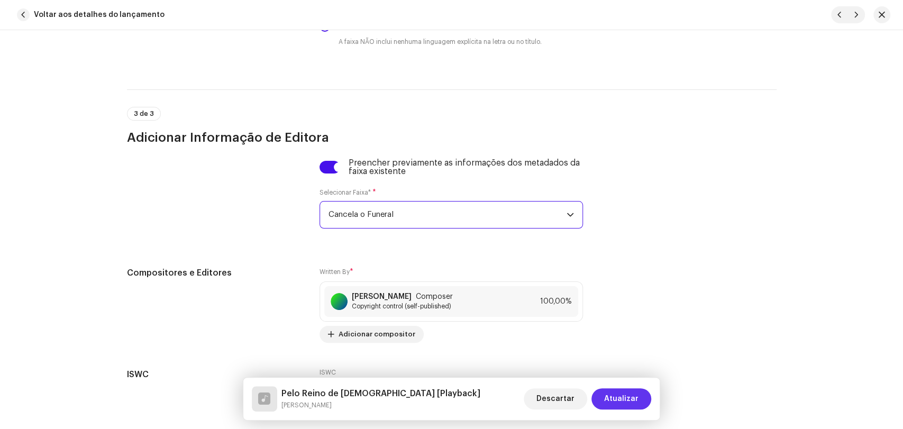
click at [633, 402] on span "Atualizar" at bounding box center [621, 398] width 34 height 21
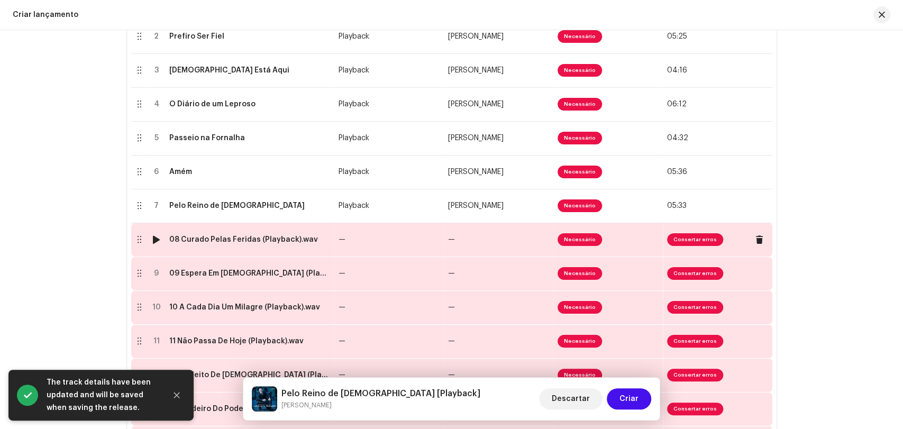
click at [251, 242] on div "08 Curado Pelas Feridas (Playback).wav" at bounding box center [243, 239] width 149 height 8
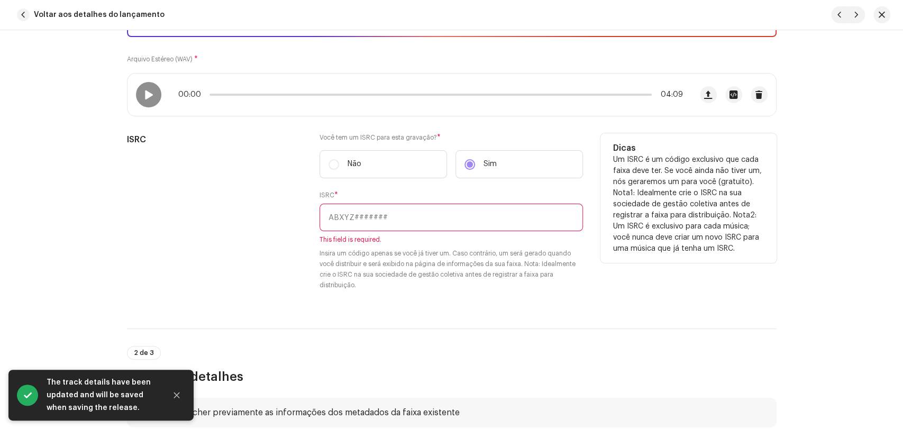
scroll to position [176, 0]
click at [364, 215] on input "text" at bounding box center [450, 215] width 263 height 27
paste input "BRL5B1800074"
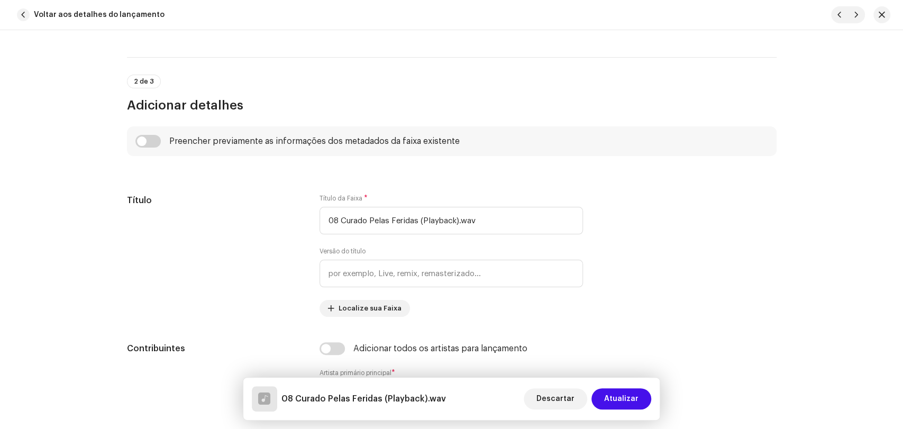
scroll to position [470, 0]
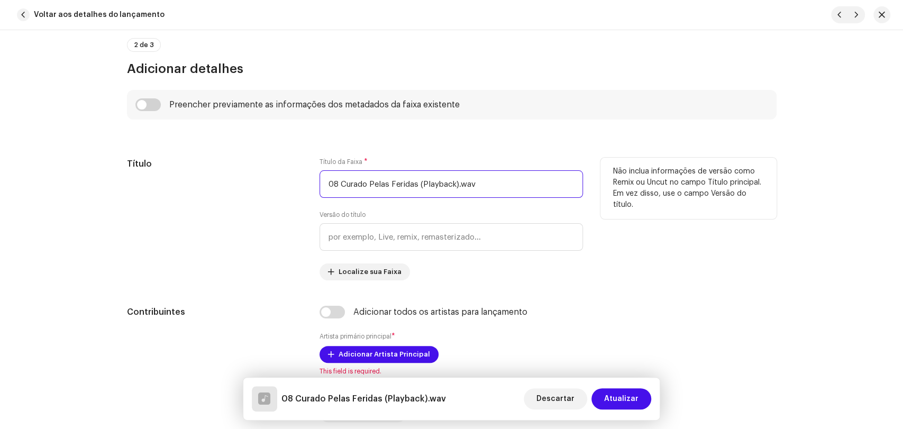
drag, startPoint x: 341, startPoint y: 183, endPoint x: 269, endPoint y: 184, distance: 72.4
click at [272, 182] on div "Título Título da Faixa * 08 Curado Pelas Feridas (Playback).wav Versão do títul…" at bounding box center [451, 219] width 649 height 123
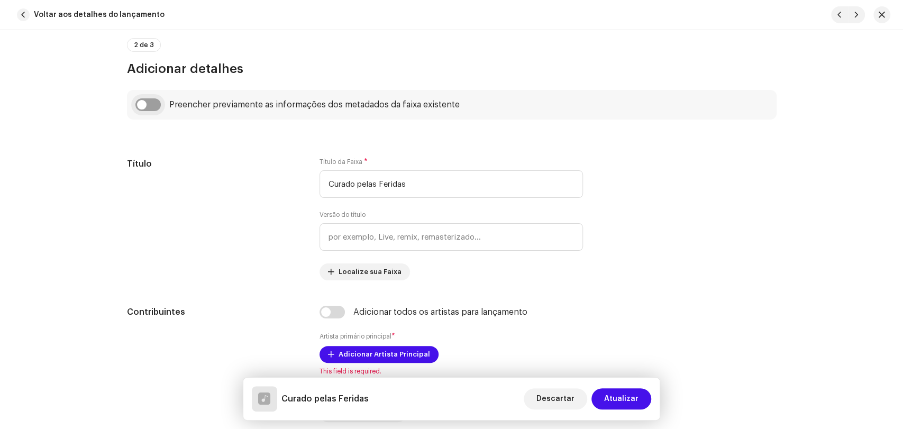
click at [152, 103] on input "checkbox" at bounding box center [147, 104] width 25 height 13
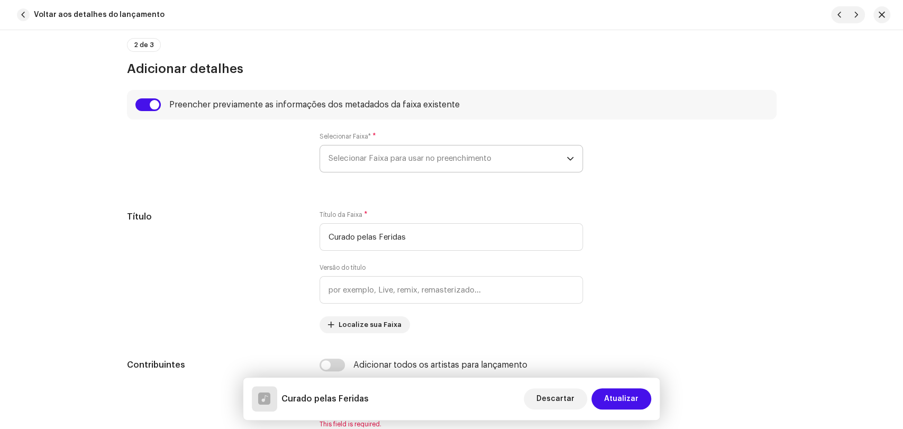
drag, startPoint x: 338, startPoint y: 152, endPoint x: 349, endPoint y: 163, distance: 15.7
click at [338, 152] on span "Selecionar Faixa para usar no preenchimento" at bounding box center [447, 158] width 238 height 26
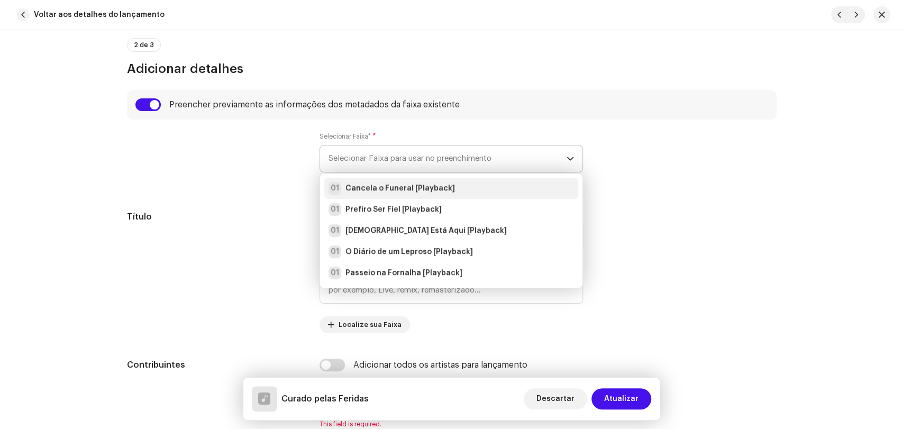
click at [362, 195] on li "01 Cancela o Funeral [Playback]" at bounding box center [451, 188] width 254 height 21
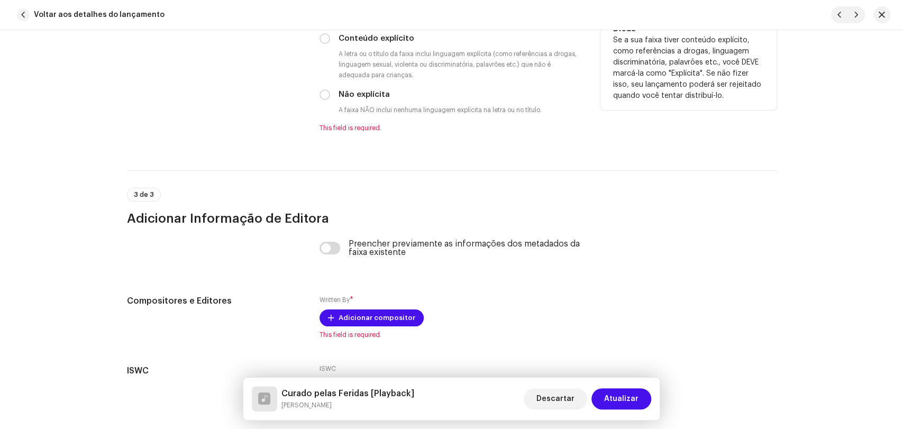
scroll to position [1938, 0]
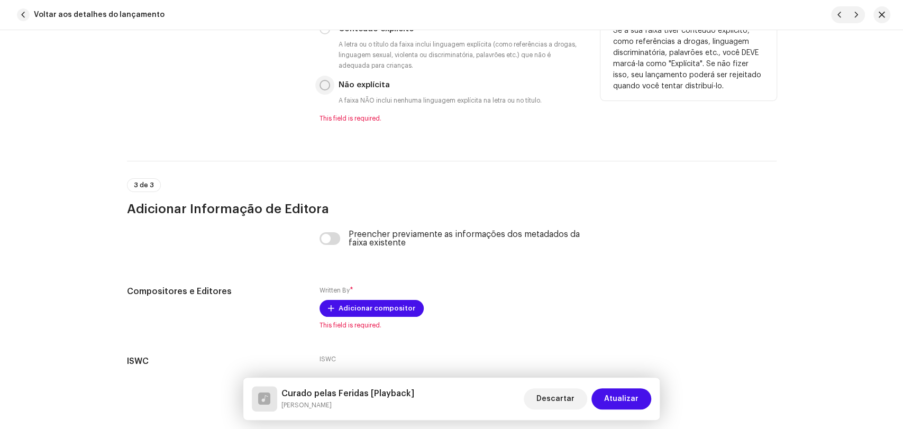
click at [324, 90] on input "Não explícita" at bounding box center [324, 85] width 11 height 11
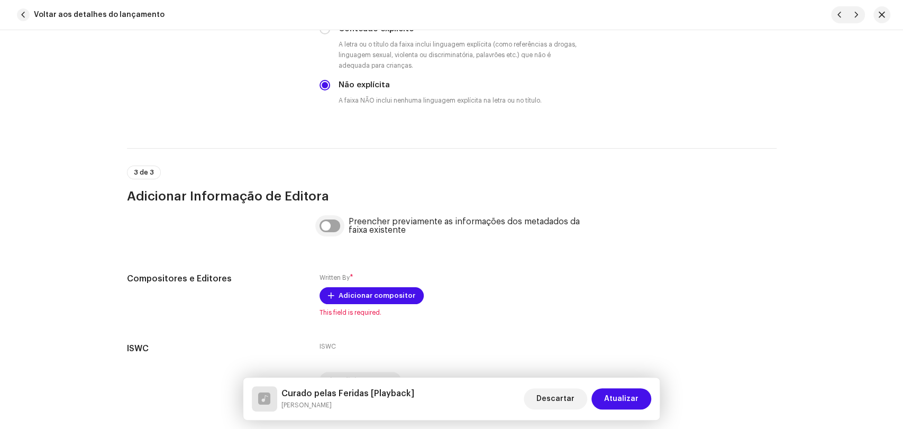
click at [332, 227] on input "checkbox" at bounding box center [329, 225] width 21 height 13
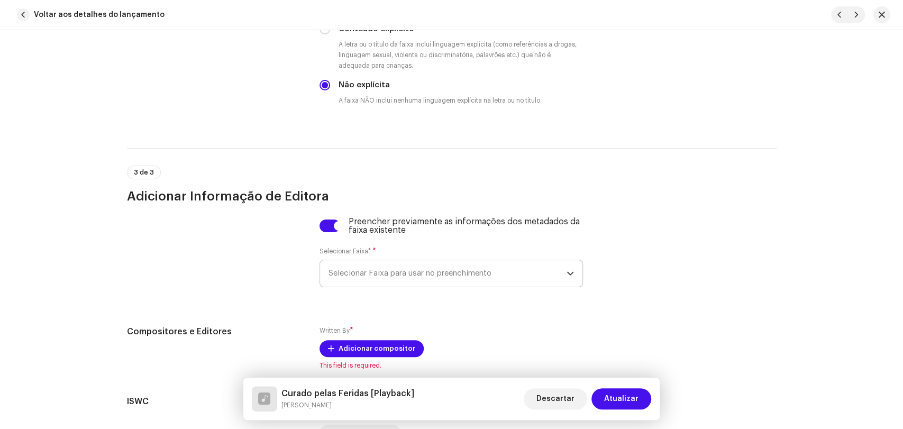
click at [351, 277] on span "Selecionar Faixa para usar no preenchimento" at bounding box center [447, 273] width 238 height 26
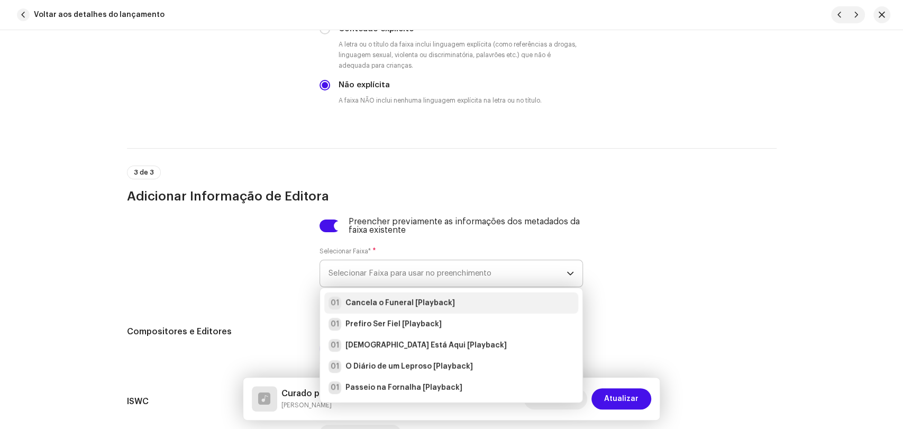
click at [361, 303] on strong "Cancela o Funeral [Playback]" at bounding box center [399, 303] width 109 height 11
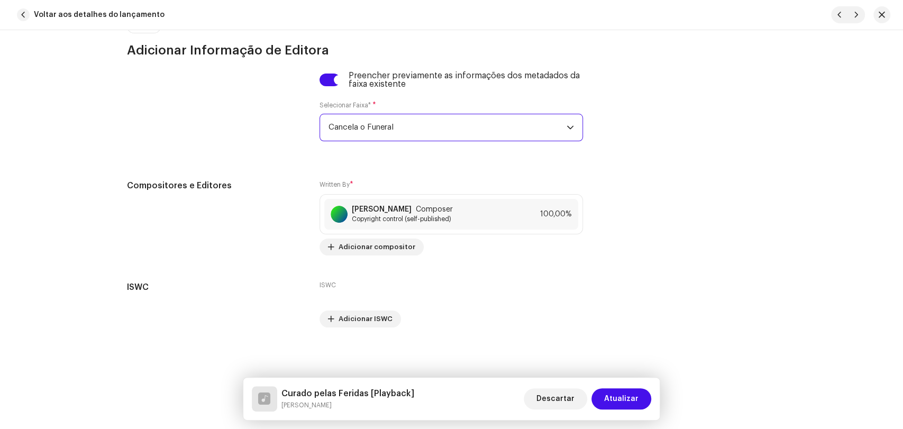
scroll to position [2089, 0]
click at [627, 410] on div "Descartar Atualizar" at bounding box center [586, 398] width 127 height 25
click at [628, 405] on span "Atualizar" at bounding box center [621, 398] width 34 height 21
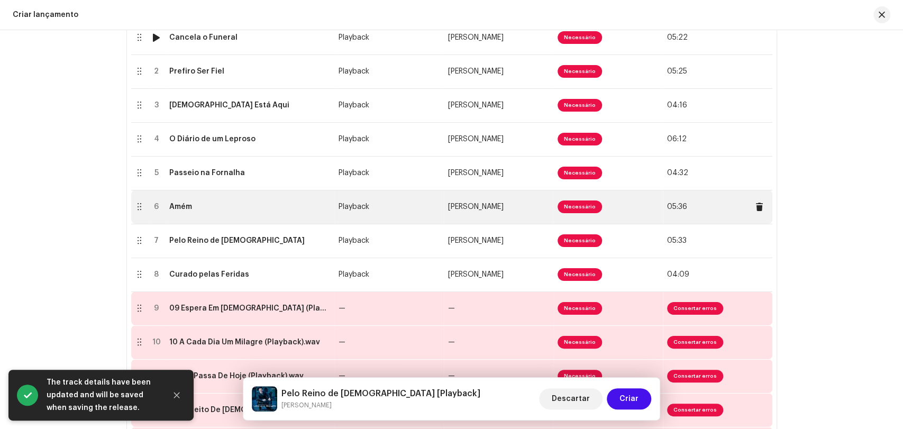
scroll to position [352, 0]
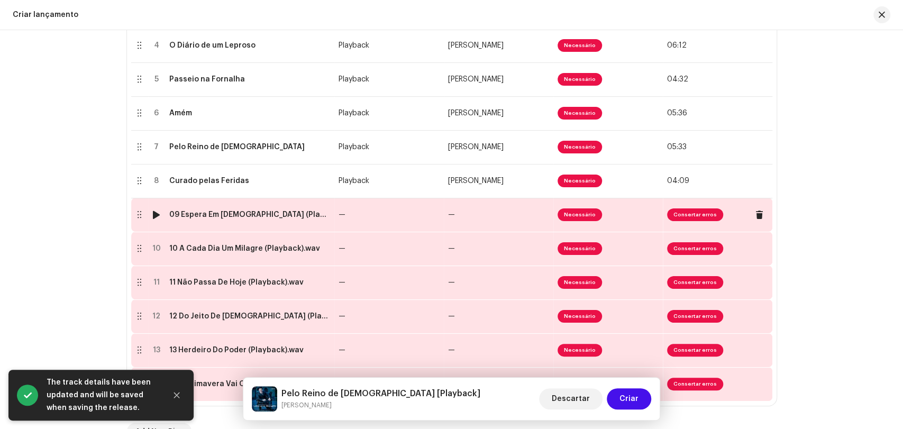
click at [241, 210] on div "09 Espera Em [DEMOGRAPHIC_DATA] (Playback).wav" at bounding box center [249, 214] width 161 height 8
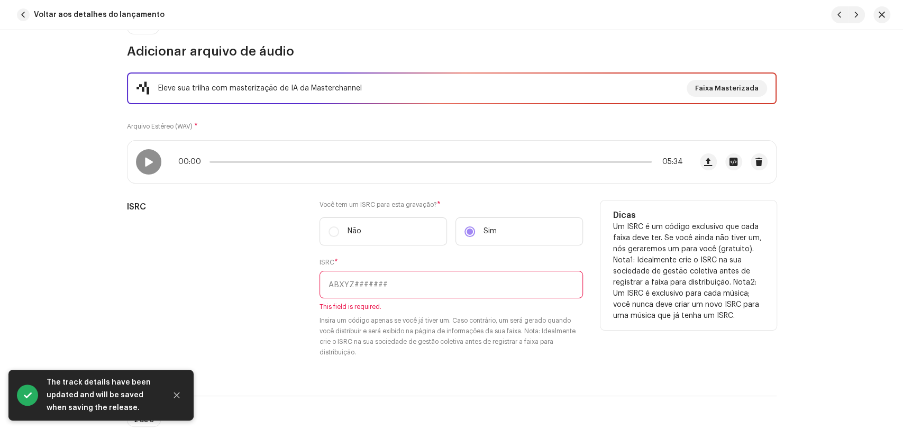
scroll to position [176, 0]
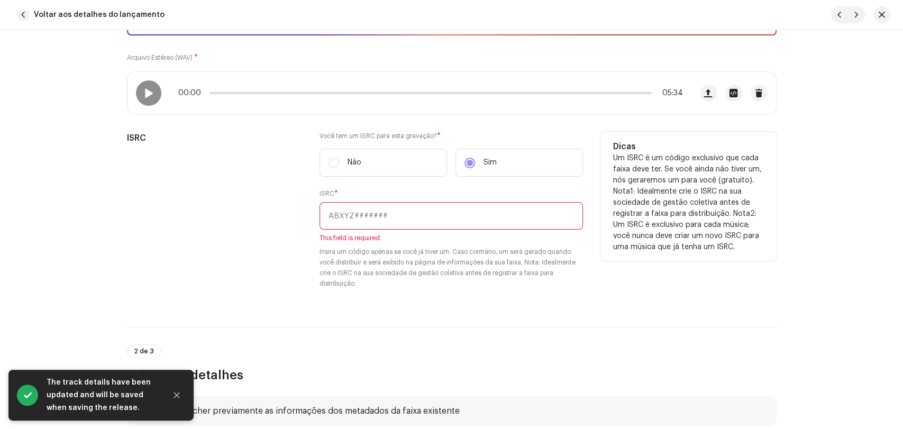
click at [427, 202] on input "text" at bounding box center [450, 215] width 263 height 27
paste input "BRL5B1800074"
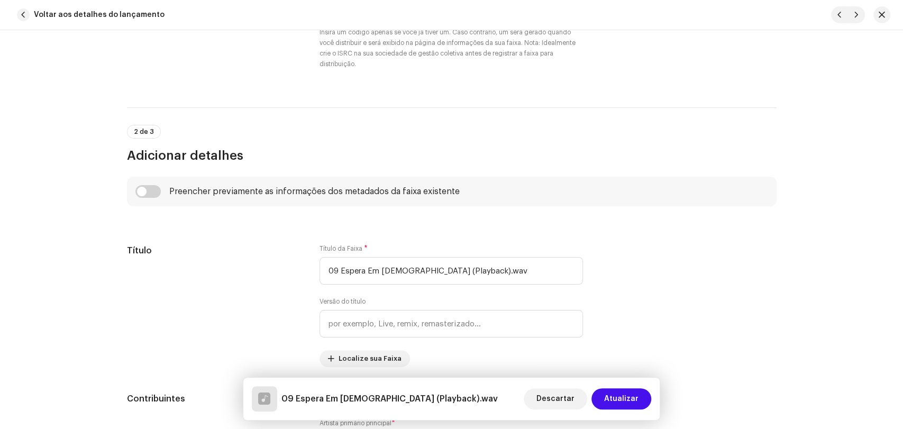
scroll to position [411, 0]
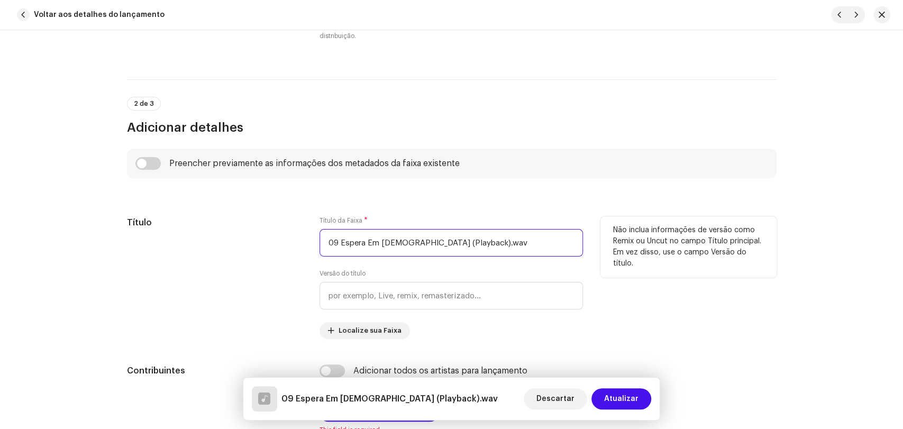
drag, startPoint x: 336, startPoint y: 242, endPoint x: 256, endPoint y: 221, distance: 82.6
click at [295, 233] on div "Título Título da Faixa * 09 Espera Em Deus (Playback).wav Versão do título Loca…" at bounding box center [451, 277] width 649 height 123
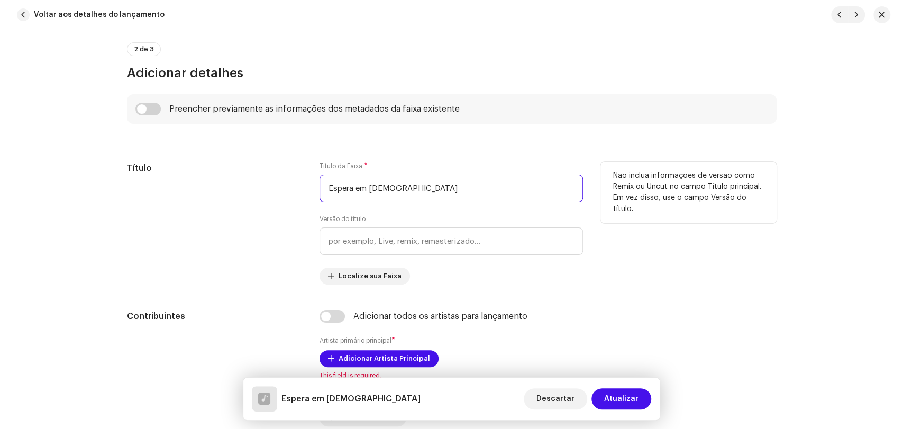
scroll to position [470, 0]
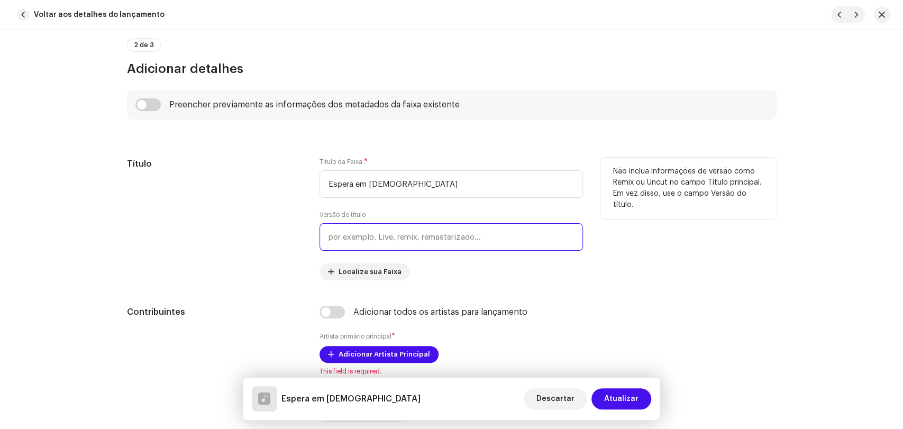
click at [343, 235] on input "text" at bounding box center [450, 236] width 263 height 27
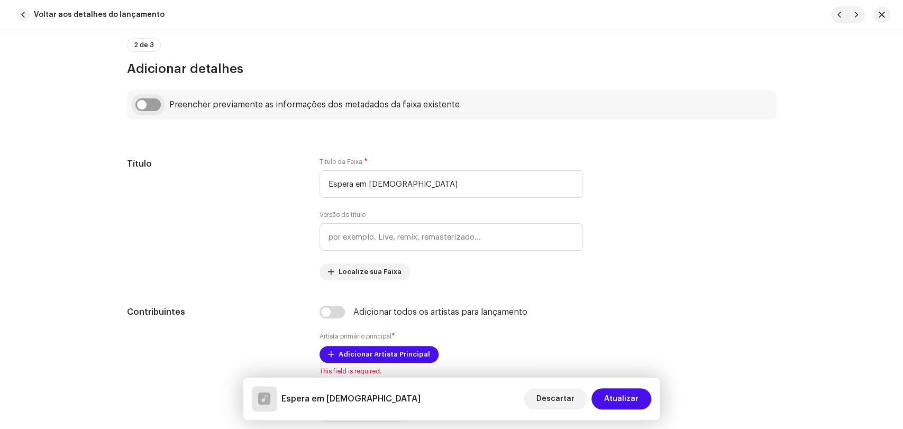
click at [156, 105] on input "checkbox" at bounding box center [147, 104] width 25 height 13
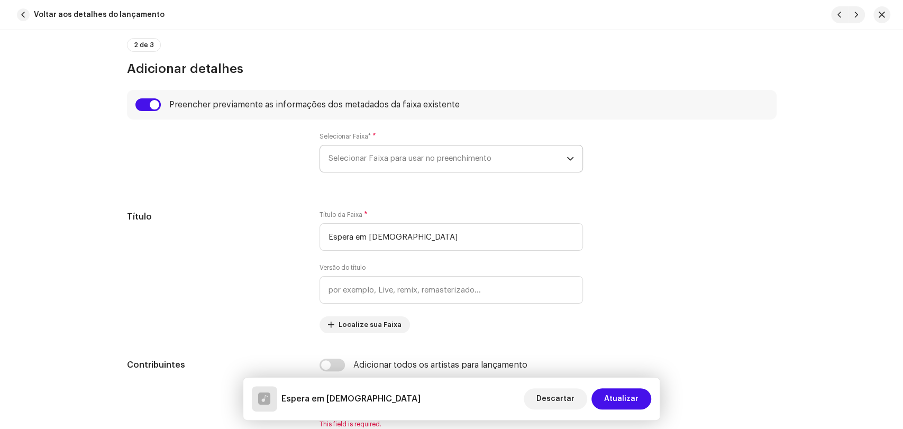
click at [365, 154] on span "Selecionar Faixa para usar no preenchimento" at bounding box center [447, 158] width 238 height 26
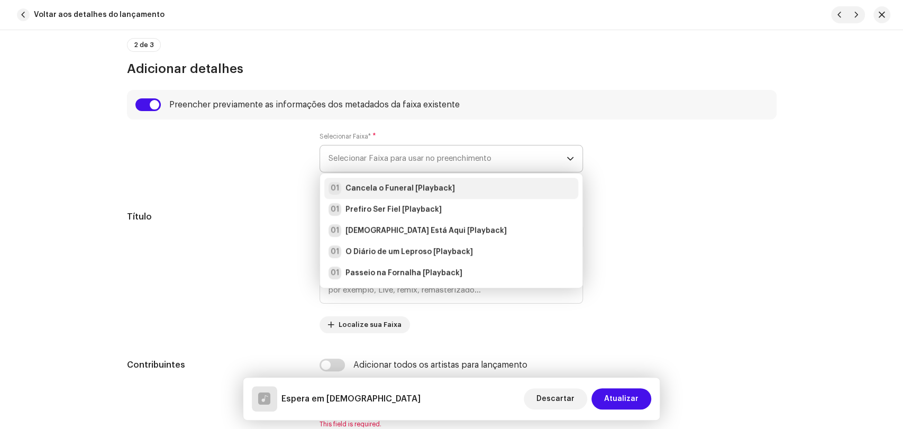
click at [372, 189] on strong "Cancela o Funeral [Playback]" at bounding box center [399, 188] width 109 height 11
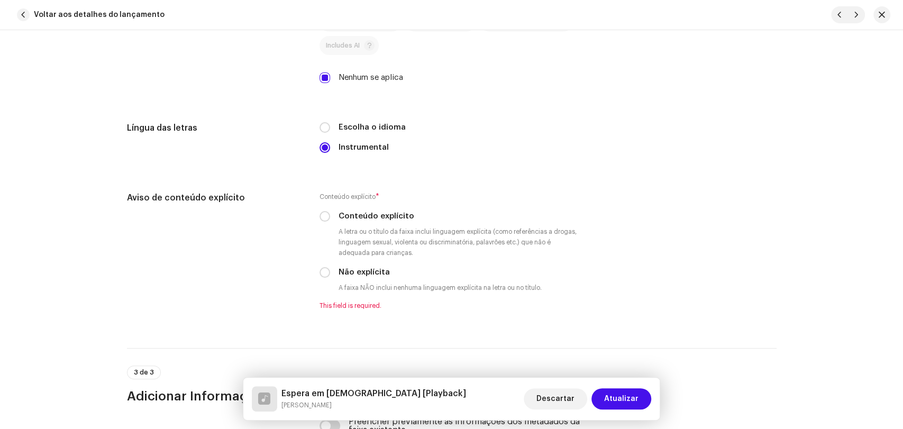
scroll to position [1762, 0]
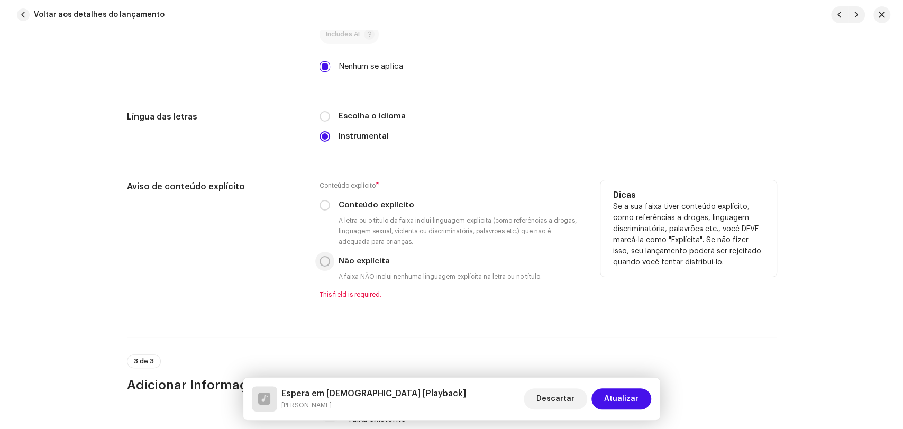
click at [321, 263] on input "Não explícita" at bounding box center [324, 261] width 11 height 11
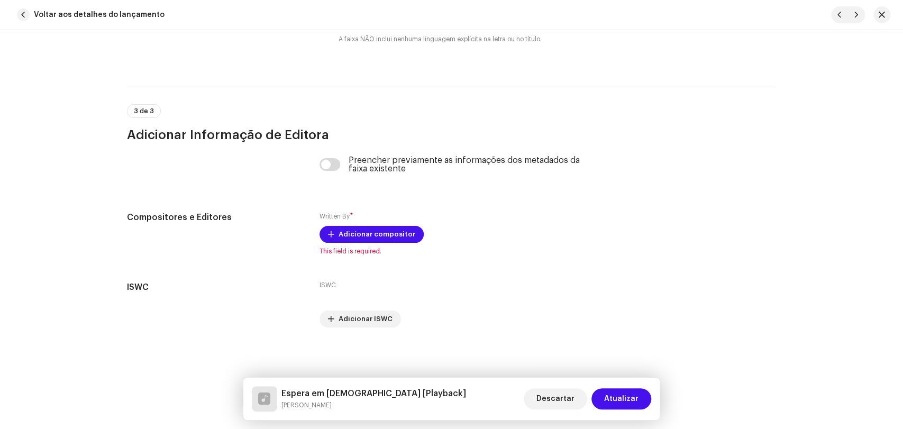
scroll to position [2004, 0]
click at [329, 157] on div "Preencher previamente as informações dos metadados da faixa existente" at bounding box center [450, 164] width 263 height 17
click at [334, 163] on input "checkbox" at bounding box center [329, 164] width 21 height 13
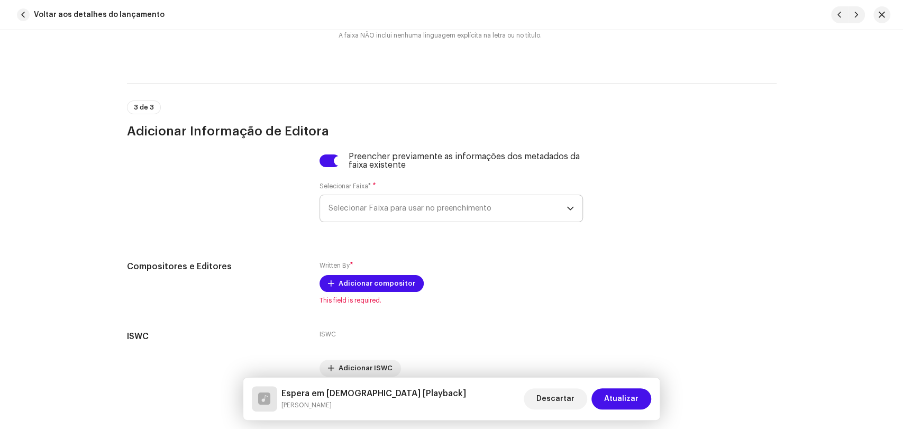
click at [352, 208] on span "Selecionar Faixa para usar no preenchimento" at bounding box center [447, 208] width 238 height 26
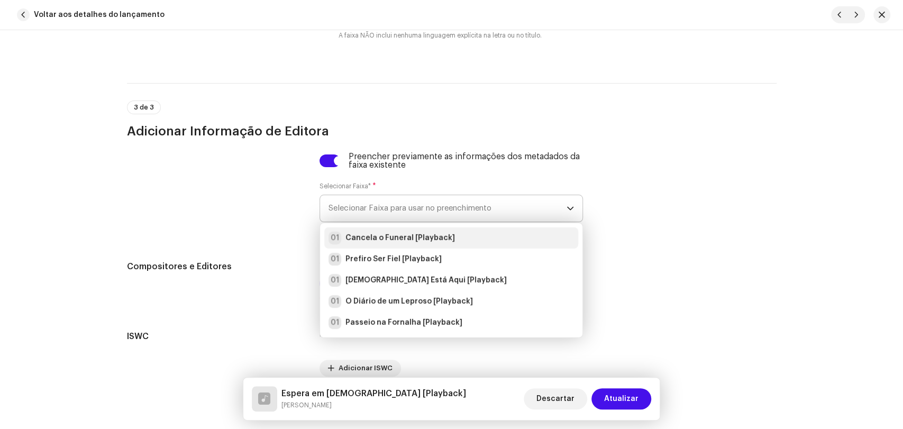
click at [360, 242] on strong "Cancela o Funeral [Playback]" at bounding box center [399, 238] width 109 height 11
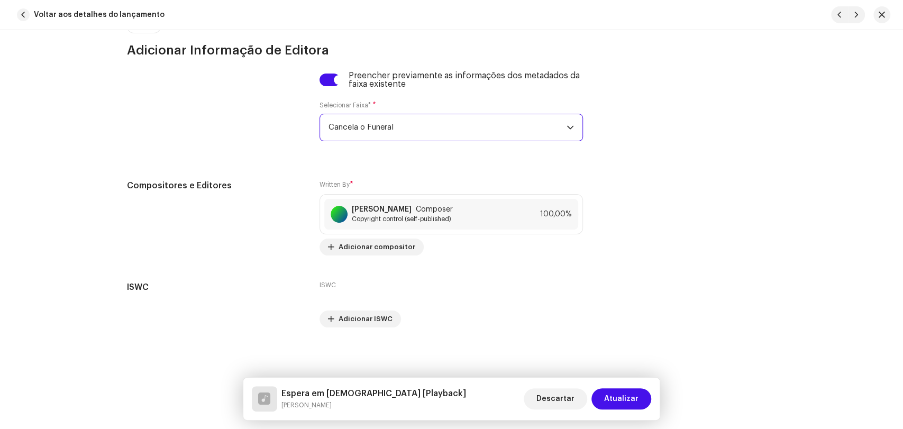
scroll to position [2089, 0]
click at [623, 403] on span "Atualizar" at bounding box center [621, 398] width 34 height 21
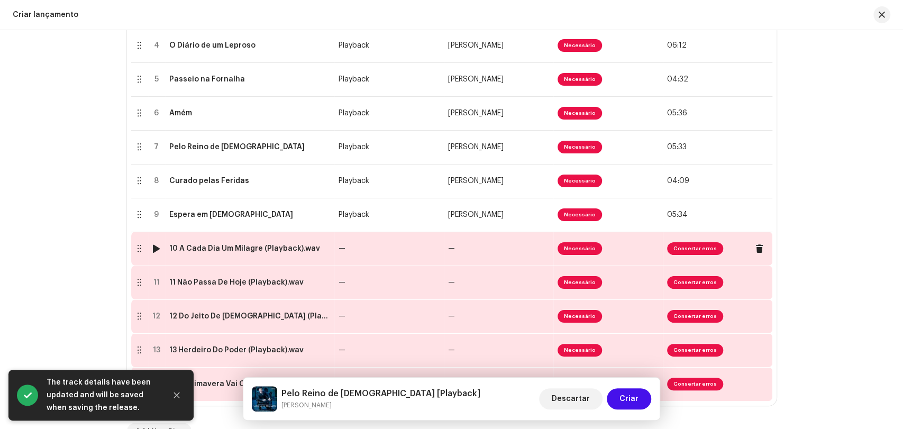
click at [256, 243] on td "10 A Cada Dia Um Milagre (Playback).wav" at bounding box center [249, 249] width 169 height 34
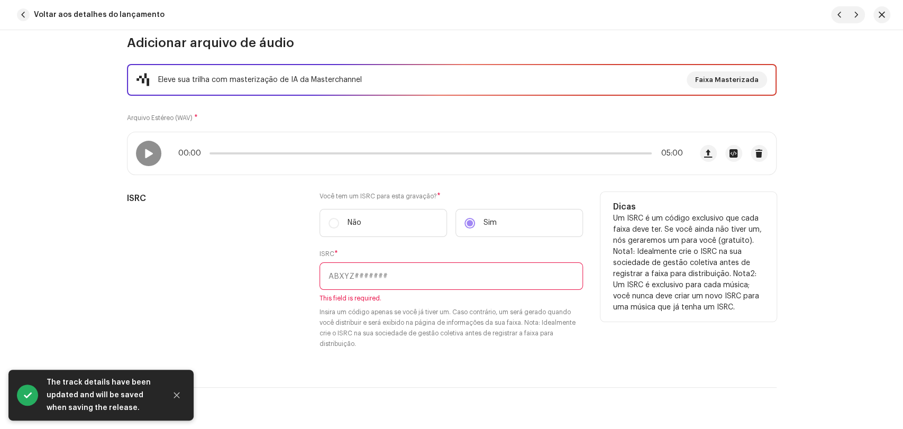
scroll to position [117, 0]
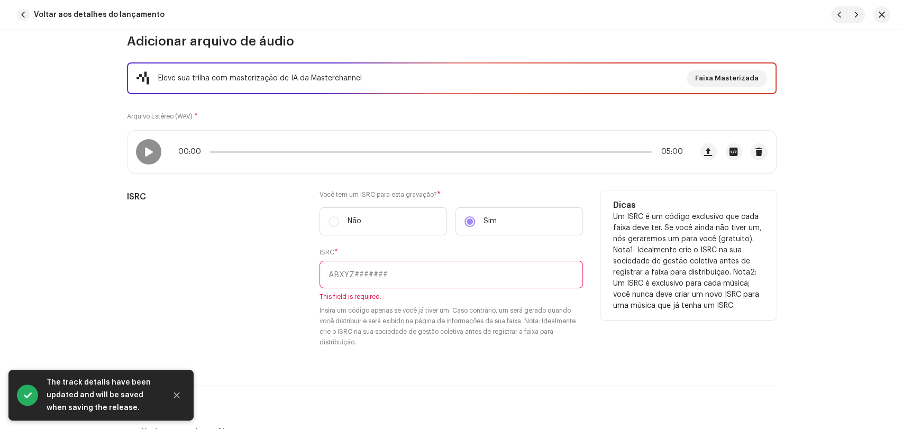
click at [418, 273] on input "text" at bounding box center [450, 274] width 263 height 27
paste input "BRL5B1800074"
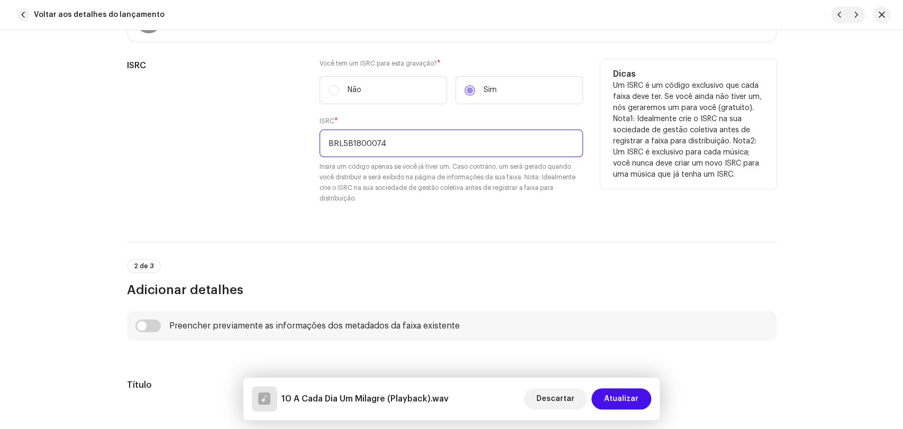
scroll to position [235, 0]
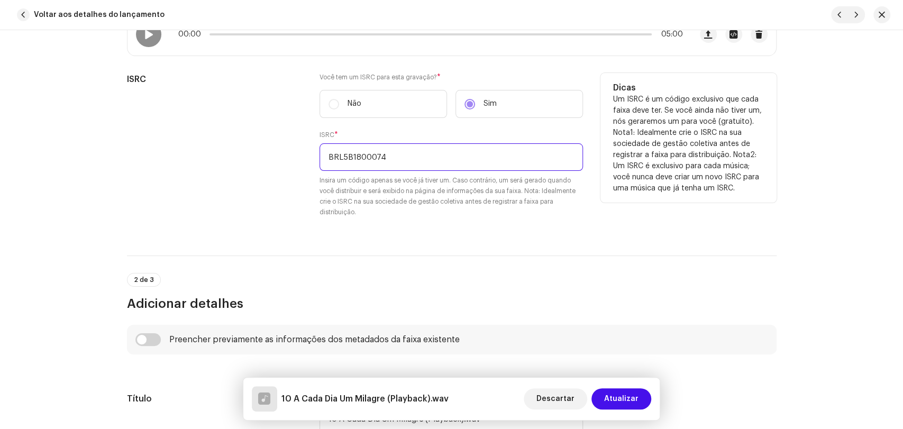
click at [390, 160] on input "BRL5B1800074" at bounding box center [450, 156] width 263 height 27
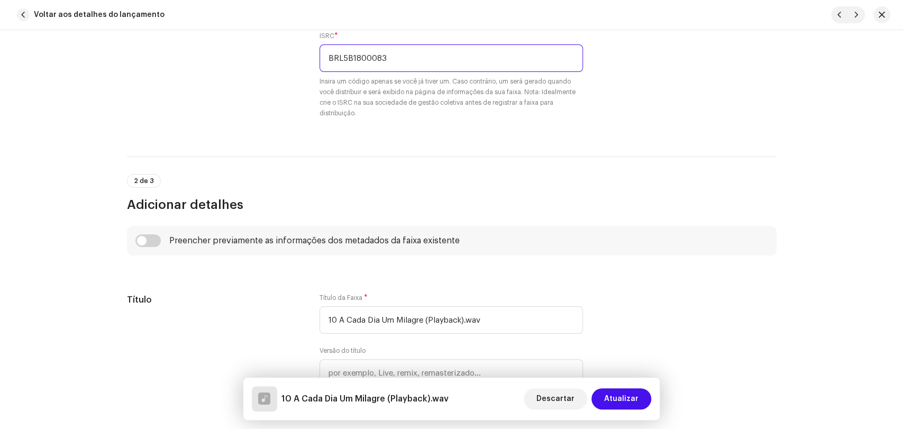
scroll to position [352, 0]
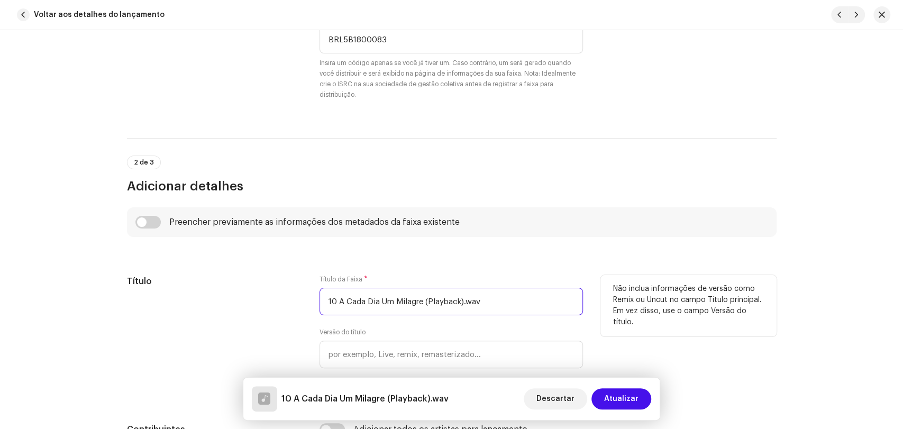
drag, startPoint x: 338, startPoint y: 301, endPoint x: 237, endPoint y: 299, distance: 101.5
click at [280, 300] on div "Título Título da Faixa * 10 A Cada Dia Um Milagre (Playback).wav Versão do títu…" at bounding box center [451, 336] width 649 height 123
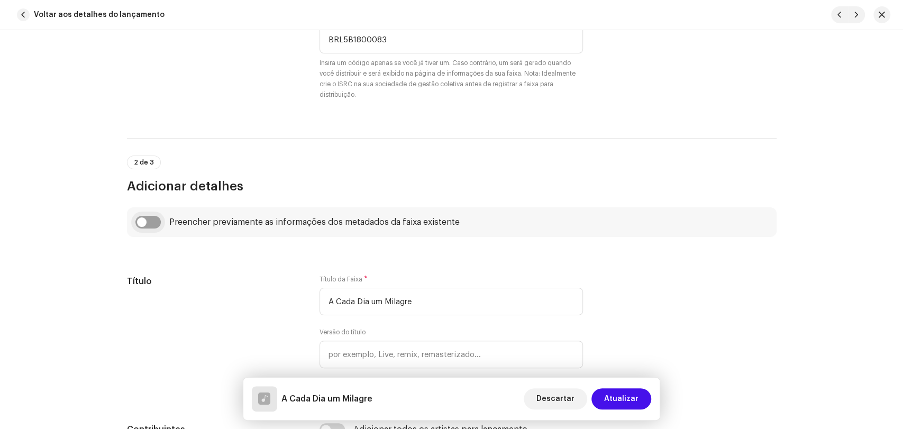
drag, startPoint x: 149, startPoint y: 221, endPoint x: 163, endPoint y: 224, distance: 15.1
click at [149, 223] on input "checkbox" at bounding box center [147, 222] width 25 height 13
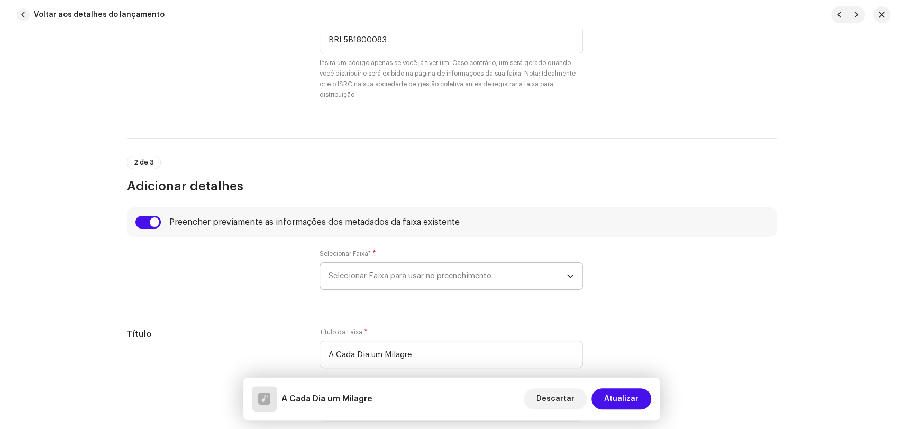
click at [348, 278] on span "Selecionar Faixa para usar no preenchimento" at bounding box center [447, 276] width 238 height 26
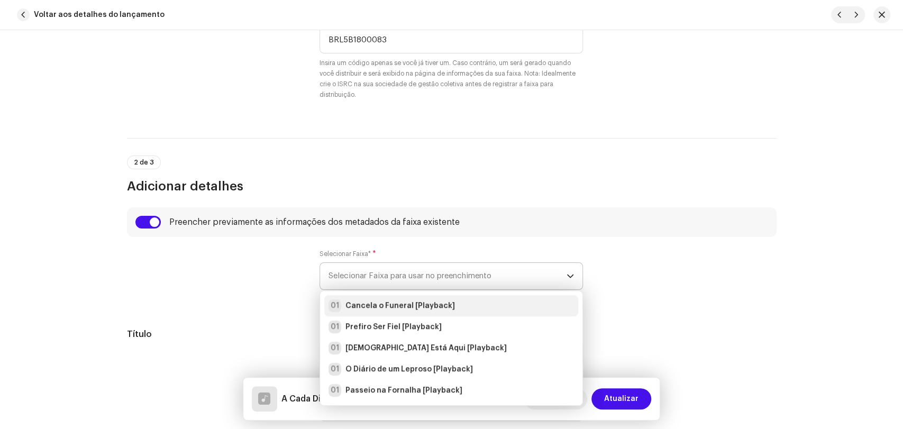
click at [357, 301] on strong "Cancela o Funeral [Playback]" at bounding box center [399, 305] width 109 height 11
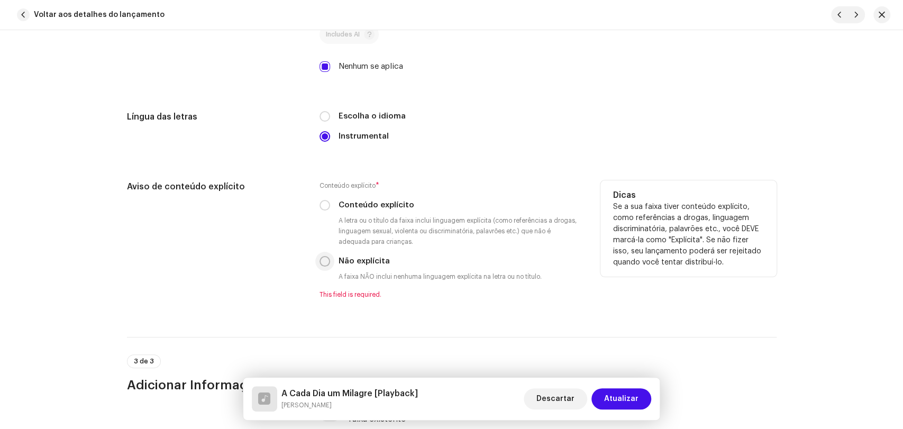
click at [322, 267] on input "Não explícita" at bounding box center [324, 261] width 11 height 11
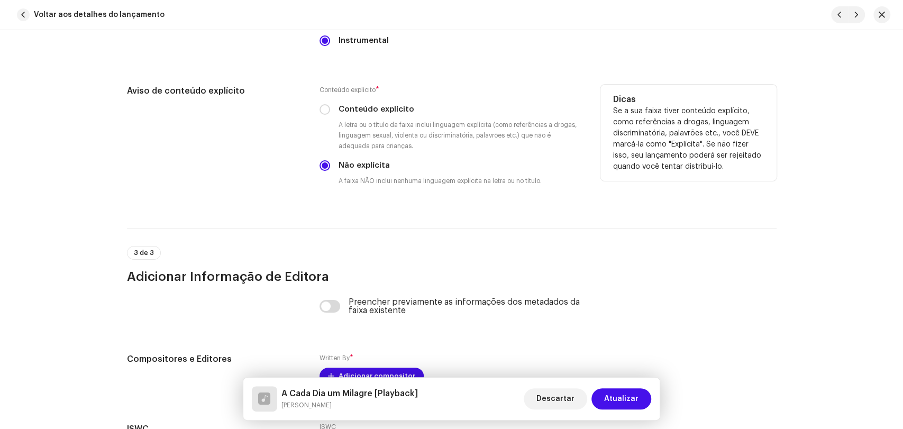
scroll to position [1938, 0]
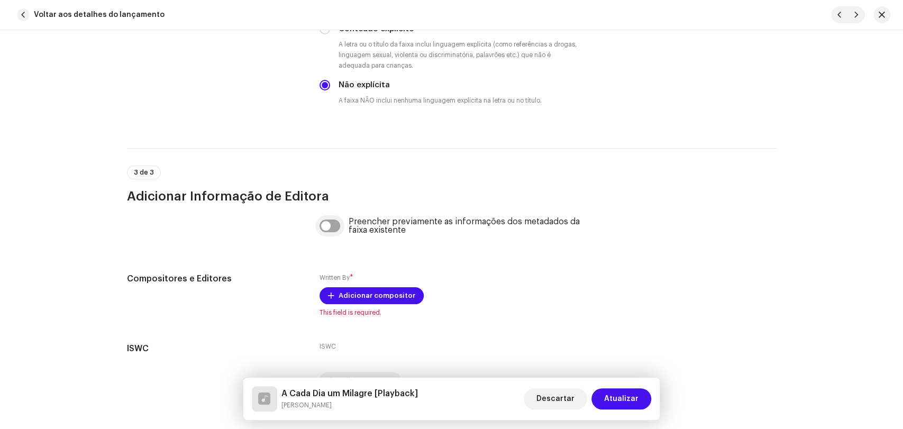
click at [330, 223] on input "checkbox" at bounding box center [329, 225] width 21 height 13
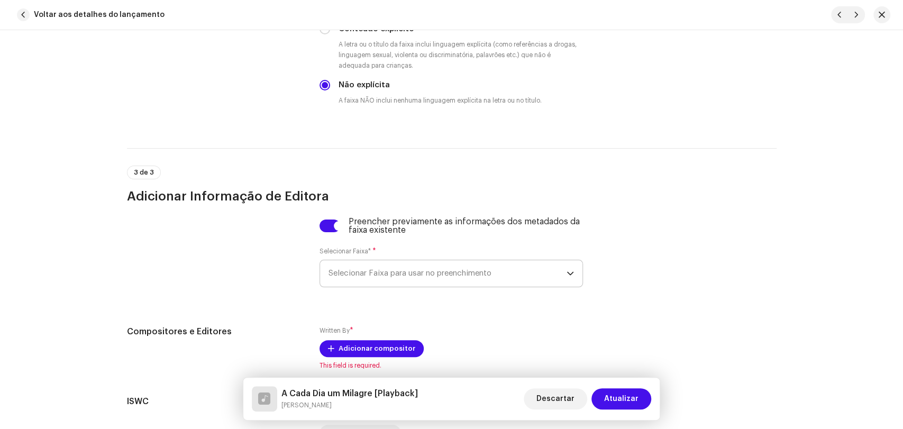
click at [359, 275] on span "Selecionar Faixa para usar no preenchimento" at bounding box center [447, 273] width 238 height 26
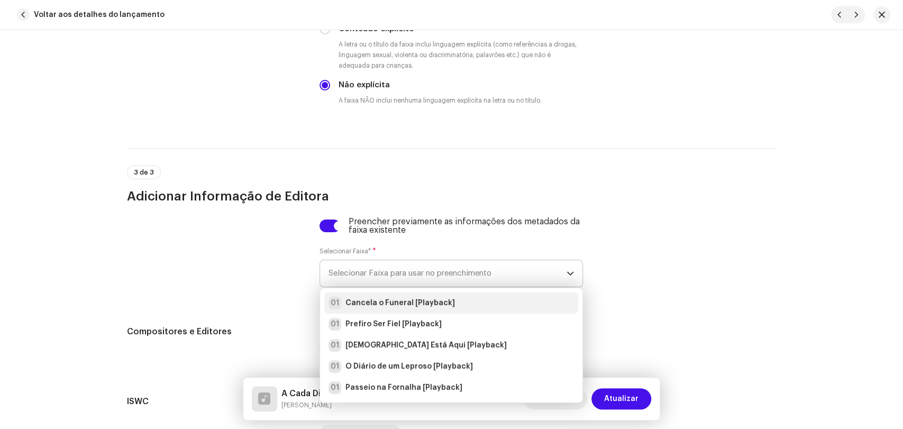
click at [367, 301] on strong "Cancela o Funeral [Playback]" at bounding box center [399, 303] width 109 height 11
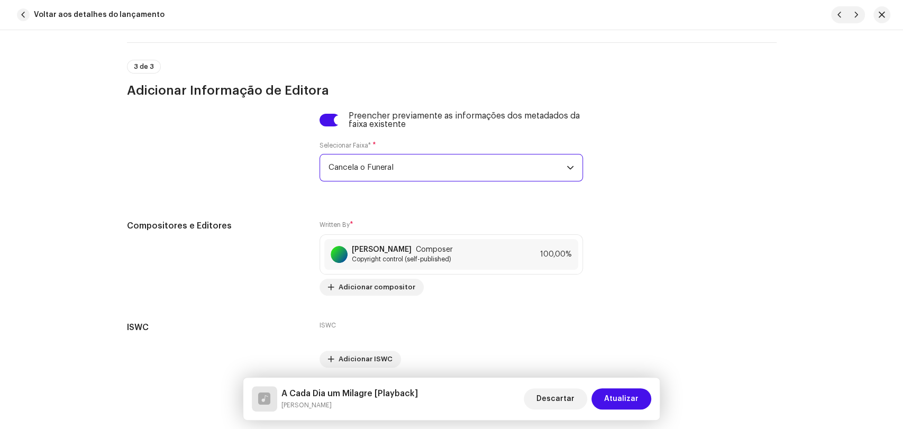
scroll to position [2089, 0]
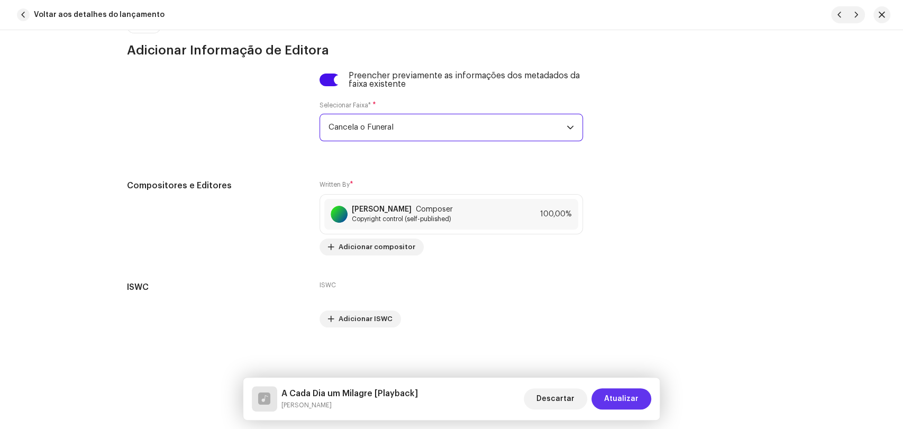
click at [625, 400] on span "Atualizar" at bounding box center [621, 398] width 34 height 21
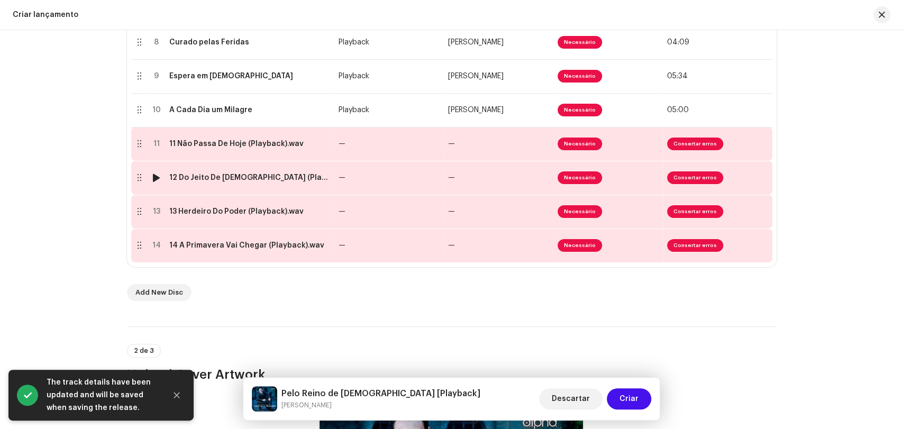
scroll to position [529, 0]
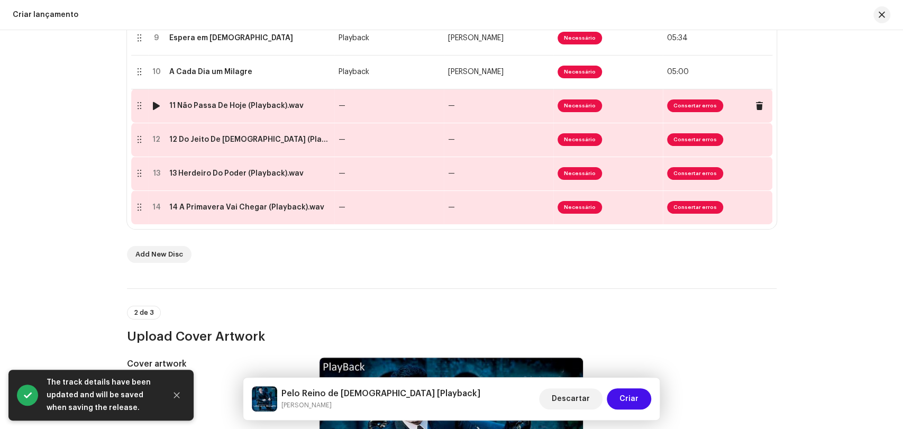
click at [246, 103] on div "11 Não Passa De Hoje (Playback).wav" at bounding box center [236, 106] width 134 height 8
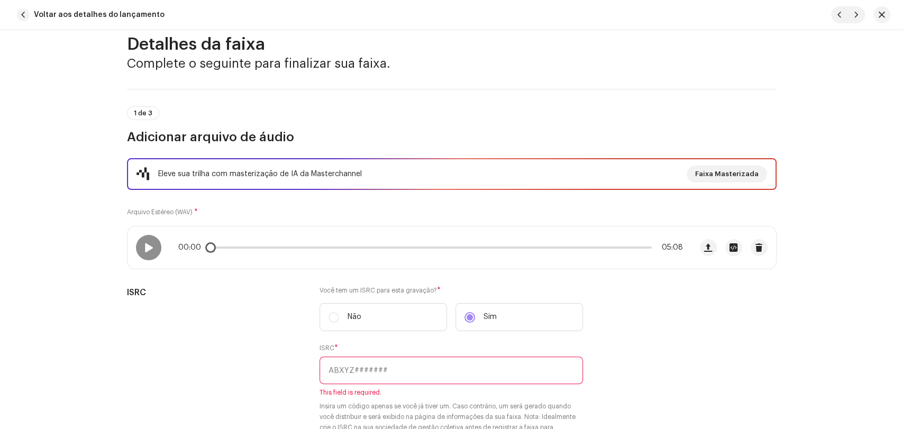
scroll to position [117, 0]
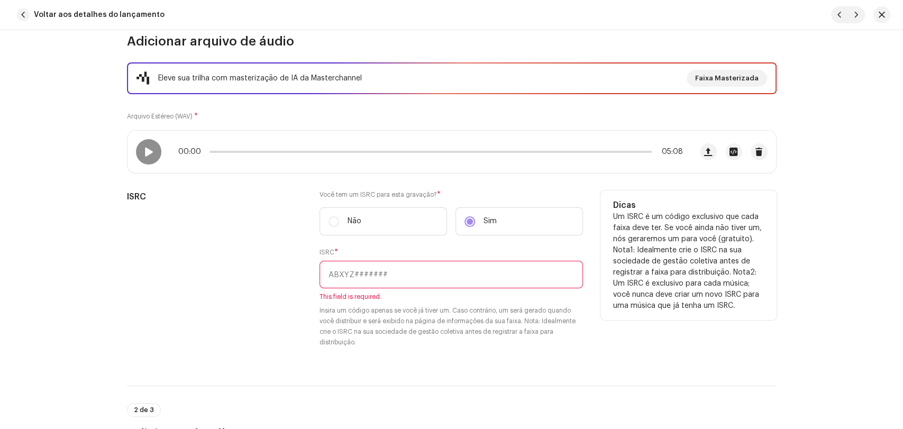
click at [372, 276] on input "text" at bounding box center [450, 274] width 263 height 27
paste input "BRL5B1800074"
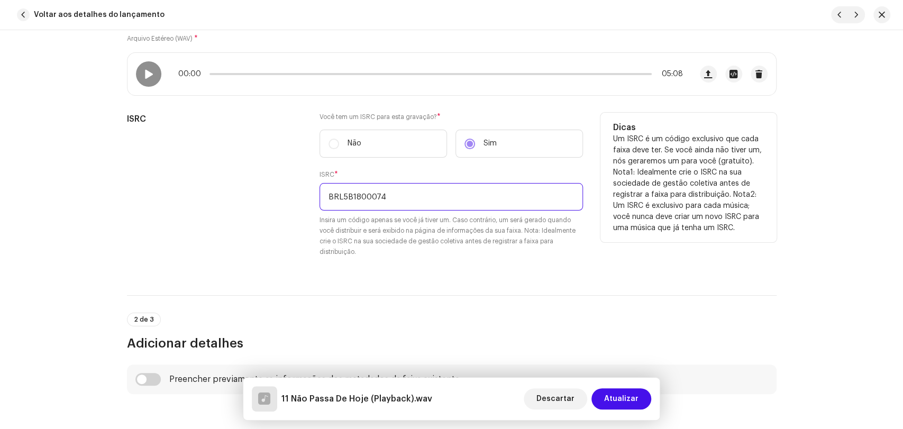
scroll to position [176, 0]
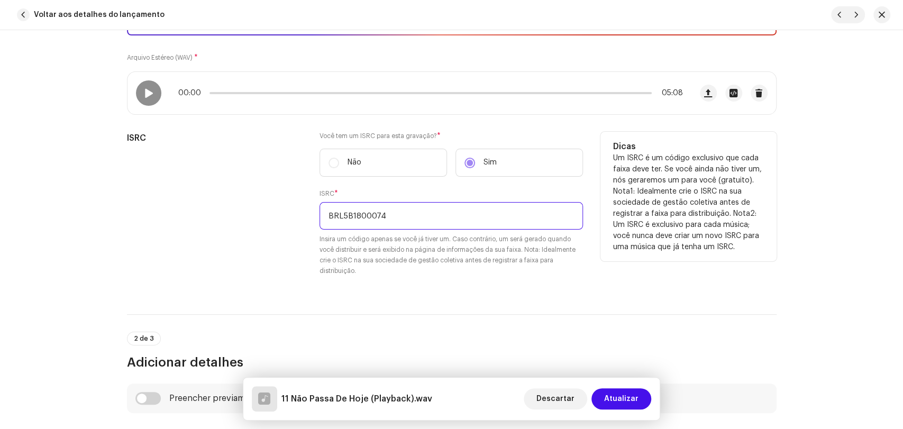
click at [393, 213] on input "BRL5B1800074" at bounding box center [450, 215] width 263 height 27
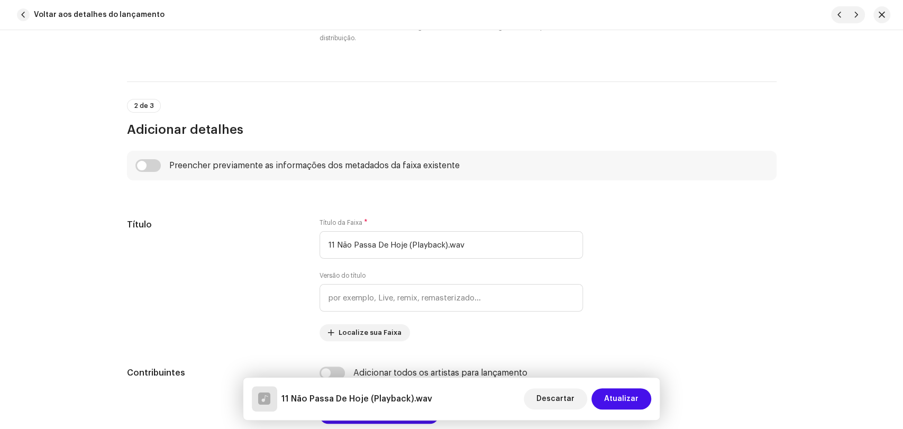
scroll to position [411, 0]
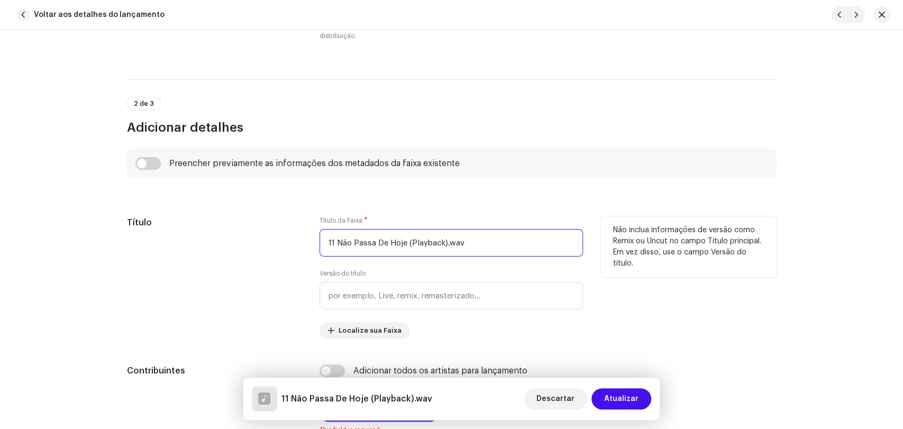
drag, startPoint x: 333, startPoint y: 242, endPoint x: 267, endPoint y: 231, distance: 67.6
click at [309, 238] on div "Título Título da Faixa * 11 Não Passa De Hoje (Playback).wav Versão do título L…" at bounding box center [451, 277] width 649 height 123
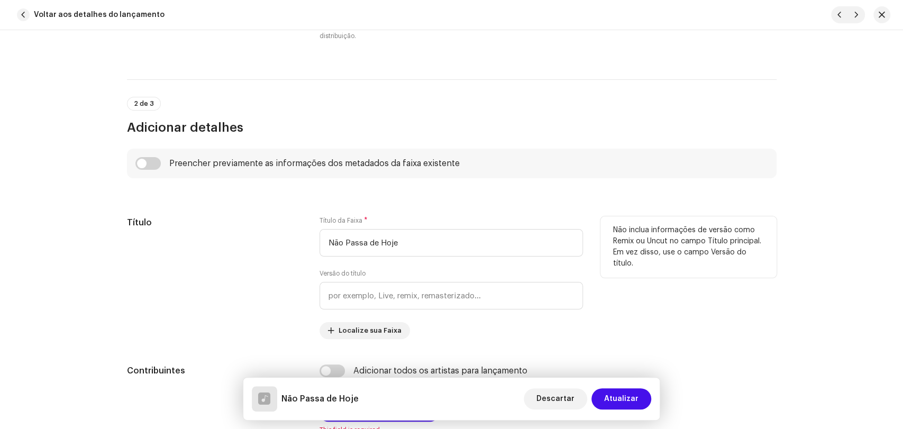
click at [259, 255] on div "Título" at bounding box center [215, 277] width 176 height 123
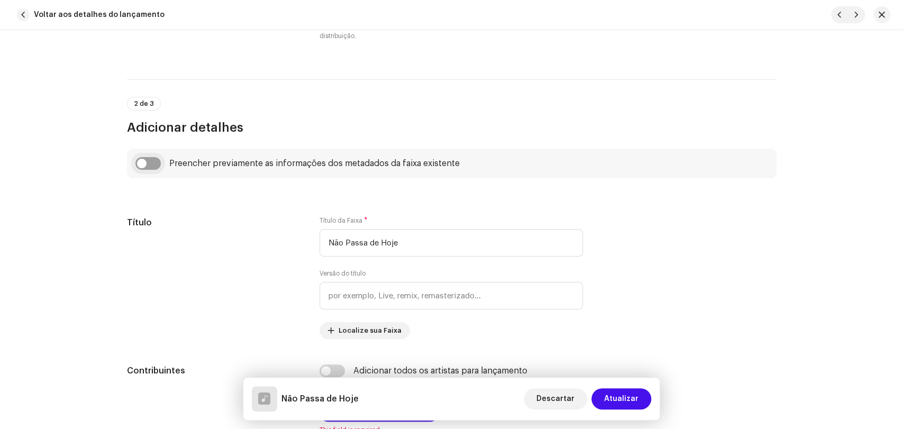
click at [149, 160] on input "checkbox" at bounding box center [147, 163] width 25 height 13
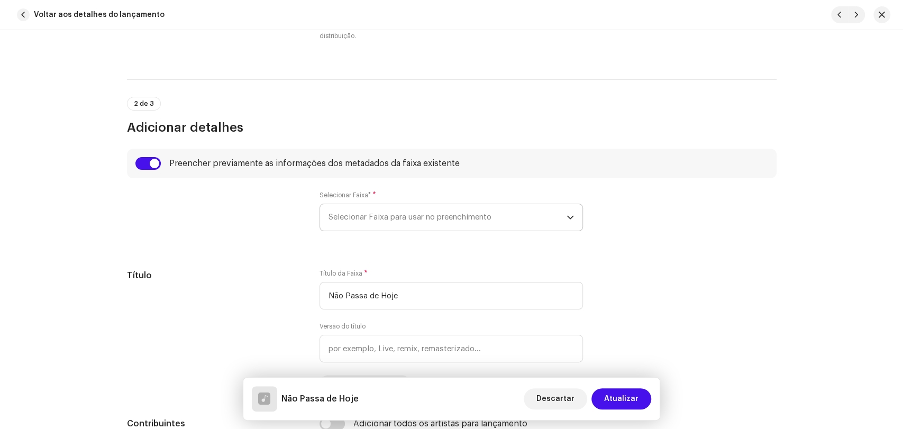
click at [360, 214] on span "Selecionar Faixa para usar no preenchimento" at bounding box center [447, 217] width 238 height 26
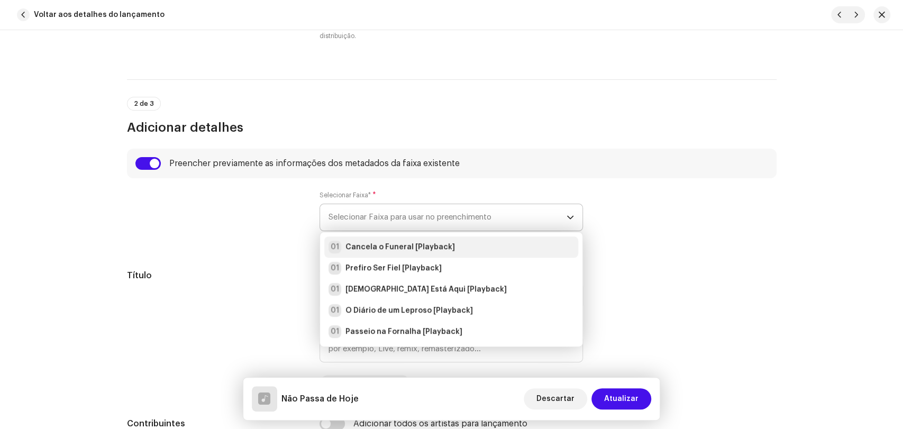
click at [368, 243] on strong "Cancela o Funeral [Playback]" at bounding box center [399, 247] width 109 height 11
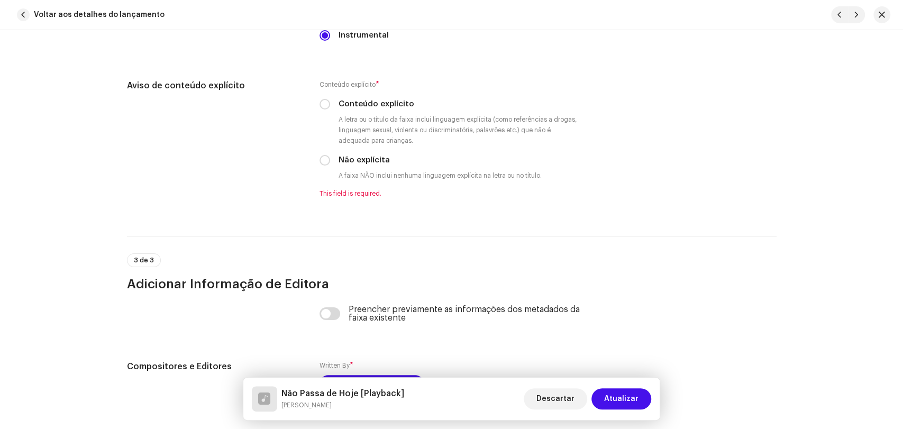
scroll to position [1880, 0]
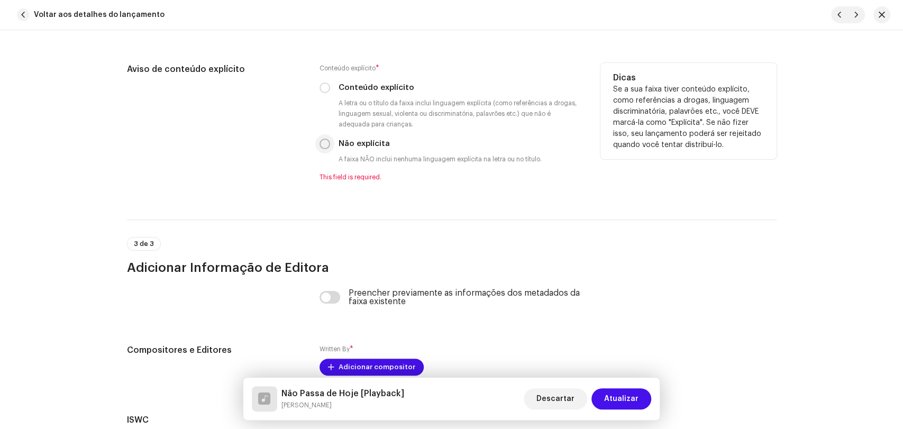
click at [323, 145] on input "Não explícita" at bounding box center [324, 144] width 11 height 11
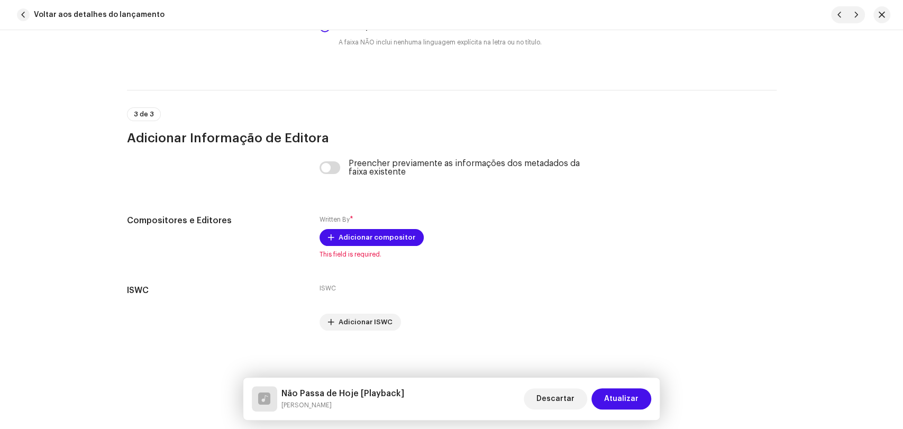
scroll to position [1997, 0]
click at [331, 169] on input "checkbox" at bounding box center [329, 167] width 21 height 13
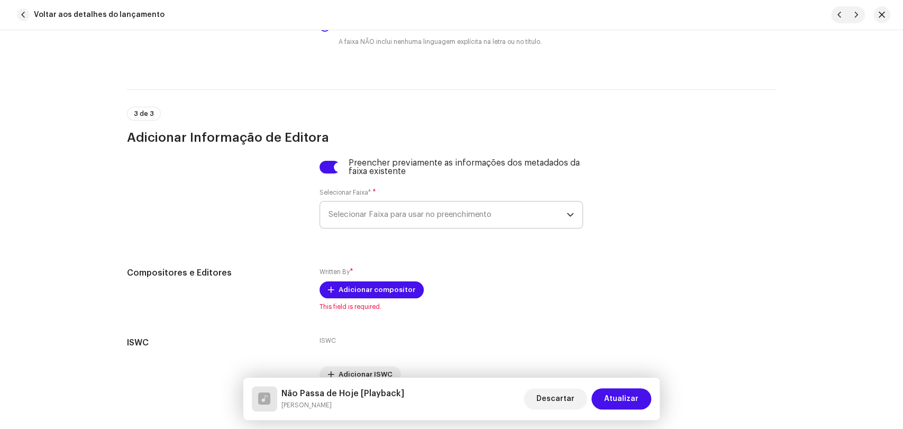
click at [355, 228] on span "Selecionar Faixa para usar no preenchimento" at bounding box center [447, 214] width 238 height 26
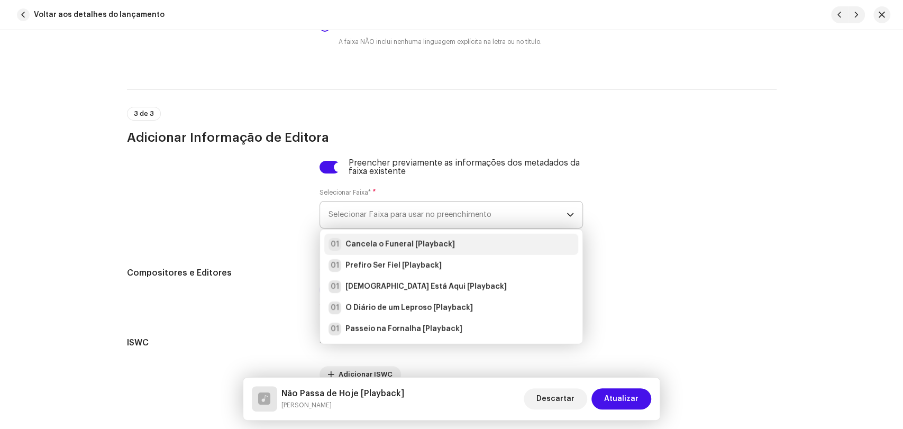
click at [357, 250] on strong "Cancela o Funeral [Playback]" at bounding box center [399, 244] width 109 height 11
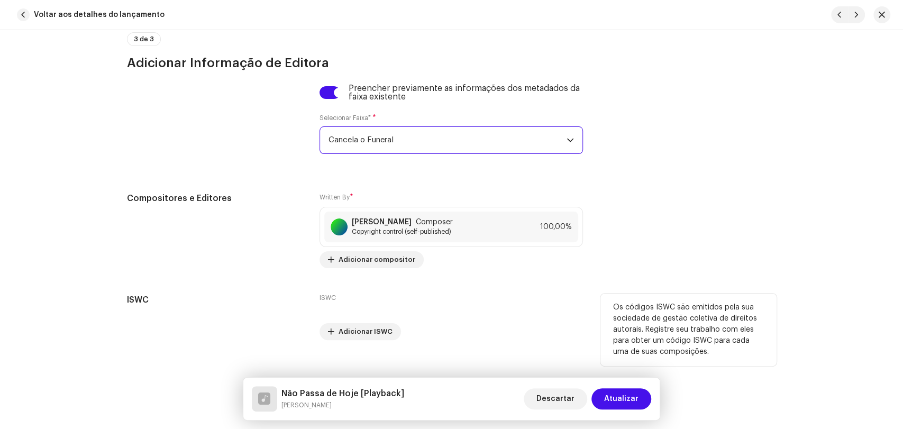
scroll to position [2089, 0]
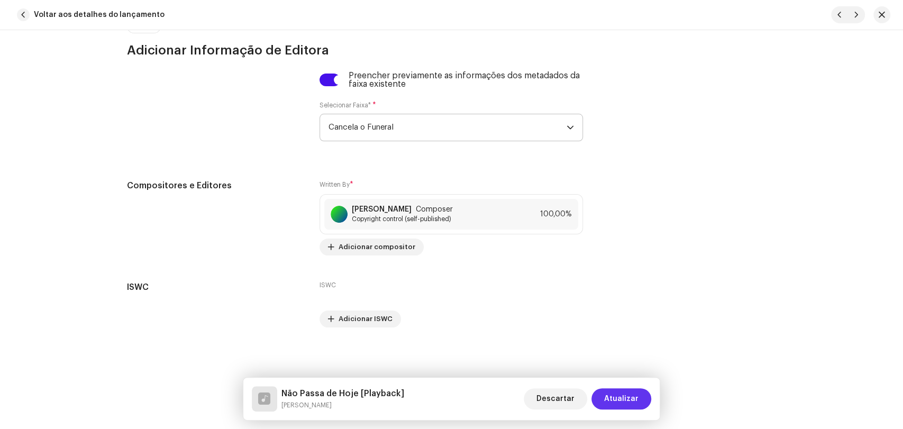
click at [631, 399] on span "Atualizar" at bounding box center [621, 398] width 34 height 21
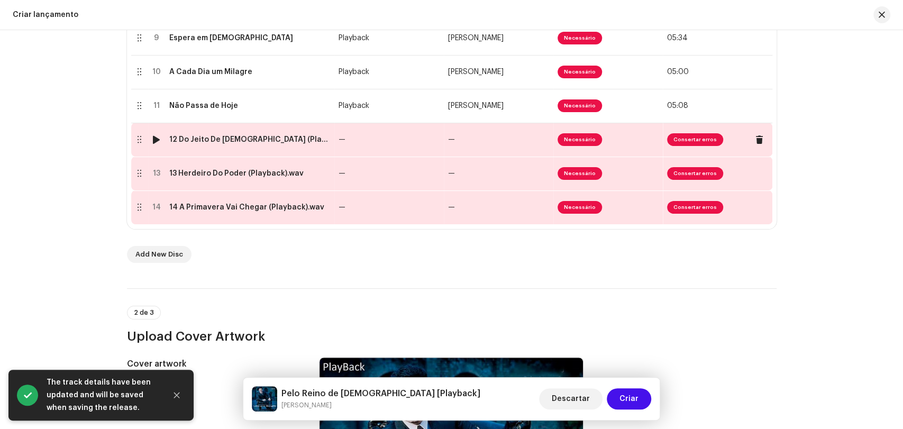
click at [229, 142] on div "12 Do Jeito De [DEMOGRAPHIC_DATA] (Playback).wav" at bounding box center [249, 139] width 161 height 8
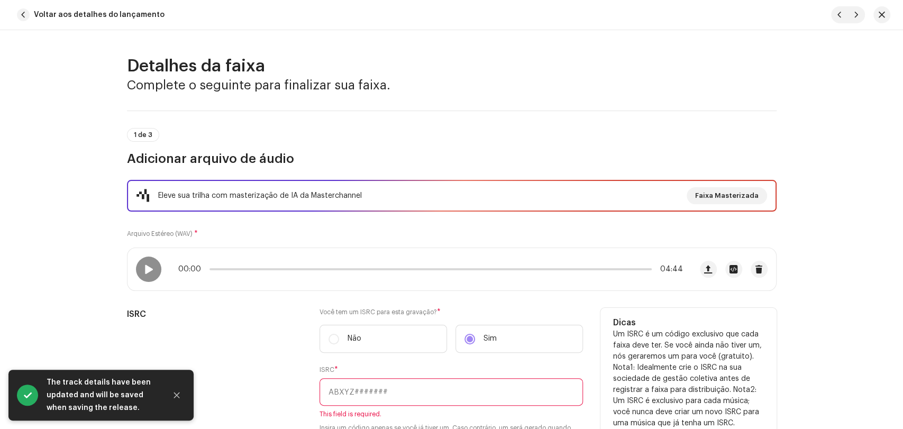
click at [391, 389] on input "text" at bounding box center [450, 391] width 263 height 27
paste input "BRL5B1800074"
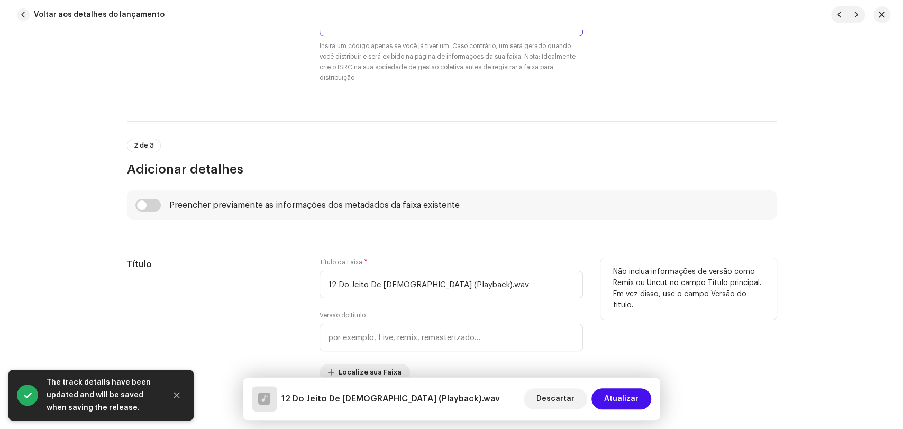
scroll to position [411, 0]
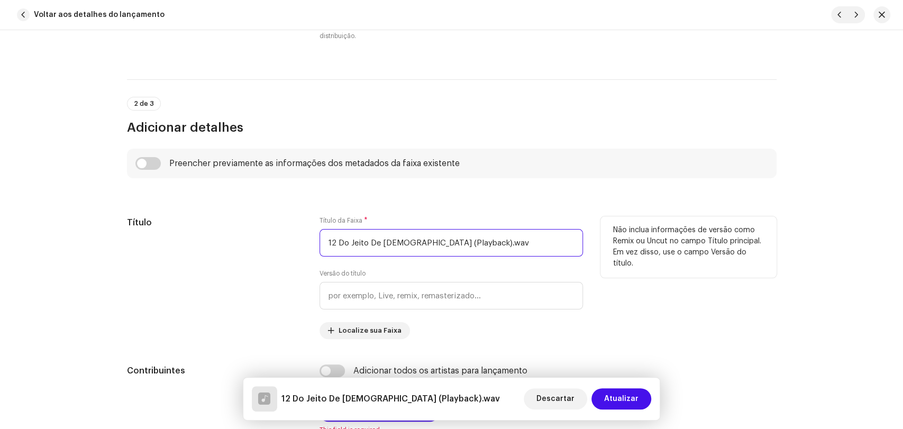
drag, startPoint x: 336, startPoint y: 242, endPoint x: 202, endPoint y: 219, distance: 135.8
click at [301, 242] on div "Título Título da Faixa * 12 Do Jeito De Deus (Playback).wav Versão do título Lo…" at bounding box center [451, 277] width 649 height 123
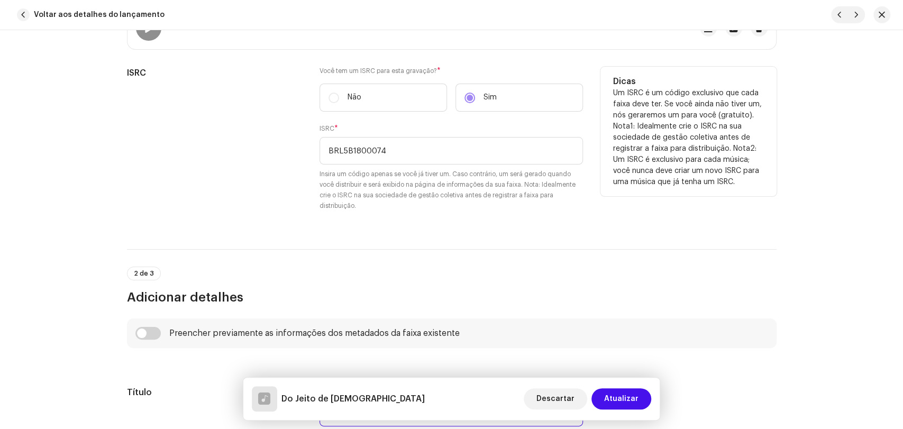
scroll to position [235, 0]
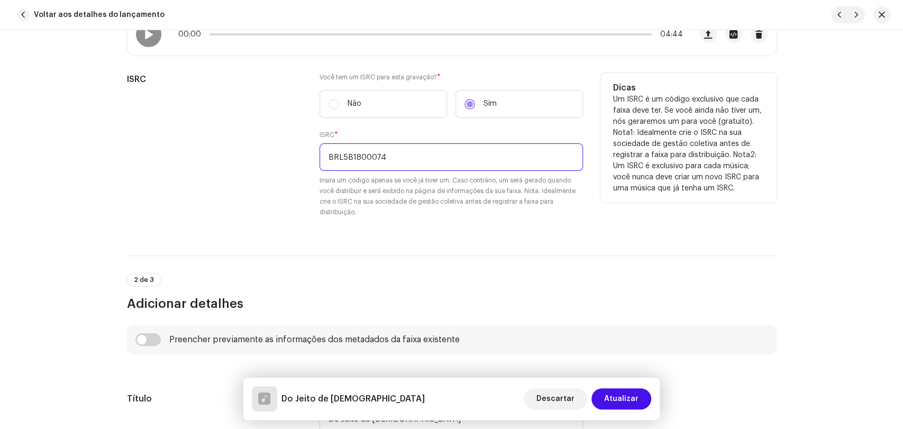
click at [388, 150] on input "BRL5B1800074" at bounding box center [450, 156] width 263 height 27
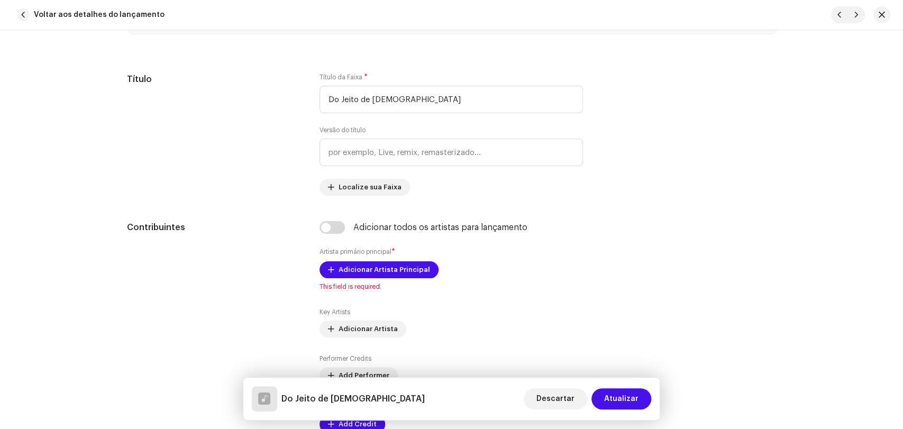
scroll to position [470, 0]
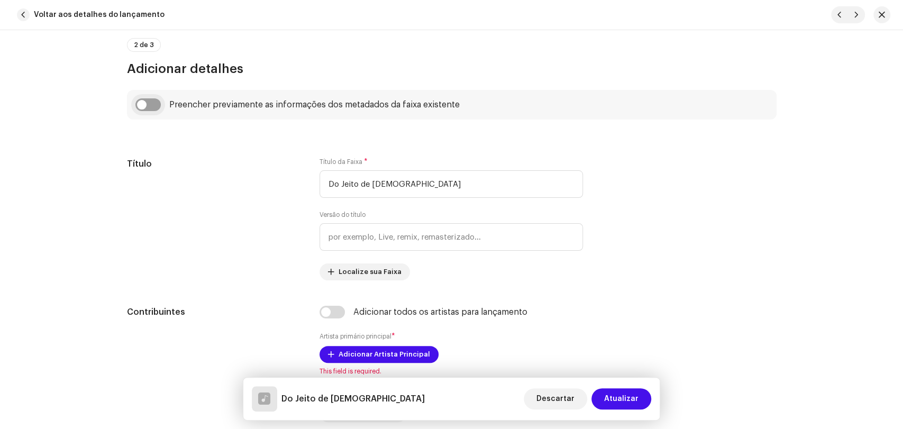
click at [149, 101] on input "checkbox" at bounding box center [147, 104] width 25 height 13
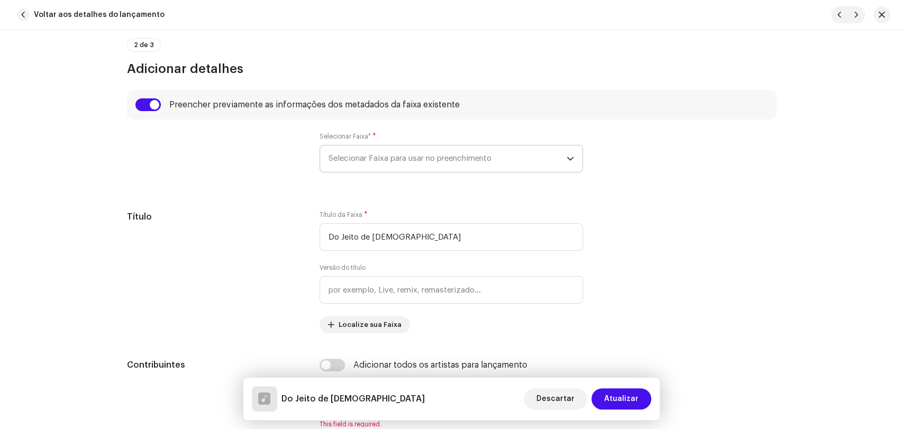
click at [359, 148] on span "Selecionar Faixa para usar no preenchimento" at bounding box center [447, 158] width 238 height 26
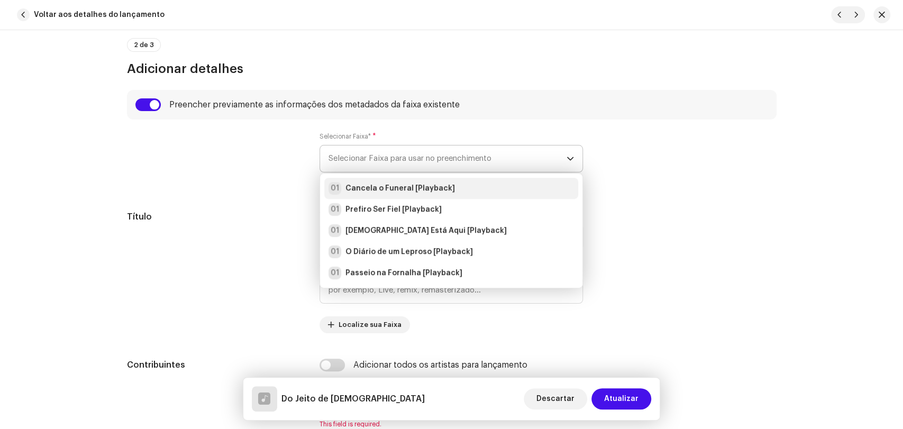
click at [367, 186] on strong "Cancela o Funeral [Playback]" at bounding box center [399, 188] width 109 height 11
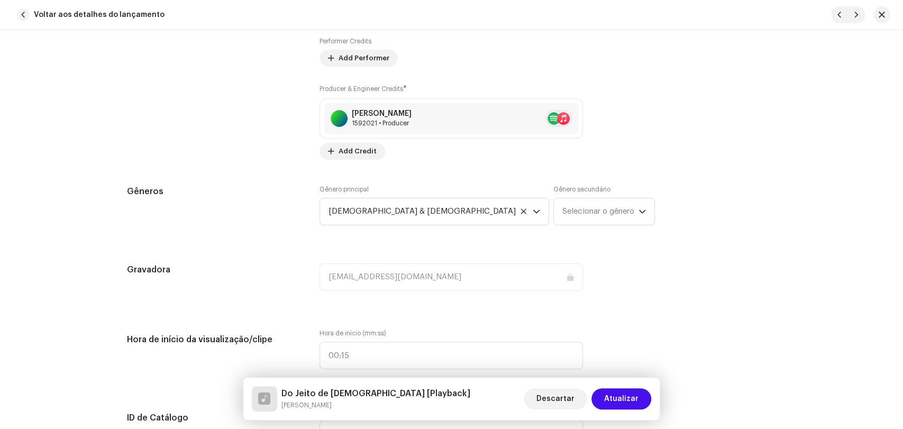
scroll to position [998, 0]
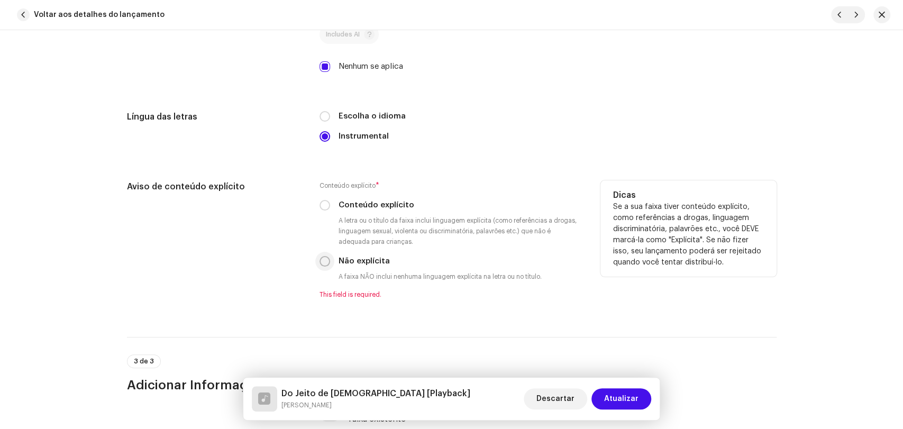
click at [322, 263] on input "Não explícita" at bounding box center [324, 261] width 11 height 11
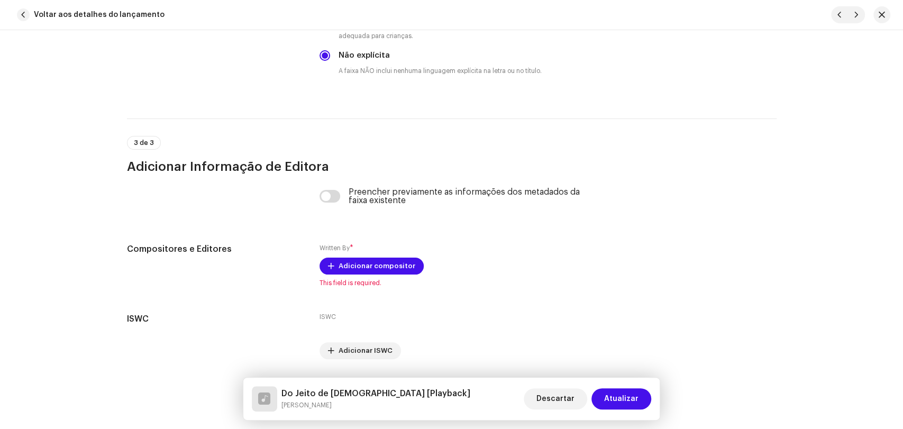
scroll to position [1997, 0]
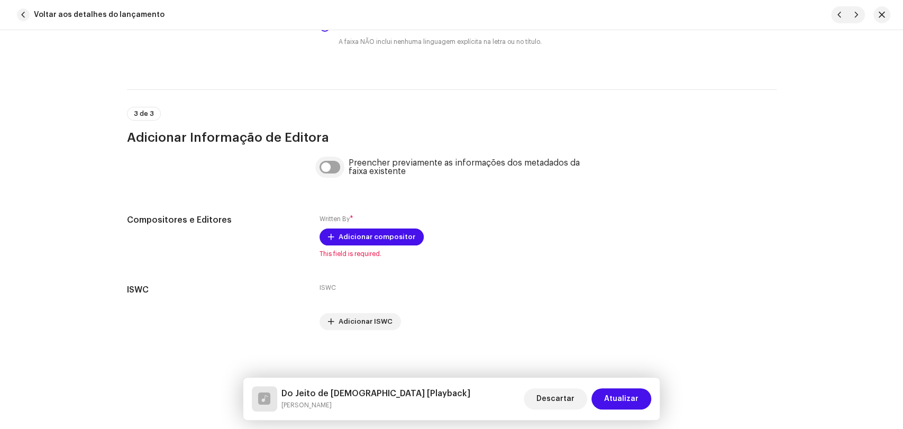
click at [330, 169] on input "checkbox" at bounding box center [329, 167] width 21 height 13
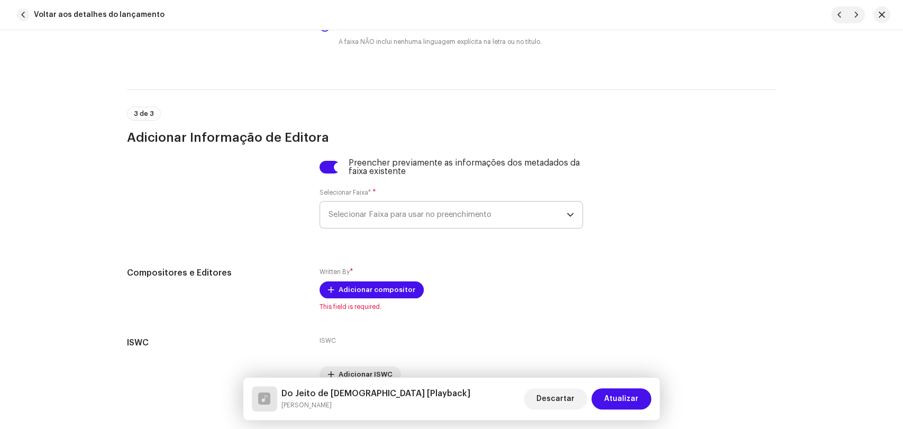
click at [357, 218] on span "Selecionar Faixa para usar no preenchimento" at bounding box center [447, 214] width 238 height 26
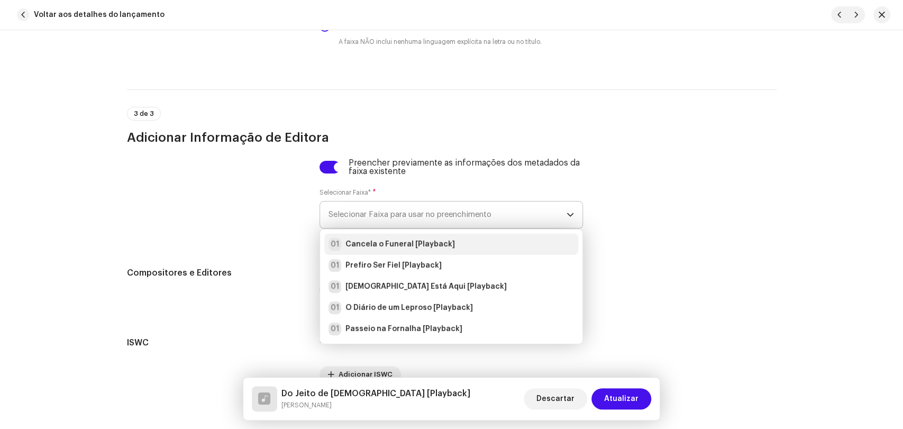
click at [365, 246] on strong "Cancela o Funeral [Playback]" at bounding box center [399, 244] width 109 height 11
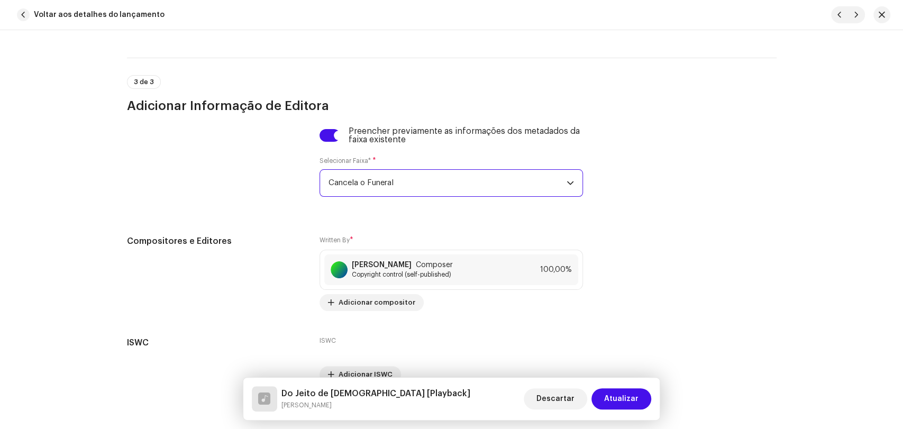
scroll to position [2089, 0]
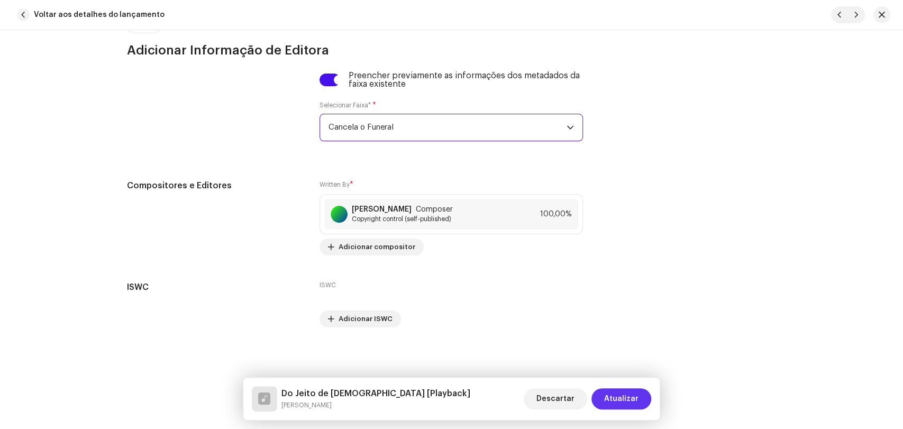
click at [618, 394] on span "Atualizar" at bounding box center [621, 398] width 34 height 21
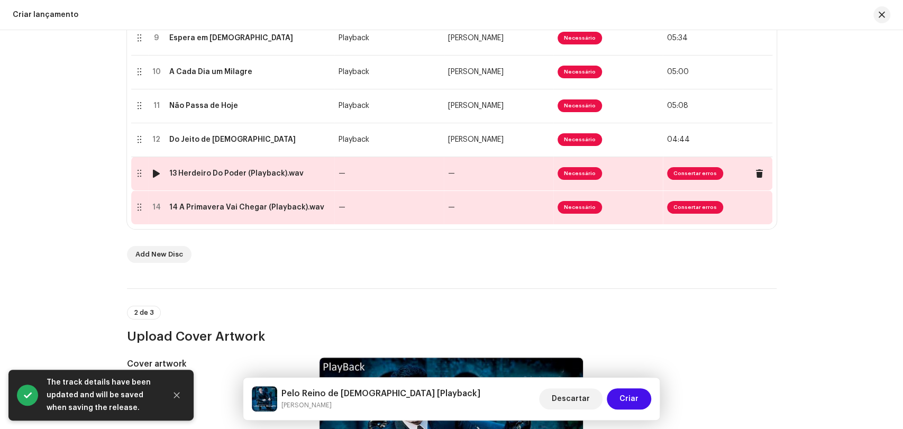
click at [247, 180] on td "13 Herdeiro Do Poder (Playback).wav" at bounding box center [249, 174] width 169 height 34
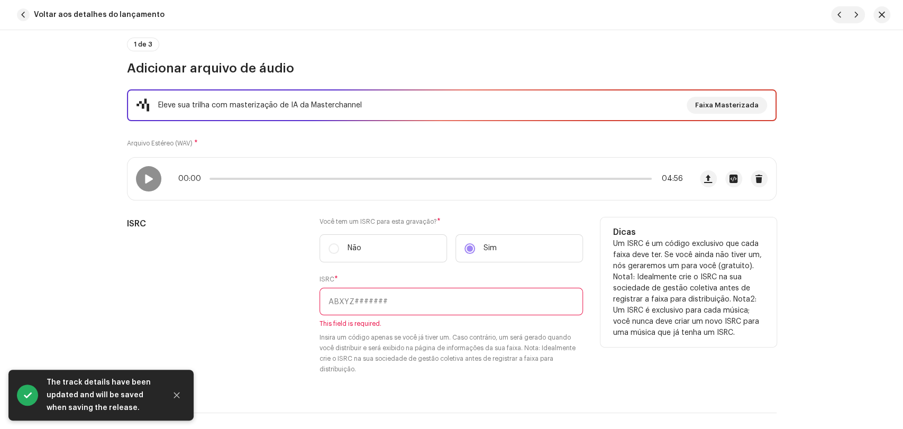
scroll to position [117, 0]
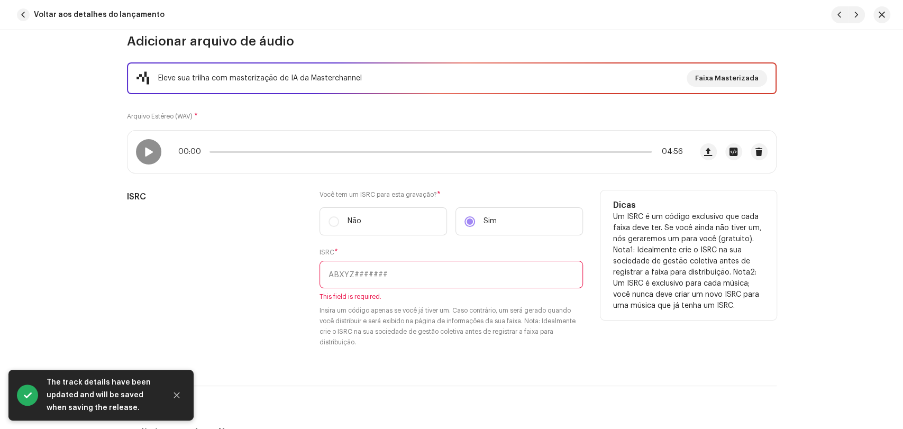
click at [402, 271] on input "text" at bounding box center [450, 274] width 263 height 27
paste input "BRL5B1800074"
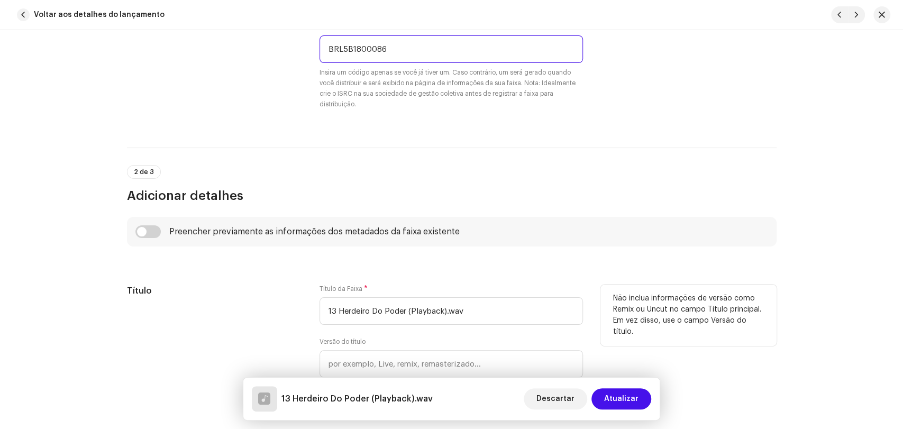
scroll to position [470, 0]
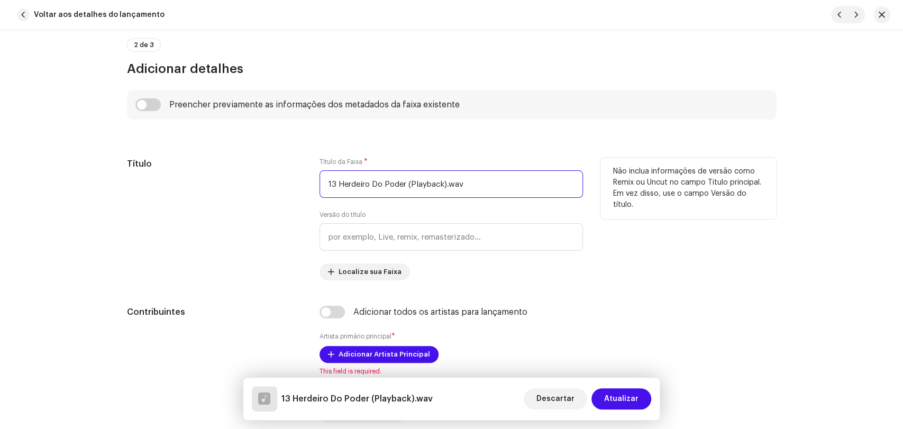
click at [316, 188] on div "Título Título da Faixa * 13 Herdeiro Do Poder (Playback).wav Versão do título L…" at bounding box center [451, 219] width 649 height 123
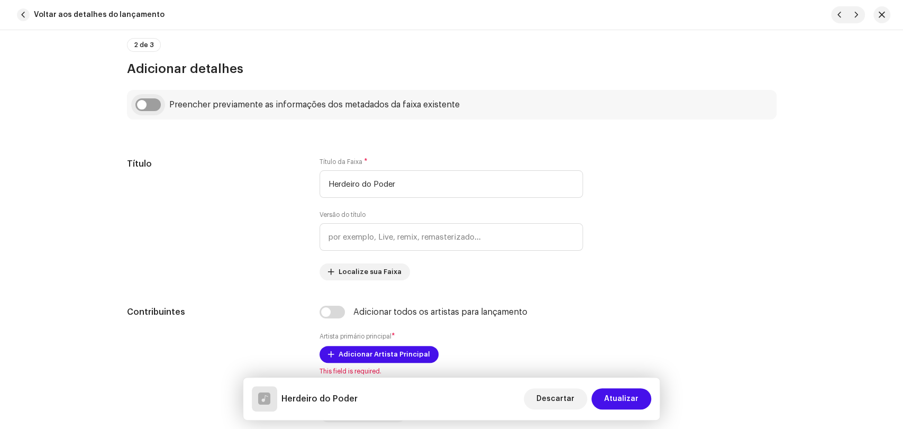
click at [148, 103] on input "checkbox" at bounding box center [147, 104] width 25 height 13
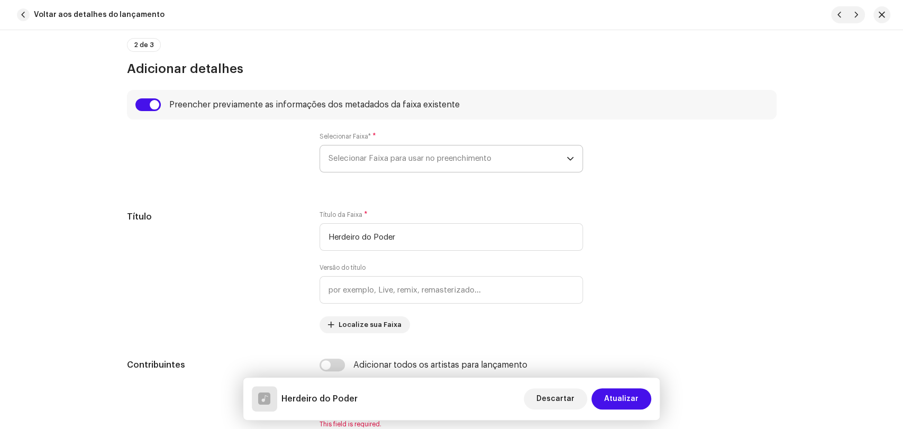
click at [367, 162] on span "Selecionar Faixa para usar no preenchimento" at bounding box center [447, 158] width 238 height 26
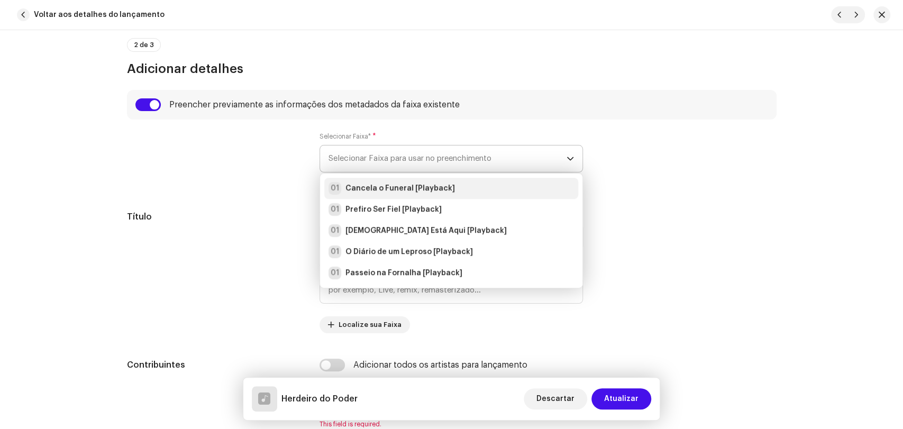
click at [374, 187] on strong "Cancela o Funeral [Playback]" at bounding box center [399, 188] width 109 height 11
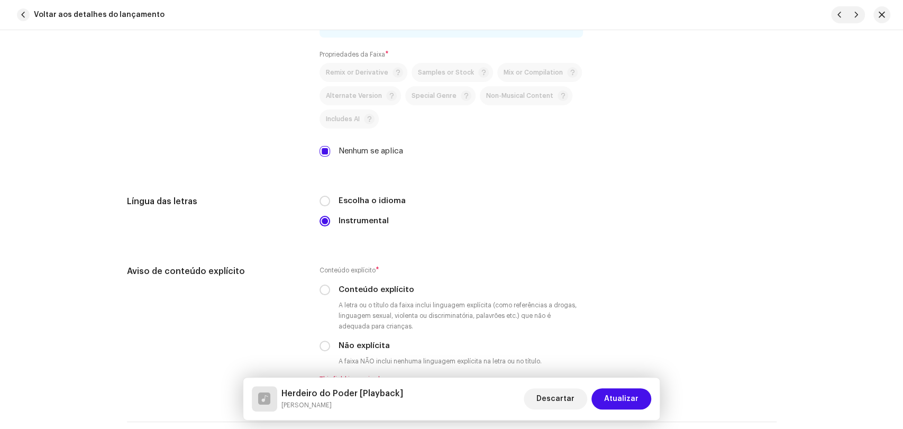
scroll to position [1762, 0]
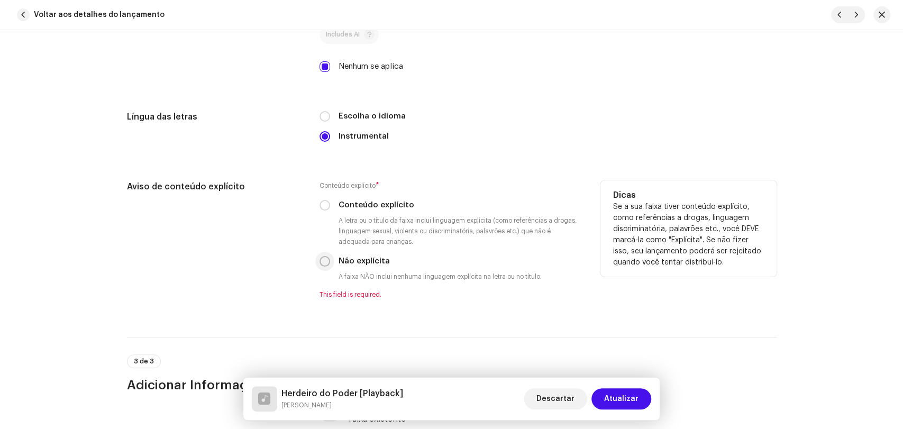
click at [324, 267] on input "Não explícita" at bounding box center [324, 261] width 11 height 11
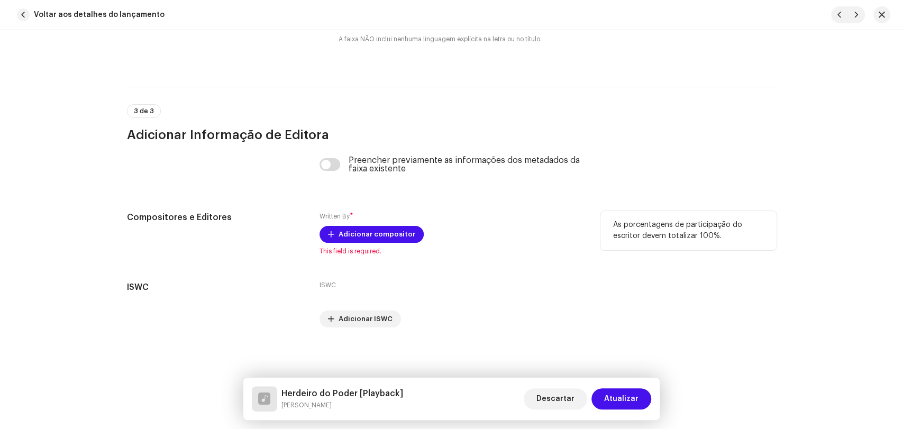
scroll to position [2004, 0]
click at [329, 161] on input "checkbox" at bounding box center [329, 164] width 21 height 13
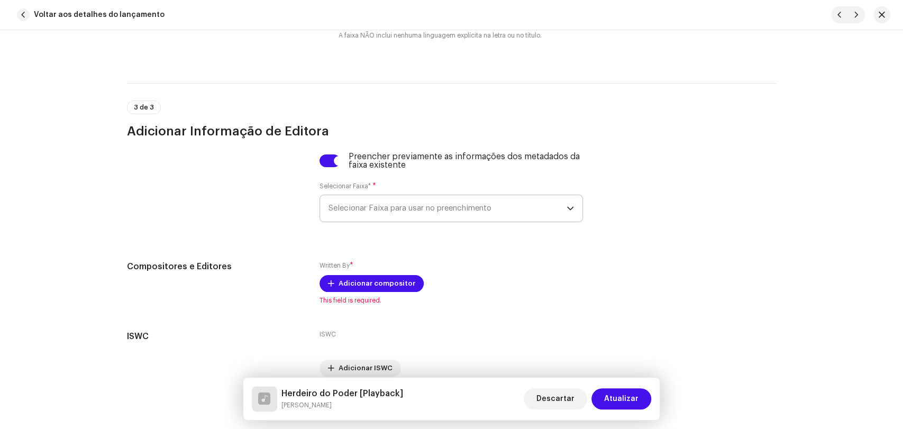
click at [364, 221] on span "Selecionar Faixa para usar no preenchimento" at bounding box center [447, 208] width 238 height 26
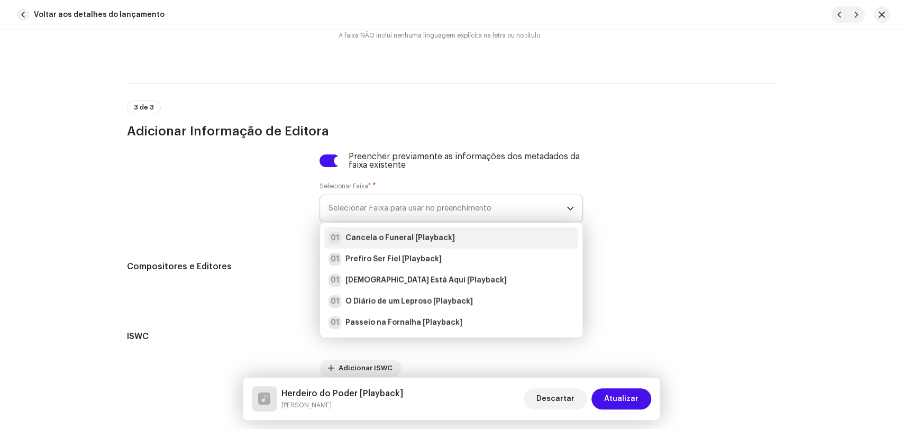
click at [368, 242] on strong "Cancela o Funeral [Playback]" at bounding box center [399, 238] width 109 height 11
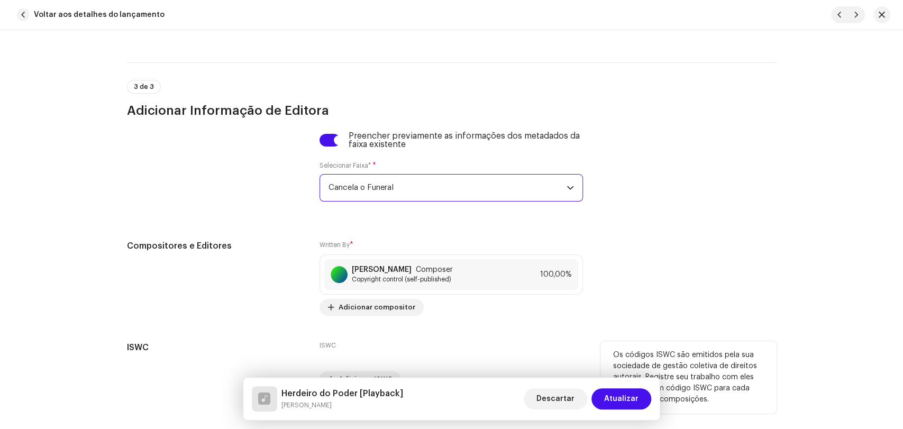
scroll to position [2089, 0]
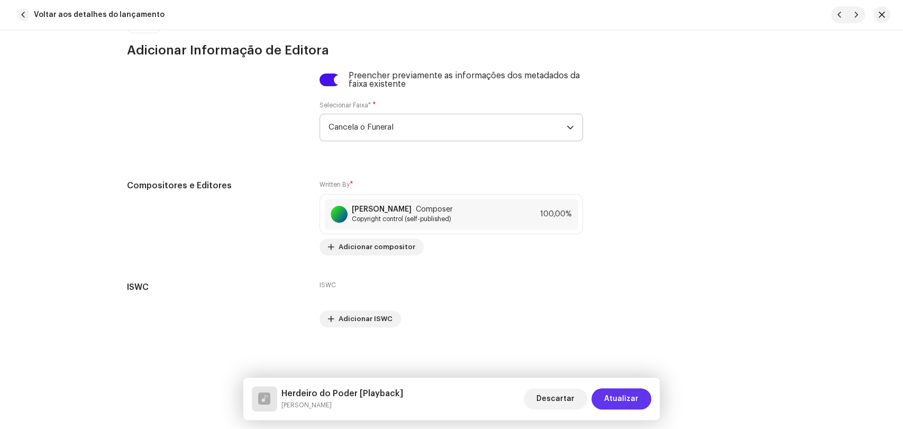
click at [624, 397] on span "Atualizar" at bounding box center [621, 398] width 34 height 21
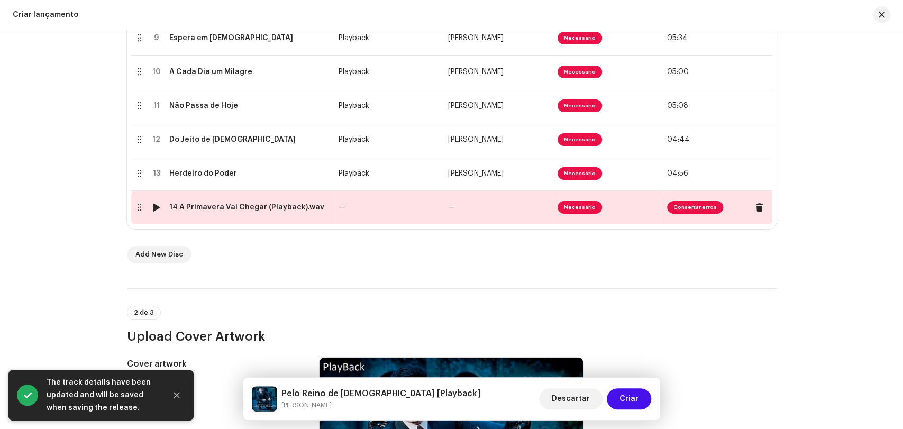
click at [222, 212] on div "14 A Primavera Vai Chegar (Playback).wav" at bounding box center [246, 207] width 155 height 8
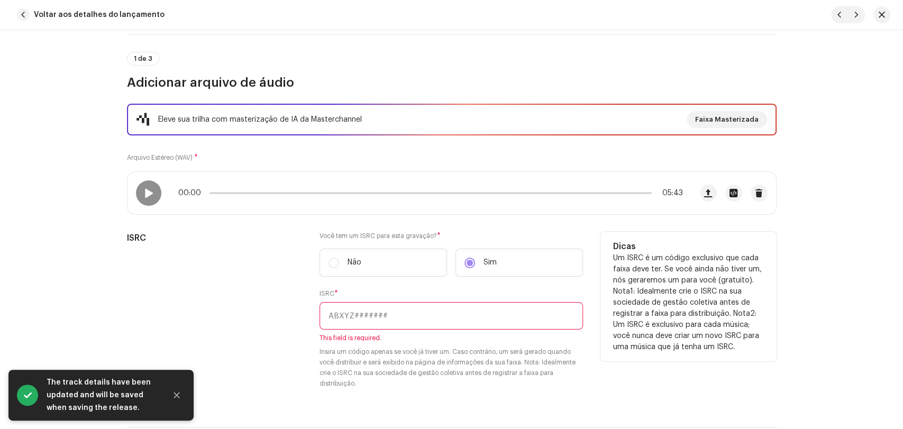
scroll to position [117, 0]
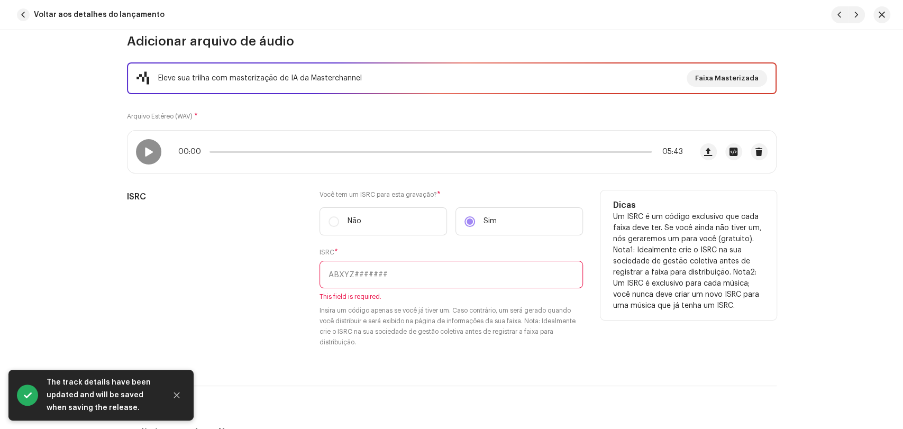
click at [359, 274] on input "text" at bounding box center [450, 274] width 263 height 27
paste input "BRL5B1800074"
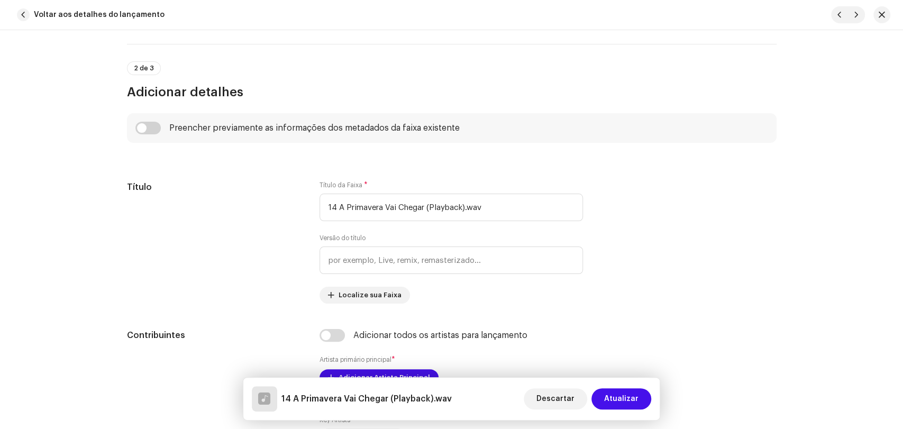
scroll to position [470, 0]
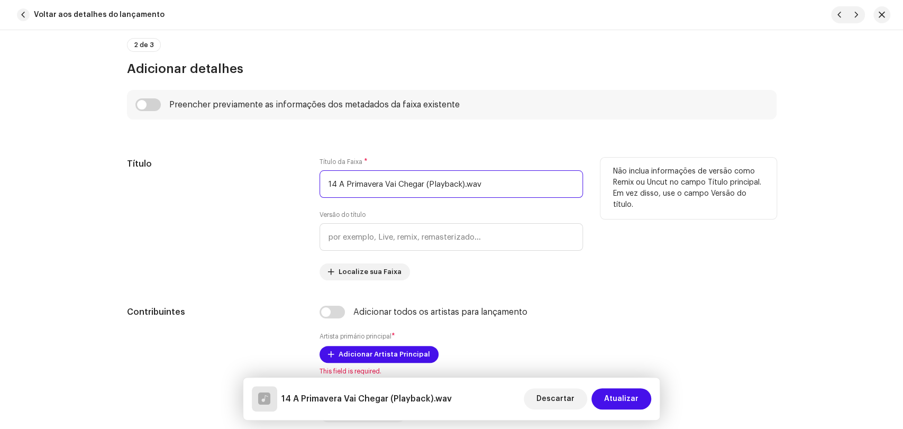
drag, startPoint x: 337, startPoint y: 183, endPoint x: 230, endPoint y: 196, distance: 108.2
click at [322, 182] on input "14 A Primavera Vai Chegar (Playback).wav" at bounding box center [450, 183] width 263 height 27
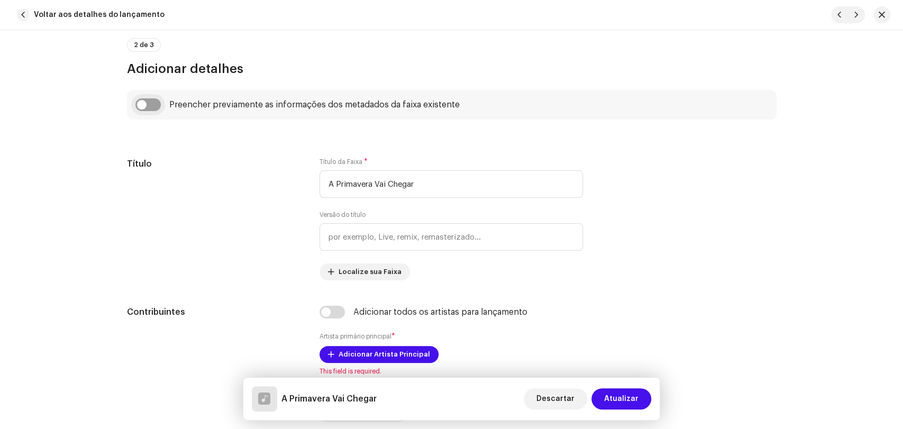
click at [151, 104] on input "checkbox" at bounding box center [147, 104] width 25 height 13
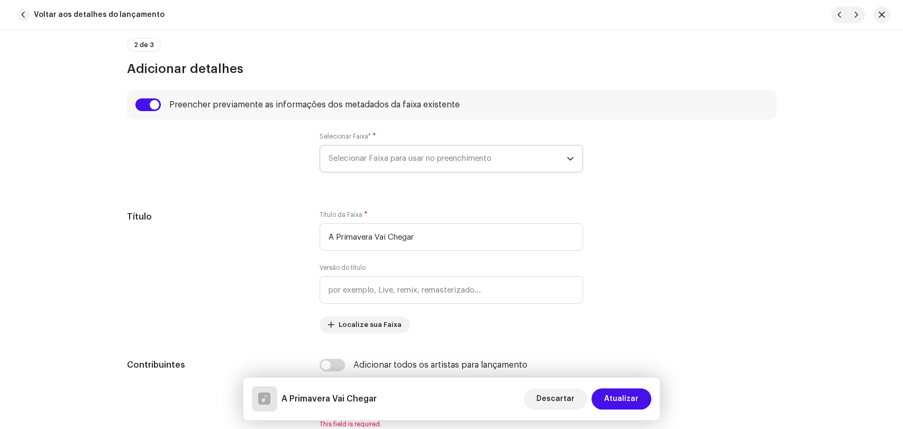
click at [362, 152] on span "Selecionar Faixa para usar no preenchimento" at bounding box center [447, 158] width 238 height 26
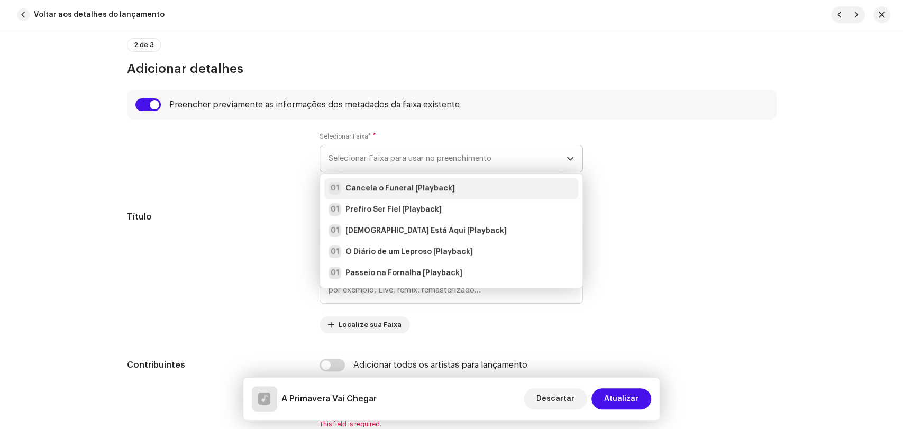
click at [371, 182] on div "01 Cancela o Funeral [Playback]" at bounding box center [391, 188] width 126 height 13
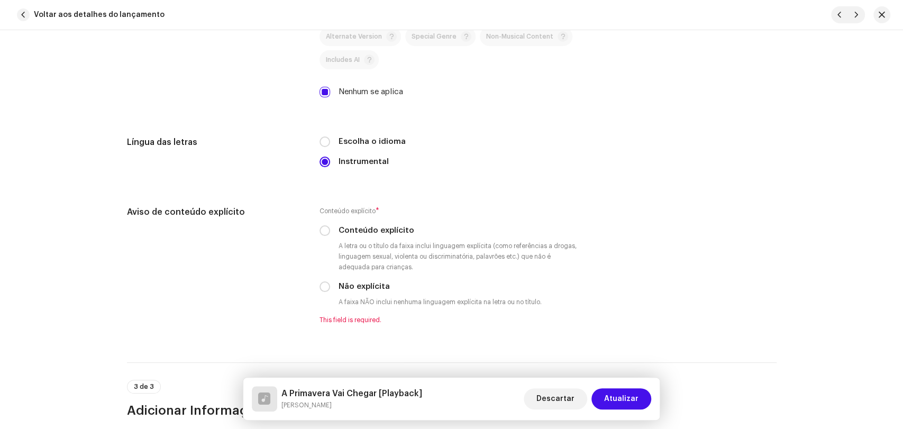
scroll to position [1762, 0]
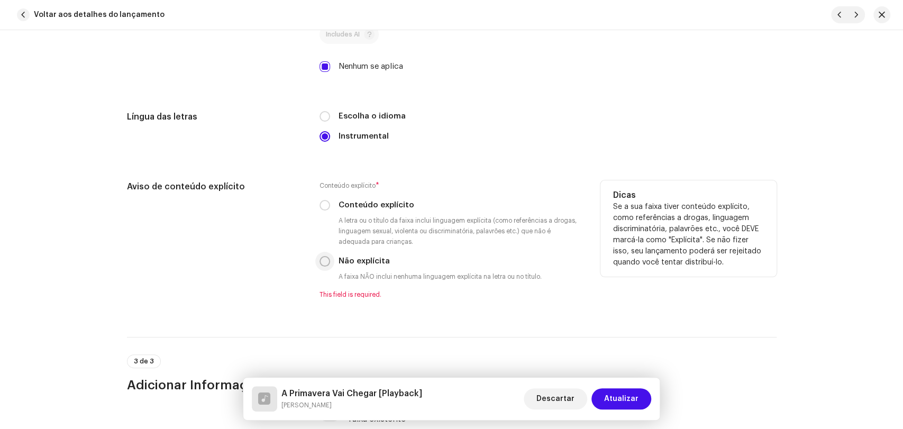
click at [323, 267] on input "Não explícita" at bounding box center [324, 261] width 11 height 11
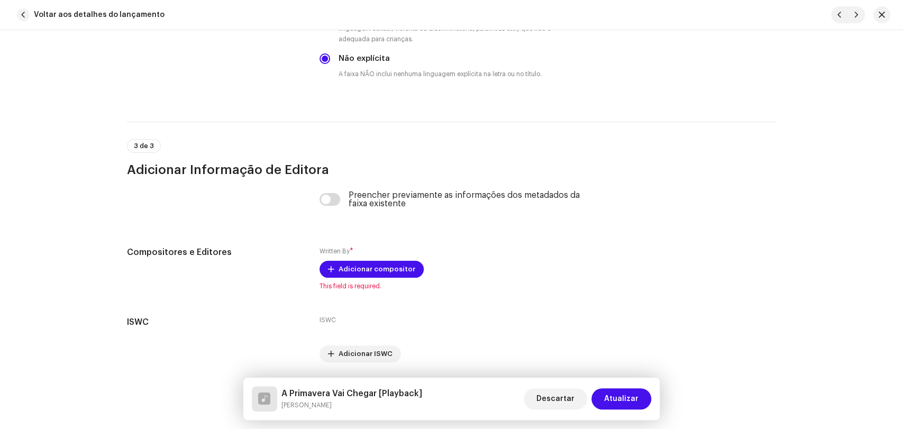
scroll to position [2004, 0]
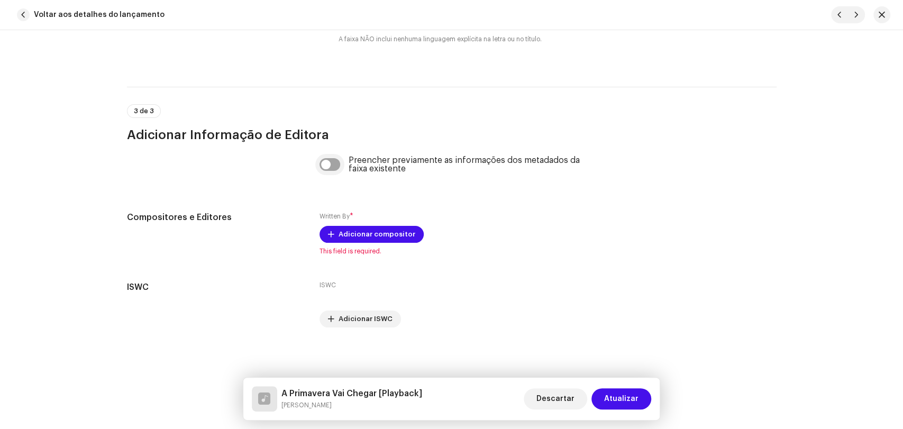
click at [335, 158] on input "checkbox" at bounding box center [329, 164] width 21 height 13
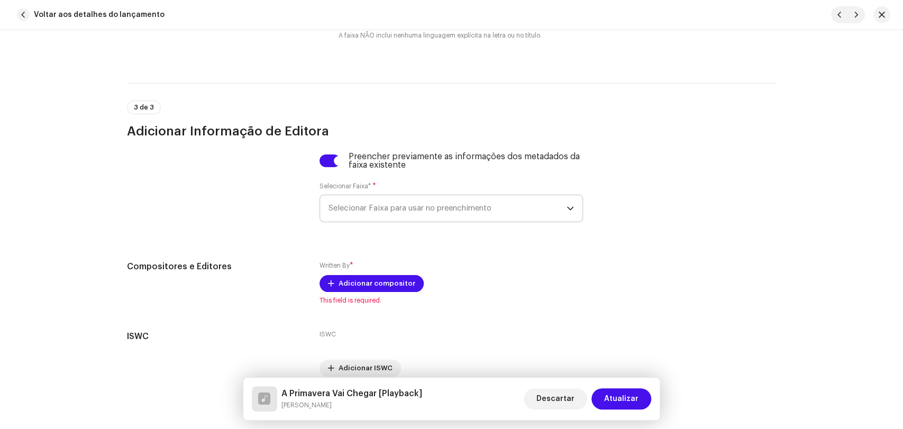
click at [373, 220] on span "Selecionar Faixa para usar no preenchimento" at bounding box center [447, 208] width 238 height 26
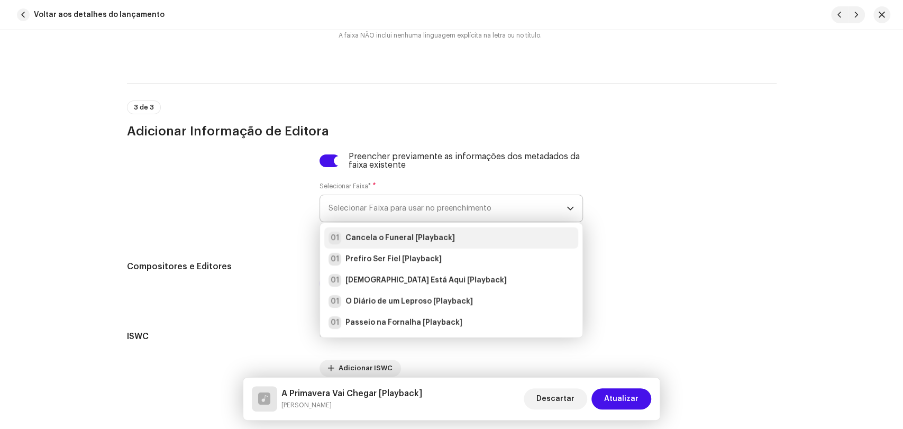
click at [378, 243] on strong "Cancela o Funeral [Playback]" at bounding box center [399, 238] width 109 height 11
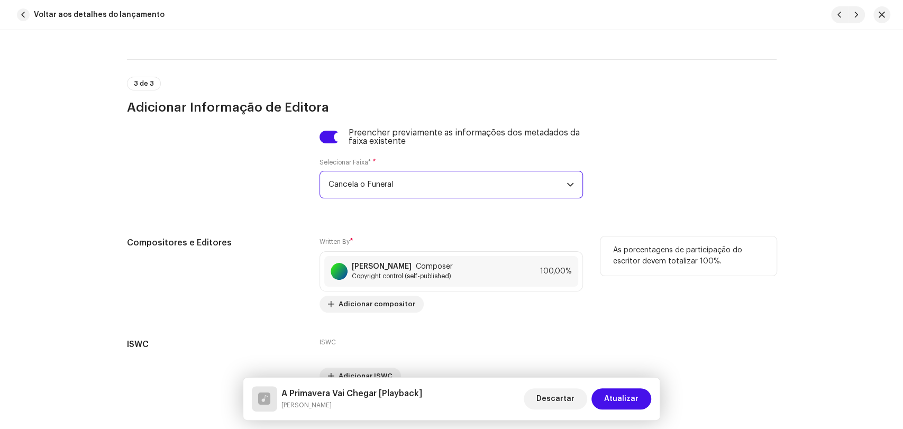
scroll to position [2089, 0]
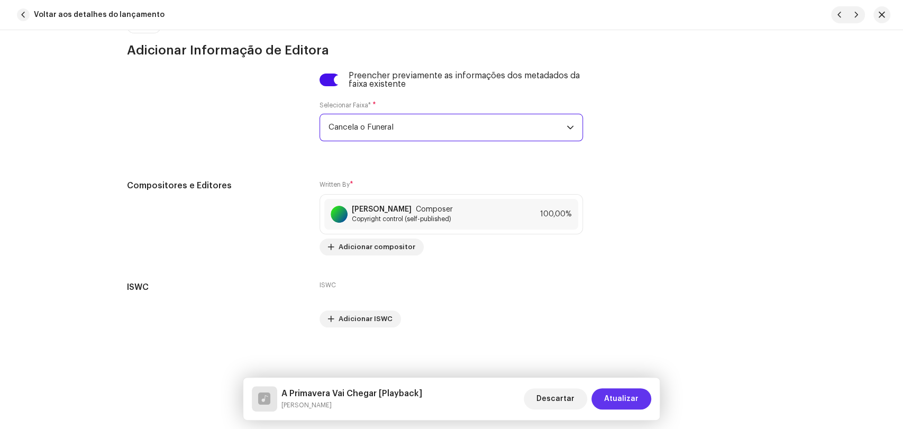
click at [626, 403] on span "Atualizar" at bounding box center [621, 398] width 34 height 21
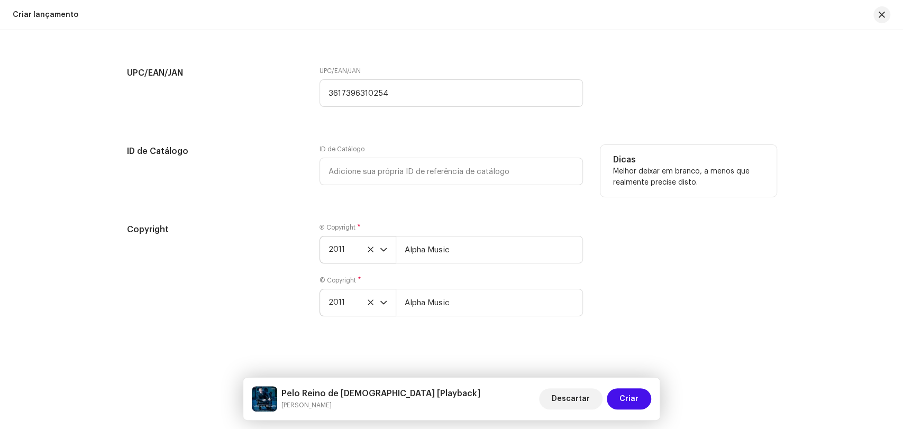
scroll to position [2153, 0]
click at [630, 403] on span "Criar" at bounding box center [628, 398] width 19 height 21
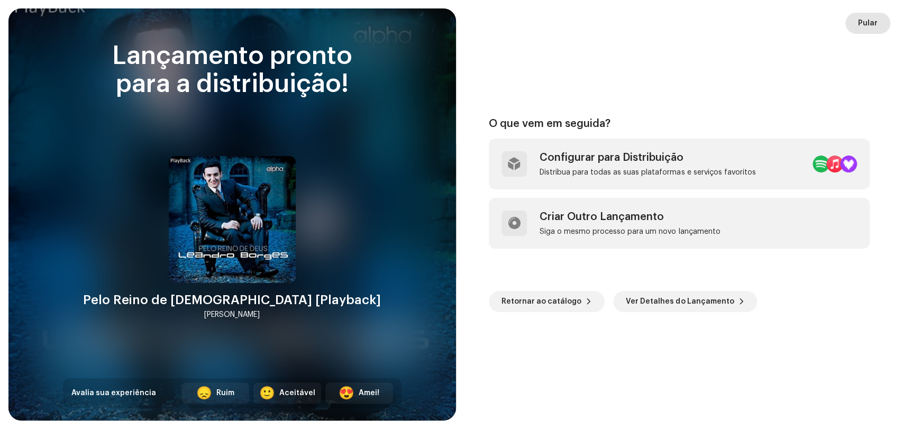
click at [865, 22] on span "Pular" at bounding box center [868, 23] width 20 height 21
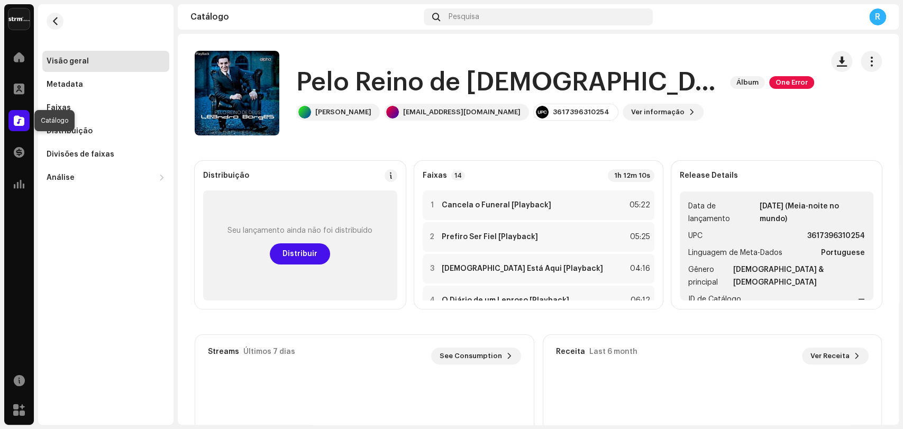
click at [17, 118] on span at bounding box center [19, 120] width 11 height 8
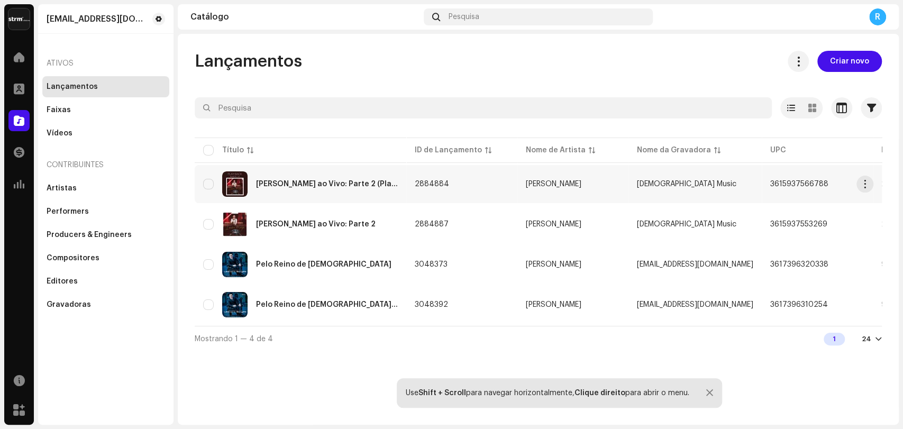
click at [298, 181] on div "[PERSON_NAME] ao Vivo: Parte 2 (Playback)" at bounding box center [327, 183] width 142 height 7
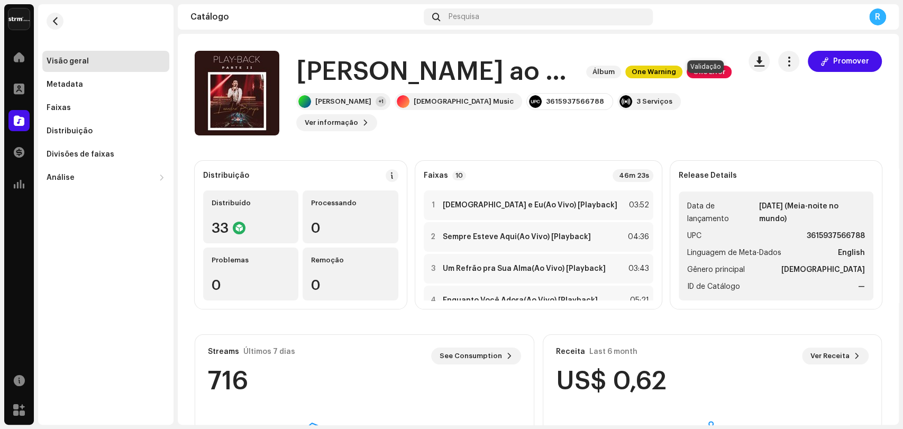
click at [715, 78] on span "One Error" at bounding box center [708, 72] width 45 height 13
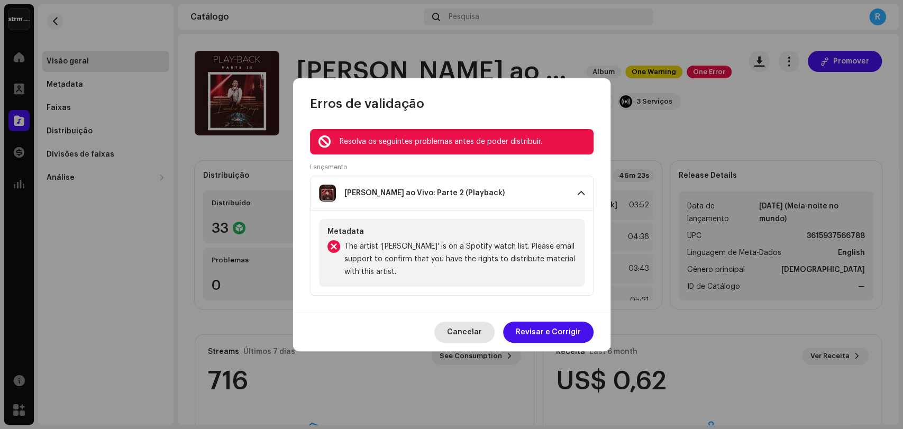
click at [458, 334] on span "Cancelar" at bounding box center [464, 331] width 35 height 21
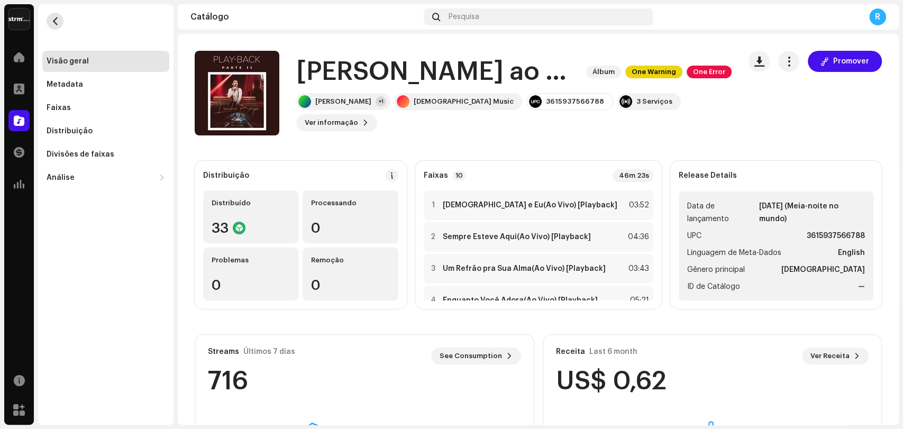
click at [50, 22] on button "button" at bounding box center [55, 21] width 17 height 17
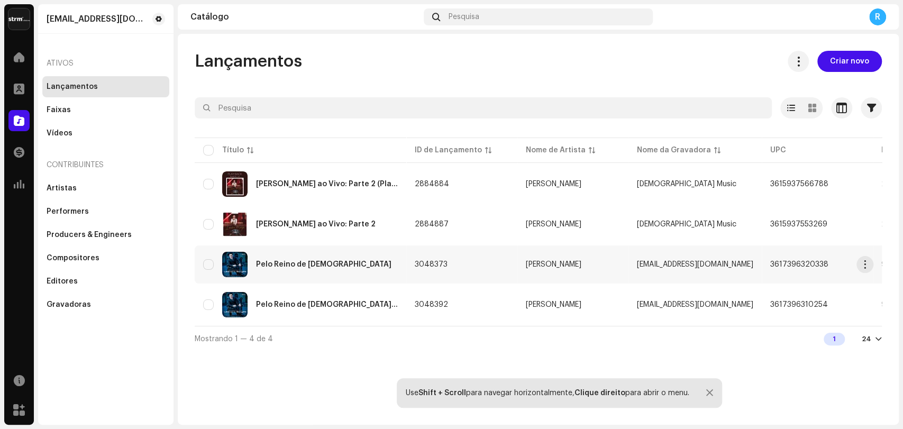
click at [286, 262] on div "Pelo Reino de [DEMOGRAPHIC_DATA]" at bounding box center [323, 264] width 135 height 7
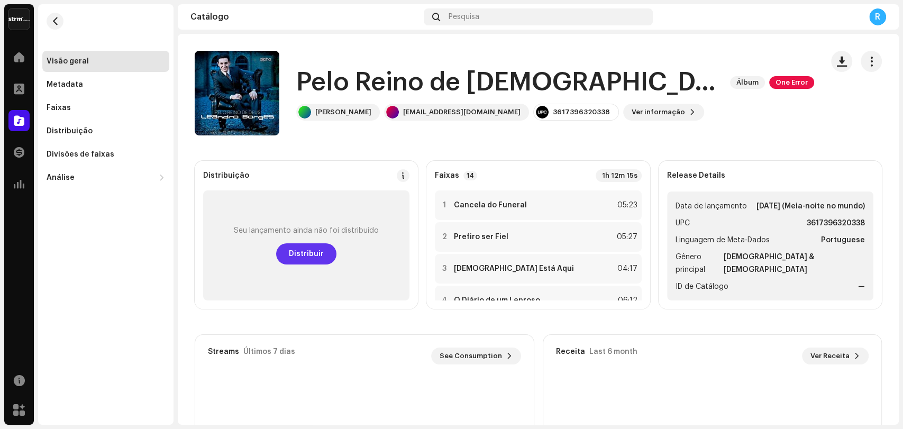
click at [303, 250] on span "Distribuir" at bounding box center [306, 253] width 35 height 21
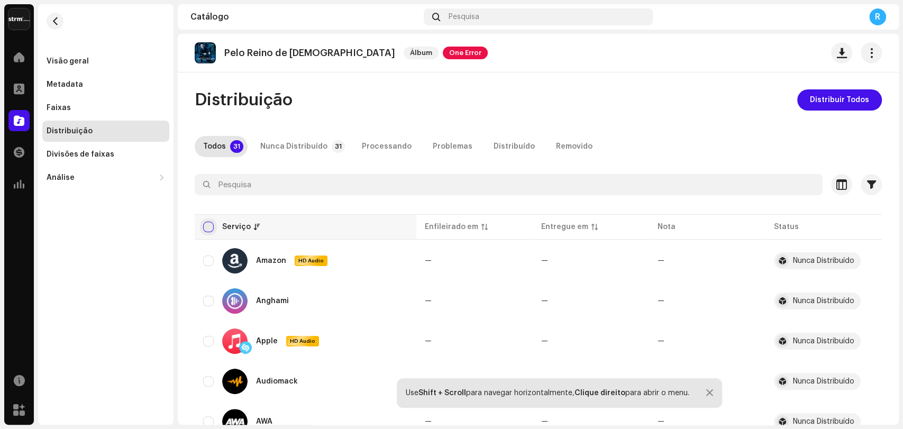
click at [210, 226] on input "checkbox" at bounding box center [208, 227] width 11 height 11
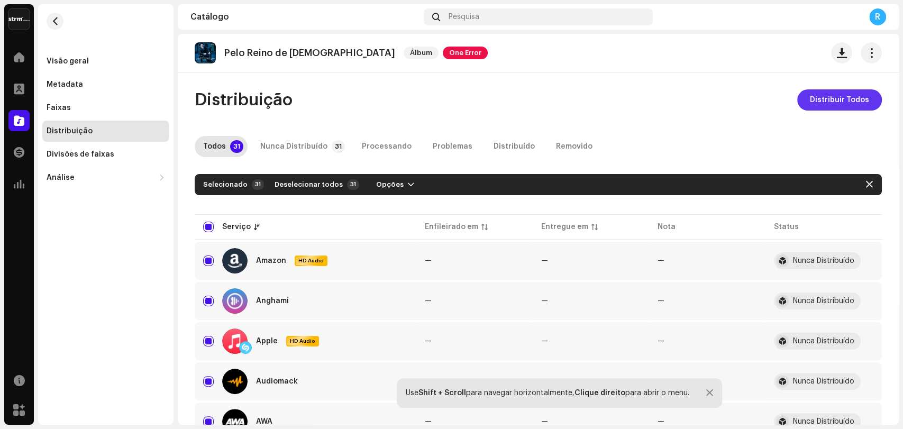
click at [831, 99] on span "Distribuir Todos" at bounding box center [839, 99] width 59 height 21
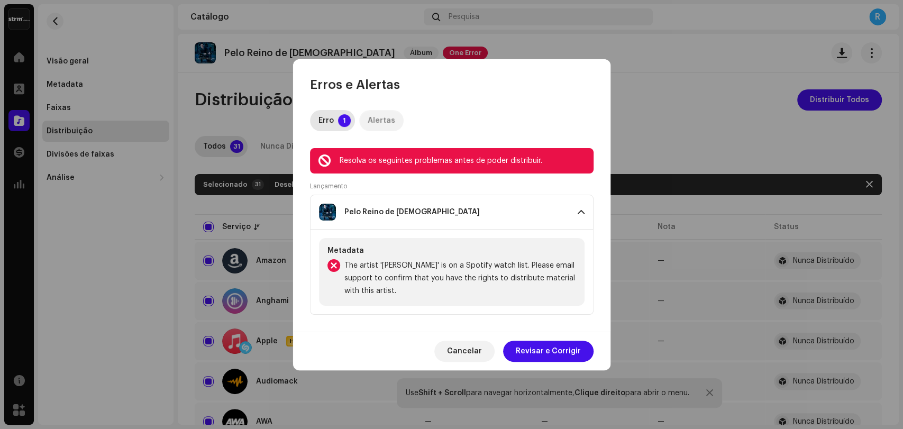
click at [371, 118] on div "Alertas" at bounding box center [380, 120] width 27 height 21
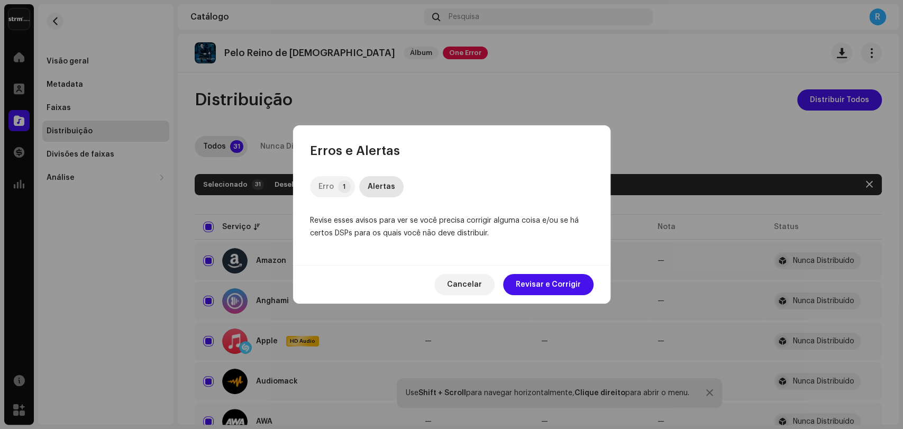
click at [324, 186] on div "Erro" at bounding box center [325, 186] width 15 height 21
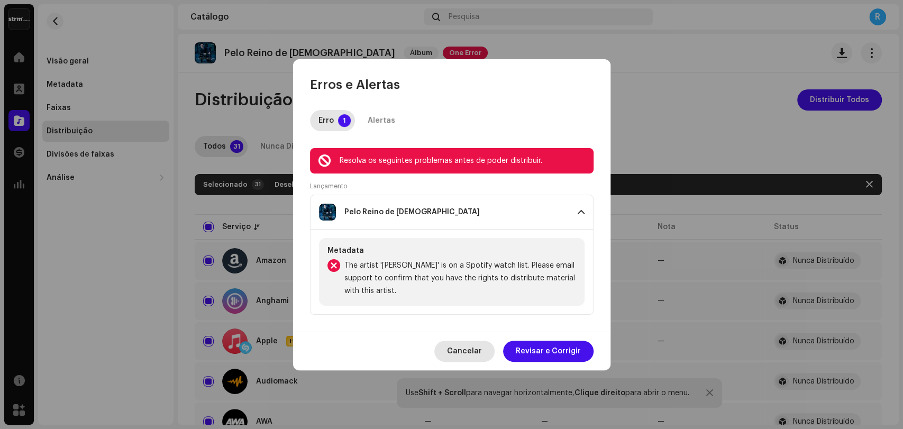
click at [466, 348] on span "Cancelar" at bounding box center [464, 351] width 35 height 21
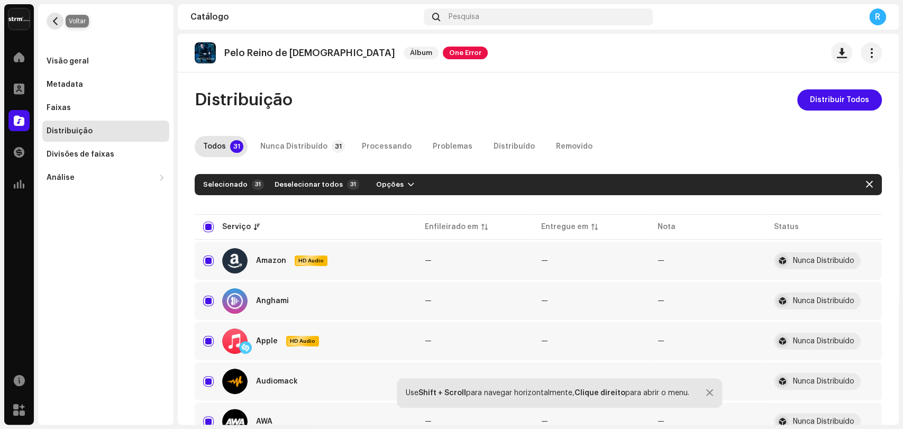
click at [55, 25] on span "button" at bounding box center [55, 21] width 8 height 8
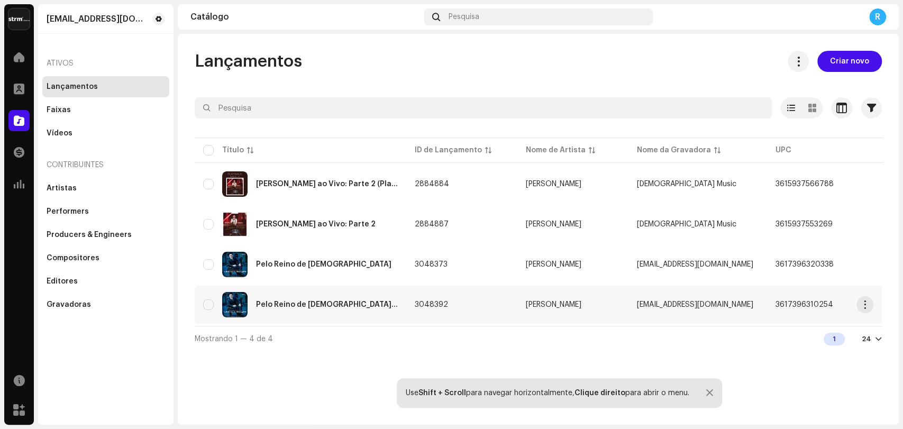
click at [291, 301] on div "Pelo Reino de [DEMOGRAPHIC_DATA] [Playback]" at bounding box center [327, 304] width 142 height 7
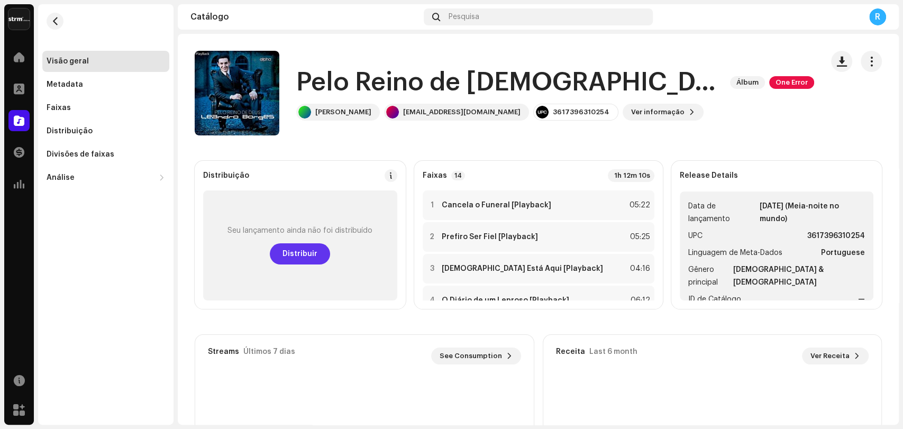
click at [313, 259] on span "Distribuir" at bounding box center [299, 253] width 35 height 21
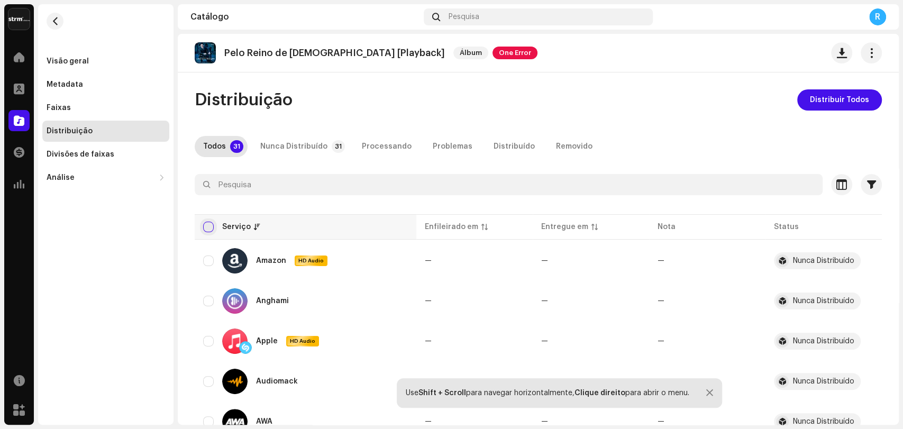
click at [208, 224] on input "checkbox" at bounding box center [208, 227] width 11 height 11
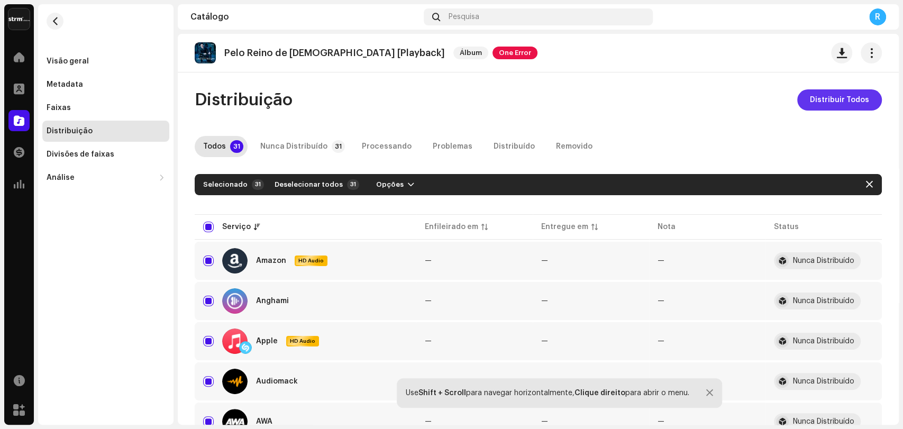
click at [832, 98] on span "Distribuir Todos" at bounding box center [839, 99] width 59 height 21
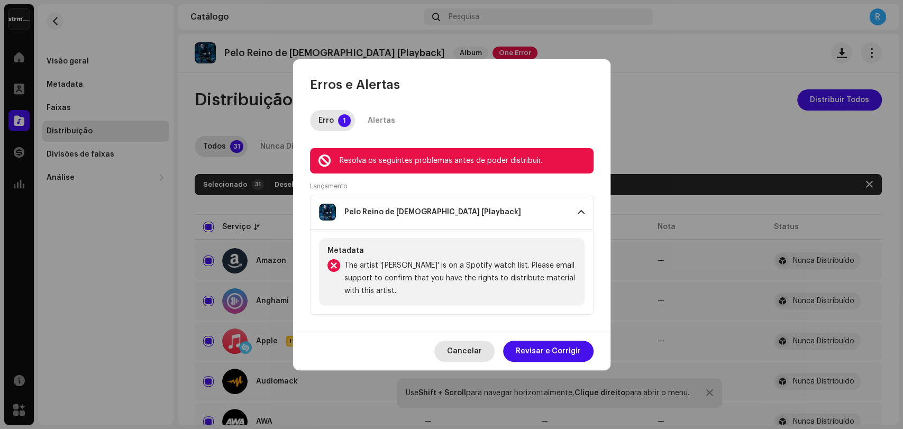
click at [476, 349] on span "Cancelar" at bounding box center [464, 351] width 35 height 21
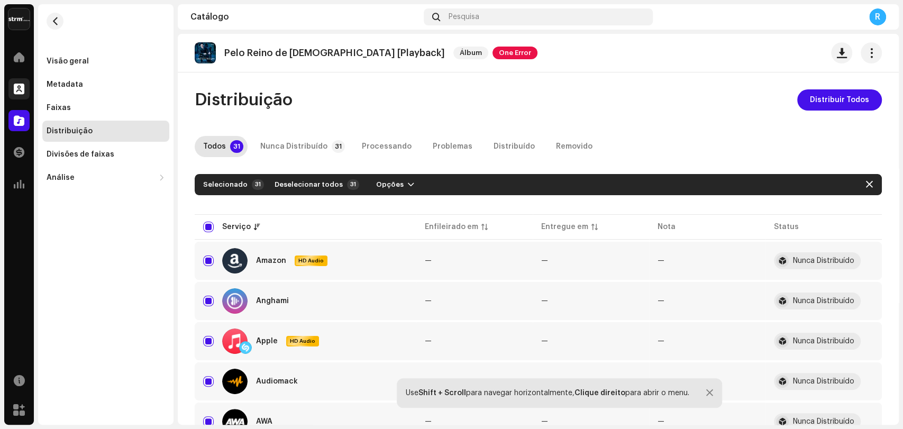
click at [28, 93] on div at bounding box center [18, 88] width 21 height 21
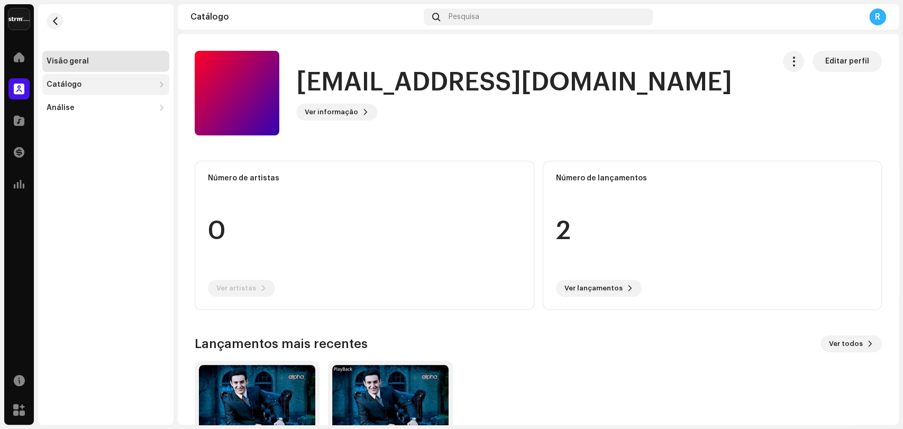
click at [107, 86] on div "Catálogo" at bounding box center [101, 84] width 108 height 8
click at [102, 106] on div "Lançamentos" at bounding box center [108, 108] width 114 height 8
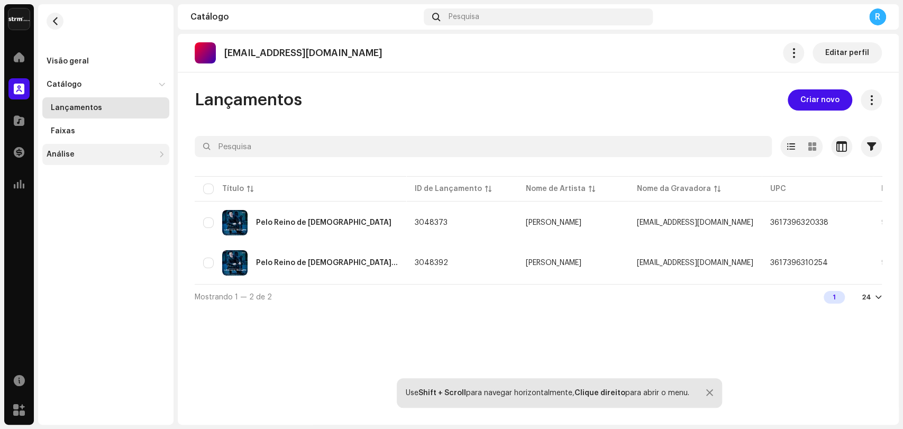
click at [82, 156] on div "Análise" at bounding box center [101, 154] width 108 height 8
click at [85, 171] on div "Consumo" at bounding box center [105, 177] width 127 height 21
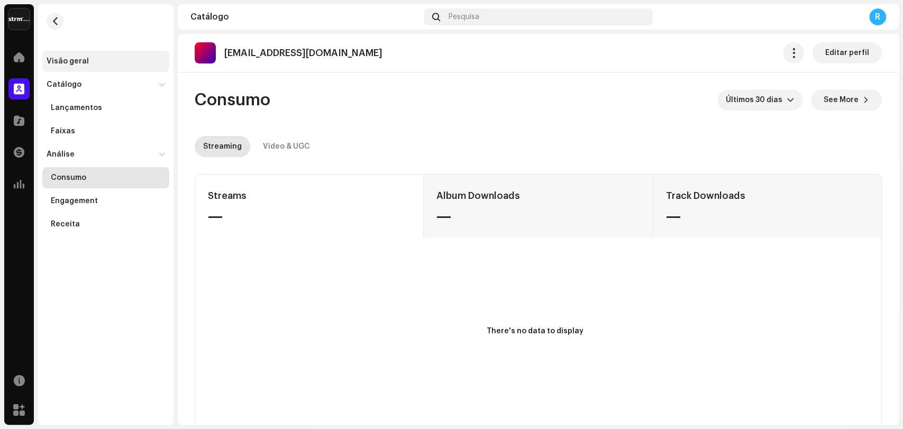
click at [73, 59] on div "Visão geral" at bounding box center [68, 61] width 42 height 8
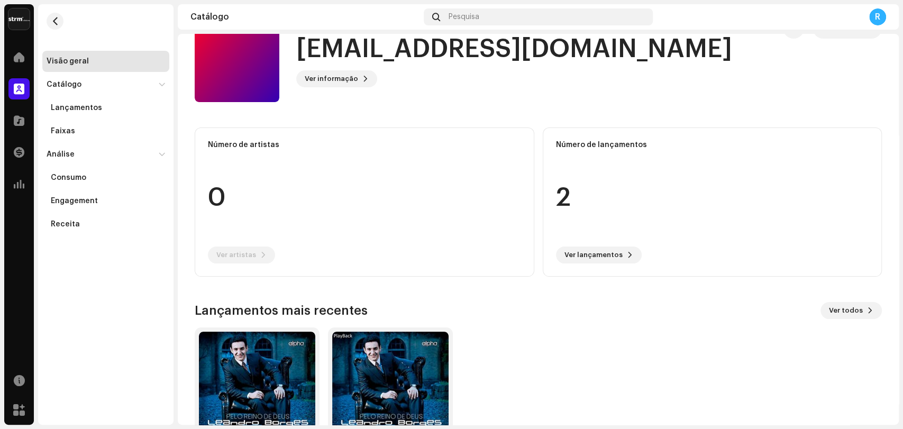
scroll to position [105, 0]
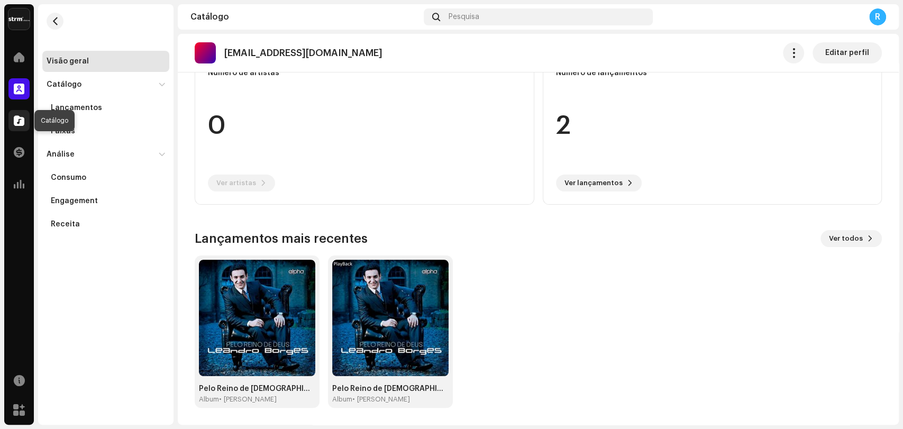
click at [19, 120] on span at bounding box center [19, 120] width 11 height 8
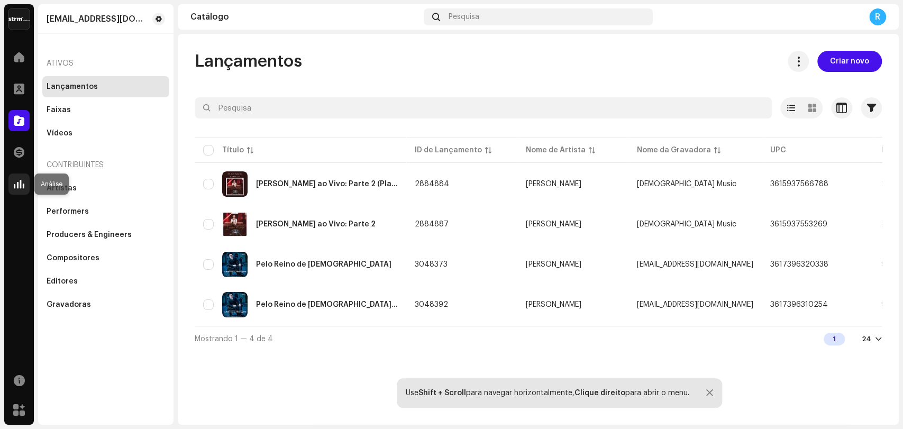
click at [24, 183] on div at bounding box center [18, 183] width 21 height 21
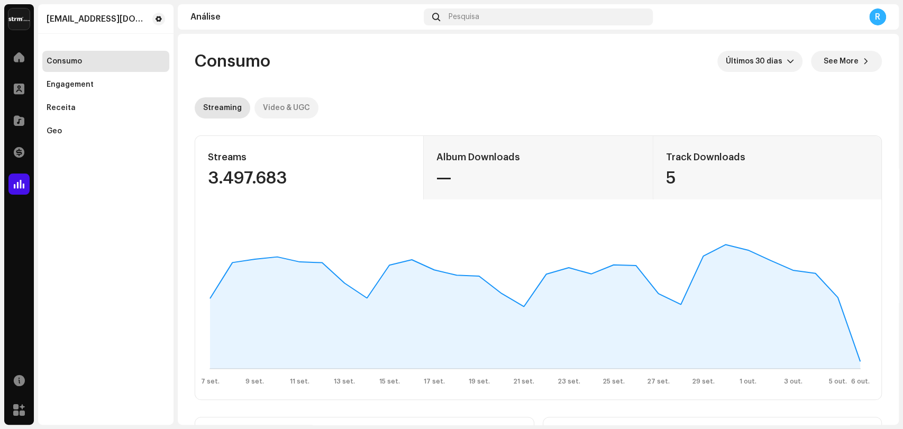
click at [297, 104] on div "Video & UGC" at bounding box center [286, 107] width 47 height 21
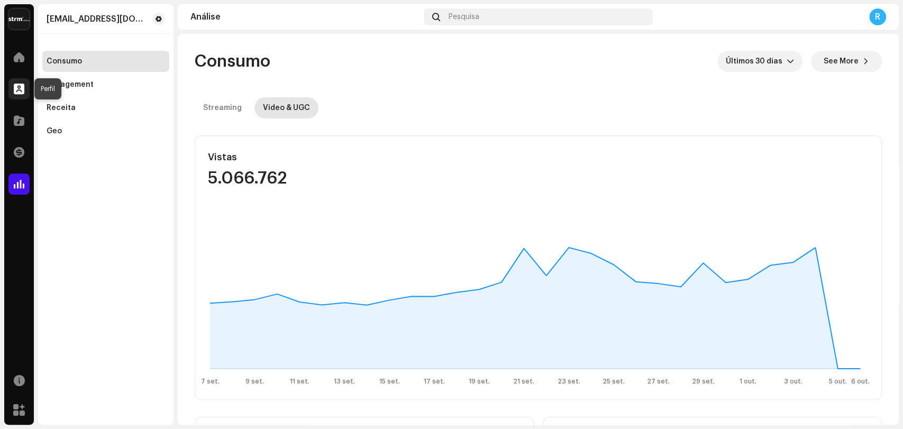
click at [17, 94] on div at bounding box center [18, 88] width 21 height 21
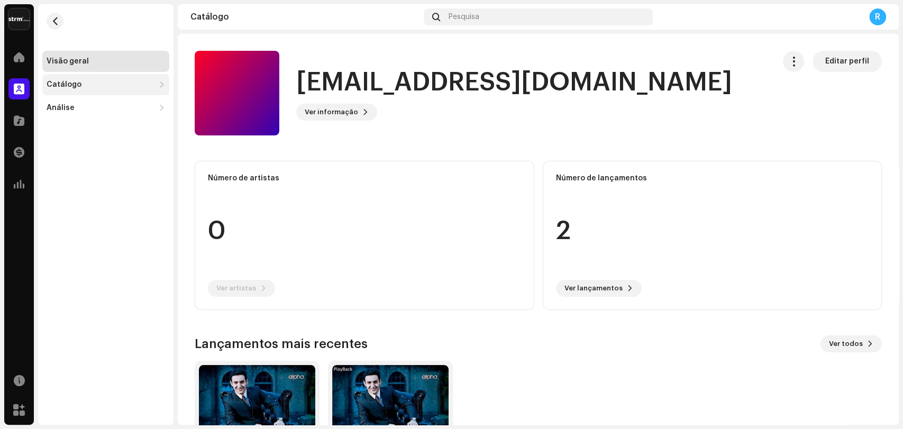
click at [76, 88] on div "Catálogo" at bounding box center [64, 84] width 35 height 8
click at [91, 111] on div "Lançamentos" at bounding box center [76, 108] width 51 height 8
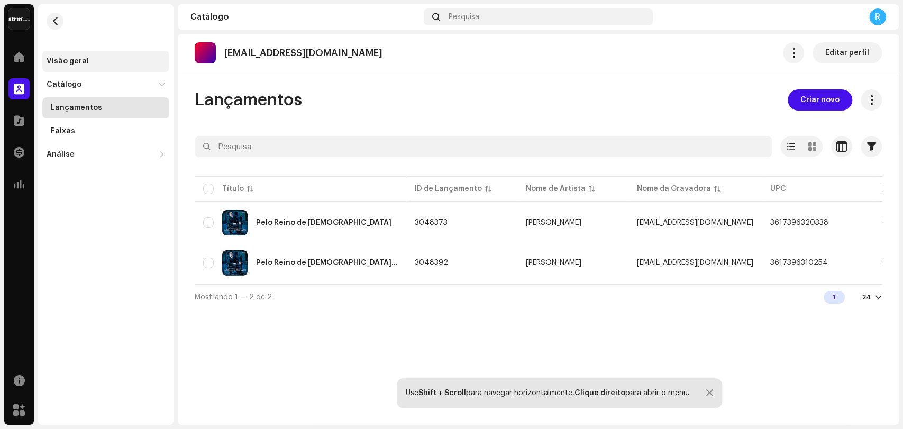
click at [75, 60] on div "Visão geral" at bounding box center [68, 61] width 42 height 8
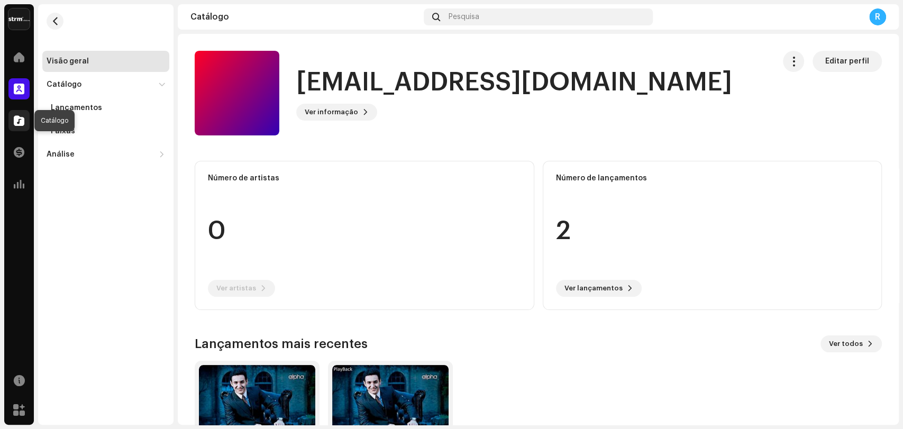
click at [20, 119] on span at bounding box center [19, 120] width 11 height 8
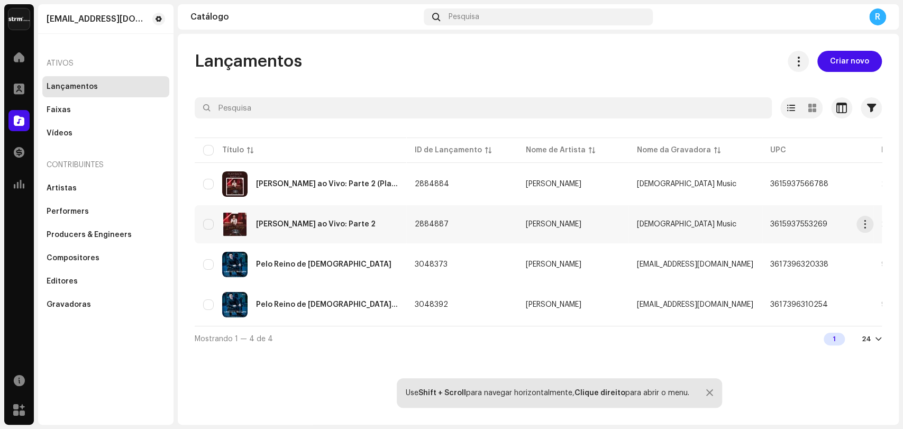
drag, startPoint x: 410, startPoint y: 224, endPoint x: 444, endPoint y: 221, distance: 34.0
click at [444, 221] on td "2884887" at bounding box center [461, 224] width 111 height 38
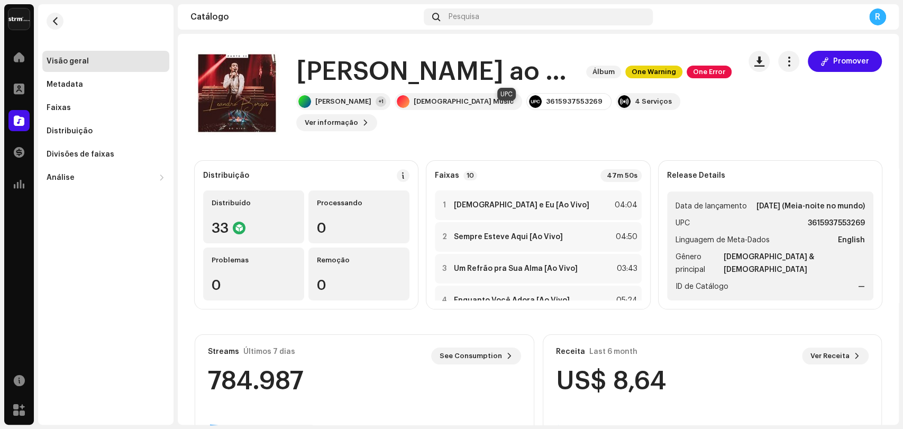
drag, startPoint x: 486, startPoint y: 114, endPoint x: 539, endPoint y: 113, distance: 52.9
click at [539, 110] on div "3615937553269" at bounding box center [568, 101] width 85 height 17
copy div "3615937553269"
click at [263, 219] on div "Distribuído 33" at bounding box center [253, 216] width 101 height 53
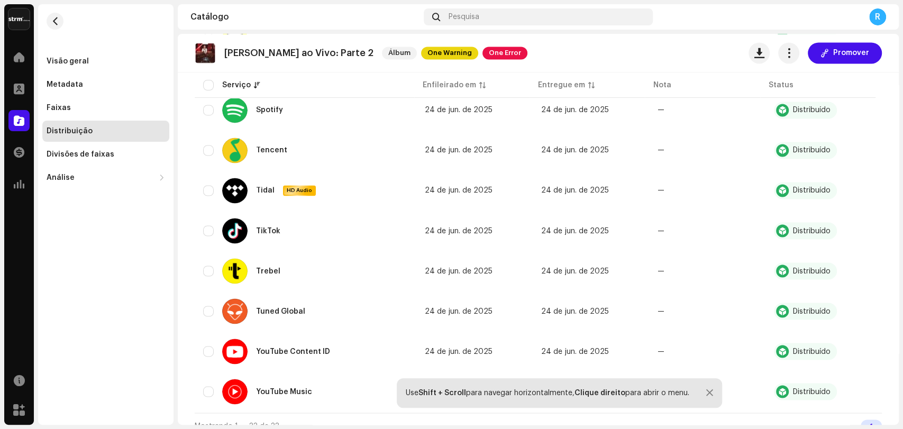
scroll to position [1163, 0]
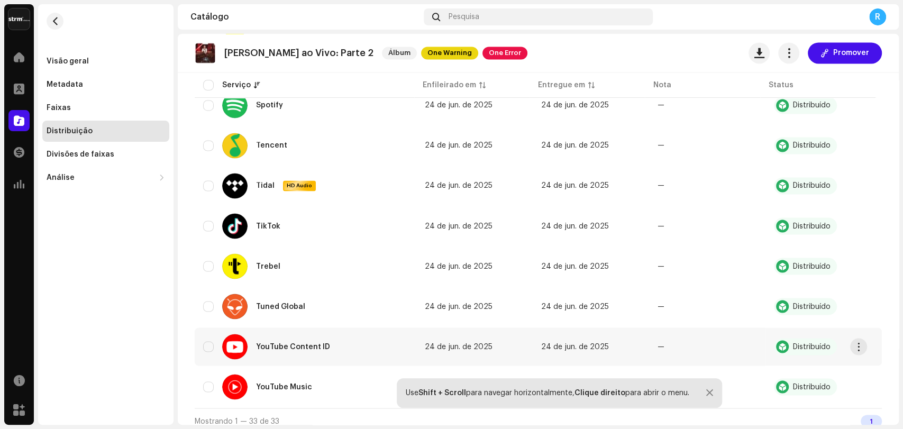
click at [279, 343] on div "YouTube Content ID" at bounding box center [293, 346] width 74 height 7
click at [232, 337] on div at bounding box center [234, 346] width 25 height 25
click at [856, 342] on span "button" at bounding box center [858, 346] width 8 height 8
click at [657, 343] on re-a-table-badge "—" at bounding box center [660, 346] width 7 height 7
click at [709, 390] on div at bounding box center [709, 393] width 7 height 8
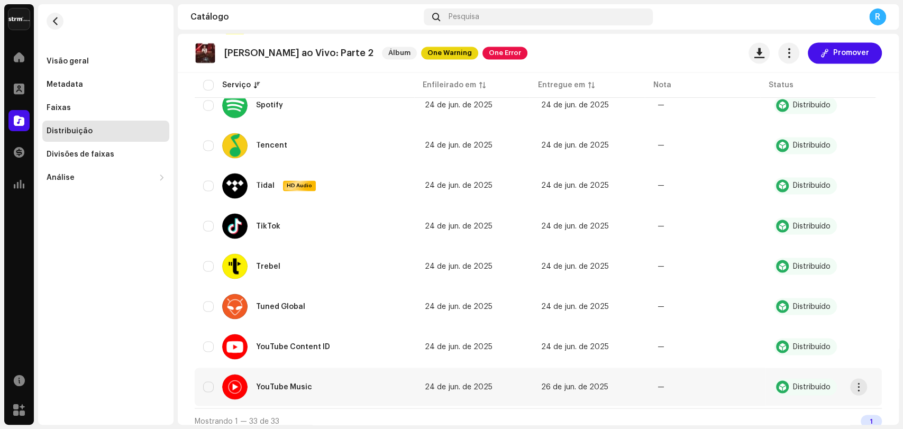
click at [305, 374] on div "YouTube Music" at bounding box center [271, 386] width 98 height 25
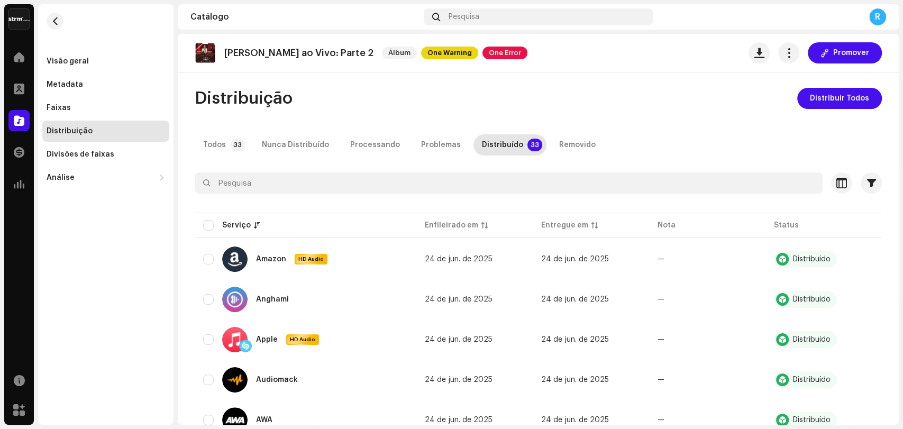
scroll to position [0, 0]
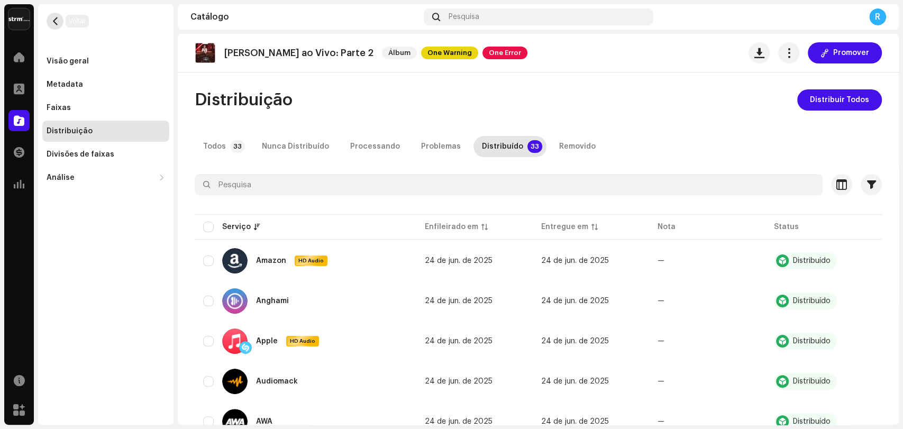
click at [59, 24] on span "button" at bounding box center [55, 21] width 8 height 8
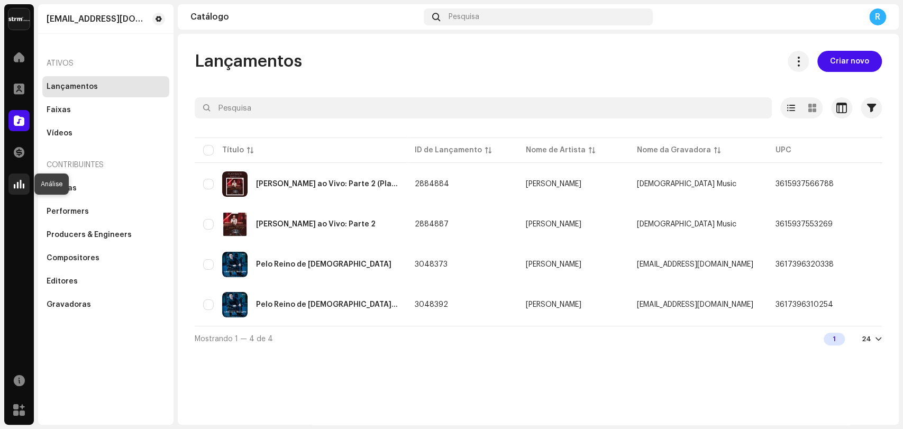
click at [17, 185] on span at bounding box center [19, 184] width 11 height 8
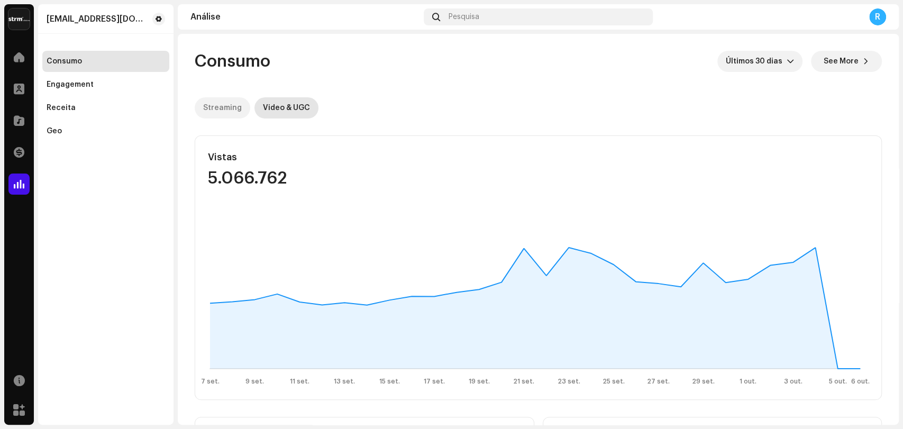
click at [221, 117] on div "Streaming" at bounding box center [222, 107] width 39 height 21
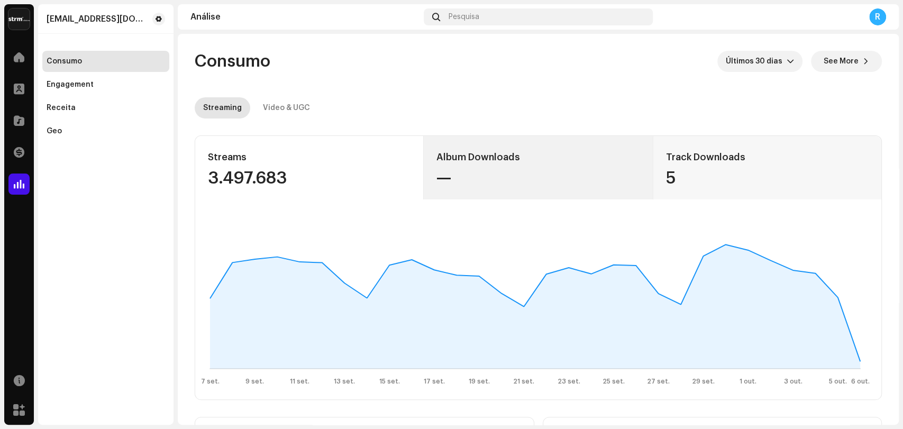
click at [491, 172] on div "—" at bounding box center [537, 178] width 203 height 17
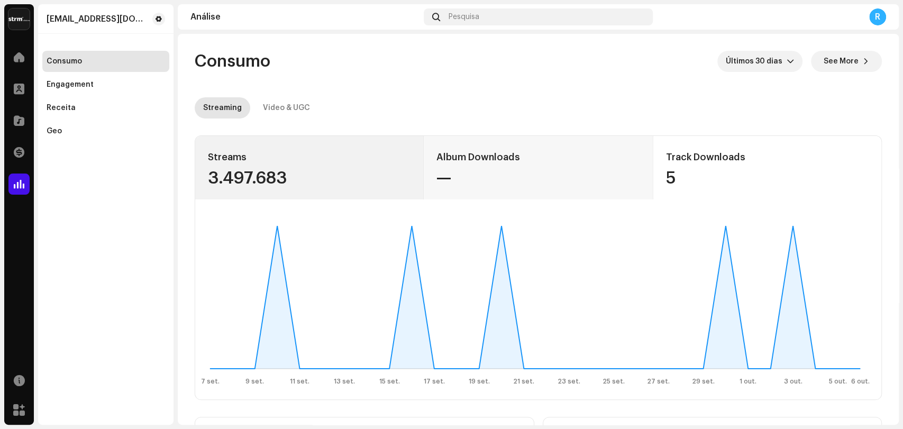
click at [326, 164] on div "Streams" at bounding box center [309, 157] width 203 height 17
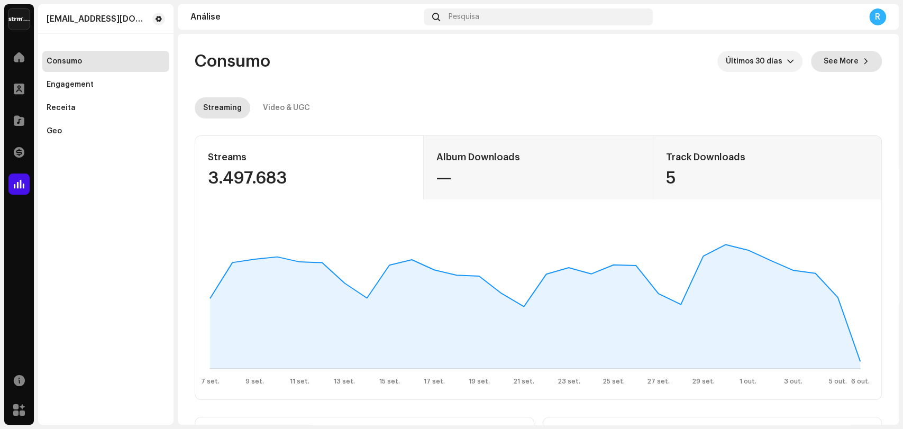
click at [847, 55] on span "See More" at bounding box center [840, 61] width 35 height 21
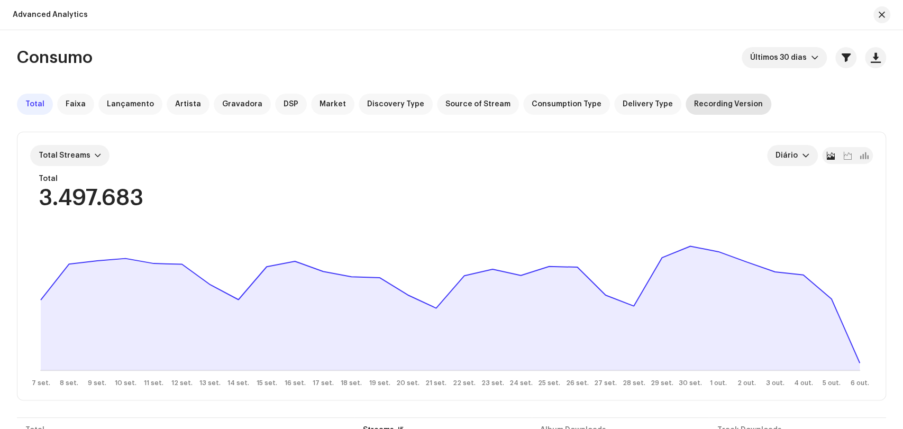
click at [696, 105] on span "Recording Version" at bounding box center [728, 104] width 69 height 8
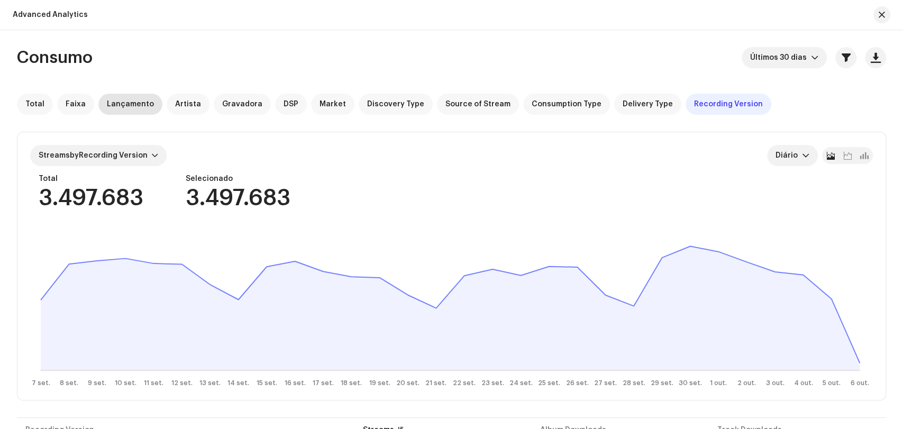
click at [126, 106] on span "Lançamento" at bounding box center [130, 104] width 47 height 8
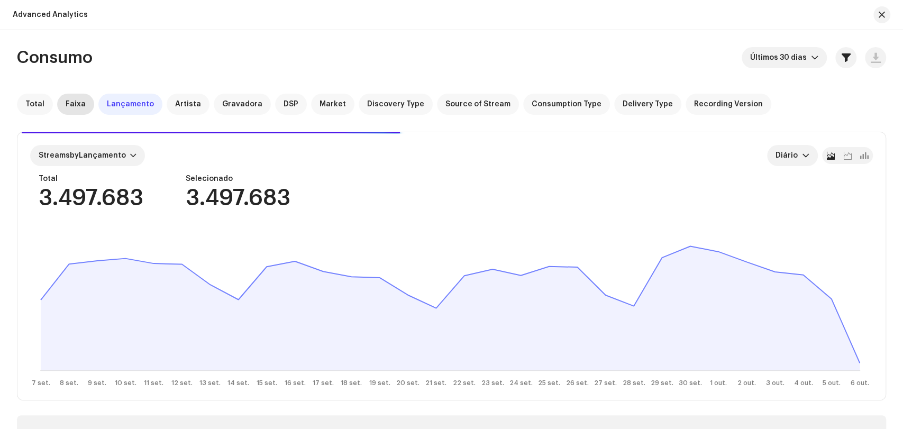
click at [73, 104] on span "Faixa" at bounding box center [76, 104] width 20 height 8
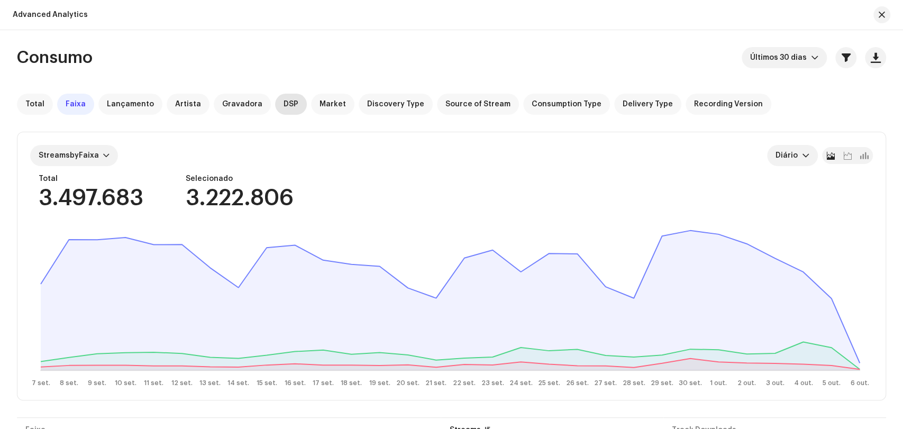
click at [283, 105] on span "DSP" at bounding box center [290, 104] width 15 height 8
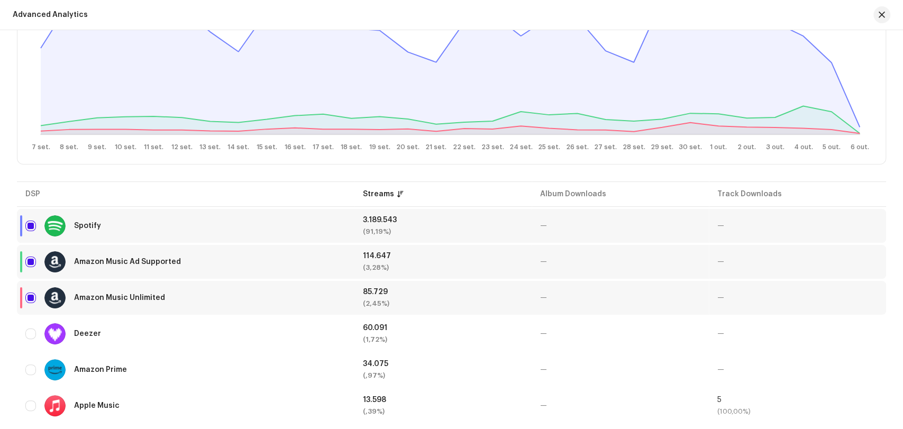
scroll to position [246, 0]
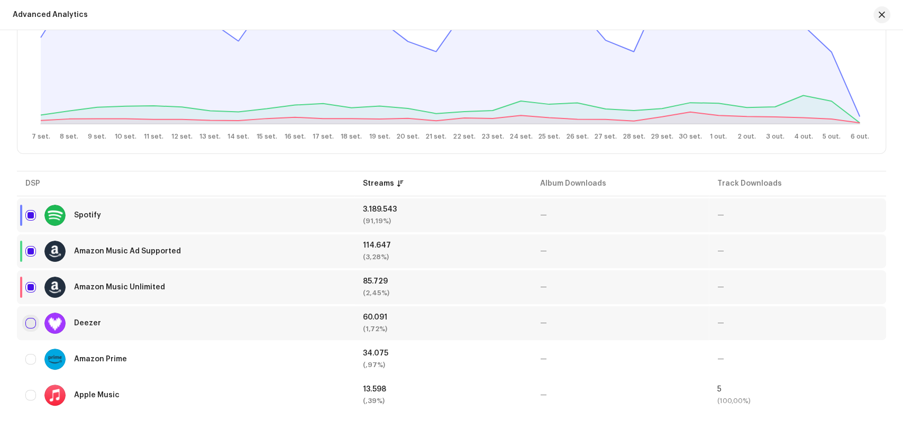
click at [30, 319] on input "checkbox" at bounding box center [30, 323] width 11 height 11
checkbox input "true"
click at [29, 356] on input "Row Unselected" at bounding box center [30, 359] width 11 height 11
checkbox input "true"
click at [25, 391] on input "Row Unselected" at bounding box center [30, 395] width 11 height 11
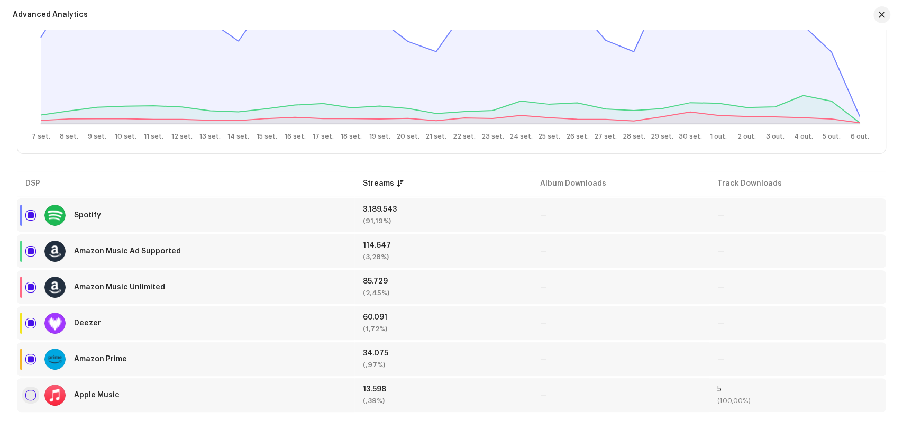
checkbox input "true"
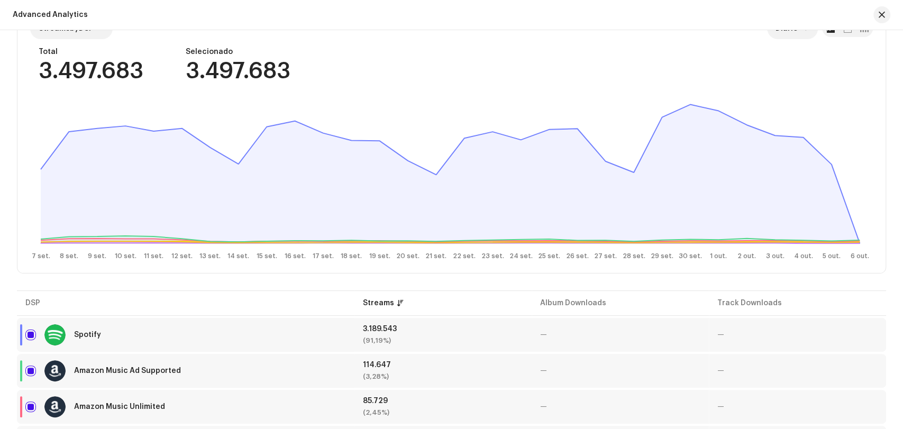
scroll to position [0, 0]
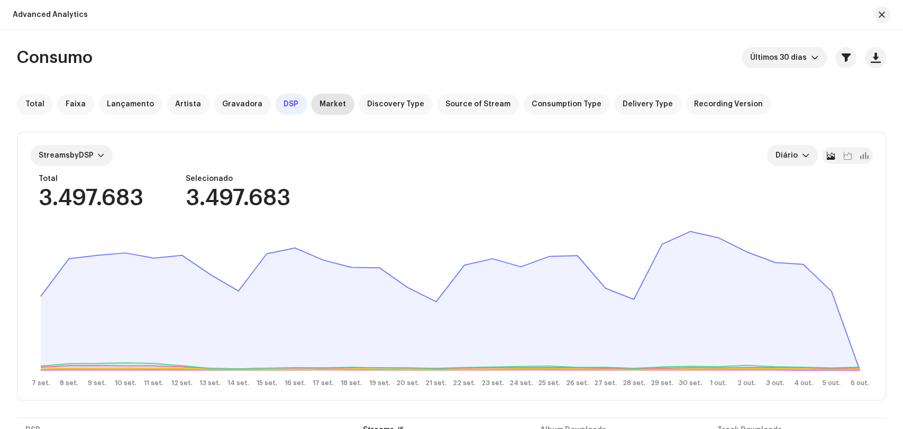
click at [319, 103] on span "Market" at bounding box center [332, 104] width 26 height 8
